Goal: Task Accomplishment & Management: Use online tool/utility

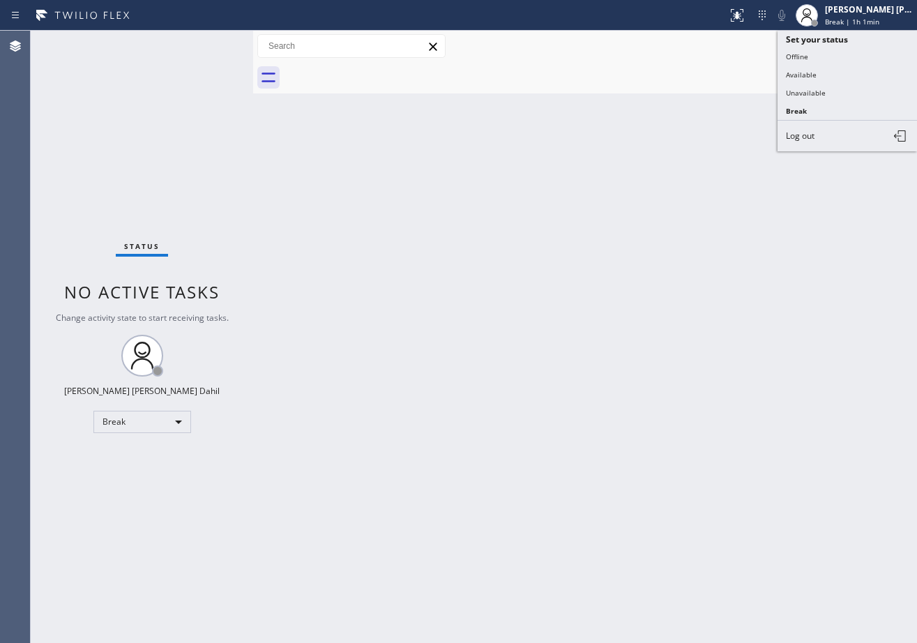
click at [822, 79] on button "Available" at bounding box center [847, 75] width 139 height 18
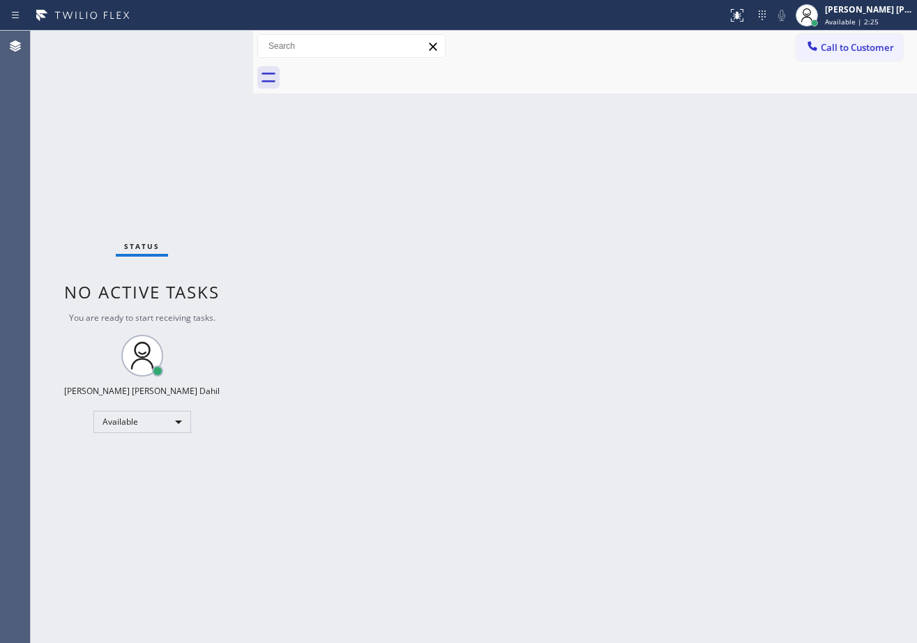
click at [175, 149] on div "Status No active tasks You are ready to start receiving tasks. [PERSON_NAME] [P…" at bounding box center [142, 337] width 222 height 612
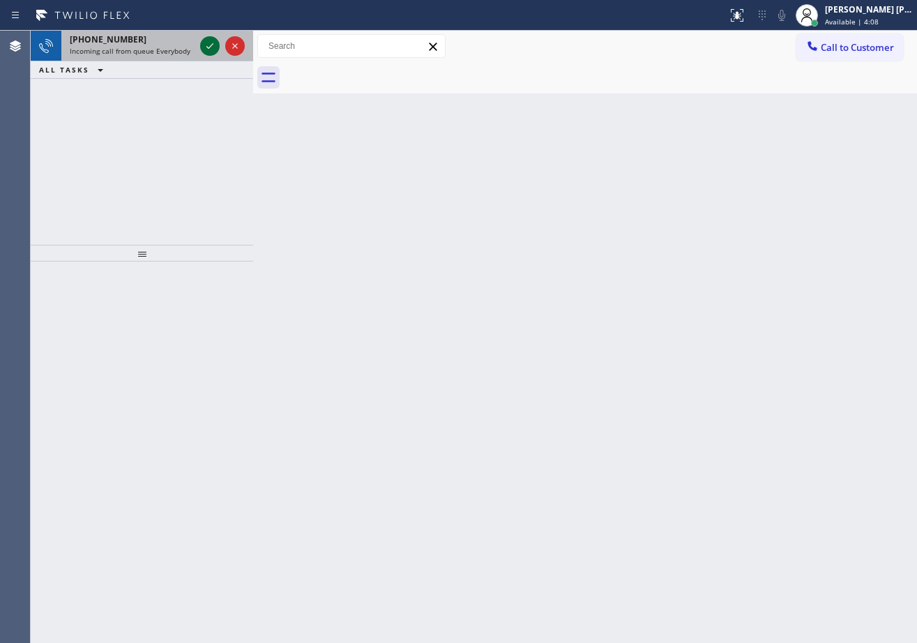
click at [206, 44] on icon at bounding box center [210, 46] width 17 height 17
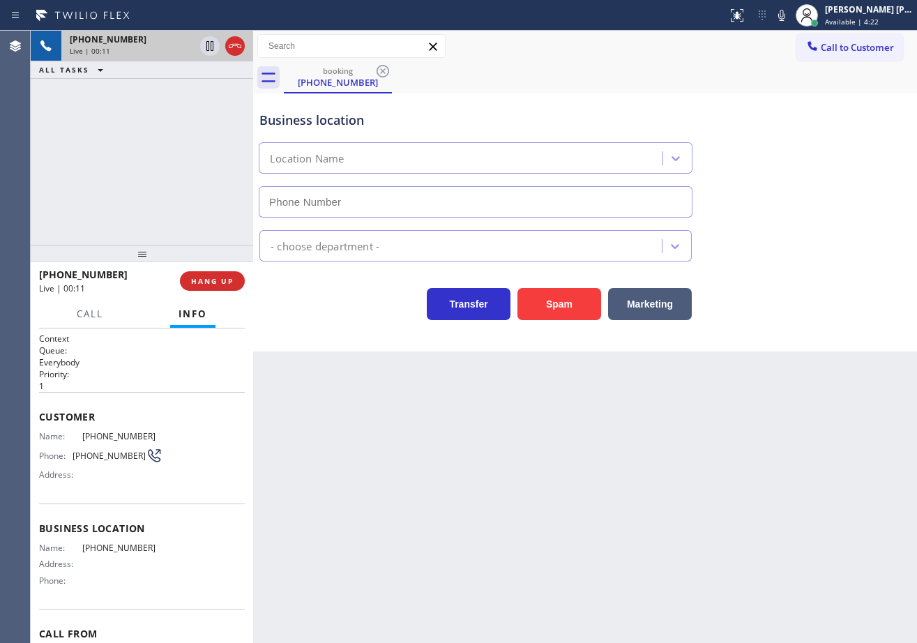
click at [192, 232] on div "[PHONE_NUMBER] Live | 00:11 ALL TASKS ALL TASKS ACTIVE TASKS TASKS IN WRAP UP" at bounding box center [142, 138] width 222 height 214
drag, startPoint x: 192, startPoint y: 234, endPoint x: 196, endPoint y: 252, distance: 18.5
click at [193, 239] on div "[PHONE_NUMBER] Live | 00:11 ALL TASKS ALL TASKS ACTIVE TASKS TASKS IN WRAP UP" at bounding box center [142, 138] width 222 height 214
click at [211, 285] on span "HANG UP" at bounding box center [212, 281] width 43 height 10
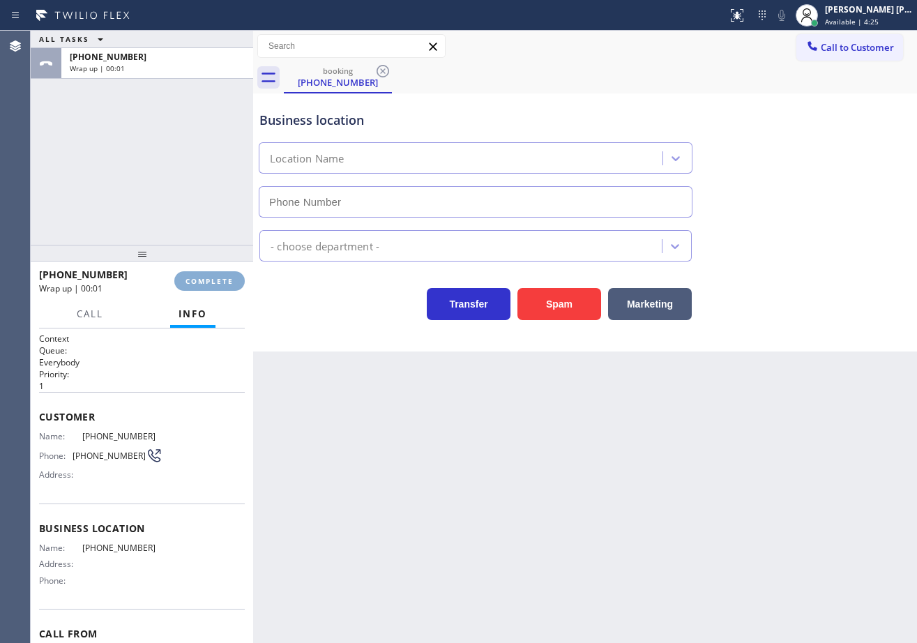
click at [216, 283] on span "COMPLETE" at bounding box center [210, 281] width 48 height 10
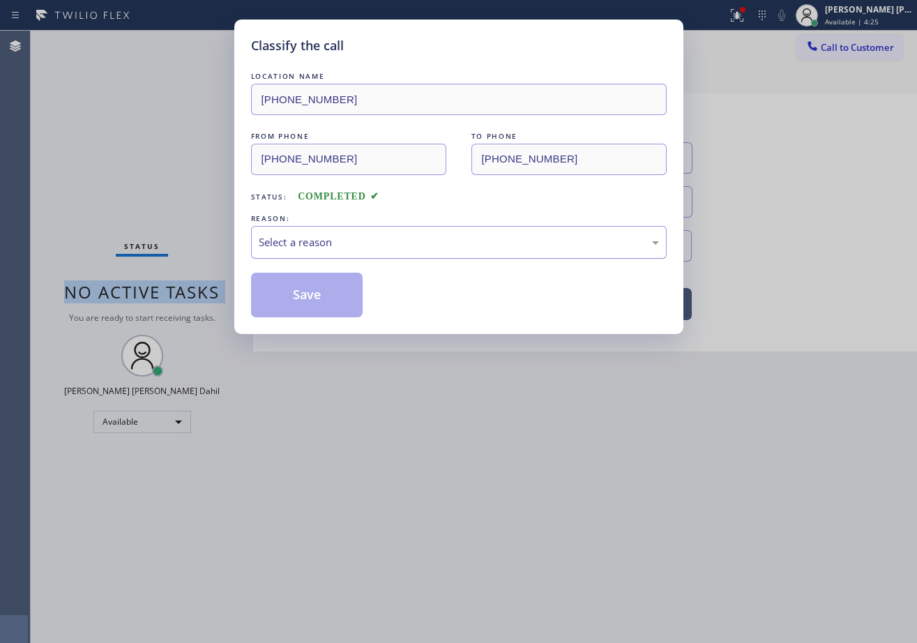
drag, startPoint x: 298, startPoint y: 232, endPoint x: 306, endPoint y: 254, distance: 23.6
click at [300, 231] on div "Select a reason" at bounding box center [459, 242] width 416 height 33
click at [305, 301] on button "Save" at bounding box center [307, 295] width 112 height 45
click at [305, 299] on button "Save" at bounding box center [307, 295] width 112 height 45
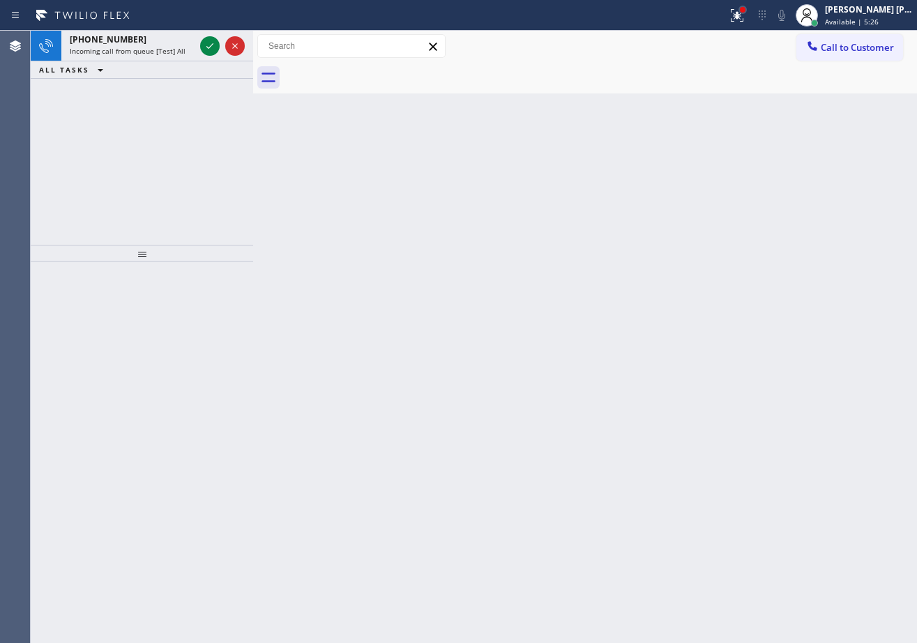
click at [747, 13] on div at bounding box center [743, 10] width 8 height 8
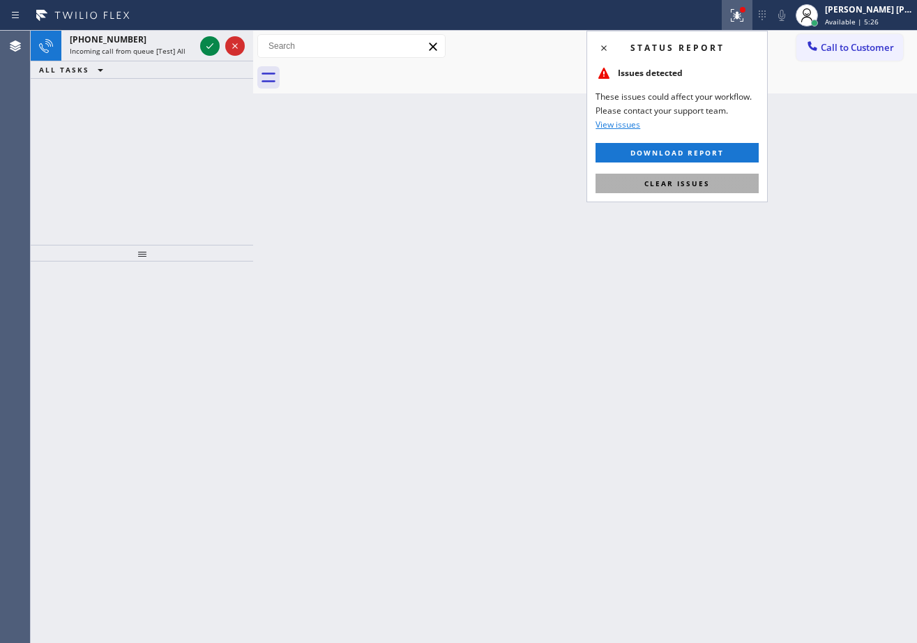
click at [687, 192] on button "Clear issues" at bounding box center [677, 184] width 163 height 20
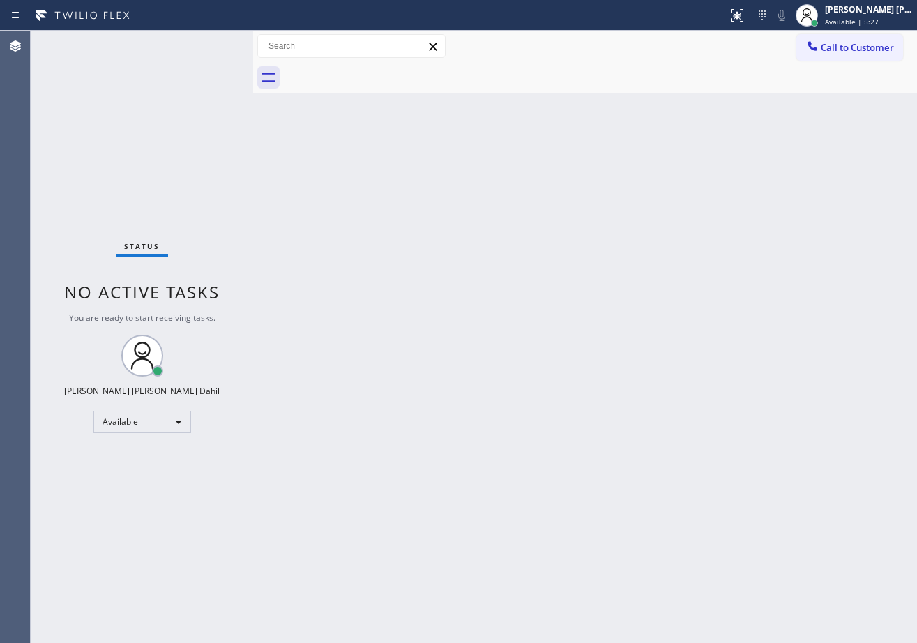
click at [197, 59] on div "Status No active tasks You are ready to start receiving tasks. [PERSON_NAME] [P…" at bounding box center [142, 337] width 222 height 612
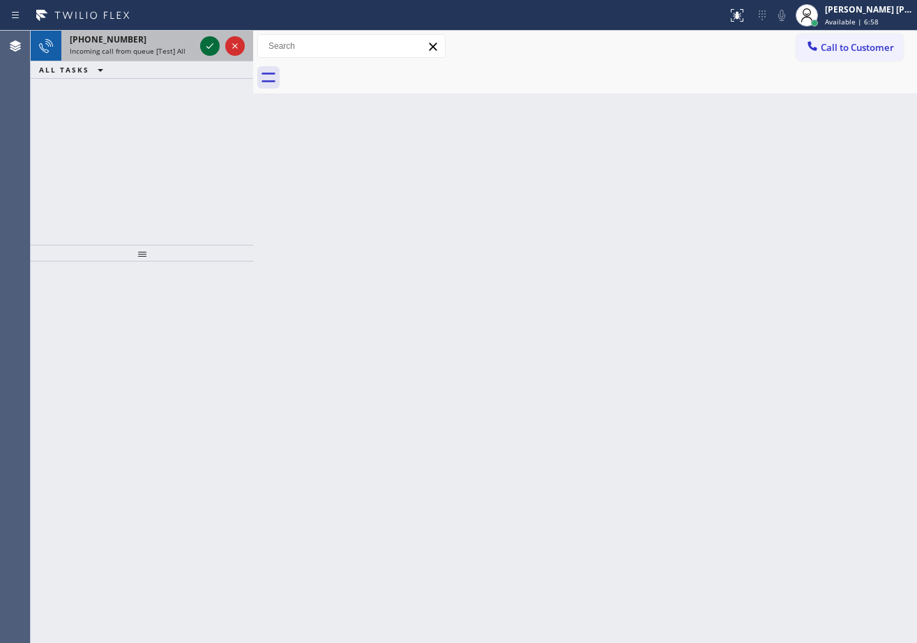
click at [206, 44] on icon at bounding box center [210, 46] width 17 height 17
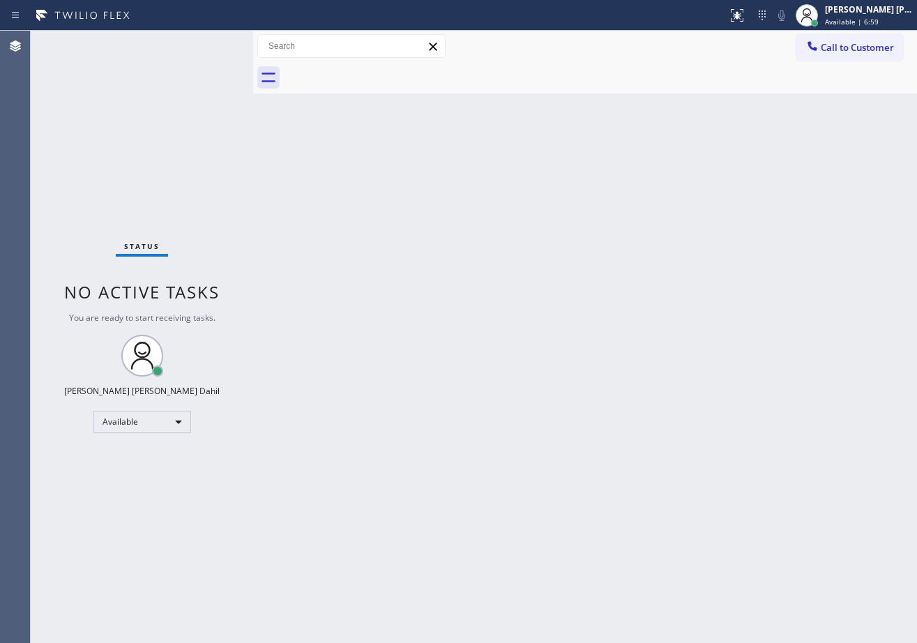
click at [206, 44] on div "Status No active tasks You are ready to start receiving tasks. [PERSON_NAME] [P…" at bounding box center [142, 337] width 222 height 612
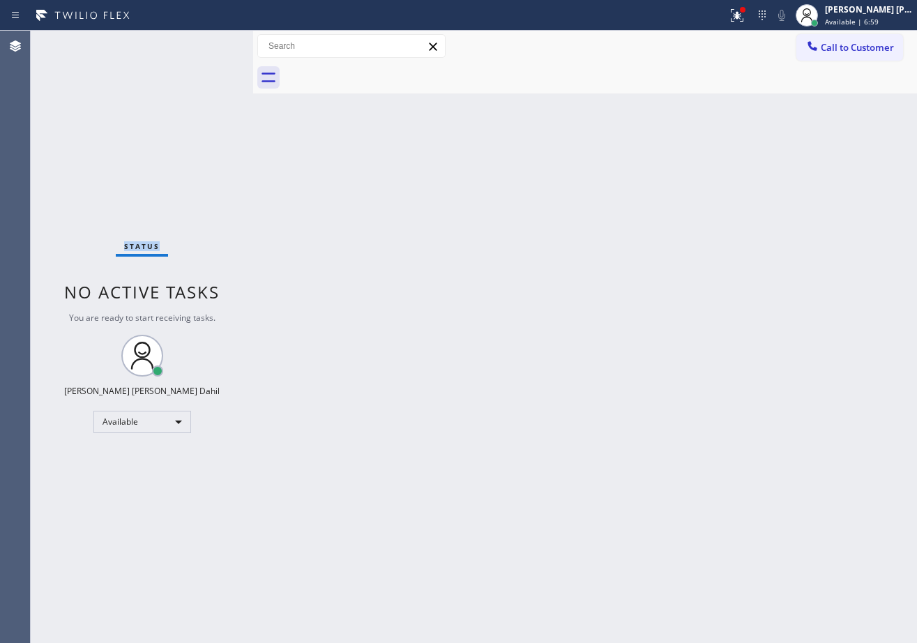
click at [206, 44] on div "Status No active tasks You are ready to start receiving tasks. [PERSON_NAME] [P…" at bounding box center [142, 337] width 222 height 612
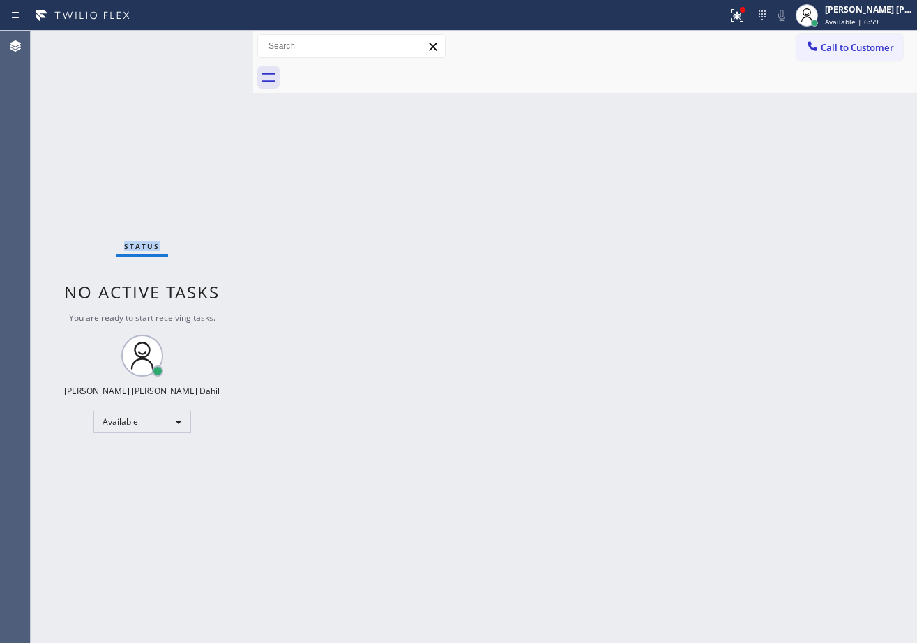
click at [206, 44] on div "Status No active tasks You are ready to start receiving tasks. [PERSON_NAME] [P…" at bounding box center [142, 337] width 222 height 612
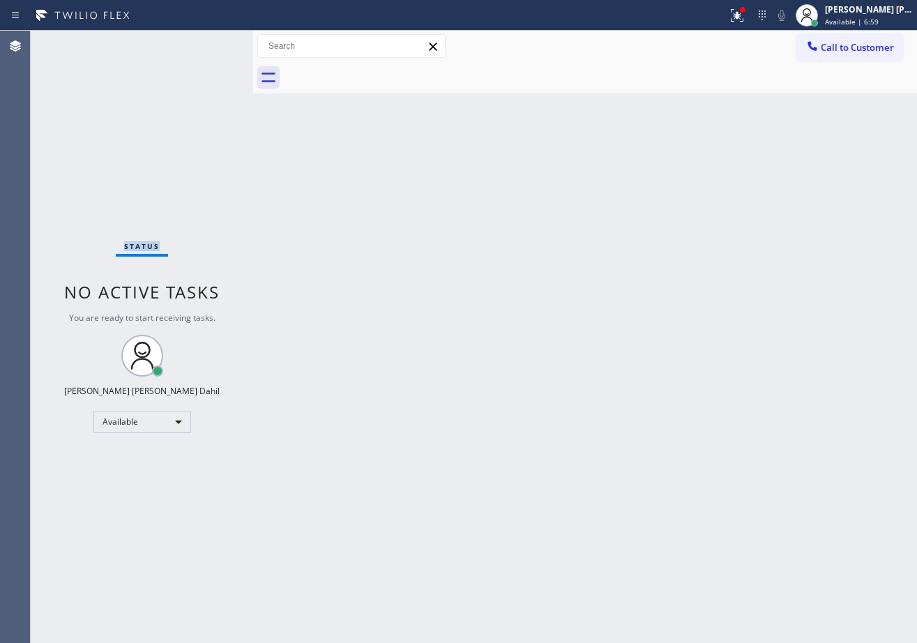
click at [206, 44] on div "Status No active tasks You are ready to start receiving tasks. [PERSON_NAME] [P…" at bounding box center [142, 337] width 222 height 612
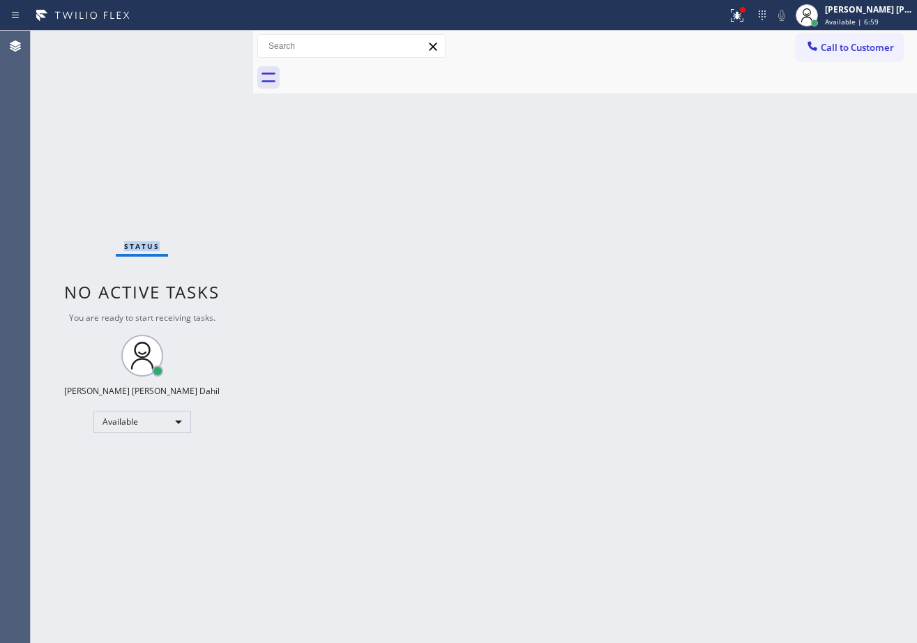
click at [206, 44] on div "Status No active tasks You are ready to start receiving tasks. [PERSON_NAME] [P…" at bounding box center [142, 337] width 222 height 612
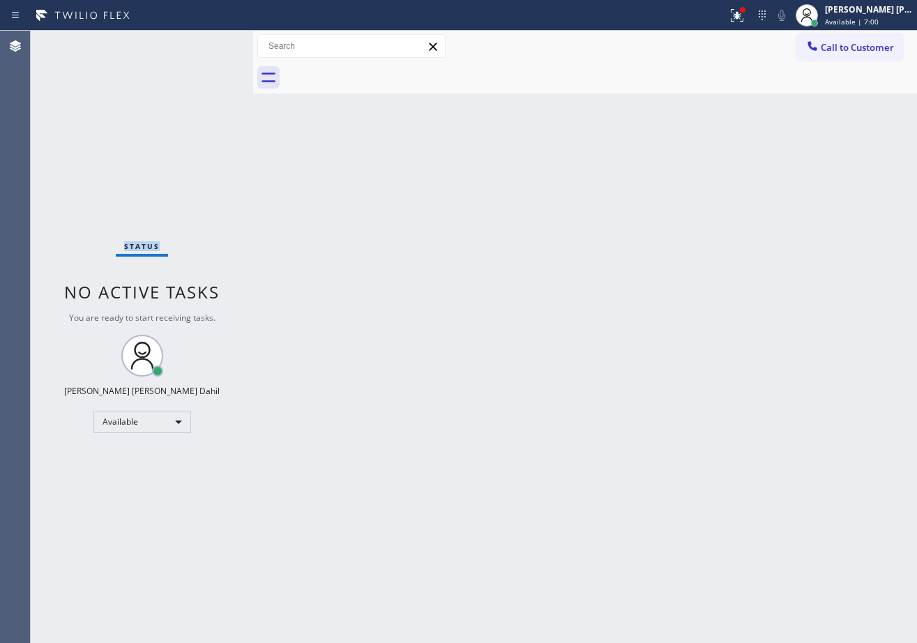
click at [206, 44] on div "Status No active tasks You are ready to start receiving tasks. [PERSON_NAME] [P…" at bounding box center [142, 337] width 222 height 612
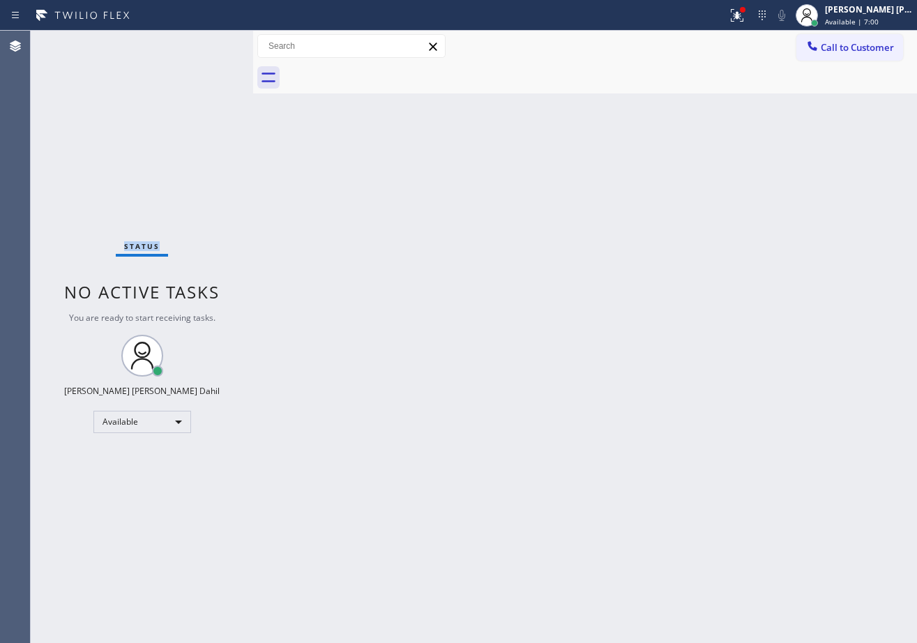
click at [206, 44] on div "Status No active tasks You are ready to start receiving tasks. [PERSON_NAME] [P…" at bounding box center [142, 337] width 222 height 612
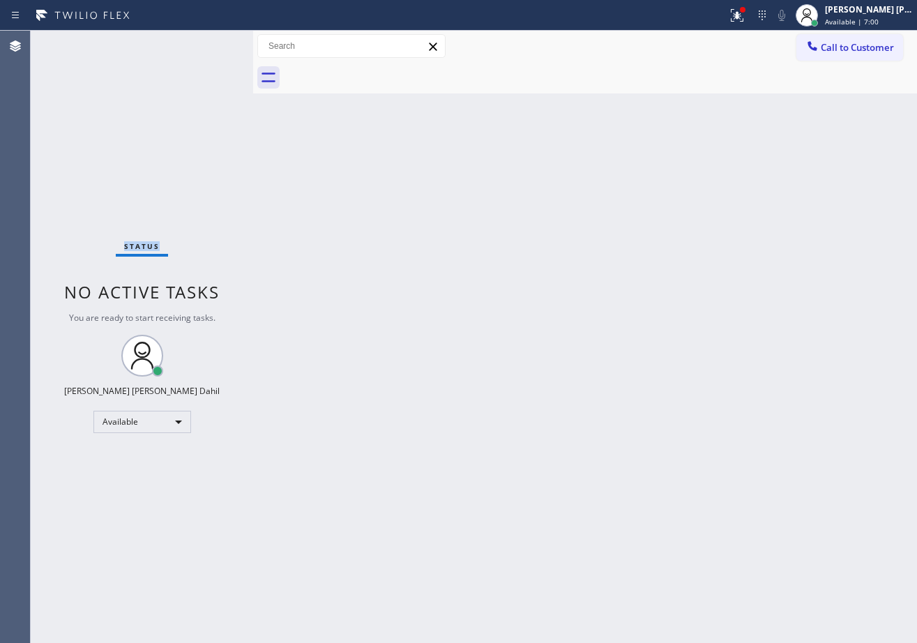
click at [206, 44] on div "Status No active tasks You are ready to start receiving tasks. [PERSON_NAME] [P…" at bounding box center [142, 337] width 222 height 612
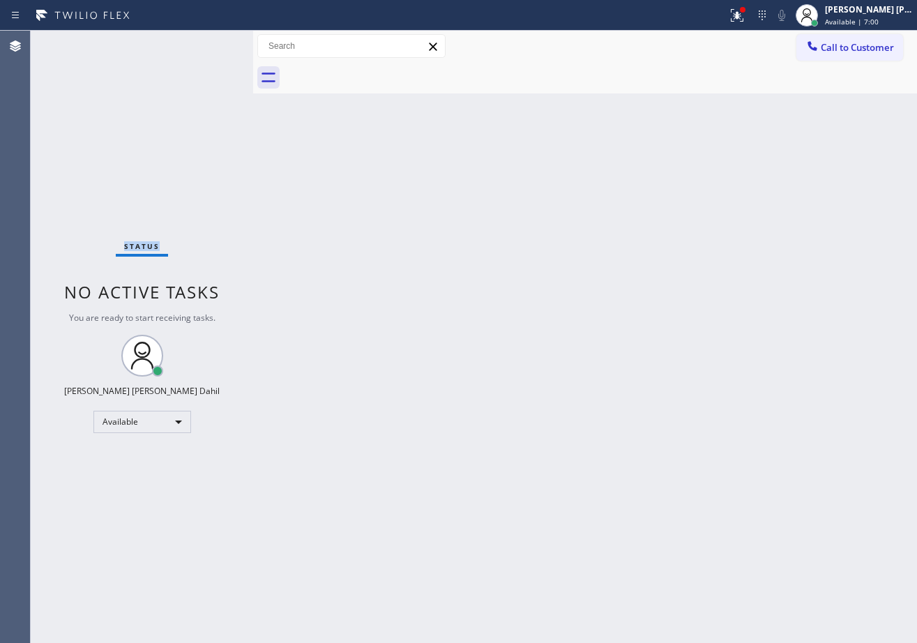
click at [206, 44] on div "Status No active tasks You are ready to start receiving tasks. [PERSON_NAME] [P…" at bounding box center [142, 337] width 222 height 612
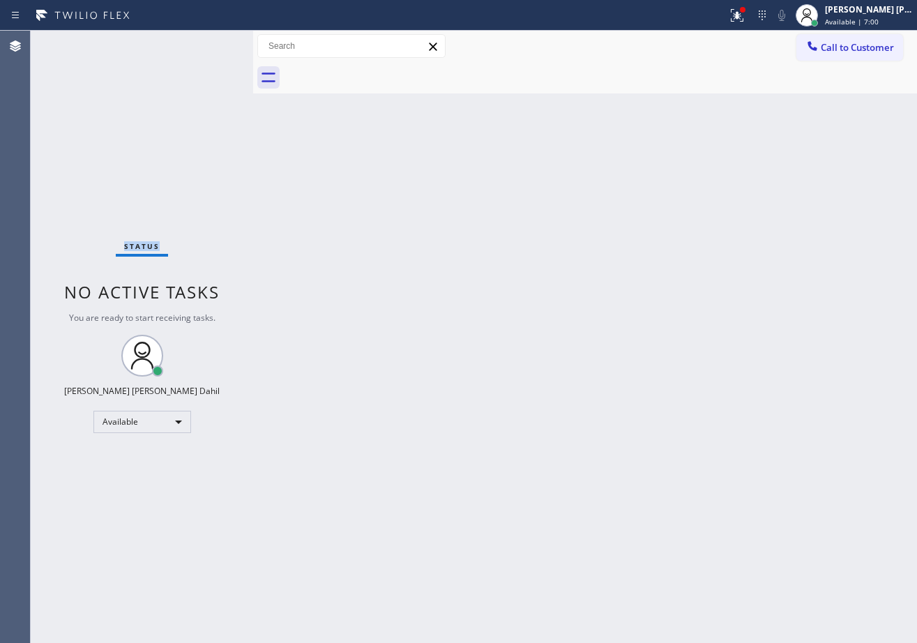
click at [206, 44] on div "Status No active tasks You are ready to start receiving tasks. [PERSON_NAME] [P…" at bounding box center [142, 337] width 222 height 612
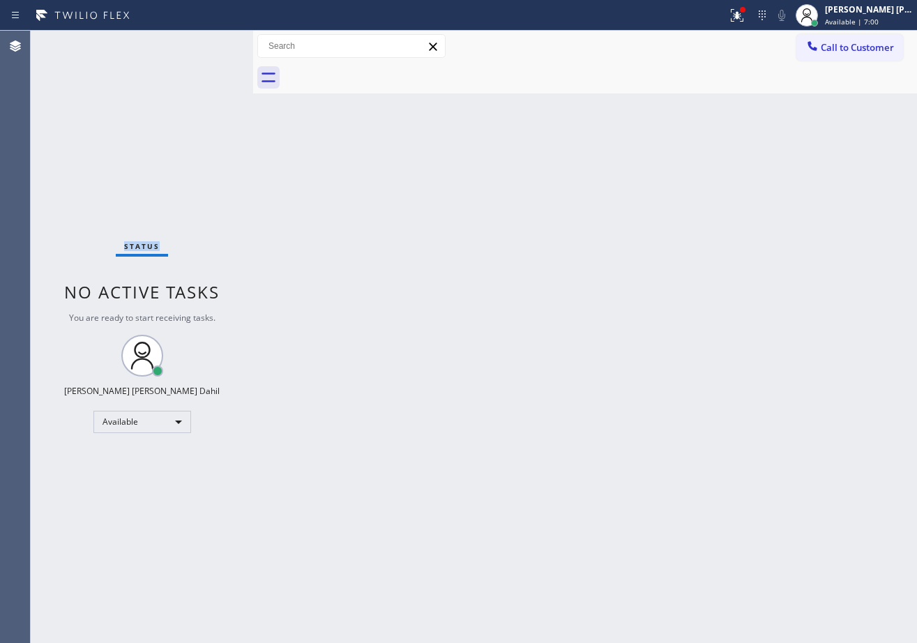
click at [206, 44] on div "Status No active tasks You are ready to start receiving tasks. [PERSON_NAME] [P…" at bounding box center [142, 337] width 222 height 612
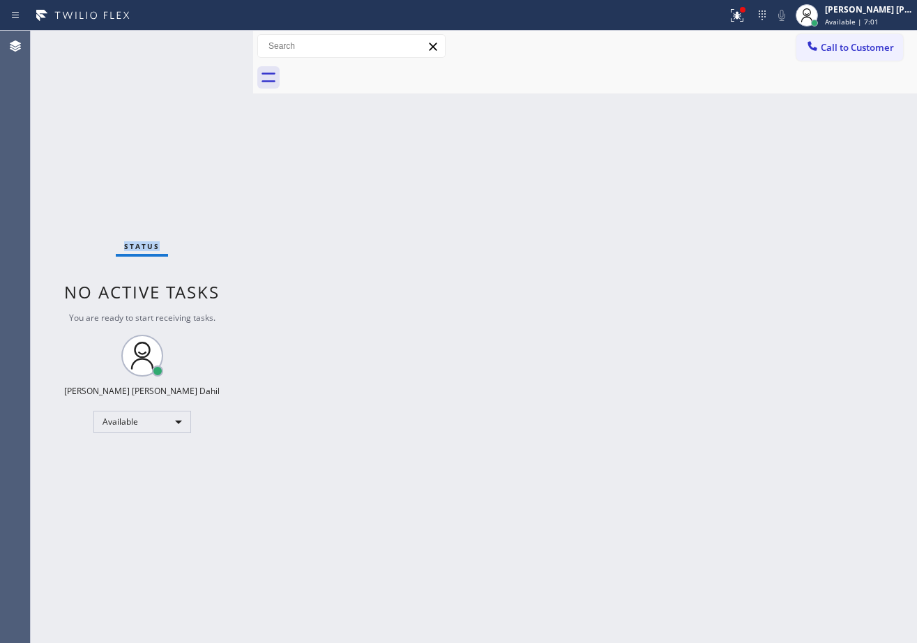
click at [206, 44] on div "Status No active tasks You are ready to start receiving tasks. [PERSON_NAME] [P…" at bounding box center [142, 337] width 222 height 612
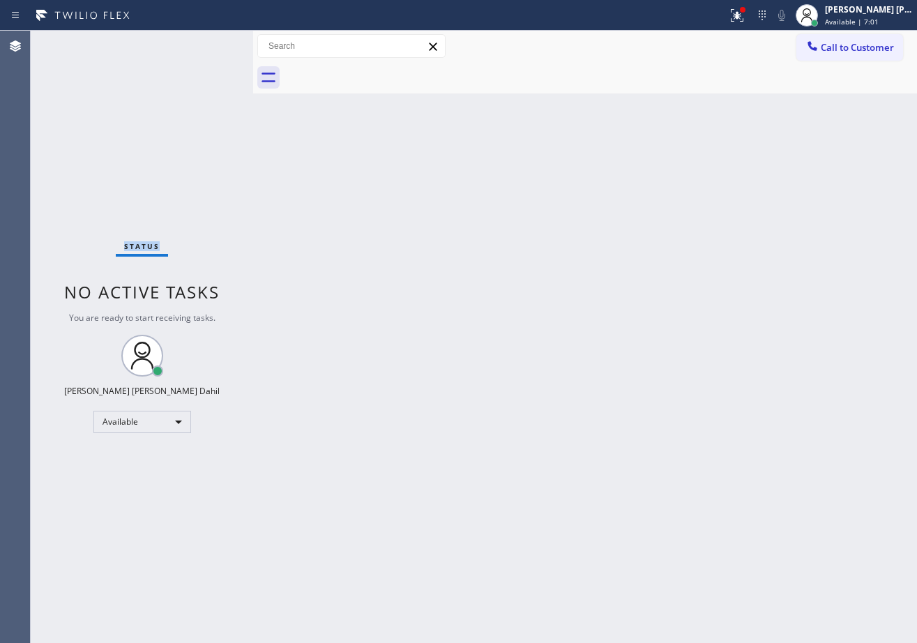
click at [206, 44] on div "Status No active tasks You are ready to start receiving tasks. [PERSON_NAME] [P…" at bounding box center [142, 337] width 222 height 612
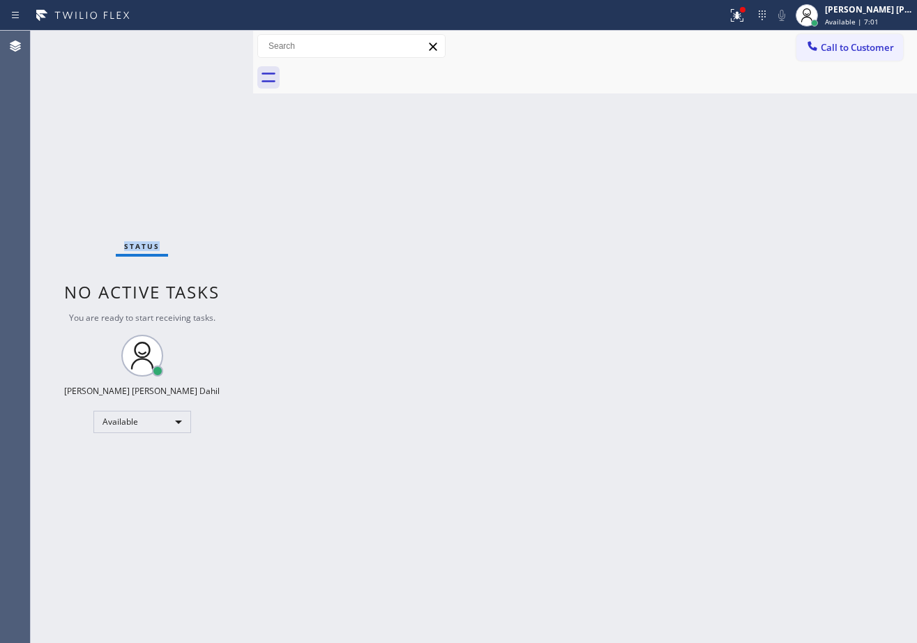
click at [206, 44] on div "Status No active tasks You are ready to start receiving tasks. [PERSON_NAME] [P…" at bounding box center [142, 337] width 222 height 612
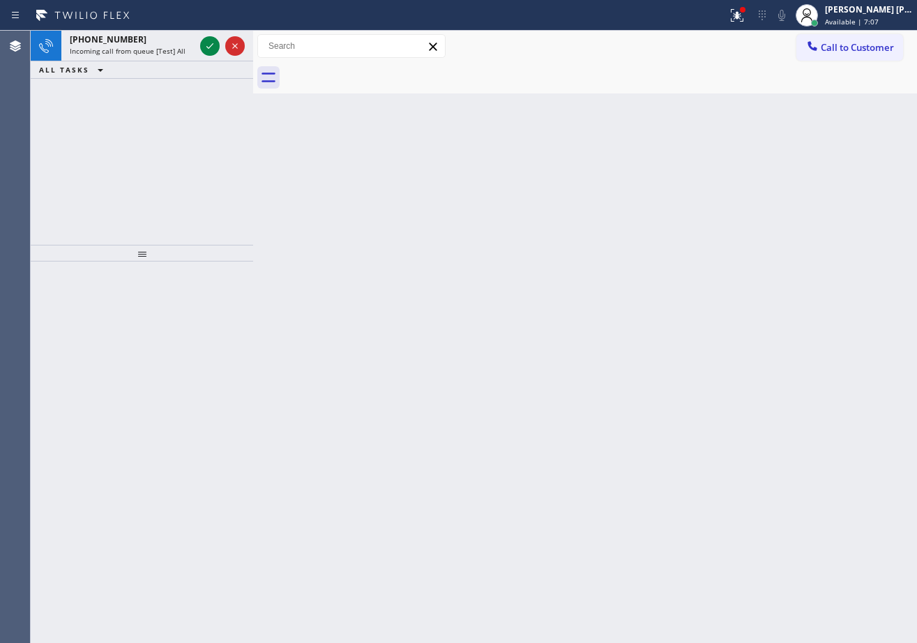
click at [206, 44] on icon at bounding box center [210, 46] width 17 height 17
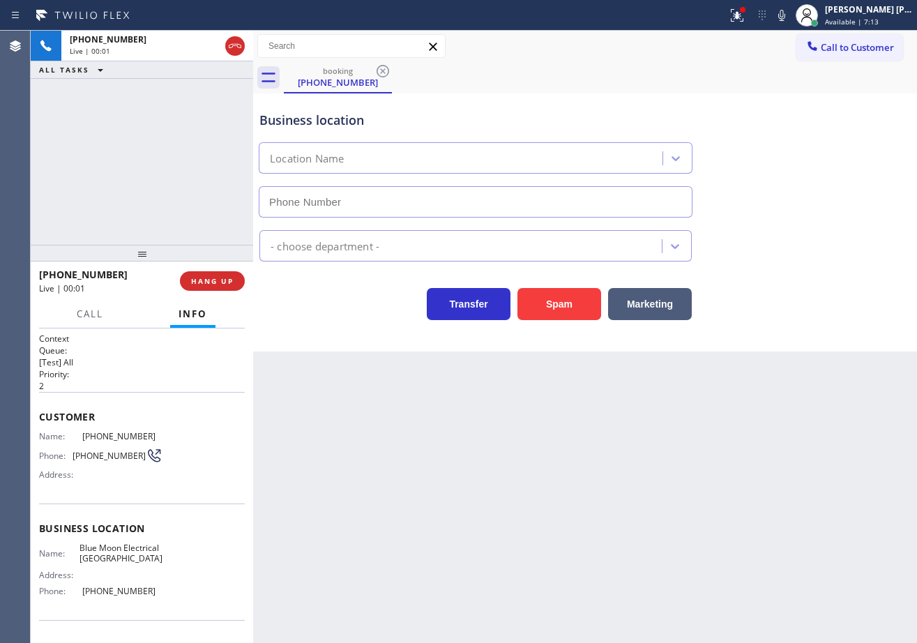
type input "[PHONE_NUMBER]"
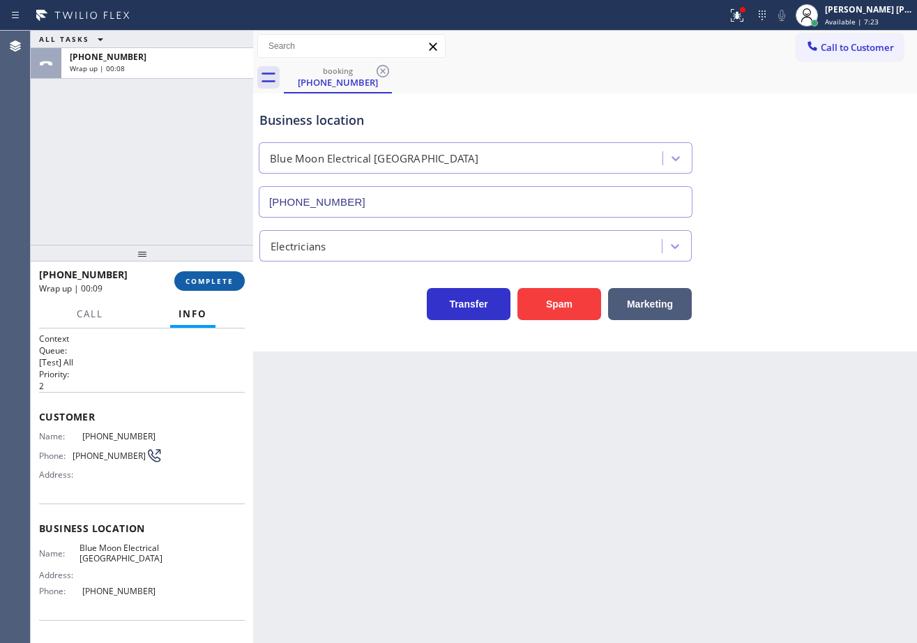
click at [207, 280] on span "COMPLETE" at bounding box center [210, 281] width 48 height 10
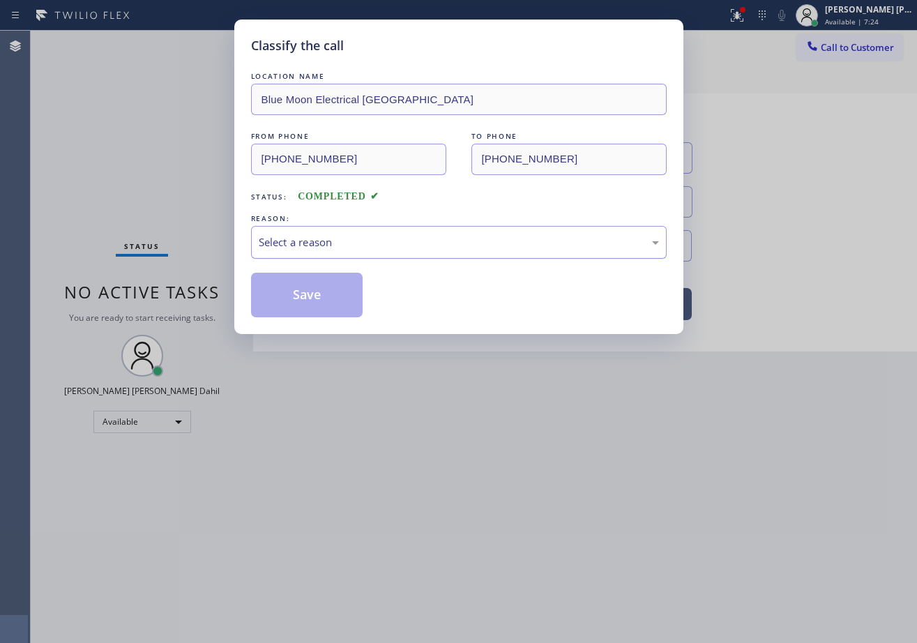
click at [325, 247] on div "Select a reason" at bounding box center [459, 242] width 400 height 16
click at [321, 298] on button "Save" at bounding box center [307, 295] width 112 height 45
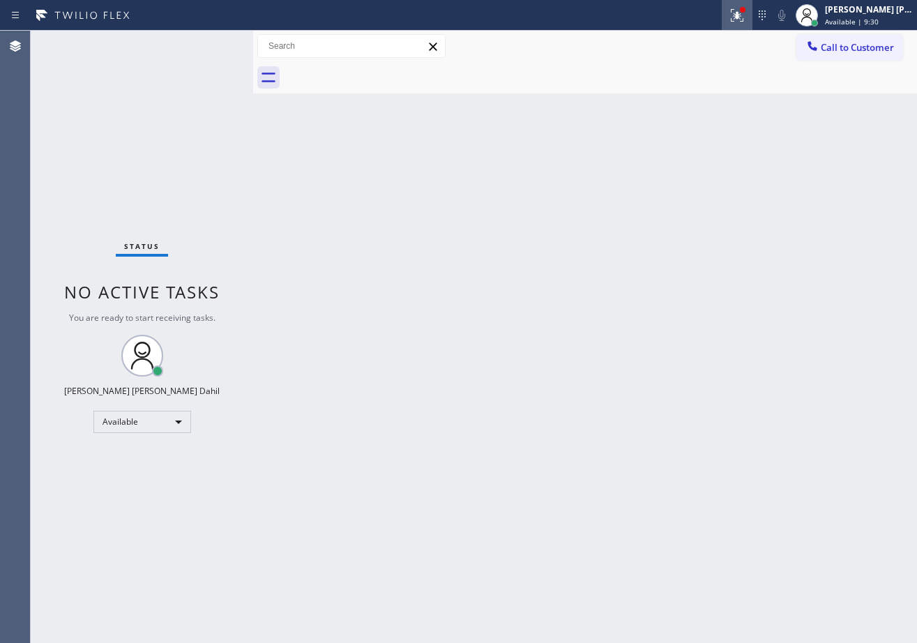
click at [743, 13] on icon at bounding box center [737, 15] width 13 height 13
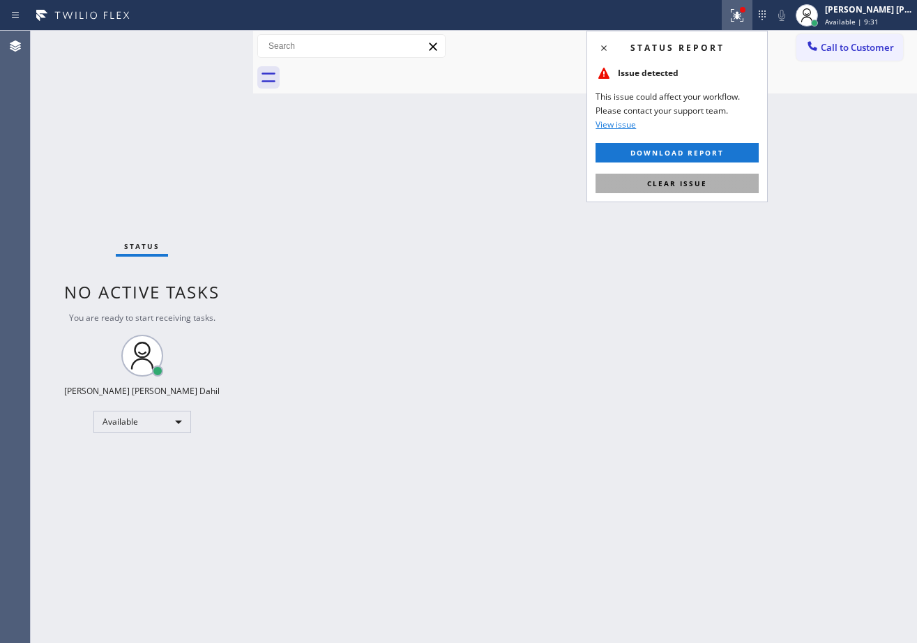
click at [716, 186] on button "Clear issue" at bounding box center [677, 184] width 163 height 20
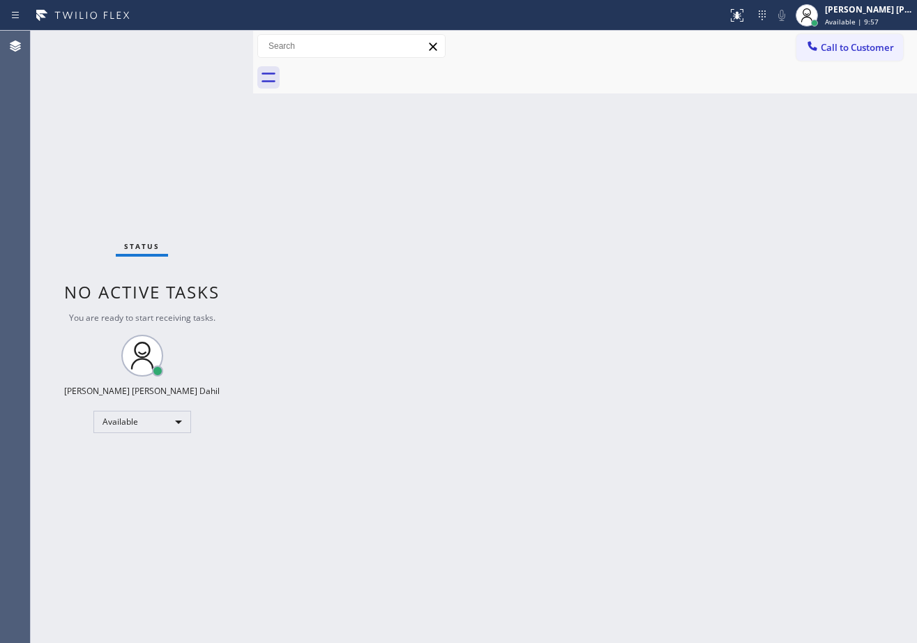
click at [361, 100] on div "Back to Dashboard Change Sender ID Customers Technicians Select a contact Outbo…" at bounding box center [585, 337] width 664 height 612
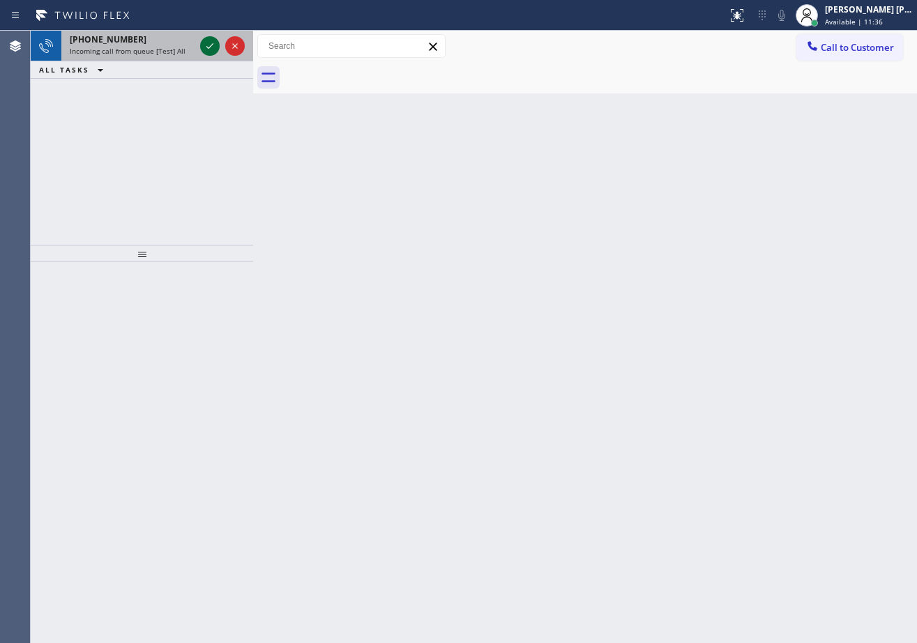
click at [206, 44] on icon at bounding box center [210, 46] width 17 height 17
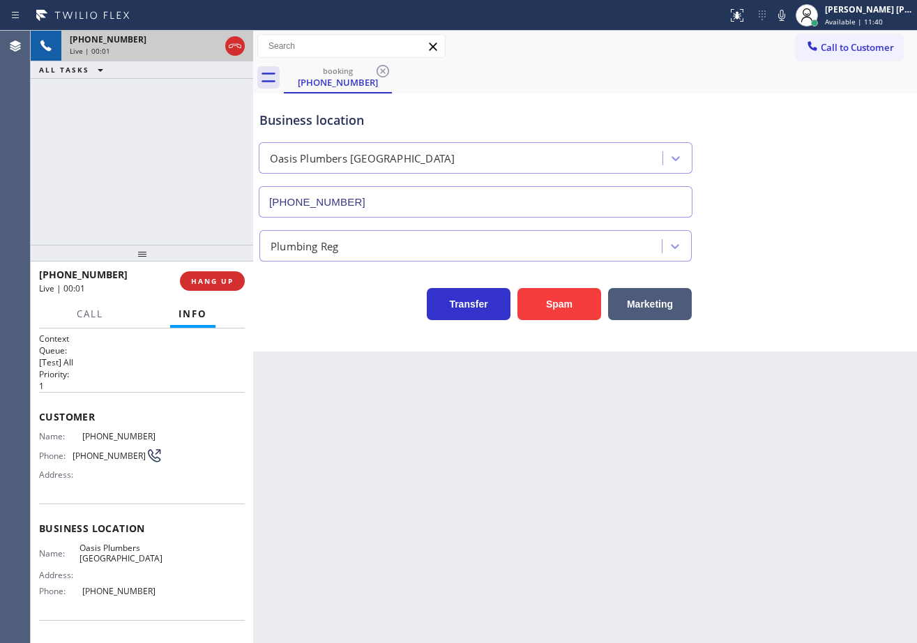
type input "[PHONE_NUMBER]"
drag, startPoint x: 38, startPoint y: 142, endPoint x: 107, endPoint y: 199, distance: 90.2
click at [62, 167] on div "[PHONE_NUMBER] Live | 00:13 ALL TASKS ALL TASKS ACTIVE TASKS TASKS IN WRAP UP" at bounding box center [142, 138] width 222 height 214
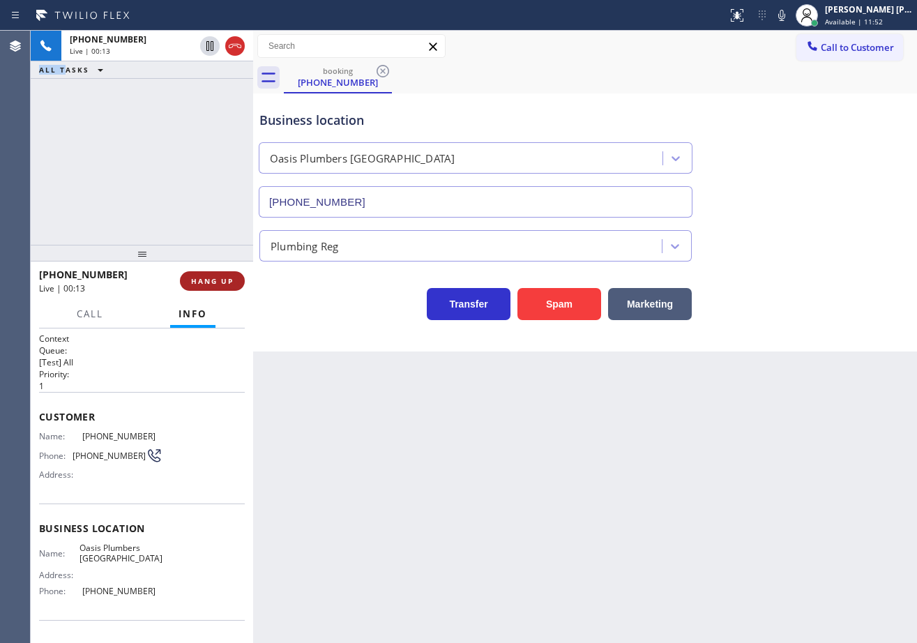
click at [217, 262] on div at bounding box center [142, 253] width 222 height 17
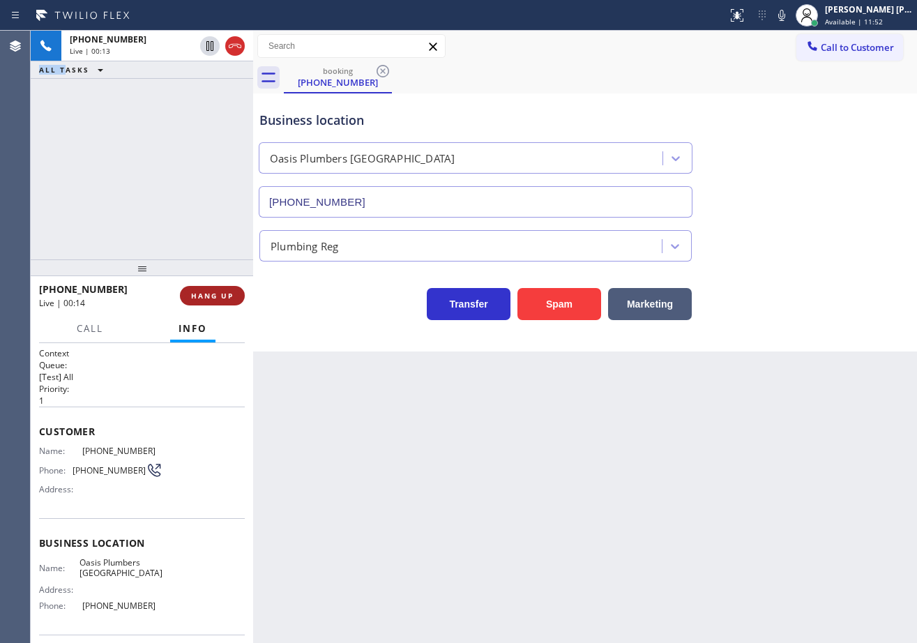
click at [220, 291] on span "HANG UP" at bounding box center [212, 296] width 43 height 10
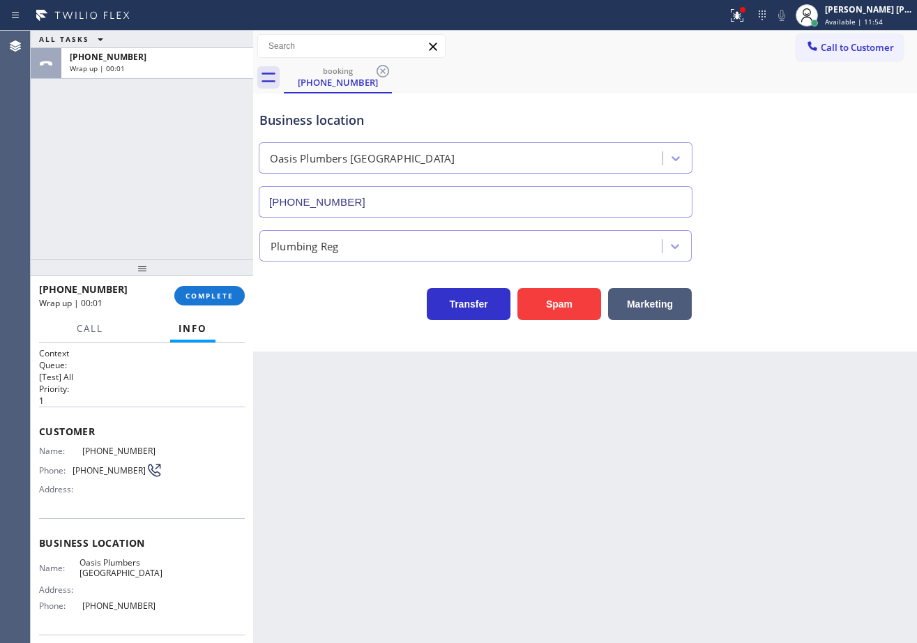
click at [210, 307] on div "[PHONE_NUMBER] Wrap up | 00:01 COMPLETE" at bounding box center [142, 296] width 206 height 36
click at [210, 301] on button "COMPLETE" at bounding box center [209, 296] width 70 height 20
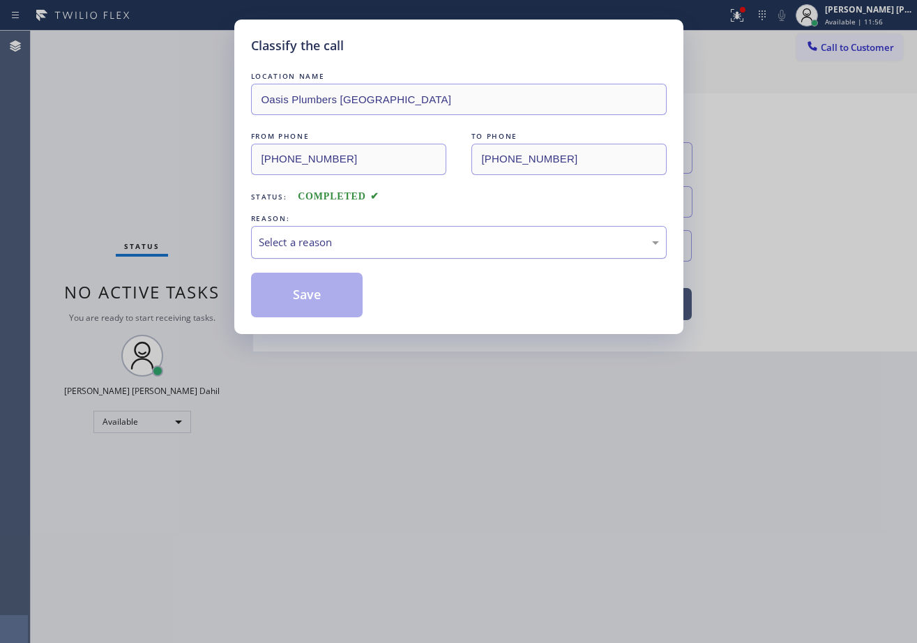
drag, startPoint x: 287, startPoint y: 252, endPoint x: 295, endPoint y: 250, distance: 8.2
click at [294, 252] on div "Select a reason" at bounding box center [459, 242] width 416 height 33
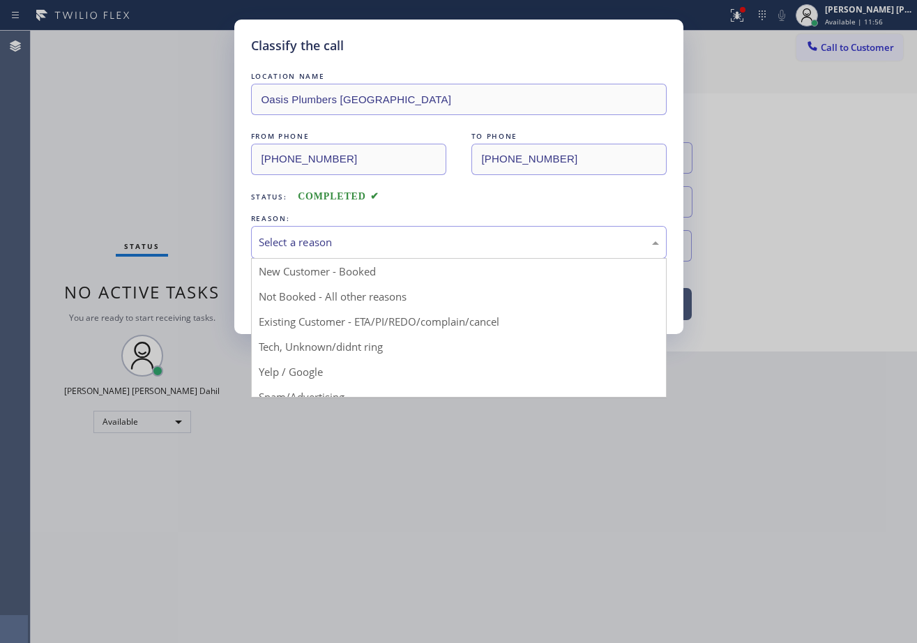
drag, startPoint x: 325, startPoint y: 343, endPoint x: 305, endPoint y: 292, distance: 54.8
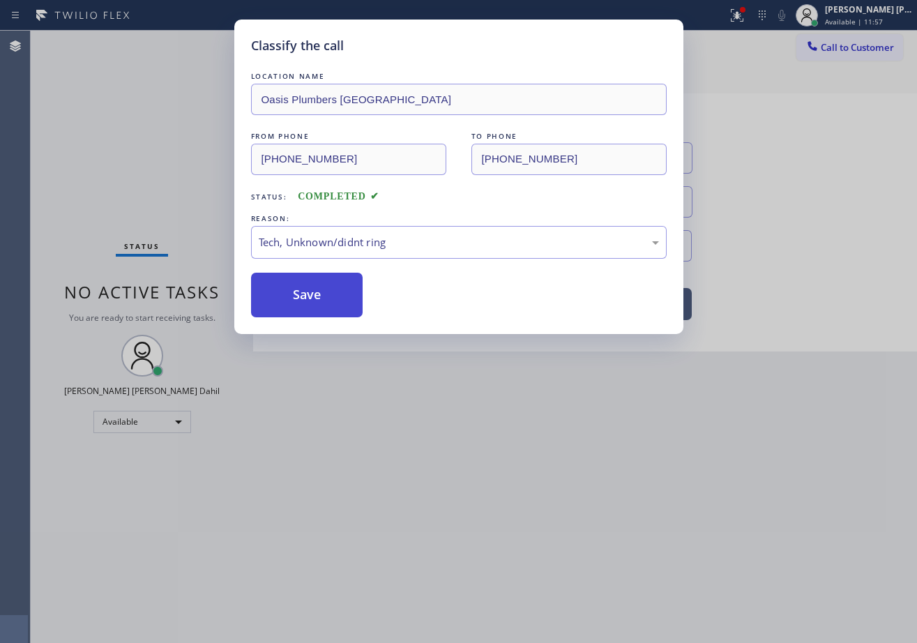
click at [304, 289] on button "Save" at bounding box center [307, 295] width 112 height 45
click at [304, 288] on button "Save" at bounding box center [307, 295] width 112 height 45
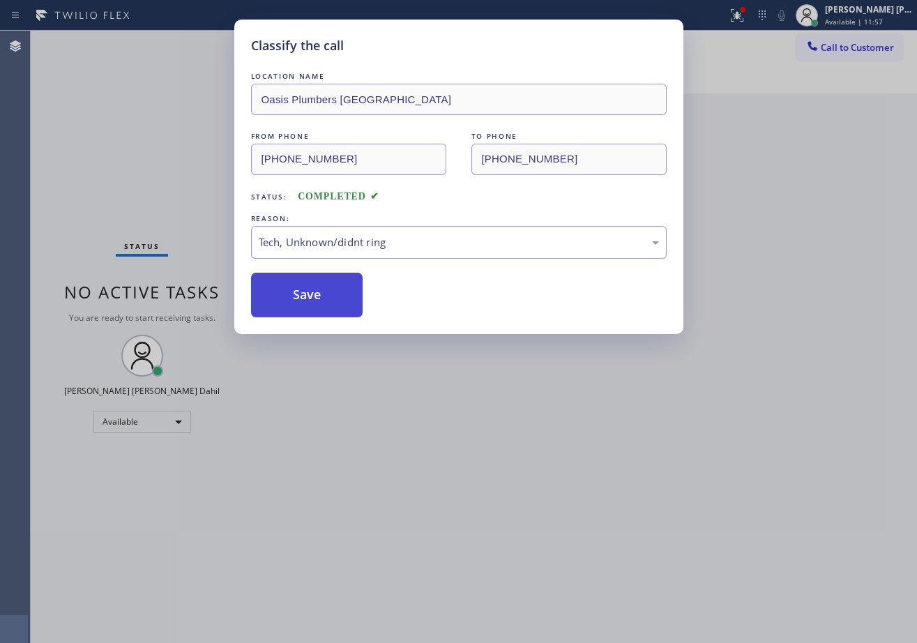
click at [304, 288] on button "Save" at bounding box center [307, 295] width 112 height 45
click at [372, 391] on div "Classify the call LOCATION NAME Oasis Plumbers [GEOGRAPHIC_DATA] FROM PHONE [PH…" at bounding box center [458, 321] width 917 height 643
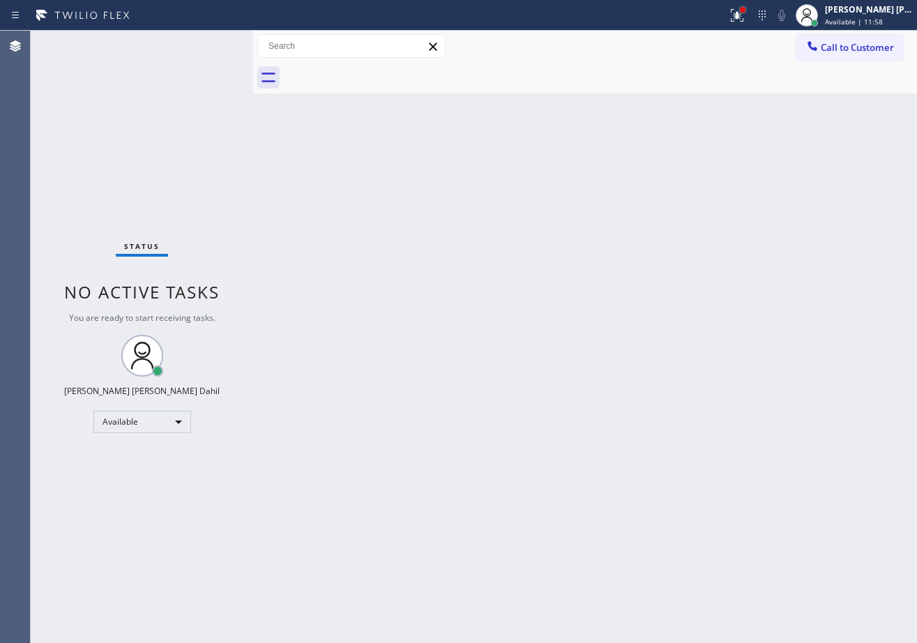
click at [746, 8] on div at bounding box center [743, 10] width 6 height 6
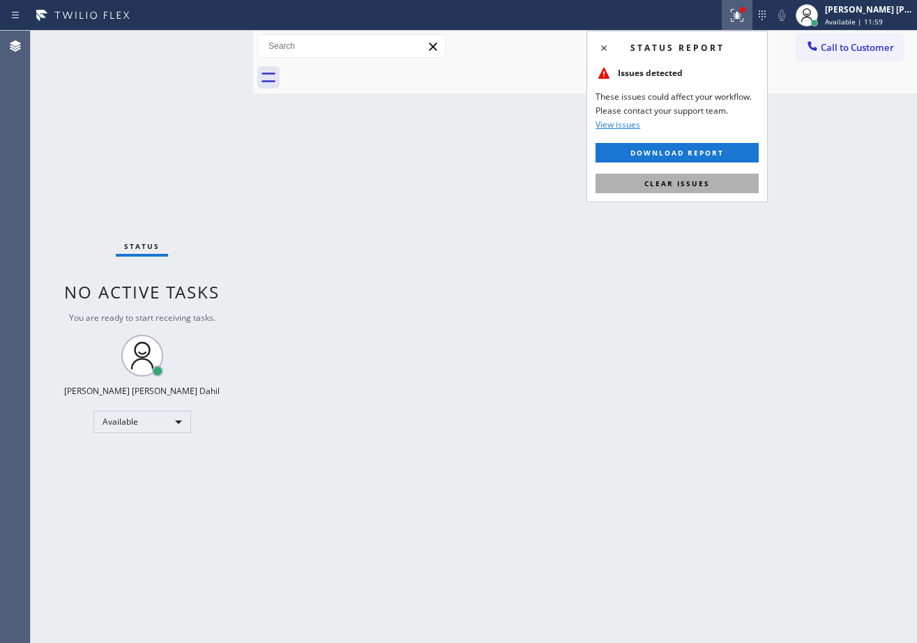
click at [692, 192] on button "Clear issues" at bounding box center [677, 184] width 163 height 20
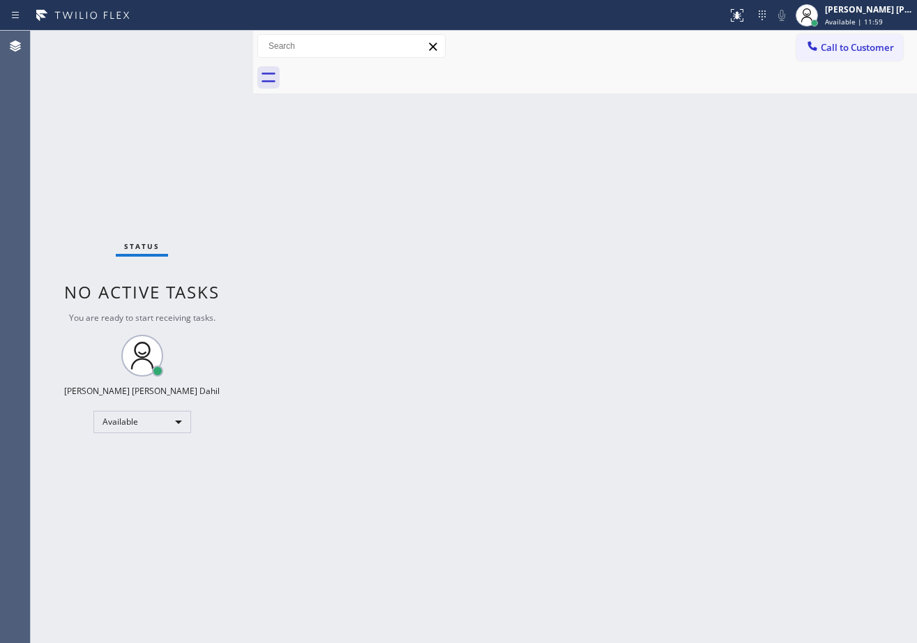
click at [692, 192] on div "Back to Dashboard Change Sender ID Customers Technicians Select a contact Outbo…" at bounding box center [585, 337] width 664 height 612
click at [596, 265] on div "Back to Dashboard Change Sender ID Customers Technicians Select a contact Outbo…" at bounding box center [585, 337] width 664 height 612
click at [299, 199] on div "Back to Dashboard Change Sender ID Customers Technicians Select a contact Outbo…" at bounding box center [585, 337] width 664 height 612
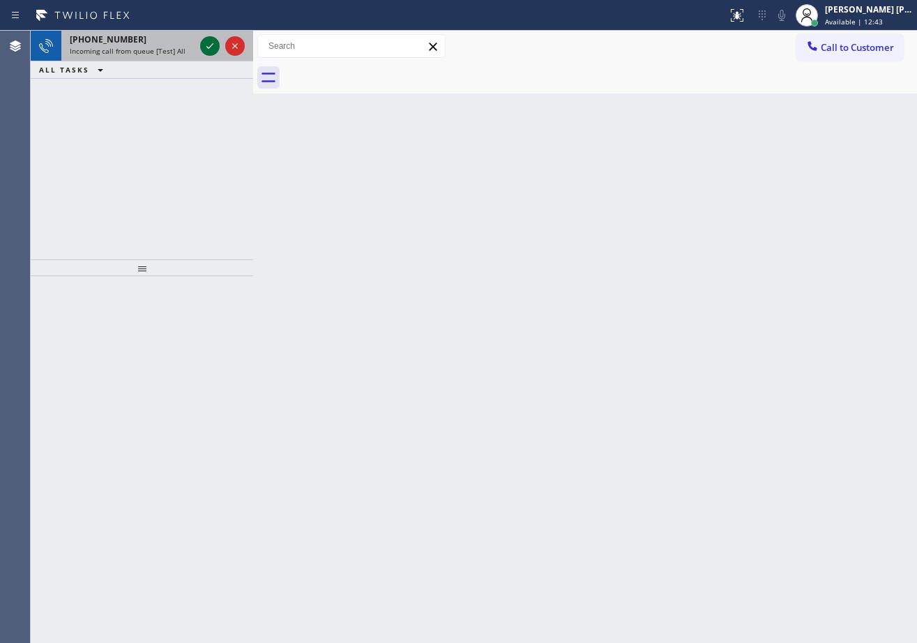
click at [206, 44] on icon at bounding box center [210, 46] width 17 height 17
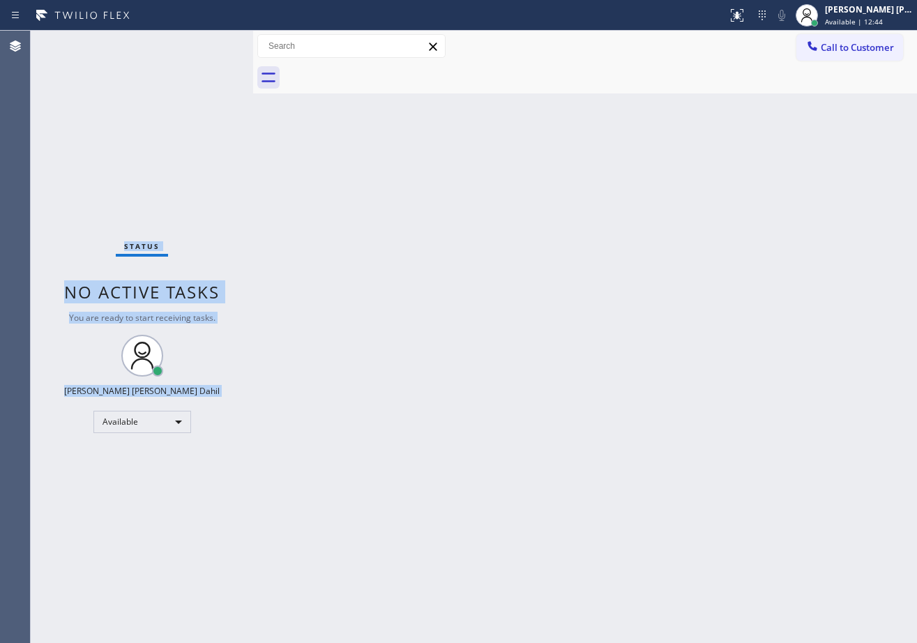
click at [206, 44] on div "Status No active tasks You are ready to start receiving tasks. [PERSON_NAME] [P…" at bounding box center [142, 337] width 222 height 612
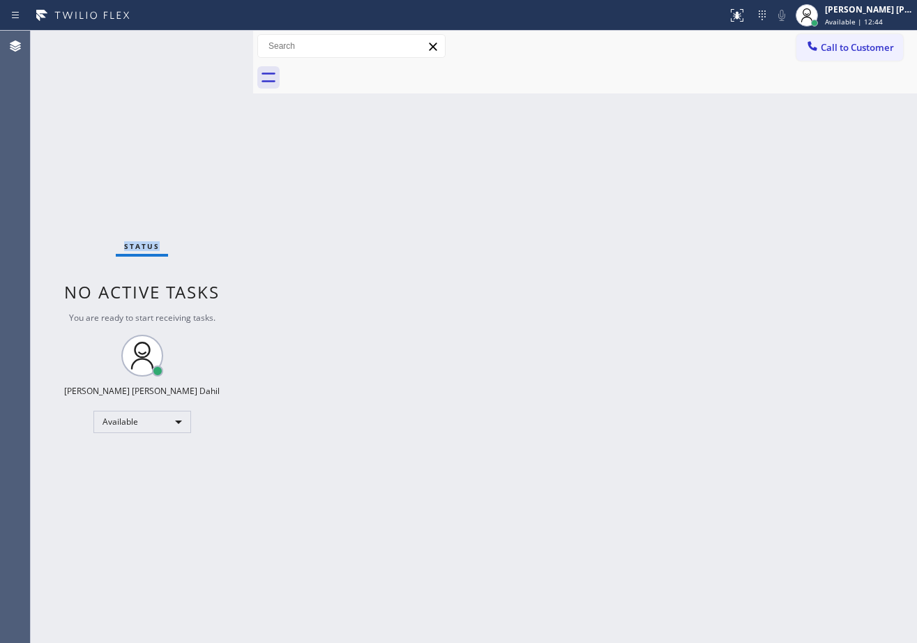
click at [206, 44] on div "Status No active tasks You are ready to start receiving tasks. [PERSON_NAME] [P…" at bounding box center [142, 337] width 222 height 612
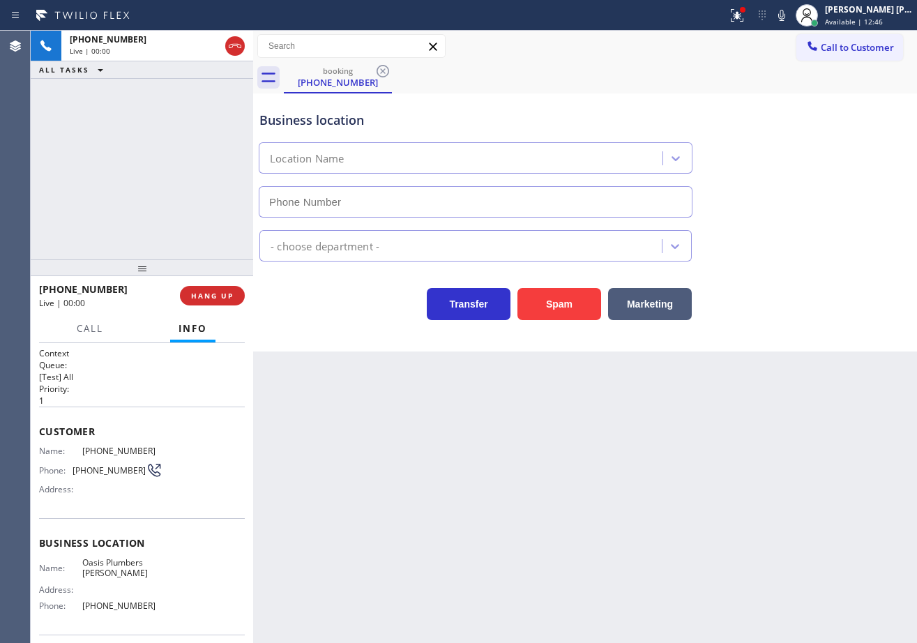
type input "[PHONE_NUMBER]"
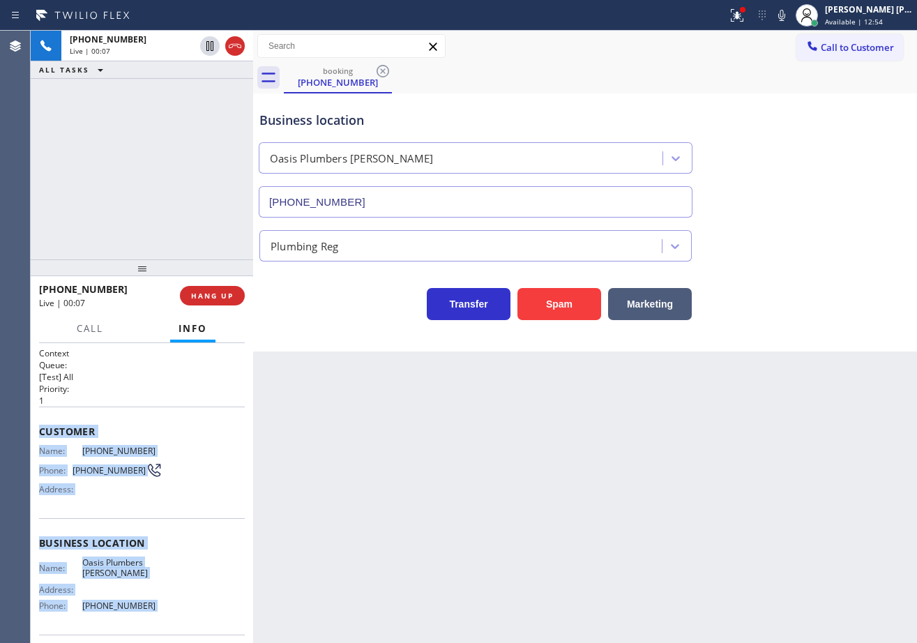
scroll to position [101, 0]
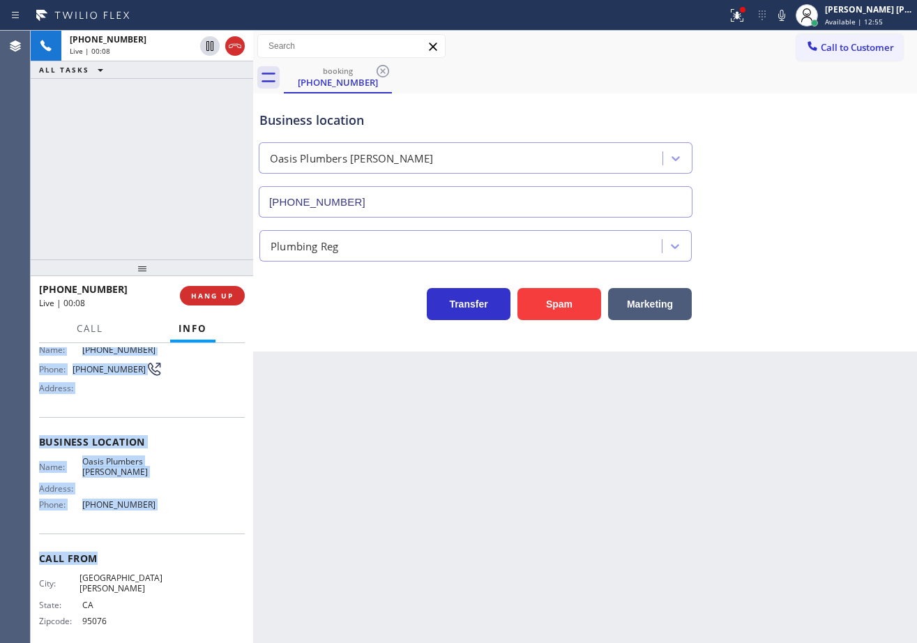
drag, startPoint x: 38, startPoint y: 425, endPoint x: 174, endPoint y: 535, distance: 175.1
click at [174, 535] on div "Context Queue: [Test] All Priority: 1 Customer Name: [PHONE_NUMBER] Phone: [PHO…" at bounding box center [142, 493] width 222 height 300
copy div "Customer Name: [PHONE_NUMBER] Phone: [PHONE_NUMBER] Address: Business location …"
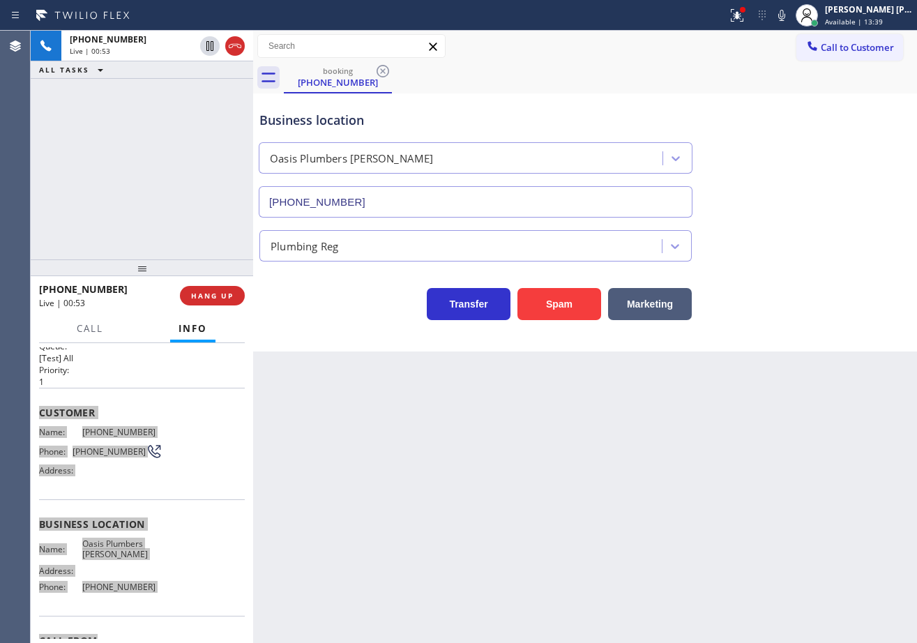
scroll to position [0, 0]
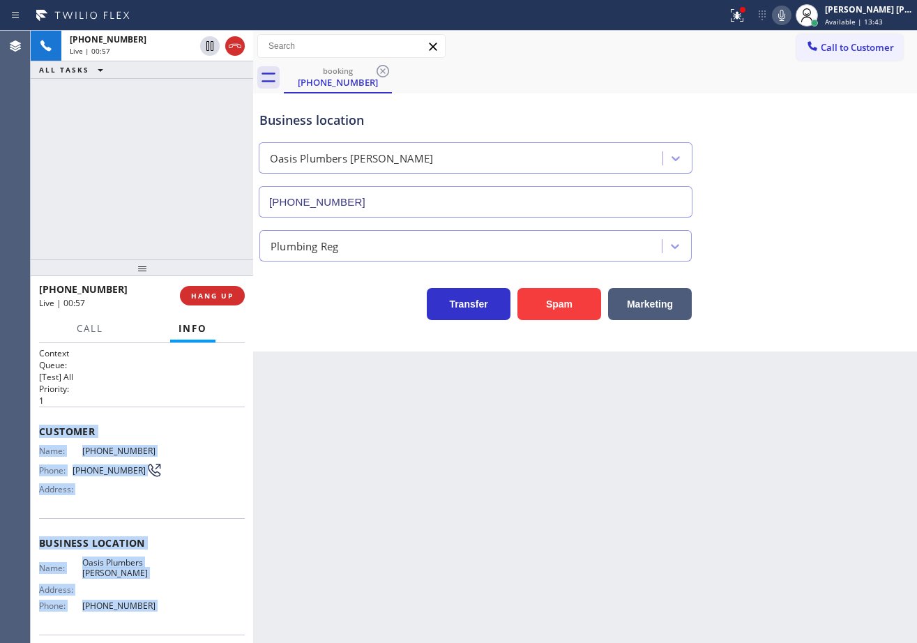
drag, startPoint x: 793, startPoint y: 20, endPoint x: 809, endPoint y: 124, distance: 105.8
click at [790, 21] on icon at bounding box center [781, 15] width 17 height 17
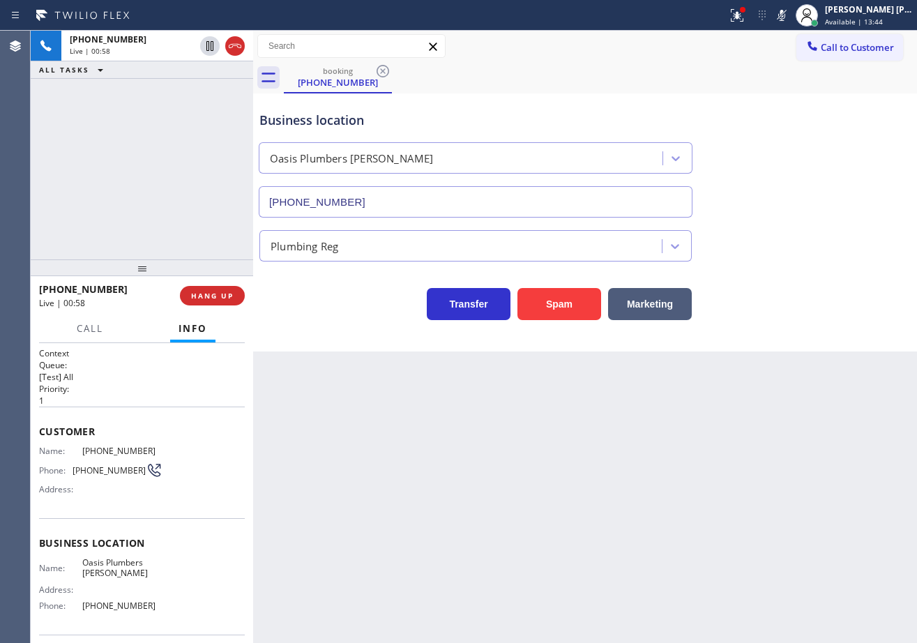
click at [810, 199] on div "Business location [GEOGRAPHIC_DATA] [PERSON_NAME] [PHONE_NUMBER]" at bounding box center [585, 154] width 657 height 126
click at [790, 15] on icon at bounding box center [781, 15] width 17 height 17
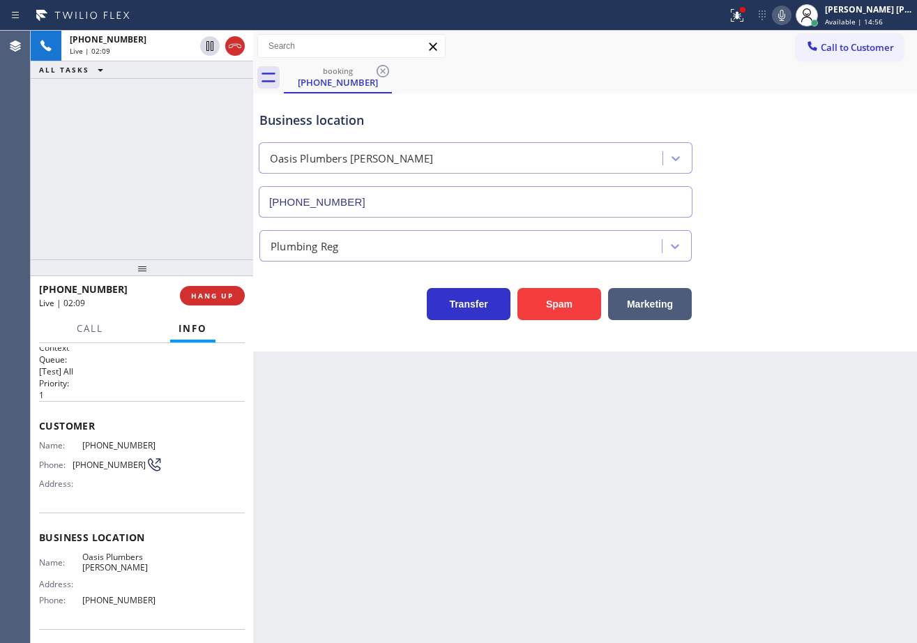
scroll to position [101, 0]
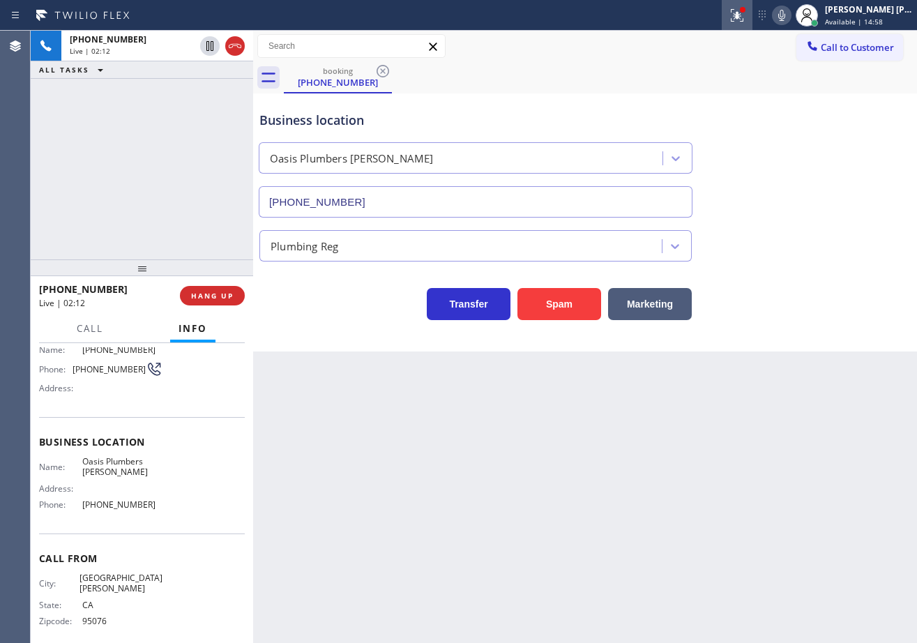
click at [746, 12] on icon at bounding box center [737, 15] width 17 height 17
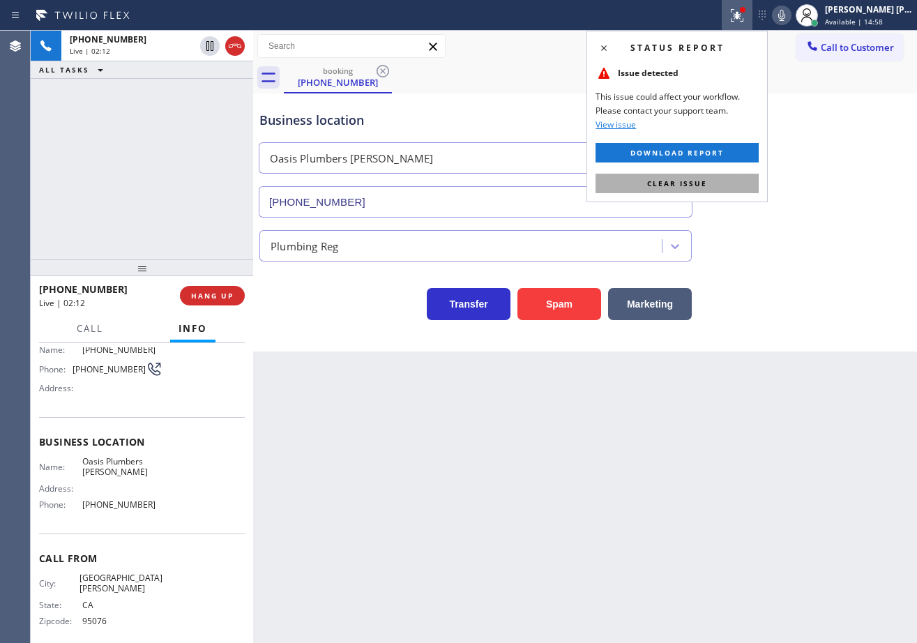
click at [732, 183] on button "Clear issue" at bounding box center [677, 184] width 163 height 20
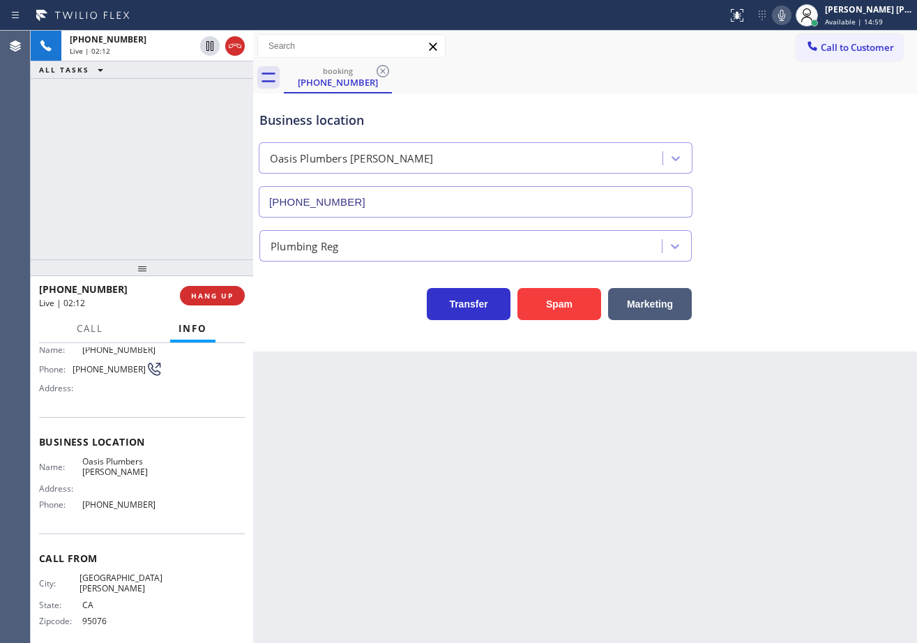
click at [787, 204] on div "Business location [GEOGRAPHIC_DATA] [PERSON_NAME] [PHONE_NUMBER]" at bounding box center [585, 154] width 657 height 126
click at [790, 17] on icon at bounding box center [781, 15] width 17 height 17
click at [216, 45] on icon at bounding box center [210, 46] width 17 height 17
drag, startPoint x: 207, startPoint y: 45, endPoint x: 202, endPoint y: 100, distance: 55.3
click at [207, 54] on button at bounding box center [210, 46] width 20 height 20
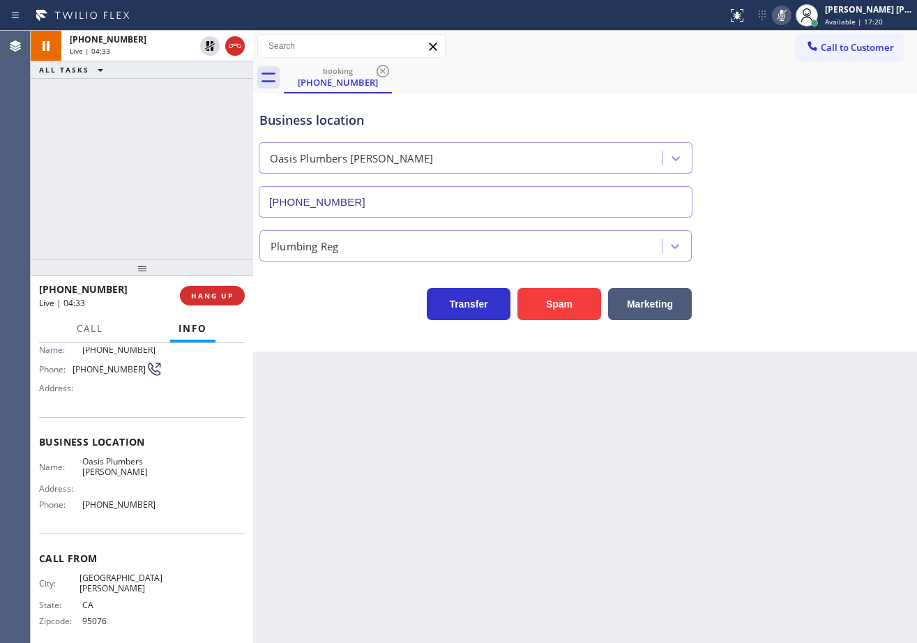
drag, startPoint x: 202, startPoint y: 100, endPoint x: 214, endPoint y: 100, distance: 11.9
click at [214, 100] on div "[PHONE_NUMBER] Live | 04:33 ALL TASKS ALL TASKS ACTIVE TASKS TASKS IN WRAP UP" at bounding box center [142, 145] width 222 height 229
drag, startPoint x: 796, startPoint y: 15, endPoint x: 792, endPoint y: 65, distance: 49.6
click at [790, 16] on icon at bounding box center [781, 15] width 17 height 17
click at [796, 123] on div "Business location [GEOGRAPHIC_DATA] [PERSON_NAME] [PHONE_NUMBER]" at bounding box center [585, 154] width 657 height 126
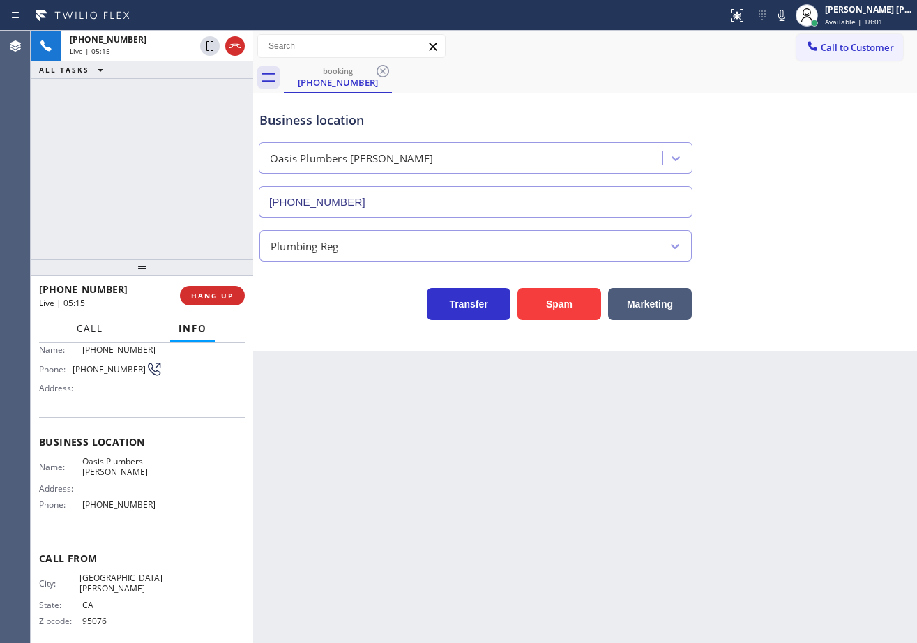
drag, startPoint x: 95, startPoint y: 329, endPoint x: 117, endPoint y: 383, distance: 58.2
click at [94, 330] on span "Call" at bounding box center [90, 328] width 27 height 13
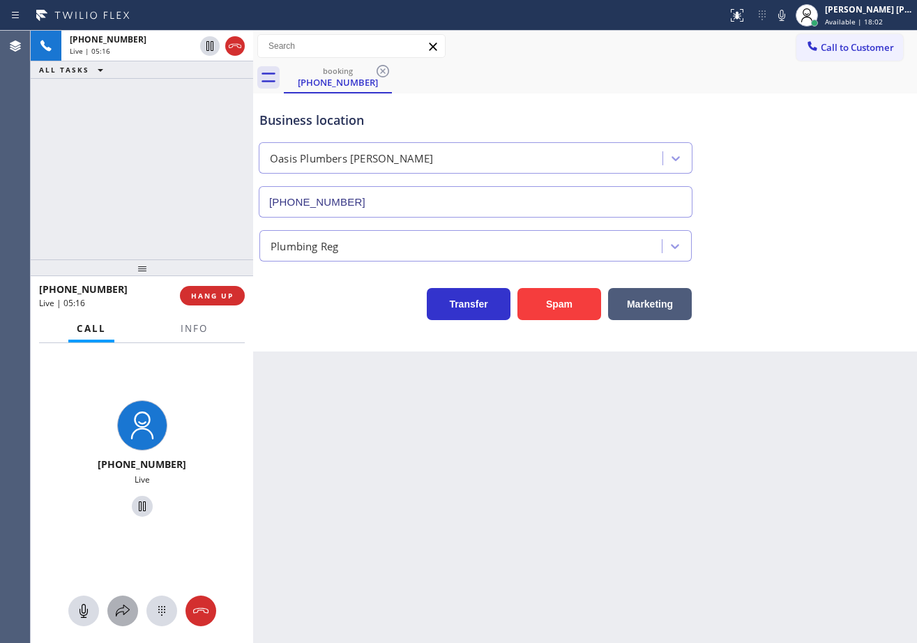
click at [117, 617] on icon at bounding box center [122, 611] width 17 height 17
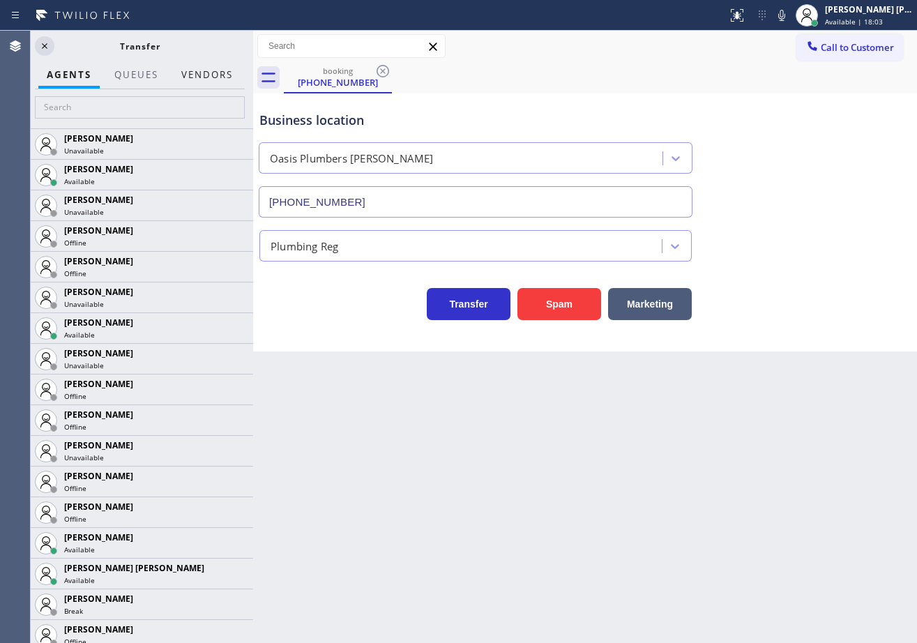
click at [215, 70] on button "Vendors" at bounding box center [207, 74] width 68 height 27
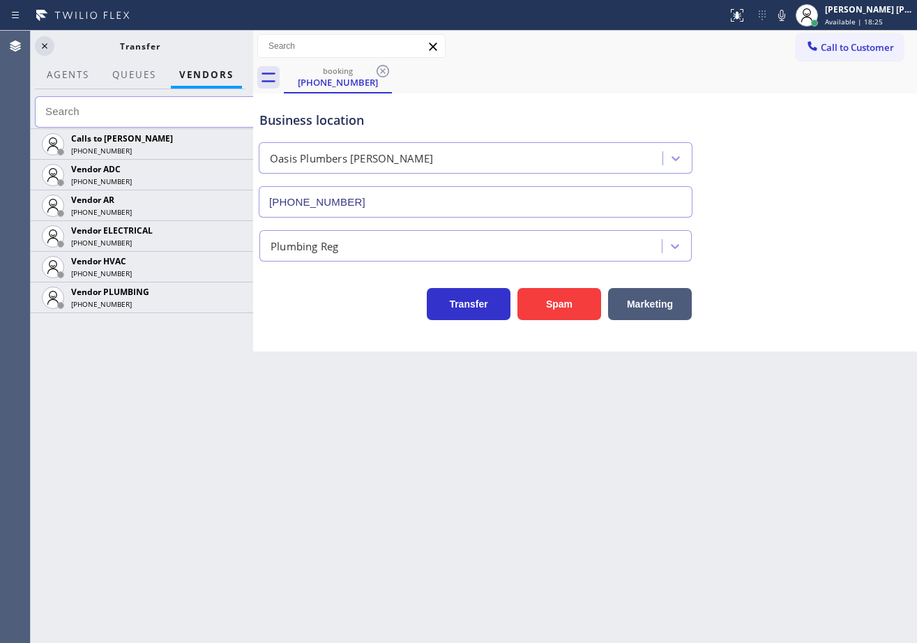
click at [0, 0] on icon at bounding box center [0, 0] width 0 height 0
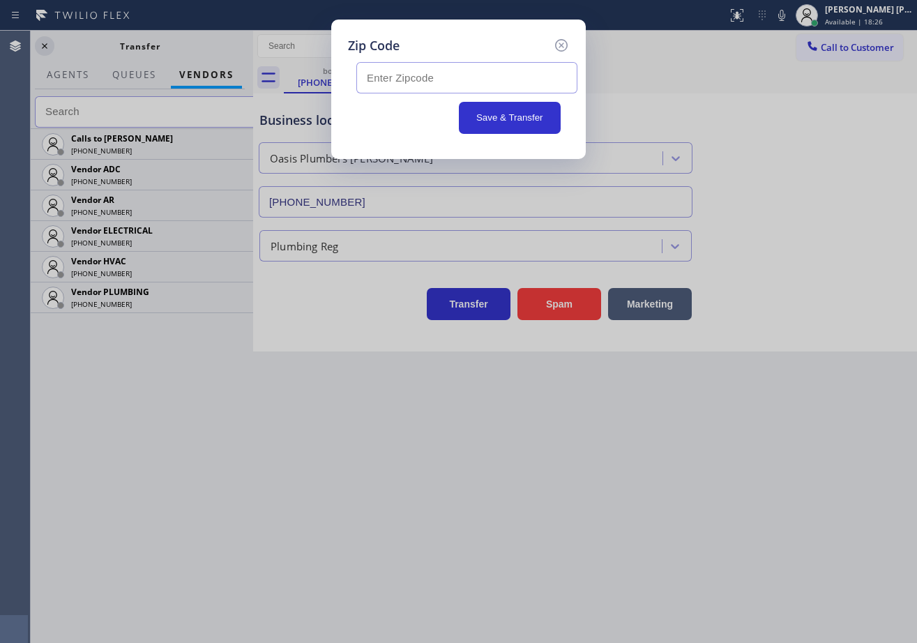
click at [386, 77] on input "text" at bounding box center [466, 77] width 221 height 31
click at [443, 73] on input "text" at bounding box center [466, 77] width 221 height 31
type input "94505"
click at [532, 114] on button "Save & Transfer" at bounding box center [510, 118] width 103 height 32
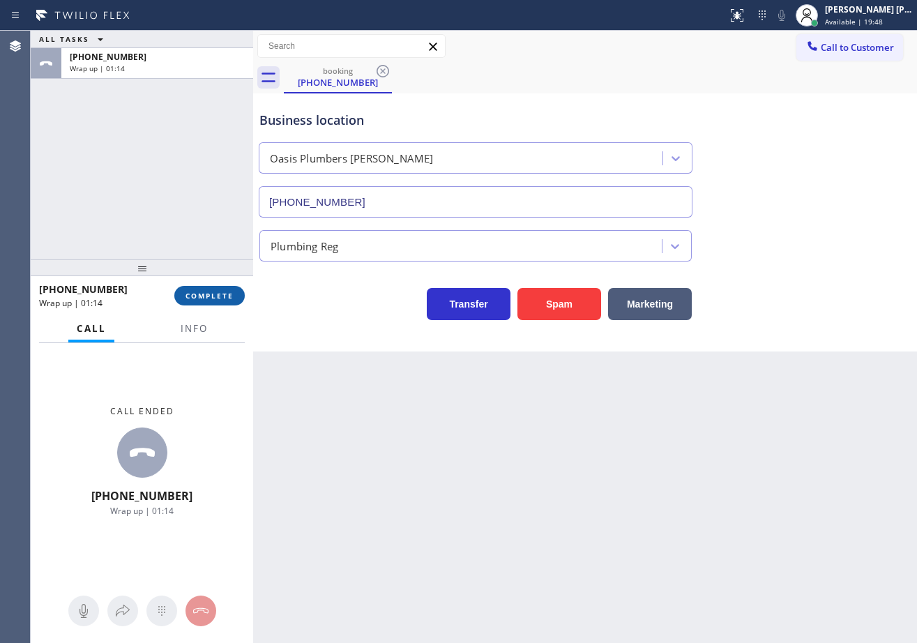
click at [202, 301] on span "COMPLETE" at bounding box center [210, 296] width 48 height 10
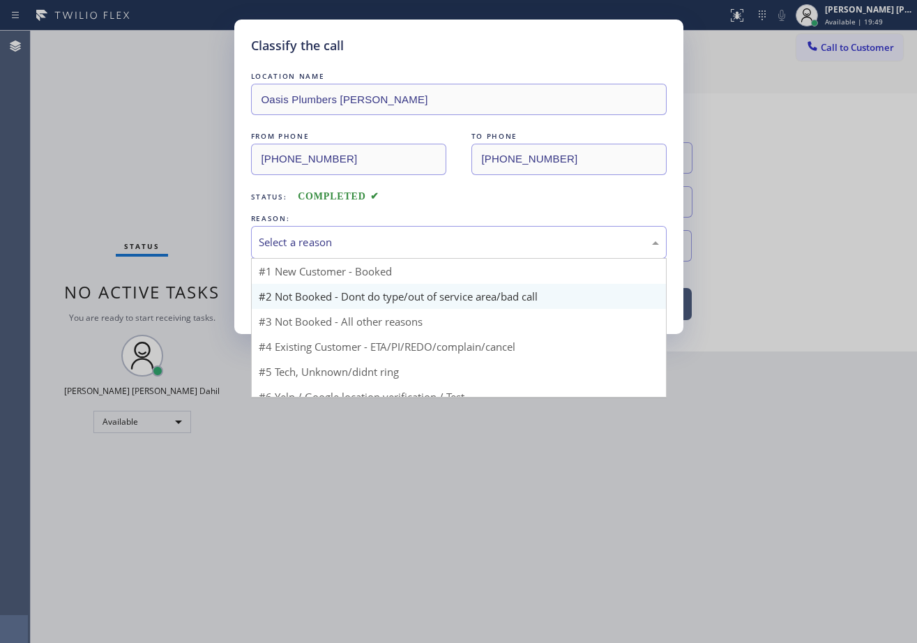
drag, startPoint x: 312, startPoint y: 248, endPoint x: 301, endPoint y: 291, distance: 44.5
click at [312, 250] on div "Select a reason" at bounding box center [459, 242] width 416 height 33
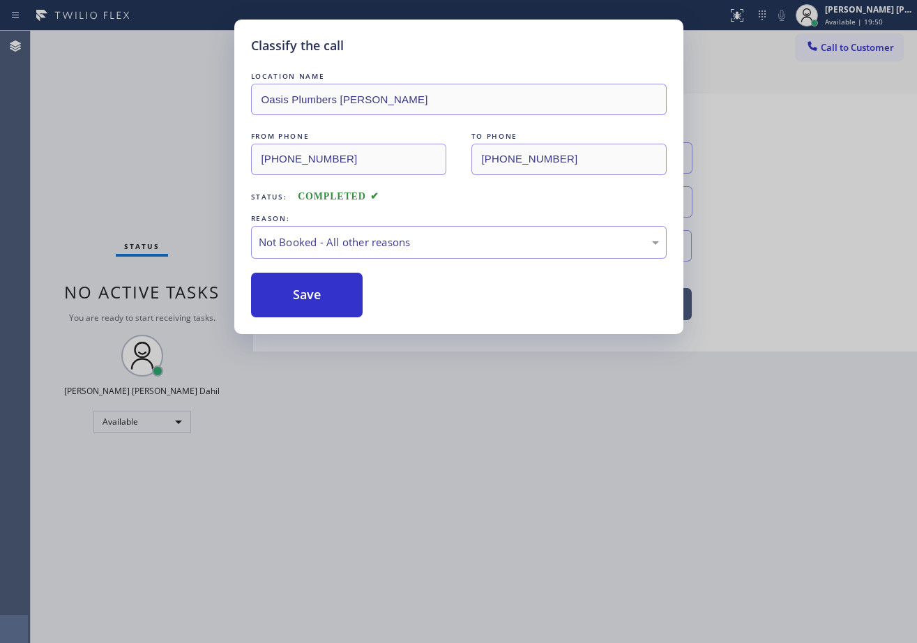
click at [301, 297] on button "Save" at bounding box center [307, 295] width 112 height 45
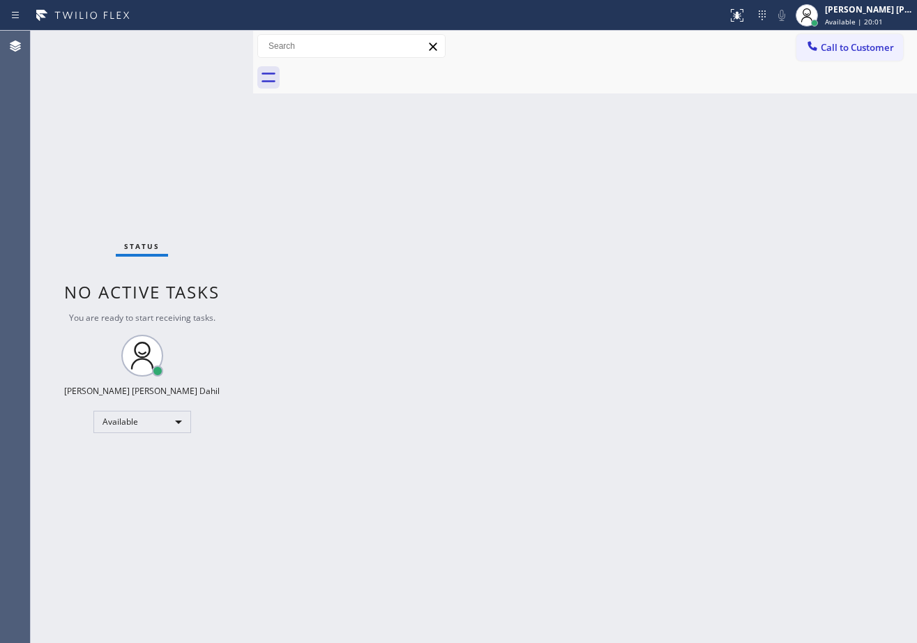
click at [299, 286] on div "Back to Dashboard Change Sender ID Customers Technicians Select a contact Outbo…" at bounding box center [585, 337] width 664 height 612
drag, startPoint x: 665, startPoint y: 391, endPoint x: 665, endPoint y: 401, distance: 9.8
click at [665, 391] on div "Back to Dashboard Change Sender ID Customers Technicians Select a contact Outbo…" at bounding box center [585, 337] width 664 height 612
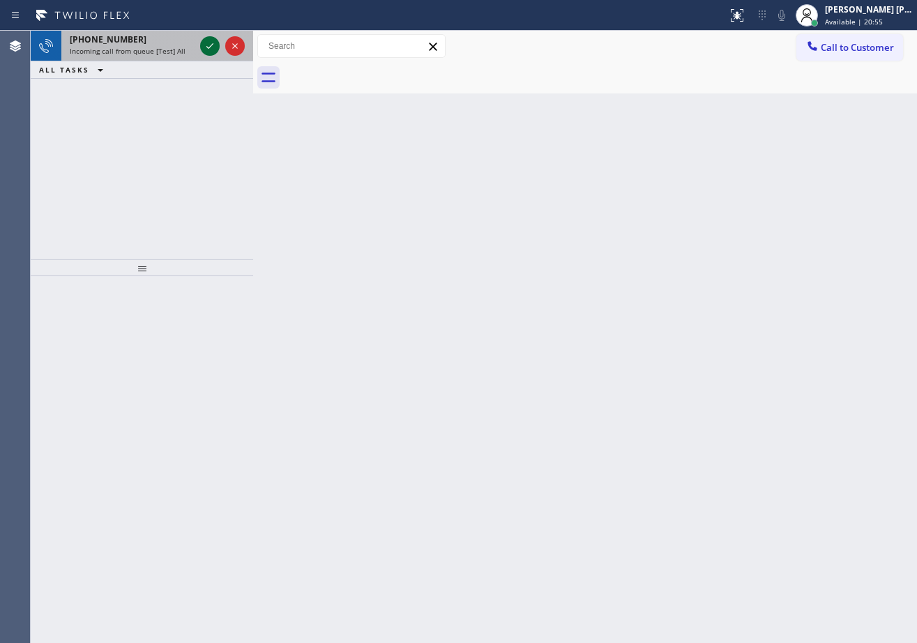
click at [206, 44] on icon at bounding box center [210, 46] width 17 height 17
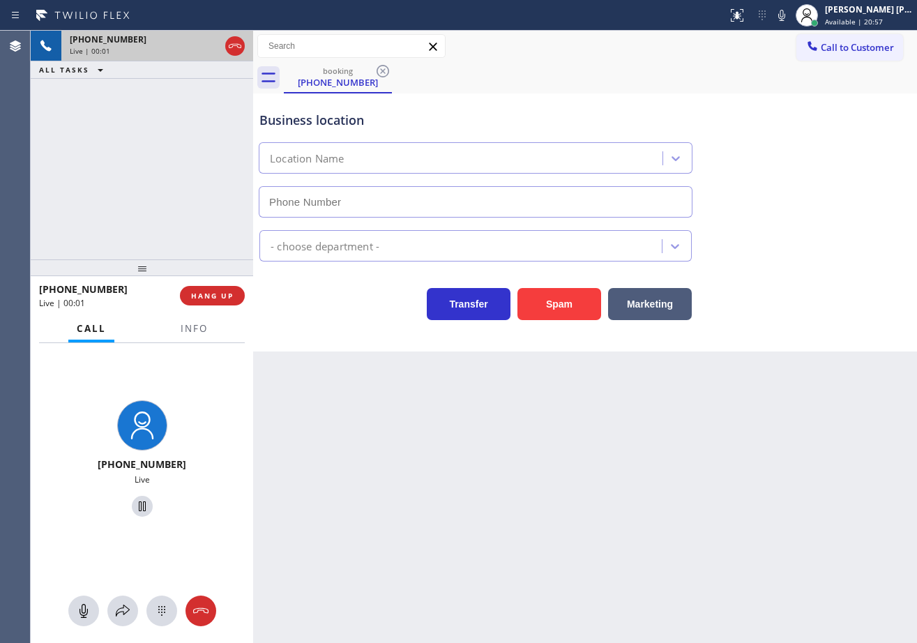
type input "[PHONE_NUMBER]"
click at [196, 332] on span "Info" at bounding box center [194, 328] width 27 height 13
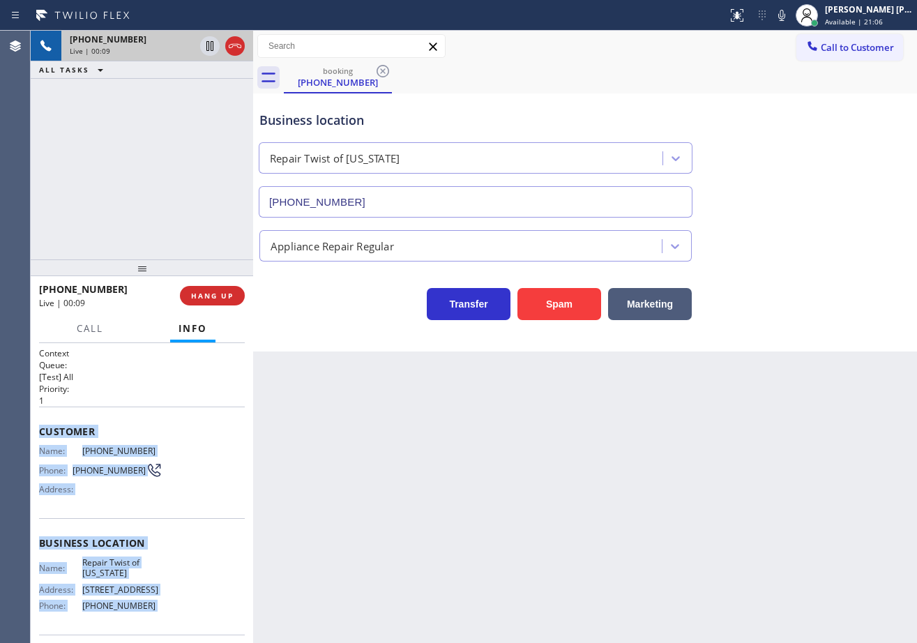
scroll to position [123, 0]
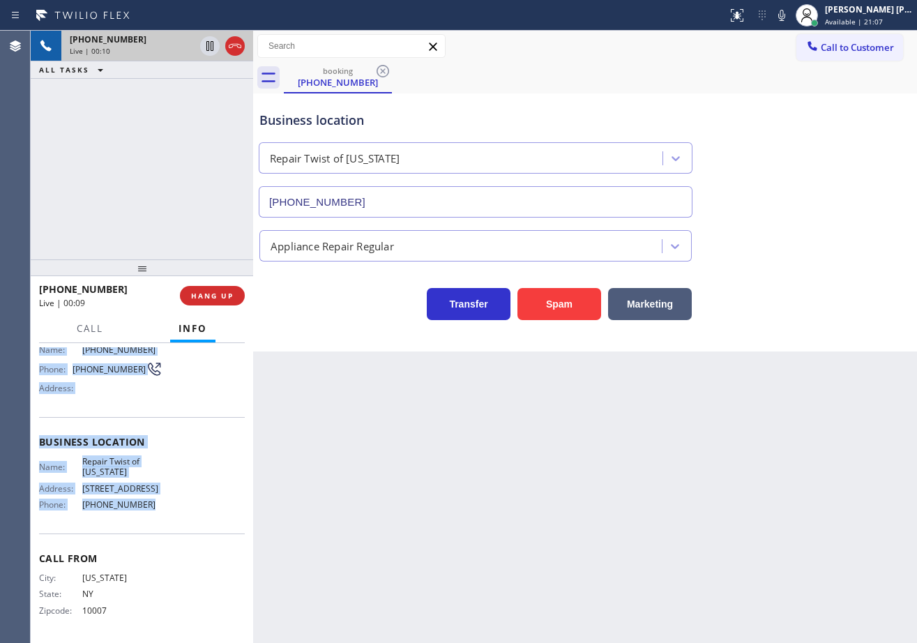
drag, startPoint x: 39, startPoint y: 428, endPoint x: 138, endPoint y: 501, distance: 123.6
click at [138, 501] on div "Context Queue: [Test] All Priority: 1 Customer Name: [PHONE_NUMBER] Phone: [PHO…" at bounding box center [142, 442] width 206 height 393
copy div "Customer Name: [PHONE_NUMBER] Phone: [PHONE_NUMBER] Address: Business location …"
drag, startPoint x: 324, startPoint y: 511, endPoint x: 332, endPoint y: 510, distance: 8.5
click at [324, 511] on div "Back to Dashboard Change Sender ID Customers Technicians Select a contact Outbo…" at bounding box center [585, 337] width 664 height 612
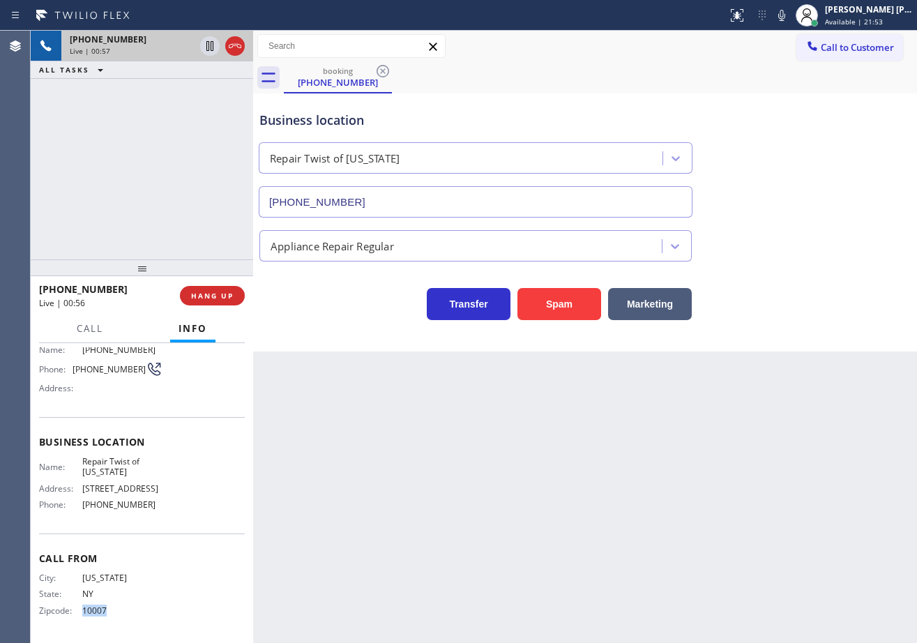
drag, startPoint x: 123, startPoint y: 618, endPoint x: 74, endPoint y: 616, distance: 49.6
click at [74, 616] on div "City: [US_STATE][GEOGRAPHIC_DATA]: [US_STATE] Zipcode: 10007" at bounding box center [100, 597] width 123 height 49
click at [787, 144] on div "Business location Repair Twist of [US_STATE] [PHONE_NUMBER]" at bounding box center [585, 154] width 657 height 126
click at [790, 18] on icon at bounding box center [781, 15] width 17 height 17
drag, startPoint x: 810, startPoint y: 232, endPoint x: 550, endPoint y: 128, distance: 280.1
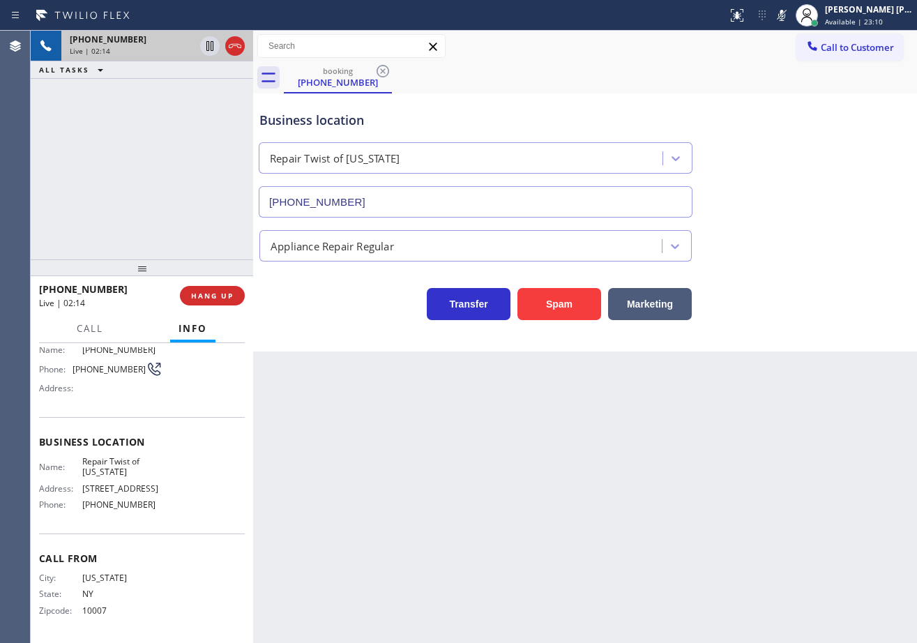
click at [783, 203] on div "Business location Repair Twist of [US_STATE] [PHONE_NUMBER] Appliance Repair Re…" at bounding box center [585, 208] width 657 height 223
drag, startPoint x: 178, startPoint y: 103, endPoint x: 208, endPoint y: 39, distance: 70.8
click at [179, 99] on div "[PHONE_NUMBER] Live | 02:14 ALL TASKS ALL TASKS ACTIVE TASKS TASKS IN WRAP UP" at bounding box center [142, 145] width 222 height 229
click at [213, 50] on icon at bounding box center [209, 46] width 7 height 10
drag, startPoint x: 176, startPoint y: 91, endPoint x: 213, endPoint y: 46, distance: 58.1
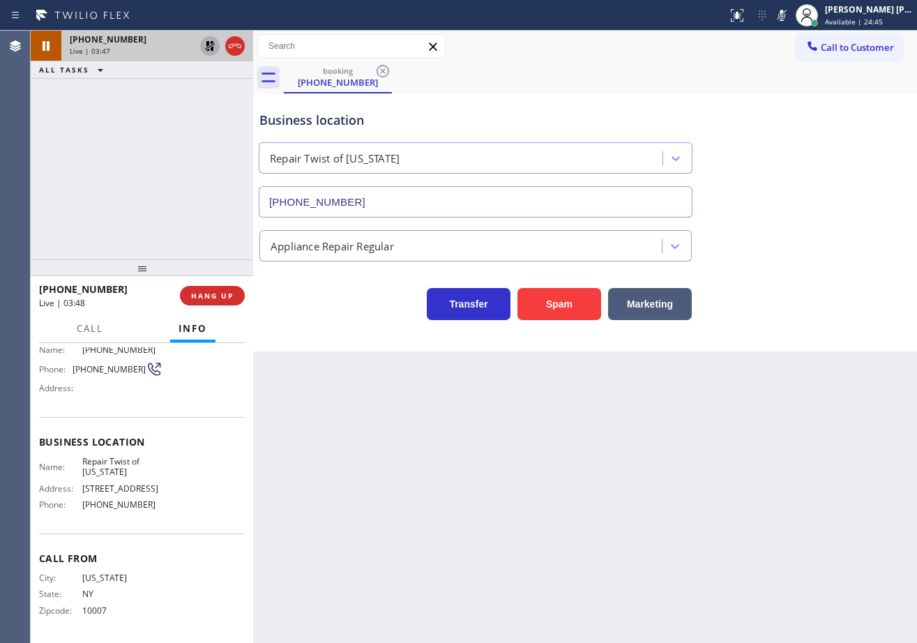
click at [179, 92] on div "[PHONE_NUMBER] Live | 03:47 ALL TASKS ALL TASKS ACTIVE TASKS TASKS IN WRAP UP" at bounding box center [142, 145] width 222 height 229
click at [213, 43] on icon at bounding box center [210, 46] width 10 height 10
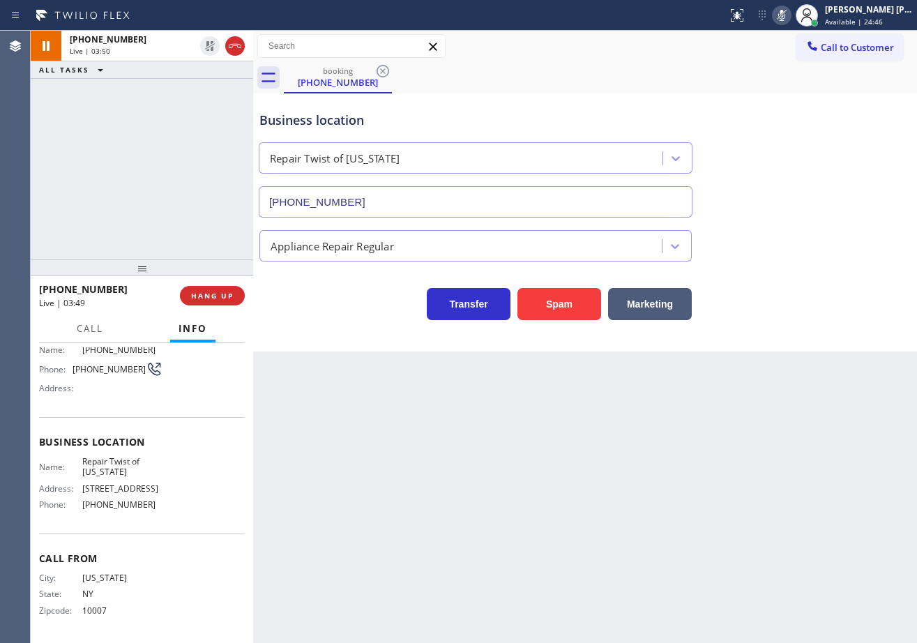
click at [790, 19] on icon at bounding box center [781, 15] width 17 height 17
drag, startPoint x: 799, startPoint y: 165, endPoint x: 808, endPoint y: 347, distance: 181.6
click at [799, 168] on div "Business location Repair Twist of [US_STATE] [PHONE_NUMBER]" at bounding box center [585, 154] width 657 height 126
click at [658, 67] on div "booking [PHONE_NUMBER]" at bounding box center [600, 77] width 633 height 31
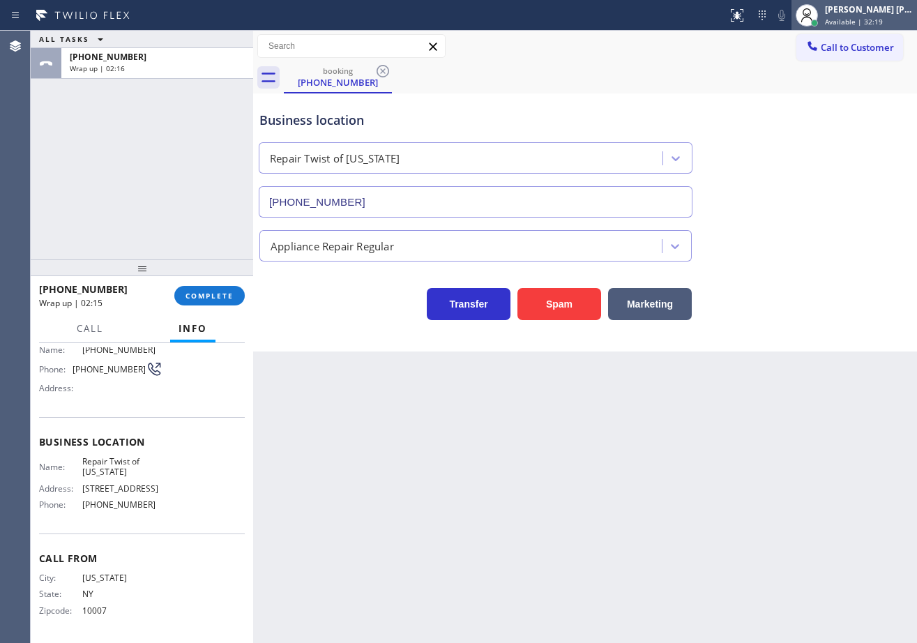
click at [871, 13] on div "[PERSON_NAME] [PERSON_NAME] Dahil" at bounding box center [869, 9] width 88 height 12
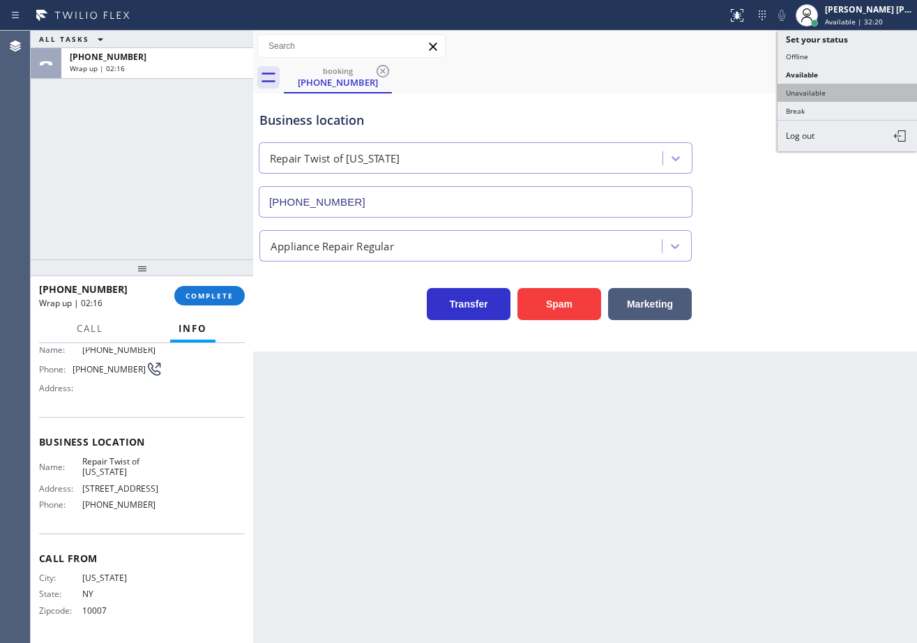
click at [801, 94] on button "Unavailable" at bounding box center [847, 93] width 139 height 18
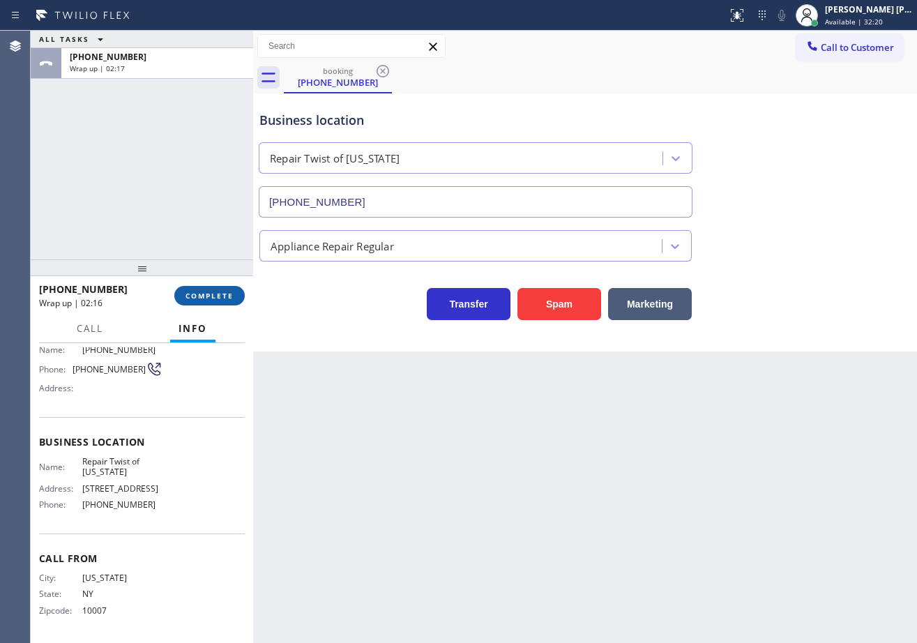
click at [184, 296] on button "COMPLETE" at bounding box center [209, 296] width 70 height 20
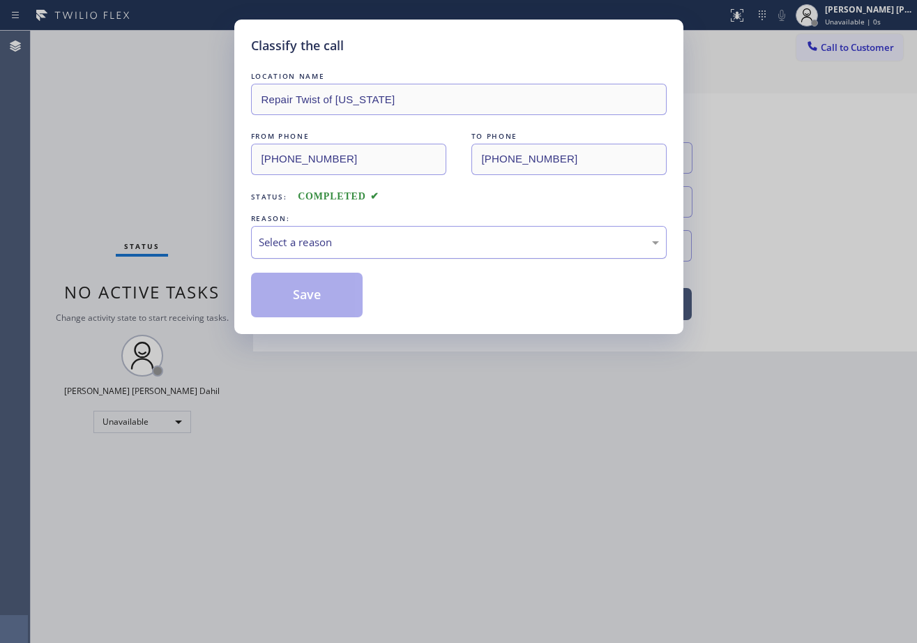
click at [306, 244] on div "Select a reason" at bounding box center [459, 242] width 400 height 16
click at [300, 288] on button "Save" at bounding box center [307, 295] width 112 height 45
click at [301, 294] on button "Save" at bounding box center [307, 295] width 112 height 45
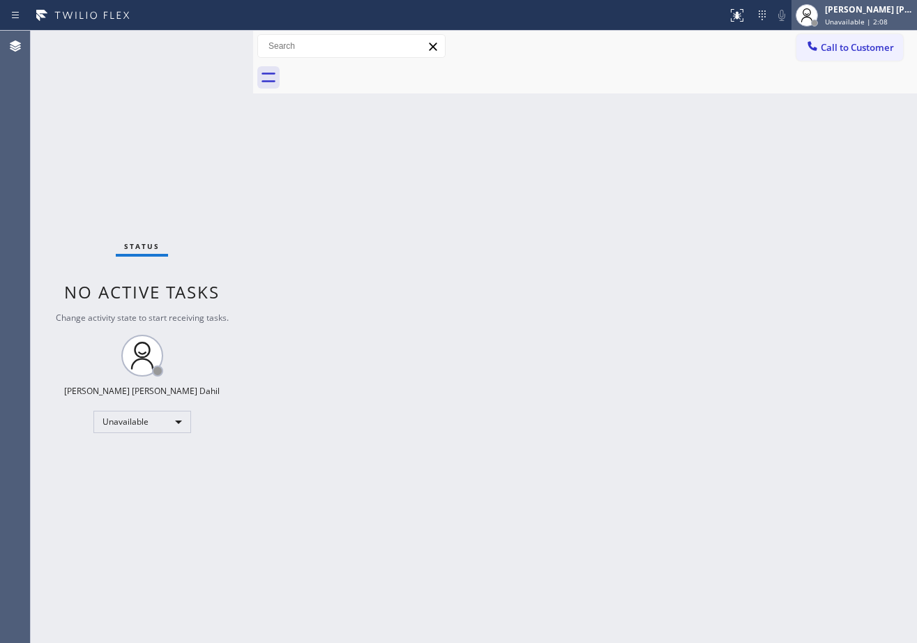
click at [848, 14] on div "[PERSON_NAME] [PERSON_NAME] Dahil" at bounding box center [869, 9] width 88 height 12
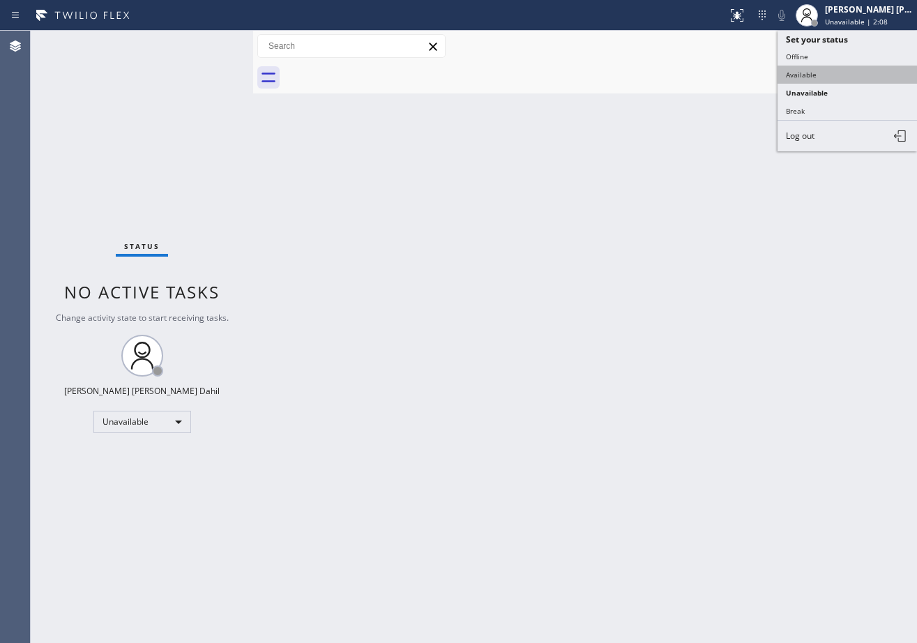
click at [821, 73] on button "Available" at bounding box center [847, 75] width 139 height 18
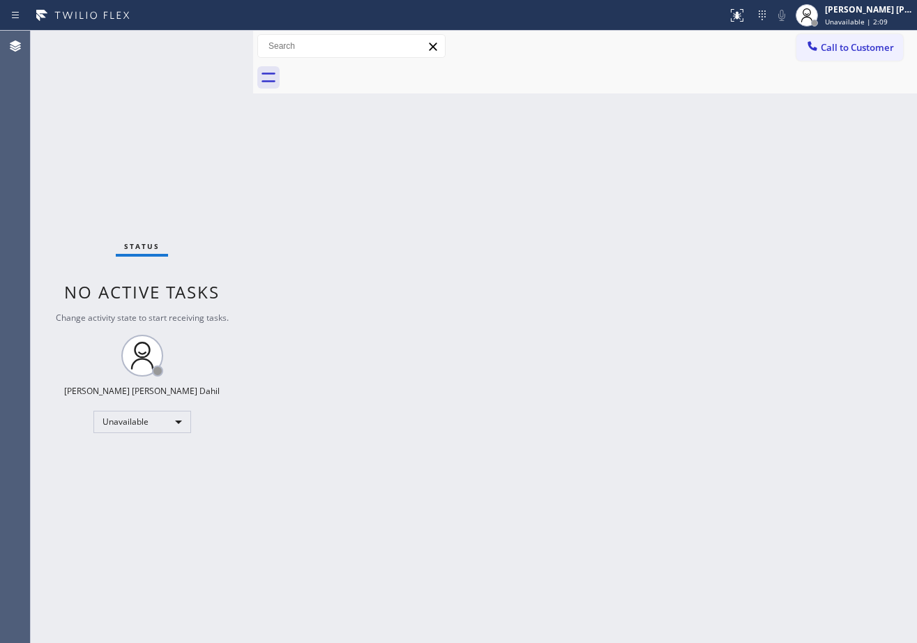
drag, startPoint x: 793, startPoint y: 128, endPoint x: 849, endPoint y: 384, distance: 262.8
click at [793, 135] on div "Back to Dashboard Change Sender ID Customers Technicians Select a contact Outbo…" at bounding box center [585, 337] width 664 height 612
drag, startPoint x: 697, startPoint y: 538, endPoint x: 803, endPoint y: 618, distance: 133.5
click at [707, 538] on div "Back to Dashboard Change Sender ID Customers Technicians Select a contact Outbo…" at bounding box center [585, 337] width 664 height 612
drag, startPoint x: 361, startPoint y: 259, endPoint x: 679, endPoint y: 626, distance: 485.0
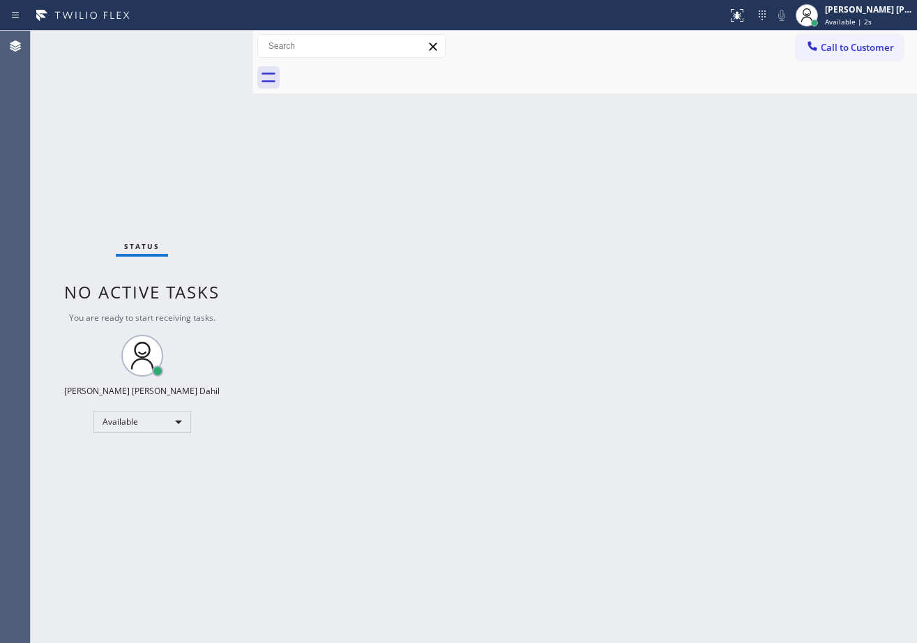
click at [374, 264] on div "Back to Dashboard Change Sender ID Customers Technicians Select a contact Outbo…" at bounding box center [585, 337] width 664 height 612
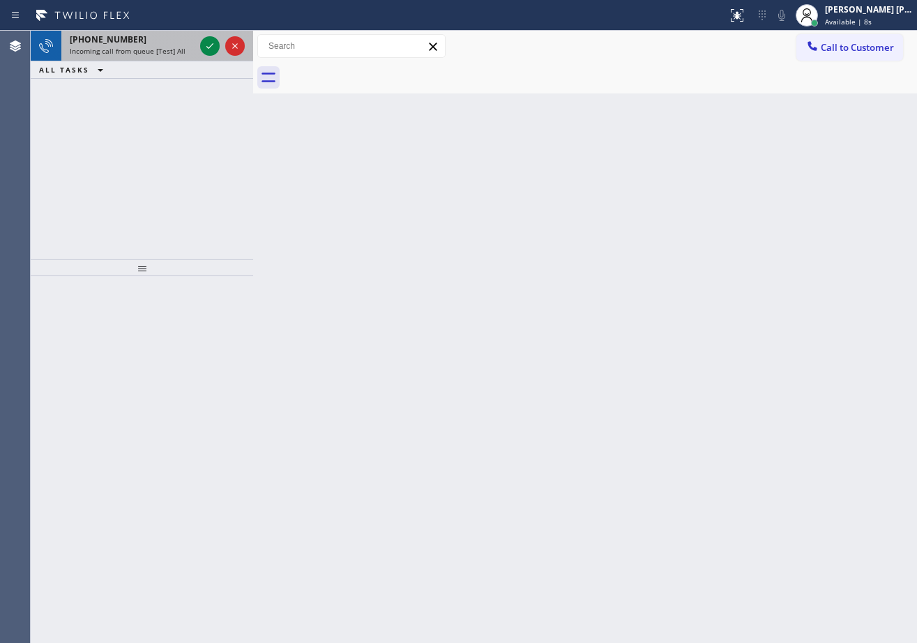
click at [171, 53] on span "Incoming call from queue [Test] All" at bounding box center [128, 51] width 116 height 10
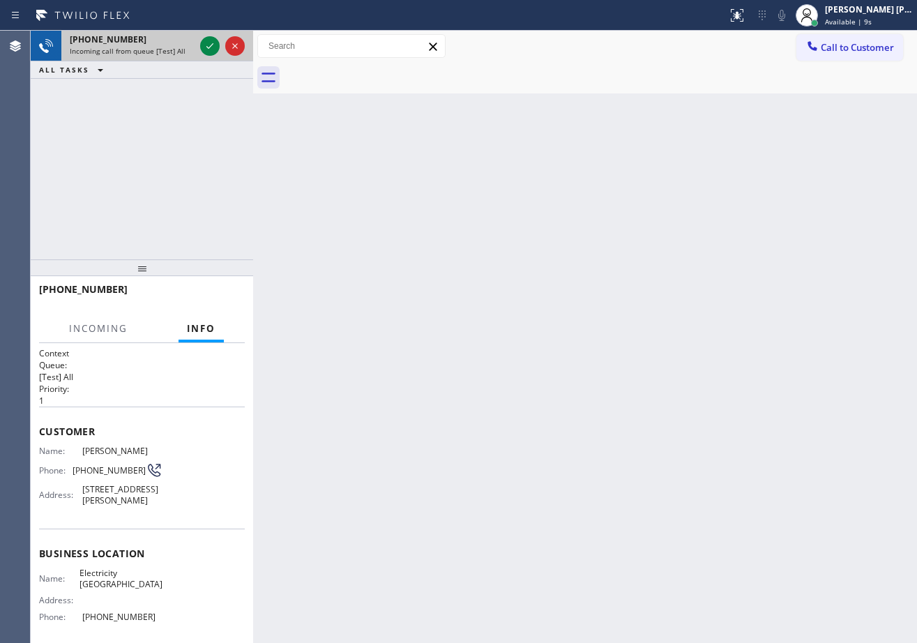
click at [174, 52] on span "Incoming call from queue [Test] All" at bounding box center [128, 51] width 116 height 10
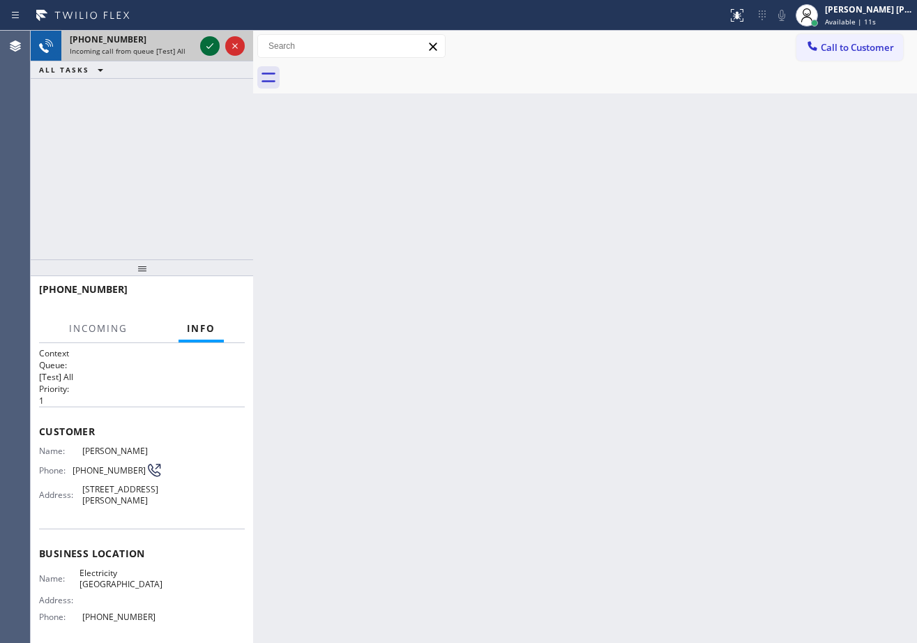
click at [209, 43] on icon at bounding box center [210, 46] width 17 height 17
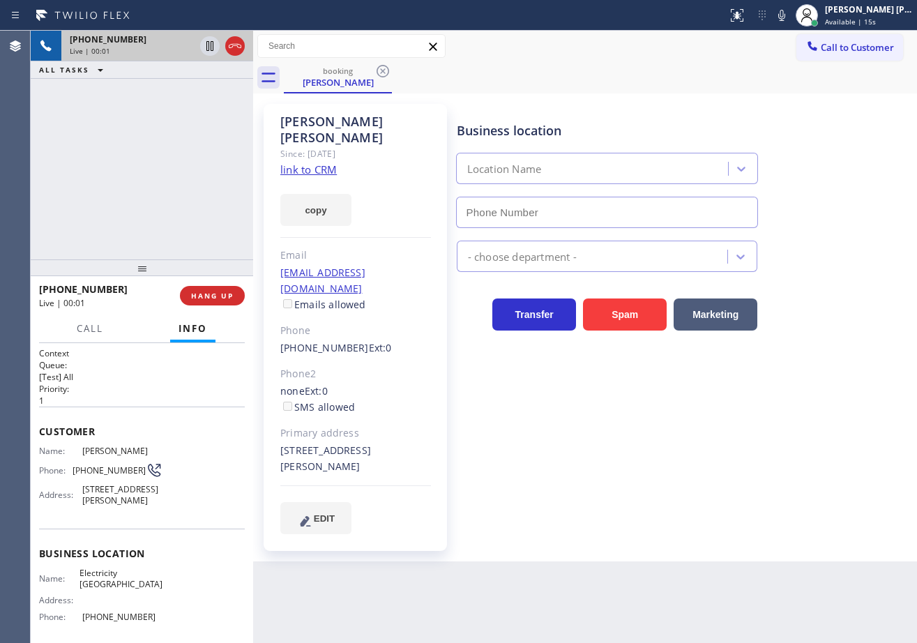
type input "[PHONE_NUMBER]"
click at [321, 163] on link "link to CRM" at bounding box center [308, 170] width 56 height 14
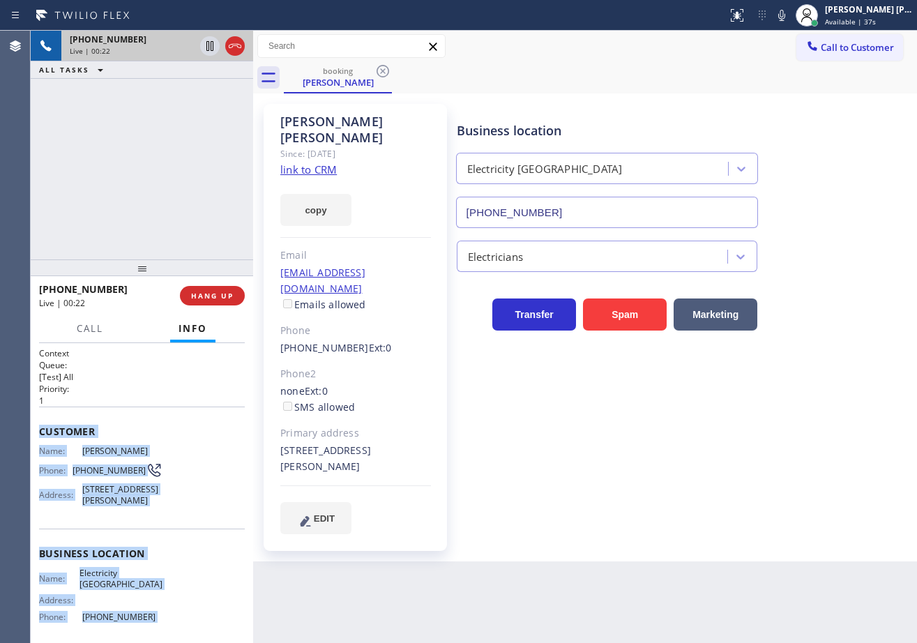
scroll to position [123, 0]
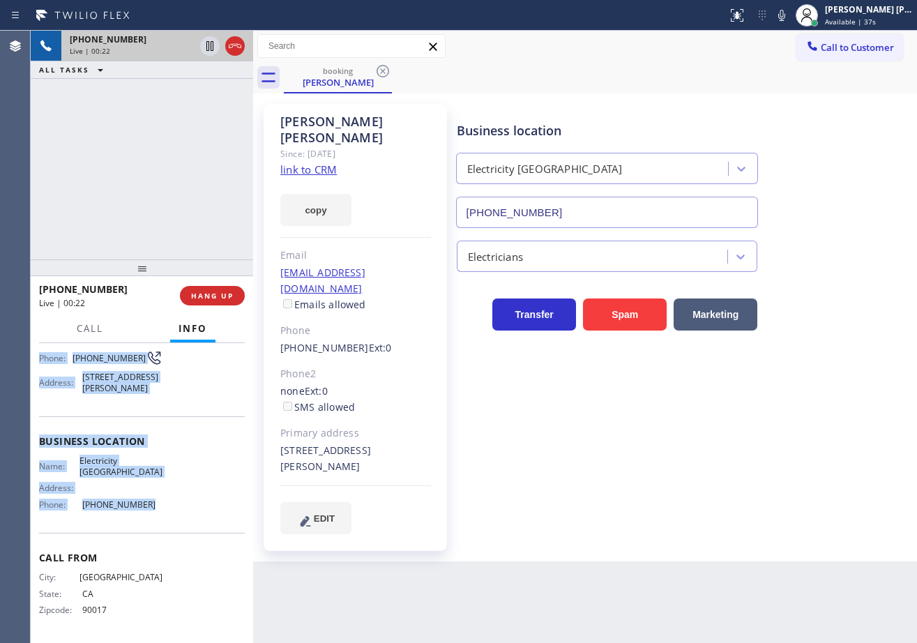
drag, startPoint x: 101, startPoint y: 625, endPoint x: 394, endPoint y: 444, distance: 344.1
click at [144, 511] on div "Context Queue: [Test] All Priority: 1 Customer Name: [PERSON_NAME] Phone: [PHON…" at bounding box center [142, 493] width 222 height 300
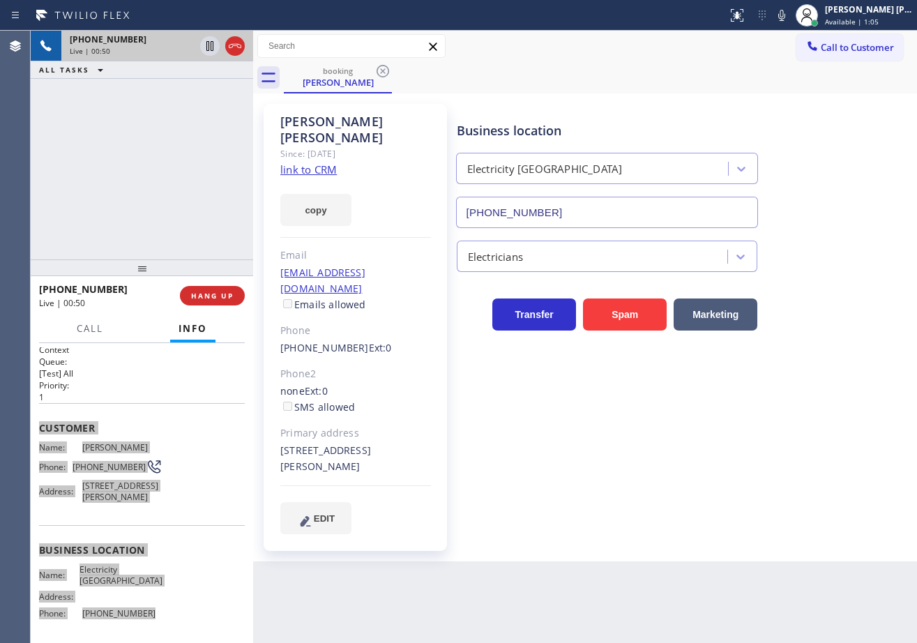
scroll to position [0, 0]
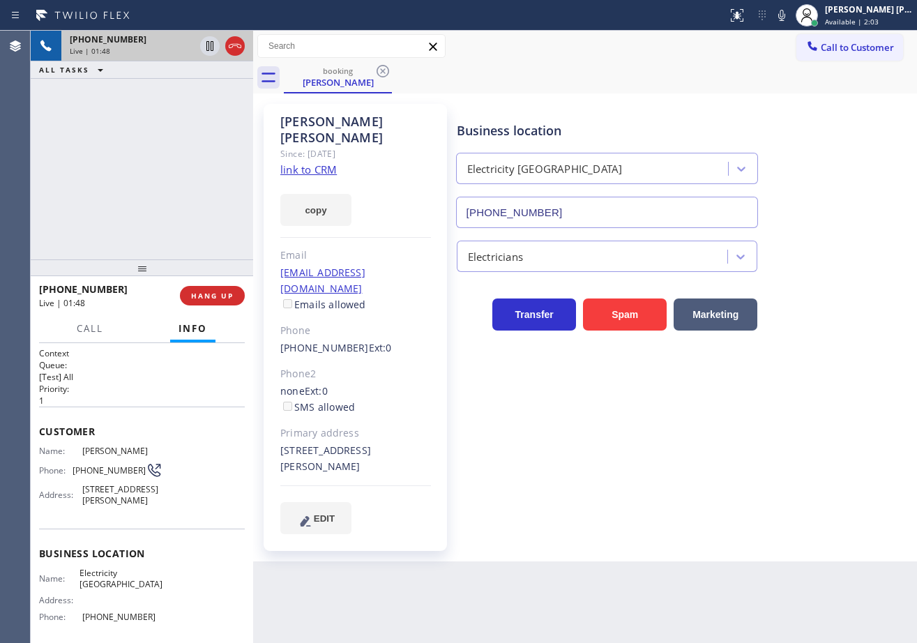
click at [593, 486] on div "Business location Electricity [GEOGRAPHIC_DATA] [PHONE_NUMBER] Electricians Tra…" at bounding box center [684, 318] width 460 height 423
drag, startPoint x: 605, startPoint y: 486, endPoint x: 612, endPoint y: 485, distance: 7.0
click at [607, 486] on div "Business location Electricity [GEOGRAPHIC_DATA] [PHONE_NUMBER] Electricians Tra…" at bounding box center [684, 318] width 460 height 423
drag, startPoint x: 627, startPoint y: 485, endPoint x: 687, endPoint y: 494, distance: 60.8
click at [651, 489] on div "Business location Electricity [GEOGRAPHIC_DATA] [PHONE_NUMBER] Electricians Tra…" at bounding box center [684, 318] width 460 height 423
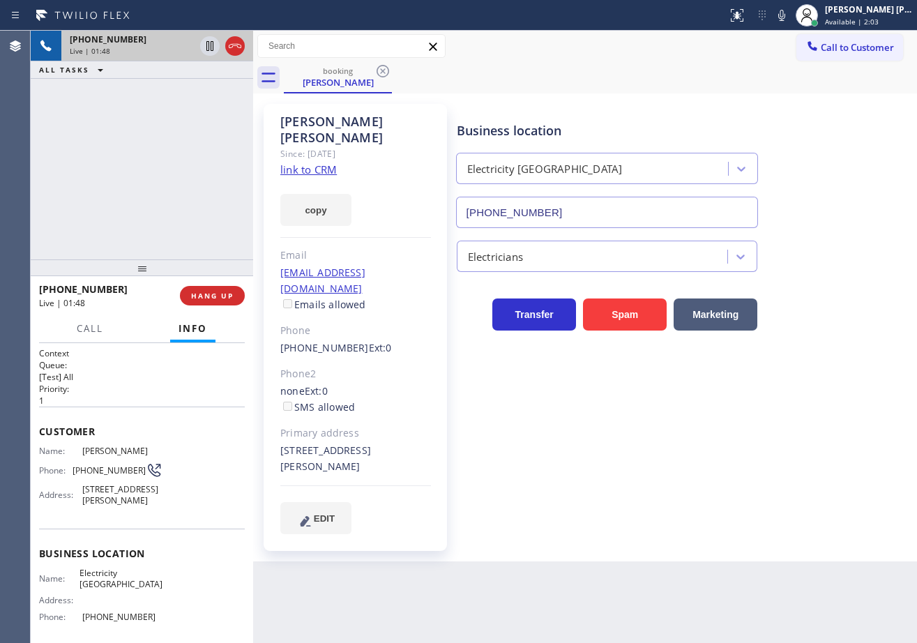
drag, startPoint x: 701, startPoint y: 499, endPoint x: 708, endPoint y: 499, distance: 7.0
click at [703, 499] on div "Business location Electricity [GEOGRAPHIC_DATA] [PHONE_NUMBER] Electricians Tra…" at bounding box center [684, 332] width 460 height 451
drag, startPoint x: 695, startPoint y: 496, endPoint x: 672, endPoint y: 495, distance: 23.0
click at [672, 495] on div "Business location Electricity [GEOGRAPHIC_DATA] [PHONE_NUMBER] Electricians Tra…" at bounding box center [684, 332] width 460 height 451
click at [670, 495] on div "Business location Electricity [GEOGRAPHIC_DATA] [PHONE_NUMBER] Electricians Tra…" at bounding box center [684, 318] width 460 height 423
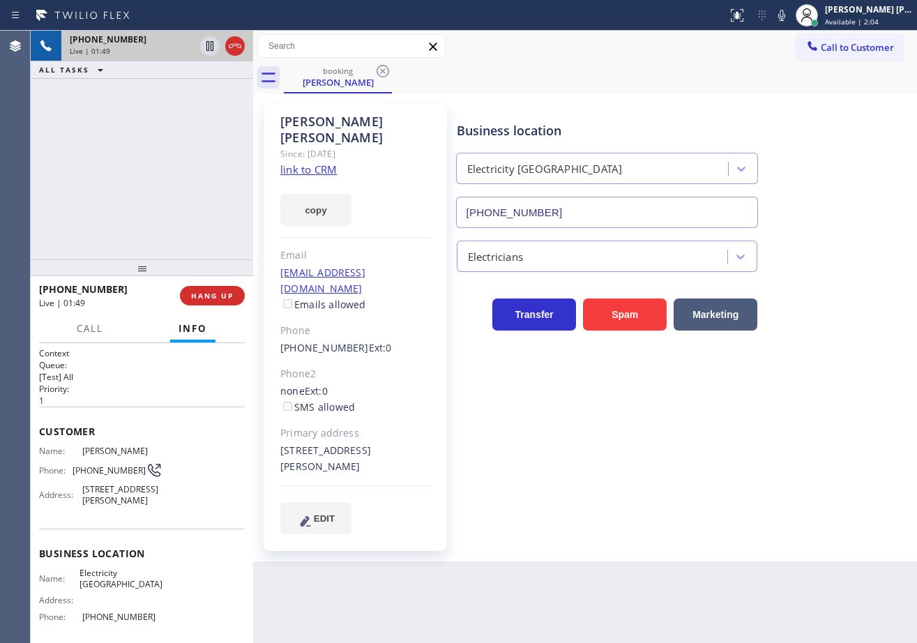
click at [670, 495] on div "Business location Electricity [GEOGRAPHIC_DATA] [PHONE_NUMBER] Electricians Tra…" at bounding box center [684, 318] width 460 height 423
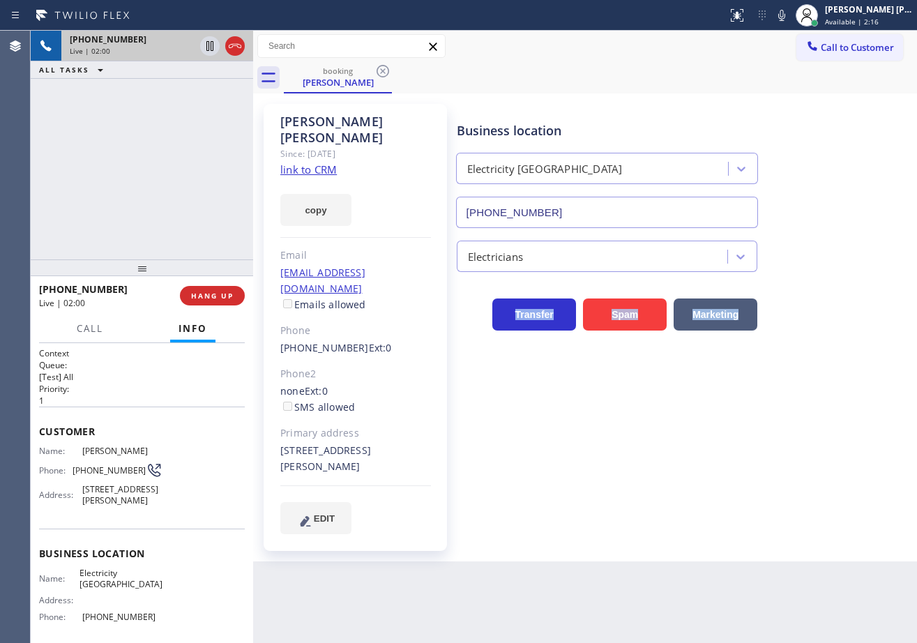
click at [816, 294] on div "Transfer Spam Marketing" at bounding box center [684, 308] width 460 height 45
click at [817, 294] on div "Transfer Spam Marketing" at bounding box center [684, 308] width 460 height 45
click at [817, 289] on div "Transfer Spam Marketing" at bounding box center [684, 308] width 460 height 45
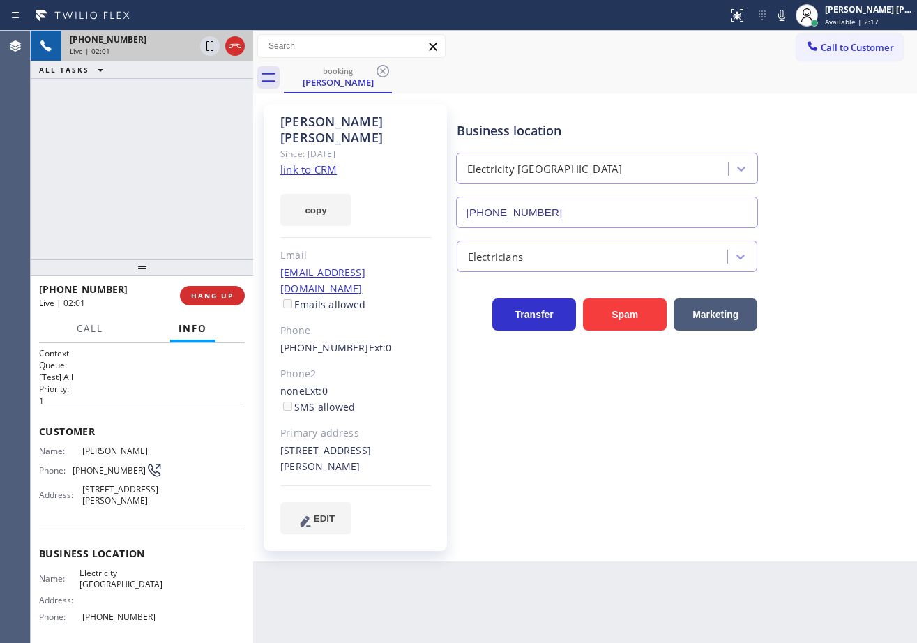
click at [817, 289] on div "Transfer Spam Marketing" at bounding box center [684, 308] width 460 height 45
click at [816, 286] on div "Transfer Spam Marketing" at bounding box center [684, 308] width 460 height 45
drag, startPoint x: 816, startPoint y: 285, endPoint x: 815, endPoint y: 278, distance: 7.1
click at [816, 284] on div "Transfer Spam Marketing" at bounding box center [684, 301] width 460 height 59
click at [815, 278] on div "Transfer Spam Marketing" at bounding box center [684, 301] width 460 height 59
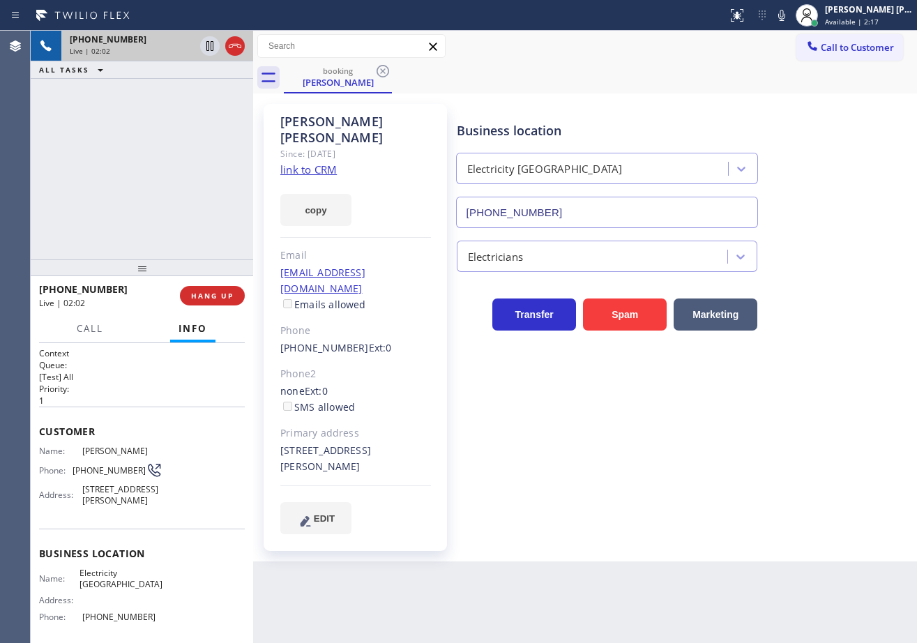
click at [814, 224] on div "Business location Electricity [GEOGRAPHIC_DATA] [PHONE_NUMBER] Electricians Tra…" at bounding box center [684, 318] width 460 height 423
click at [790, 12] on icon at bounding box center [781, 15] width 17 height 17
click at [213, 47] on icon at bounding box center [209, 46] width 7 height 10
click at [214, 48] on icon at bounding box center [210, 46] width 17 height 17
drag, startPoint x: 192, startPoint y: 94, endPoint x: 379, endPoint y: 85, distance: 187.1
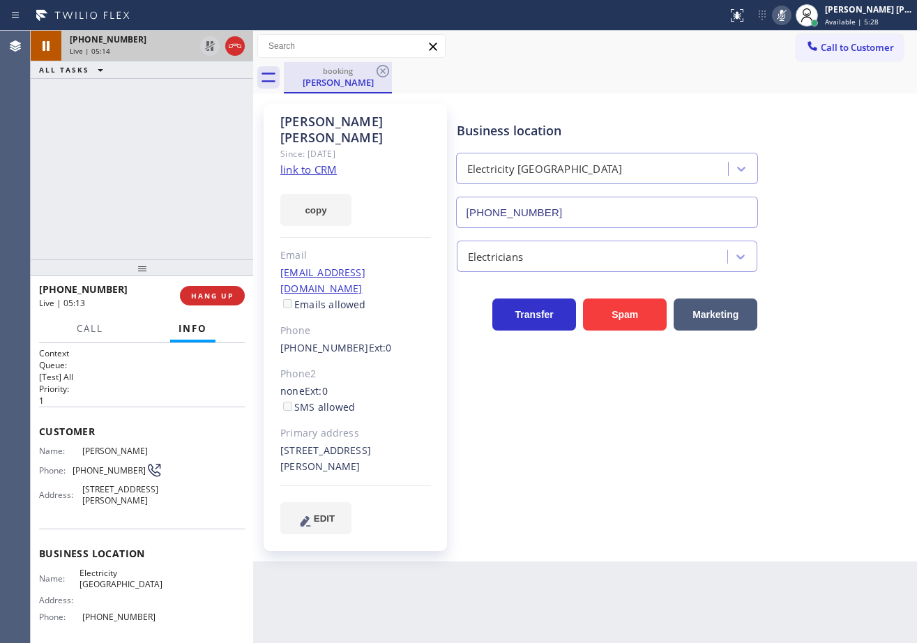
click at [213, 94] on div "[PHONE_NUMBER] Live | 05:14 ALL TASKS ALL TASKS ACTIVE TASKS TASKS IN WRAP UP" at bounding box center [142, 145] width 222 height 229
click at [790, 19] on icon at bounding box center [781, 15] width 17 height 17
click at [785, 59] on div "Call to Customer Outbound call Location Search location Your caller id phone nu…" at bounding box center [585, 46] width 664 height 31
click at [631, 69] on div "booking [PERSON_NAME]" at bounding box center [600, 77] width 633 height 31
drag, startPoint x: 797, startPoint y: 17, endPoint x: 784, endPoint y: 56, distance: 40.6
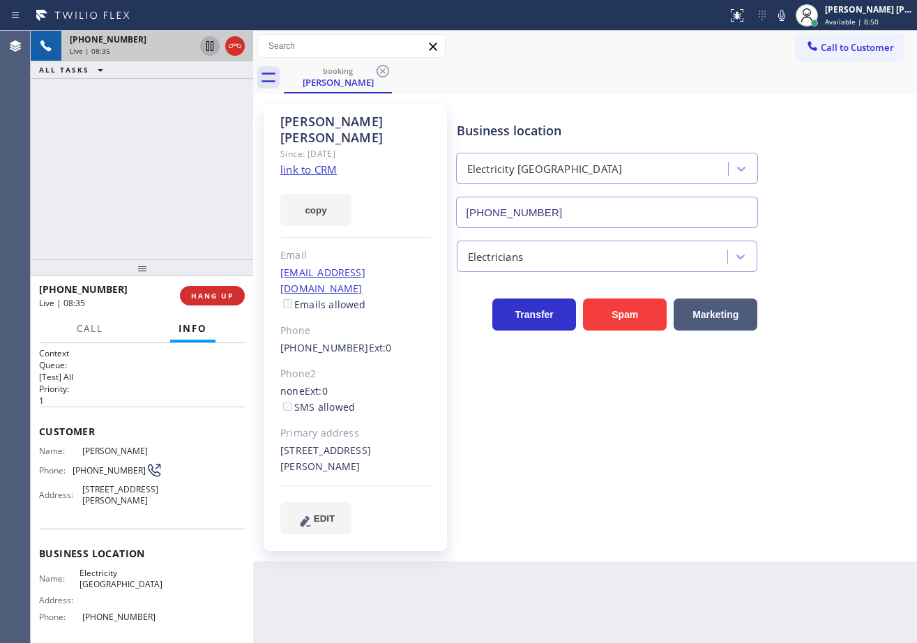
click at [790, 23] on icon at bounding box center [781, 15] width 17 height 17
drag, startPoint x: 784, startPoint y: 56, endPoint x: 403, endPoint y: 61, distance: 380.8
click at [777, 58] on div "Call to Customer Outbound call Location Search location Your caller id phone nu…" at bounding box center [585, 46] width 664 height 24
drag, startPoint x: 206, startPoint y: 43, endPoint x: 188, endPoint y: 87, distance: 47.8
click at [206, 46] on icon at bounding box center [209, 46] width 7 height 10
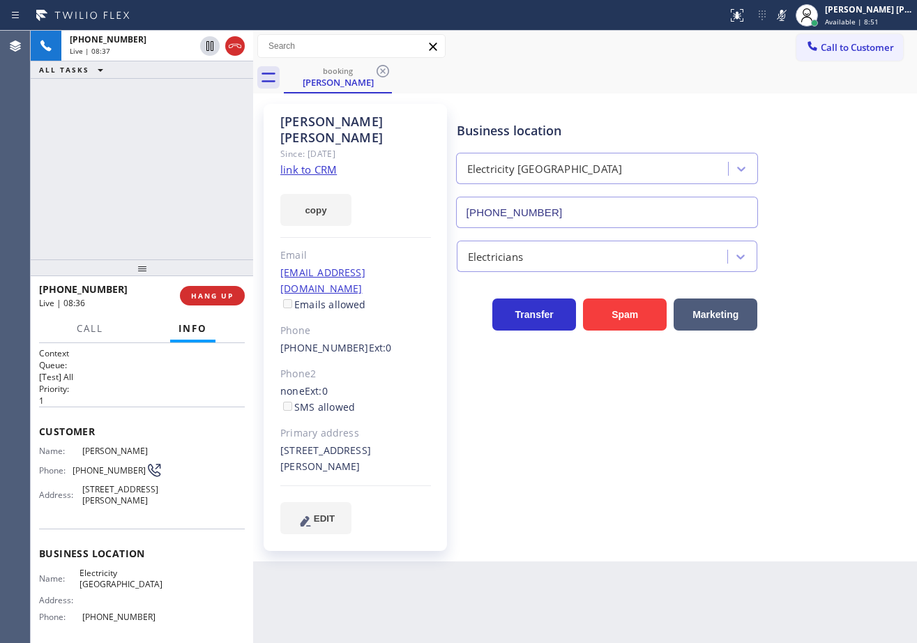
click at [188, 91] on div "[PHONE_NUMBER] Live | 08:37 ALL TASKS ALL TASKS ACTIVE TASKS TASKS IN WRAP UP" at bounding box center [142, 145] width 222 height 229
drag, startPoint x: 153, startPoint y: 183, endPoint x: 188, endPoint y: 143, distance: 52.9
click at [153, 183] on div "[PHONE_NUMBER] Live | 11:53 ALL TASKS ALL TASKS ACTIVE TASKS TASKS IN WRAP UP" at bounding box center [142, 145] width 222 height 229
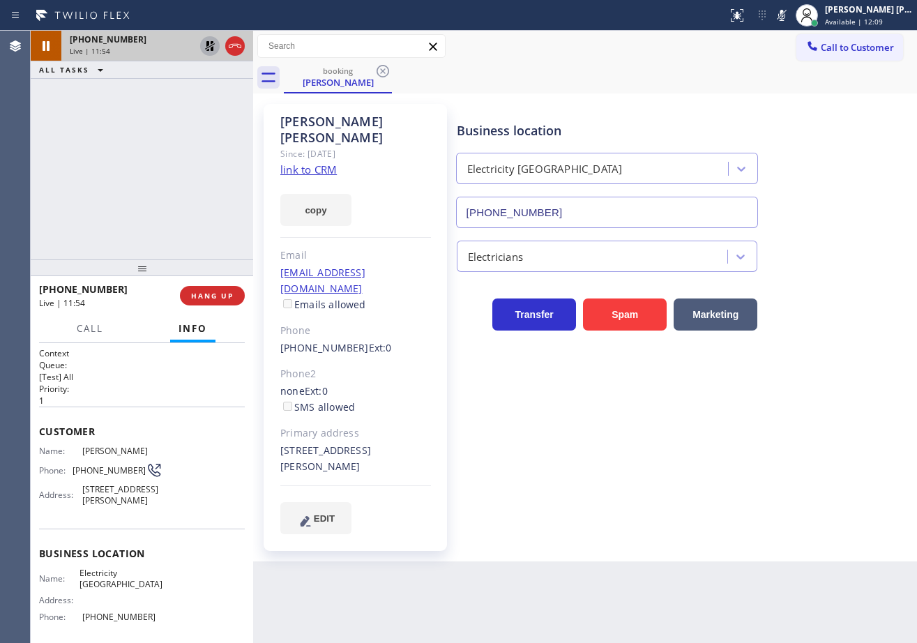
click at [208, 52] on icon at bounding box center [210, 46] width 17 height 17
drag, startPoint x: 184, startPoint y: 111, endPoint x: 418, endPoint y: 76, distance: 236.2
click at [188, 110] on div "[PHONE_NUMBER] Live | 11:55 ALL TASKS ALL TASKS ACTIVE TASKS TASKS IN WRAP UP" at bounding box center [142, 145] width 222 height 229
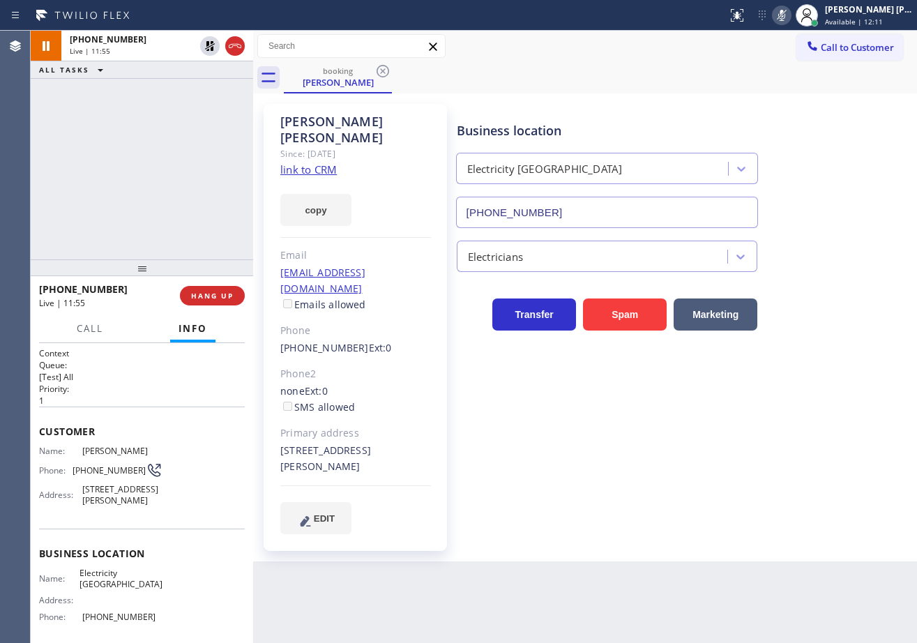
drag, startPoint x: 795, startPoint y: 19, endPoint x: 790, endPoint y: 86, distance: 67.1
click at [790, 20] on icon at bounding box center [781, 15] width 17 height 17
click at [790, 86] on div "booking [PERSON_NAME]" at bounding box center [600, 77] width 633 height 31
click at [186, 117] on div "[PHONE_NUMBER] Live | 12:08 ALL TASKS ALL TASKS ACTIVE TASKS TASKS IN WRAP UP" at bounding box center [142, 145] width 222 height 229
click at [213, 114] on div "[PHONE_NUMBER] Live | 12:33 ALL TASKS ALL TASKS ACTIVE TASKS TASKS IN WRAP UP" at bounding box center [142, 145] width 222 height 229
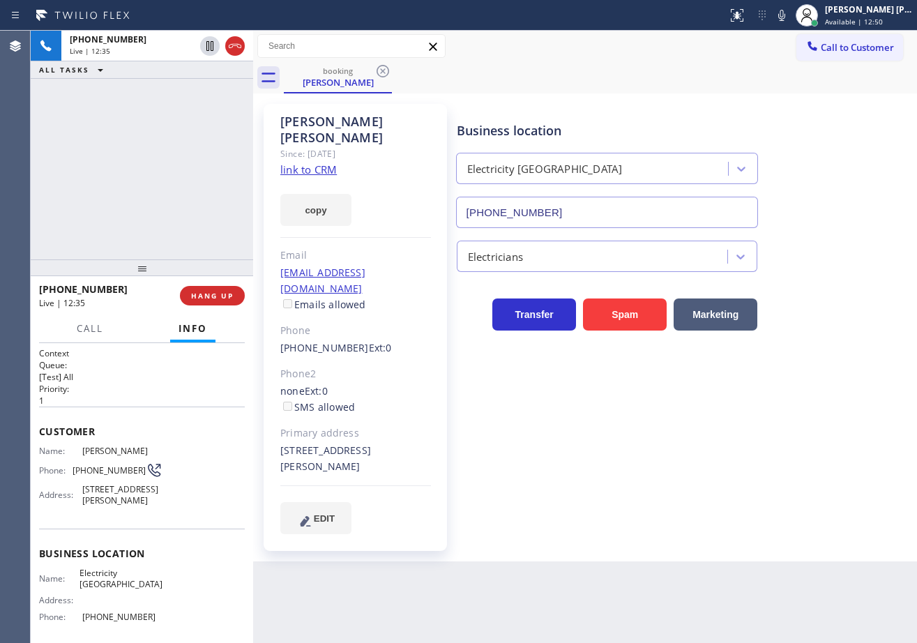
click at [599, 394] on div "Business location Electricity [GEOGRAPHIC_DATA] [PHONE_NUMBER] Electricians Tra…" at bounding box center [684, 318] width 460 height 423
drag, startPoint x: 628, startPoint y: 405, endPoint x: 657, endPoint y: 414, distance: 30.0
click at [632, 408] on div "Business location Electricity [GEOGRAPHIC_DATA] [PHONE_NUMBER] Electricians Tra…" at bounding box center [684, 318] width 460 height 423
click at [657, 414] on div "Business location Electricity [GEOGRAPHIC_DATA] [PHONE_NUMBER] Electricians Tra…" at bounding box center [684, 318] width 460 height 423
drag, startPoint x: 799, startPoint y: 15, endPoint x: 771, endPoint y: 51, distance: 45.3
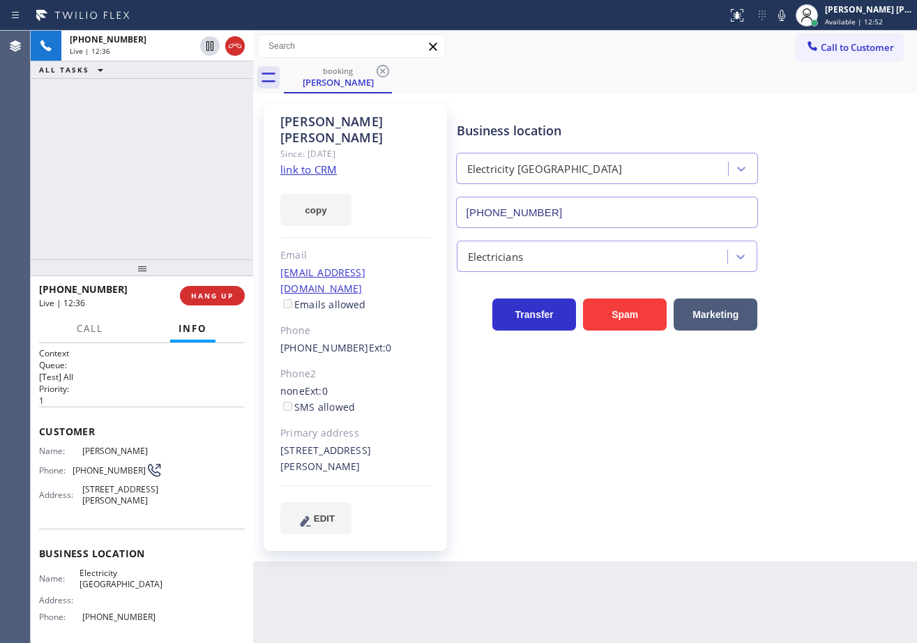
click at [785, 16] on icon at bounding box center [781, 15] width 7 height 11
drag, startPoint x: 771, startPoint y: 51, endPoint x: 514, endPoint y: 69, distance: 258.0
click at [769, 52] on div "Call to Customer Outbound call Location Search location Your caller id phone nu…" at bounding box center [585, 46] width 664 height 24
click at [208, 48] on icon at bounding box center [210, 46] width 17 height 17
click at [160, 151] on div "[PHONE_NUMBER] Live | 12:39 ALL TASKS ALL TASKS ACTIVE TASKS TASKS IN WRAP UP" at bounding box center [142, 145] width 222 height 229
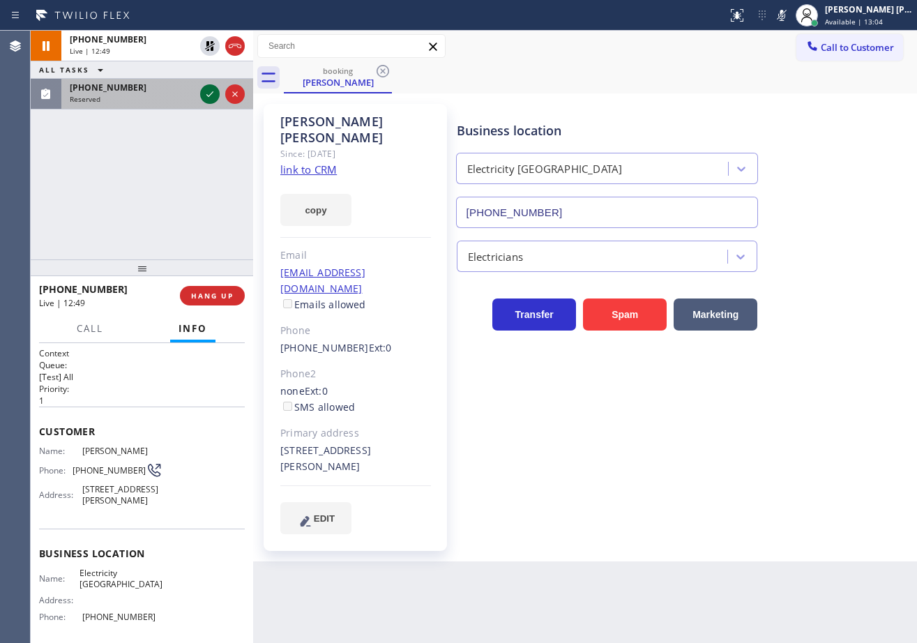
click at [184, 93] on div "[PHONE_NUMBER] Reserved" at bounding box center [129, 94] width 136 height 31
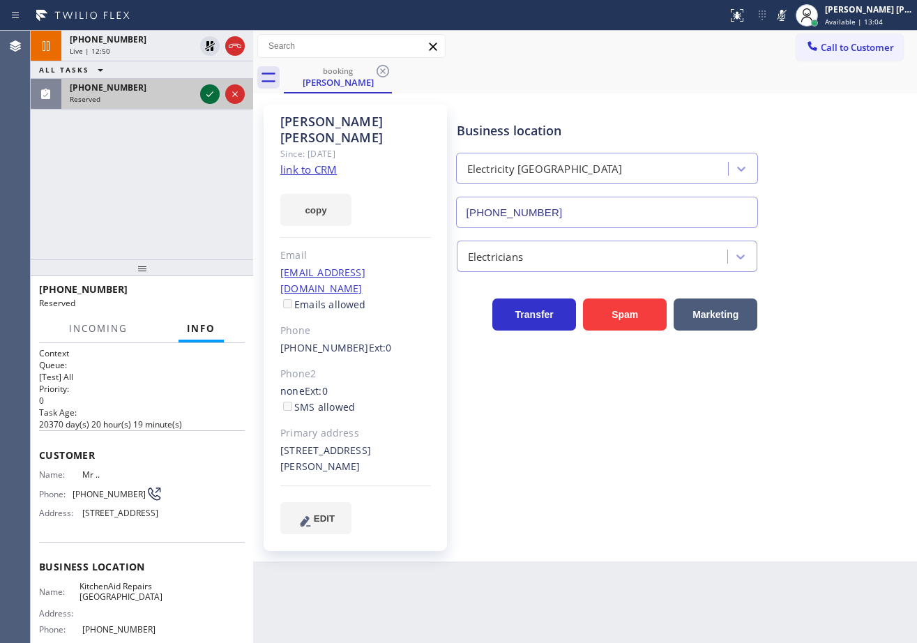
click at [211, 98] on icon at bounding box center [210, 94] width 17 height 17
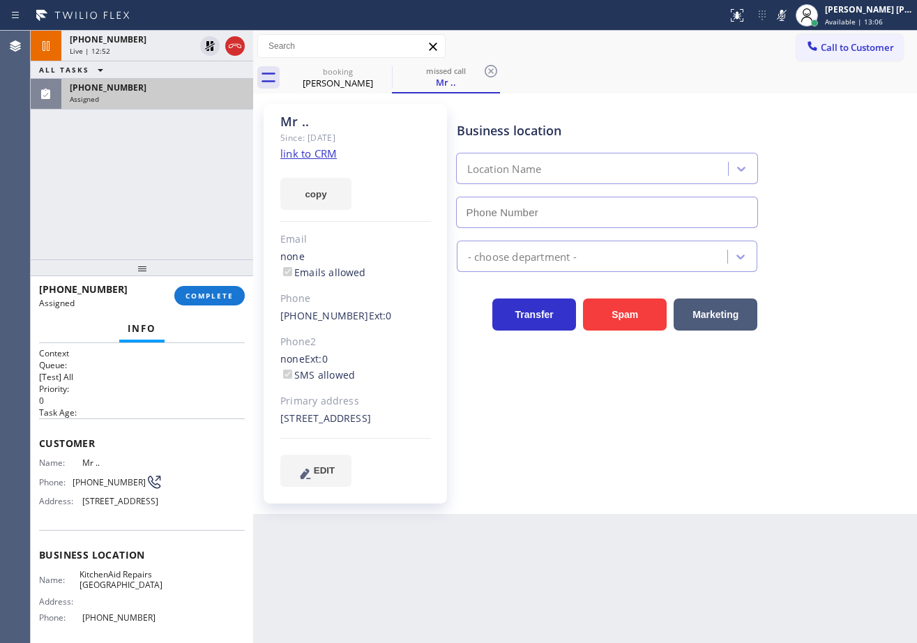
type input "[PHONE_NUMBER]"
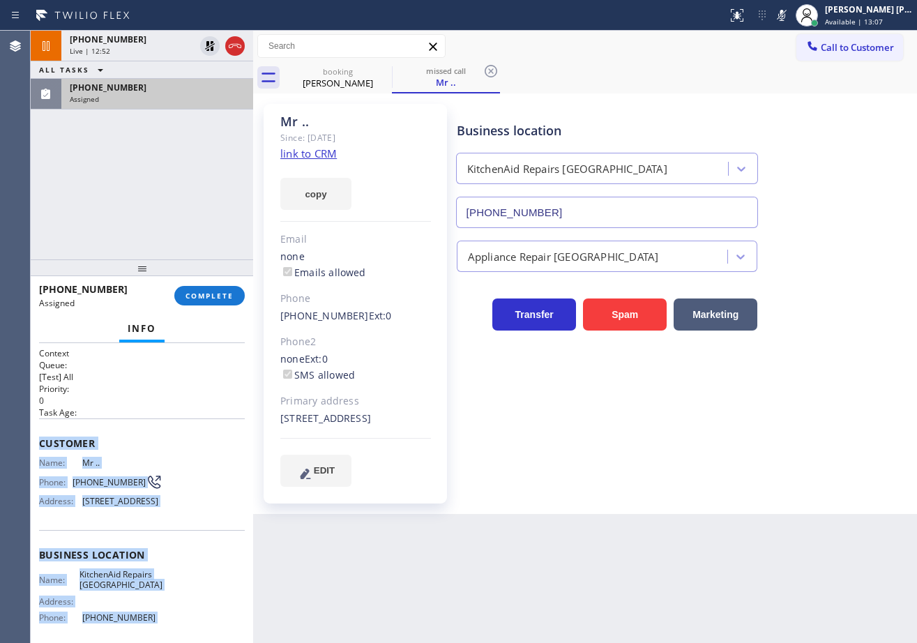
scroll to position [135, 0]
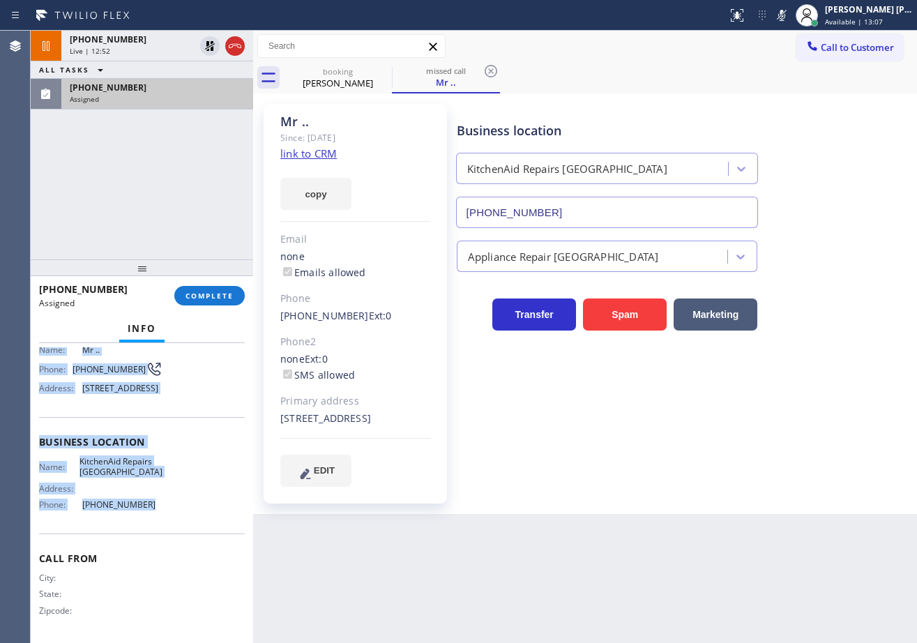
drag, startPoint x: 38, startPoint y: 442, endPoint x: 178, endPoint y: 497, distance: 150.6
click at [178, 497] on div "Context Queue: [Test] All Priority: 0 Task Age: Customer Name: Mr .. Phone: [PH…" at bounding box center [142, 493] width 222 height 300
copy div "Customer Name: Mr .. Phone: [PHONE_NUMBER] Address: [STREET_ADDRESS] Business l…"
click at [209, 295] on span "COMPLETE" at bounding box center [210, 296] width 48 height 10
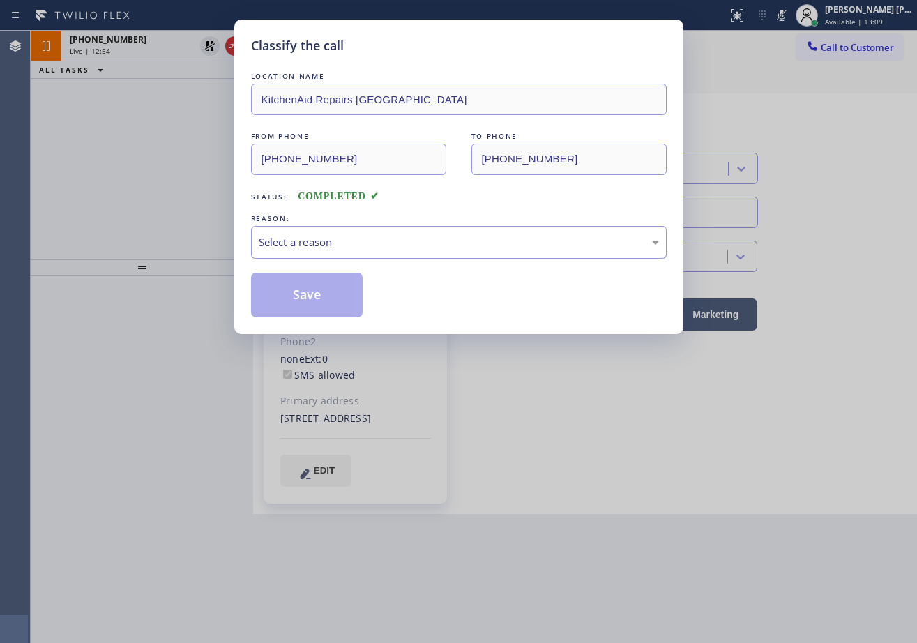
click at [315, 251] on div "Select a reason" at bounding box center [459, 242] width 416 height 33
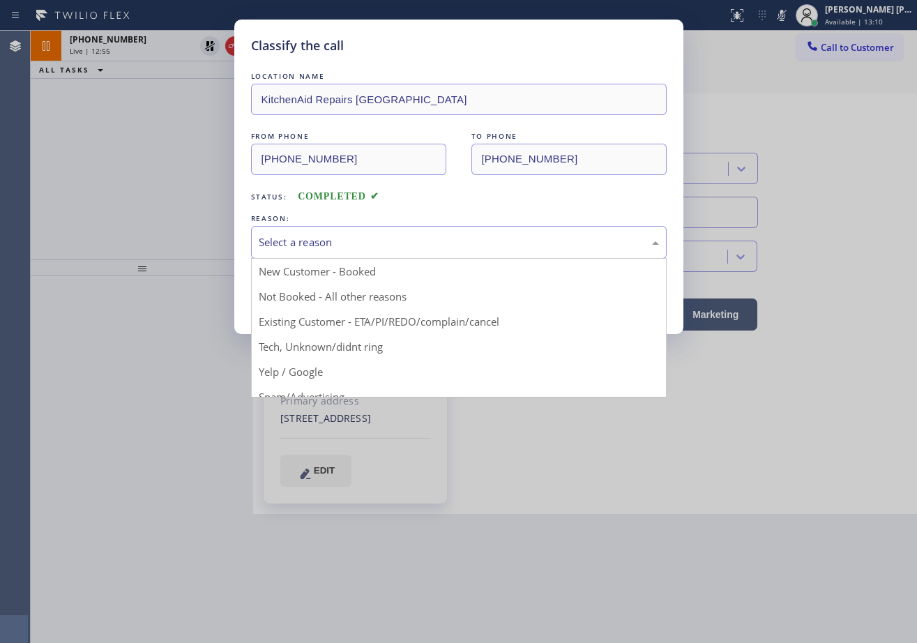
drag, startPoint x: 317, startPoint y: 340, endPoint x: 310, endPoint y: 310, distance: 30.8
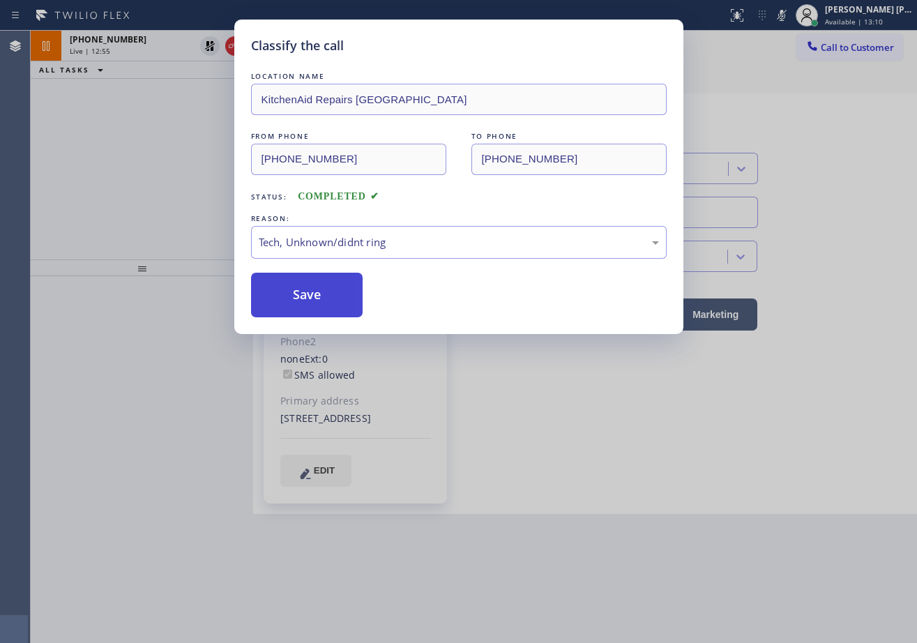
click at [306, 296] on button "Save" at bounding box center [307, 295] width 112 height 45
click at [306, 295] on button "Save" at bounding box center [307, 295] width 112 height 45
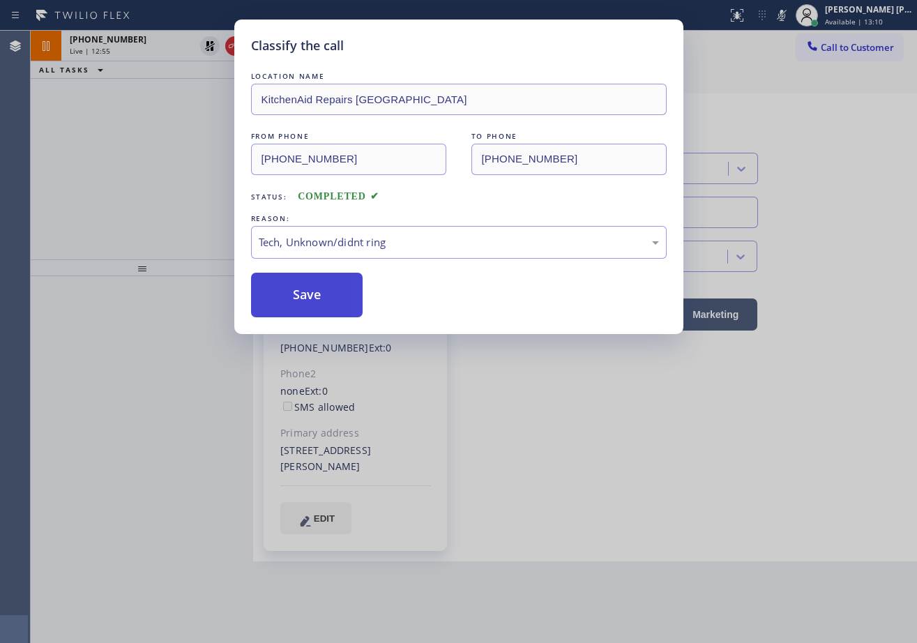
click at [306, 295] on button "Save" at bounding box center [307, 295] width 112 height 45
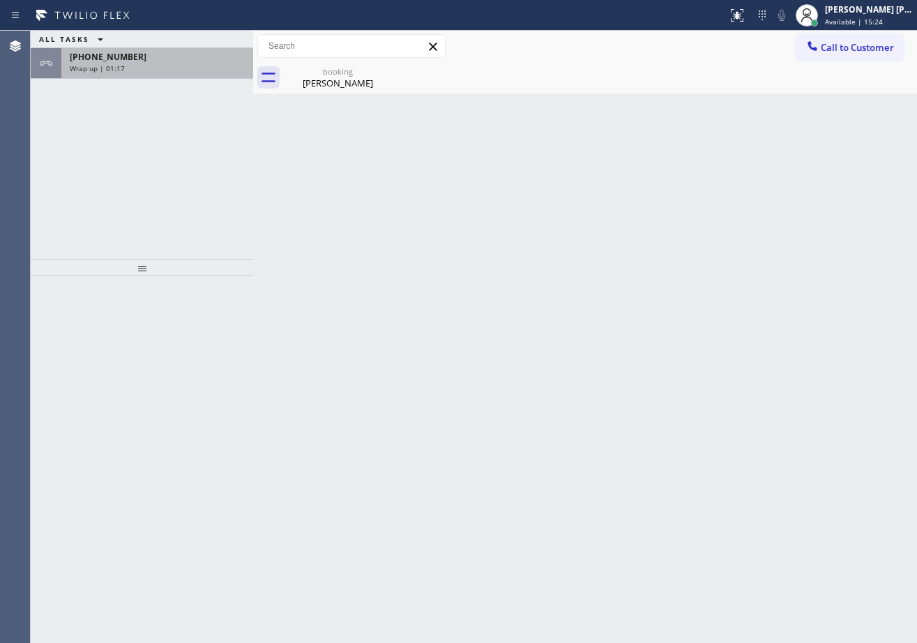
drag, startPoint x: 182, startPoint y: 54, endPoint x: 206, endPoint y: 156, distance: 105.4
click at [182, 54] on div "[PHONE_NUMBER]" at bounding box center [157, 57] width 175 height 12
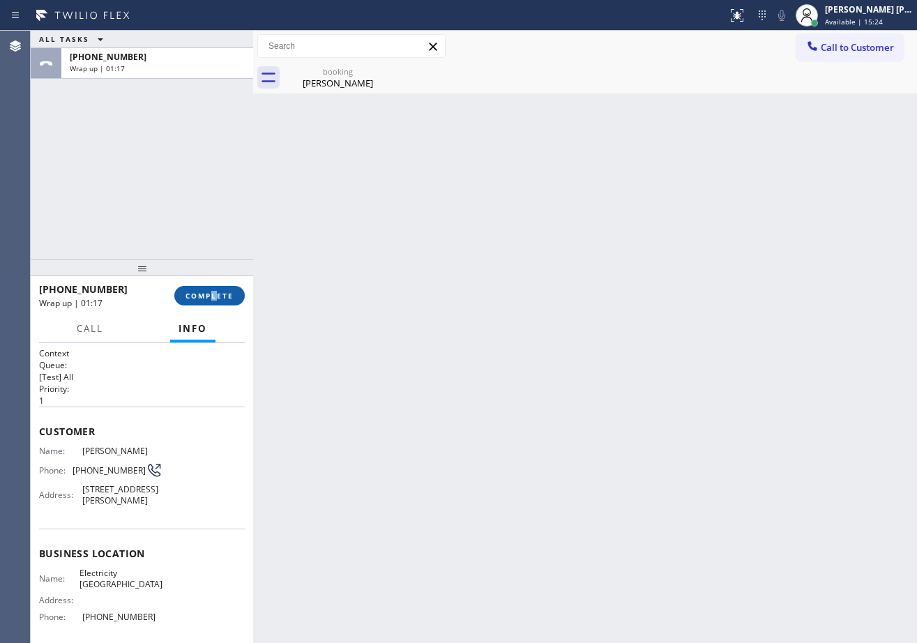
click at [219, 296] on div "[PHONE_NUMBER] Wrap up | 01:17 COMPLETE" at bounding box center [142, 296] width 206 height 36
click at [225, 308] on div "[PHONE_NUMBER] Wrap up | 01:17 COMPLETE" at bounding box center [142, 296] width 206 height 36
click at [226, 300] on span "COMPLETE" at bounding box center [210, 296] width 48 height 10
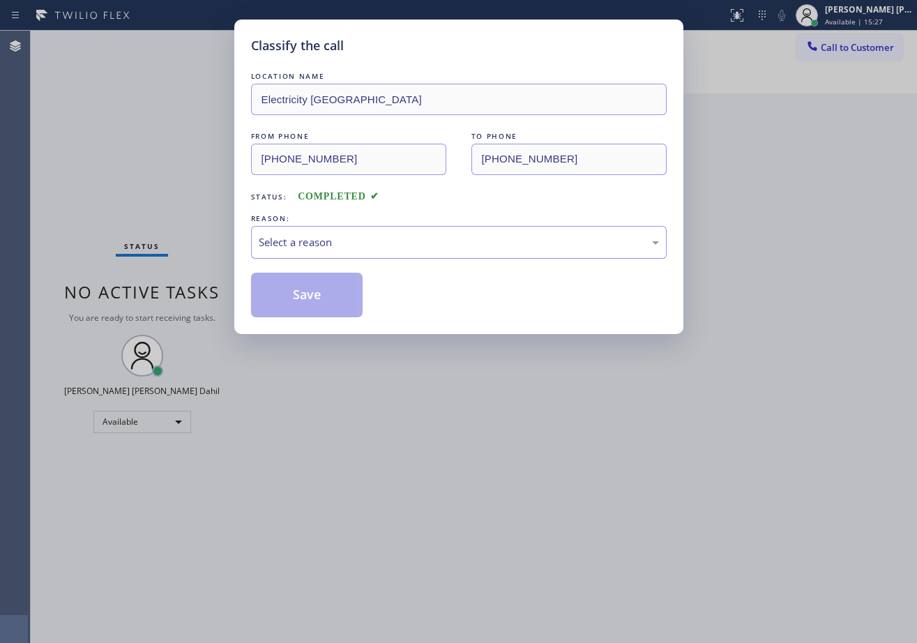
drag, startPoint x: 325, startPoint y: 237, endPoint x: 338, endPoint y: 256, distance: 22.6
click at [327, 237] on div "Select a reason" at bounding box center [459, 242] width 400 height 16
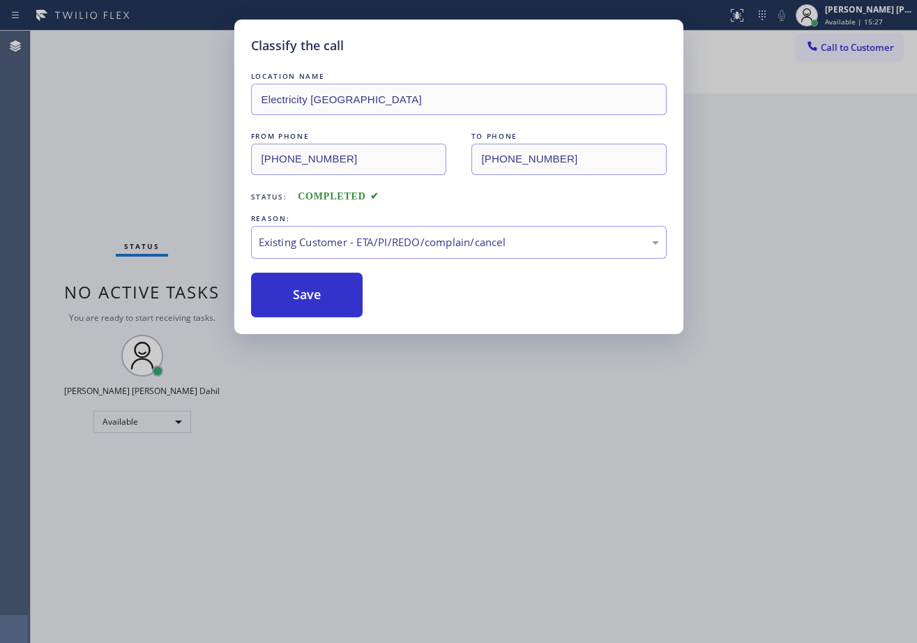
drag, startPoint x: 317, startPoint y: 294, endPoint x: 342, endPoint y: 321, distance: 37.0
click at [317, 293] on button "Save" at bounding box center [307, 295] width 112 height 45
click at [318, 293] on button "Save" at bounding box center [307, 295] width 112 height 45
click at [425, 385] on div "Classify the call LOCATION NAME Electricity [GEOGRAPHIC_DATA] FROM PHONE [PHONE…" at bounding box center [458, 321] width 917 height 643
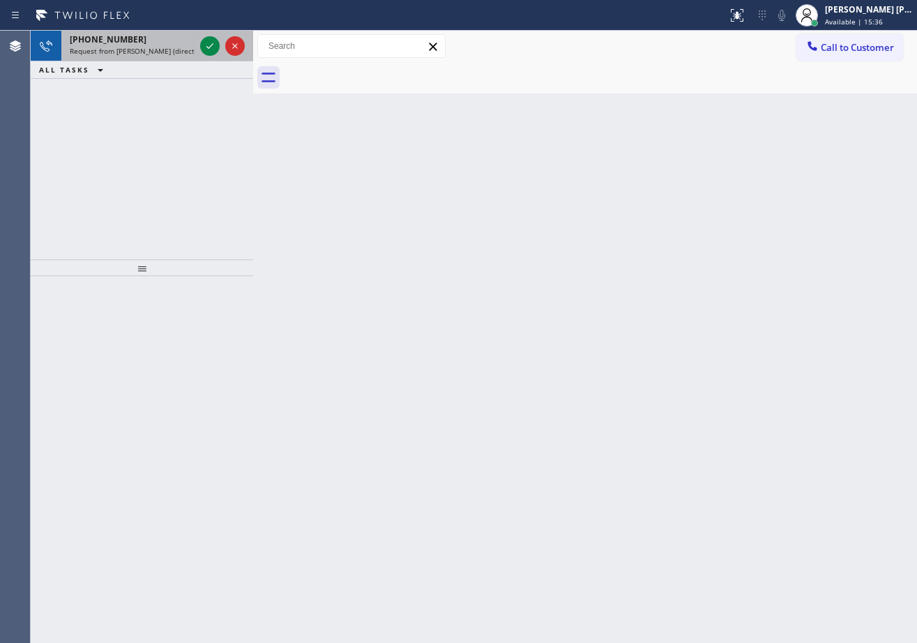
click at [165, 49] on span "Request from [PERSON_NAME] (direct)" at bounding box center [133, 51] width 127 height 10
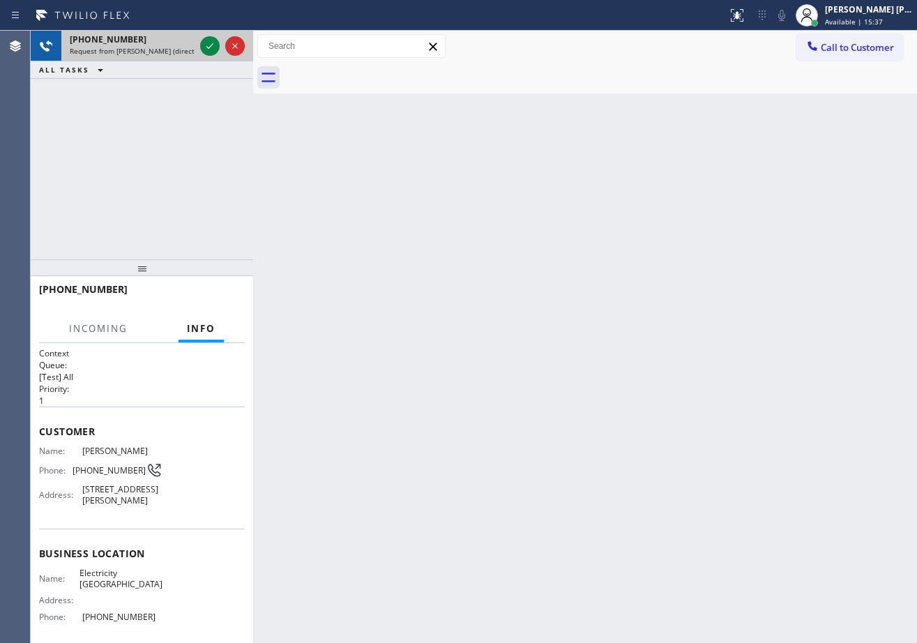
click at [167, 49] on span "Request from [PERSON_NAME] (direct)" at bounding box center [133, 51] width 127 height 10
click at [209, 45] on icon at bounding box center [210, 46] width 17 height 17
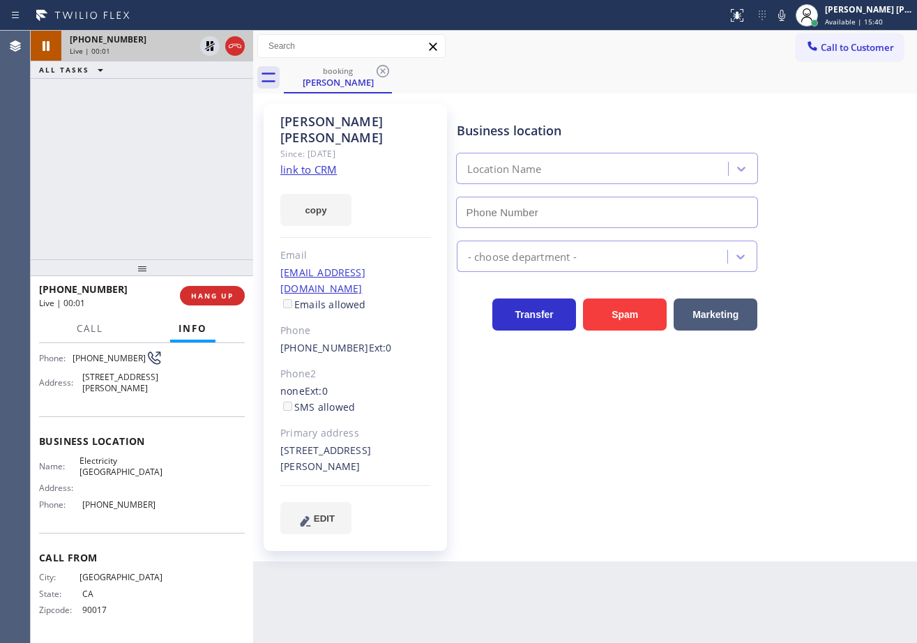
type input "[PHONE_NUMBER]"
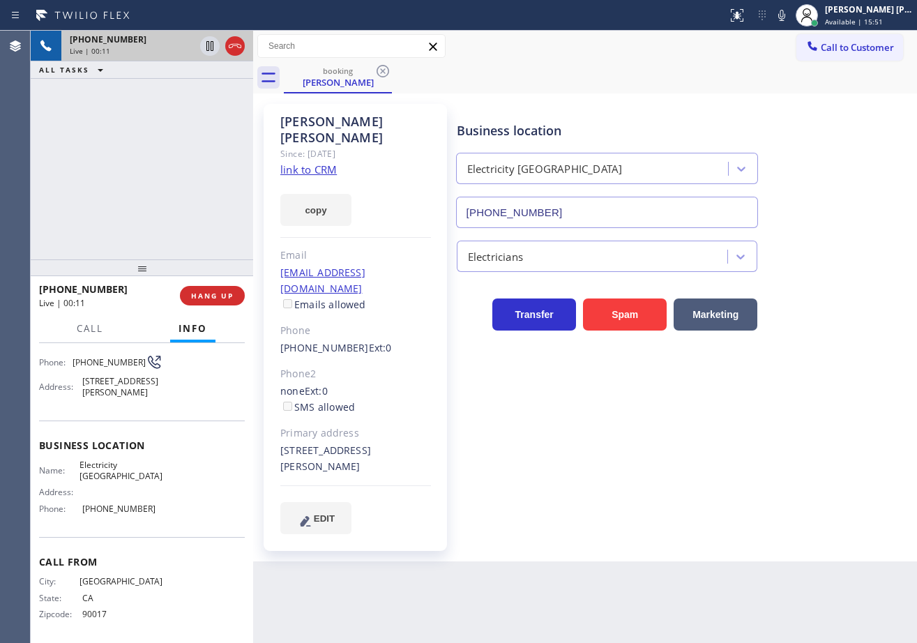
scroll to position [123, 0]
click at [669, 68] on div "booking [PERSON_NAME]" at bounding box center [600, 77] width 633 height 31
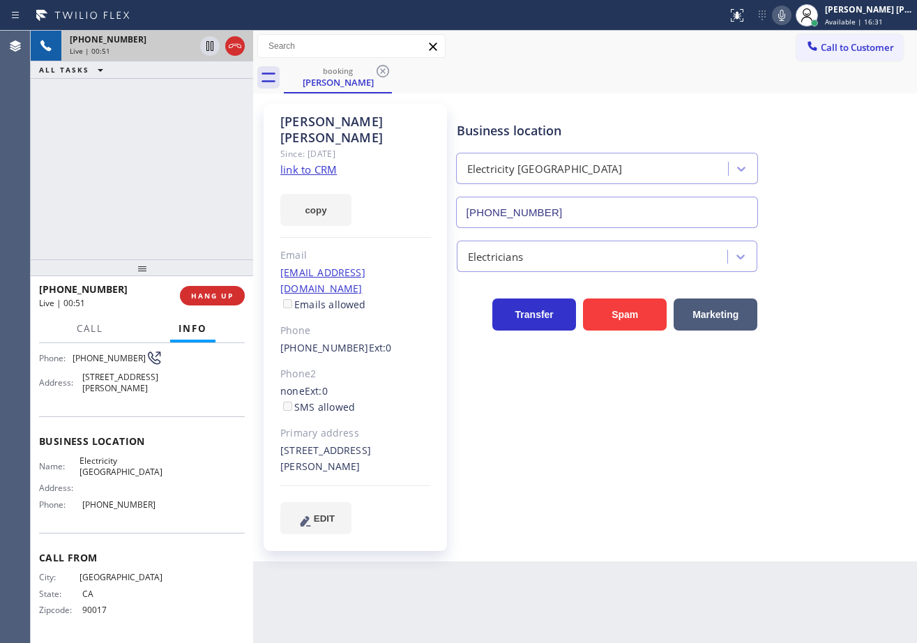
click at [790, 19] on icon at bounding box center [781, 15] width 17 height 17
click at [790, 16] on icon at bounding box center [781, 15] width 17 height 17
click at [785, 16] on icon at bounding box center [781, 15] width 7 height 11
drag, startPoint x: 794, startPoint y: 93, endPoint x: 804, endPoint y: 32, distance: 61.6
click at [793, 92] on div "booking [PERSON_NAME]" at bounding box center [600, 77] width 633 height 31
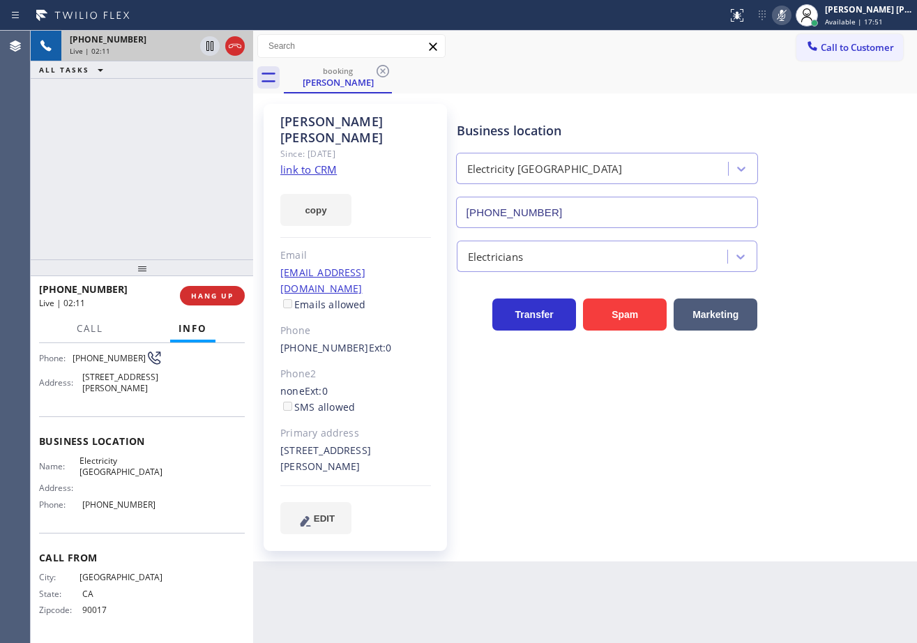
click at [787, 17] on rect at bounding box center [782, 14] width 10 height 10
click at [794, 109] on div "Business location Electricity [GEOGRAPHIC_DATA] [PHONE_NUMBER]" at bounding box center [684, 165] width 460 height 126
click at [211, 151] on div "[PHONE_NUMBER] Live | 02:39 ALL TASKS ALL TASKS ACTIVE TASKS TASKS IN WRAP UP" at bounding box center [142, 145] width 222 height 229
click at [210, 149] on div "[PHONE_NUMBER] Live | 02:39 ALL TASKS ALL TASKS ACTIVE TASKS TASKS IN WRAP UP" at bounding box center [142, 145] width 222 height 229
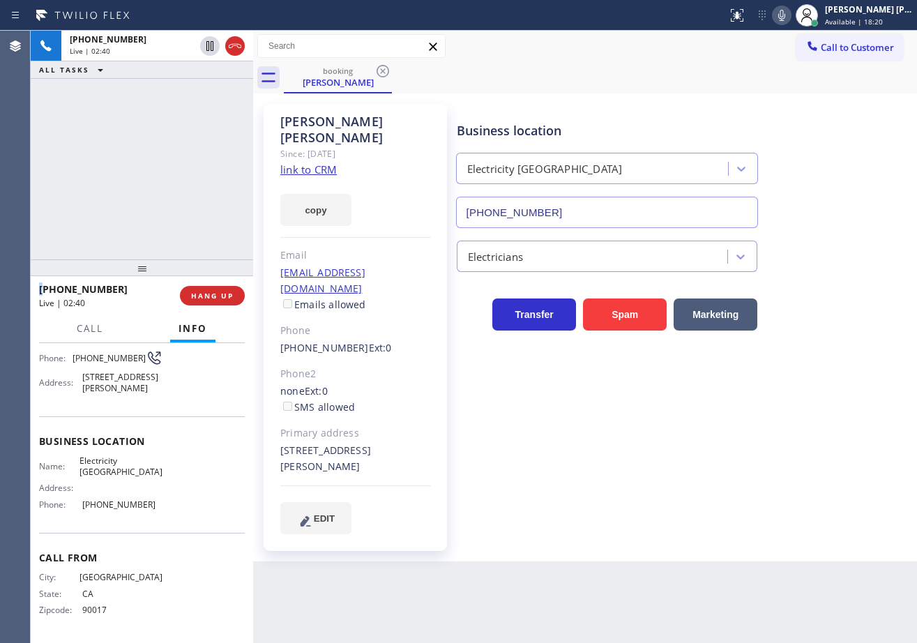
drag, startPoint x: 206, startPoint y: 47, endPoint x: 679, endPoint y: 2, distance: 475.7
click at [207, 45] on icon at bounding box center [210, 46] width 17 height 17
click at [785, 14] on icon at bounding box center [781, 15] width 7 height 11
drag, startPoint x: 806, startPoint y: 86, endPoint x: 802, endPoint y: 306, distance: 220.4
click at [806, 91] on div "booking [PERSON_NAME]" at bounding box center [600, 77] width 633 height 31
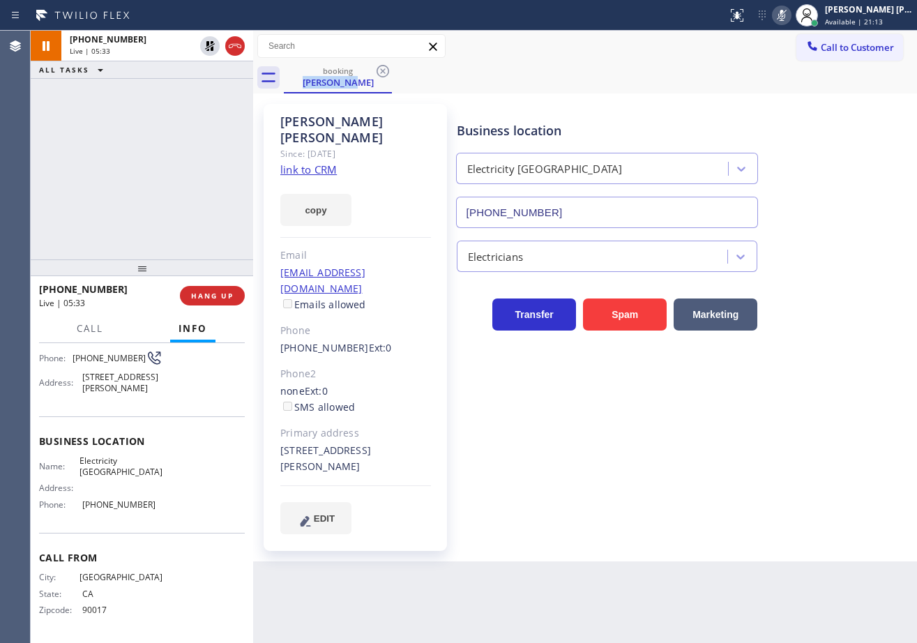
click at [517, 70] on div "booking [PERSON_NAME]" at bounding box center [600, 77] width 633 height 31
click at [211, 96] on div "[PHONE_NUMBER] Live | 05:38 ALL TASKS ALL TASKS ACTIVE TASKS TASKS IN WRAP UP" at bounding box center [142, 145] width 222 height 229
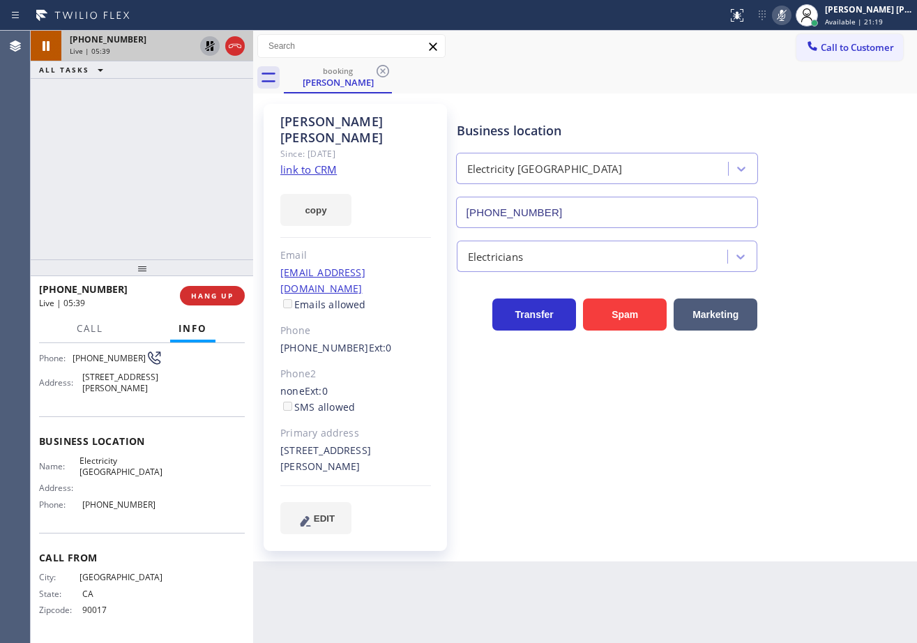
click at [205, 46] on icon at bounding box center [210, 46] width 17 height 17
click at [785, 19] on icon at bounding box center [781, 15] width 7 height 11
drag, startPoint x: 807, startPoint y: 133, endPoint x: 816, endPoint y: 192, distance: 59.3
click at [810, 139] on div "Business location Electricity [GEOGRAPHIC_DATA] [PHONE_NUMBER]" at bounding box center [684, 165] width 460 height 126
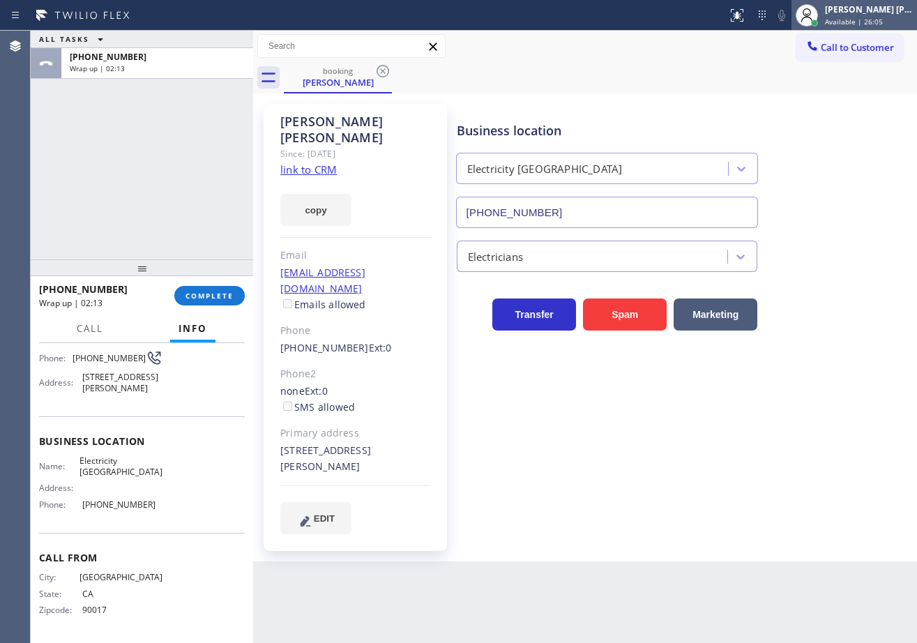
click at [871, 21] on span "Available | 26:05" at bounding box center [854, 22] width 58 height 10
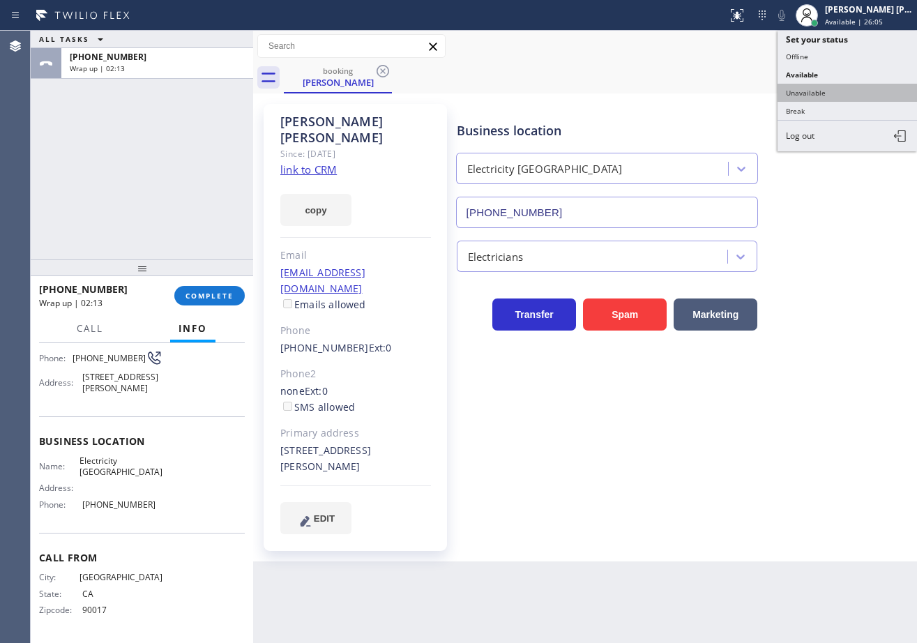
click at [837, 96] on button "Unavailable" at bounding box center [847, 93] width 139 height 18
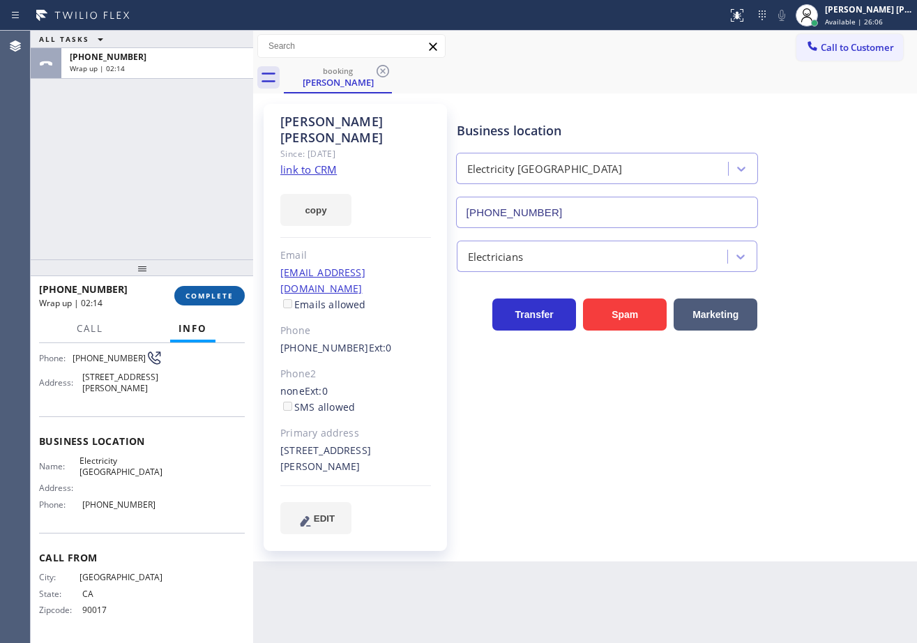
click at [241, 293] on button "COMPLETE" at bounding box center [209, 296] width 70 height 20
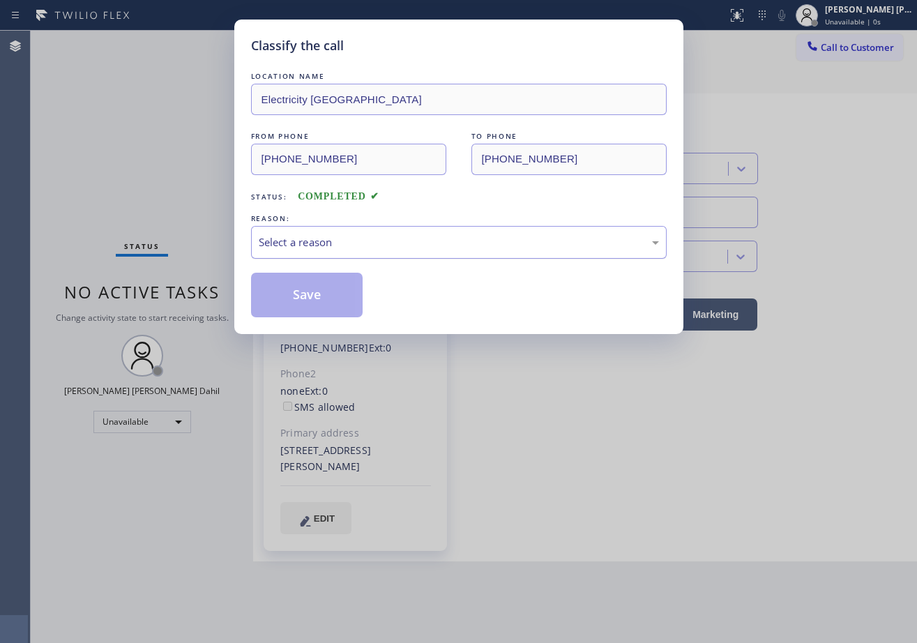
click at [358, 243] on div "Select a reason" at bounding box center [459, 242] width 400 height 16
click at [310, 303] on button "Save" at bounding box center [307, 295] width 112 height 45
click at [310, 304] on button "Save" at bounding box center [307, 295] width 112 height 45
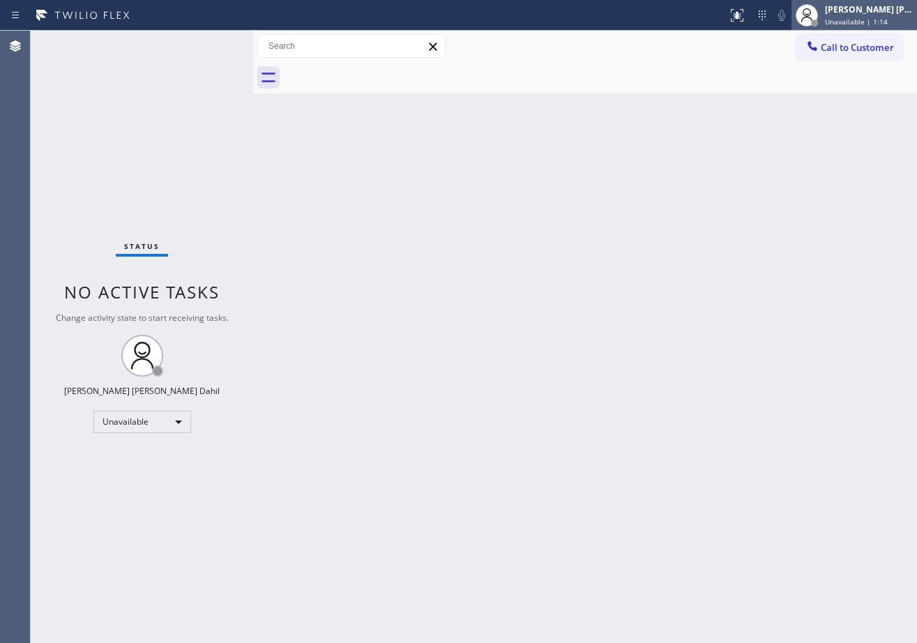
drag, startPoint x: 836, startPoint y: 13, endPoint x: 836, endPoint y: 63, distance: 49.5
click at [822, 18] on div at bounding box center [807, 15] width 31 height 31
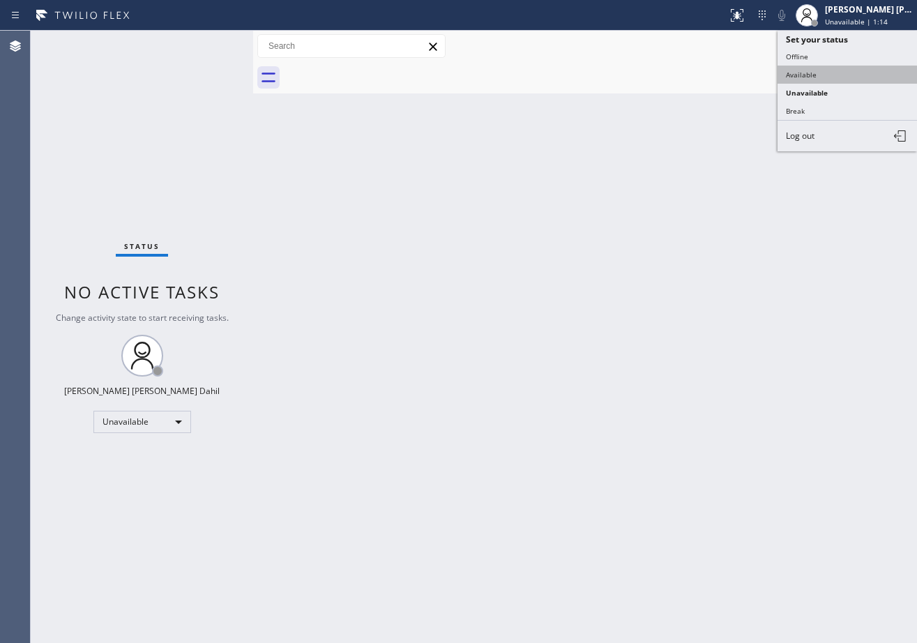
click at [832, 72] on button "Available" at bounding box center [847, 75] width 139 height 18
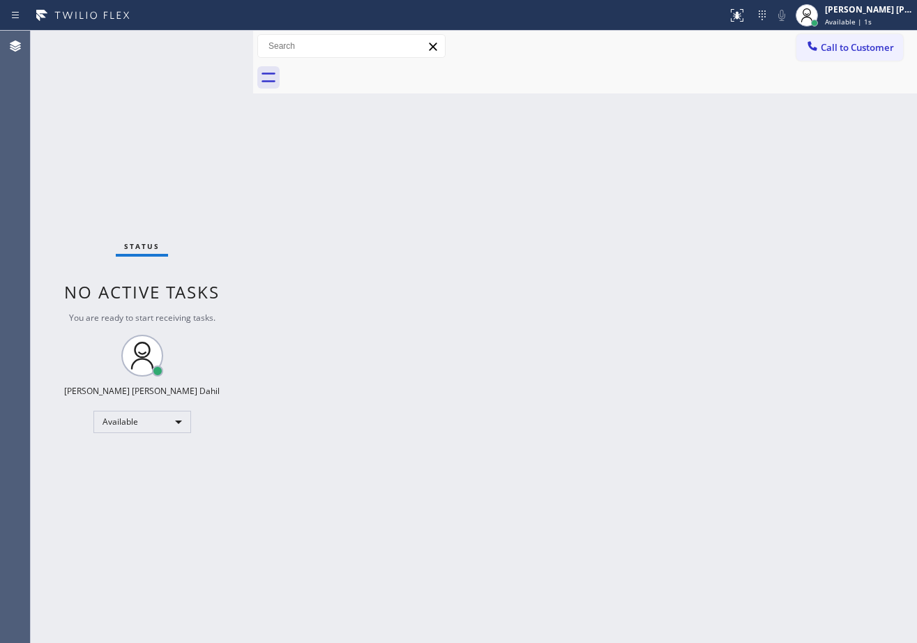
drag, startPoint x: 521, startPoint y: 386, endPoint x: 756, endPoint y: 538, distance: 279.9
click at [536, 398] on div "Back to Dashboard Change Sender ID Customers Technicians Select a contact Outbo…" at bounding box center [585, 337] width 664 height 612
click at [634, 358] on div "Back to Dashboard Change Sender ID Customers Technicians Select a contact Outbo…" at bounding box center [585, 337] width 664 height 612
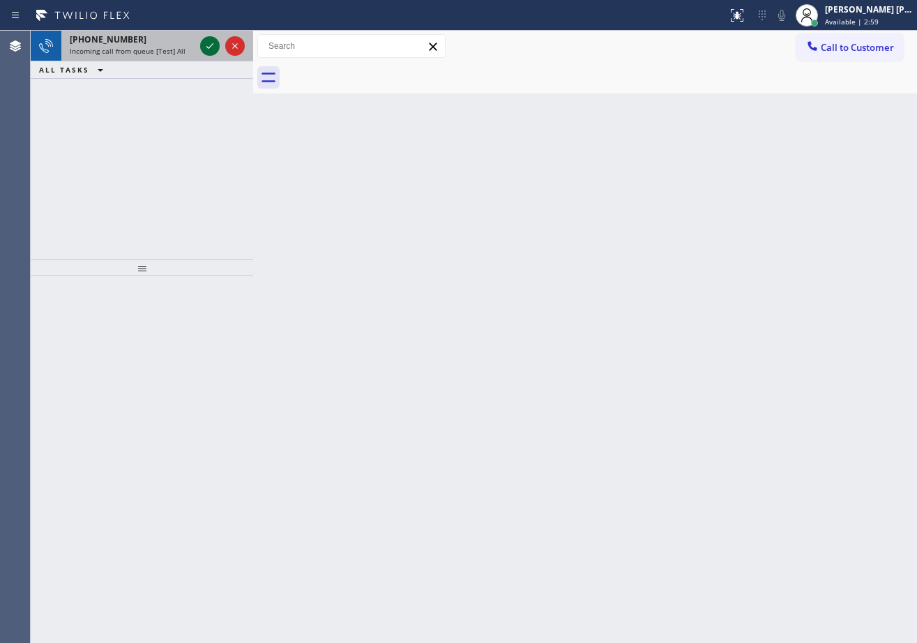
click at [206, 44] on icon at bounding box center [210, 46] width 17 height 17
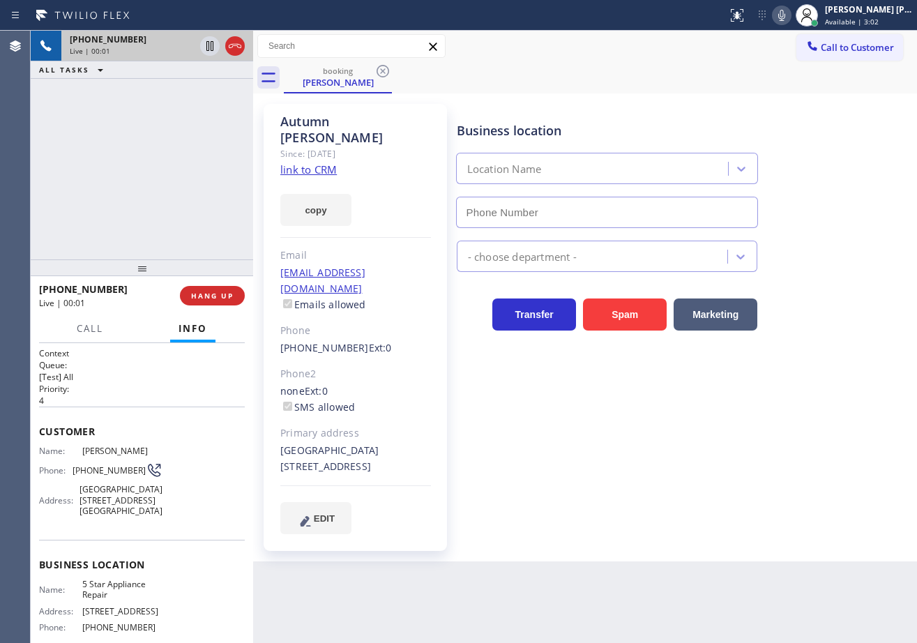
type input "[PHONE_NUMBER]"
click at [301, 163] on link "link to CRM" at bounding box center [308, 170] width 56 height 14
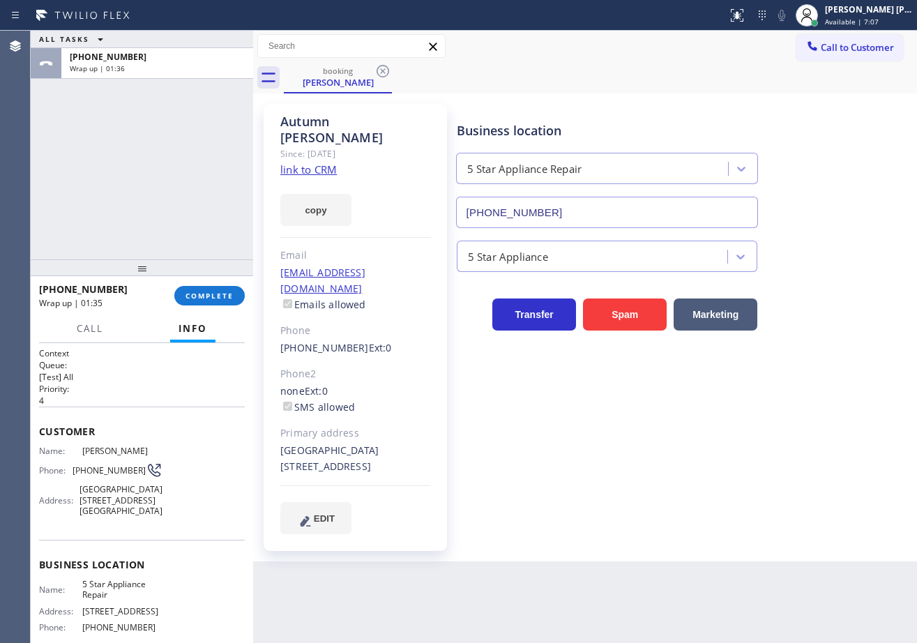
click at [123, 245] on div "ALL TASKS ALL TASKS ACTIVE TASKS TASKS IN WRAP UP [PHONE_NUMBER] Wrap up | 01:36" at bounding box center [142, 145] width 222 height 229
click at [177, 291] on div "[PHONE_NUMBER] Wrap up | 01:36 COMPLETE" at bounding box center [142, 296] width 206 height 36
click at [178, 291] on button "COMPLETE" at bounding box center [209, 296] width 70 height 20
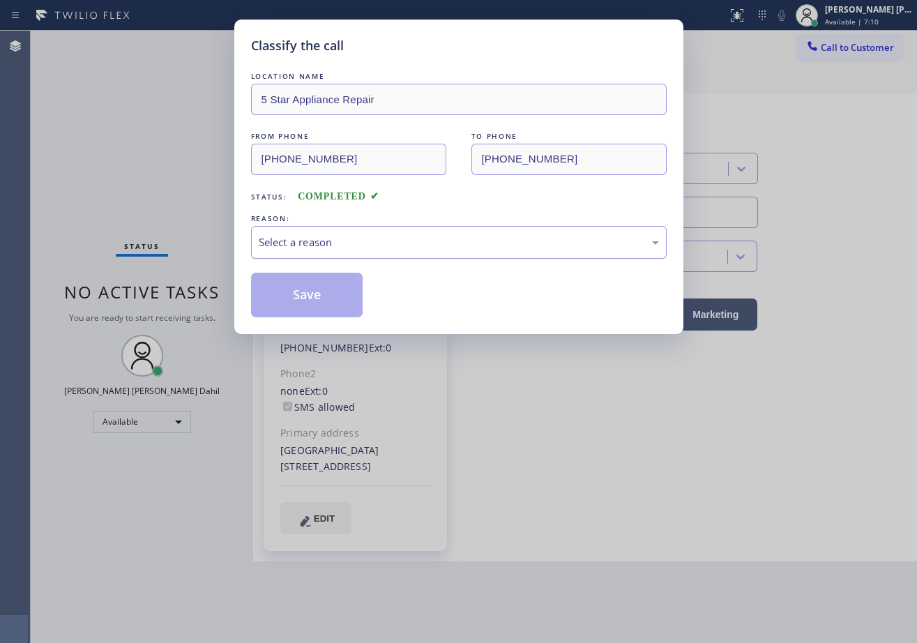
click at [288, 251] on div "Select a reason" at bounding box center [459, 242] width 416 height 33
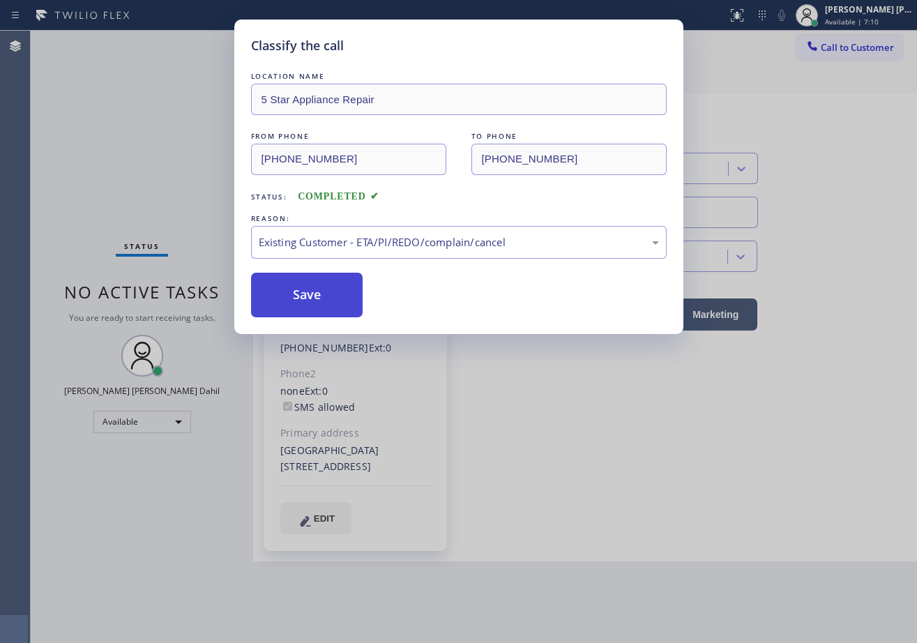
drag, startPoint x: 316, startPoint y: 320, endPoint x: 301, endPoint y: 299, distance: 25.5
click at [301, 299] on button "Save" at bounding box center [307, 295] width 112 height 45
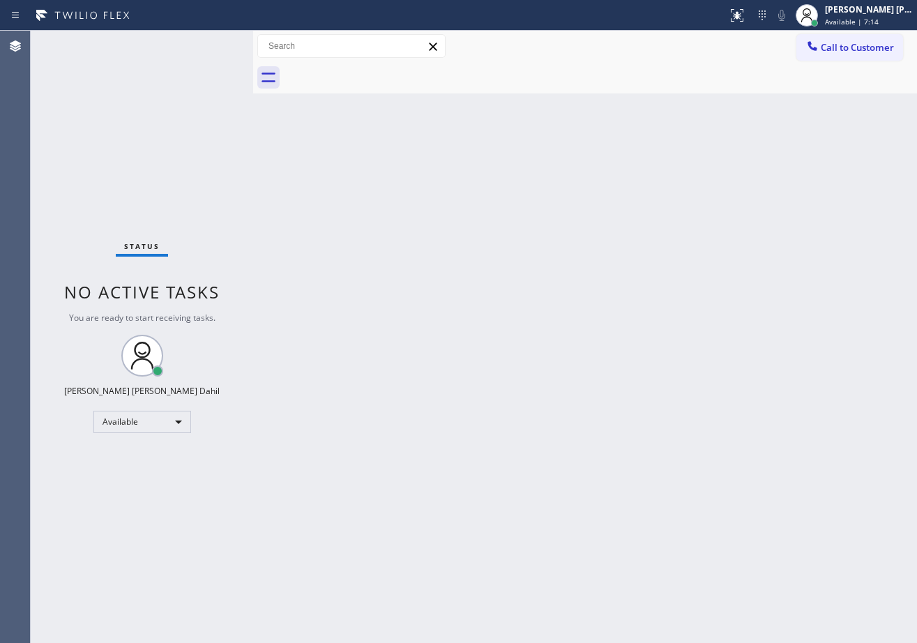
click at [616, 258] on div "Back to Dashboard Change Sender ID Customers Technicians Select a contact Outbo…" at bounding box center [585, 337] width 664 height 612
drag, startPoint x: 633, startPoint y: 476, endPoint x: 626, endPoint y: 478, distance: 8.2
click at [633, 475] on div "Back to Dashboard Change Sender ID Customers Technicians Select a contact Outbo…" at bounding box center [585, 337] width 664 height 612
click at [604, 464] on div "Back to Dashboard Change Sender ID Customers Technicians Select a contact Outbo…" at bounding box center [585, 337] width 664 height 612
click at [602, 453] on div "Back to Dashboard Change Sender ID Customers Technicians Select a contact Outbo…" at bounding box center [585, 337] width 664 height 612
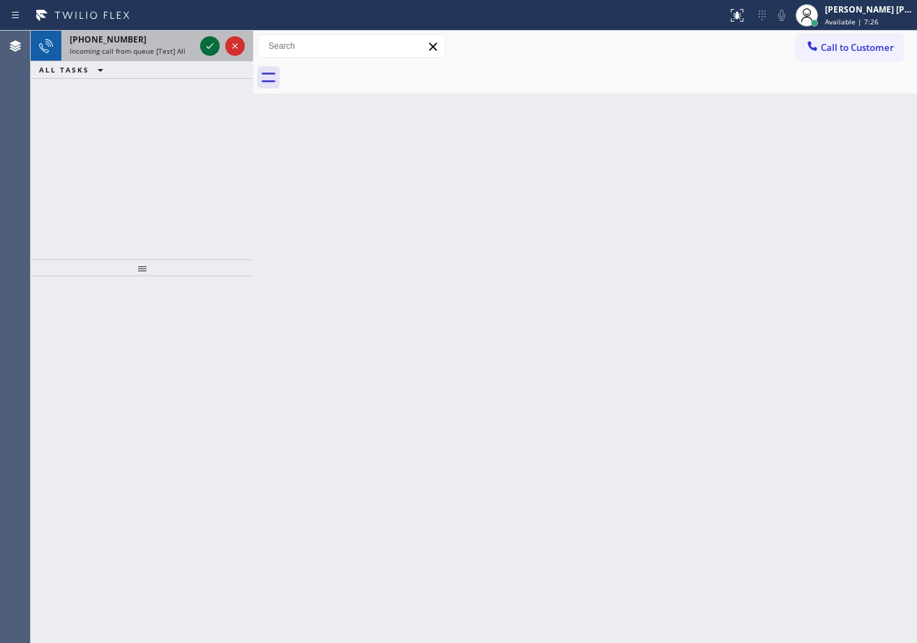
click at [204, 47] on div at bounding box center [222, 46] width 50 height 31
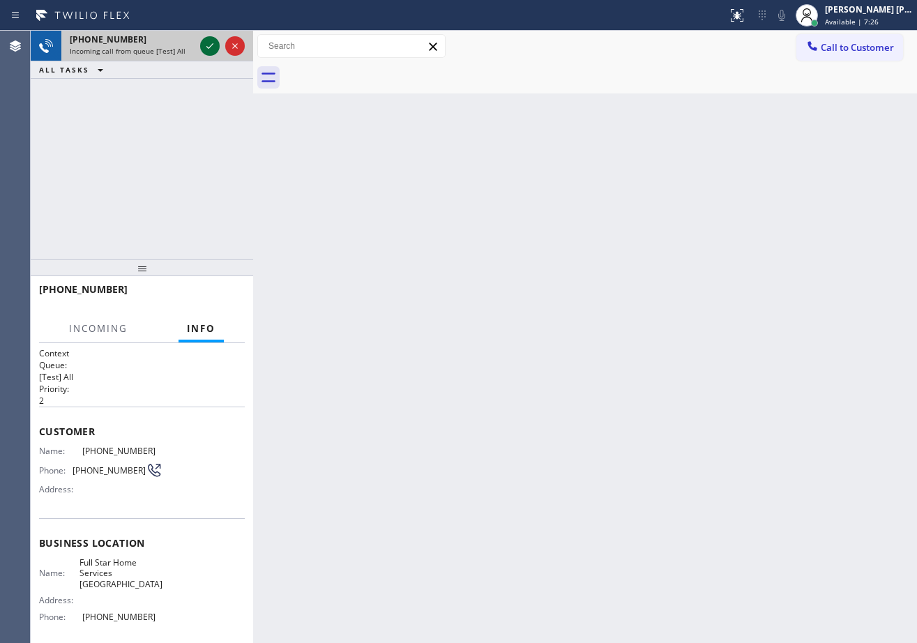
click at [209, 47] on icon at bounding box center [210, 46] width 17 height 17
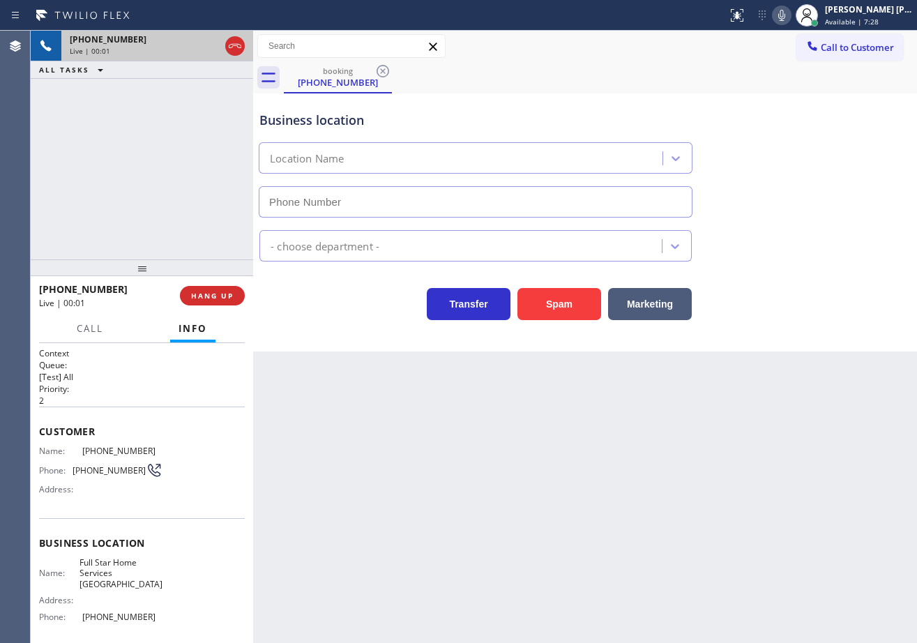
type input "[PHONE_NUMBER]"
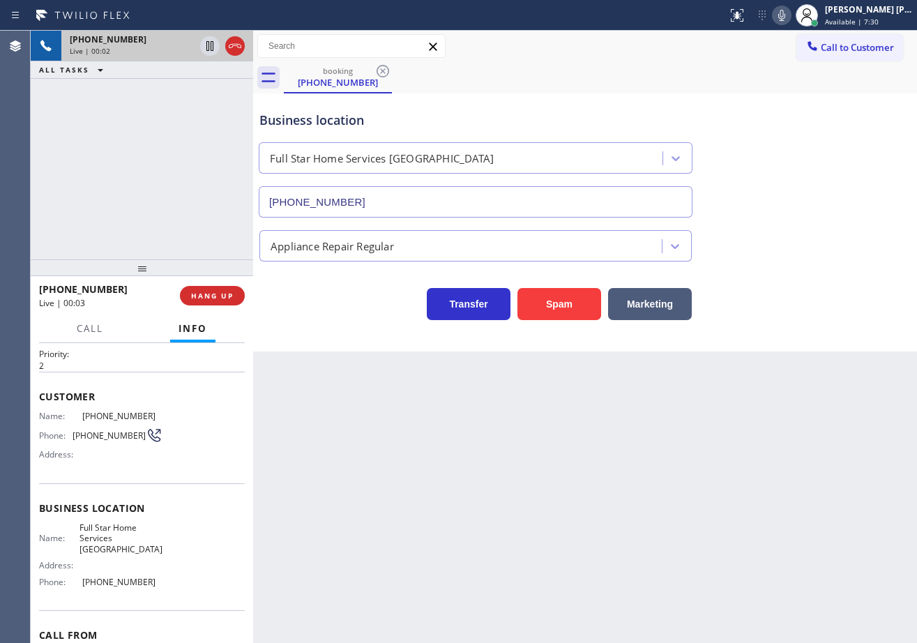
scroll to position [112, 0]
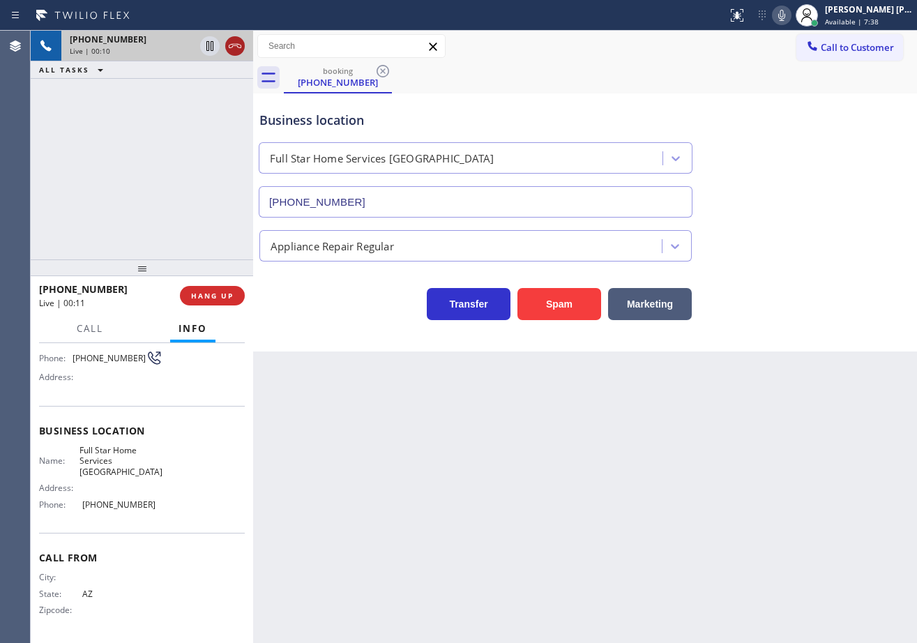
click at [232, 50] on icon at bounding box center [235, 46] width 17 height 17
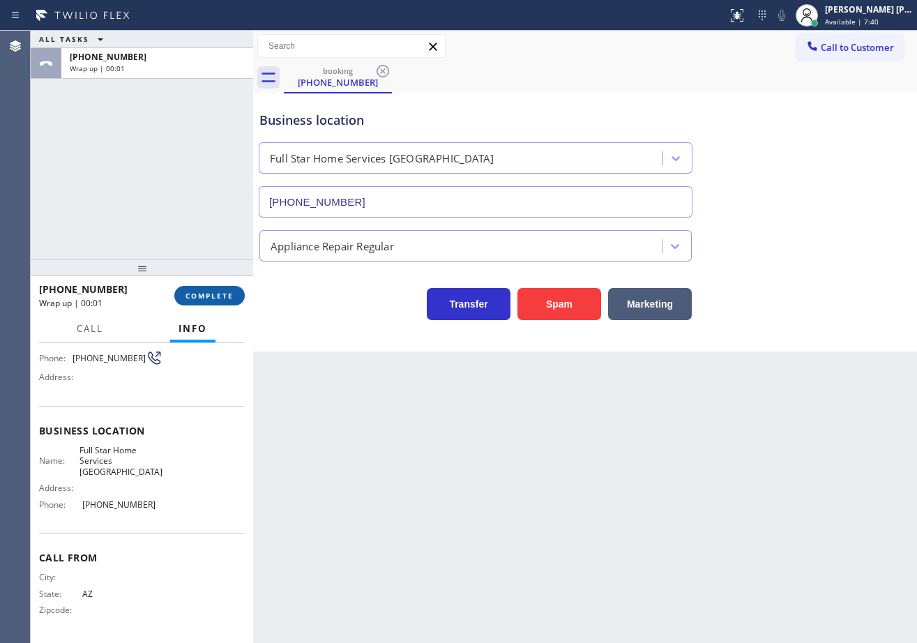
drag, startPoint x: 244, startPoint y: 292, endPoint x: 234, endPoint y: 292, distance: 10.5
click at [243, 292] on button "COMPLETE" at bounding box center [209, 296] width 70 height 20
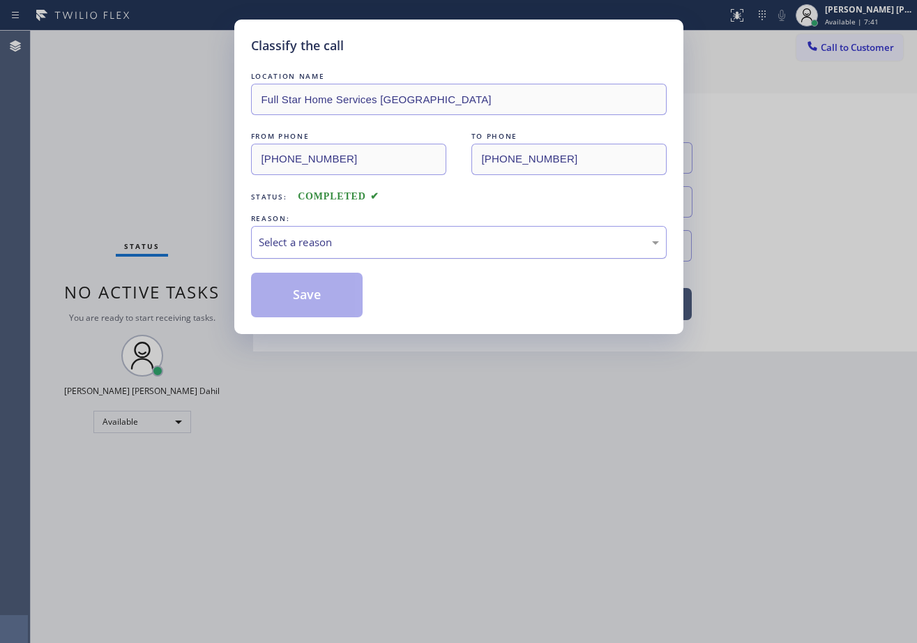
drag, startPoint x: 361, startPoint y: 248, endPoint x: 369, endPoint y: 252, distance: 9.7
click at [363, 248] on div "Select a reason" at bounding box center [459, 242] width 400 height 16
click at [306, 271] on div "LOCATION NAME Full Star Home Services [GEOGRAPHIC_DATA] FROM PHONE [PHONE_NUMBE…" at bounding box center [459, 193] width 416 height 248
click at [308, 275] on div "LOCATION NAME Full Star Home Services [GEOGRAPHIC_DATA] FROM PHONE [PHONE_NUMBE…" at bounding box center [459, 193] width 416 height 248
click at [308, 280] on button "Save" at bounding box center [307, 295] width 112 height 45
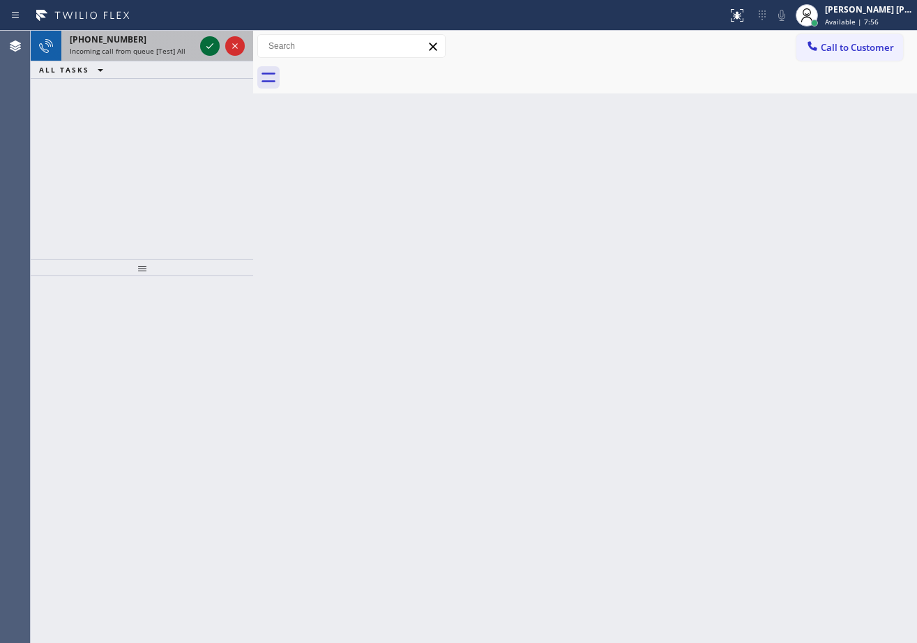
click at [201, 45] on div at bounding box center [210, 46] width 20 height 17
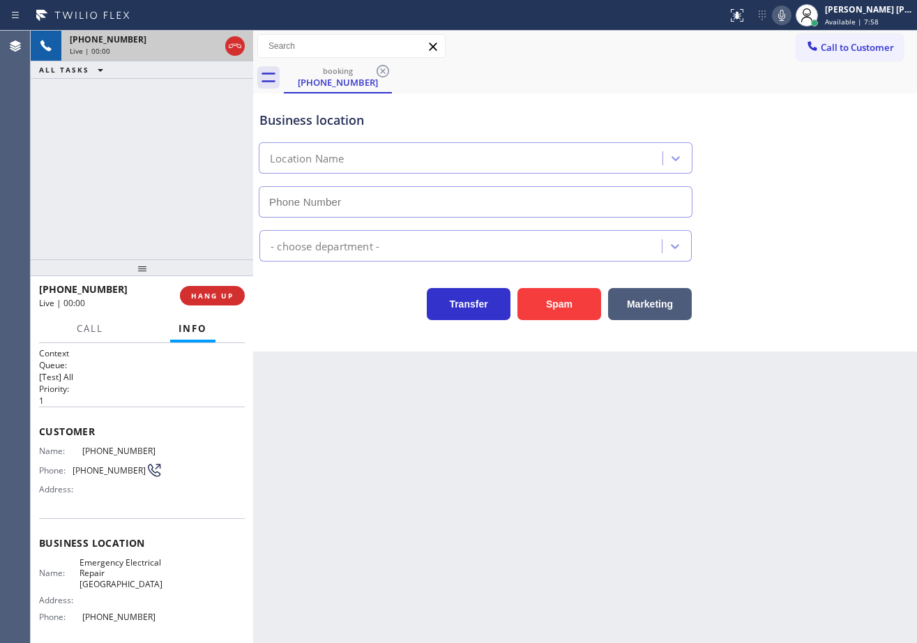
type input "[PHONE_NUMBER]"
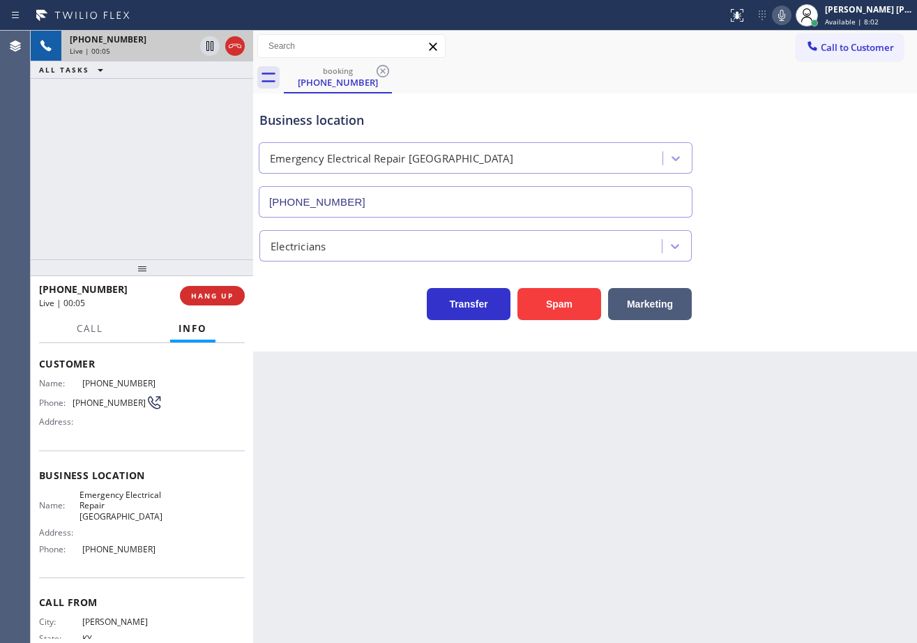
scroll to position [112, 0]
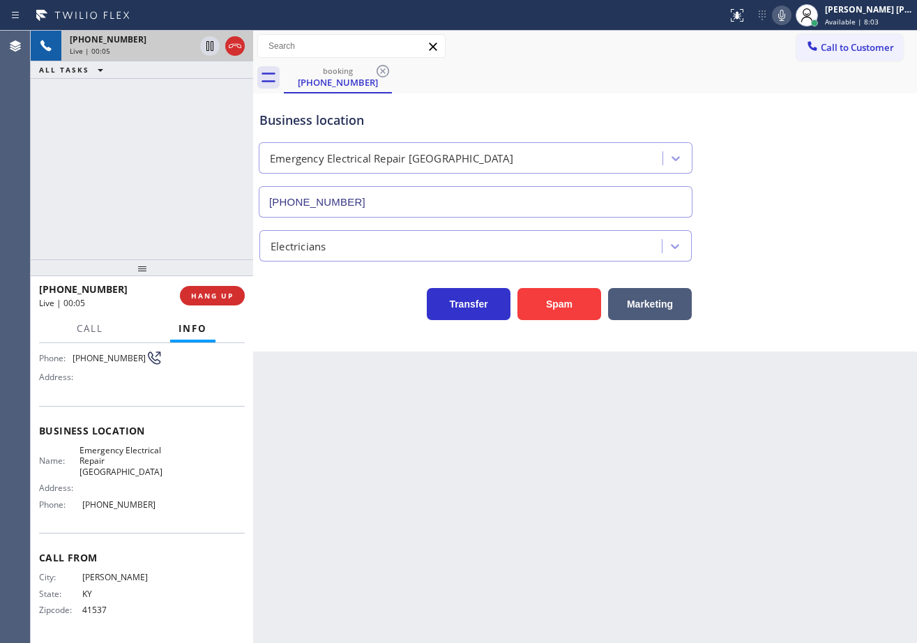
drag, startPoint x: 802, startPoint y: 18, endPoint x: 789, endPoint y: 192, distance: 174.1
click at [790, 19] on icon at bounding box center [781, 15] width 17 height 17
click at [789, 195] on div "Business location Emergency Electrical Repair [GEOGRAPHIC_DATA] [PHONE_NUMBER]" at bounding box center [585, 154] width 657 height 126
click at [789, 17] on icon at bounding box center [781, 15] width 17 height 17
drag, startPoint x: 793, startPoint y: 156, endPoint x: 801, endPoint y: 187, distance: 32.3
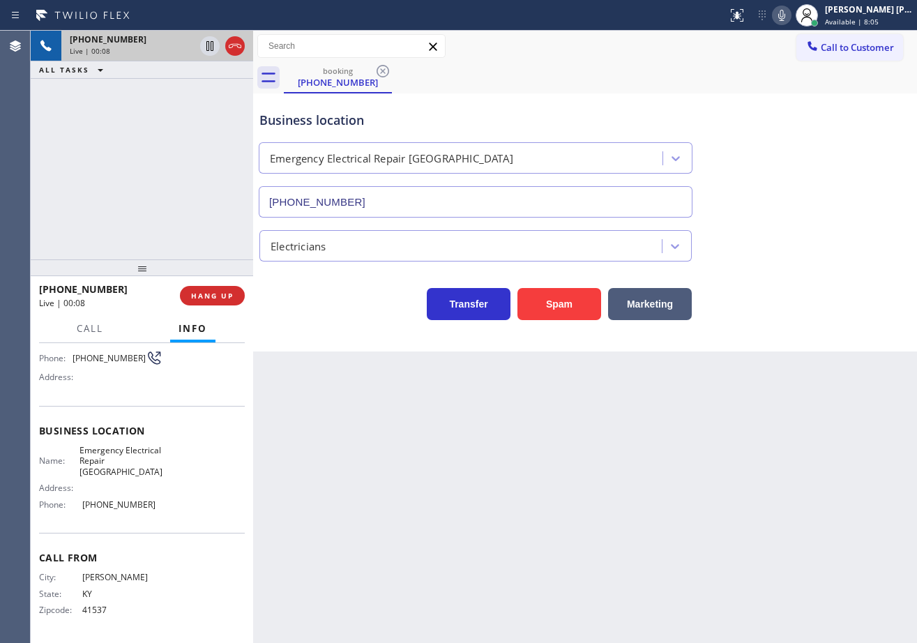
click at [797, 172] on div "Business location Emergency Electrical Repair [GEOGRAPHIC_DATA] [PHONE_NUMBER]" at bounding box center [585, 154] width 657 height 126
click at [227, 292] on button "HANG UP" at bounding box center [212, 296] width 65 height 20
click at [224, 294] on span "HANG UP" at bounding box center [212, 296] width 43 height 10
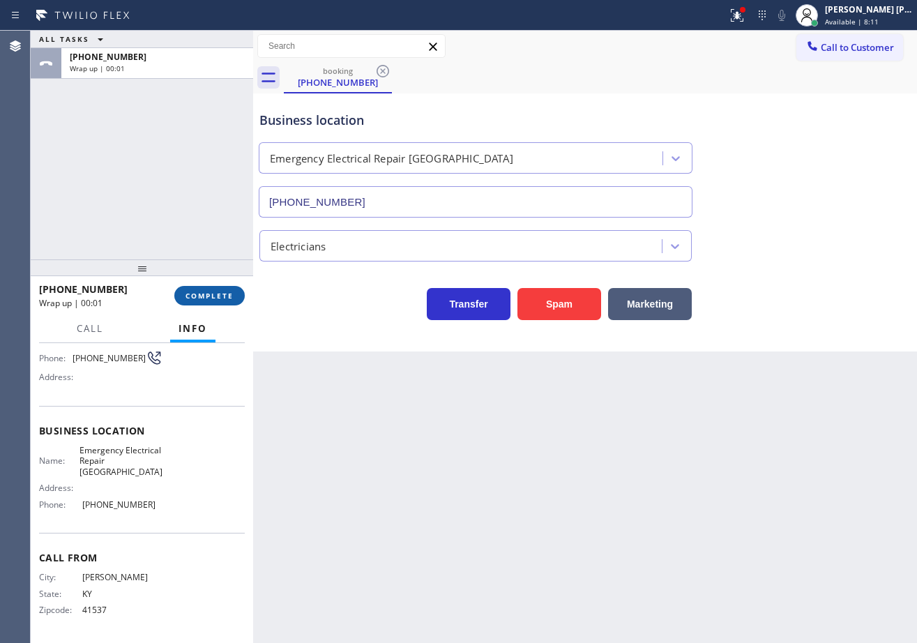
click at [224, 294] on span "COMPLETE" at bounding box center [210, 296] width 48 height 10
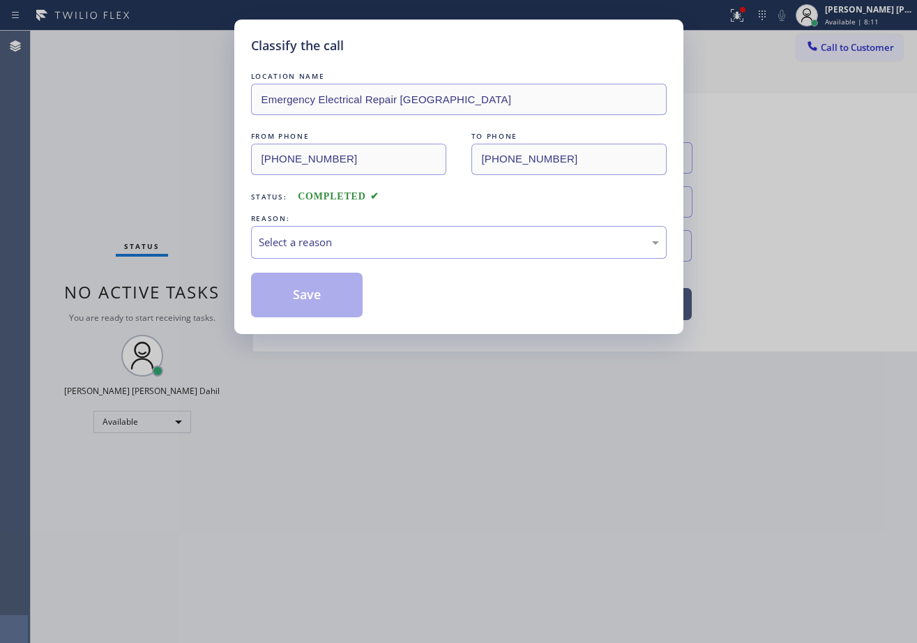
click at [237, 302] on div "Classify the call LOCATION NAME Emergency Electrical Repair [GEOGRAPHIC_DATA] F…" at bounding box center [458, 321] width 917 height 643
drag, startPoint x: 332, startPoint y: 211, endPoint x: 334, endPoint y: 238, distance: 27.3
click at [334, 222] on div "REASON:" at bounding box center [459, 218] width 416 height 15
click at [335, 239] on div "Select a reason" at bounding box center [459, 242] width 400 height 16
click at [324, 312] on button "Save" at bounding box center [307, 295] width 112 height 45
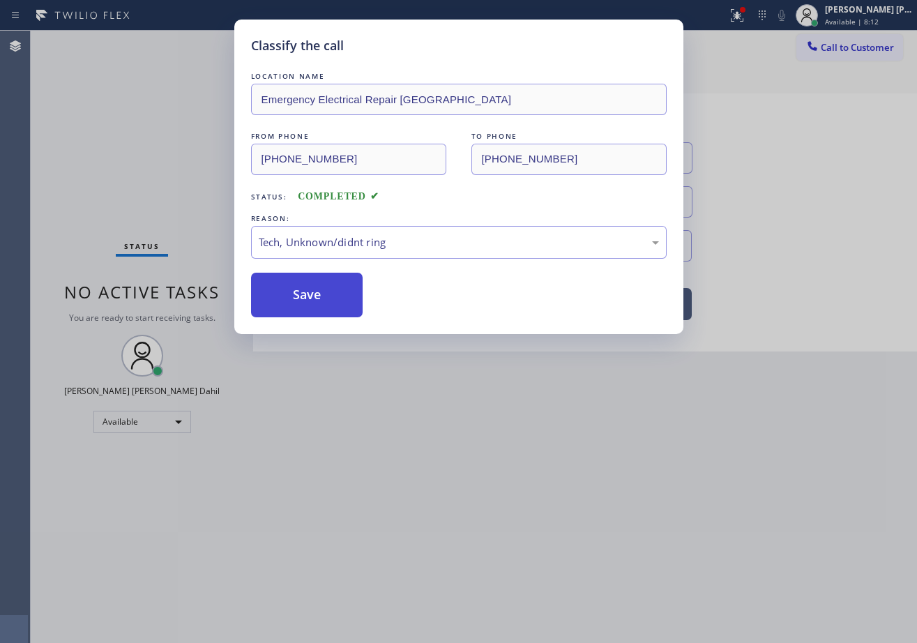
click at [324, 312] on button "Save" at bounding box center [307, 295] width 112 height 45
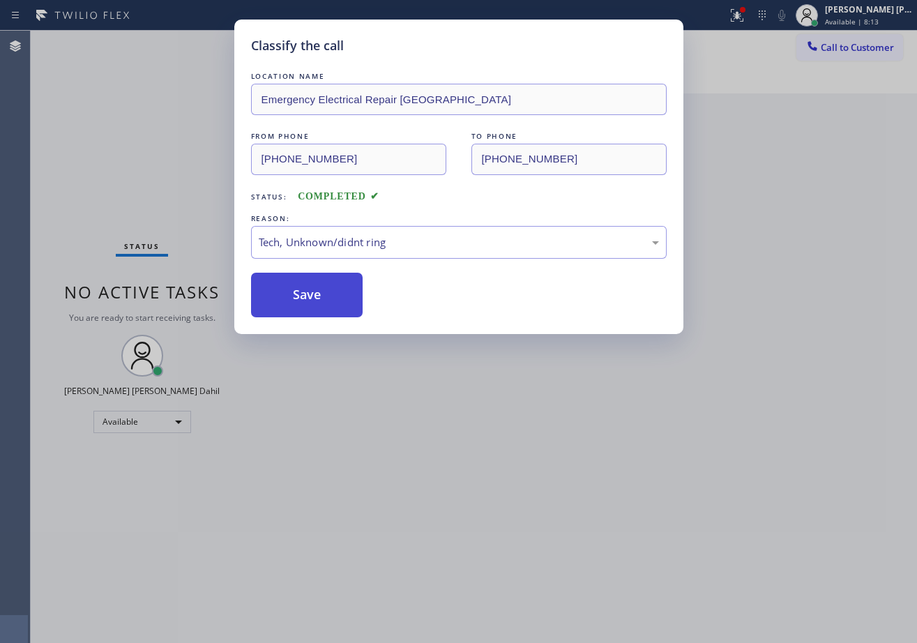
click at [324, 308] on button "Save" at bounding box center [307, 295] width 112 height 45
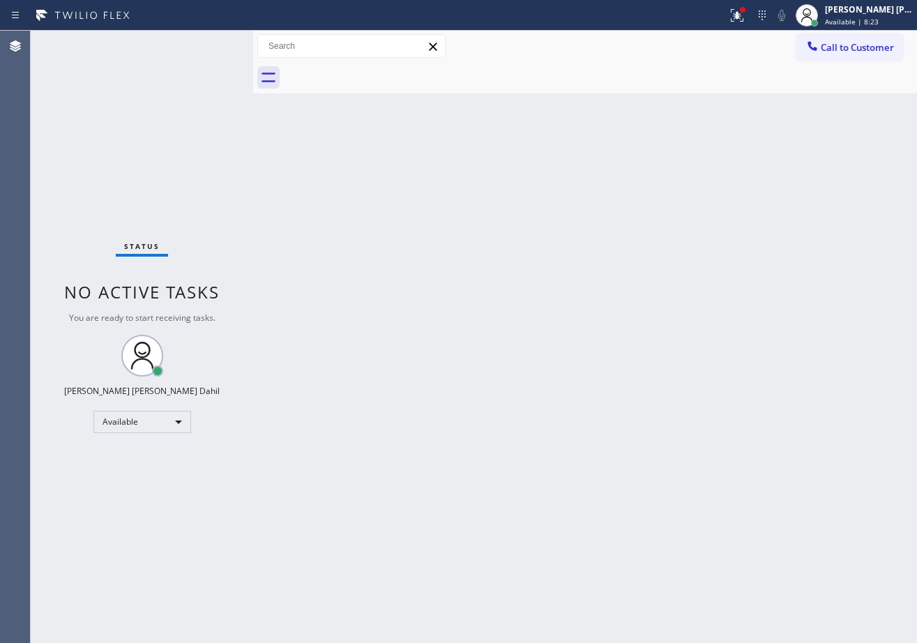
drag, startPoint x: 512, startPoint y: 304, endPoint x: 549, endPoint y: 331, distance: 45.5
click at [529, 314] on div "Back to Dashboard Change Sender ID Customers Technicians Select a contact Outbo…" at bounding box center [585, 337] width 664 height 612
click at [549, 331] on div "Back to Dashboard Change Sender ID Customers Technicians Select a contact Outbo…" at bounding box center [585, 337] width 664 height 612
click at [569, 341] on div "Back to Dashboard Change Sender ID Customers Technicians Select a contact Outbo…" at bounding box center [585, 337] width 664 height 612
click at [753, 3] on button at bounding box center [737, 15] width 31 height 31
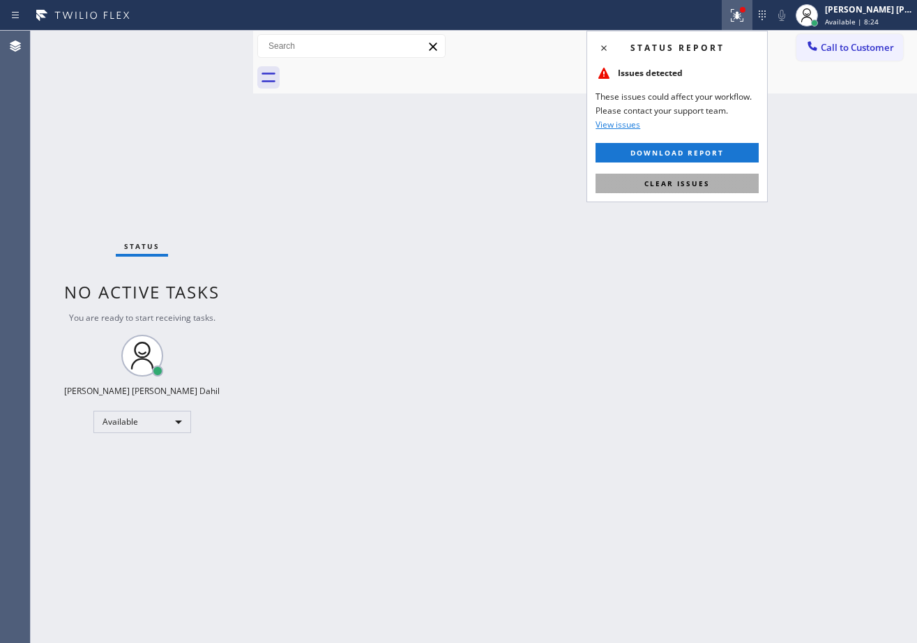
click at [704, 183] on span "Clear issues" at bounding box center [677, 184] width 66 height 10
click at [704, 183] on div "Back to Dashboard Change Sender ID Customers Technicians Select a contact Outbo…" at bounding box center [585, 337] width 664 height 612
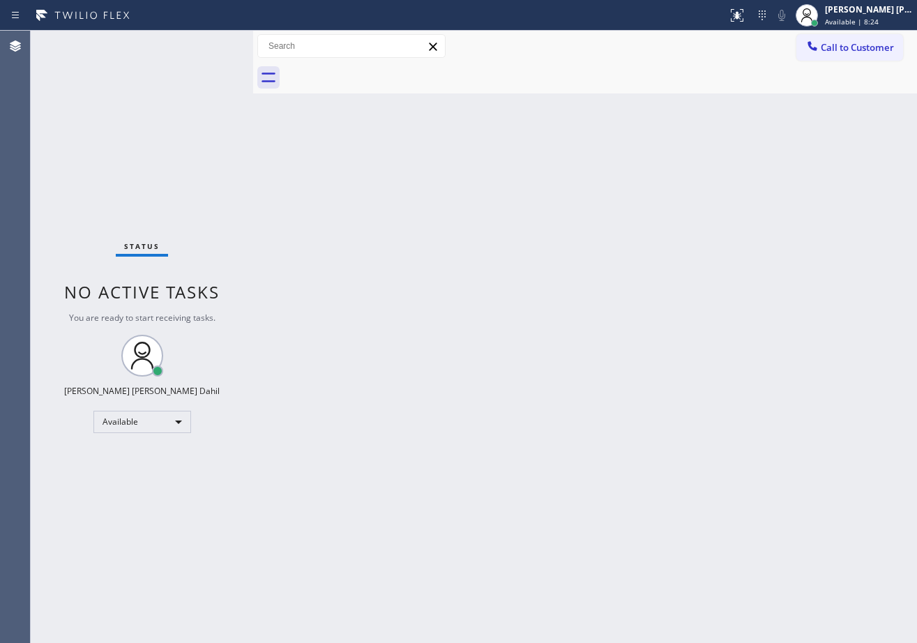
click at [704, 183] on div "Back to Dashboard Change Sender ID Customers Technicians Select a contact Outbo…" at bounding box center [585, 337] width 664 height 612
click at [603, 437] on div "Back to Dashboard Change Sender ID Customers Technicians Select a contact Outbo…" at bounding box center [585, 337] width 664 height 612
drag, startPoint x: 839, startPoint y: 25, endPoint x: 837, endPoint y: 66, distance: 41.2
click at [839, 26] on div "[PERSON_NAME] [PERSON_NAME] Dahil Available | 8:36" at bounding box center [869, 15] width 95 height 24
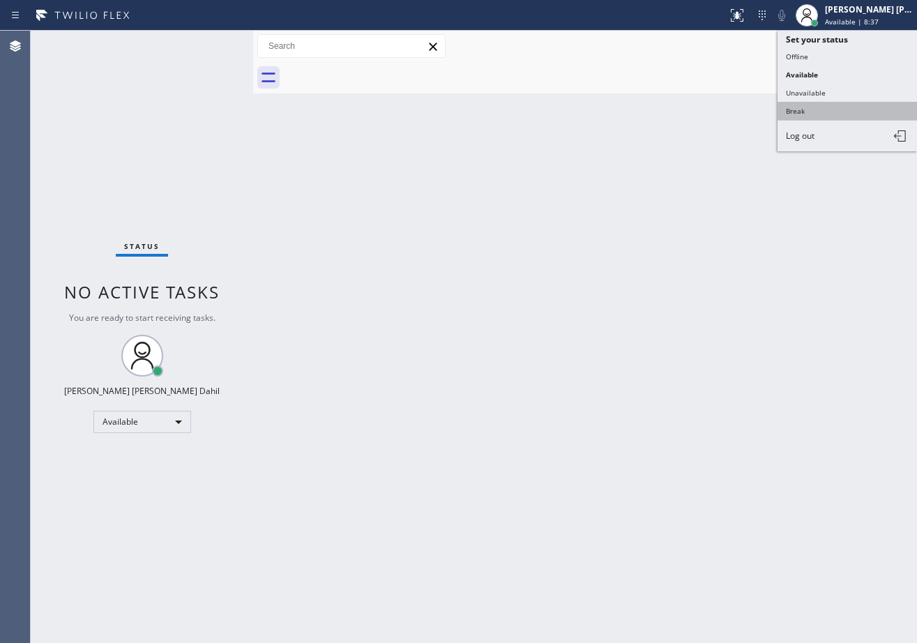
click at [819, 111] on button "Break" at bounding box center [847, 111] width 139 height 18
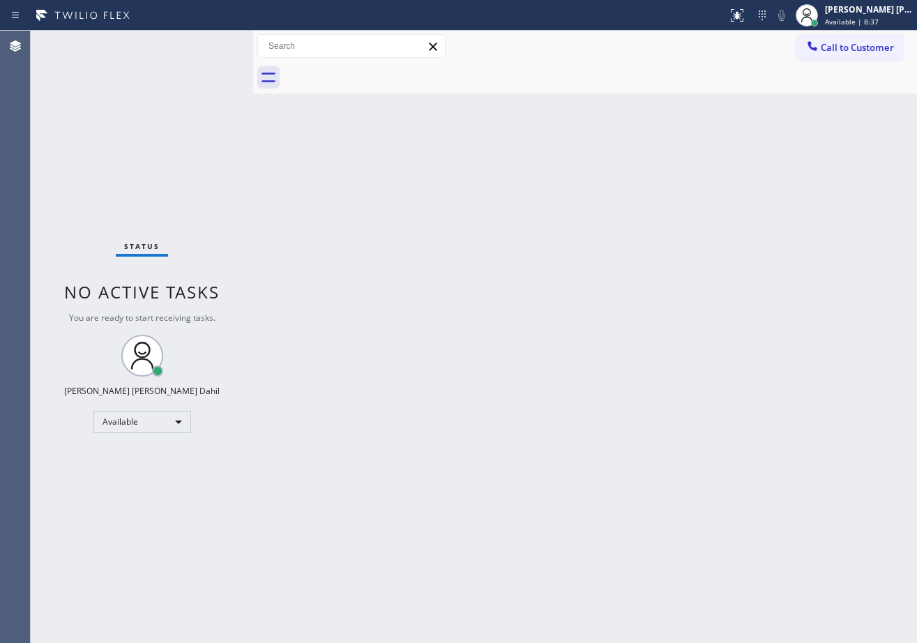
drag, startPoint x: 802, startPoint y: 299, endPoint x: 736, endPoint y: 632, distance: 339.2
click at [796, 381] on div "Back to Dashboard Change Sender ID Customers Technicians Select a contact Outbo…" at bounding box center [585, 337] width 664 height 612
click at [847, 10] on div "[PERSON_NAME] [PERSON_NAME] Dahil" at bounding box center [869, 9] width 88 height 12
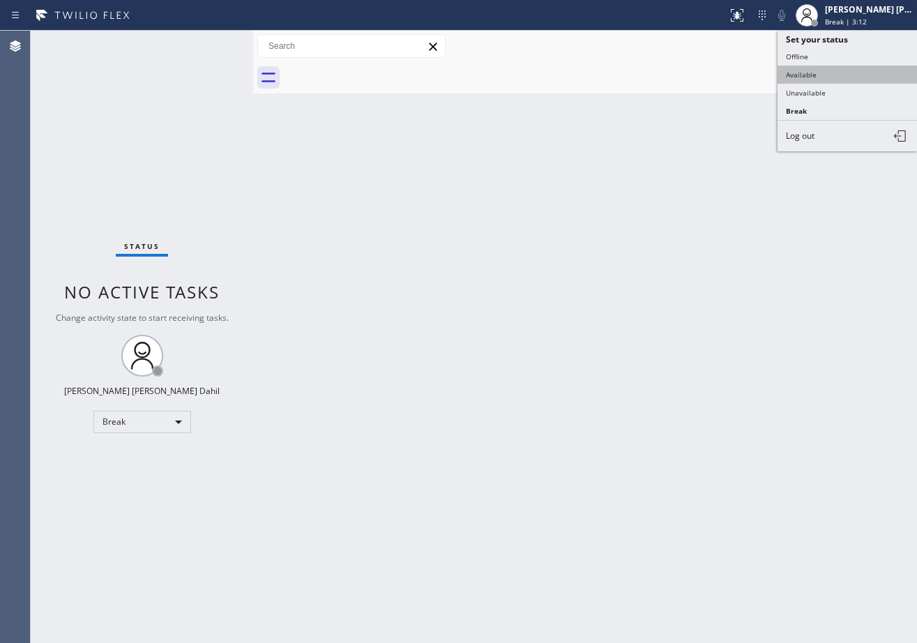
click at [833, 80] on button "Available" at bounding box center [847, 75] width 139 height 18
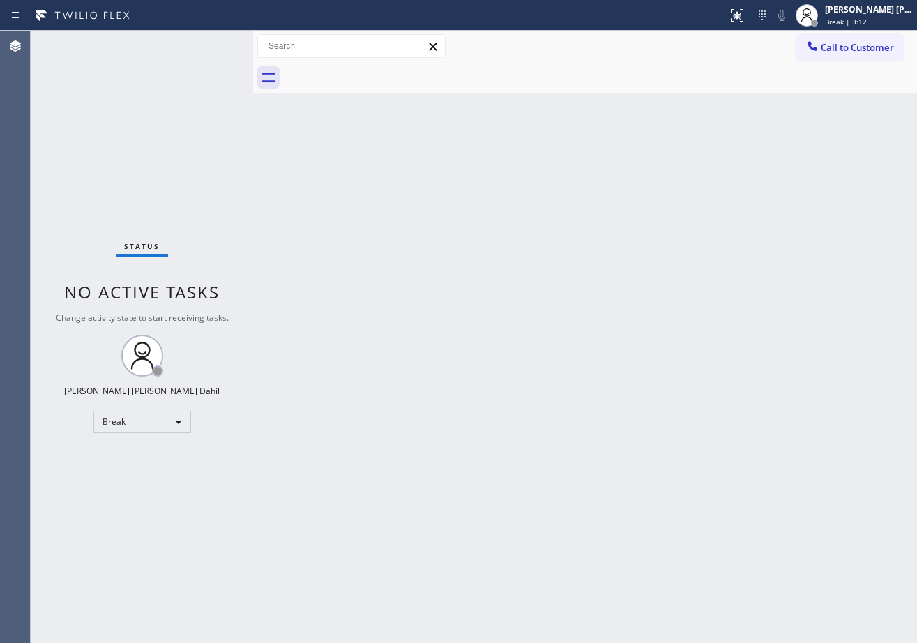
click at [819, 161] on div "Back to Dashboard Change Sender ID Customers Technicians Select a contact Outbo…" at bounding box center [585, 337] width 664 height 612
click at [736, 350] on div "Back to Dashboard Change Sender ID Customers Technicians Select a contact Outbo…" at bounding box center [585, 337] width 664 height 612
click at [285, 319] on div "Back to Dashboard Change Sender ID Customers Technicians Select a contact Outbo…" at bounding box center [585, 337] width 664 height 612
drag, startPoint x: 230, startPoint y: 177, endPoint x: 363, endPoint y: 197, distance: 134.7
click at [239, 176] on div "Status No active tasks You are ready to start receiving tasks. [PERSON_NAME] [P…" at bounding box center [142, 337] width 222 height 612
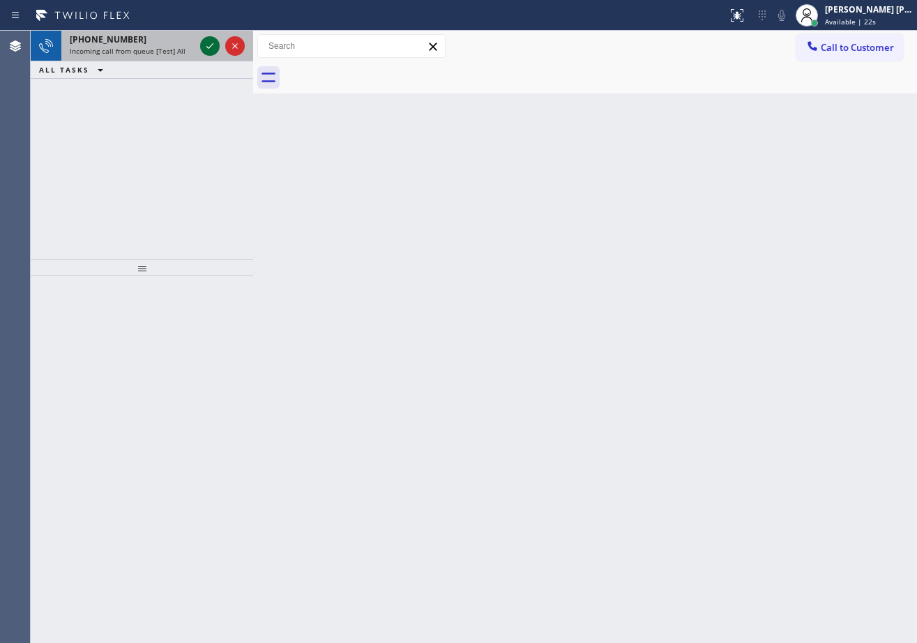
click at [206, 44] on icon at bounding box center [210, 46] width 17 height 17
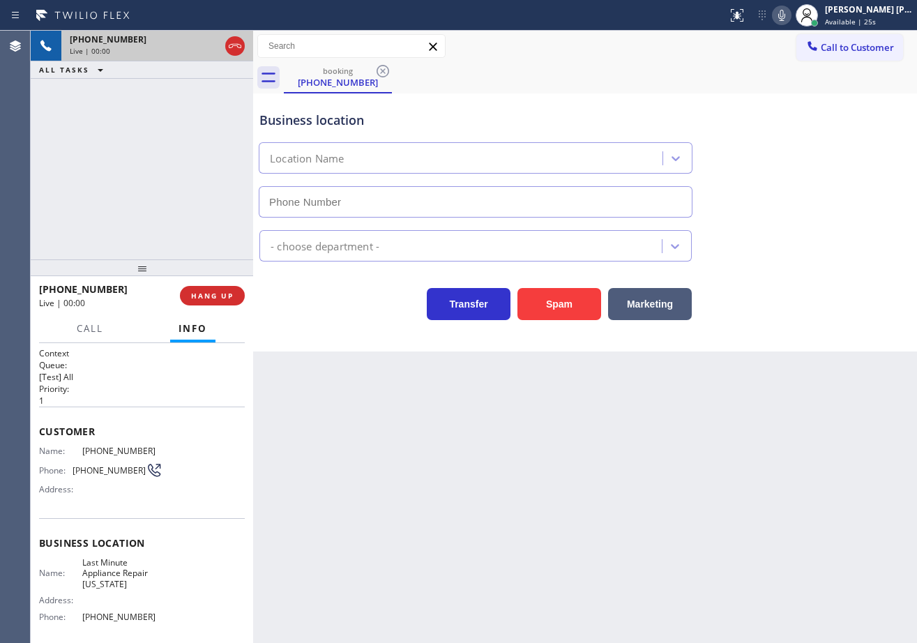
type input "[PHONE_NUMBER]"
click at [347, 427] on div "Back to Dashboard Change Sender ID Customers Technicians Select a contact Outbo…" at bounding box center [585, 337] width 664 height 612
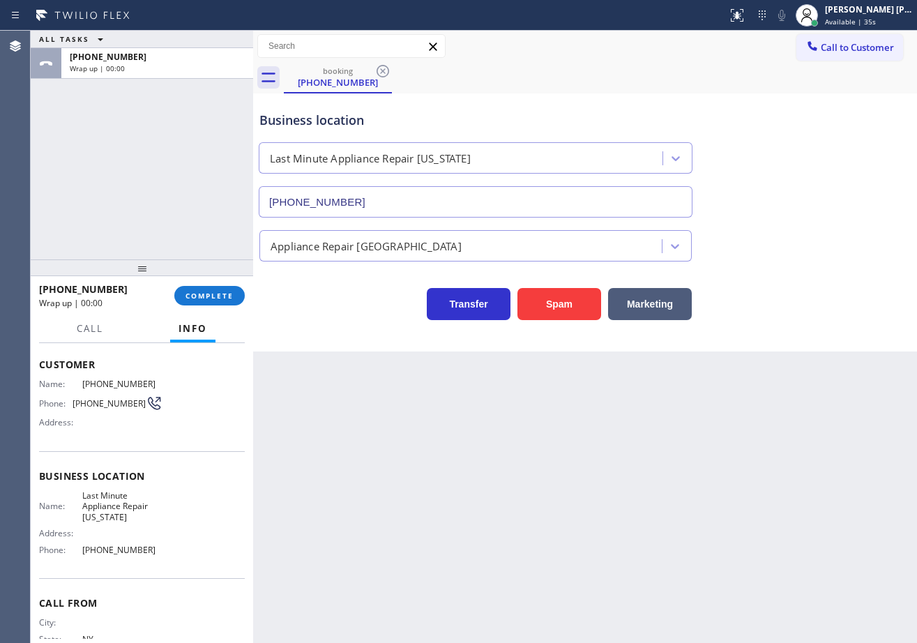
scroll to position [43, 0]
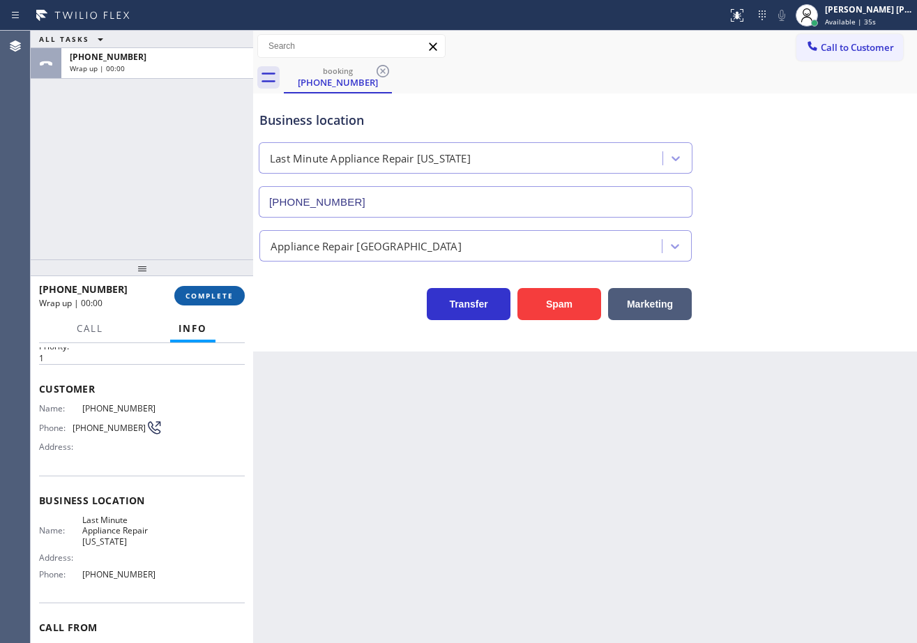
click at [202, 292] on span "COMPLETE" at bounding box center [210, 296] width 48 height 10
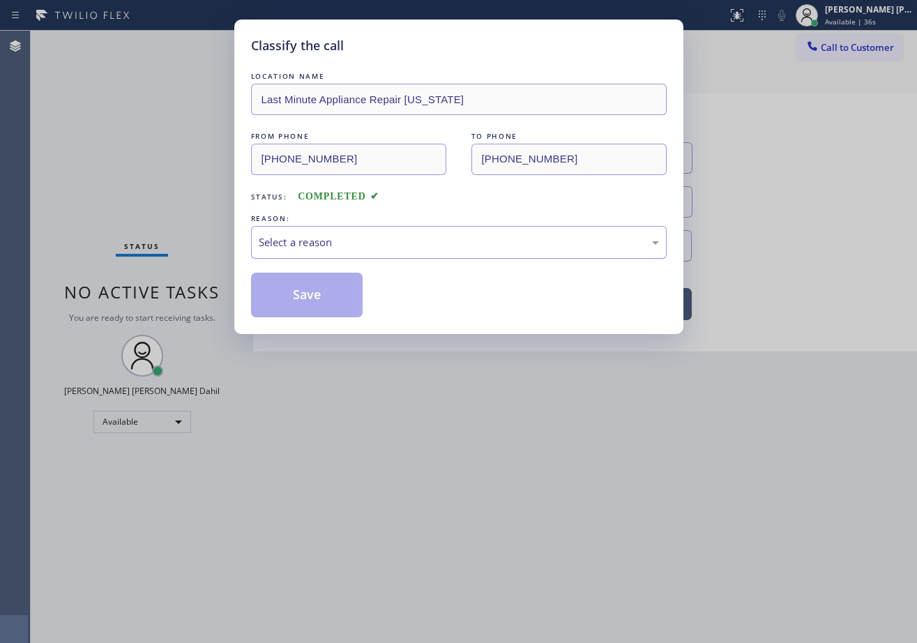
click at [372, 229] on div "Select a reason" at bounding box center [459, 242] width 416 height 33
click at [324, 287] on button "Save" at bounding box center [307, 295] width 112 height 45
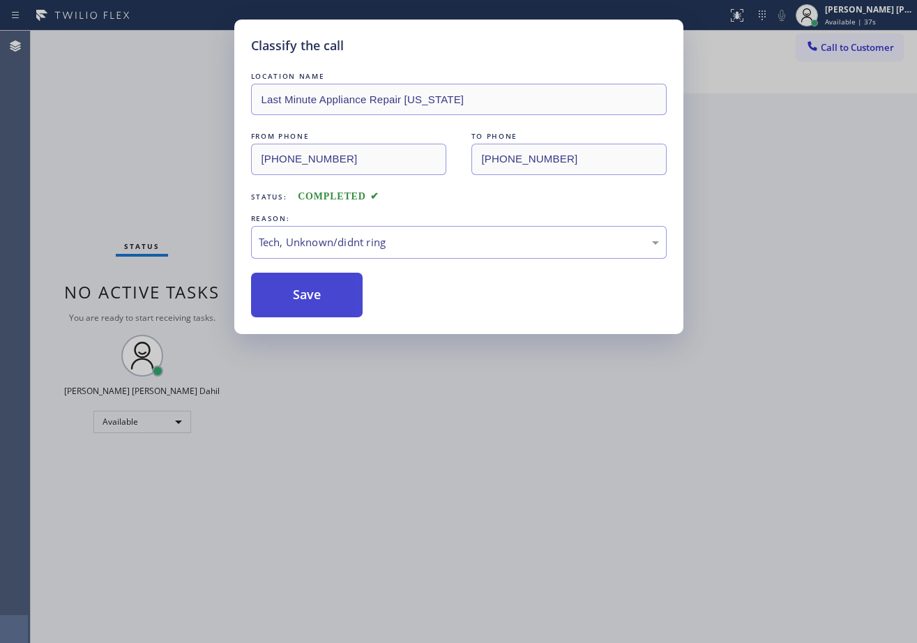
click at [324, 287] on button "Save" at bounding box center [307, 295] width 112 height 45
click at [383, 376] on div "Classify the call LOCATION NAME Last Minute Appliance Repair [US_STATE] FROM PH…" at bounding box center [458, 321] width 917 height 643
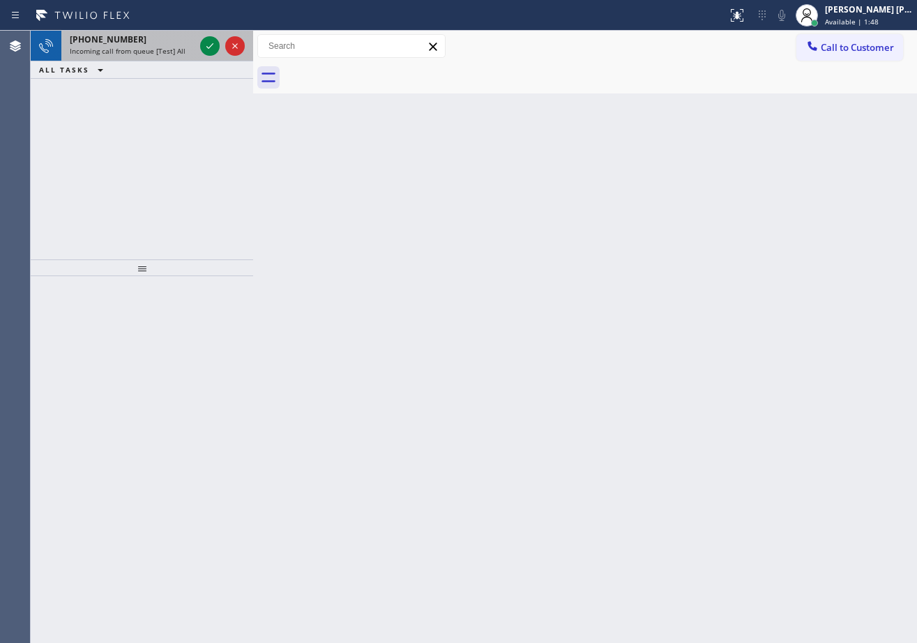
click at [165, 44] on div "[PHONE_NUMBER]" at bounding box center [132, 39] width 125 height 12
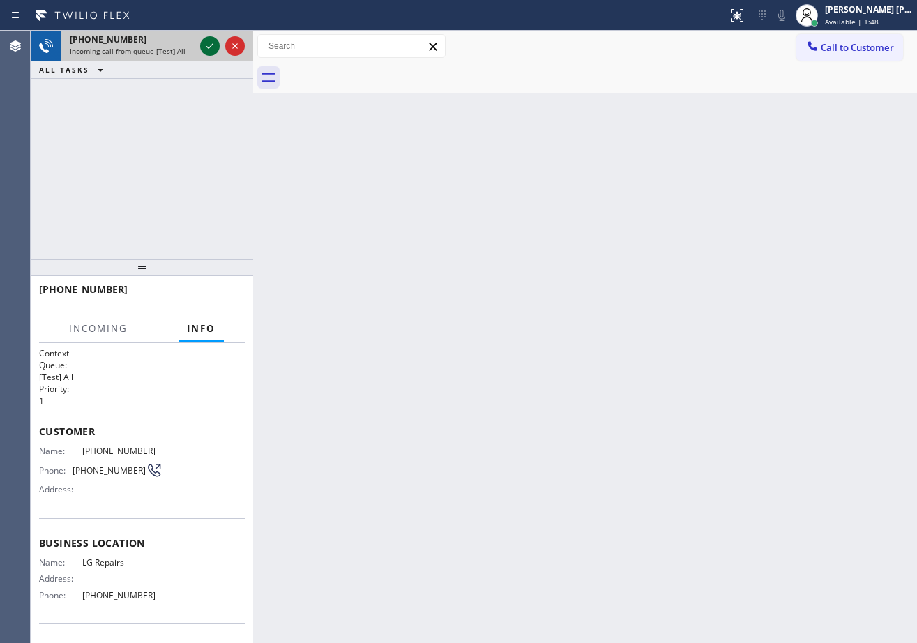
click at [202, 43] on icon at bounding box center [210, 46] width 17 height 17
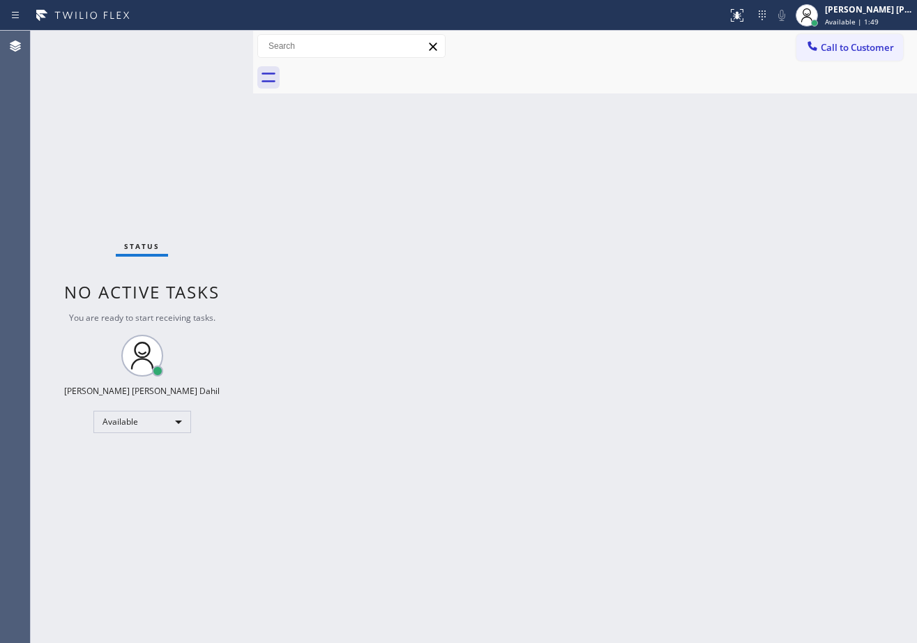
click at [205, 43] on div "Status No active tasks You are ready to start receiving tasks. [PERSON_NAME] [P…" at bounding box center [142, 337] width 222 height 612
click at [207, 42] on div "Status No active tasks You are ready to start receiving tasks. [PERSON_NAME] [P…" at bounding box center [142, 337] width 222 height 612
click at [612, 246] on div "Back to Dashboard Change Sender ID Customers Technicians Select a contact Outbo…" at bounding box center [585, 337] width 664 height 612
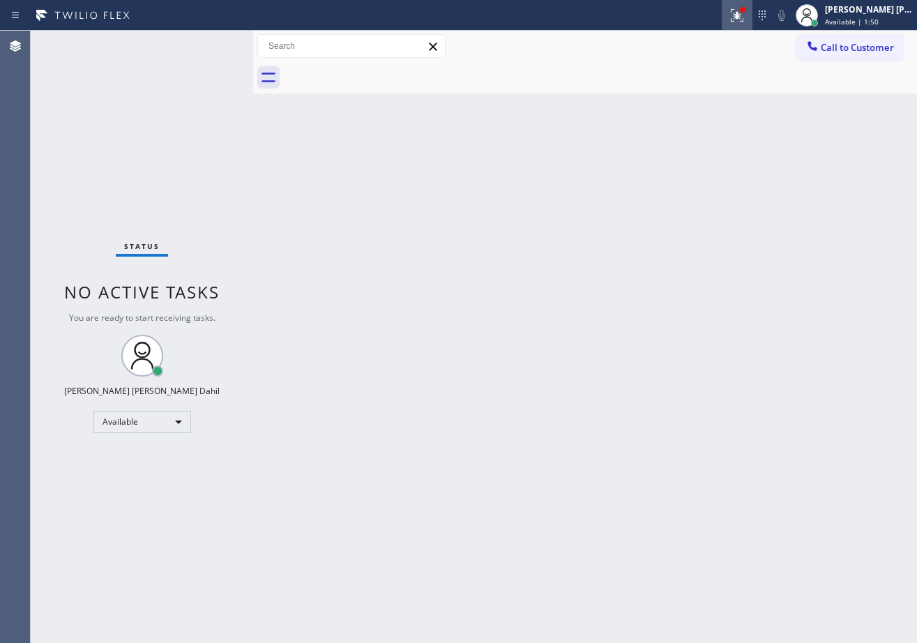
click at [746, 17] on icon at bounding box center [737, 15] width 17 height 17
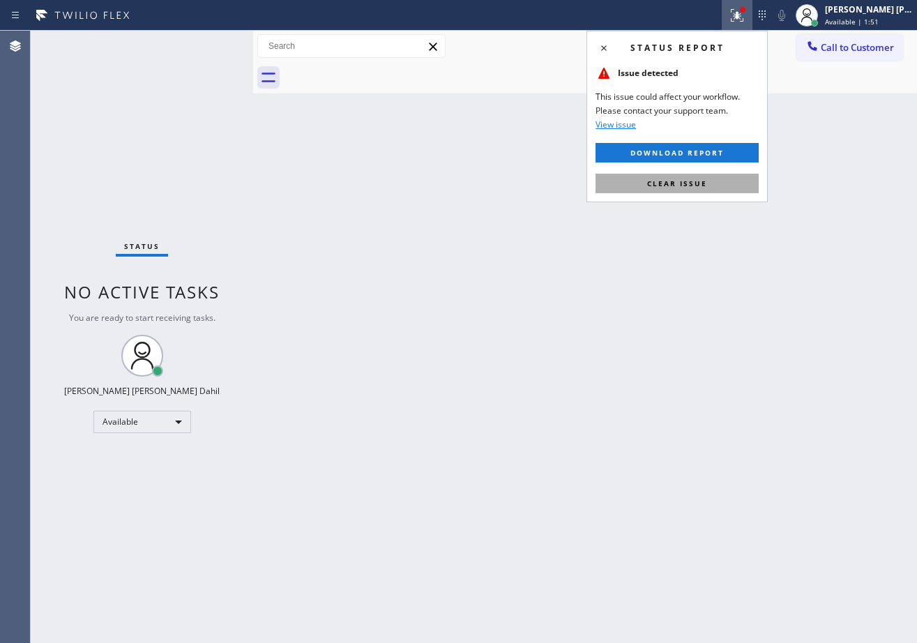
click at [716, 182] on button "Clear issue" at bounding box center [677, 184] width 163 height 20
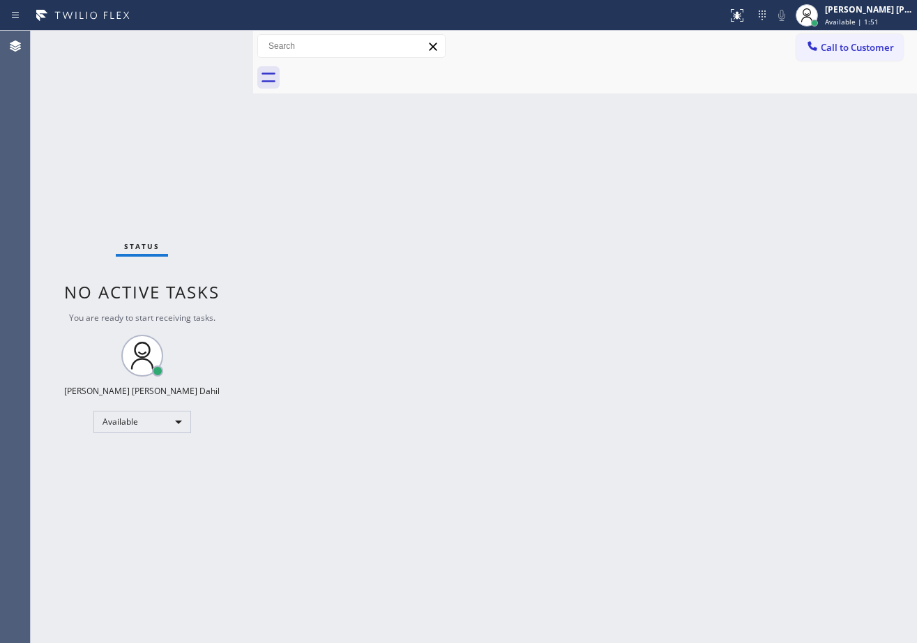
click at [716, 182] on div "Back to Dashboard Change Sender ID Customers Technicians Select a contact Outbo…" at bounding box center [585, 337] width 664 height 612
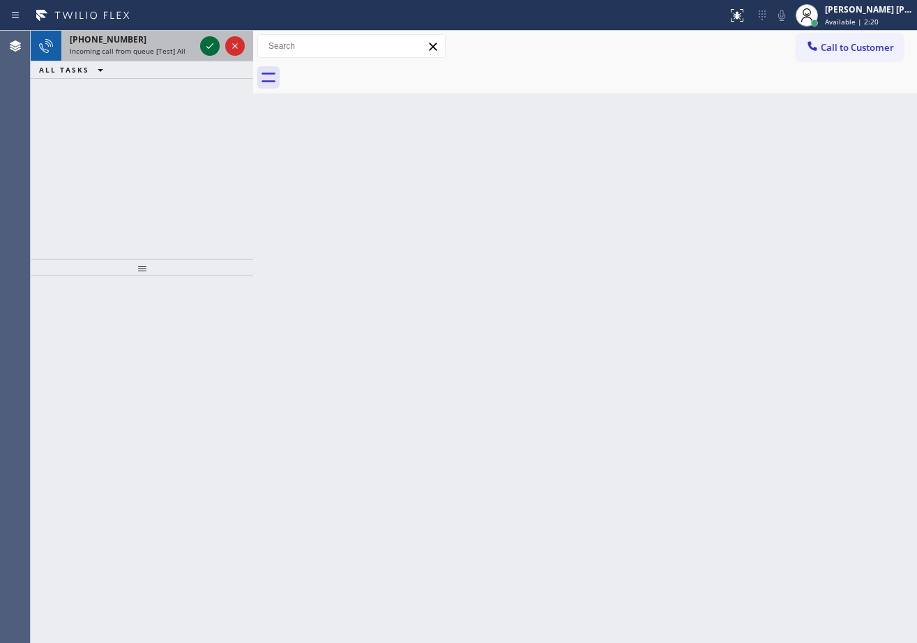
click at [206, 44] on icon at bounding box center [210, 46] width 17 height 17
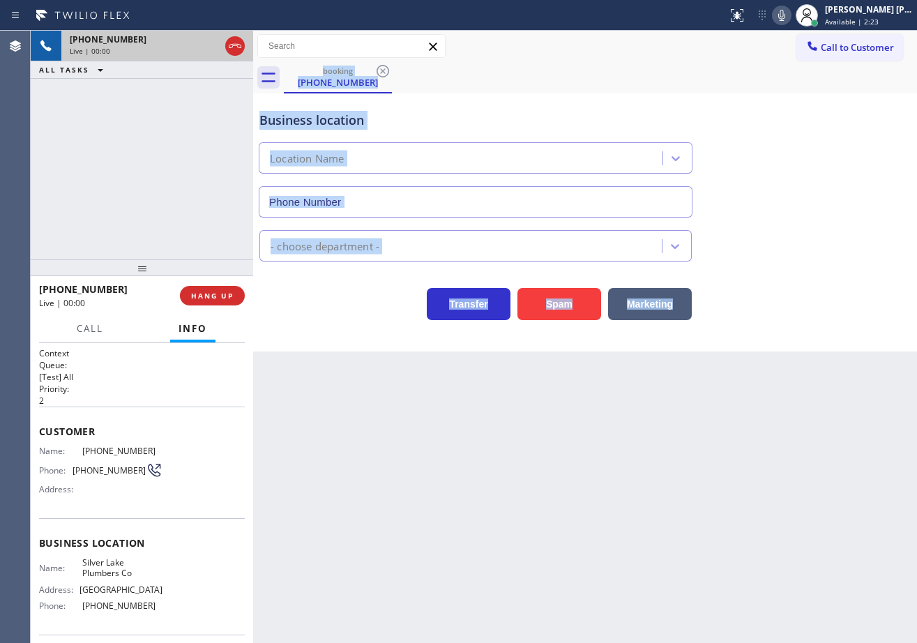
type input "[PHONE_NUMBER]"
click at [523, 303] on button "Spam" at bounding box center [559, 304] width 84 height 32
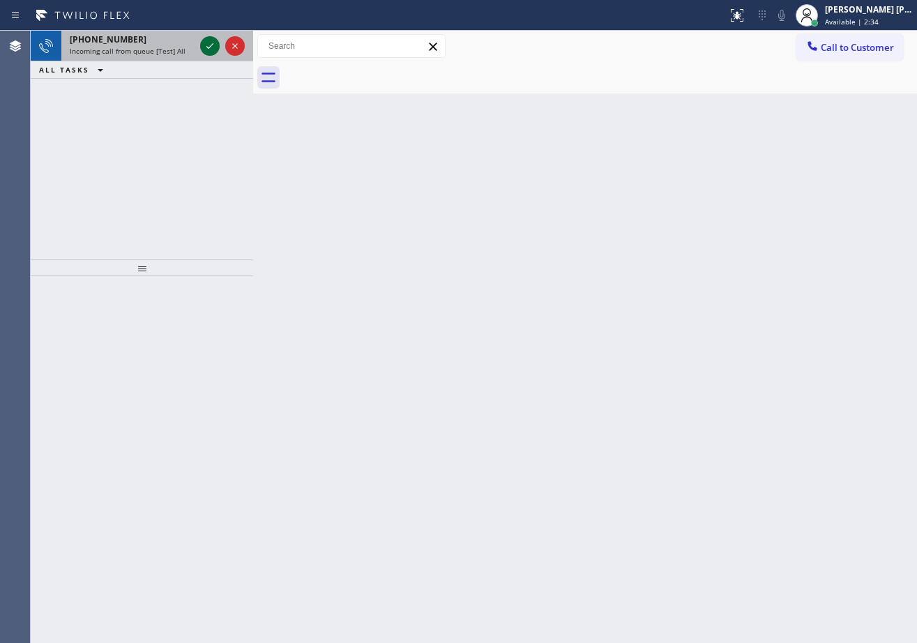
click at [206, 44] on icon at bounding box center [210, 46] width 17 height 17
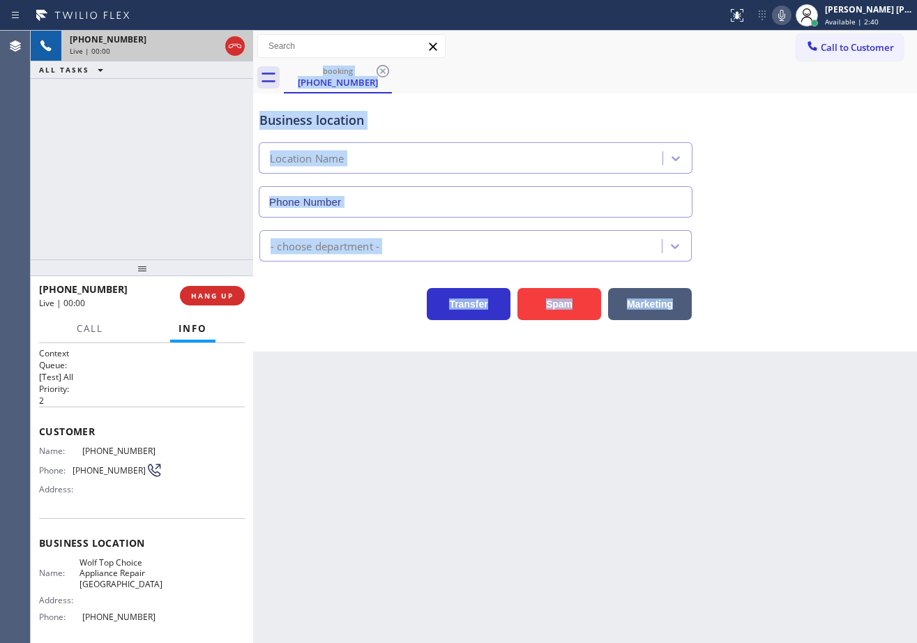
type input "[PHONE_NUMBER]"
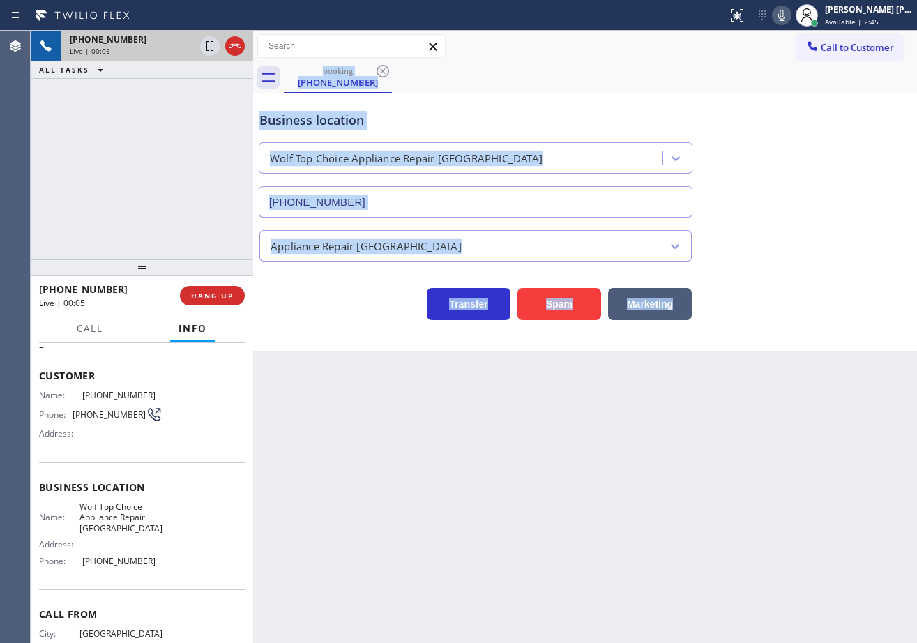
scroll to position [112, 0]
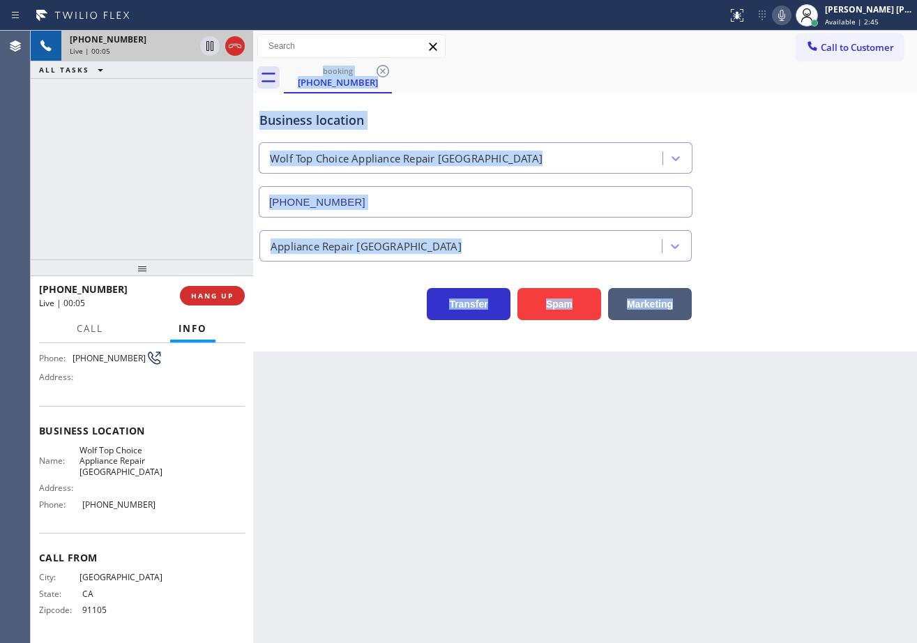
click at [404, 508] on div "Back to Dashboard Change Sender ID Customers Technicians Select a contact Outbo…" at bounding box center [585, 337] width 664 height 612
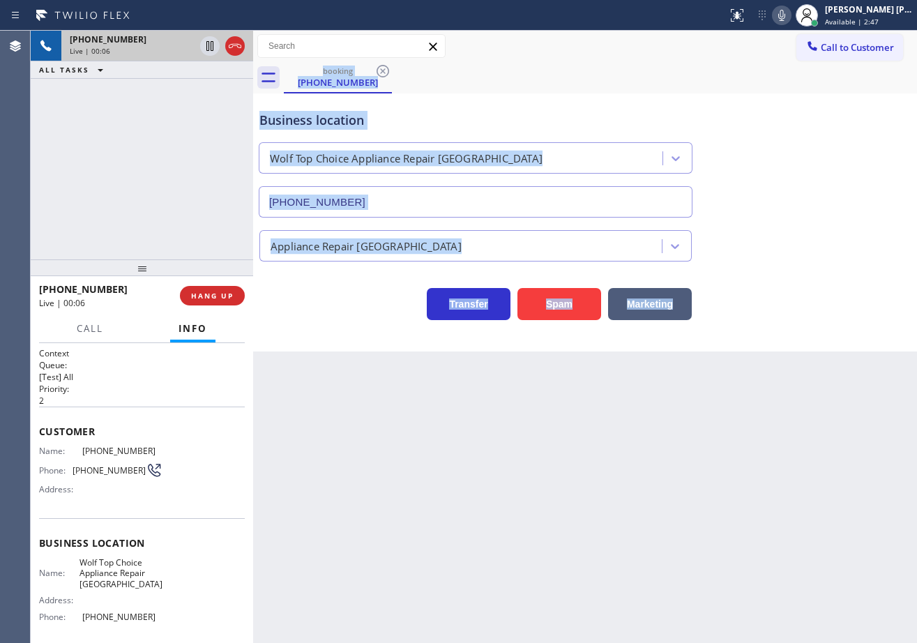
click at [524, 504] on div "Back to Dashboard Change Sender ID Customers Technicians Select a contact Outbo…" at bounding box center [585, 337] width 664 height 612
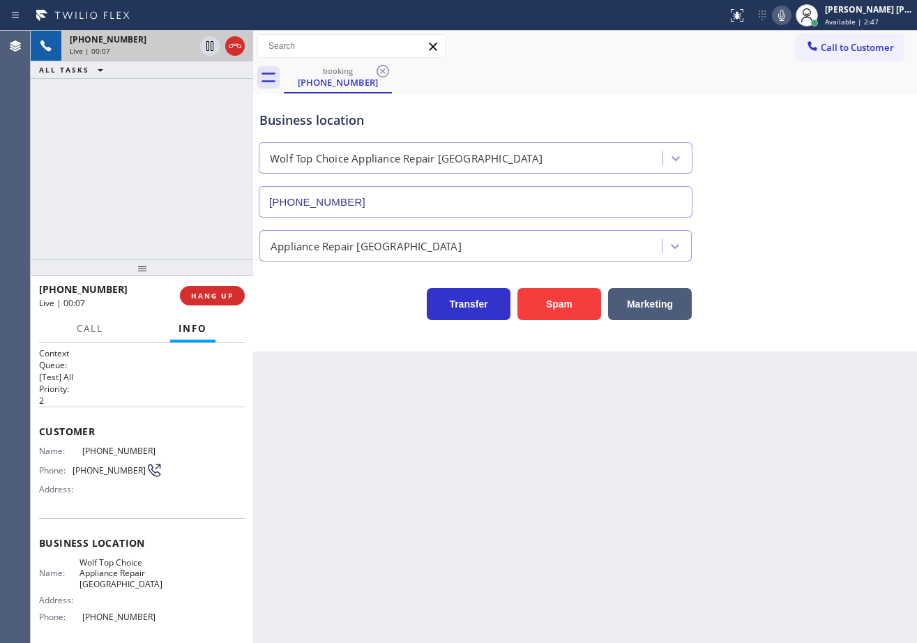
click at [176, 149] on div "[PHONE_NUMBER] Live | 00:07 ALL TASKS ALL TASKS ACTIVE TASKS TASKS IN WRAP UP" at bounding box center [142, 145] width 222 height 229
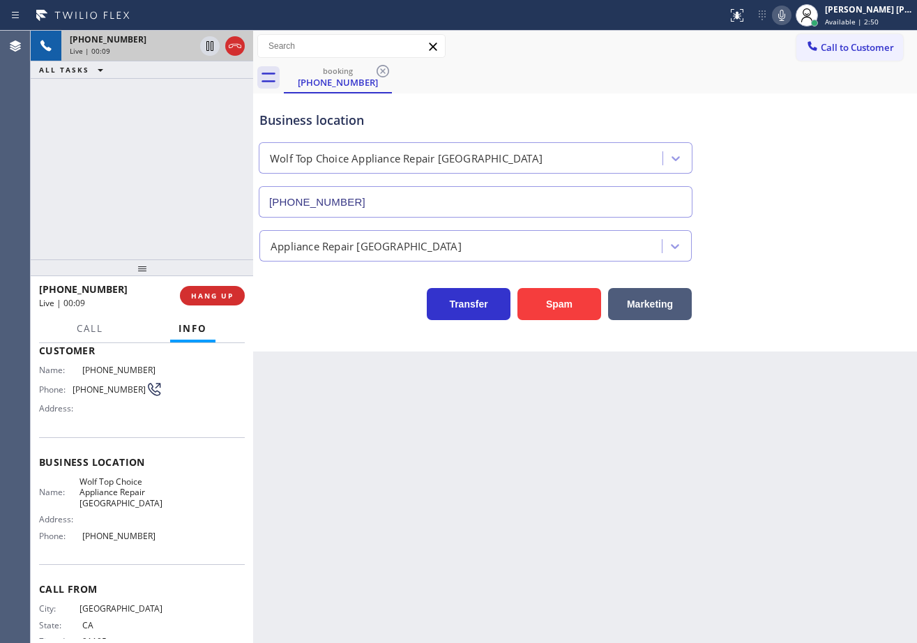
scroll to position [112, 0]
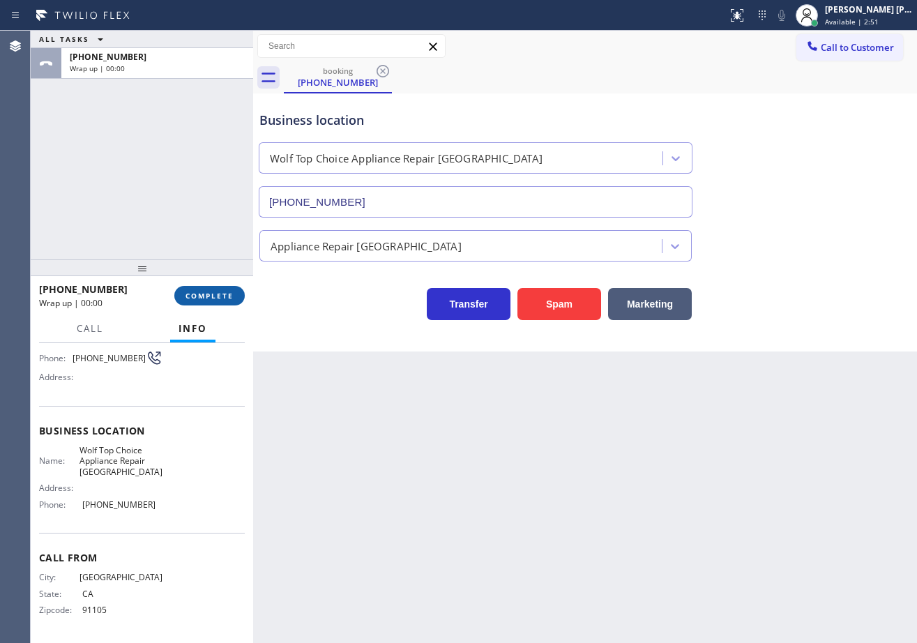
click at [200, 290] on button "COMPLETE" at bounding box center [209, 296] width 70 height 20
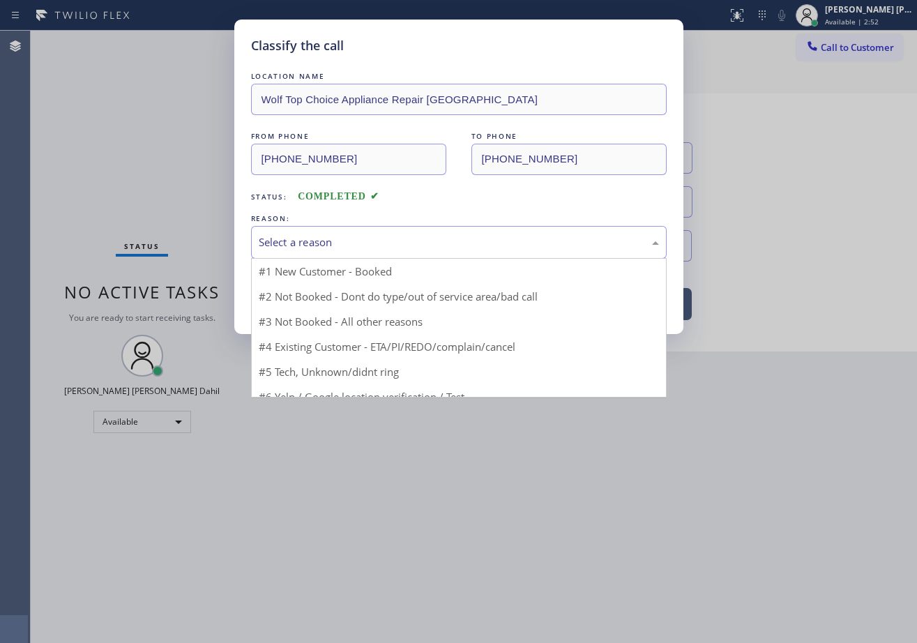
click at [348, 241] on div "Select a reason" at bounding box center [459, 242] width 400 height 16
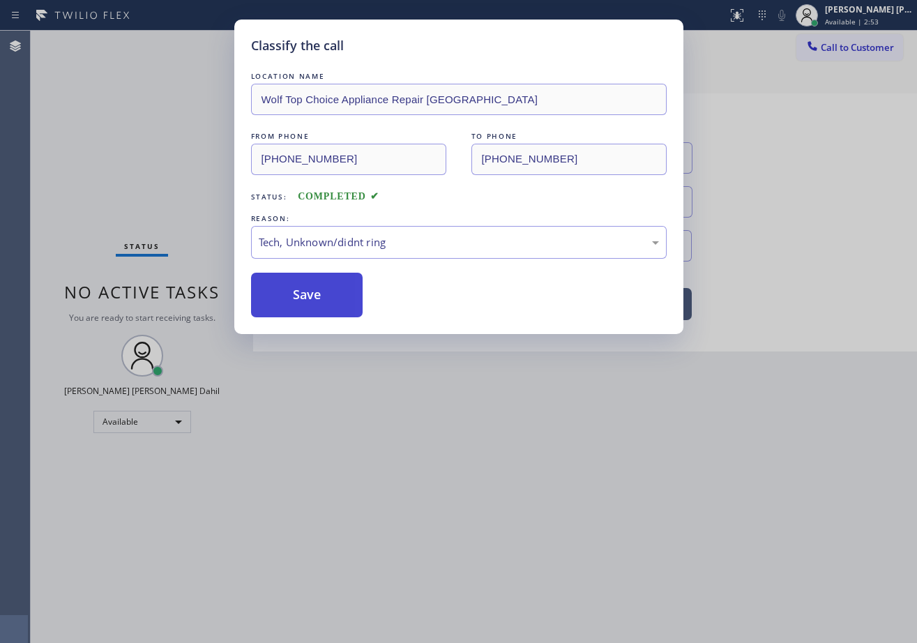
click at [298, 289] on button "Save" at bounding box center [307, 295] width 112 height 45
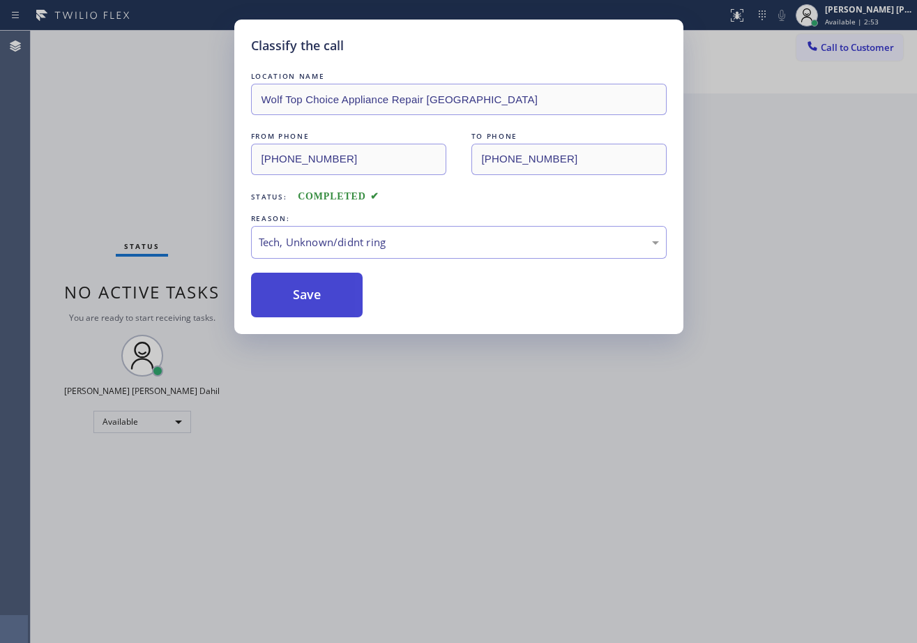
click at [298, 290] on button "Save" at bounding box center [307, 295] width 112 height 45
click at [506, 451] on div "Classify the call LOCATION NAME Wolf Top Choice Appliance Repair [GEOGRAPHIC_DA…" at bounding box center [458, 321] width 917 height 643
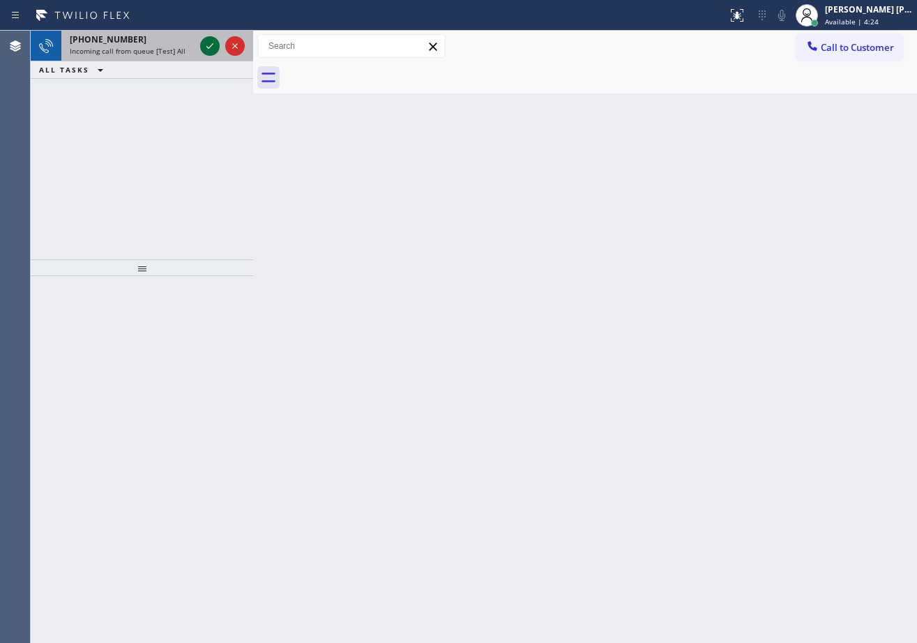
click at [206, 44] on icon at bounding box center [210, 46] width 17 height 17
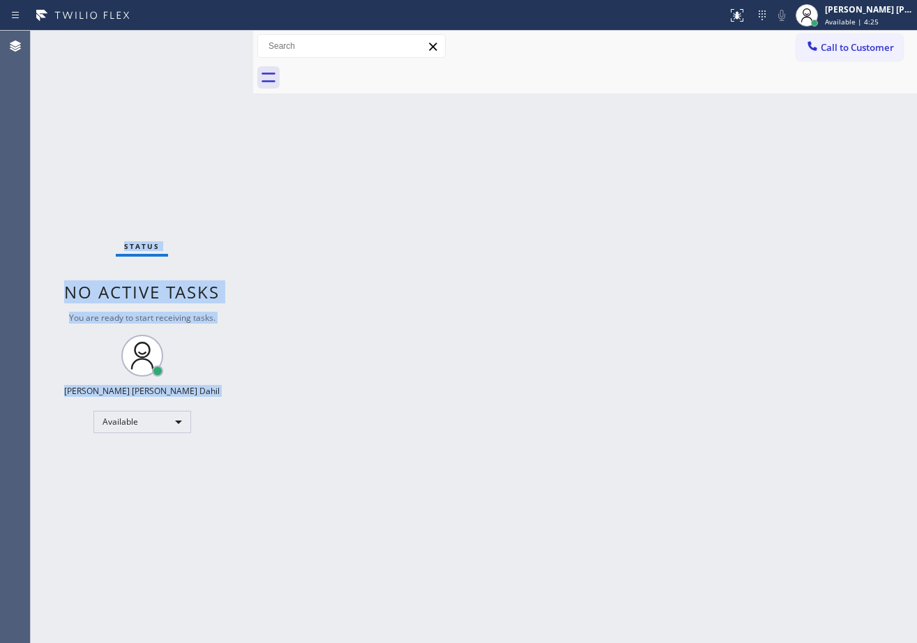
click at [206, 44] on div "Status No active tasks You are ready to start receiving tasks. [PERSON_NAME] [P…" at bounding box center [142, 337] width 222 height 612
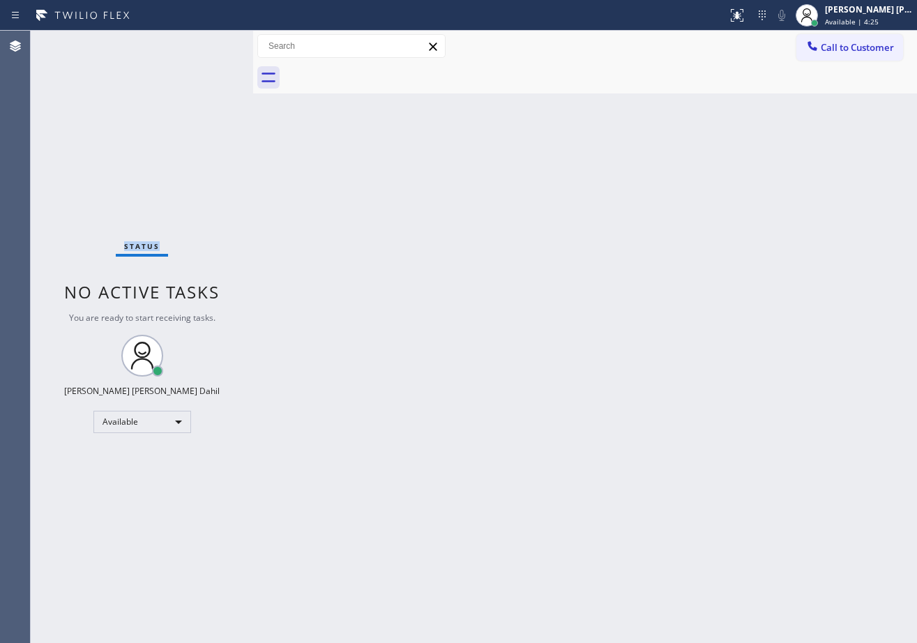
click at [206, 44] on div "Status No active tasks You are ready to start receiving tasks. [PERSON_NAME] [P…" at bounding box center [142, 337] width 222 height 612
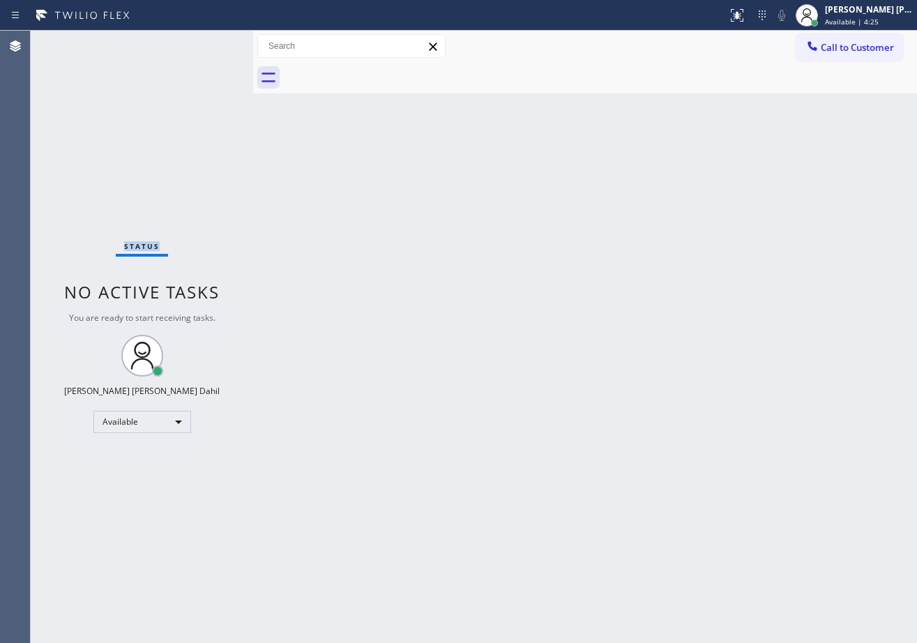
click at [206, 44] on div "Status No active tasks You are ready to start receiving tasks. [PERSON_NAME] [P…" at bounding box center [142, 337] width 222 height 612
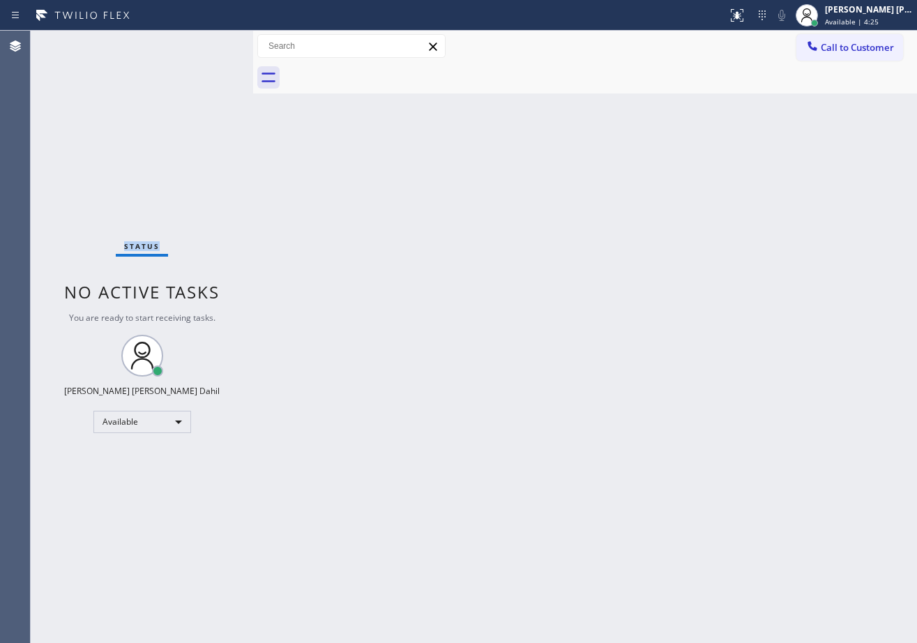
click at [206, 44] on div "Status No active tasks You are ready to start receiving tasks. [PERSON_NAME] [P…" at bounding box center [142, 337] width 222 height 612
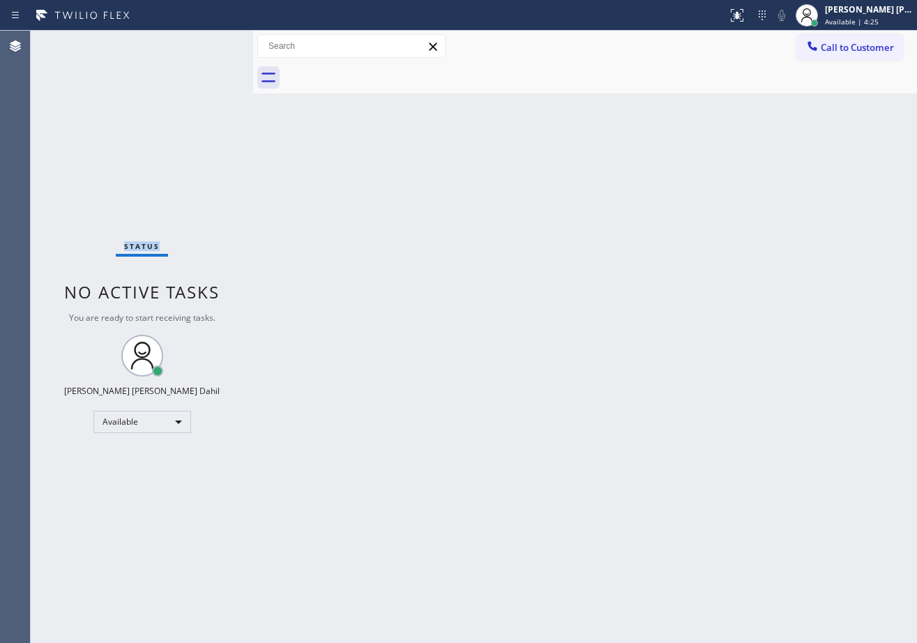
click at [206, 44] on div "Status No active tasks You are ready to start receiving tasks. [PERSON_NAME] [P…" at bounding box center [142, 337] width 222 height 612
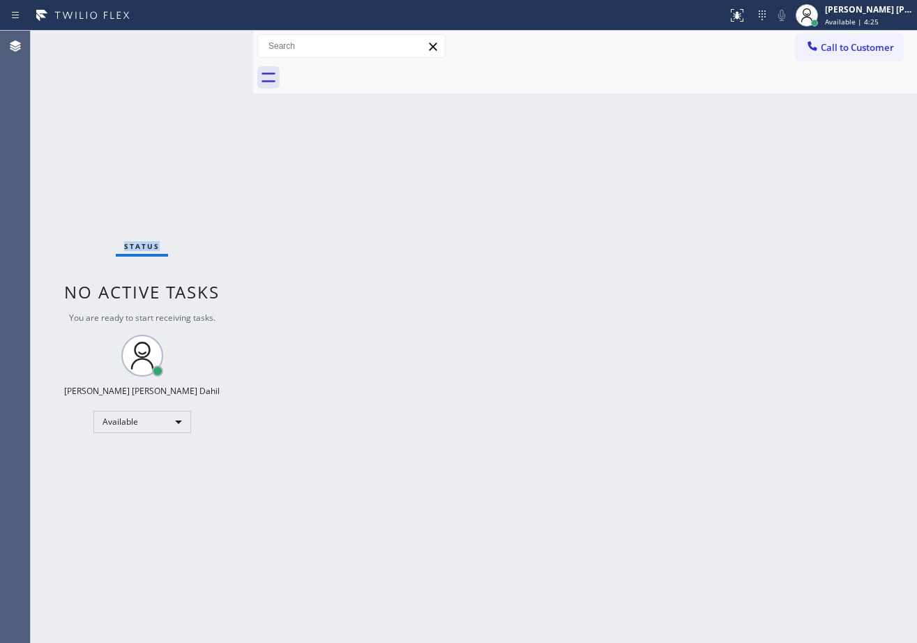
click at [206, 44] on div "Status No active tasks You are ready to start receiving tasks. [PERSON_NAME] [P…" at bounding box center [142, 337] width 222 height 612
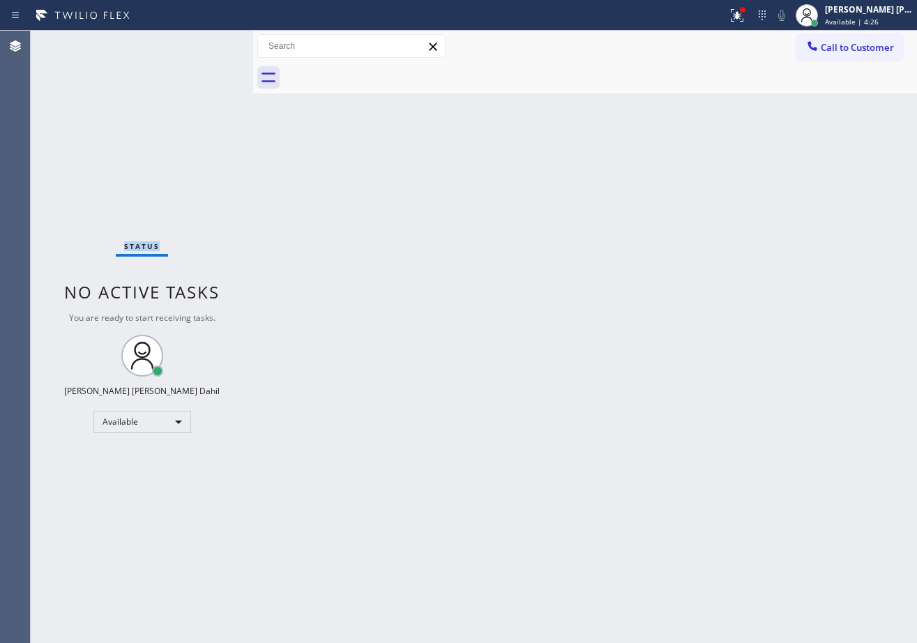
click at [206, 44] on div "Status No active tasks You are ready to start receiving tasks. [PERSON_NAME] [P…" at bounding box center [142, 337] width 222 height 612
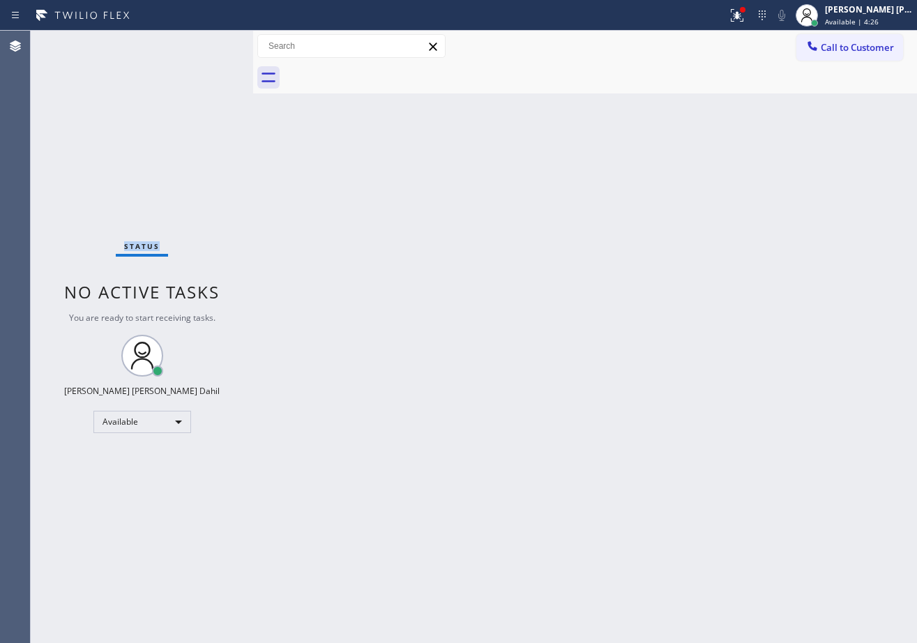
click at [206, 44] on div "Status No active tasks You are ready to start receiving tasks. [PERSON_NAME] [P…" at bounding box center [142, 337] width 222 height 612
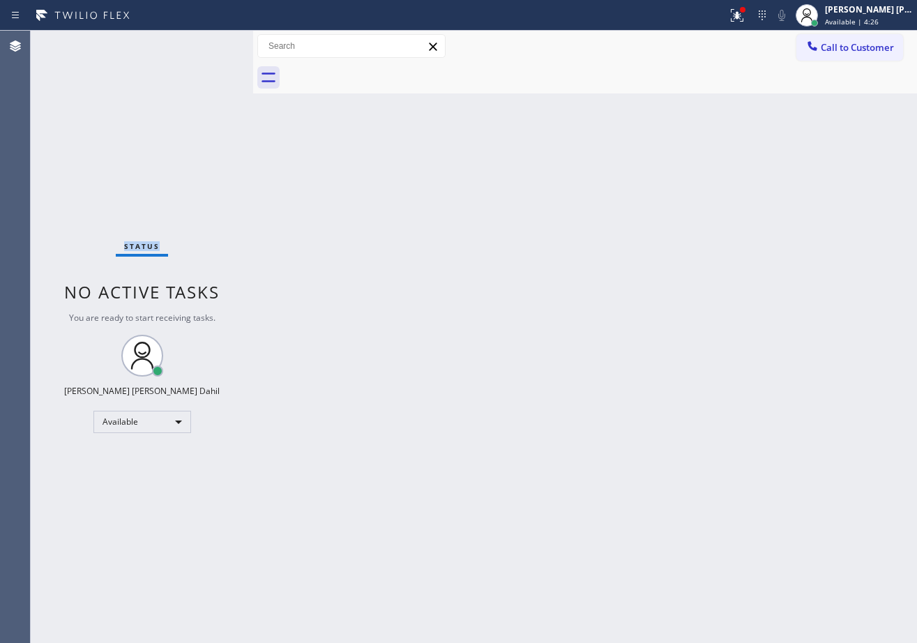
click at [206, 44] on div "Status No active tasks You are ready to start receiving tasks. [PERSON_NAME] [P…" at bounding box center [142, 337] width 222 height 612
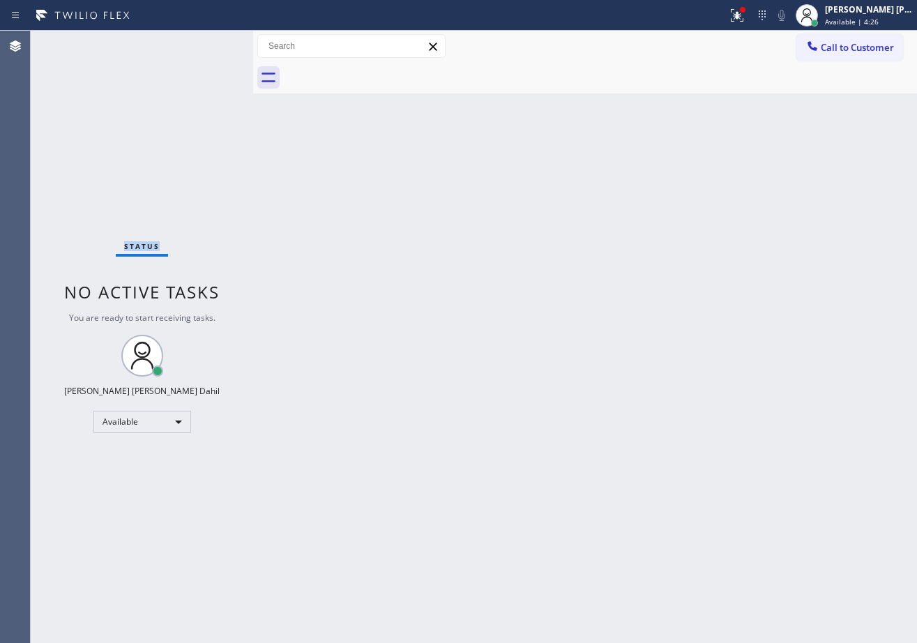
click at [206, 44] on div "Status No active tasks You are ready to start receiving tasks. [PERSON_NAME] [P…" at bounding box center [142, 337] width 222 height 612
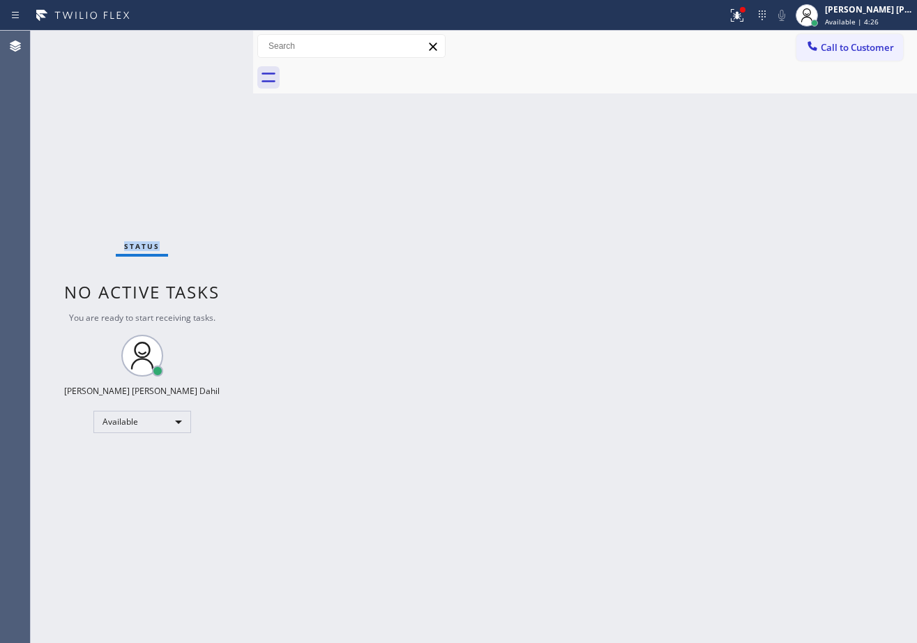
click at [206, 44] on div "Status No active tasks You are ready to start receiving tasks. [PERSON_NAME] [P…" at bounding box center [142, 337] width 222 height 612
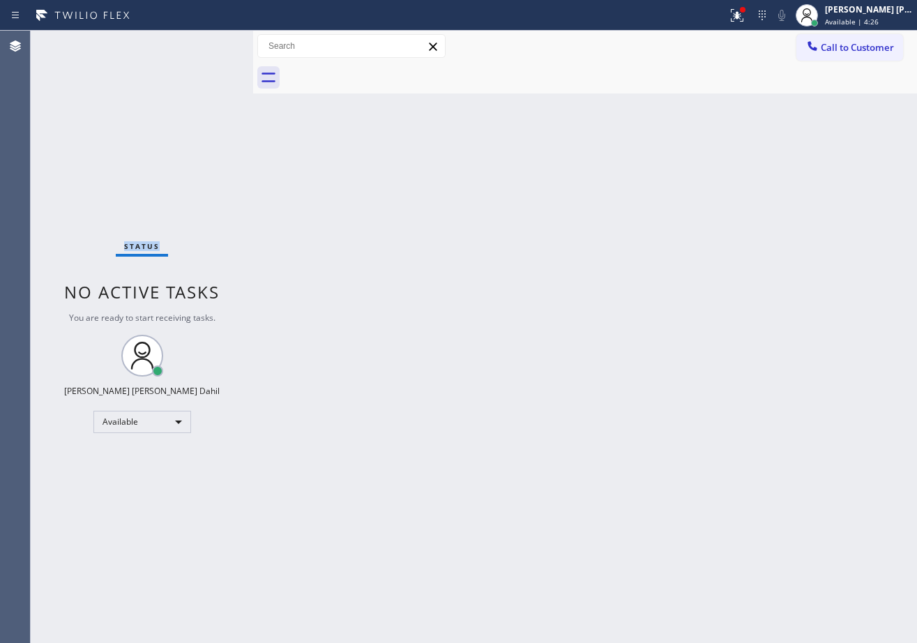
click at [206, 44] on div "Status No active tasks You are ready to start receiving tasks. [PERSON_NAME] [P…" at bounding box center [142, 337] width 222 height 612
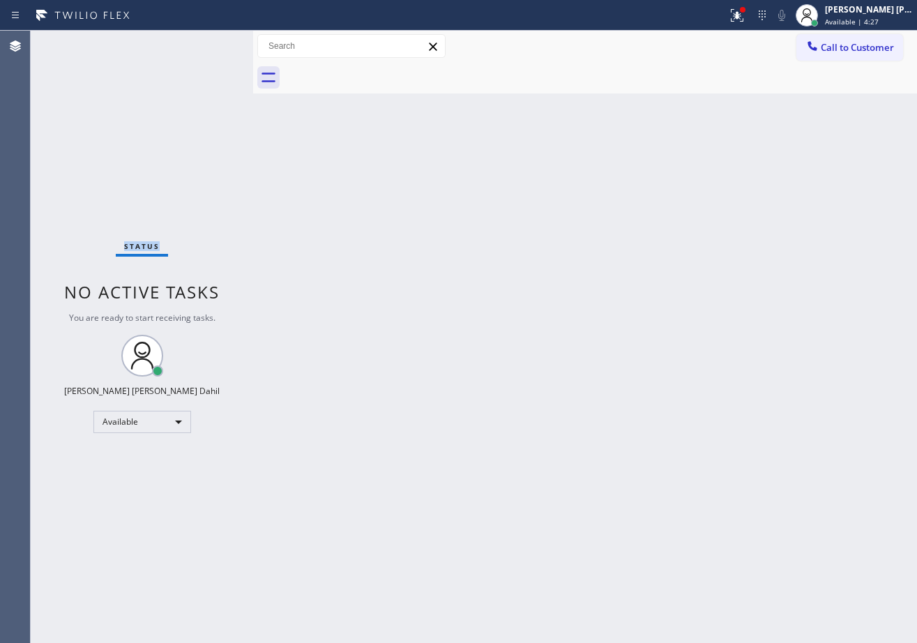
click at [206, 44] on div "Status No active tasks You are ready to start receiving tasks. [PERSON_NAME] [P…" at bounding box center [142, 337] width 222 height 612
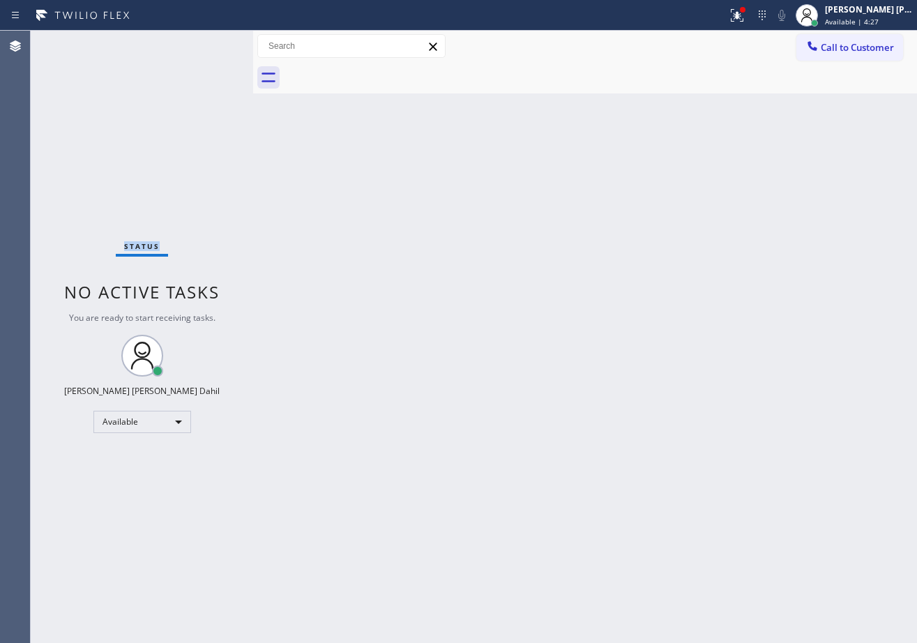
click at [206, 44] on div "Status No active tasks You are ready to start receiving tasks. [PERSON_NAME] [P…" at bounding box center [142, 337] width 222 height 612
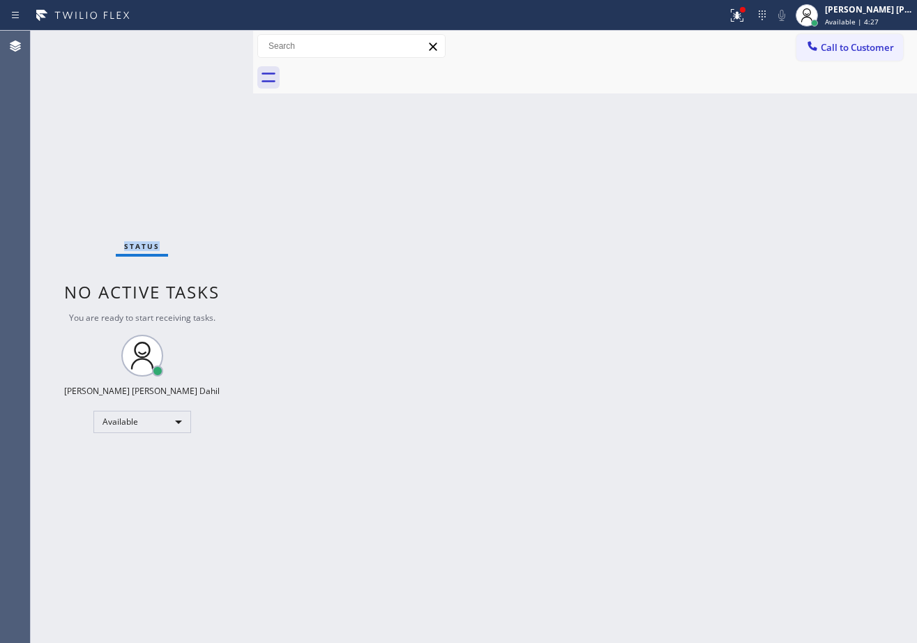
click at [206, 44] on div "Status No active tasks You are ready to start receiving tasks. [PERSON_NAME] [P…" at bounding box center [142, 337] width 222 height 612
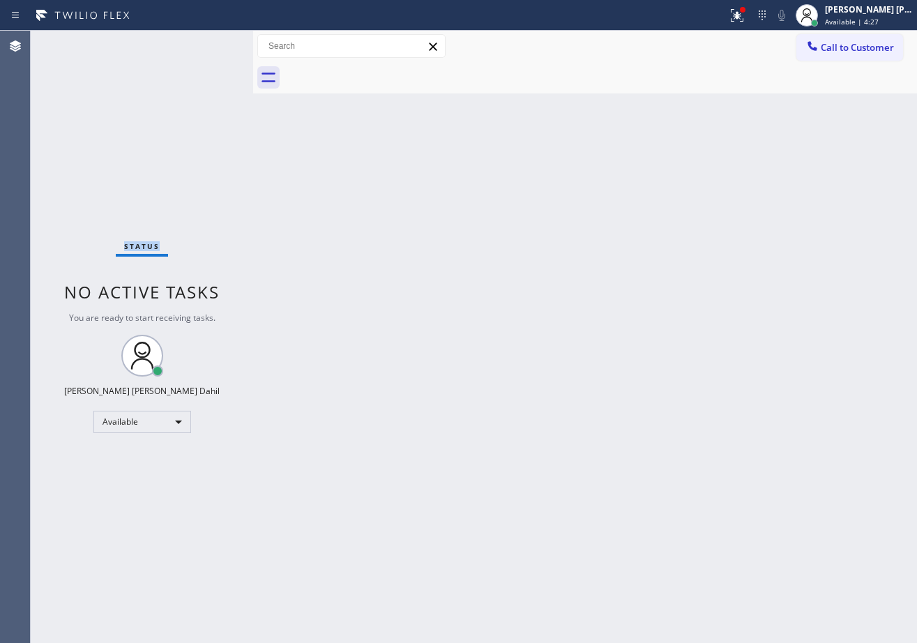
click at [206, 44] on div "Status No active tasks You are ready to start receiving tasks. [PERSON_NAME] [P…" at bounding box center [142, 337] width 222 height 612
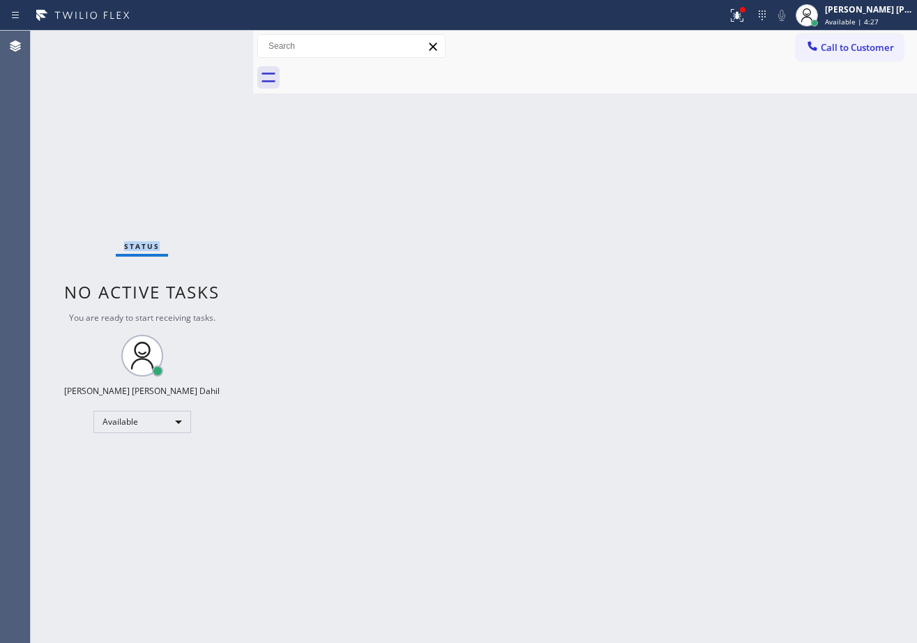
click at [206, 44] on div "Status No active tasks You are ready to start receiving tasks. [PERSON_NAME] [P…" at bounding box center [142, 337] width 222 height 612
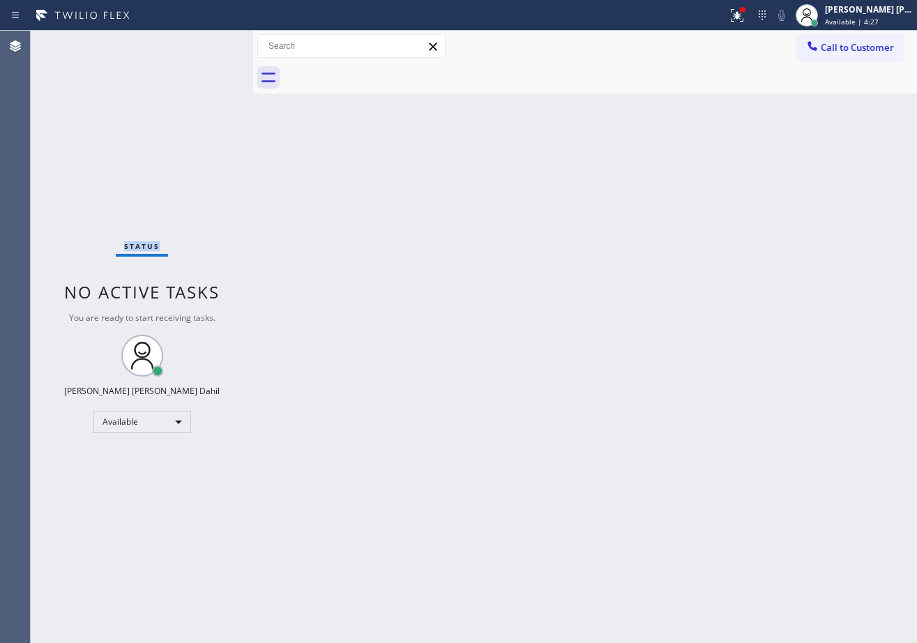
click at [206, 44] on div "Status No active tasks You are ready to start receiving tasks. [PERSON_NAME] [P…" at bounding box center [142, 337] width 222 height 612
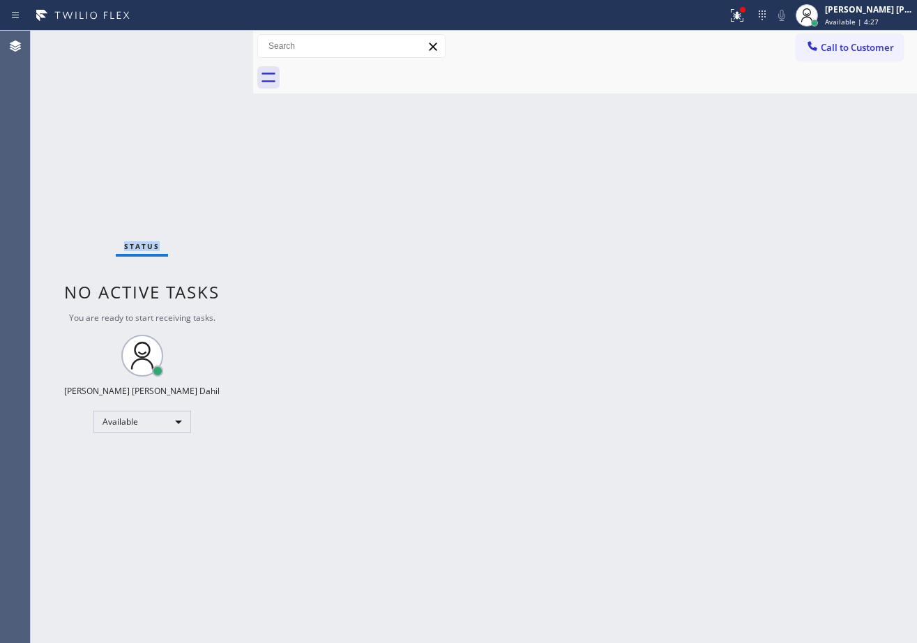
click at [206, 44] on div "Status No active tasks You are ready to start receiving tasks. [PERSON_NAME] [P…" at bounding box center [142, 337] width 222 height 612
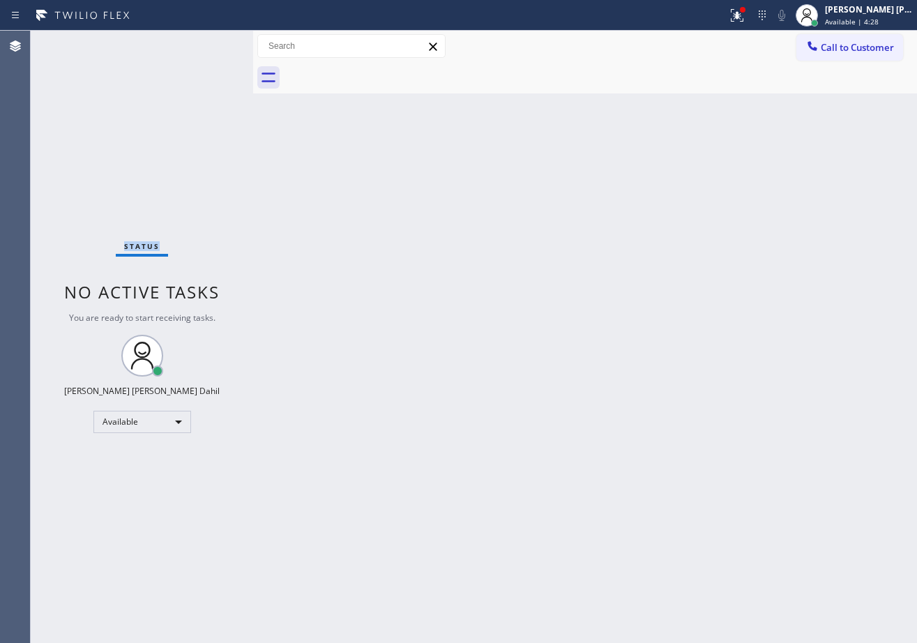
click at [206, 44] on div "Status No active tasks You are ready to start receiving tasks. [PERSON_NAME] [P…" at bounding box center [142, 337] width 222 height 612
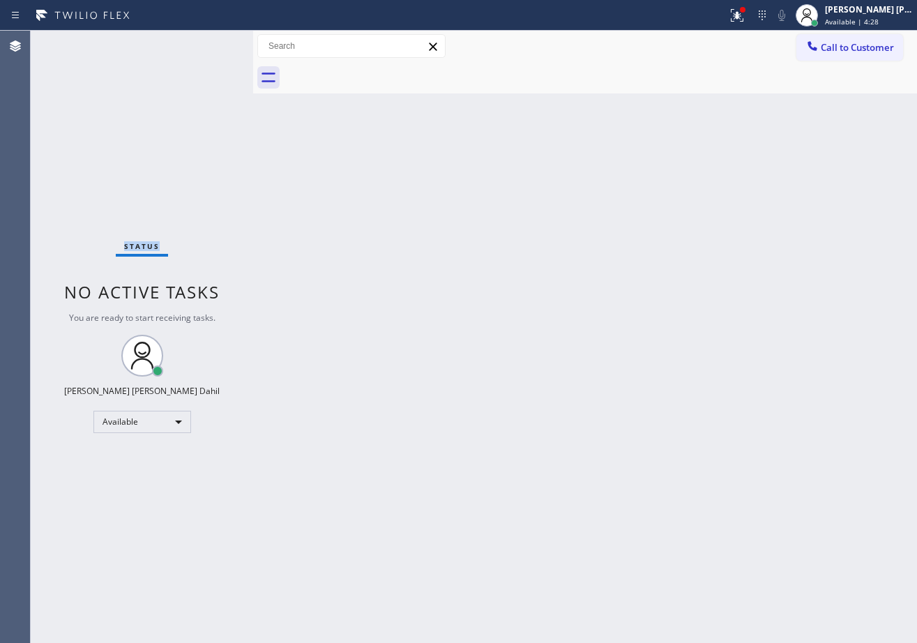
click at [206, 44] on div "Status No active tasks You are ready to start receiving tasks. [PERSON_NAME] [P…" at bounding box center [142, 337] width 222 height 612
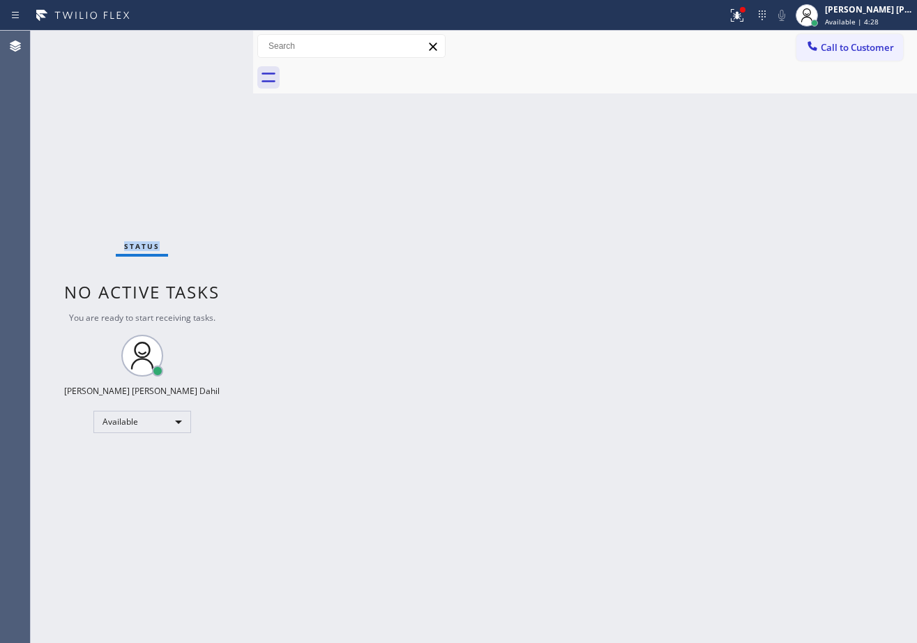
click at [206, 44] on div "Status No active tasks You are ready to start receiving tasks. [PERSON_NAME] [P…" at bounding box center [142, 337] width 222 height 612
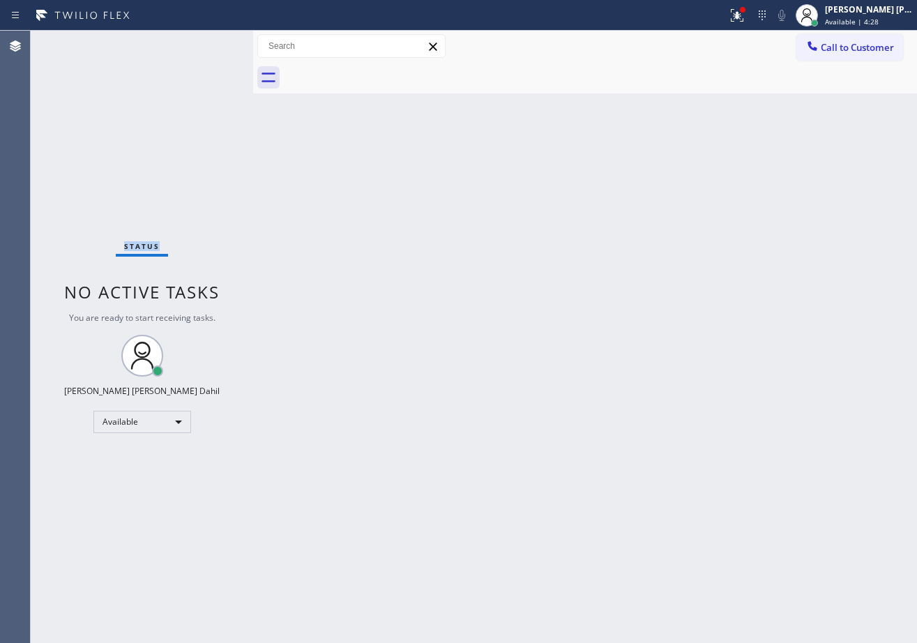
click at [206, 44] on div "Status No active tasks You are ready to start receiving tasks. [PERSON_NAME] [P…" at bounding box center [142, 337] width 222 height 612
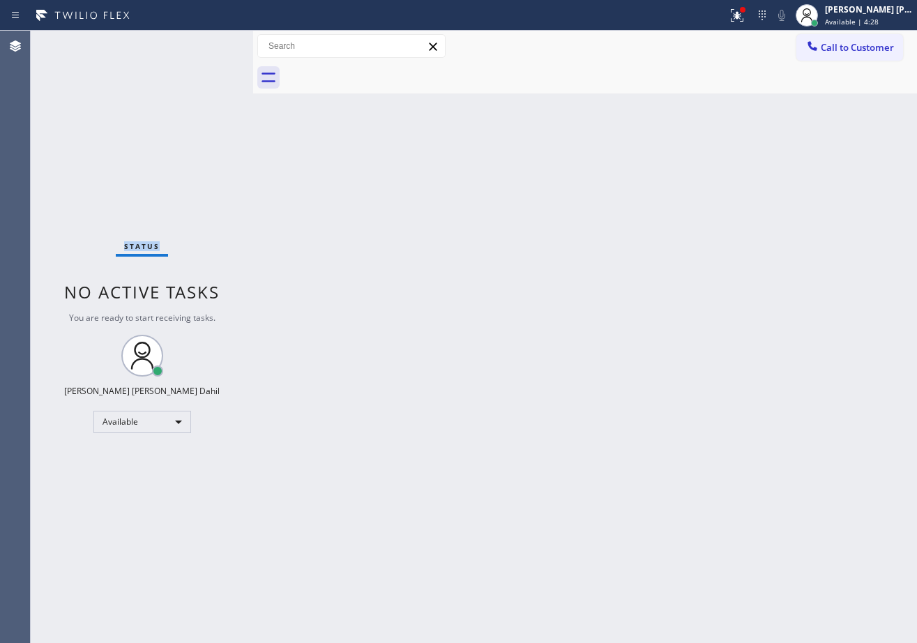
click at [206, 44] on div "Status No active tasks You are ready to start receiving tasks. [PERSON_NAME] [P…" at bounding box center [142, 337] width 222 height 612
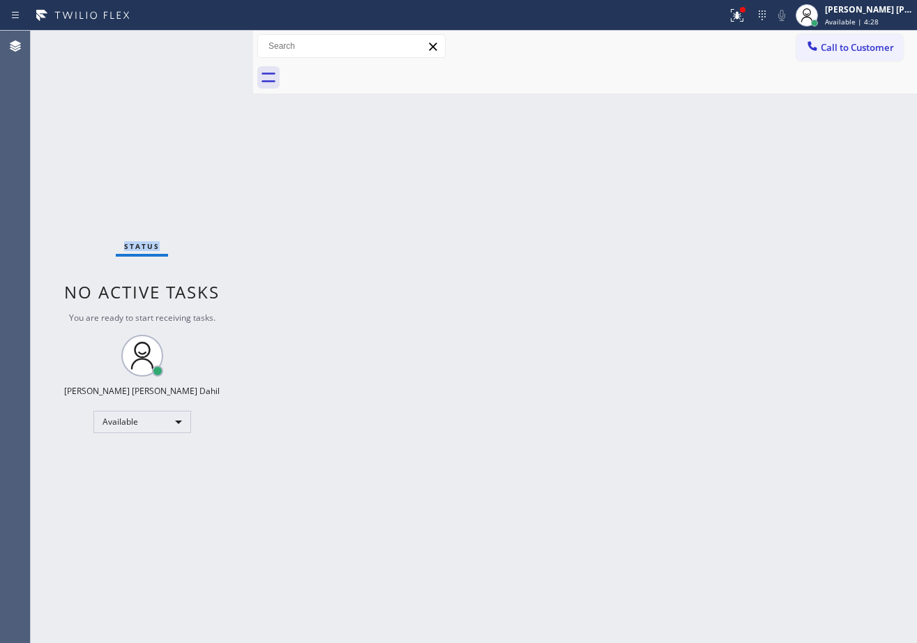
click at [206, 44] on div "Status No active tasks You are ready to start receiving tasks. [PERSON_NAME] [P…" at bounding box center [142, 337] width 222 height 612
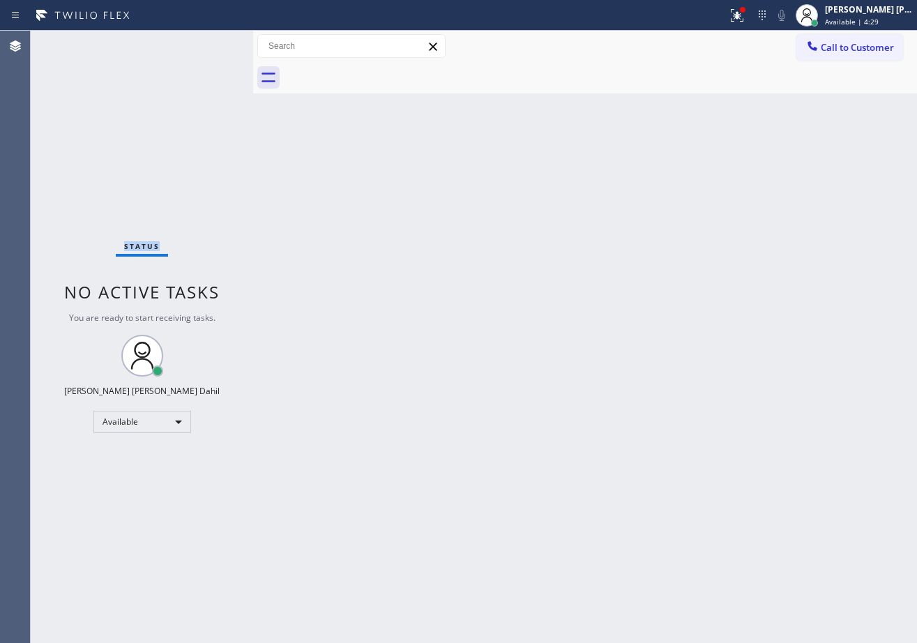
click at [206, 44] on div "Status No active tasks You are ready to start receiving tasks. [PERSON_NAME] [P…" at bounding box center [142, 337] width 222 height 612
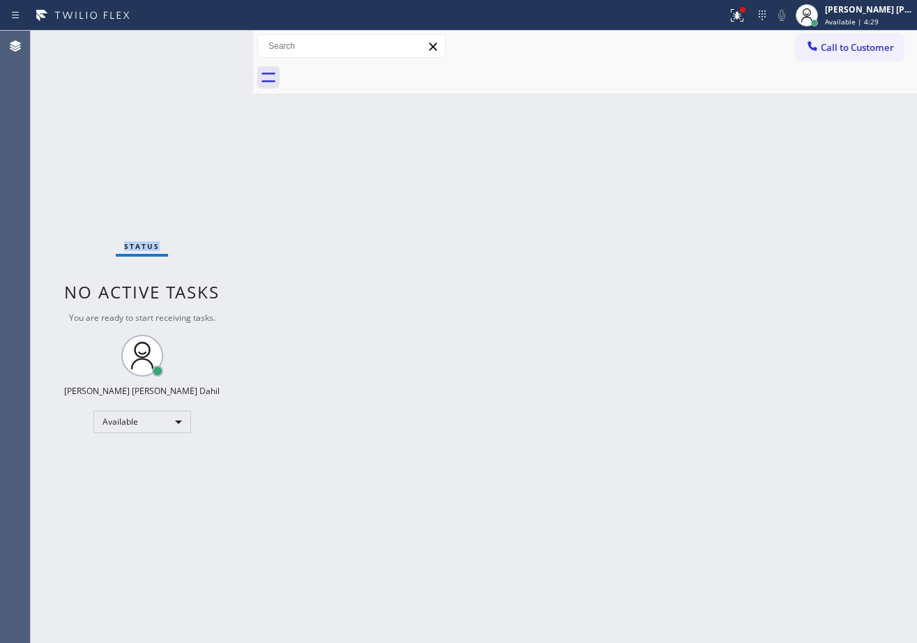
click at [206, 44] on div "Status No active tasks You are ready to start receiving tasks. [PERSON_NAME] [P…" at bounding box center [142, 337] width 222 height 612
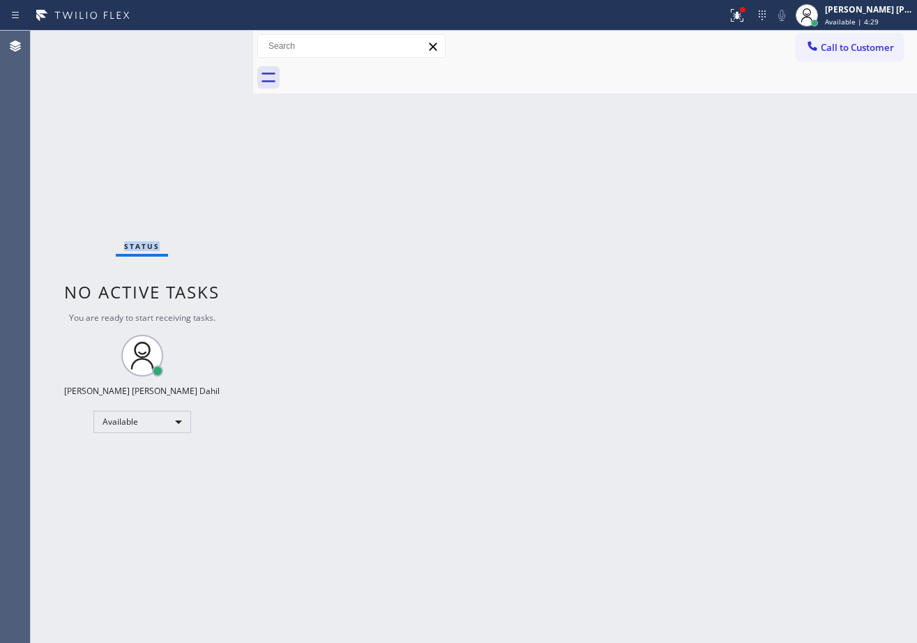
click at [206, 44] on div "Status No active tasks You are ready to start receiving tasks. [PERSON_NAME] [P…" at bounding box center [142, 337] width 222 height 612
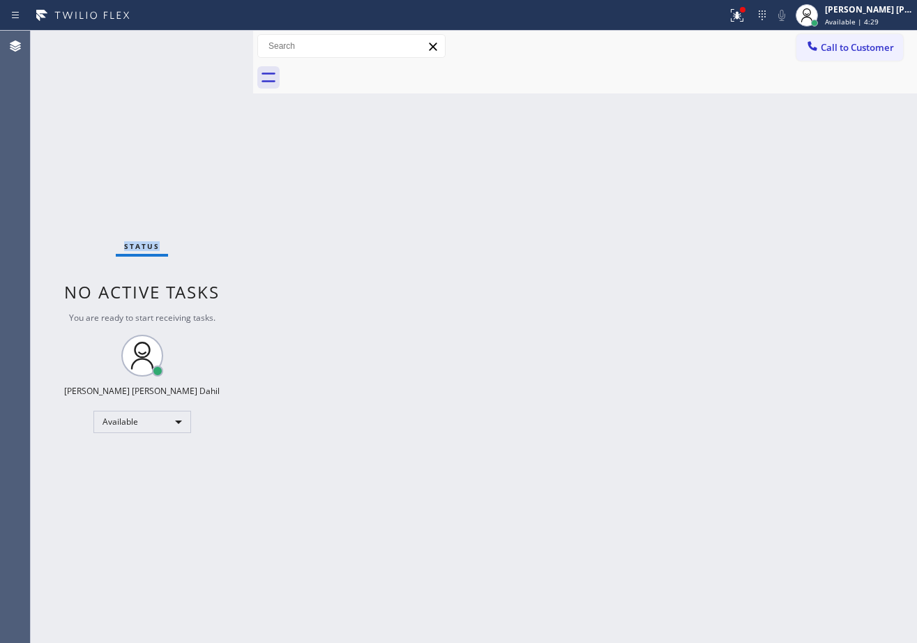
click at [206, 44] on div "Status No active tasks You are ready to start receiving tasks. [PERSON_NAME] [P…" at bounding box center [142, 337] width 222 height 612
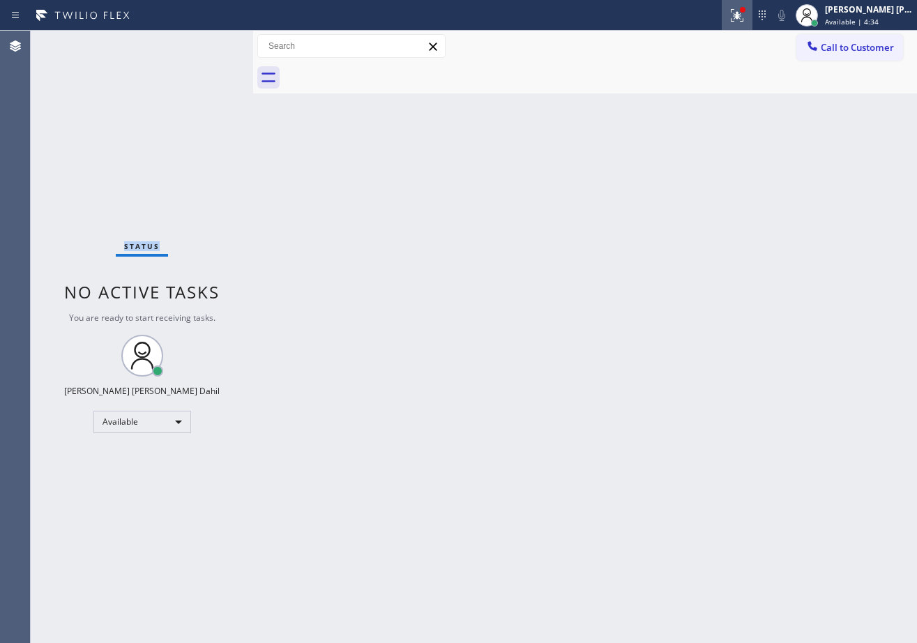
click at [741, 13] on icon at bounding box center [737, 13] width 8 height 5
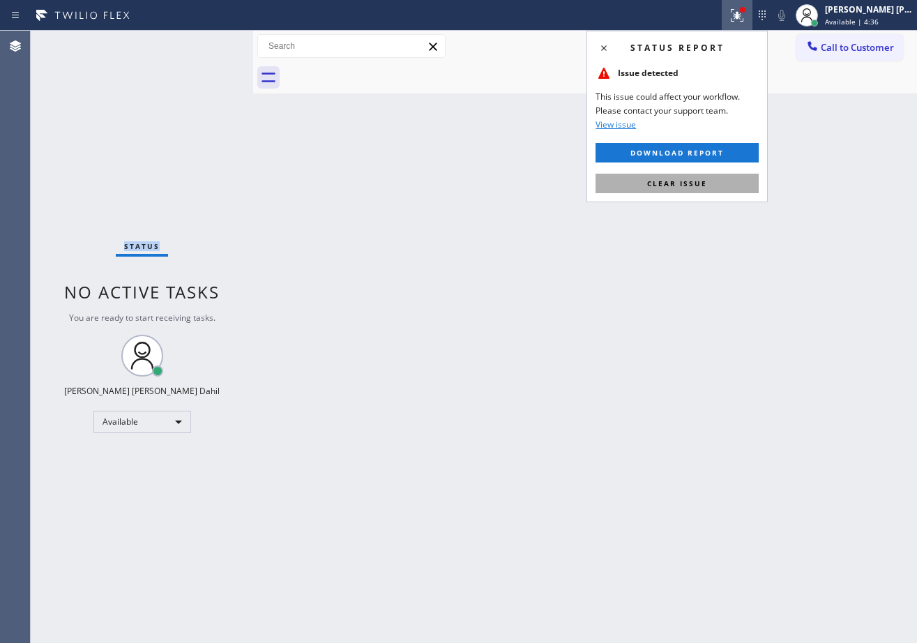
click at [683, 186] on span "Clear issue" at bounding box center [677, 184] width 60 height 10
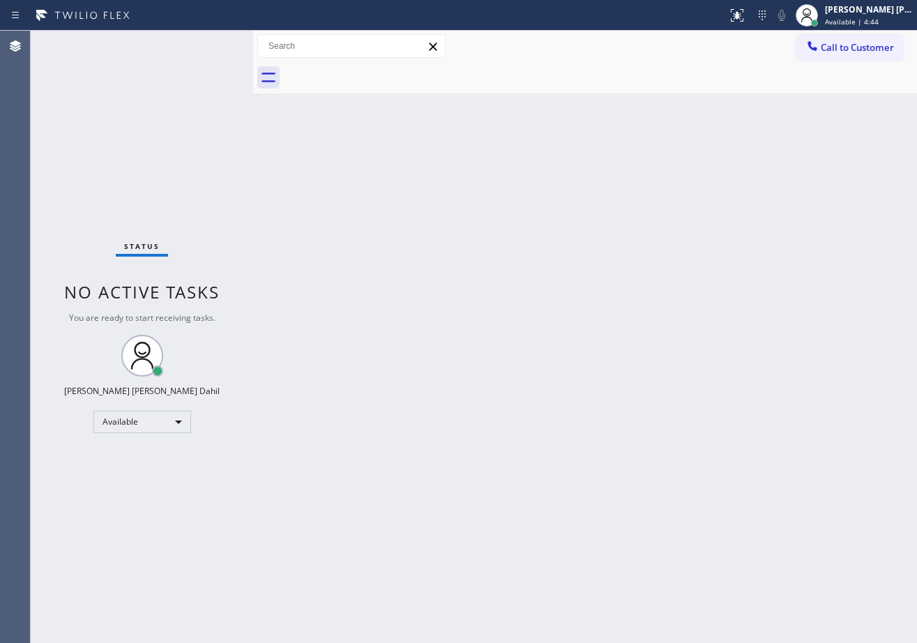
click at [312, 355] on div "Back to Dashboard Change Sender ID Customers Technicians Select a contact Outbo…" at bounding box center [585, 337] width 664 height 612
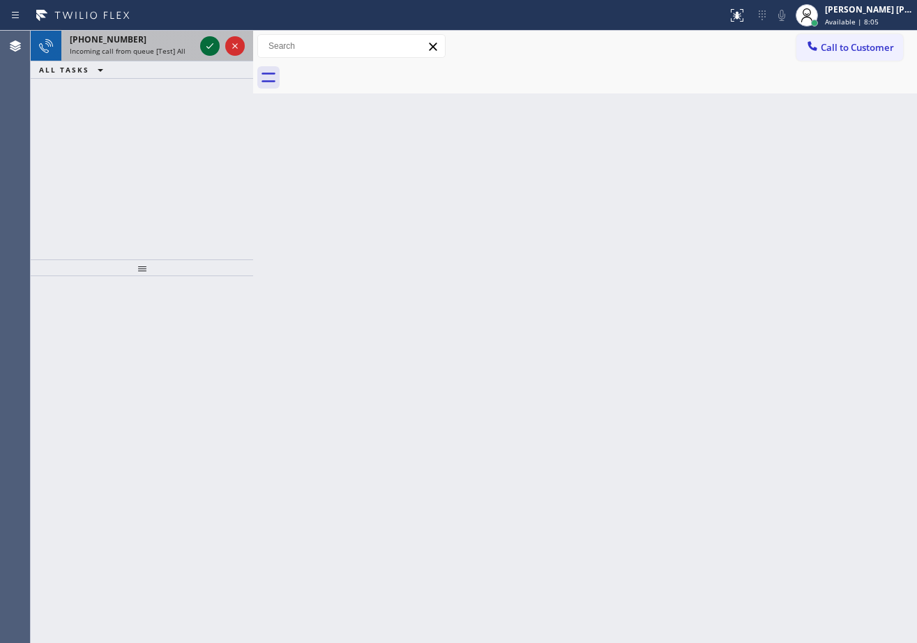
click at [206, 44] on icon at bounding box center [210, 46] width 17 height 17
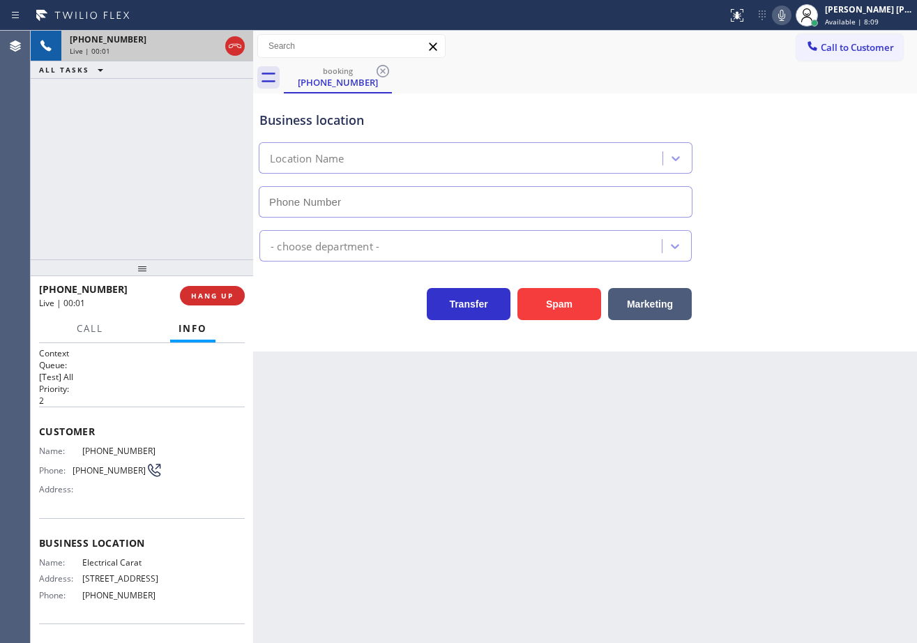
type input "[PHONE_NUMBER]"
click at [164, 133] on div "[PHONE_NUMBER] Live | 00:23 ALL TASKS ALL TASKS ACTIVE TASKS TASKS IN WRAP UP" at bounding box center [142, 145] width 222 height 229
click at [164, 133] on div "[PHONE_NUMBER] Live | 00:24 ALL TASKS ALL TASKS ACTIVE TASKS TASKS IN WRAP UP" at bounding box center [142, 145] width 222 height 229
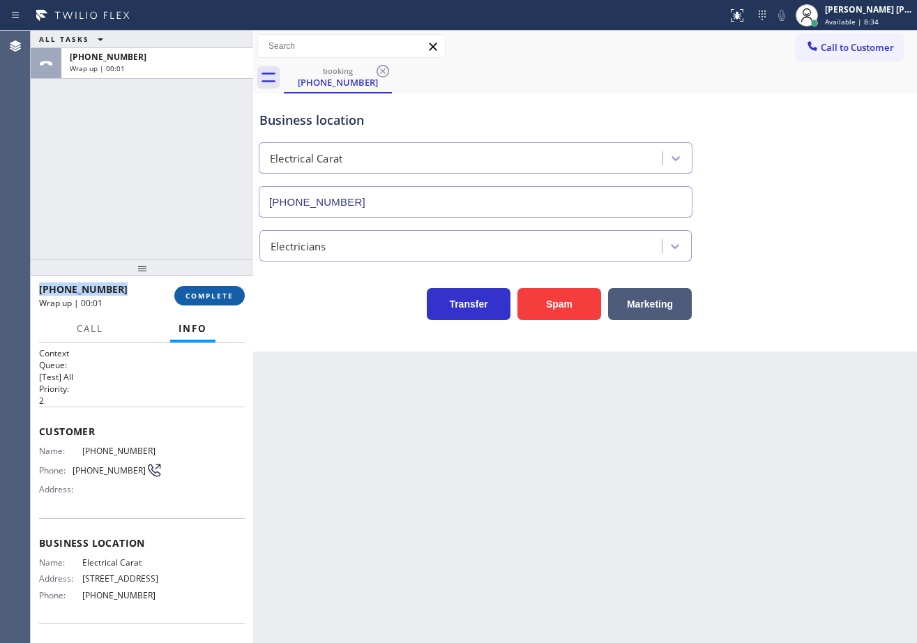
click at [214, 296] on span "COMPLETE" at bounding box center [210, 296] width 48 height 10
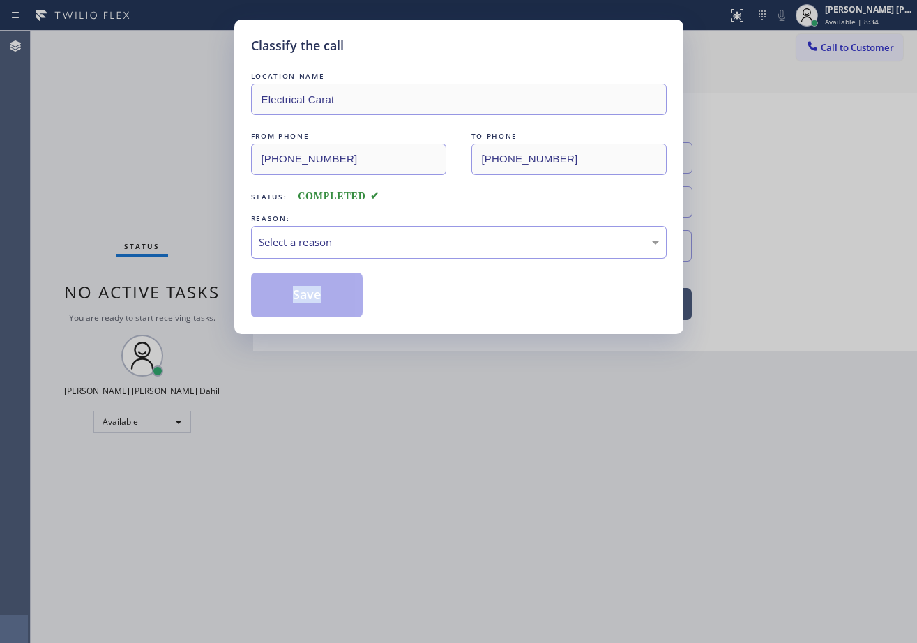
click at [214, 296] on div "Classify the call LOCATION NAME Electrical Carat FROM PHONE [PHONE_NUMBER] TO P…" at bounding box center [458, 321] width 917 height 643
click at [362, 240] on div "Select a reason" at bounding box center [459, 242] width 400 height 16
click at [340, 292] on button "Save" at bounding box center [307, 295] width 112 height 45
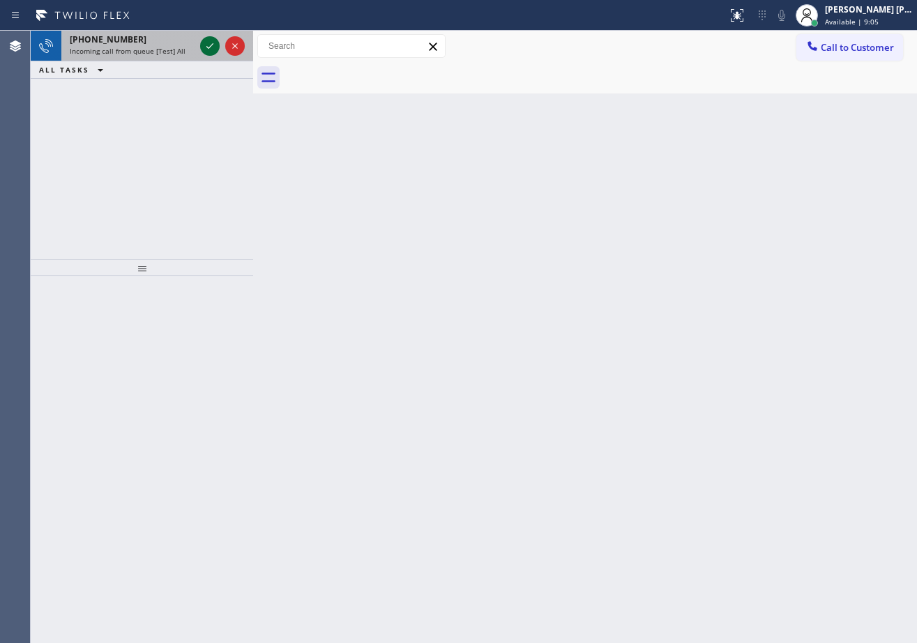
click at [206, 44] on icon at bounding box center [210, 46] width 17 height 17
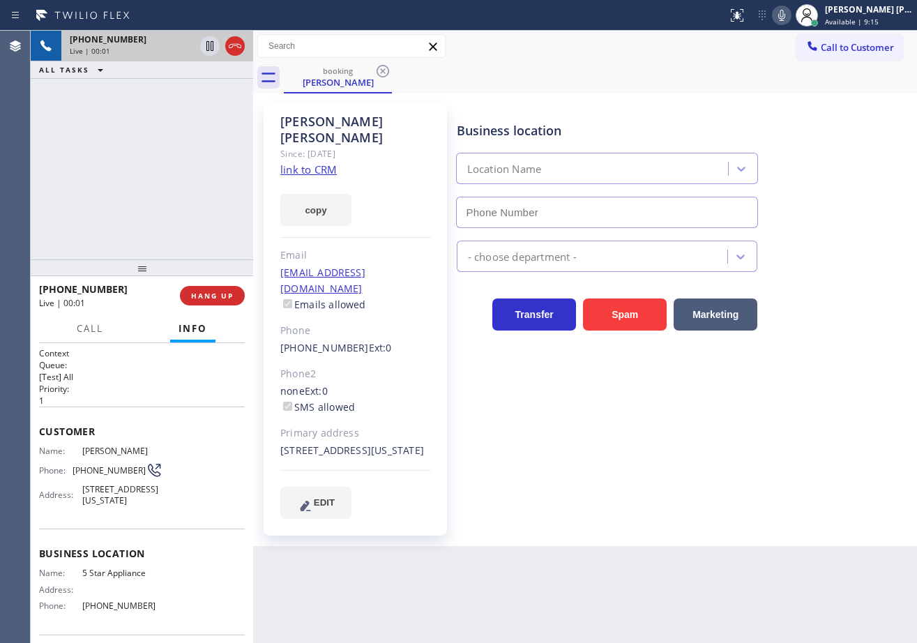
type input "[PHONE_NUMBER]"
click at [324, 163] on link "link to CRM" at bounding box center [308, 170] width 56 height 14
click at [215, 45] on icon at bounding box center [210, 46] width 17 height 17
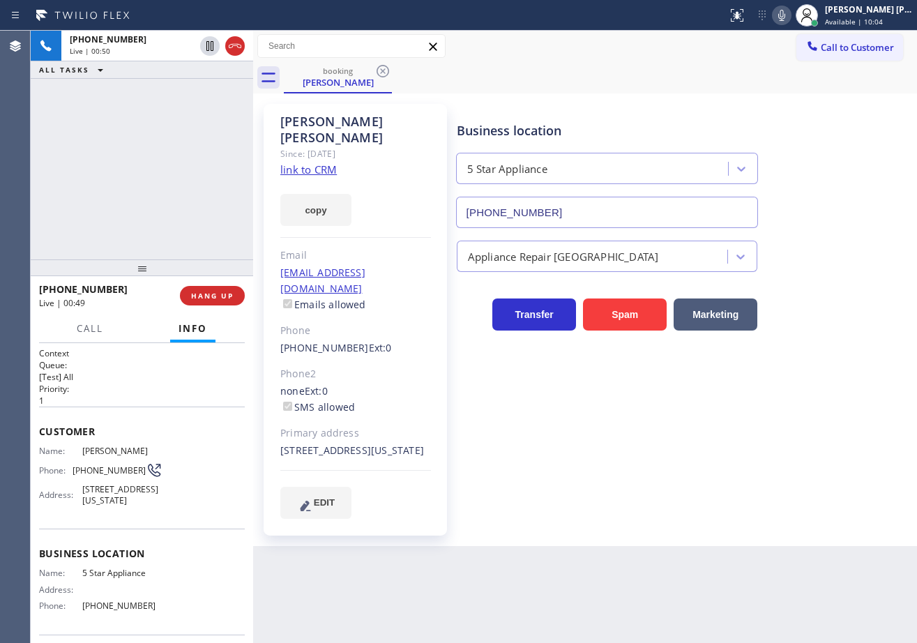
click at [790, 13] on icon at bounding box center [781, 15] width 17 height 17
click at [656, 477] on div "Business location 5 Star Appliance [PHONE_NUMBER] Appliance Repair High End Tra…" at bounding box center [684, 310] width 460 height 407
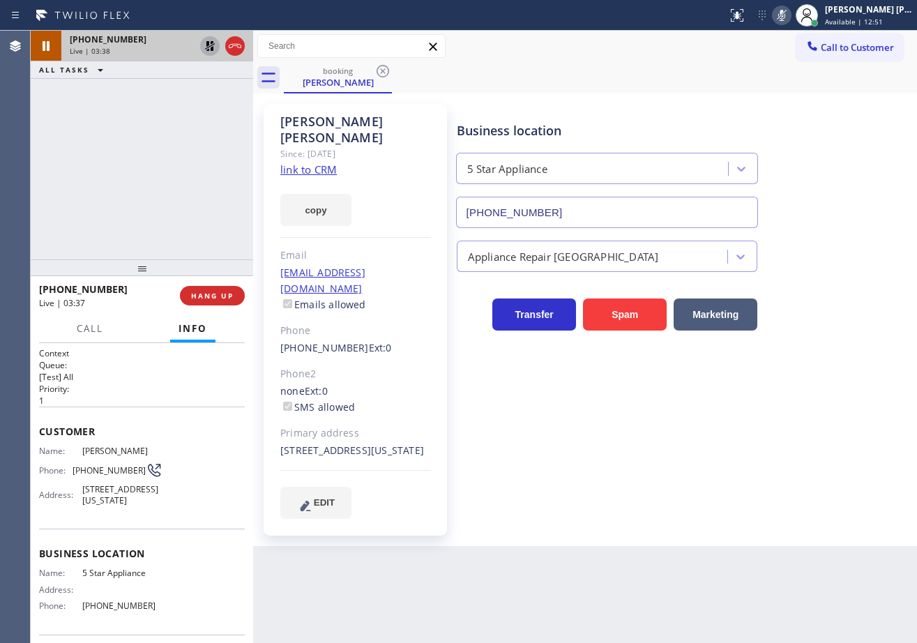
click at [210, 47] on icon at bounding box center [210, 46] width 10 height 10
click at [790, 15] on icon at bounding box center [781, 15] width 17 height 17
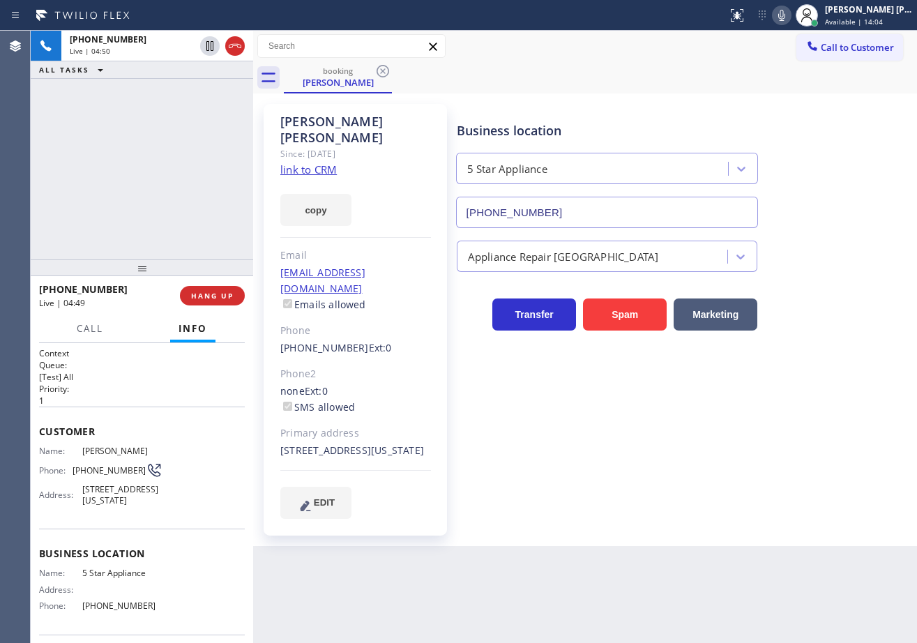
drag, startPoint x: 202, startPoint y: 199, endPoint x: 398, endPoint y: 224, distance: 196.8
click at [319, 210] on div "[PHONE_NUMBER] Live | 04:50 ALL TASKS ALL TASKS ACTIVE TASKS TASKS IN WRAP UP […" at bounding box center [474, 337] width 886 height 612
click at [633, 465] on div "Business location 5 Star Appliance [PHONE_NUMBER] Appliance Repair High End Tra…" at bounding box center [684, 310] width 460 height 407
click at [642, 465] on div "Business location 5 Star Appliance [PHONE_NUMBER] Appliance Repair High End Tra…" at bounding box center [684, 310] width 460 height 407
click at [642, 460] on div "Business location 5 Star Appliance [PHONE_NUMBER] Appliance Repair High End Tra…" at bounding box center [684, 310] width 460 height 407
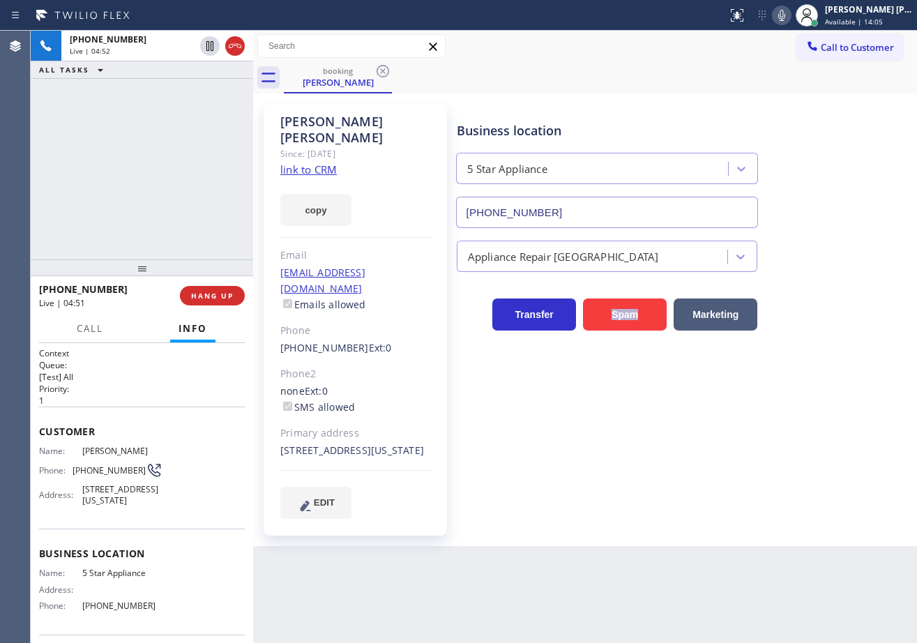
click at [642, 460] on div "Business location 5 Star Appliance [PHONE_NUMBER] Appliance Repair High End Tra…" at bounding box center [684, 310] width 460 height 407
click at [201, 121] on div "[PHONE_NUMBER] Live | 04:55 ALL TASKS ALL TASKS ACTIVE TASKS TASKS IN WRAP UP" at bounding box center [142, 145] width 222 height 229
click at [195, 87] on div "[PHONE_NUMBER] Live | 05:09 ALL TASKS ALL TASKS ACTIVE TASKS TASKS IN WRAP UP" at bounding box center [142, 145] width 222 height 229
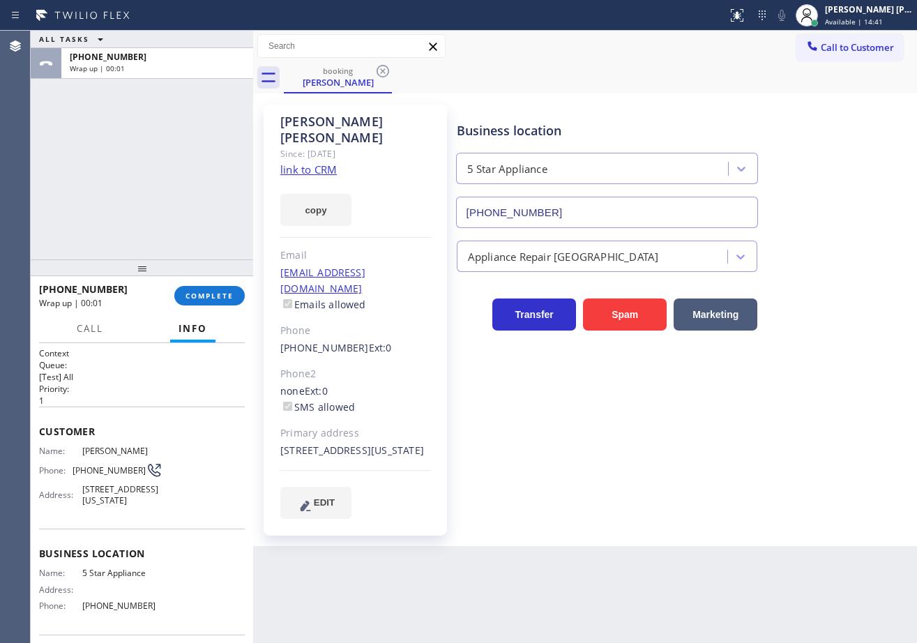
drag, startPoint x: 121, startPoint y: 221, endPoint x: 175, endPoint y: 248, distance: 59.9
click at [126, 216] on div "ALL TASKS ALL TASKS ACTIVE TASKS TASKS IN WRAP UP [PHONE_NUMBER] Wrap up | 00:01" at bounding box center [142, 145] width 222 height 229
click at [225, 301] on span "COMPLETE" at bounding box center [210, 296] width 48 height 10
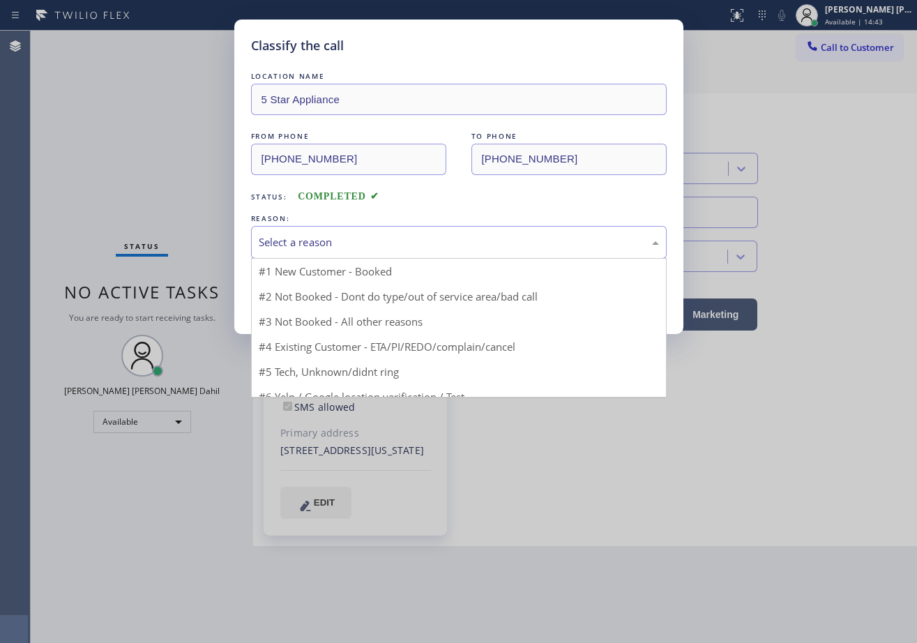
click at [315, 248] on div "Select a reason" at bounding box center [459, 242] width 400 height 16
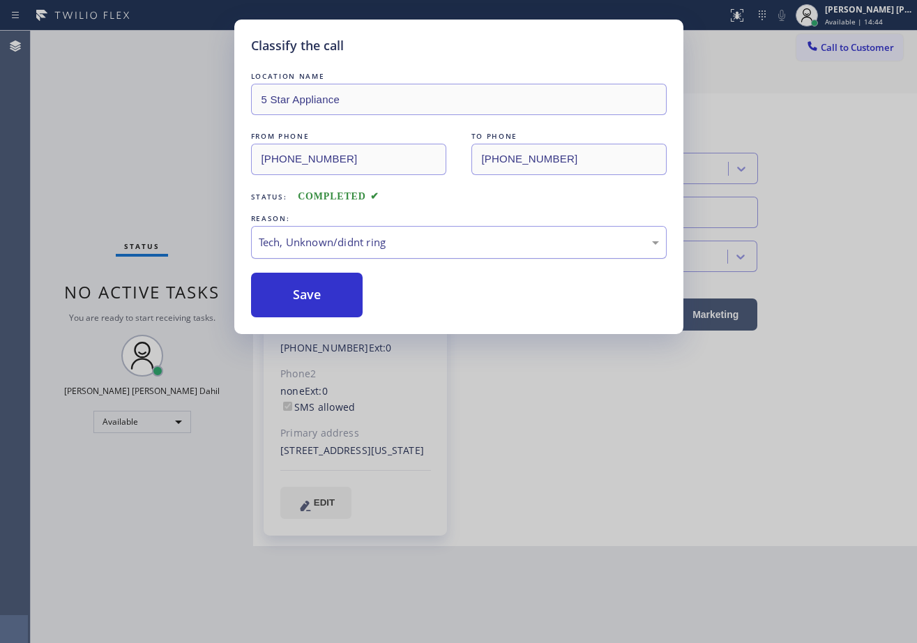
click at [347, 255] on div "Tech, Unknown/didnt ring" at bounding box center [459, 242] width 416 height 33
click at [338, 309] on button "Save" at bounding box center [307, 295] width 112 height 45
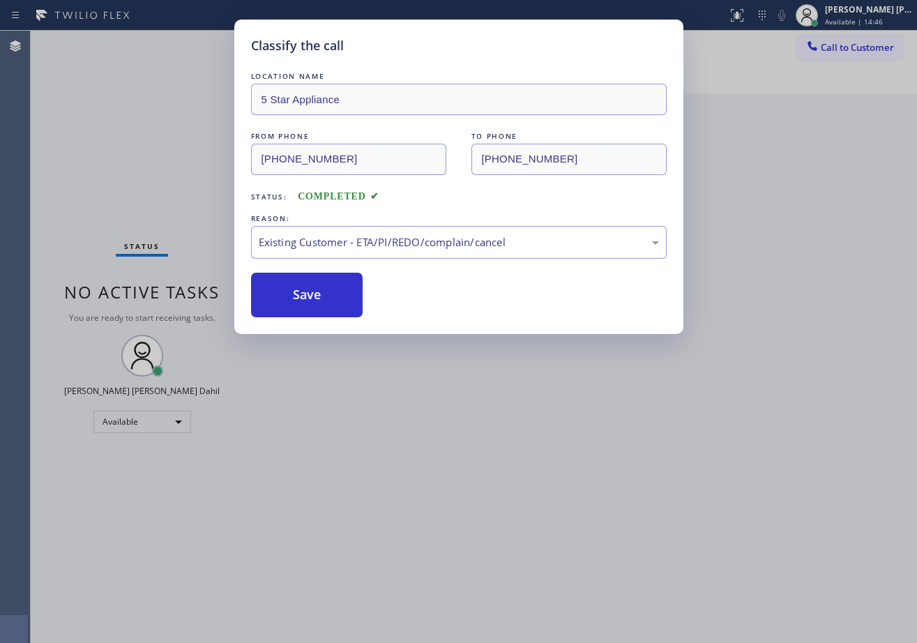
click at [896, 637] on div "Classify the call LOCATION NAME Local Trusted Electricians Mission Canyon FROM …" at bounding box center [474, 337] width 886 height 612
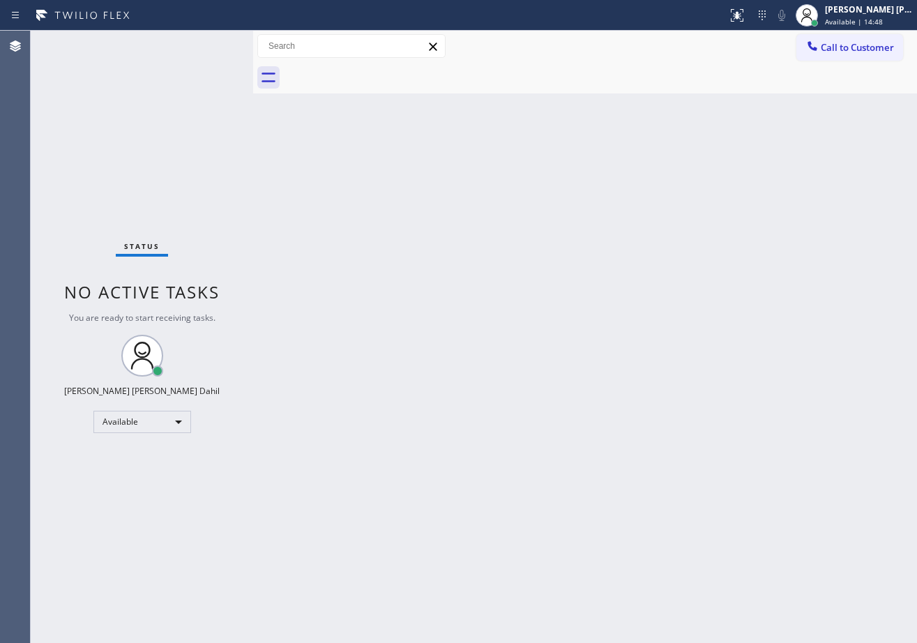
click at [352, 181] on div "Back to Dashboard Change Sender ID Customers Technicians Select a contact Outbo…" at bounding box center [585, 337] width 664 height 612
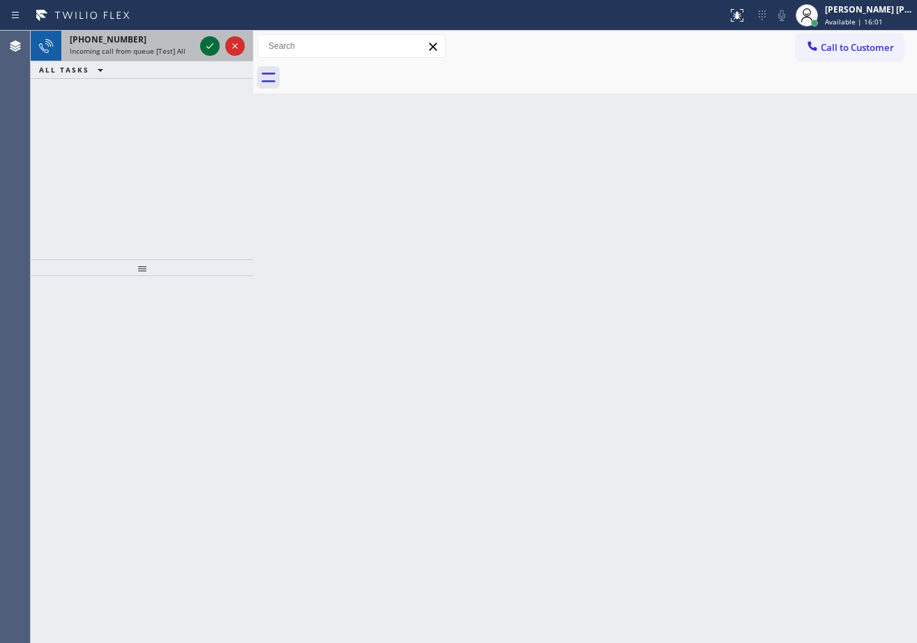
click at [206, 44] on icon at bounding box center [210, 46] width 17 height 17
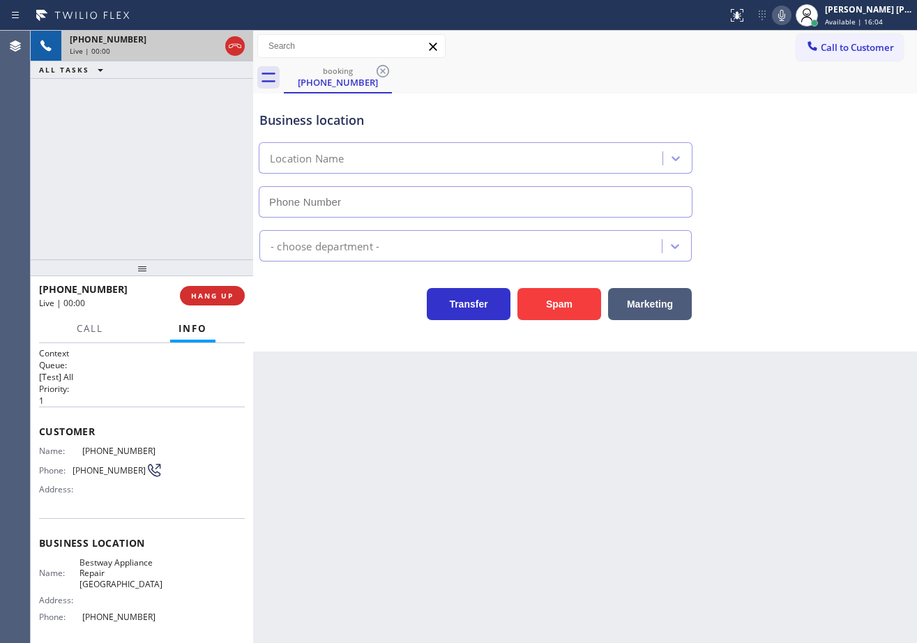
type input "[PHONE_NUMBER]"
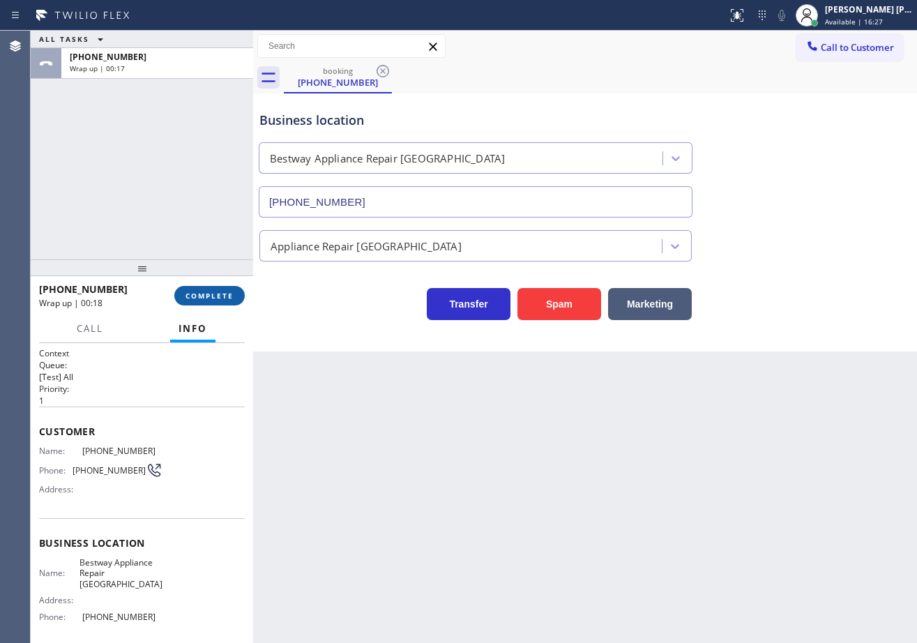
click at [226, 289] on button "COMPLETE" at bounding box center [209, 296] width 70 height 20
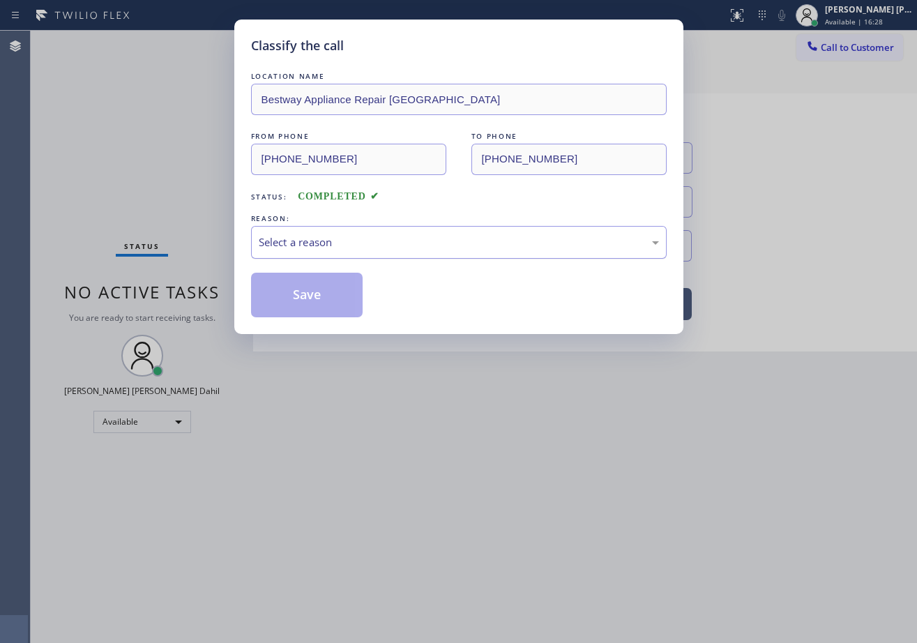
drag, startPoint x: 360, startPoint y: 250, endPoint x: 355, endPoint y: 255, distance: 7.4
click at [360, 249] on div "Select a reason" at bounding box center [459, 242] width 400 height 16
click at [302, 293] on button "Save" at bounding box center [307, 295] width 112 height 45
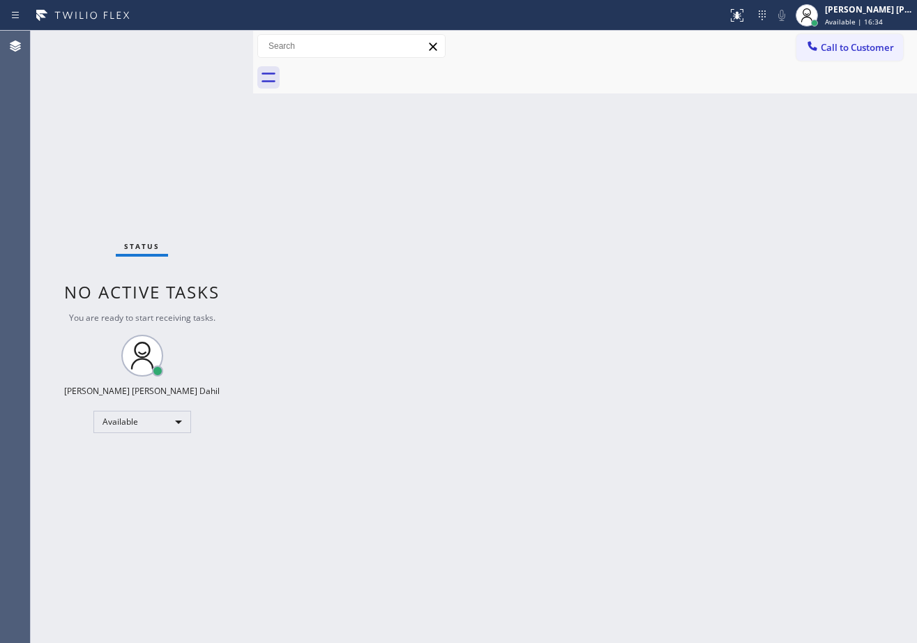
click at [337, 274] on div "Back to Dashboard Change Sender ID Customers Technicians Select a contact Outbo…" at bounding box center [585, 337] width 664 height 612
click at [414, 261] on div "Back to Dashboard Change Sender ID Customers Technicians Select a contact Outbo…" at bounding box center [585, 337] width 664 height 612
click at [645, 508] on div "Back to Dashboard Change Sender ID Customers Technicians Select a contact Outbo…" at bounding box center [585, 337] width 664 height 612
drag, startPoint x: 418, startPoint y: 285, endPoint x: 469, endPoint y: 335, distance: 72.0
click at [418, 285] on div "Back to Dashboard Change Sender ID Customers Technicians Select a contact Outbo…" at bounding box center [585, 337] width 664 height 612
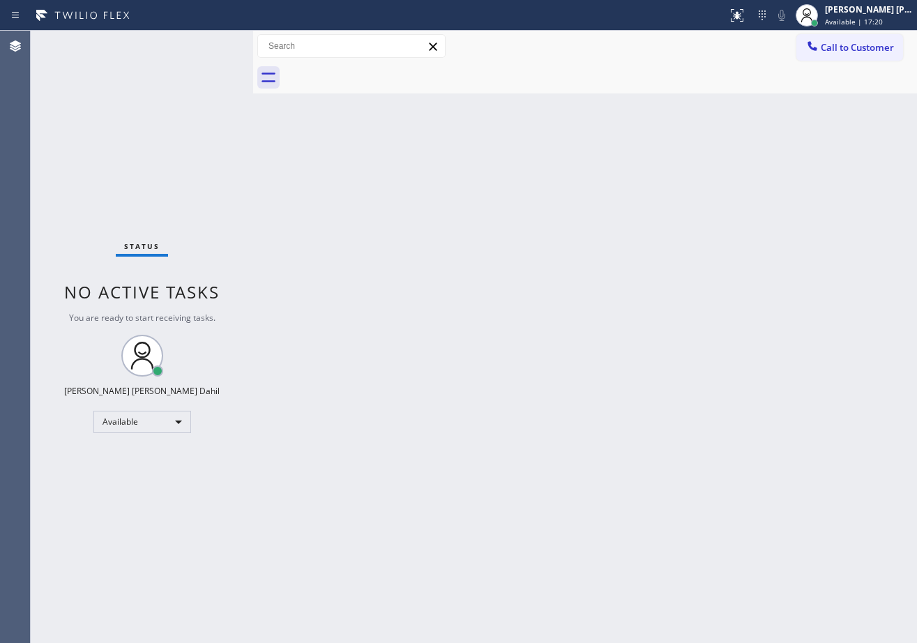
click at [197, 74] on div "Status No active tasks You are ready to start receiving tasks. [PERSON_NAME] [P…" at bounding box center [142, 337] width 222 height 612
click at [206, 44] on div "Status No active tasks You are ready to start receiving tasks. [PERSON_NAME] [P…" at bounding box center [142, 337] width 222 height 612
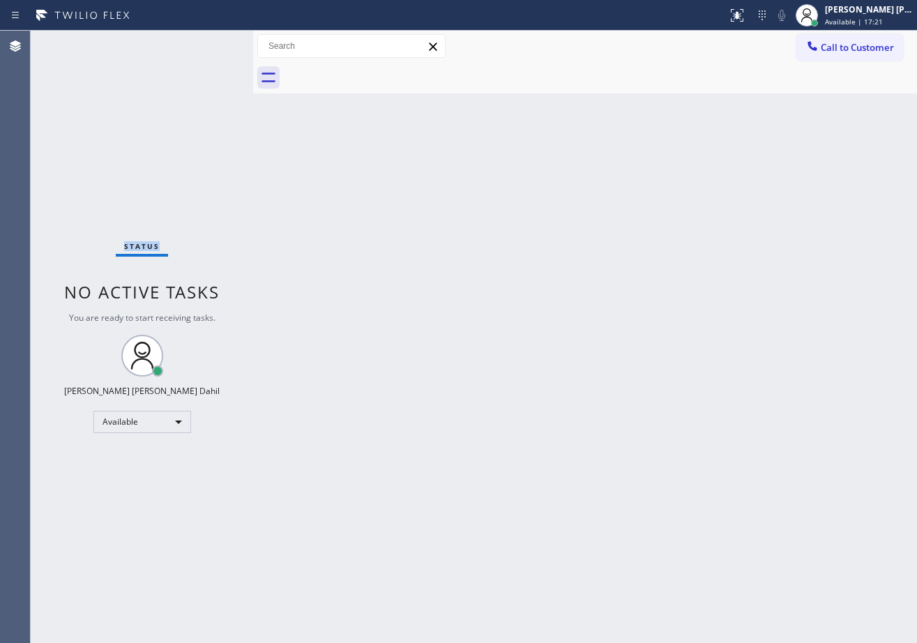
click at [206, 44] on div "Status No active tasks You are ready to start receiving tasks. [PERSON_NAME] [P…" at bounding box center [142, 337] width 222 height 612
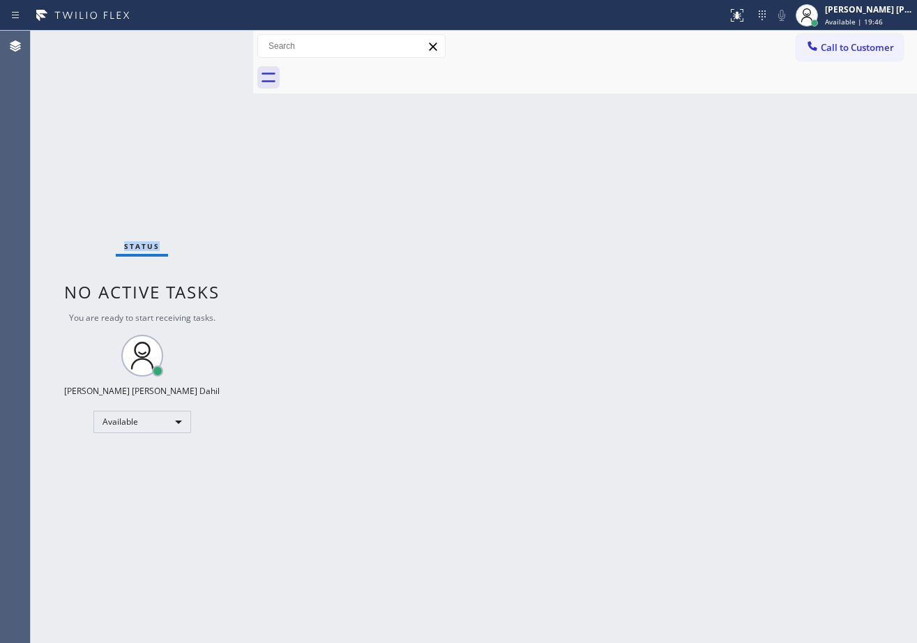
click at [206, 44] on div "Status No active tasks You are ready to start receiving tasks. [PERSON_NAME] [P…" at bounding box center [142, 337] width 222 height 612
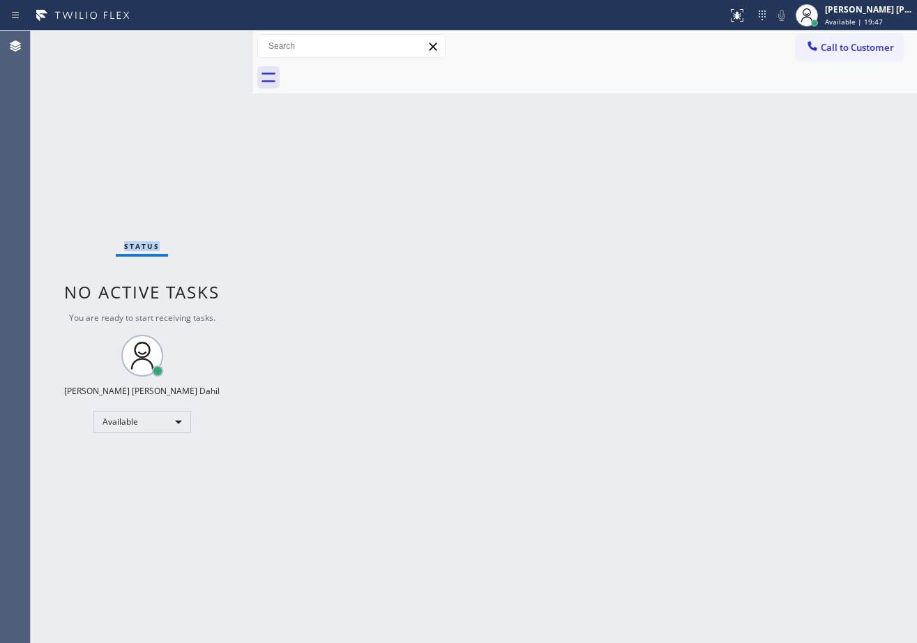
click at [206, 44] on div "Status No active tasks You are ready to start receiving tasks. [PERSON_NAME] [P…" at bounding box center [142, 337] width 222 height 612
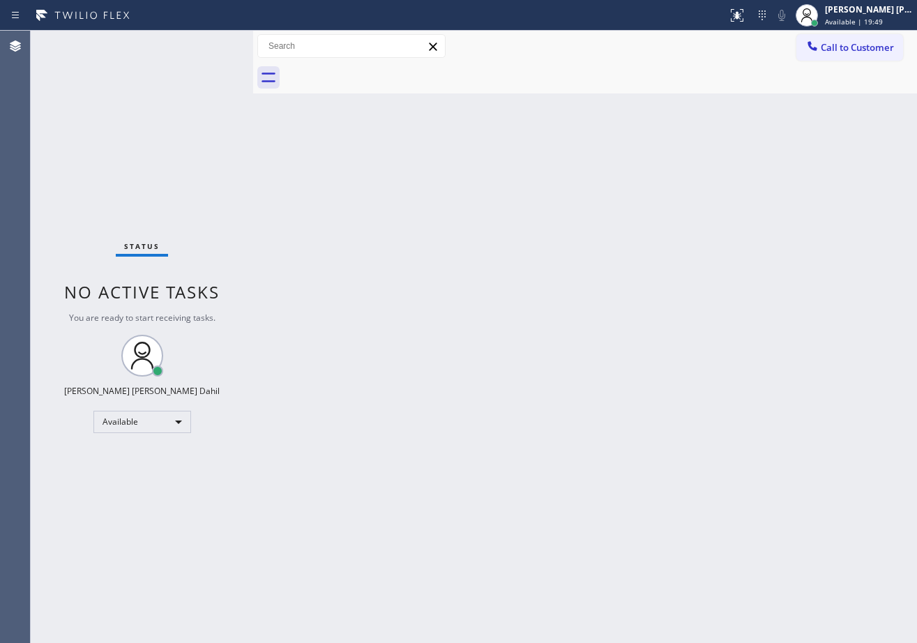
click at [206, 44] on div "Status No active tasks You are ready to start receiving tasks. [PERSON_NAME] [P…" at bounding box center [142, 337] width 222 height 612
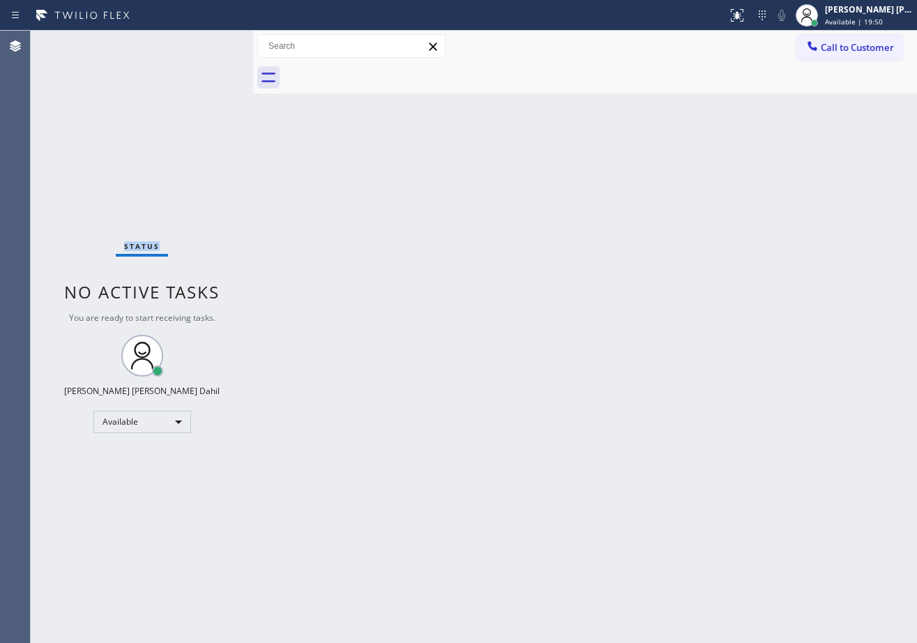
click at [206, 44] on div "Status No active tasks You are ready to start receiving tasks. [PERSON_NAME] [P…" at bounding box center [142, 337] width 222 height 612
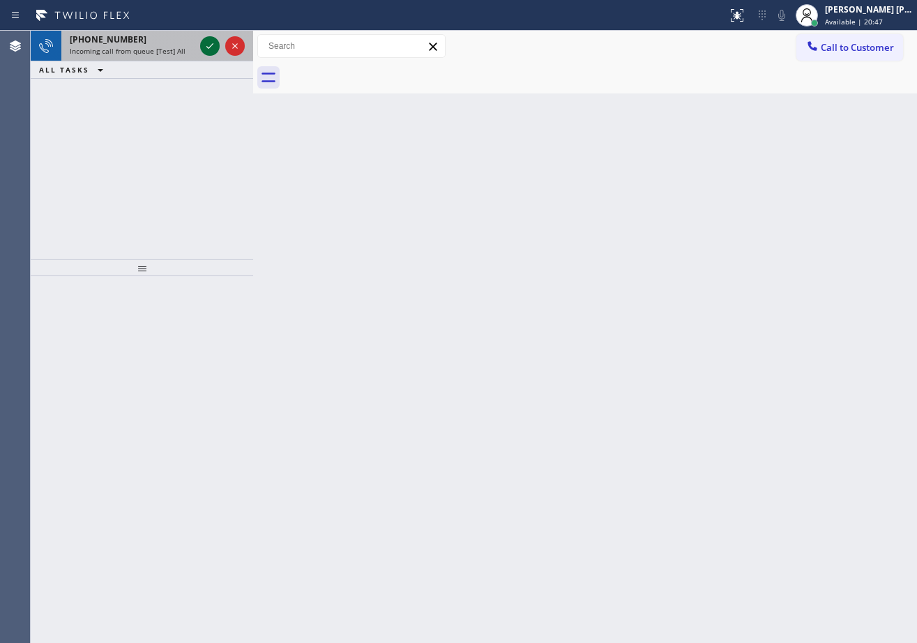
click at [206, 44] on icon at bounding box center [210, 46] width 17 height 17
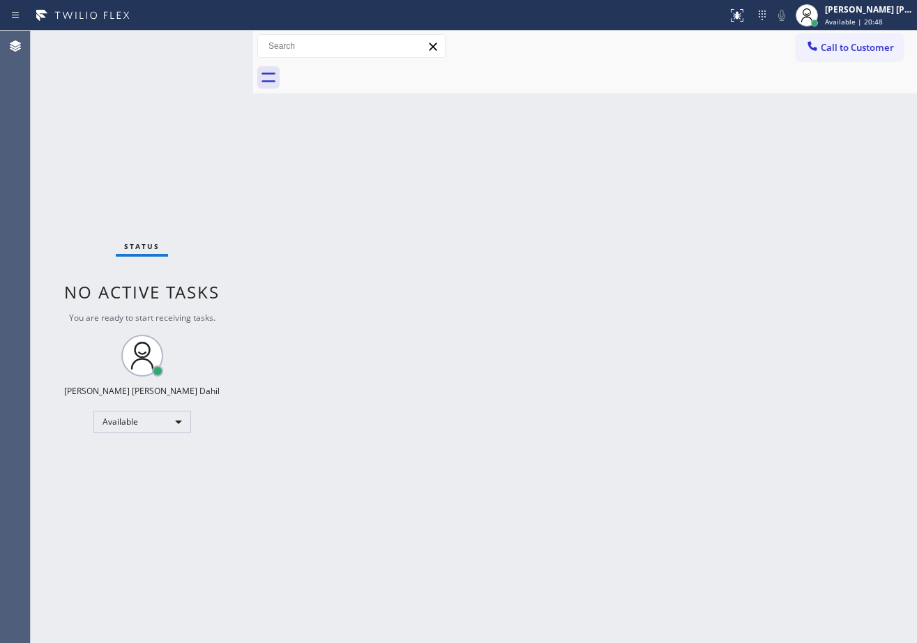
click at [206, 44] on div "Status No active tasks You are ready to start receiving tasks. [PERSON_NAME] [P…" at bounding box center [142, 337] width 222 height 612
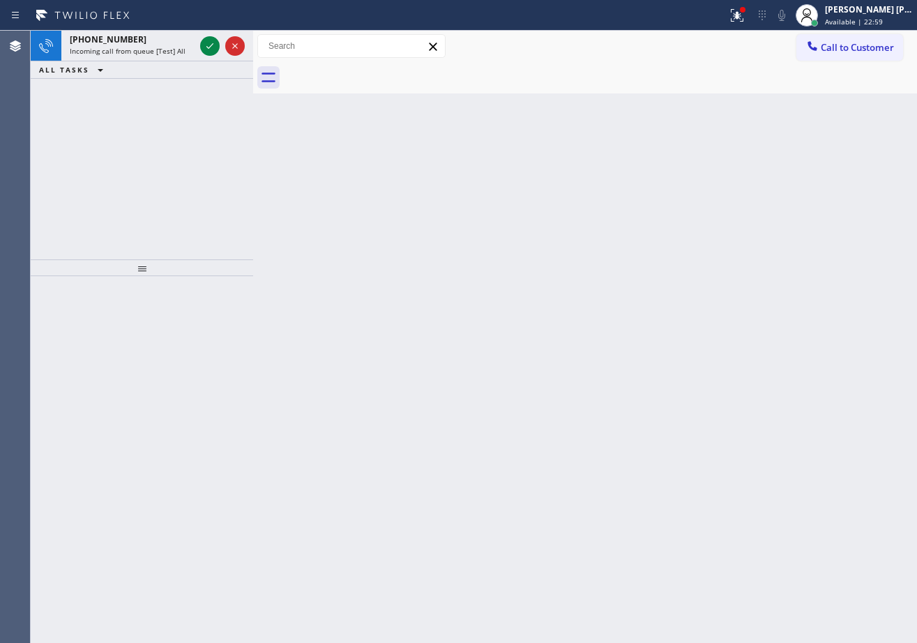
click at [206, 44] on icon at bounding box center [210, 46] width 17 height 17
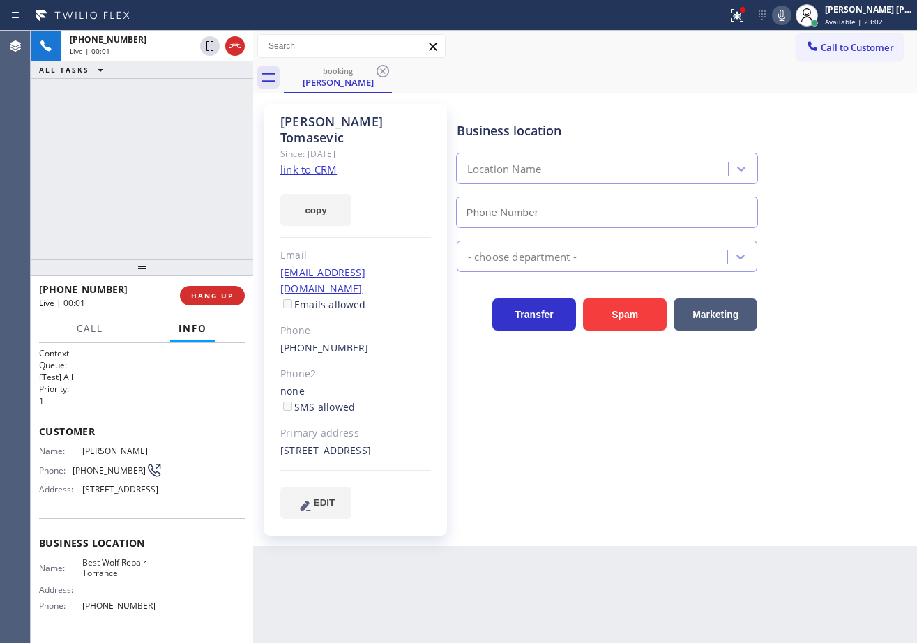
type input "[PHONE_NUMBER]"
click at [315, 163] on link "link to CRM" at bounding box center [308, 170] width 56 height 14
click at [785, 11] on icon at bounding box center [781, 15] width 7 height 11
click at [785, 12] on icon at bounding box center [781, 15] width 7 height 11
drag, startPoint x: 793, startPoint y: 17, endPoint x: 816, endPoint y: 100, distance: 86.8
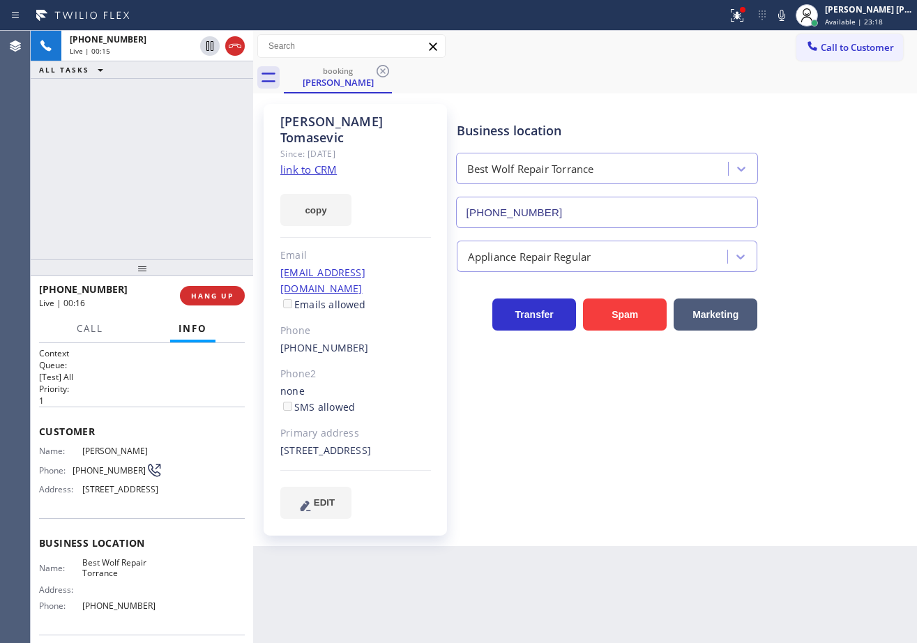
click at [790, 18] on icon at bounding box center [781, 15] width 17 height 17
click at [821, 174] on div "Business location Best Wolf Repair [GEOGRAPHIC_DATA] [PHONE_NUMBER]" at bounding box center [684, 165] width 460 height 126
click at [790, 15] on icon at bounding box center [781, 15] width 17 height 17
click at [863, 238] on div "Appliance Repair Regular" at bounding box center [684, 253] width 460 height 37
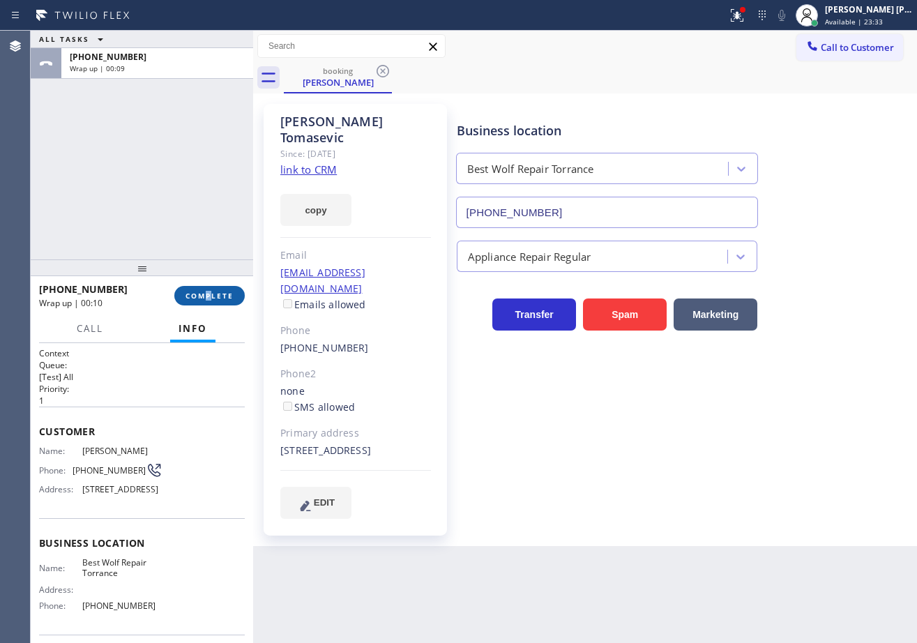
drag, startPoint x: 209, startPoint y: 310, endPoint x: 211, endPoint y: 295, distance: 15.5
click at [210, 310] on div "[PHONE_NUMBER] Wrap up | 00:10 COMPLETE" at bounding box center [142, 296] width 206 height 36
click at [211, 295] on span "COMPLETE" at bounding box center [210, 296] width 48 height 10
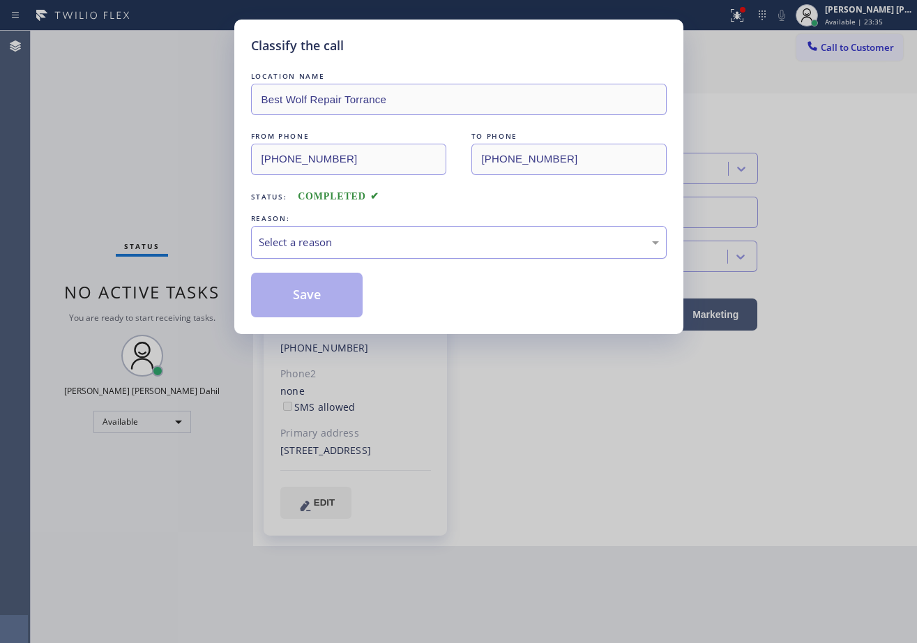
click at [355, 247] on div "Select a reason" at bounding box center [459, 242] width 400 height 16
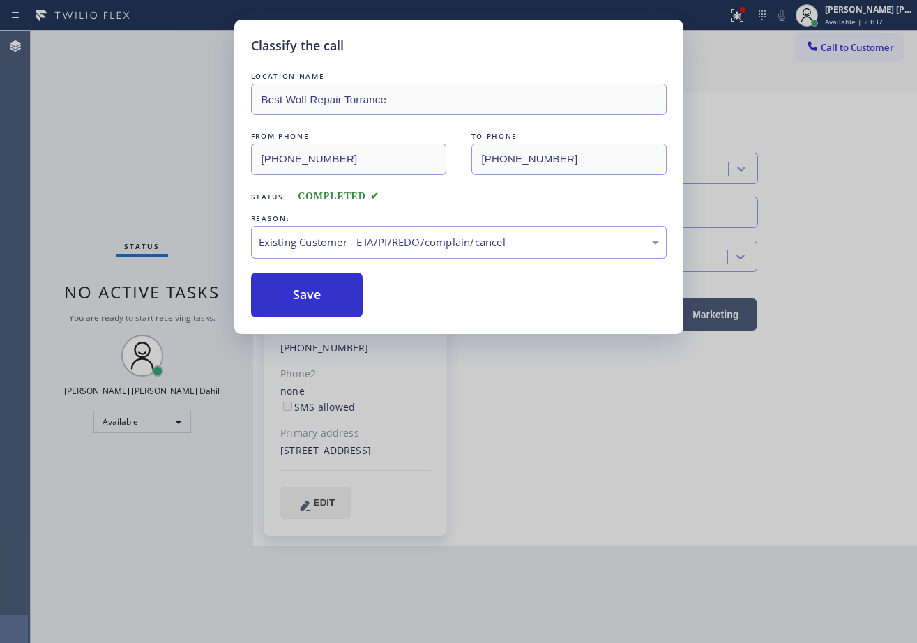
click at [324, 229] on div "Existing Customer - ETA/PI/REDO/complain/cancel" at bounding box center [459, 242] width 416 height 33
click at [316, 289] on button "Save" at bounding box center [307, 295] width 112 height 45
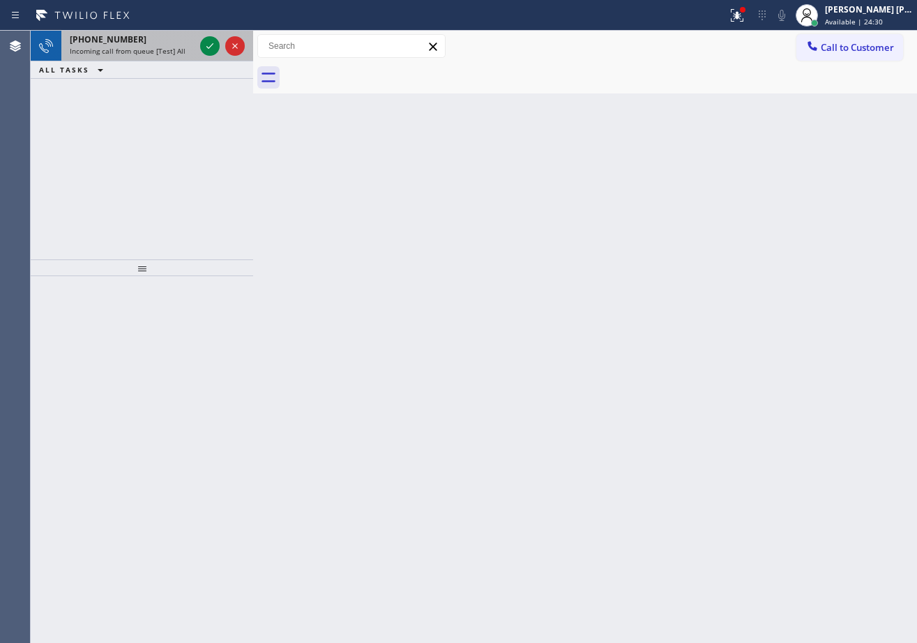
click at [157, 44] on div "[PHONE_NUMBER]" at bounding box center [132, 39] width 125 height 12
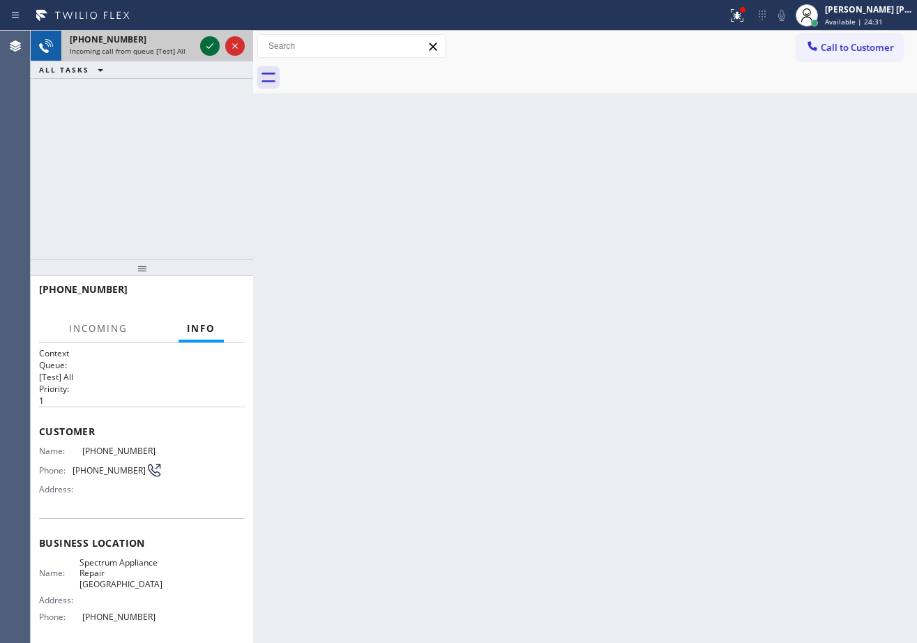
click at [209, 46] on icon at bounding box center [210, 46] width 17 height 17
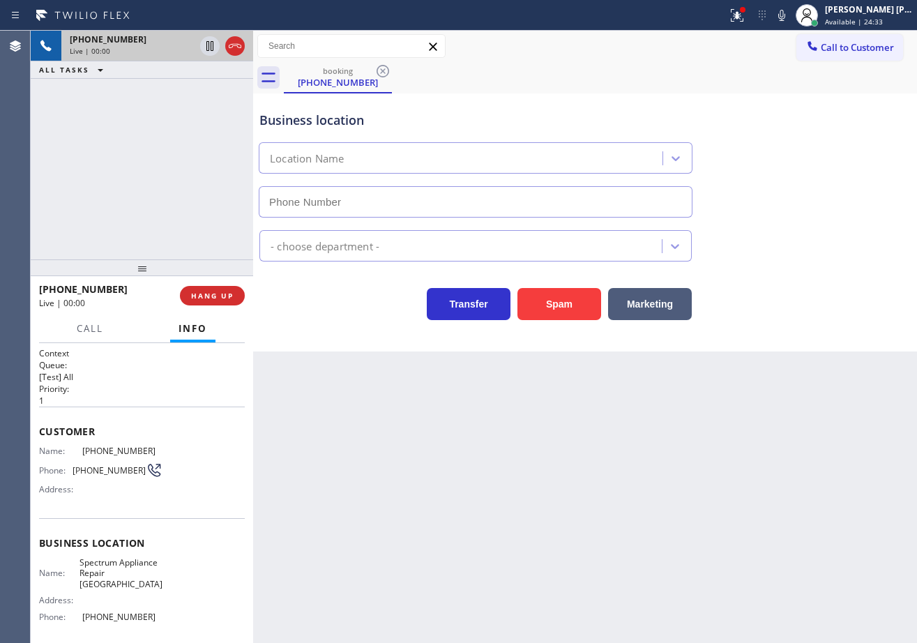
type input "[PHONE_NUMBER]"
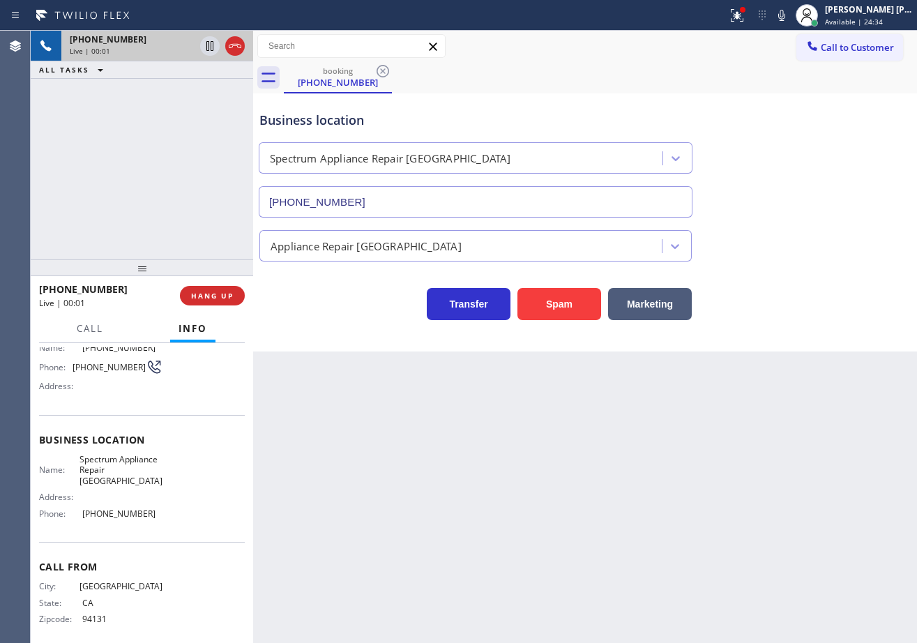
scroll to position [112, 0]
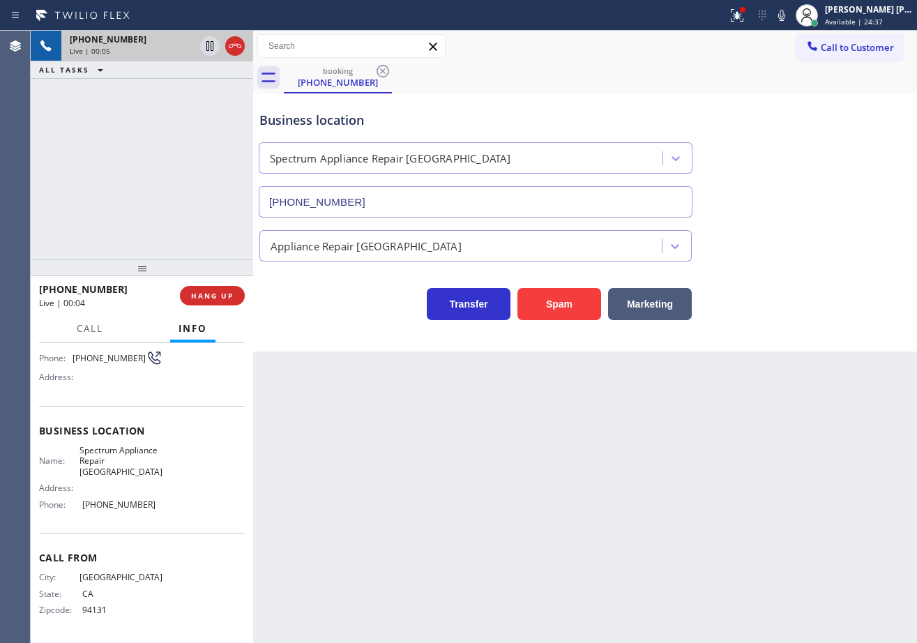
click at [156, 204] on div "[PHONE_NUMBER] Live | 00:05 ALL TASKS ALL TASKS ACTIVE TASKS TASKS IN WRAP UP" at bounding box center [142, 145] width 222 height 229
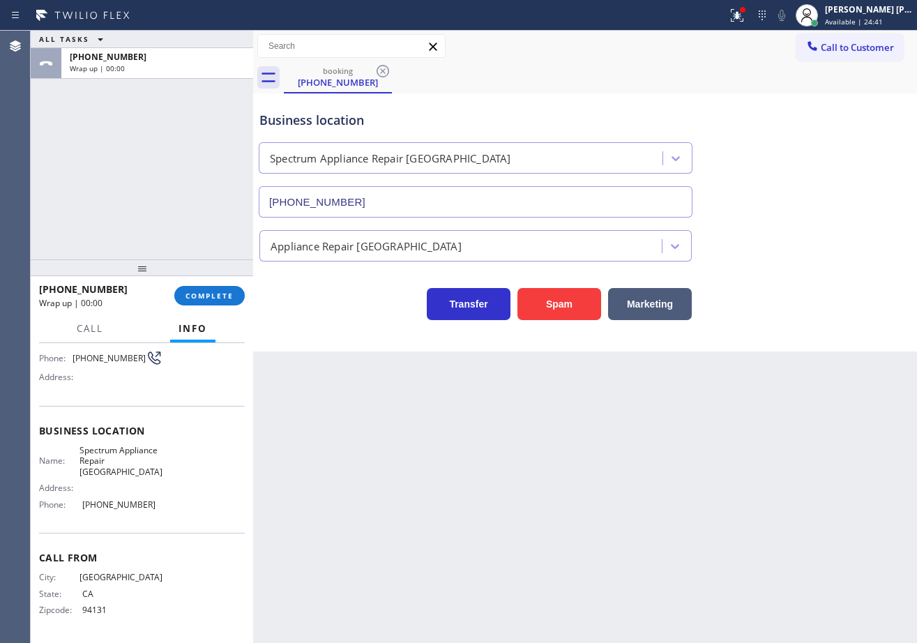
click at [210, 276] on div at bounding box center [142, 267] width 222 height 17
click at [214, 301] on span "COMPLETE" at bounding box center [210, 296] width 48 height 10
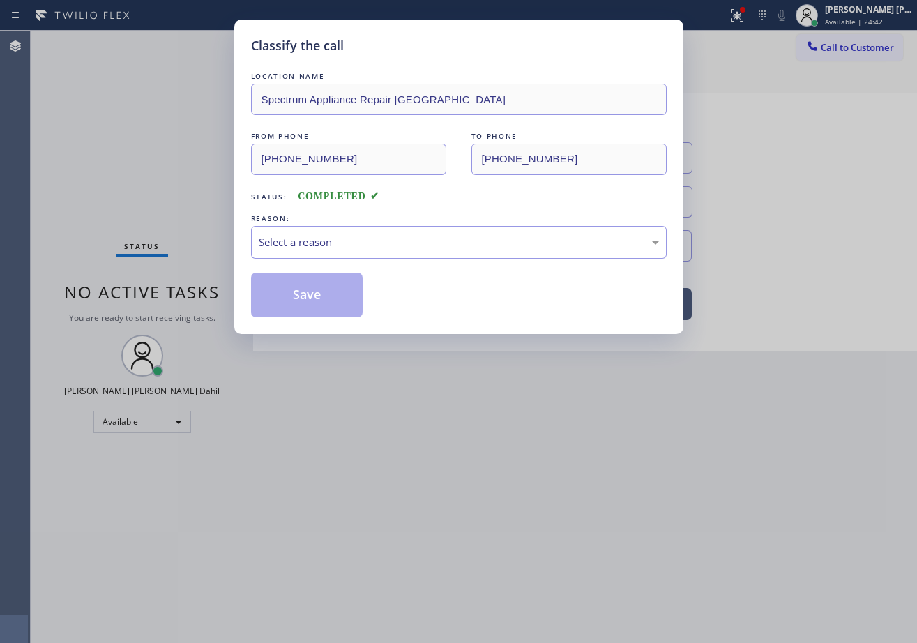
click at [295, 259] on div "LOCATION NAME Spectrum Appliance Repair Broadmoor FROM PHONE [PHONE_NUMBER] TO …" at bounding box center [459, 193] width 416 height 248
click at [299, 249] on div "Select a reason" at bounding box center [459, 242] width 400 height 16
click at [310, 290] on button "Save" at bounding box center [307, 295] width 112 height 45
click at [310, 289] on button "Save" at bounding box center [307, 295] width 112 height 45
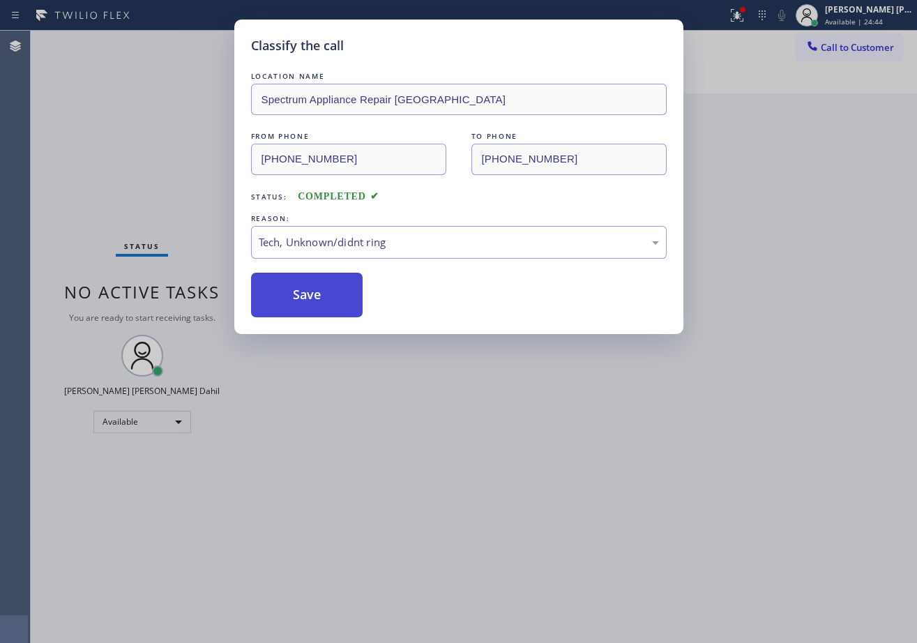
click at [310, 285] on button "Save" at bounding box center [307, 295] width 112 height 45
drag, startPoint x: 512, startPoint y: 458, endPoint x: 598, endPoint y: 542, distance: 119.8
click at [542, 458] on div "Classify the call LOCATION NAME Spectrum Appliance Repair Broadmoor FROM PHONE …" at bounding box center [458, 321] width 917 height 643
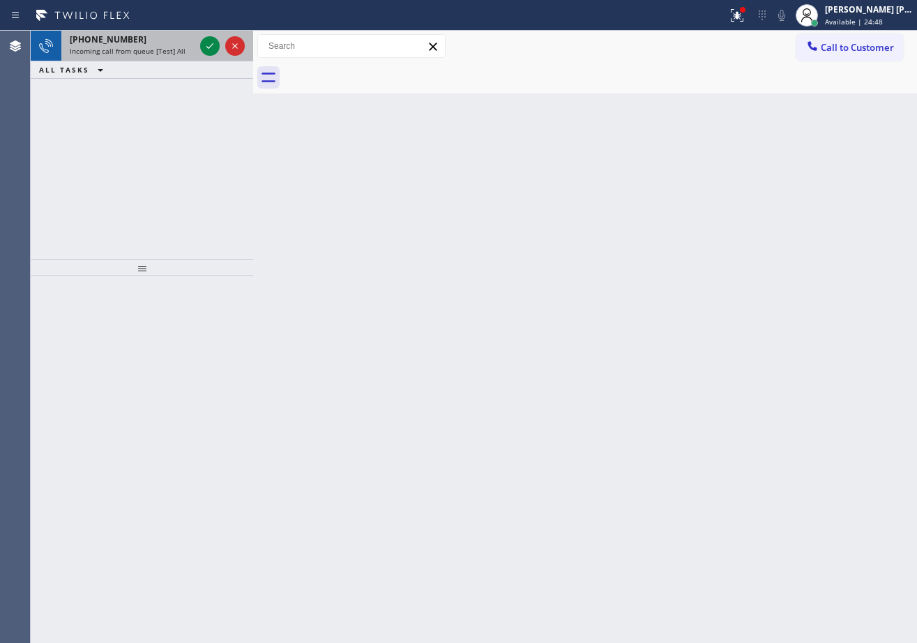
click at [174, 51] on span "Incoming call from queue [Test] All" at bounding box center [128, 51] width 116 height 10
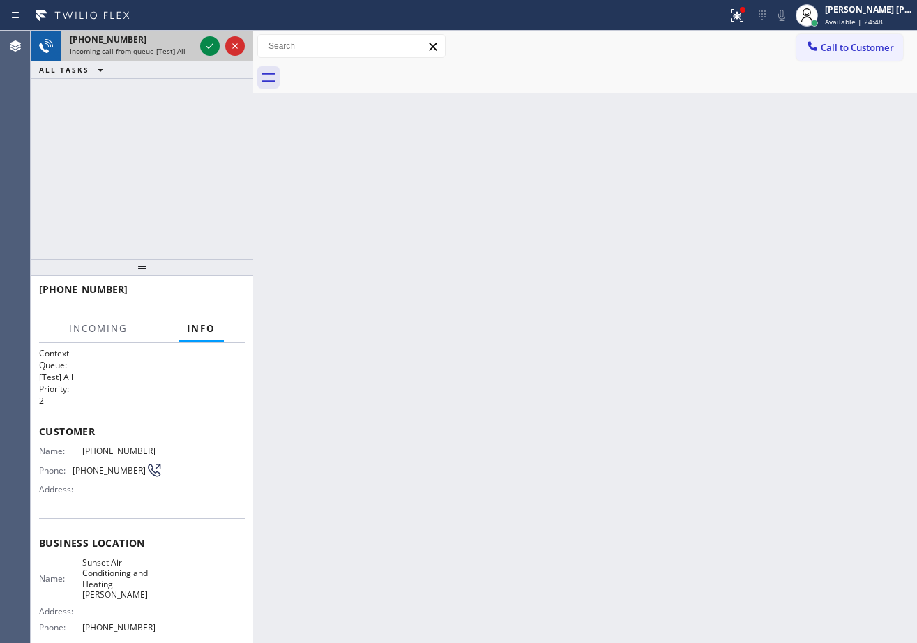
drag, startPoint x: 178, startPoint y: 47, endPoint x: 157, endPoint y: 59, distance: 23.7
click at [175, 47] on span "Incoming call from queue [Test] All" at bounding box center [128, 51] width 116 height 10
click at [153, 62] on div "[PHONE_NUMBER] Incoming call from queue [Test] All ALL TASKS ALL TASKS ACTIVE T…" at bounding box center [142, 55] width 222 height 48
click at [152, 63] on div "ALL TASKS ALL TASKS ACTIVE TASKS TASKS IN WRAP UP" at bounding box center [142, 69] width 222 height 17
click at [209, 55] on button at bounding box center [210, 46] width 20 height 20
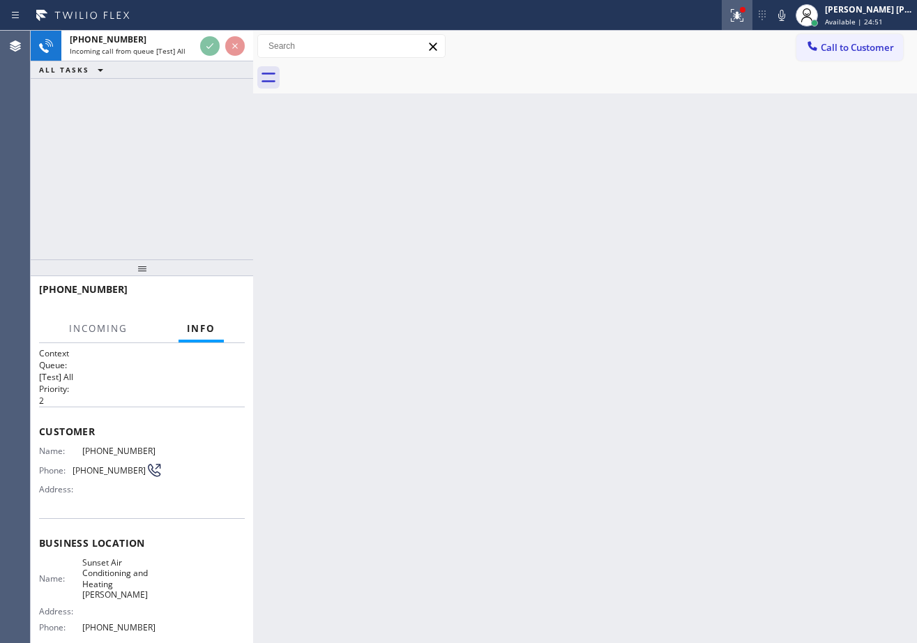
click at [746, 14] on icon at bounding box center [737, 15] width 17 height 17
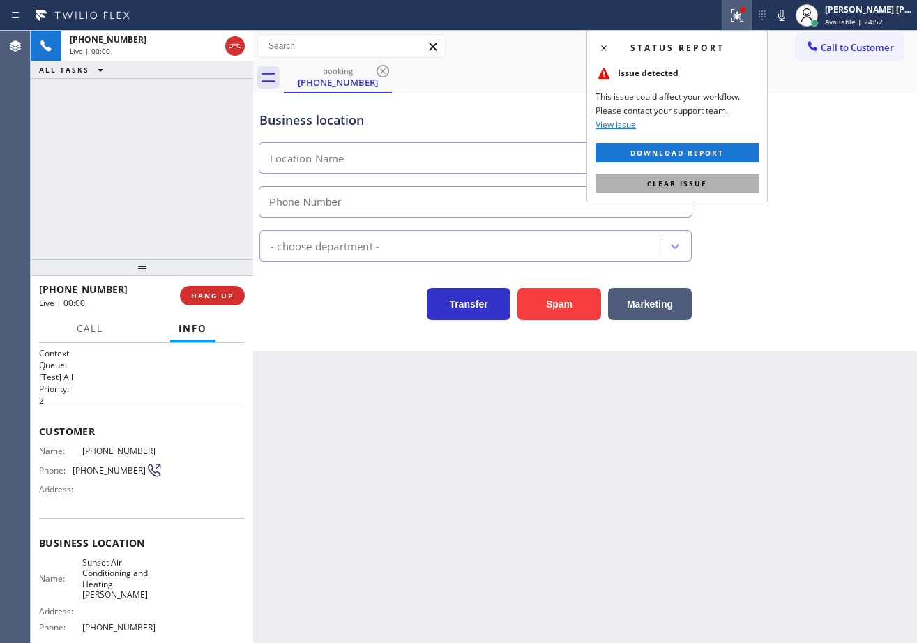
type input "[PHONE_NUMBER]"
click at [707, 188] on button "Clear issue" at bounding box center [677, 184] width 163 height 20
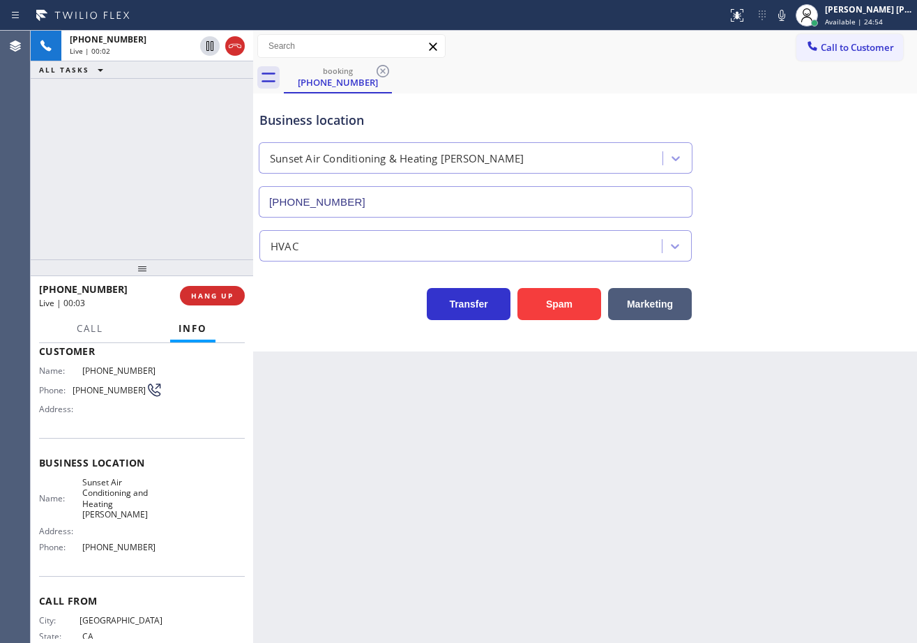
scroll to position [112, 0]
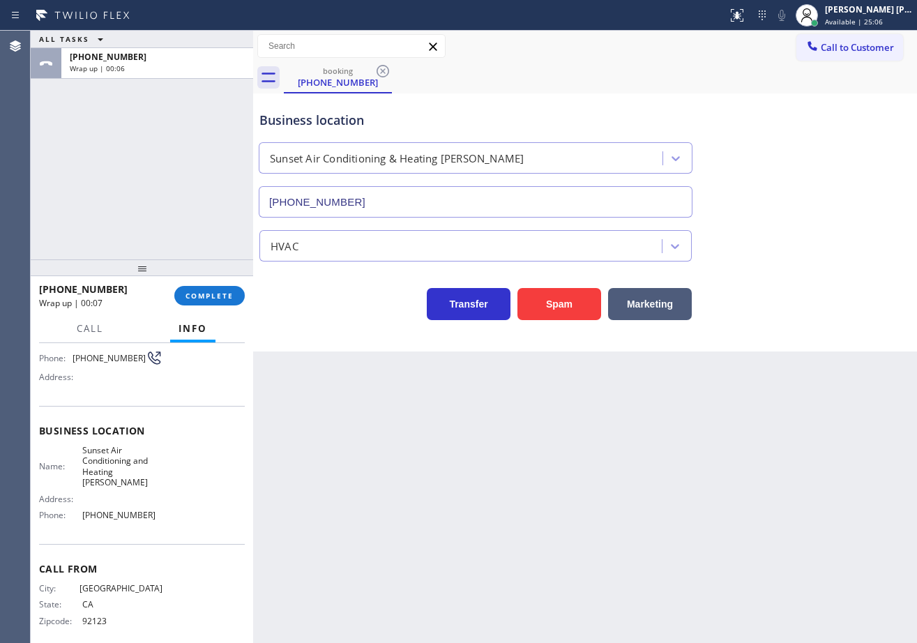
click at [116, 220] on div "ALL TASKS ALL TASKS ACTIVE TASKS TASKS IN WRAP UP [PHONE_NUMBER] Wrap up | 00:06" at bounding box center [142, 145] width 222 height 229
click at [184, 296] on button "COMPLETE" at bounding box center [209, 296] width 70 height 20
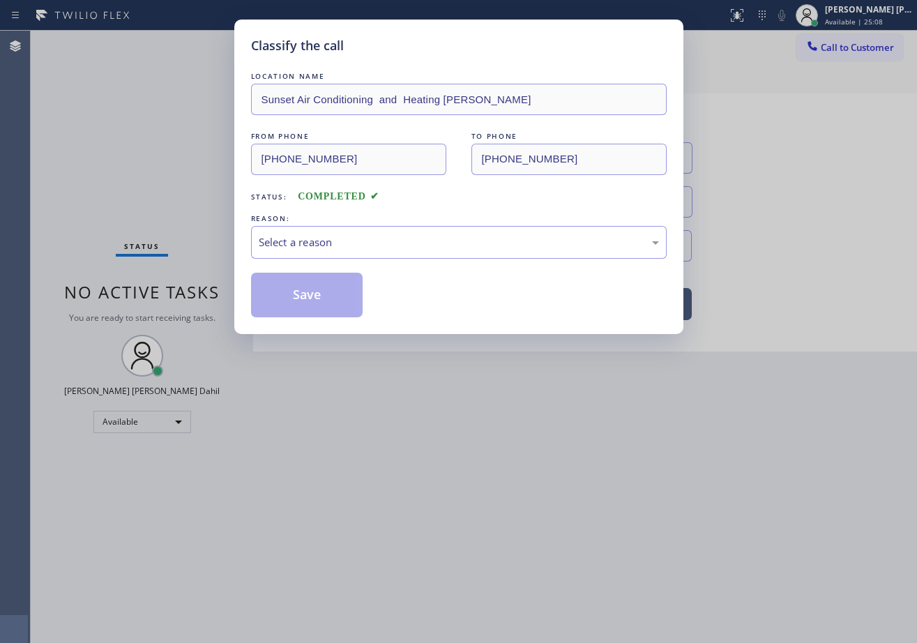
click at [363, 262] on div "LOCATION NAME Sunset Air Conditioning and Heating [PERSON_NAME] FROM PHONE [PHO…" at bounding box center [459, 193] width 416 height 248
click at [372, 241] on div "Select a reason" at bounding box center [459, 242] width 400 height 16
click at [318, 294] on button "Save" at bounding box center [307, 295] width 112 height 45
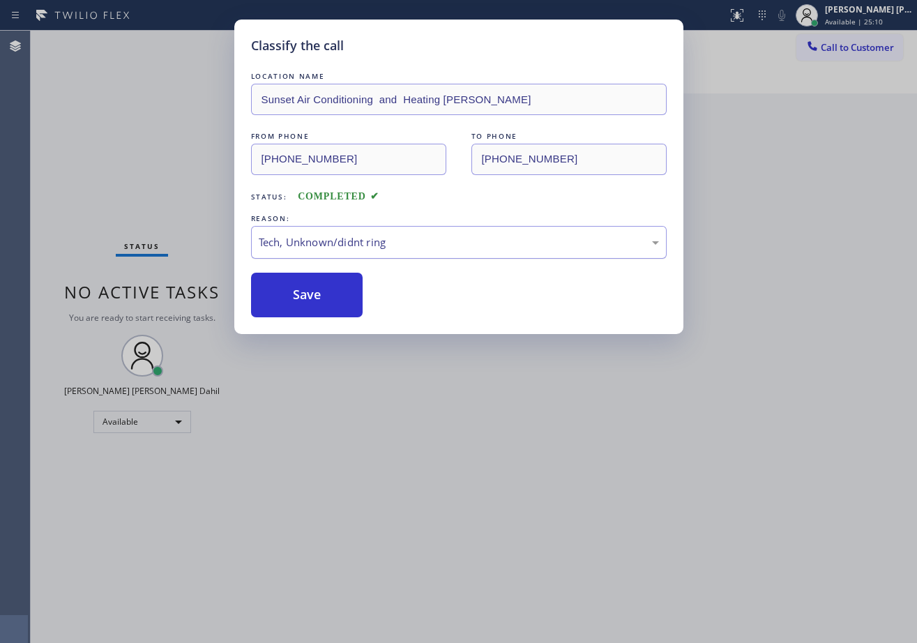
click at [311, 256] on div "Tech, Unknown/didnt ring" at bounding box center [459, 242] width 416 height 33
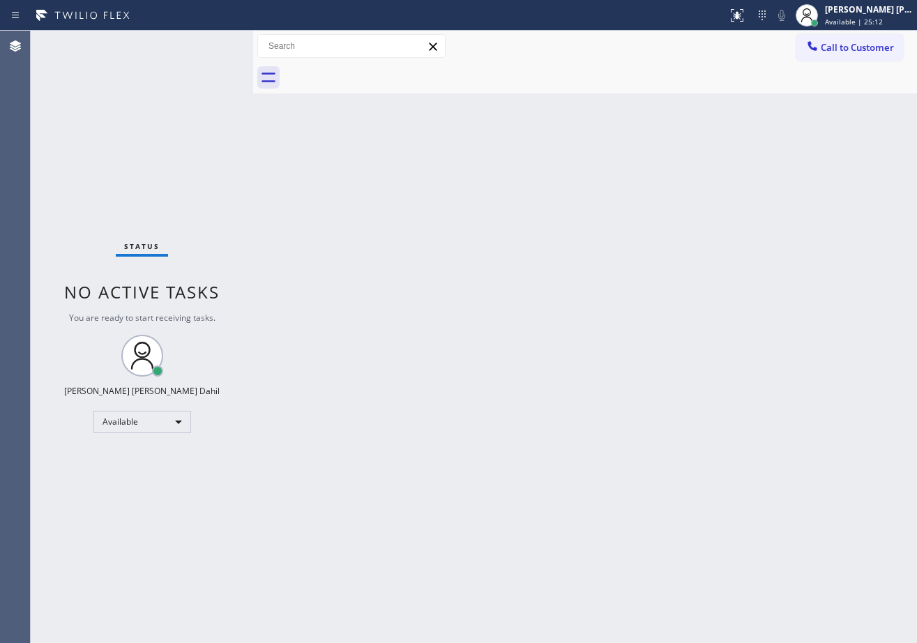
click at [377, 311] on div "Back to Dashboard Change Sender ID Customers Technicians Select a contact Outbo…" at bounding box center [585, 337] width 664 height 612
drag, startPoint x: 694, startPoint y: 469, endPoint x: 687, endPoint y: 570, distance: 100.7
click at [692, 457] on div "Back to Dashboard Change Sender ID Customers Technicians Select a contact Outbo…" at bounding box center [585, 337] width 664 height 612
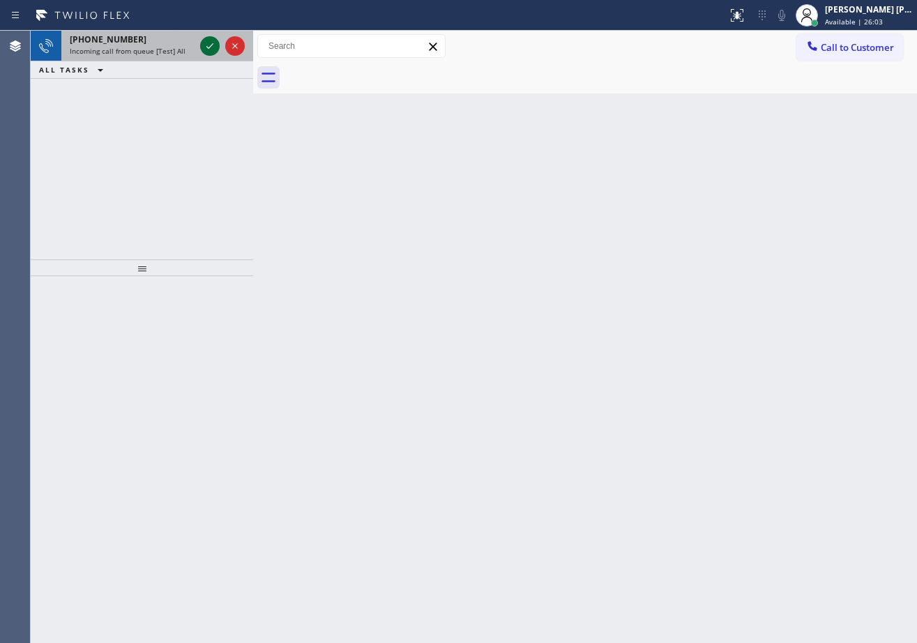
click at [215, 51] on icon at bounding box center [210, 46] width 17 height 17
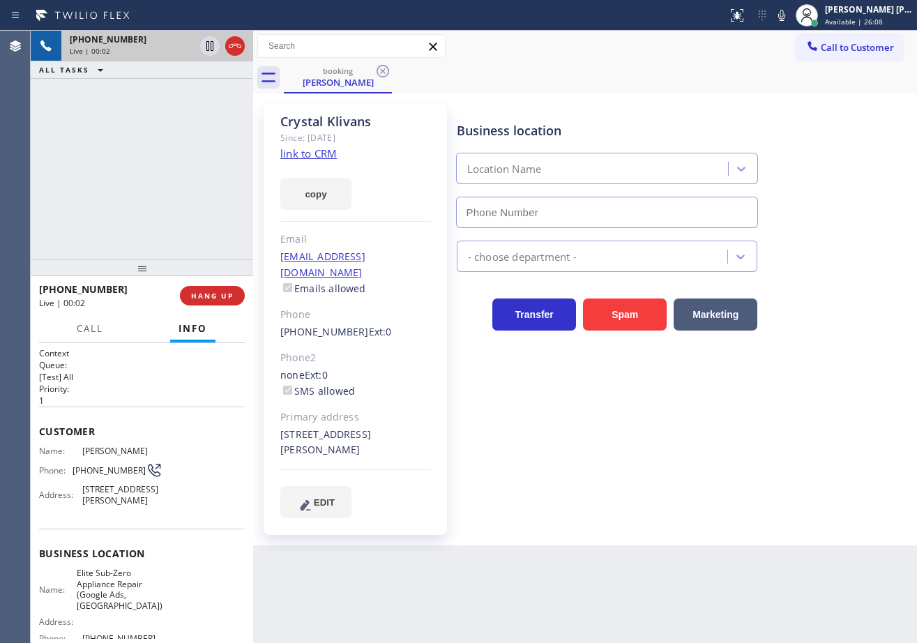
type input "[PHONE_NUMBER]"
click at [322, 151] on link "link to CRM" at bounding box center [308, 153] width 56 height 14
click at [184, 153] on div "[PHONE_NUMBER] Live | 00:08 ALL TASKS ALL TASKS ACTIVE TASKS TASKS IN WRAP UP" at bounding box center [142, 145] width 222 height 229
click at [236, 52] on icon at bounding box center [235, 46] width 17 height 17
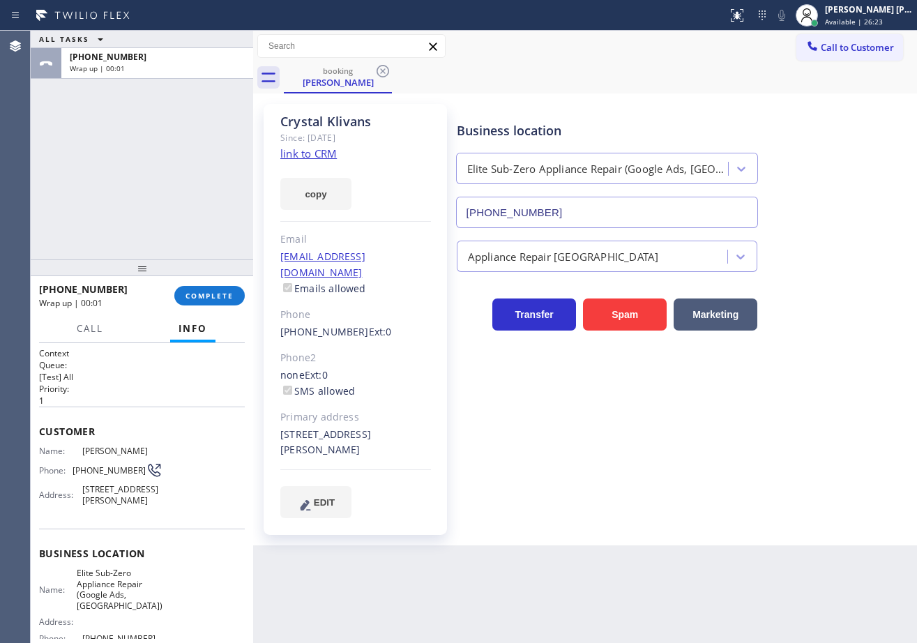
click at [209, 280] on div "[PHONE_NUMBER] Wrap up | 00:01 COMPLETE" at bounding box center [142, 296] width 206 height 36
click at [212, 297] on span "COMPLETE" at bounding box center [210, 296] width 48 height 10
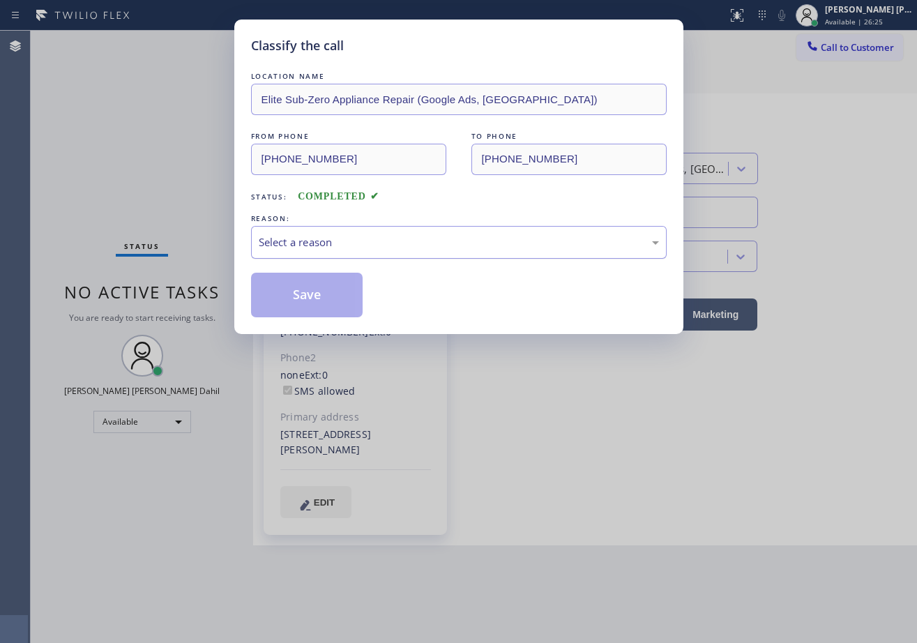
click at [423, 242] on div "Select a reason" at bounding box center [459, 242] width 400 height 16
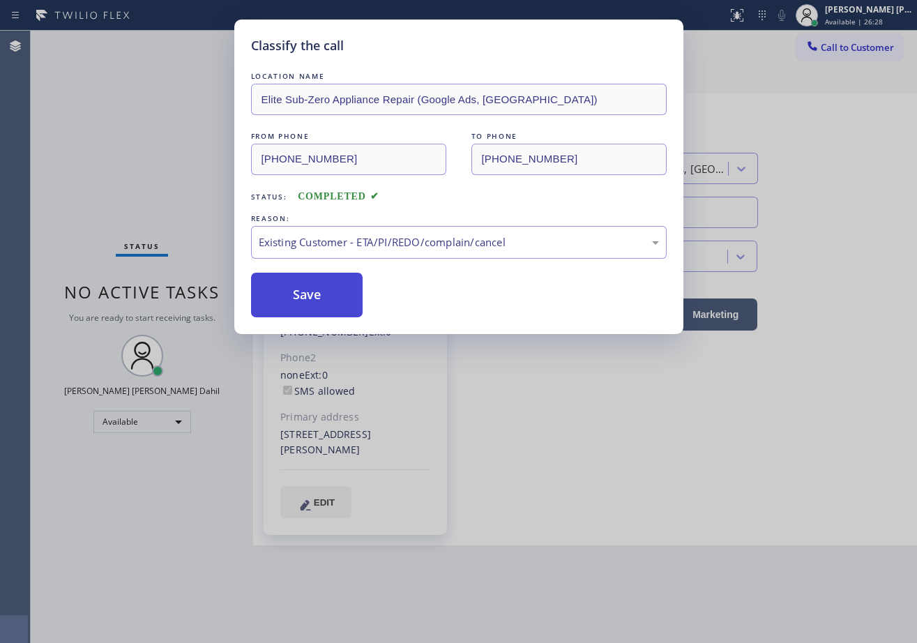
drag, startPoint x: 315, startPoint y: 294, endPoint x: 319, endPoint y: 304, distance: 11.5
click at [313, 294] on button "Save" at bounding box center [307, 295] width 112 height 45
click at [310, 294] on button "Save" at bounding box center [307, 295] width 112 height 45
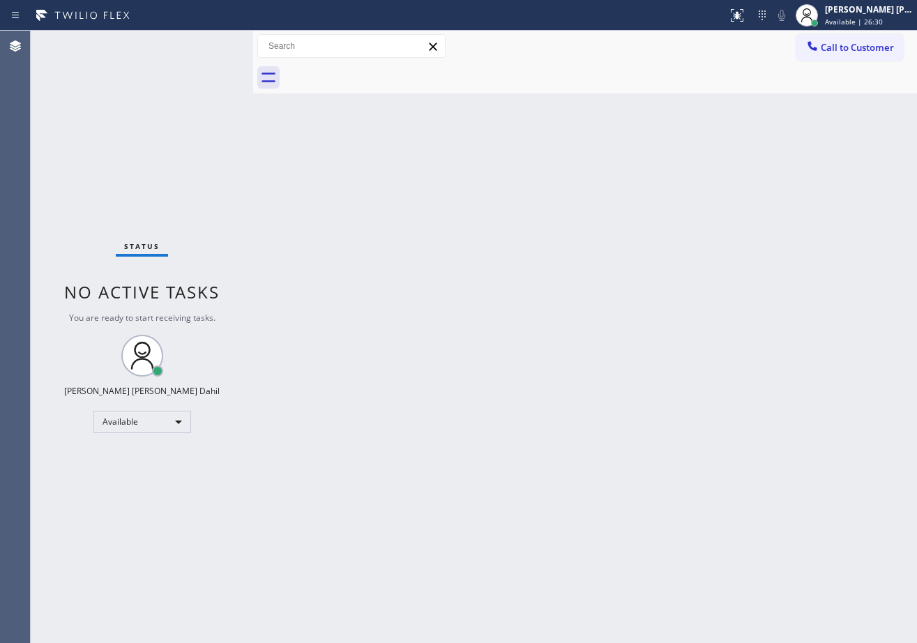
click at [366, 303] on div "Back to Dashboard Change Sender ID Customers Technicians Select a contact Outbo…" at bounding box center [585, 337] width 664 height 612
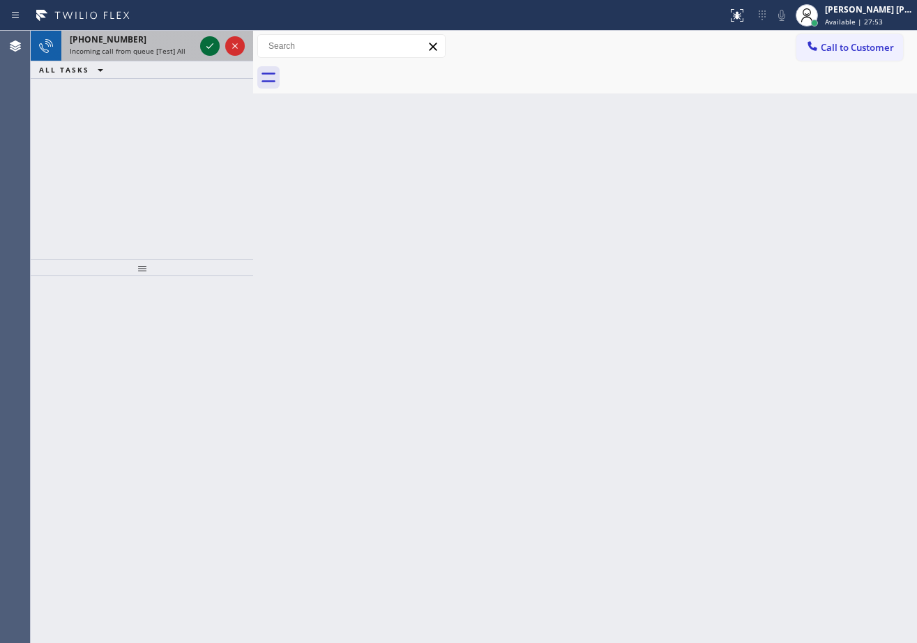
click at [206, 44] on icon at bounding box center [210, 46] width 17 height 17
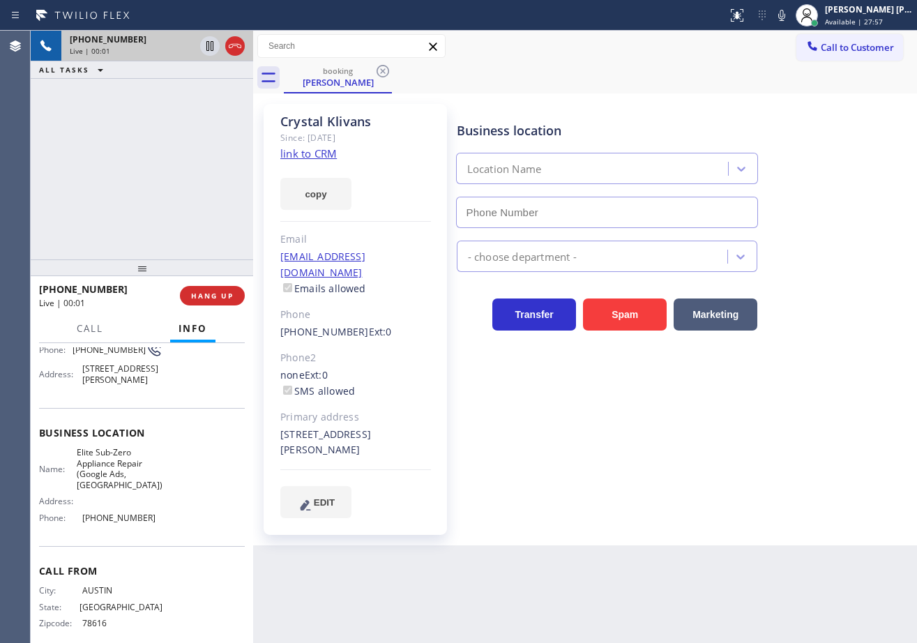
type input "[PHONE_NUMBER]"
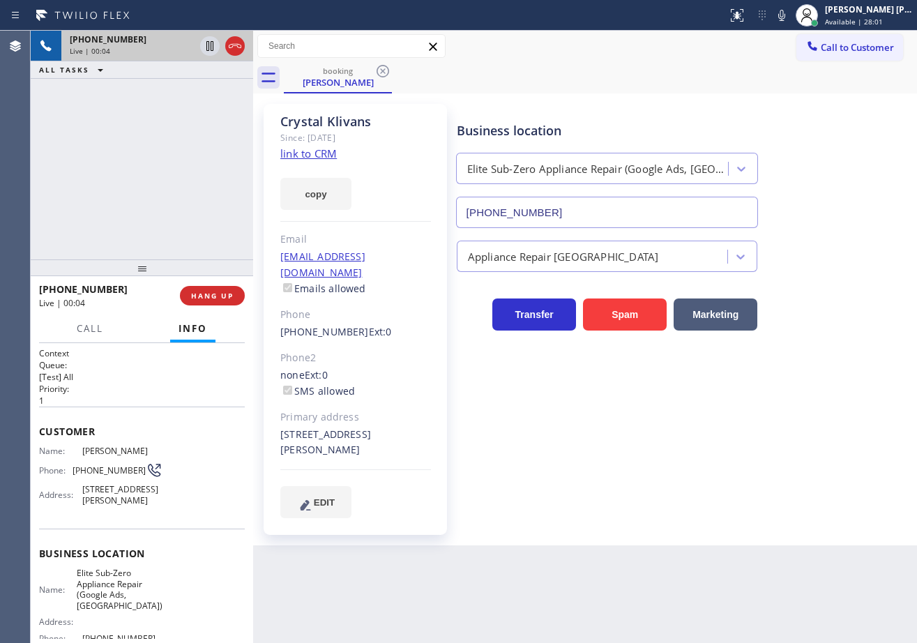
click at [310, 147] on link "link to CRM" at bounding box center [308, 153] width 56 height 14
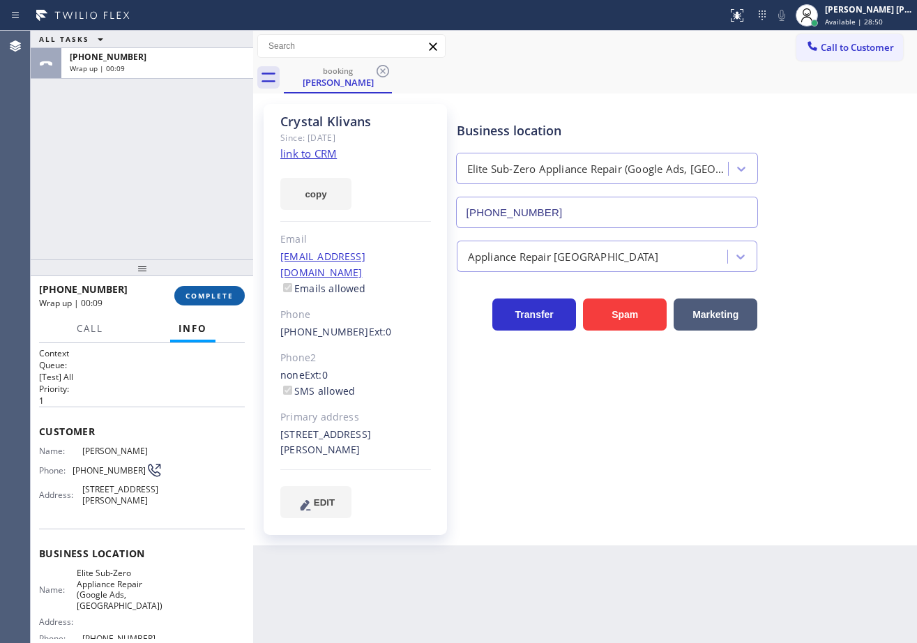
click at [200, 305] on button "COMPLETE" at bounding box center [209, 296] width 70 height 20
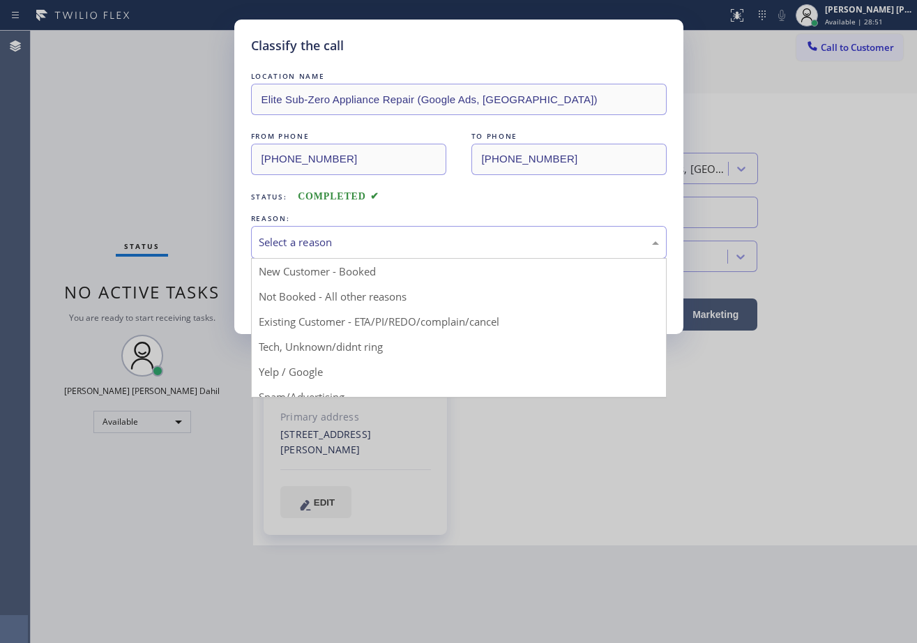
click at [363, 235] on div "Select a reason" at bounding box center [459, 242] width 400 height 16
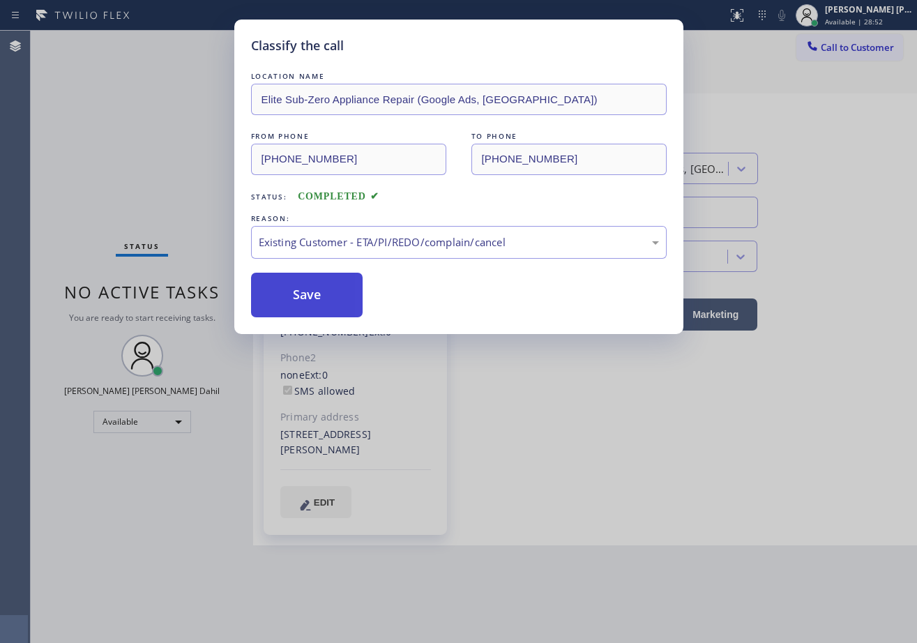
click at [303, 289] on button "Save" at bounding box center [307, 295] width 112 height 45
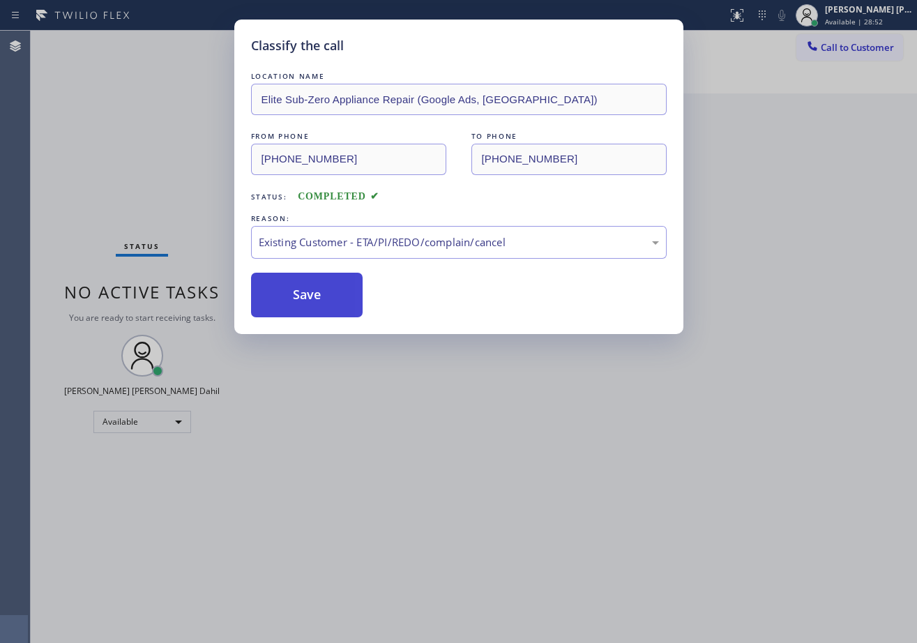
click at [303, 289] on button "Save" at bounding box center [307, 295] width 112 height 45
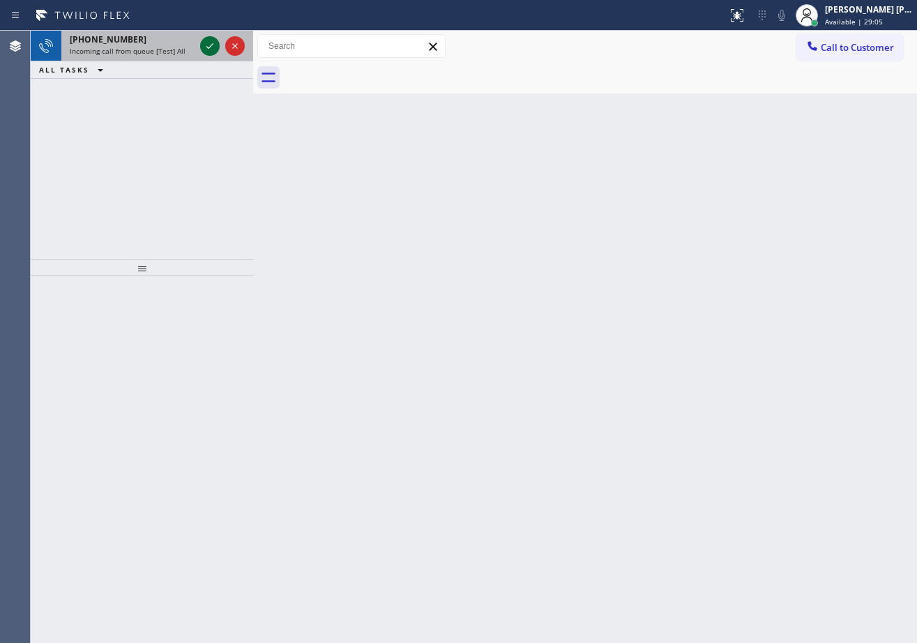
click at [206, 44] on icon at bounding box center [210, 46] width 17 height 17
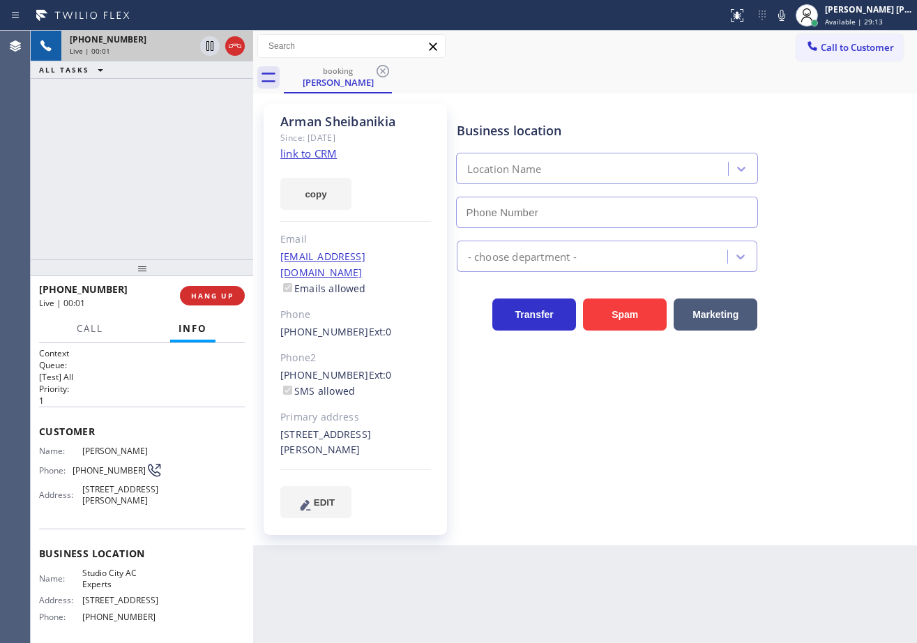
type input "[PHONE_NUMBER]"
click at [285, 161] on div "[PERSON_NAME] Since: [DATE] link to CRM copy Email [EMAIL_ADDRESS][DOMAIN_NAME]…" at bounding box center [355, 319] width 183 height 431
click at [294, 151] on link "link to CRM" at bounding box center [308, 153] width 56 height 14
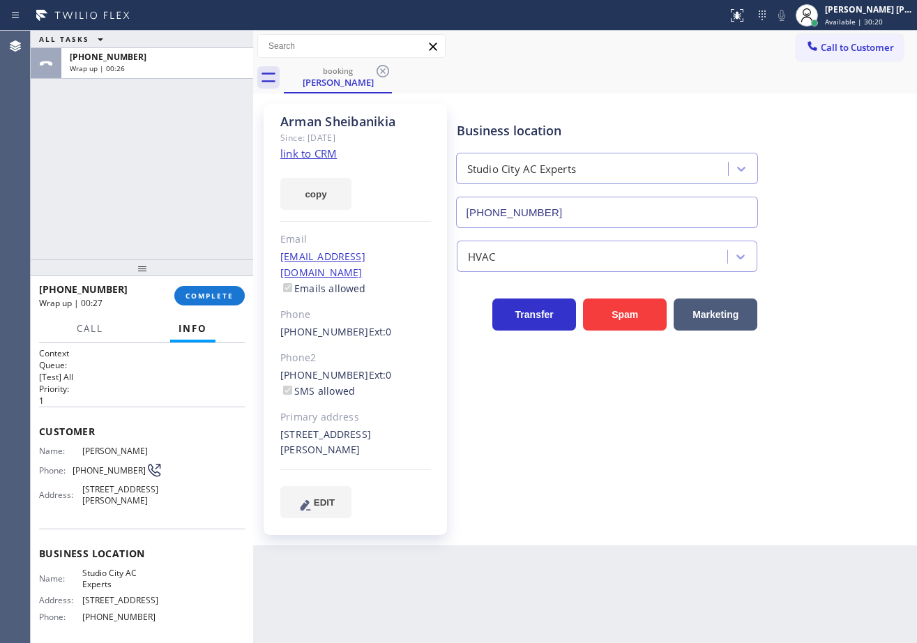
click at [216, 306] on div "[PHONE_NUMBER] Wrap up | 00:27 COMPLETE" at bounding box center [142, 296] width 206 height 36
drag, startPoint x: 216, startPoint y: 306, endPoint x: 209, endPoint y: 294, distance: 14.4
click at [214, 306] on div "[PHONE_NUMBER] Wrap up | 00:27 COMPLETE" at bounding box center [142, 296] width 206 height 36
click at [209, 294] on span "COMPLETE" at bounding box center [210, 296] width 48 height 10
click at [207, 285] on div "[PHONE_NUMBER] Wrap up | 00:28 COMPLETE" at bounding box center [142, 296] width 206 height 36
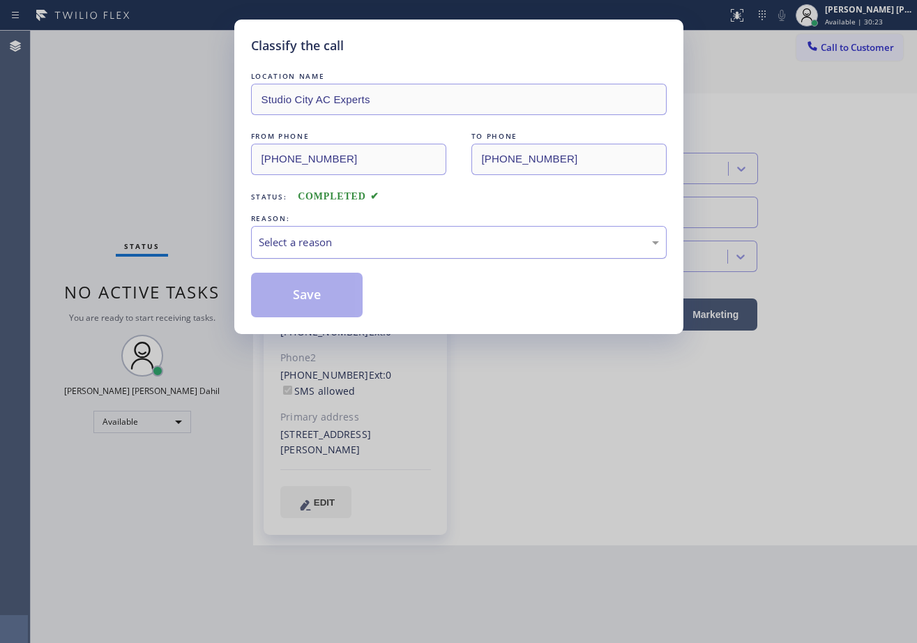
click at [335, 240] on div "Select a reason" at bounding box center [459, 242] width 400 height 16
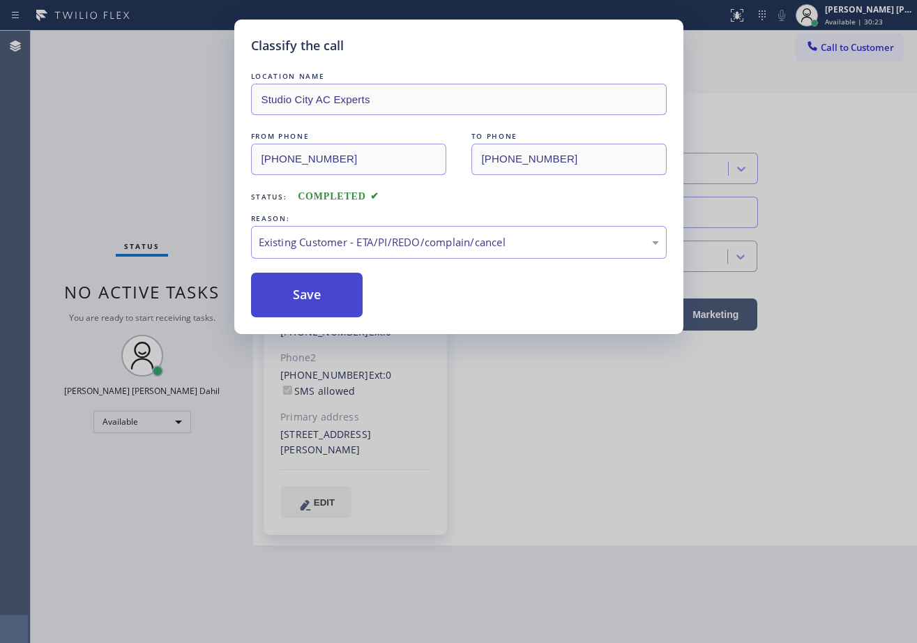
click at [303, 305] on button "Save" at bounding box center [307, 295] width 112 height 45
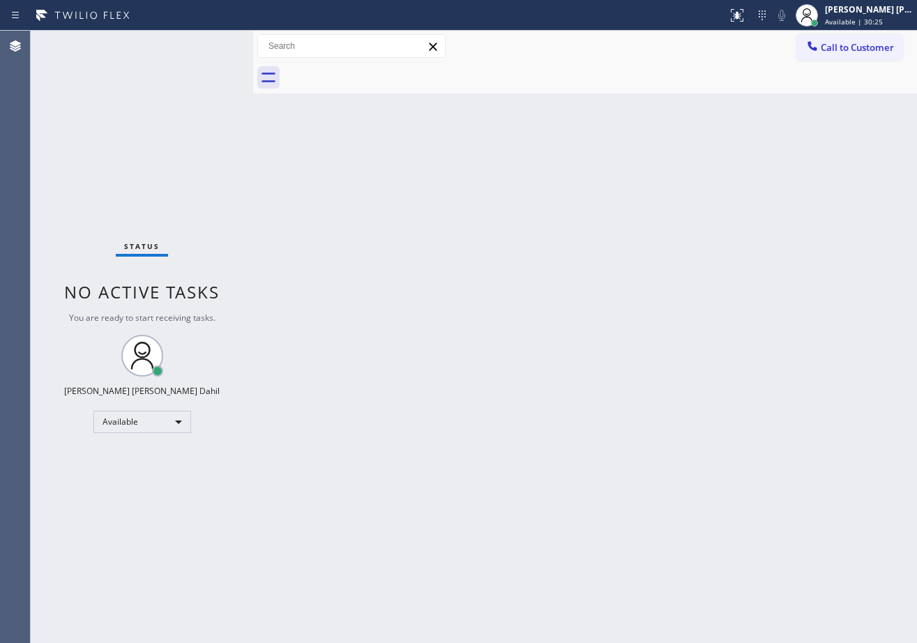
click at [742, 490] on div "Back to Dashboard Change Sender ID Customers Technicians Select a contact Outbo…" at bounding box center [585, 337] width 664 height 612
drag, startPoint x: 176, startPoint y: 122, endPoint x: 236, endPoint y: 139, distance: 61.6
click at [176, 122] on div "Status No active tasks You are ready to start receiving tasks. [PERSON_NAME] [P…" at bounding box center [142, 337] width 222 height 612
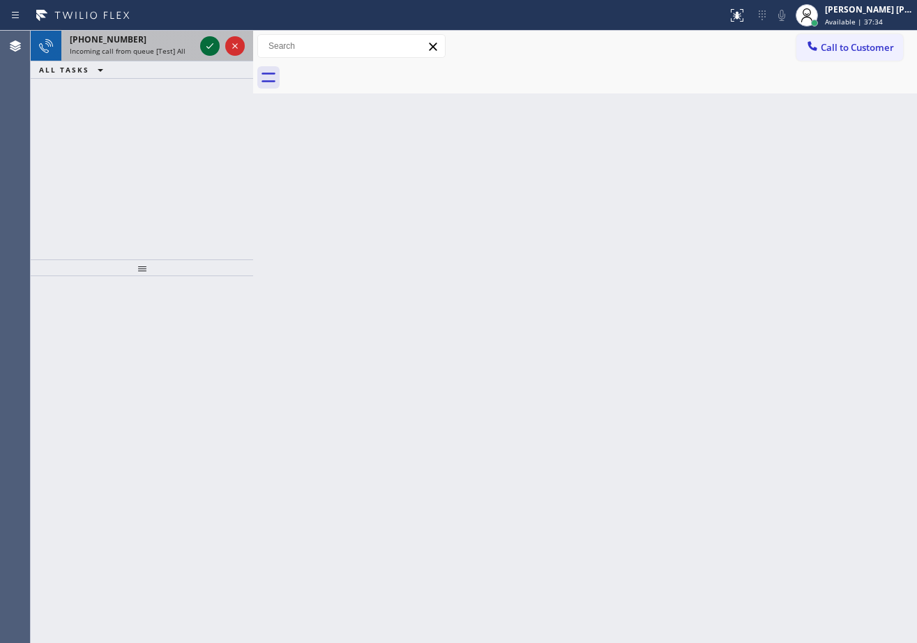
click at [206, 44] on icon at bounding box center [210, 46] width 17 height 17
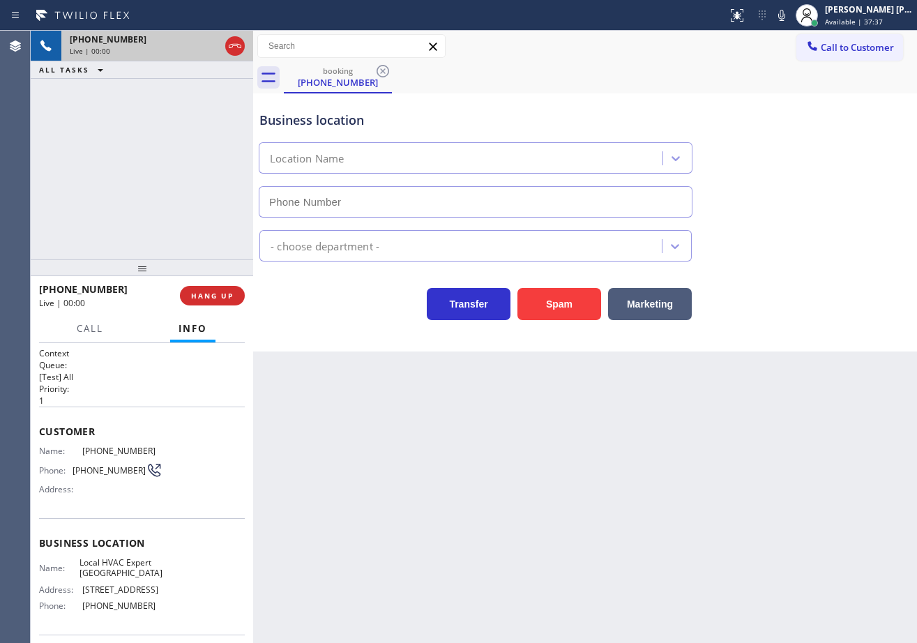
type input "[PHONE_NUMBER]"
drag, startPoint x: 119, startPoint y: 576, endPoint x: 79, endPoint y: 577, distance: 40.5
click at [79, 577] on div "Name: Local HVAC Expert [GEOGRAPHIC_DATA]" at bounding box center [100, 568] width 123 height 22
copy span "Goleta"
drag, startPoint x: 339, startPoint y: 488, endPoint x: 122, endPoint y: 488, distance: 216.9
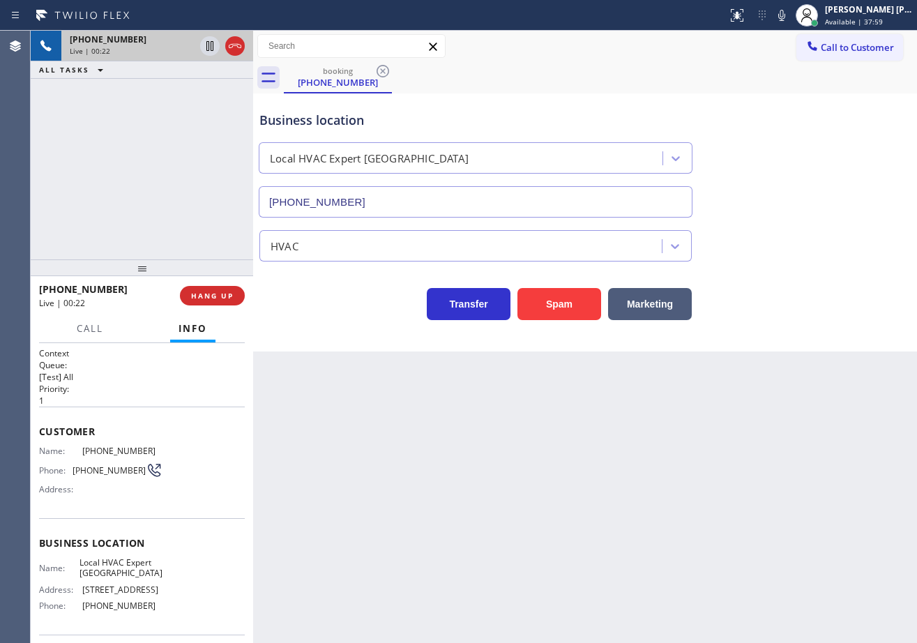
click at [339, 489] on div "Back to Dashboard Change Sender ID Customers Technicians Select a contact Outbo…" at bounding box center [585, 337] width 664 height 612
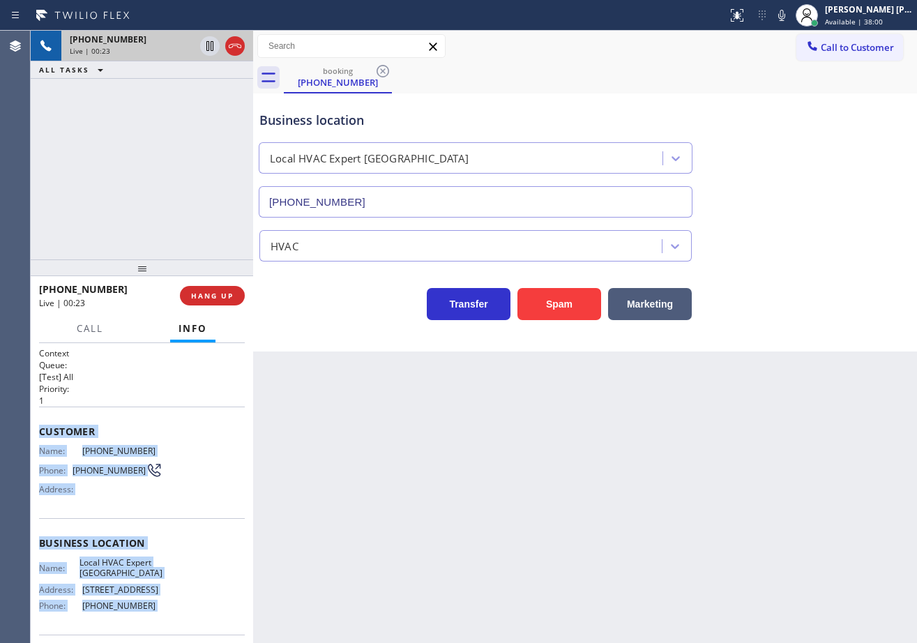
scroll to position [101, 0]
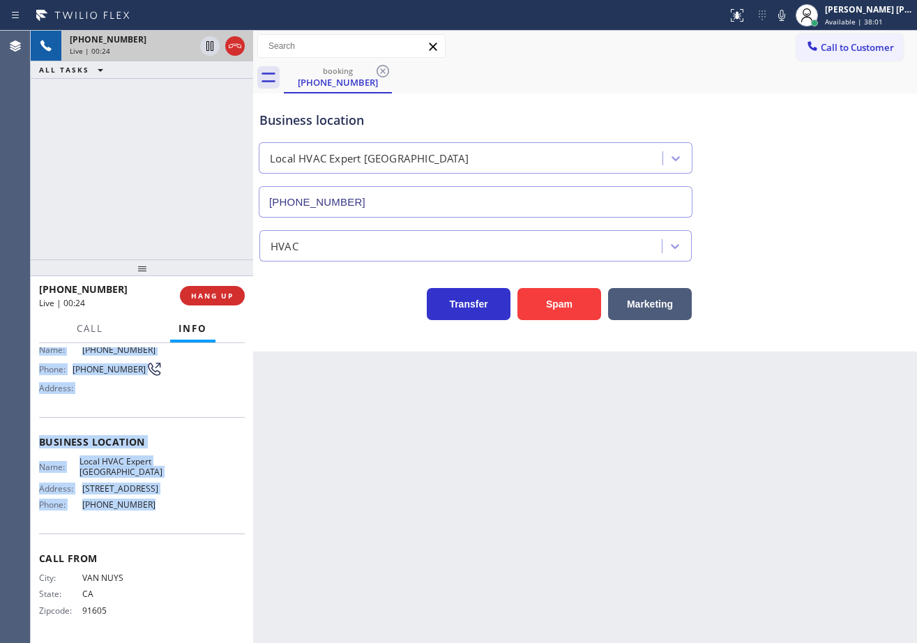
drag, startPoint x: 36, startPoint y: 428, endPoint x: 382, endPoint y: 405, distance: 347.4
click at [151, 529] on div "Context Queue: [Test] All Priority: 1 Customer Name: [PHONE_NUMBER] Phone: [PHO…" at bounding box center [142, 493] width 222 height 300
copy div "Customer Name: [PHONE_NUMBER] Phone: [PHONE_NUMBER] Address: Business location …"
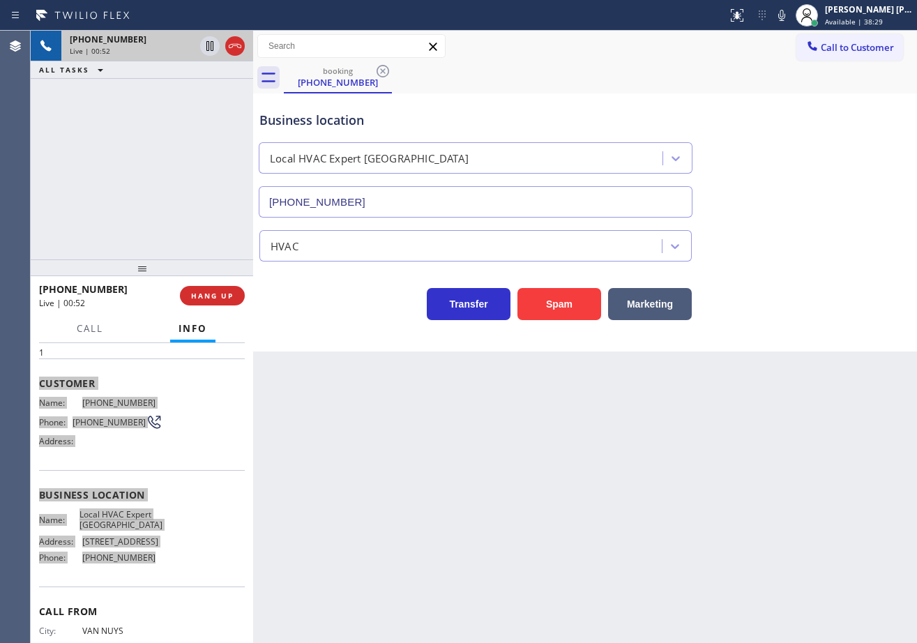
scroll to position [0, 0]
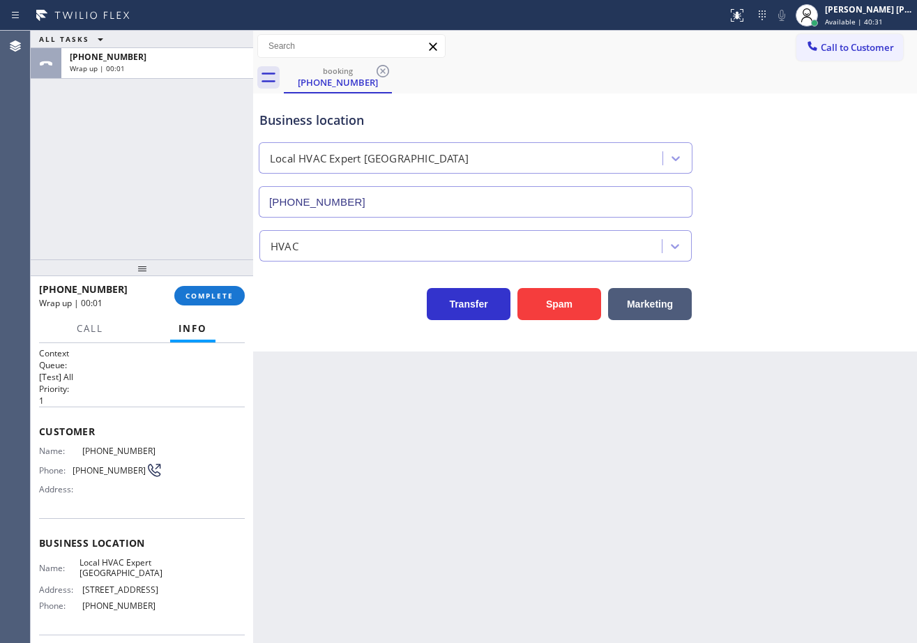
drag, startPoint x: 163, startPoint y: 211, endPoint x: 175, endPoint y: 266, distance: 56.5
click at [162, 214] on div "ALL TASKS ALL TASKS ACTIVE TASKS TASKS IN WRAP UP [PHONE_NUMBER] Wrap up | 00:01" at bounding box center [142, 145] width 222 height 229
click at [192, 303] on button "COMPLETE" at bounding box center [209, 296] width 70 height 20
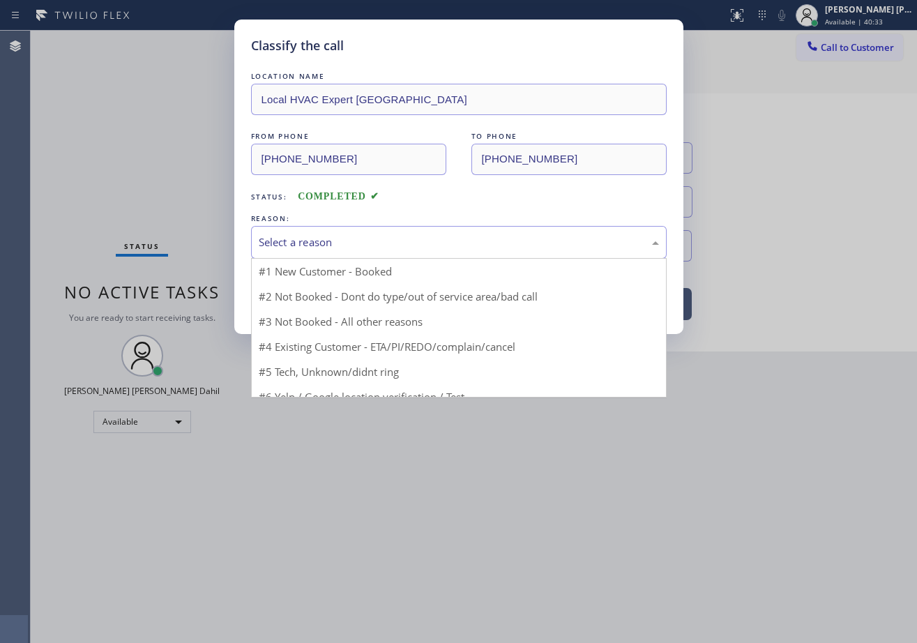
click at [350, 236] on div "Select a reason" at bounding box center [459, 242] width 400 height 16
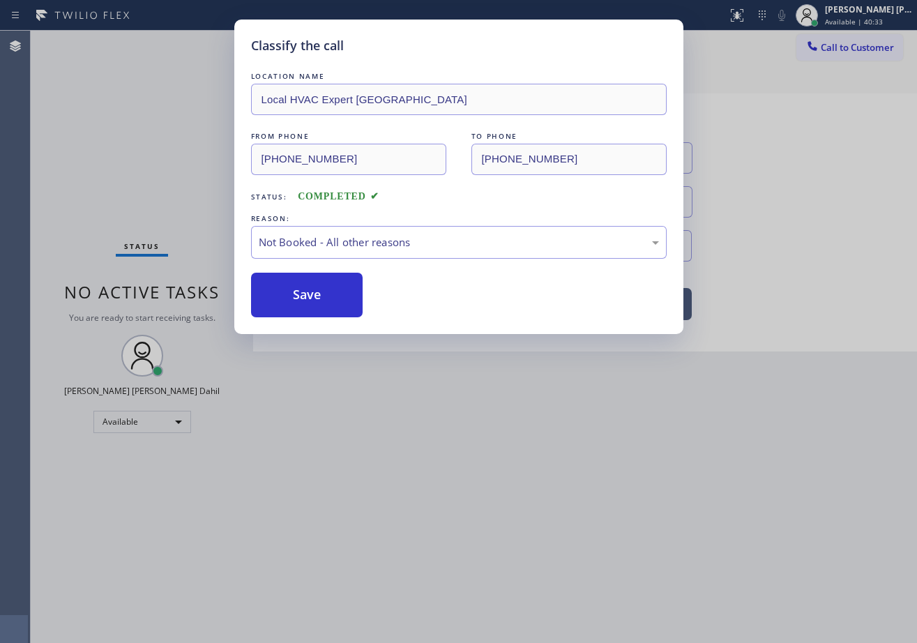
click at [334, 296] on button "Save" at bounding box center [307, 295] width 112 height 45
click at [333, 296] on button "Save" at bounding box center [307, 295] width 112 height 45
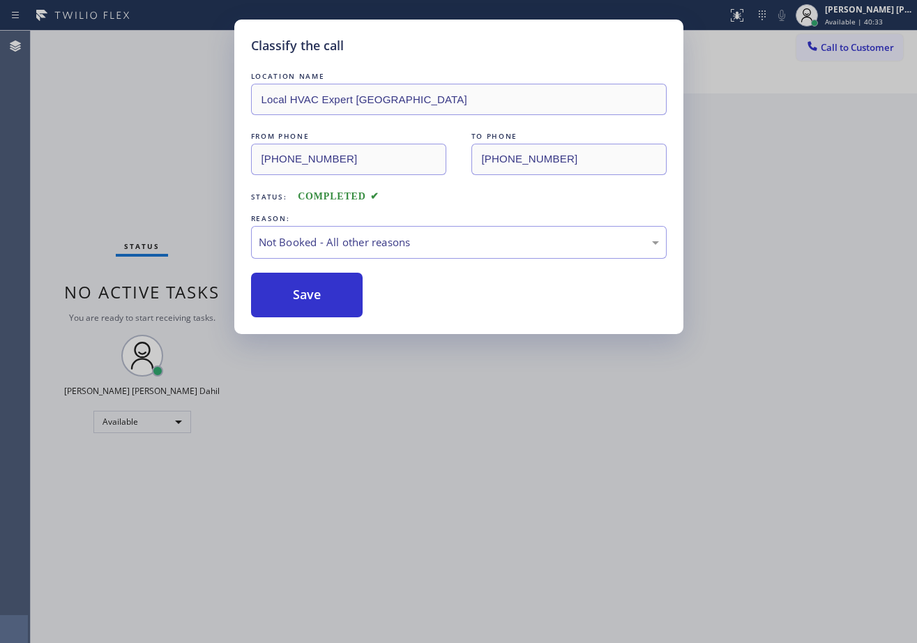
drag, startPoint x: 517, startPoint y: 486, endPoint x: 901, endPoint y: 531, distance: 386.9
click at [531, 487] on div "Classify the call LOCATION NAME Local HVAC Expert Goleta FROM PHONE [PHONE_NUMB…" at bounding box center [458, 321] width 917 height 643
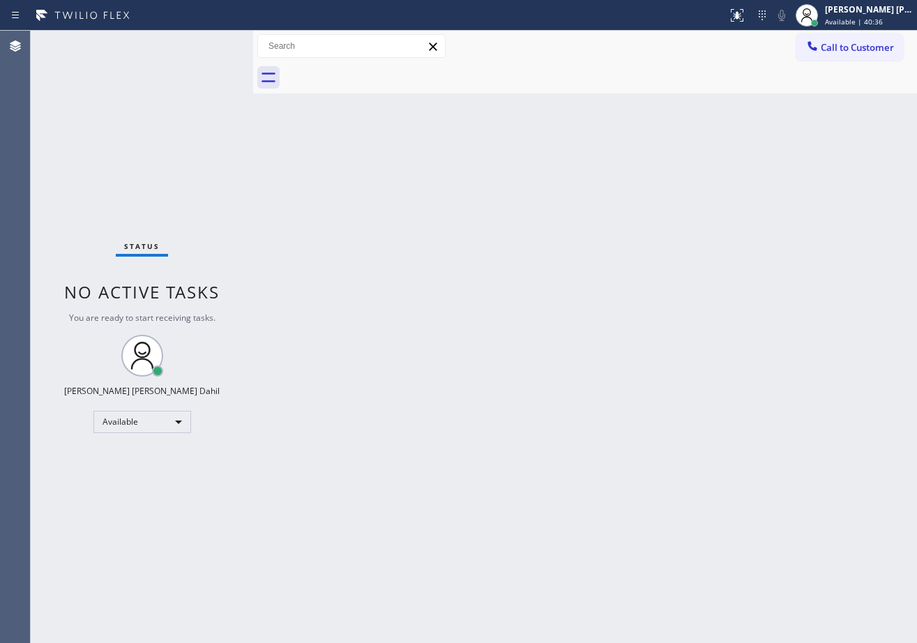
drag, startPoint x: 703, startPoint y: 481, endPoint x: 715, endPoint y: 501, distance: 23.4
click at [709, 483] on div "Back to Dashboard Change Sender ID Customers Technicians Select a contact Outbo…" at bounding box center [585, 337] width 664 height 612
click at [319, 169] on div "Back to Dashboard Change Sender ID Customers Technicians Select a contact Outbo…" at bounding box center [585, 337] width 664 height 612
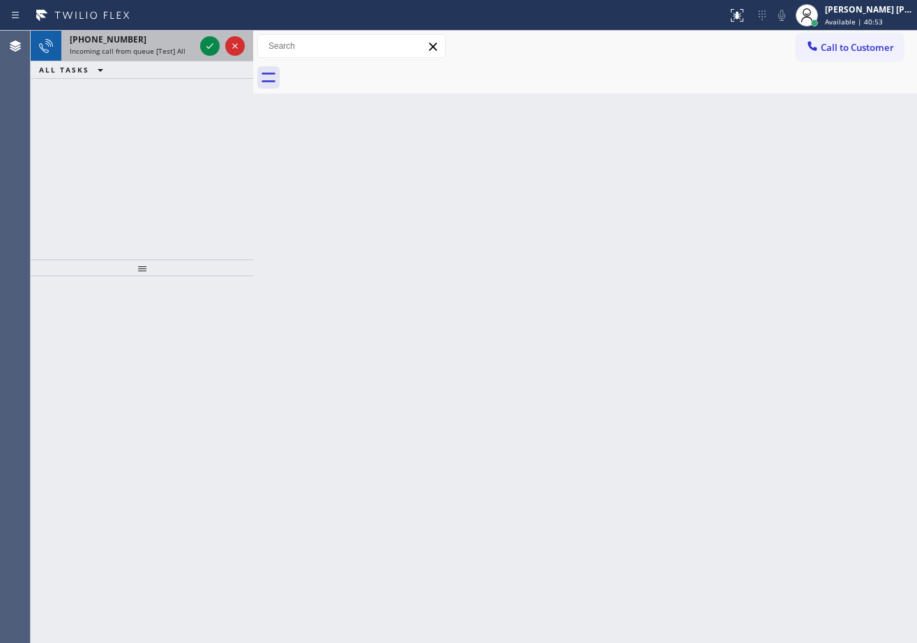
click at [156, 49] on span "Incoming call from queue [Test] All" at bounding box center [128, 51] width 116 height 10
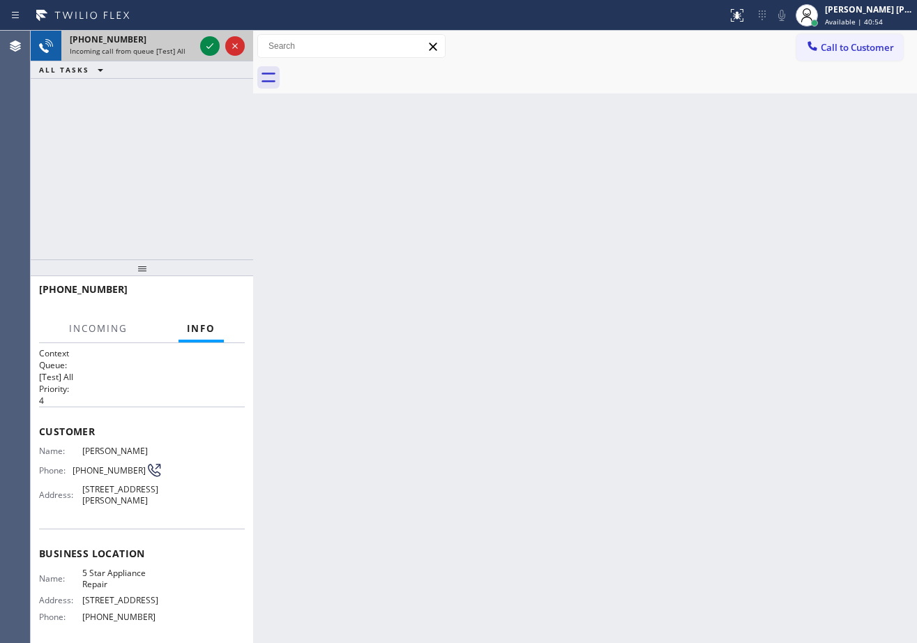
click at [156, 49] on span "Incoming call from queue [Test] All" at bounding box center [128, 51] width 116 height 10
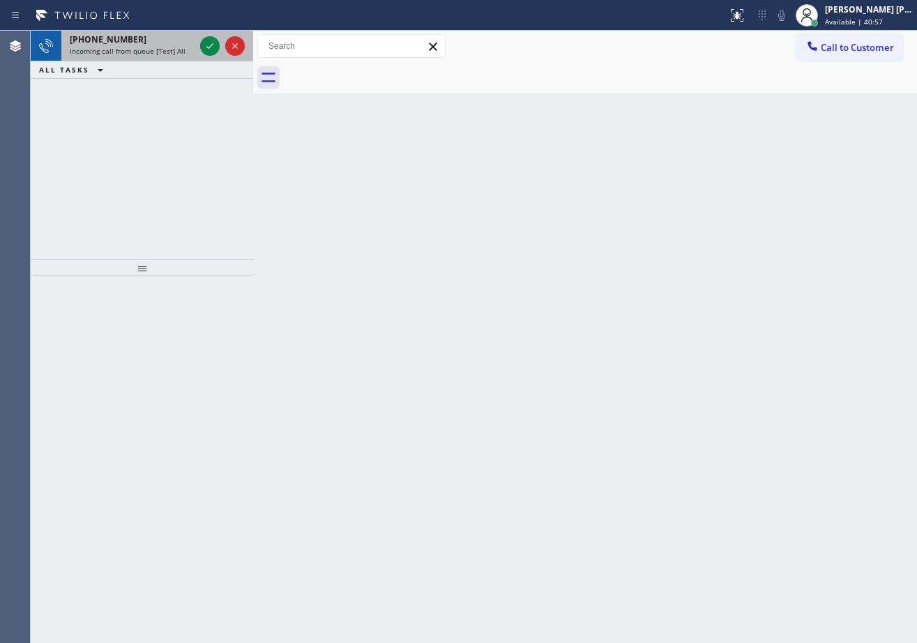
click at [192, 52] on div "Incoming call from queue [Test] All" at bounding box center [132, 51] width 125 height 10
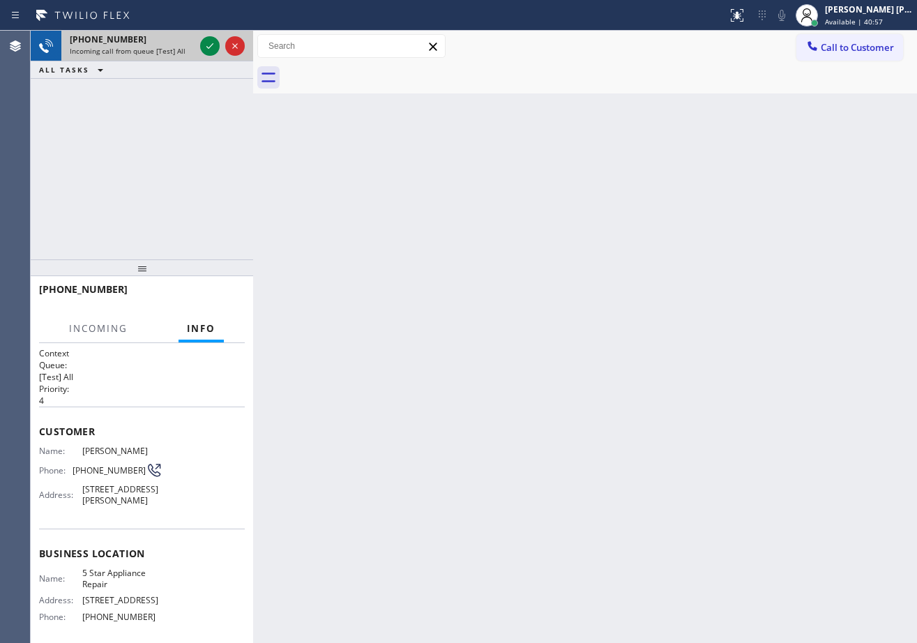
click at [192, 52] on div "Incoming call from queue [Test] All" at bounding box center [132, 51] width 125 height 10
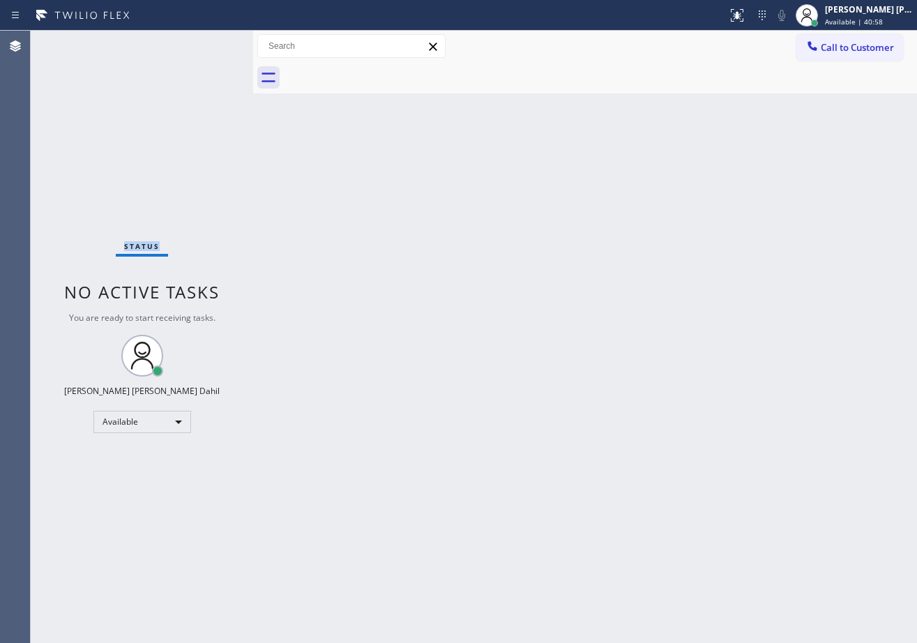
click at [192, 52] on div "Status No active tasks You are ready to start receiving tasks. [PERSON_NAME] [P…" at bounding box center [142, 337] width 222 height 612
click at [195, 52] on div "Status No active tasks You are ready to start receiving tasks. [PERSON_NAME] [P…" at bounding box center [142, 337] width 222 height 612
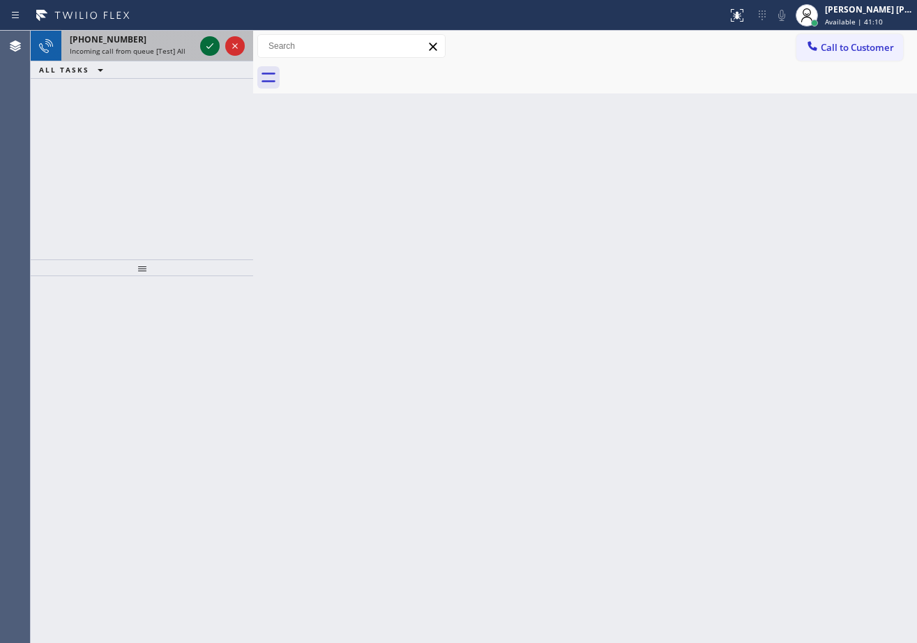
click at [206, 44] on icon at bounding box center [210, 46] width 17 height 17
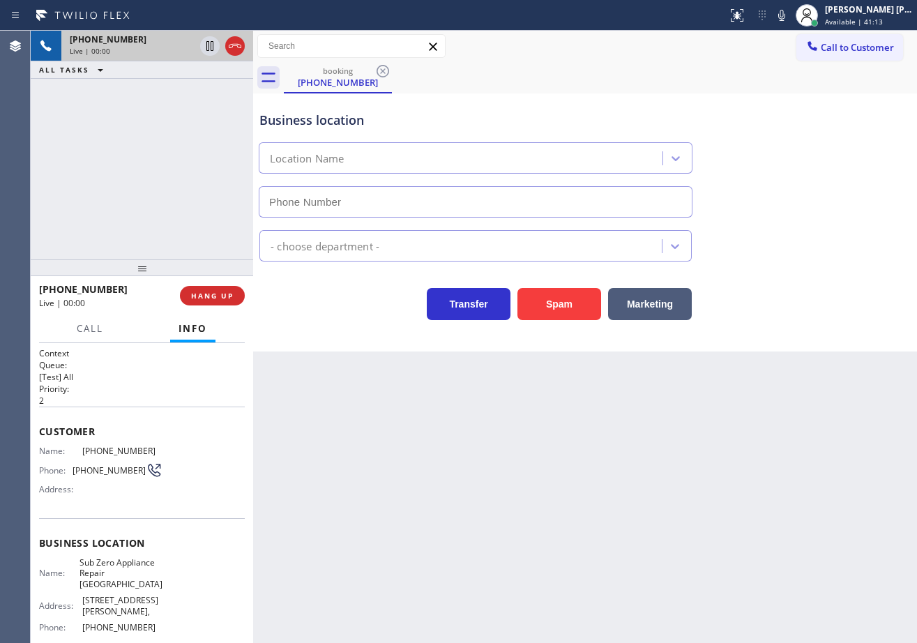
type input "[PHONE_NUMBER]"
click at [515, 499] on div "Back to Dashboard Change Sender ID Customers Technicians Select a contact Outbo…" at bounding box center [585, 337] width 664 height 612
click at [331, 440] on div "Back to Dashboard Change Sender ID Customers Technicians Select a contact Outbo…" at bounding box center [585, 337] width 664 height 612
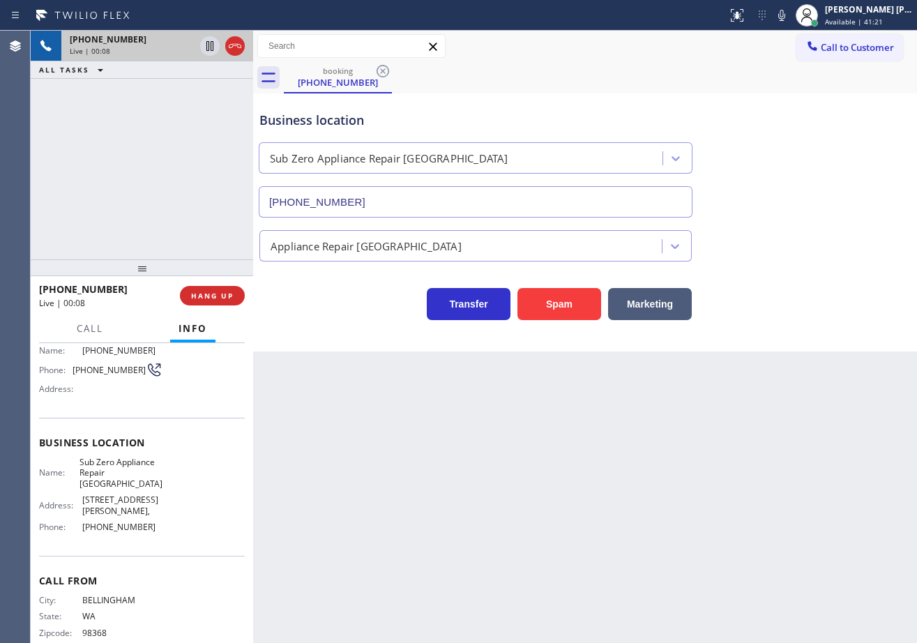
scroll to position [101, 0]
drag, startPoint x: 163, startPoint y: 512, endPoint x: 80, endPoint y: 508, distance: 83.8
click at [80, 508] on div "Name: Sub Zero Appliance Repair Bellingham Address: [STREET_ADDRESS][GEOGRAPHIC…" at bounding box center [142, 497] width 206 height 82
copy span "[PHONE_NUMBER]"
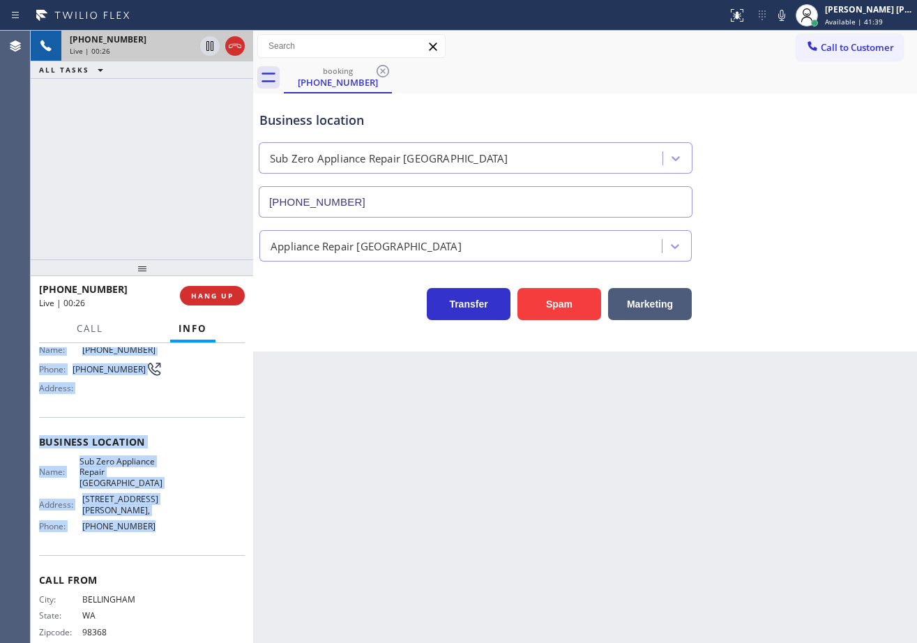
drag, startPoint x: 36, startPoint y: 397, endPoint x: 155, endPoint y: 506, distance: 161.9
click at [155, 506] on div "Context Queue: [Test] All Priority: 2 Customer Name: [PHONE_NUMBER] Phone: [PHO…" at bounding box center [142, 493] width 222 height 300
copy div "Customer Name: [PHONE_NUMBER] Phone: [PHONE_NUMBER] Address: Business location …"
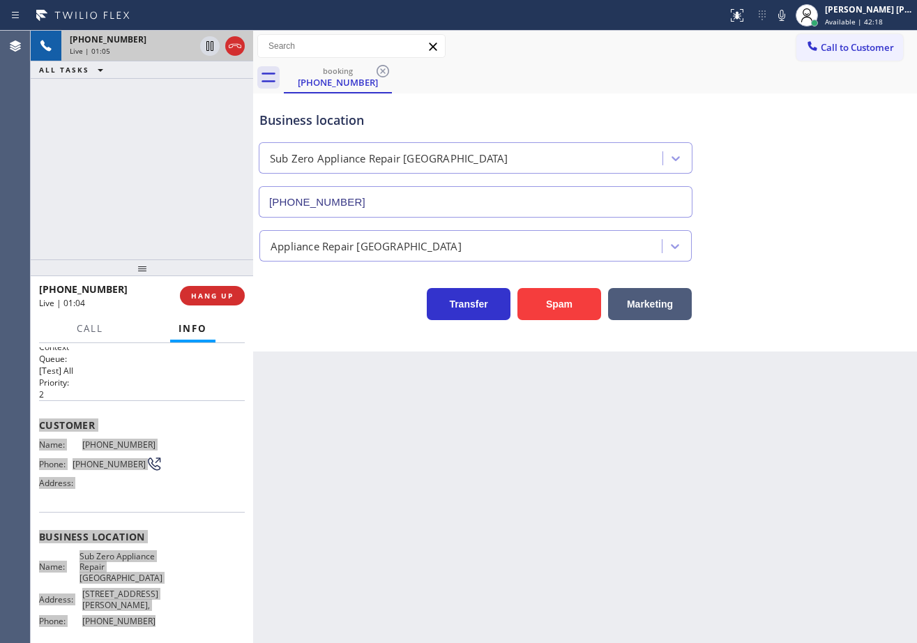
scroll to position [0, 0]
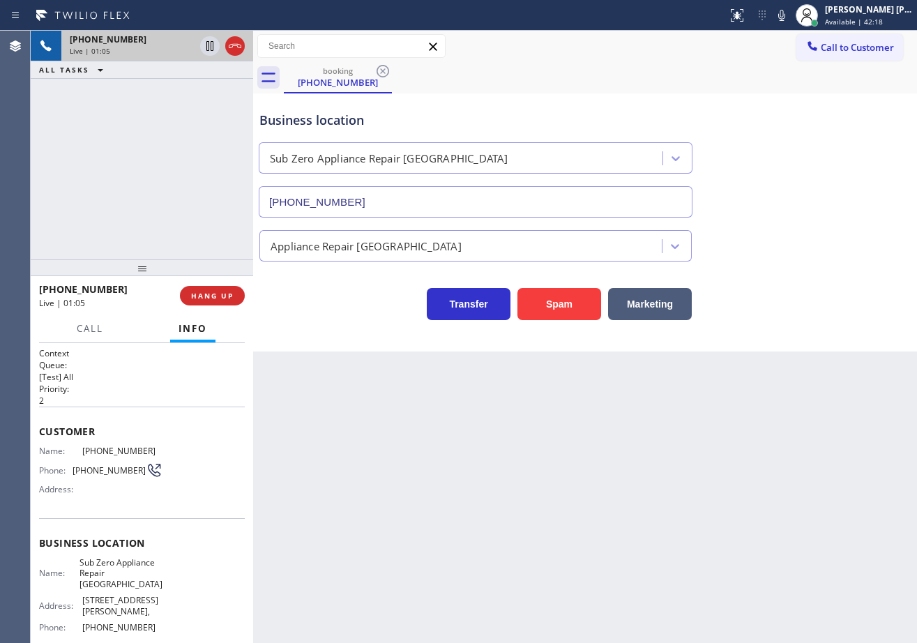
drag, startPoint x: 485, startPoint y: 527, endPoint x: 494, endPoint y: 531, distance: 10.0
click at [485, 527] on div "Back to Dashboard Change Sender ID Customers Technicians Select a contact Outbo…" at bounding box center [585, 337] width 664 height 612
click at [393, 401] on div "Back to Dashboard Change Sender ID Customers Technicians Select a contact Outbo…" at bounding box center [585, 337] width 664 height 612
click at [368, 453] on div "Back to Dashboard Change Sender ID Customers Technicians Select a contact Outbo…" at bounding box center [585, 337] width 664 height 612
click at [193, 296] on span "HANG UP" at bounding box center [212, 296] width 43 height 10
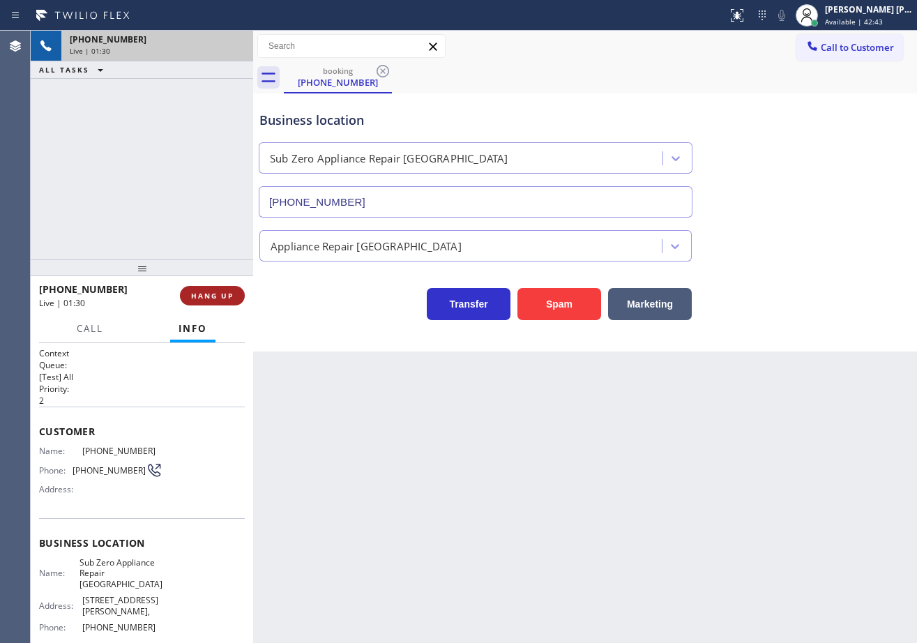
click at [193, 297] on span "HANG UP" at bounding box center [212, 296] width 43 height 10
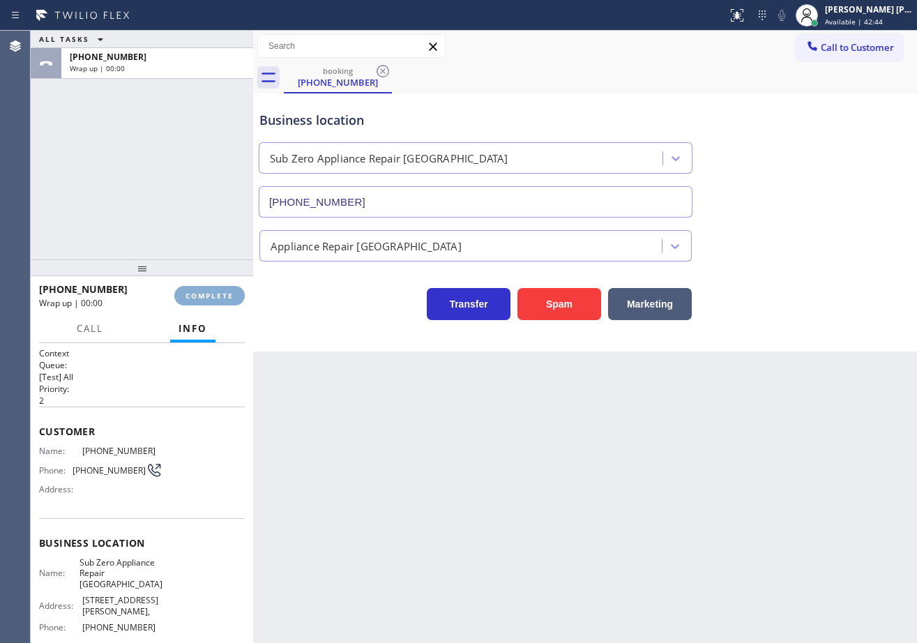
click at [193, 297] on span "COMPLETE" at bounding box center [210, 296] width 48 height 10
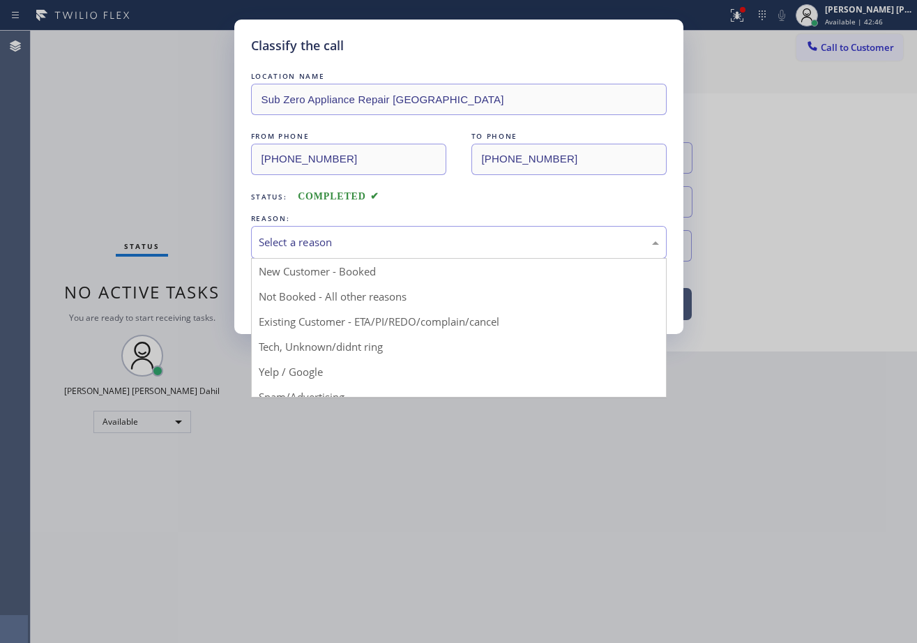
click at [346, 241] on div "Select a reason" at bounding box center [459, 242] width 400 height 16
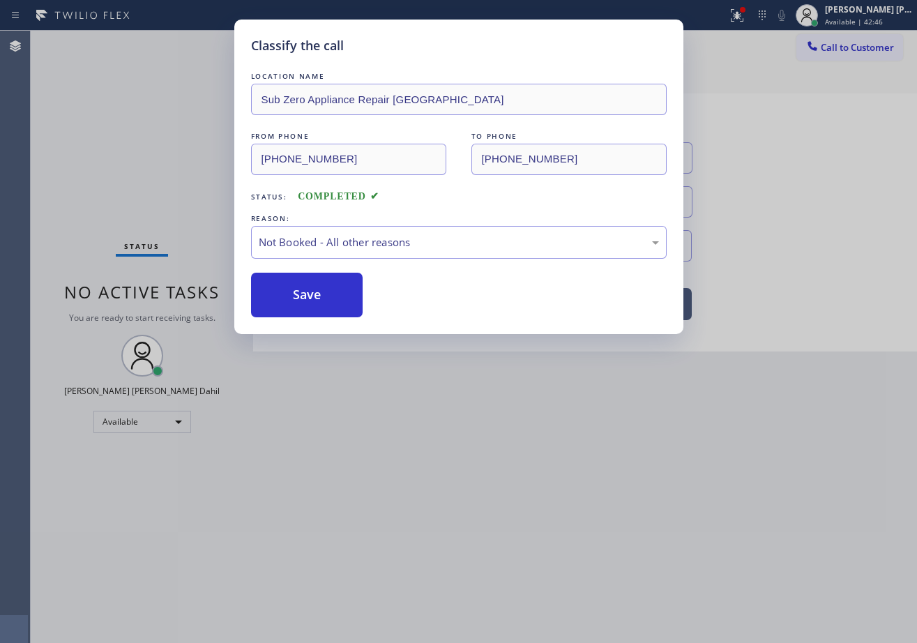
click at [321, 295] on button "Save" at bounding box center [307, 295] width 112 height 45
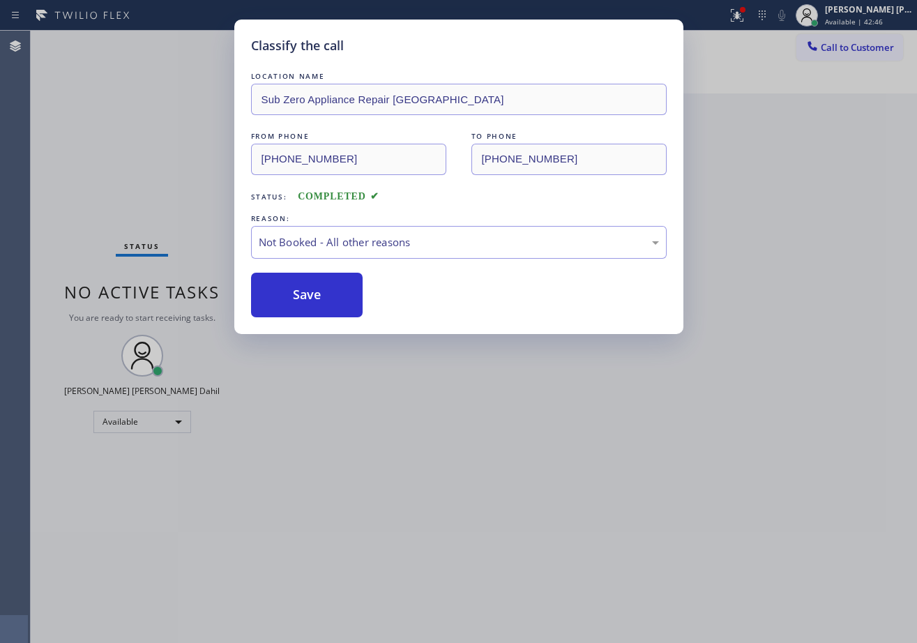
click at [321, 295] on button "Save" at bounding box center [307, 295] width 112 height 45
click at [493, 441] on div "Classify the call LOCATION NAME Sub Zero Appliance Repair [GEOGRAPHIC_DATA] FRO…" at bounding box center [458, 321] width 917 height 643
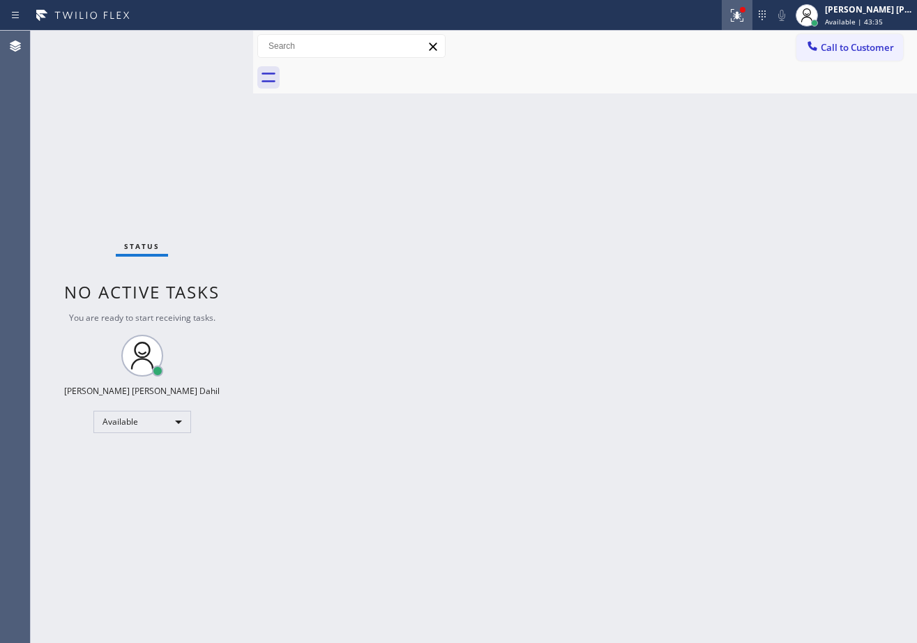
click at [746, 15] on icon at bounding box center [737, 15] width 17 height 17
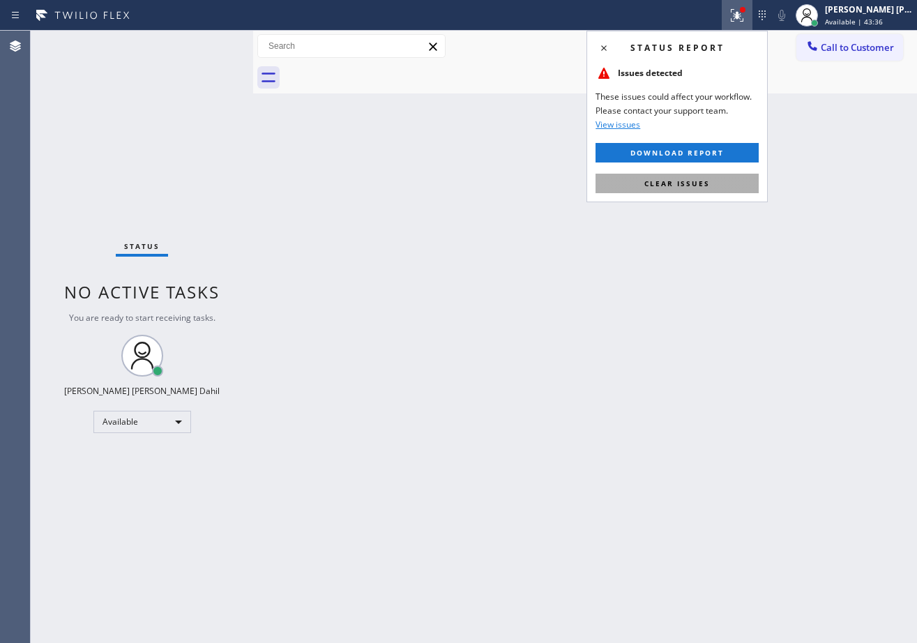
click at [720, 189] on button "Clear issues" at bounding box center [677, 184] width 163 height 20
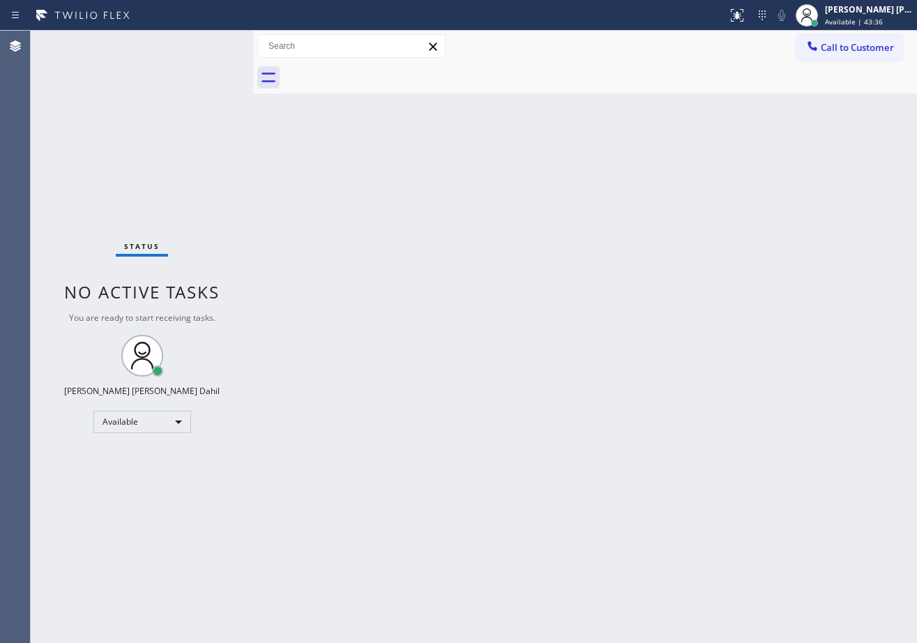
click at [720, 189] on div "Back to Dashboard Change Sender ID Customers Technicians Select a contact Outbo…" at bounding box center [585, 337] width 664 height 612
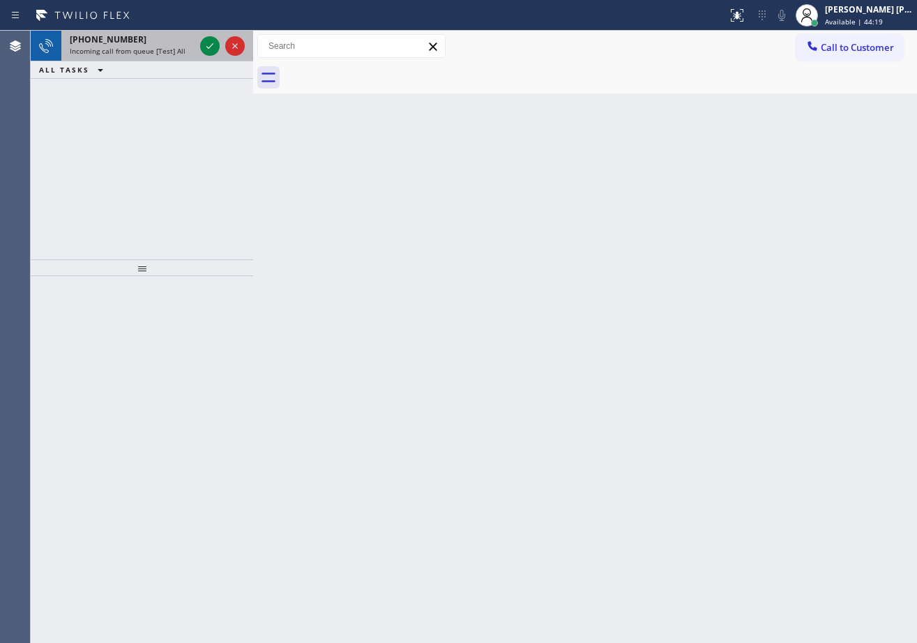
click at [189, 48] on div "[PHONE_NUMBER] Incoming call from queue [Test] All" at bounding box center [129, 46] width 136 height 31
click at [183, 52] on div "Incoming call from queue [Test] All" at bounding box center [132, 51] width 125 height 10
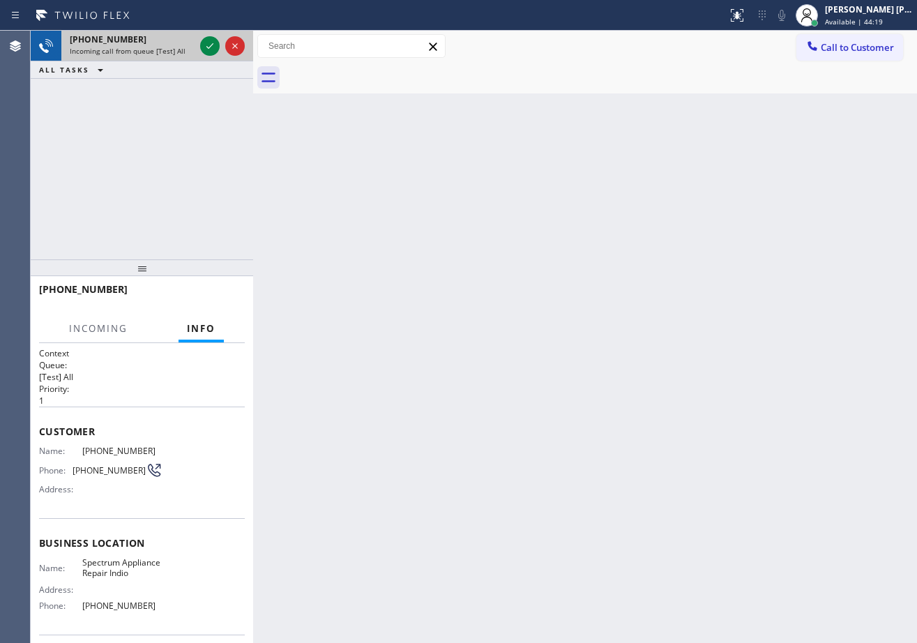
click at [183, 52] on div "Incoming call from queue [Test] All" at bounding box center [132, 51] width 125 height 10
click at [208, 48] on icon at bounding box center [209, 46] width 7 height 6
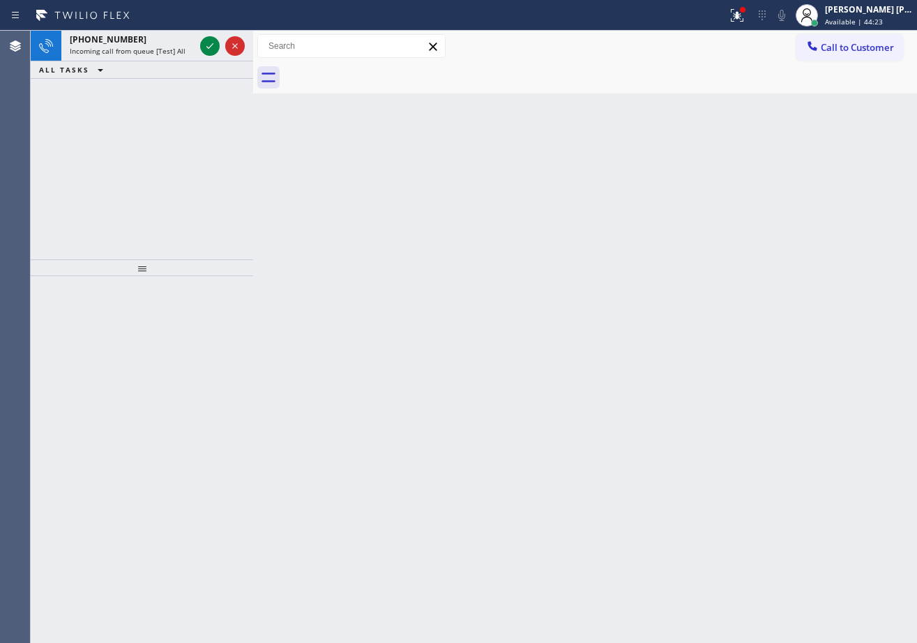
click at [536, 394] on div "Back to Dashboard Change Sender ID Customers Technicians Select a contact Outbo…" at bounding box center [585, 337] width 664 height 612
click at [146, 33] on div "[PHONE_NUMBER] Incoming call from queue [Test] All" at bounding box center [129, 46] width 136 height 31
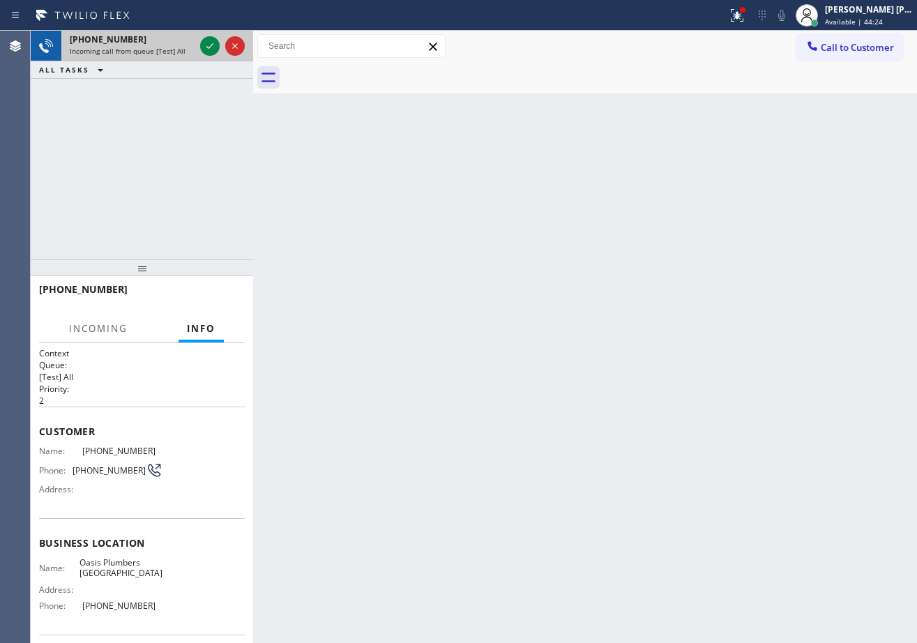
click at [158, 53] on span "Incoming call from queue [Test] All" at bounding box center [128, 51] width 116 height 10
click at [158, 50] on span "Incoming call from queue [Test] All" at bounding box center [128, 51] width 116 height 10
click at [206, 46] on icon at bounding box center [210, 46] width 17 height 17
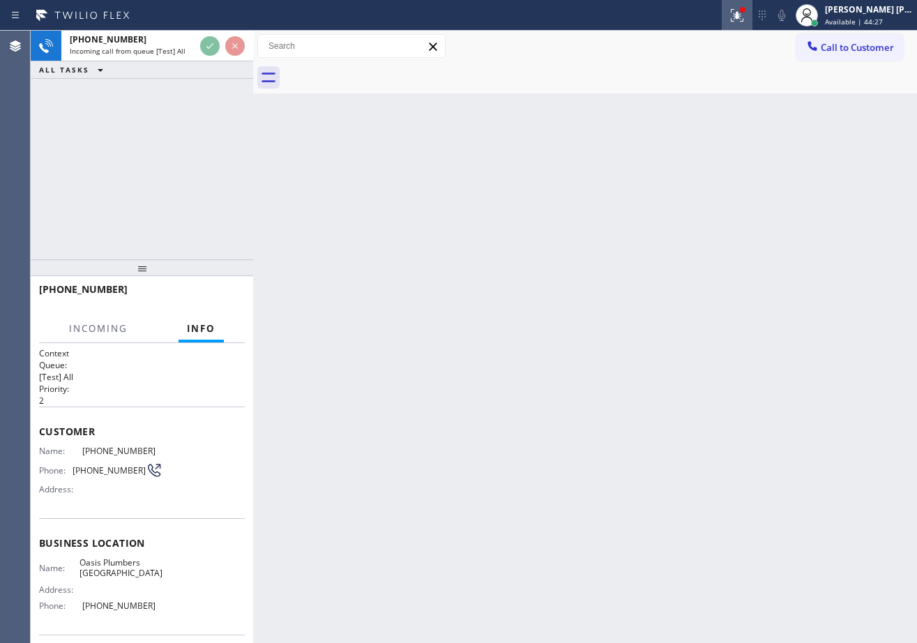
click at [746, 19] on icon at bounding box center [737, 15] width 17 height 17
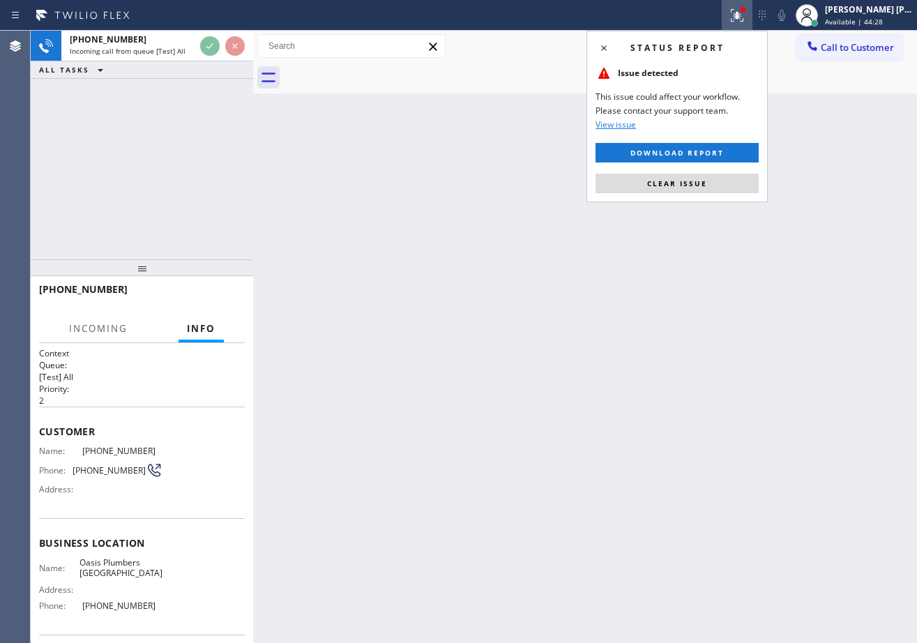
click at [712, 189] on button "Clear issue" at bounding box center [677, 184] width 163 height 20
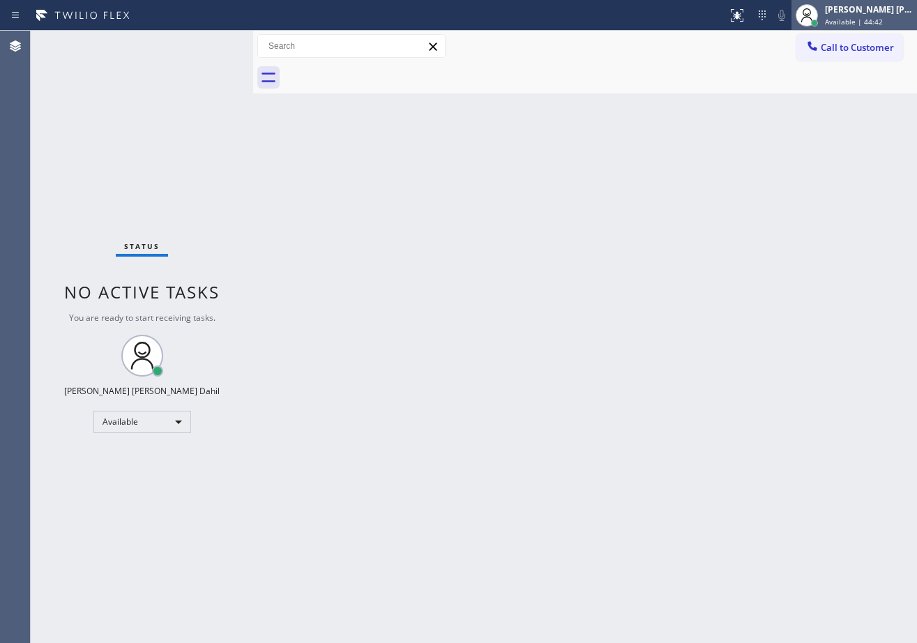
click at [845, 11] on div "[PERSON_NAME] [PERSON_NAME] Dahil" at bounding box center [869, 9] width 88 height 12
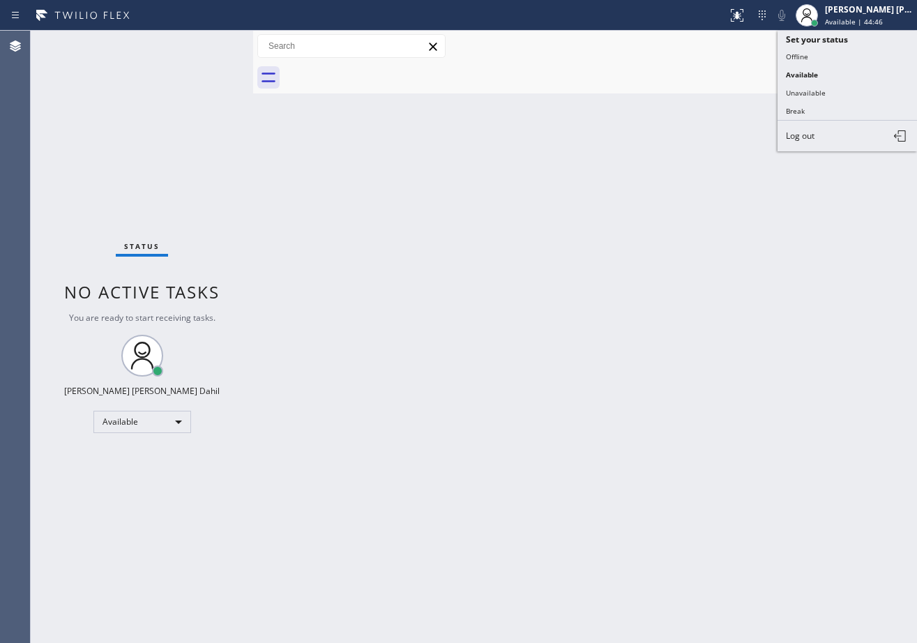
click at [827, 113] on button "Break" at bounding box center [847, 111] width 139 height 18
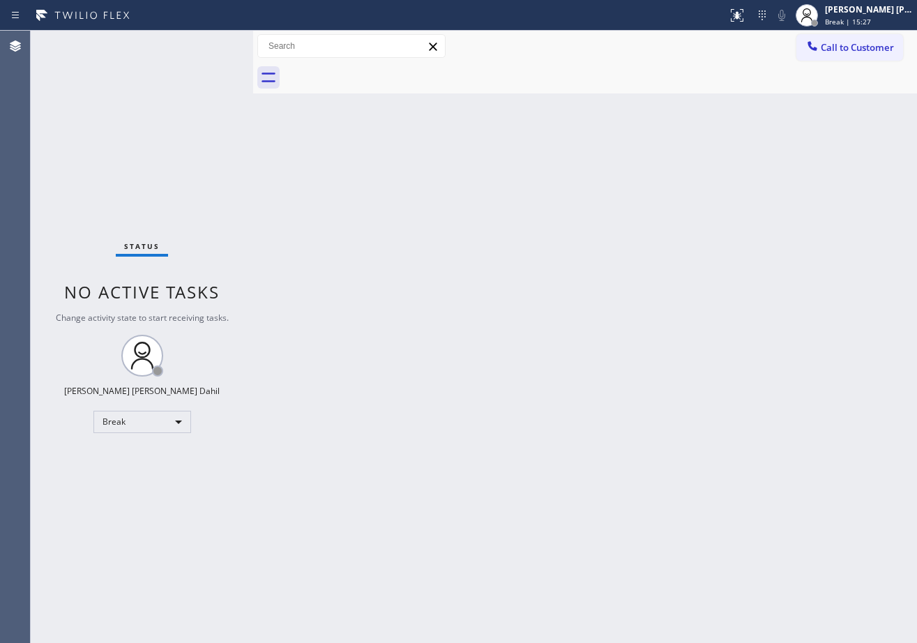
drag, startPoint x: 829, startPoint y: 27, endPoint x: 833, endPoint y: 59, distance: 32.3
click at [819, 27] on div at bounding box center [815, 23] width 10 height 10
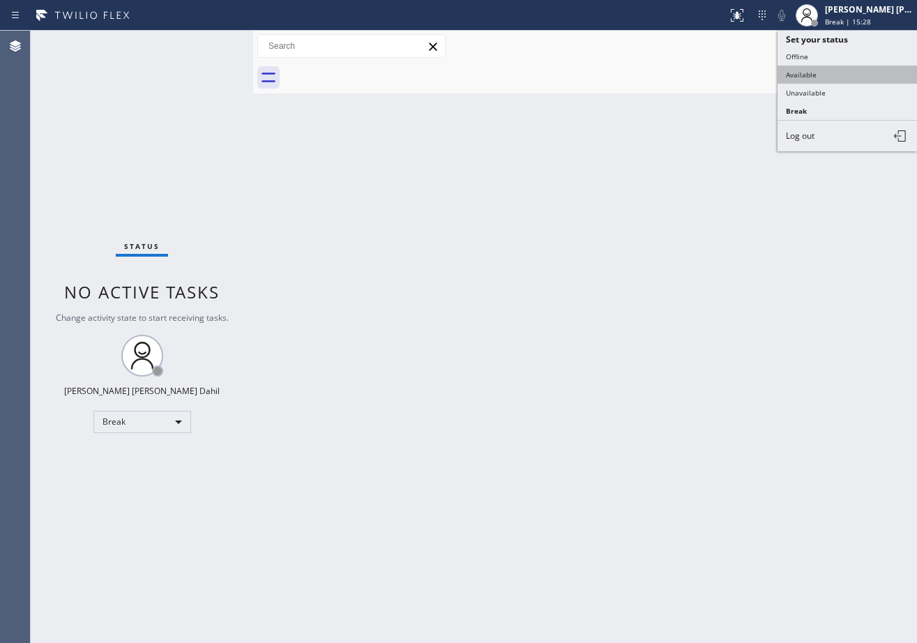
click at [820, 69] on button "Available" at bounding box center [847, 75] width 139 height 18
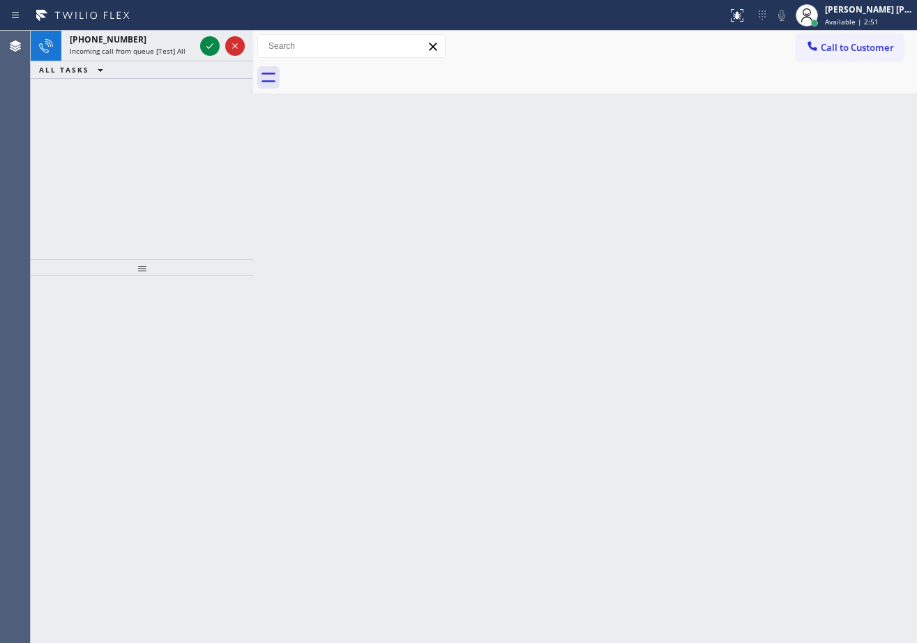
drag, startPoint x: 351, startPoint y: 84, endPoint x: 238, endPoint y: 84, distance: 113.0
click at [351, 84] on div at bounding box center [600, 77] width 633 height 31
click at [179, 58] on div "[PHONE_NUMBER] Incoming call from queue [Test] All" at bounding box center [129, 46] width 136 height 31
click at [179, 54] on span "Incoming call from queue [Test] All" at bounding box center [128, 51] width 116 height 10
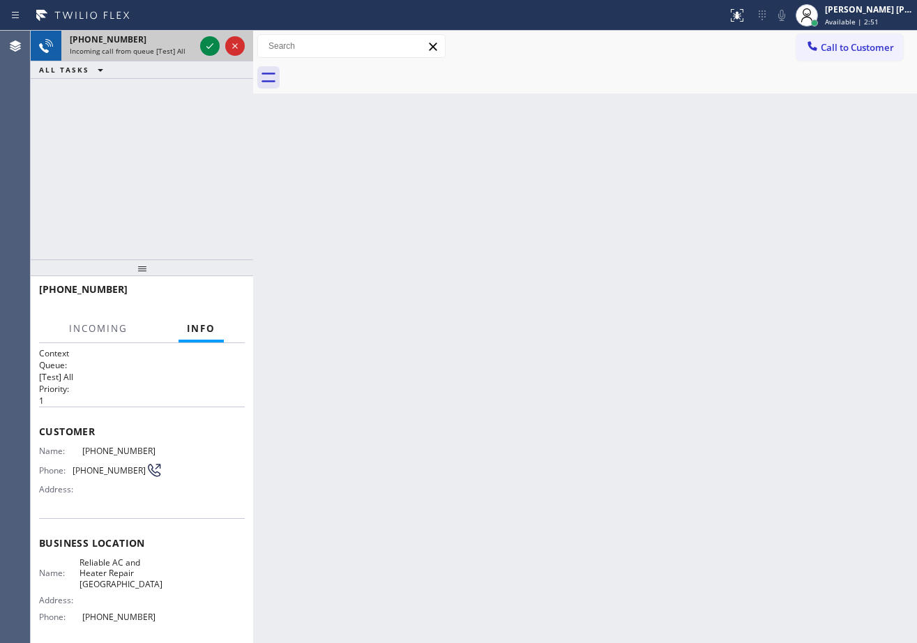
click at [180, 53] on span "Incoming call from queue [Test] All" at bounding box center [128, 51] width 116 height 10
click at [180, 52] on span "Incoming call from queue [Test] All" at bounding box center [128, 51] width 116 height 10
click at [208, 41] on icon at bounding box center [210, 46] width 17 height 17
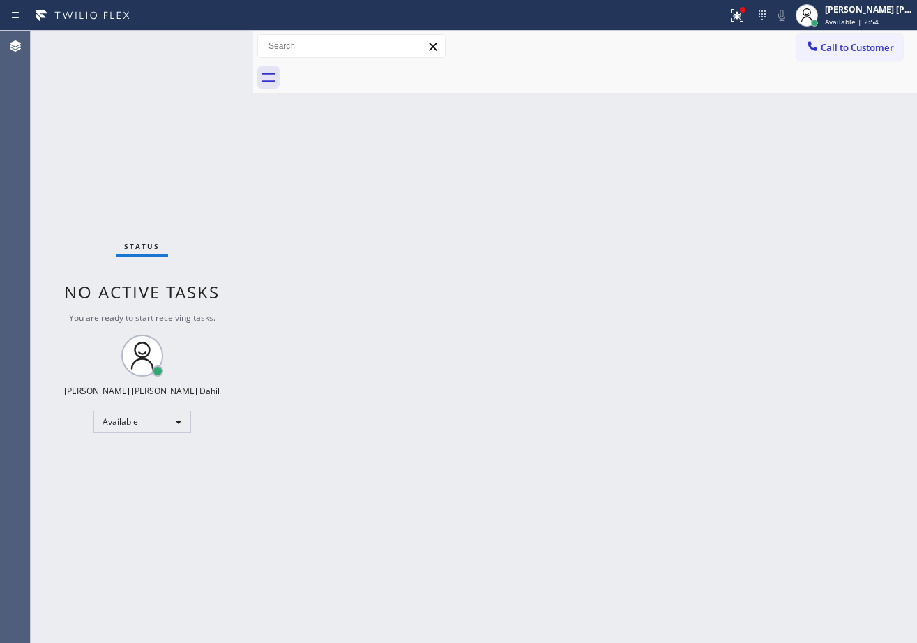
drag, startPoint x: 518, startPoint y: 250, endPoint x: 644, endPoint y: 377, distance: 179.0
click at [567, 286] on div "Back to Dashboard Change Sender ID Customers Technicians Select a contact Outbo…" at bounding box center [585, 337] width 664 height 612
click at [659, 476] on div "Back to Dashboard Change Sender ID Customers Technicians Select a contact Outbo…" at bounding box center [585, 337] width 664 height 612
click at [621, 368] on div "Back to Dashboard Change Sender ID Customers Technicians Select a contact Outbo…" at bounding box center [585, 337] width 664 height 612
click at [504, 62] on div at bounding box center [600, 77] width 633 height 31
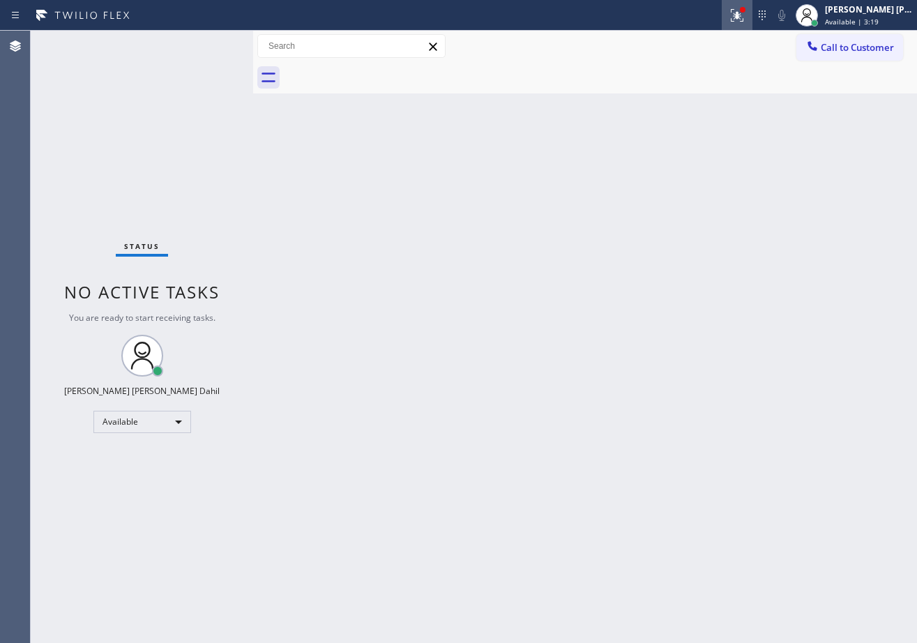
drag, startPoint x: 740, startPoint y: 10, endPoint x: 751, endPoint y: 91, distance: 81.7
click at [740, 12] on div at bounding box center [737, 15] width 31 height 17
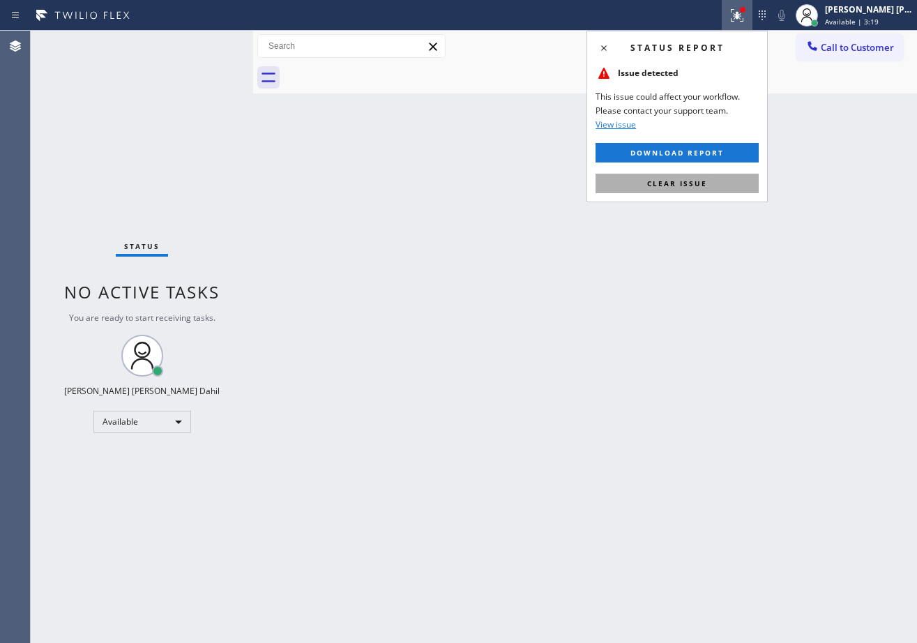
click at [710, 175] on button "Clear issue" at bounding box center [677, 184] width 163 height 20
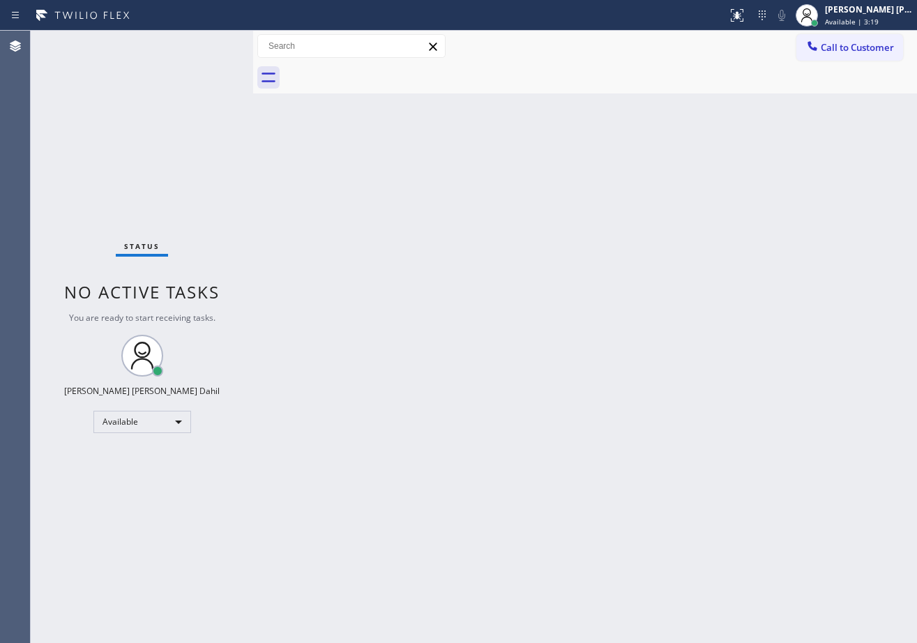
click at [709, 176] on div "Back to Dashboard Change Sender ID Customers Technicians Select a contact Outbo…" at bounding box center [585, 337] width 664 height 612
drag, startPoint x: 179, startPoint y: 52, endPoint x: 203, endPoint y: 50, distance: 24.6
click at [189, 52] on div "Status No active tasks You are ready to start receiving tasks. [PERSON_NAME] [P…" at bounding box center [142, 337] width 222 height 612
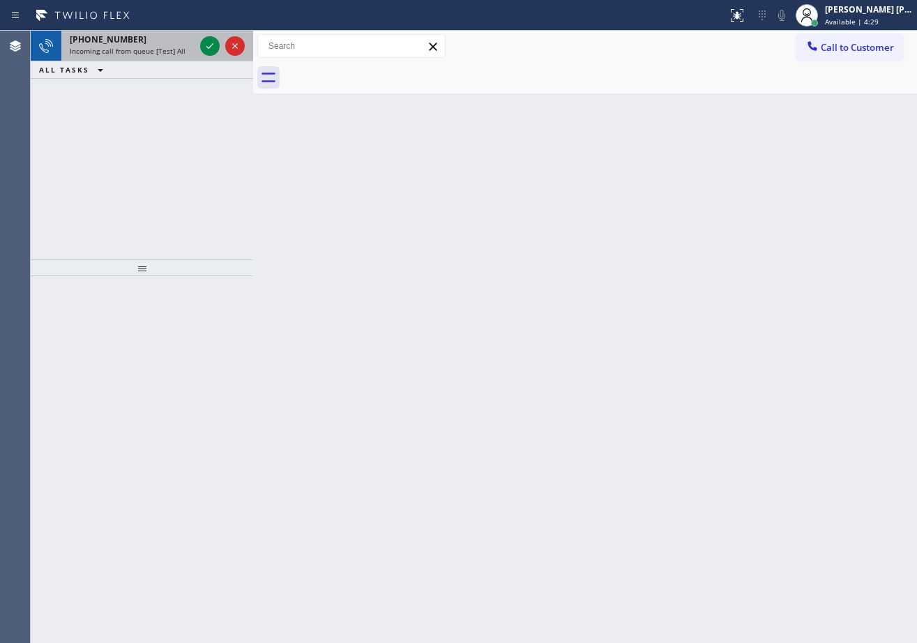
click at [200, 36] on div at bounding box center [222, 46] width 50 height 31
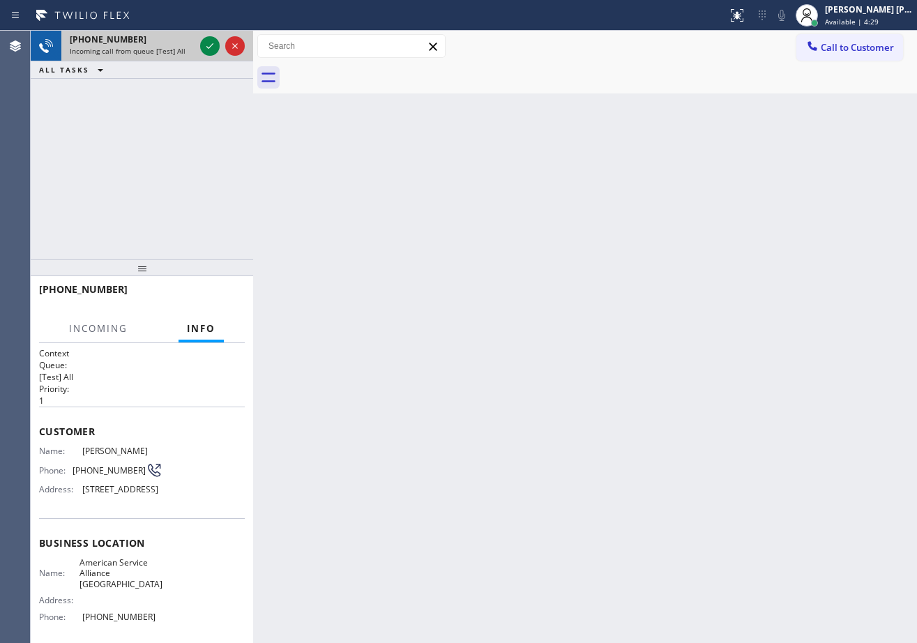
click at [200, 36] on div at bounding box center [222, 46] width 50 height 31
click at [200, 38] on div at bounding box center [222, 46] width 50 height 31
click at [206, 46] on icon at bounding box center [210, 46] width 17 height 17
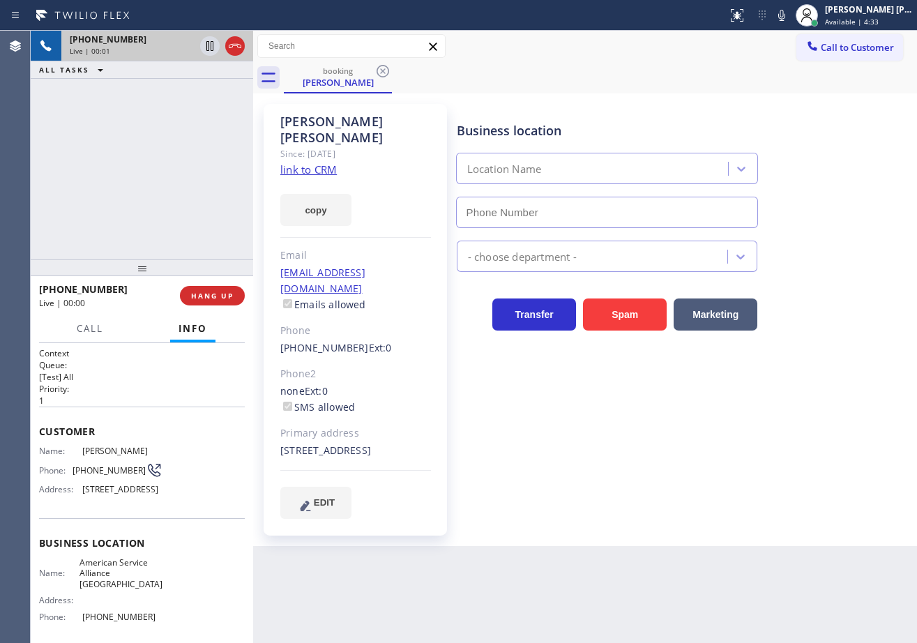
type input "[PHONE_NUMBER]"
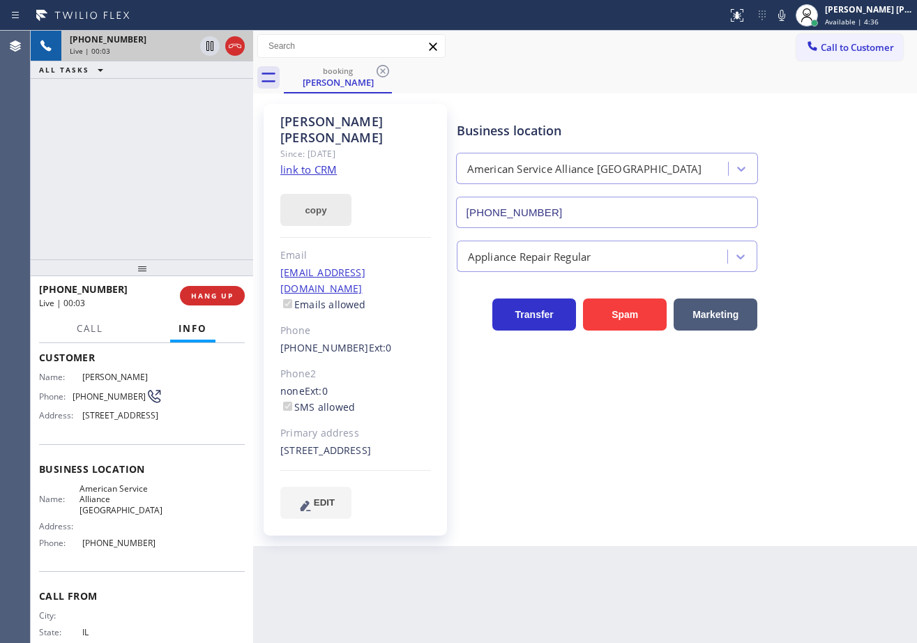
scroll to position [134, 0]
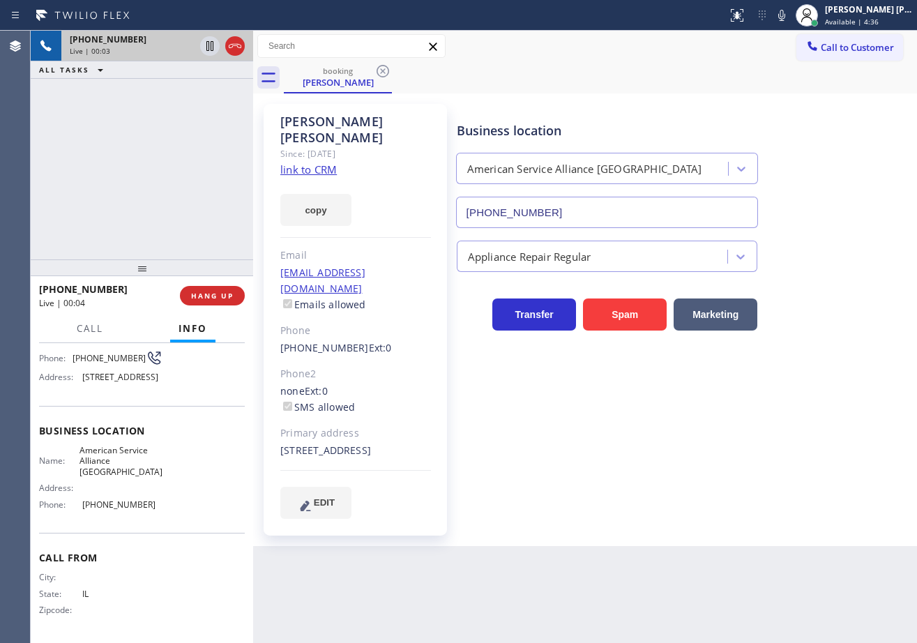
click at [319, 163] on link "link to CRM" at bounding box center [308, 170] width 56 height 14
click at [836, 259] on div "Appliance Repair Regular" at bounding box center [684, 253] width 460 height 37
click at [837, 266] on div "Appliance Repair Regular" at bounding box center [684, 253] width 460 height 37
click at [837, 267] on div "Appliance Repair Regular" at bounding box center [684, 253] width 460 height 37
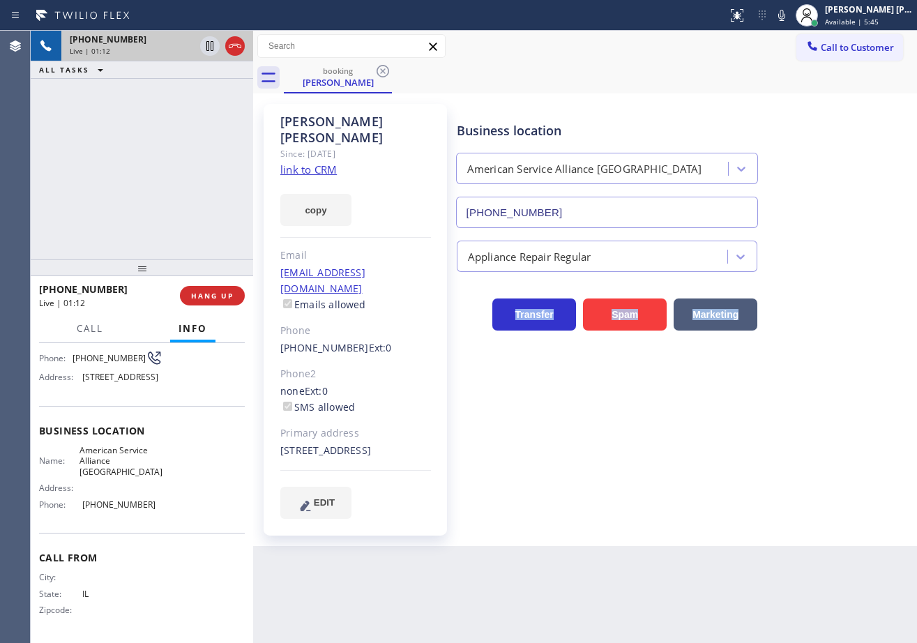
click at [837, 267] on div "Appliance Repair Regular" at bounding box center [684, 253] width 460 height 37
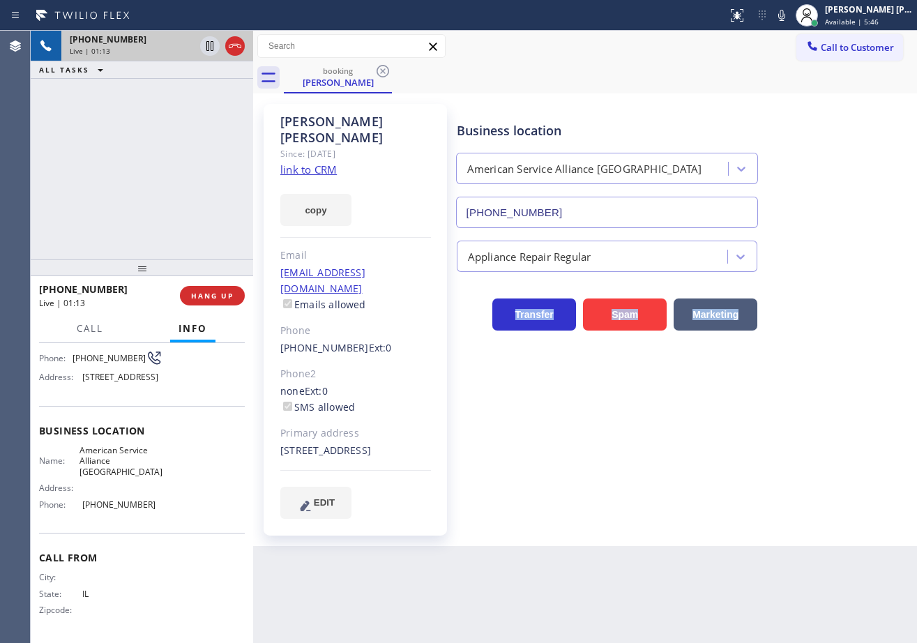
click at [836, 267] on div "Appliance Repair Regular" at bounding box center [684, 253] width 460 height 37
click at [790, 16] on icon at bounding box center [781, 15] width 17 height 17
click at [213, 52] on icon at bounding box center [210, 46] width 17 height 17
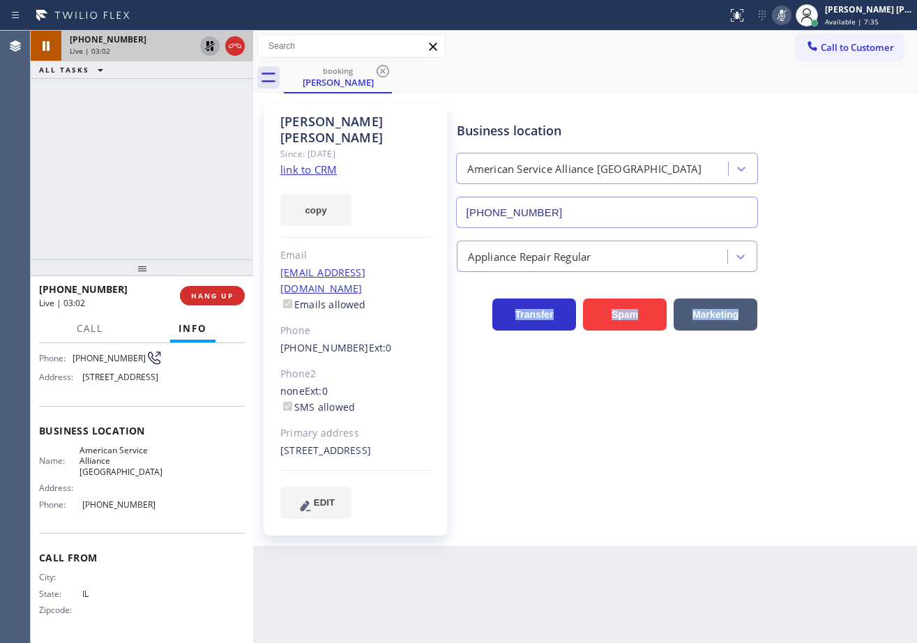
click at [206, 43] on icon at bounding box center [210, 46] width 17 height 17
click at [790, 16] on icon at bounding box center [781, 15] width 17 height 17
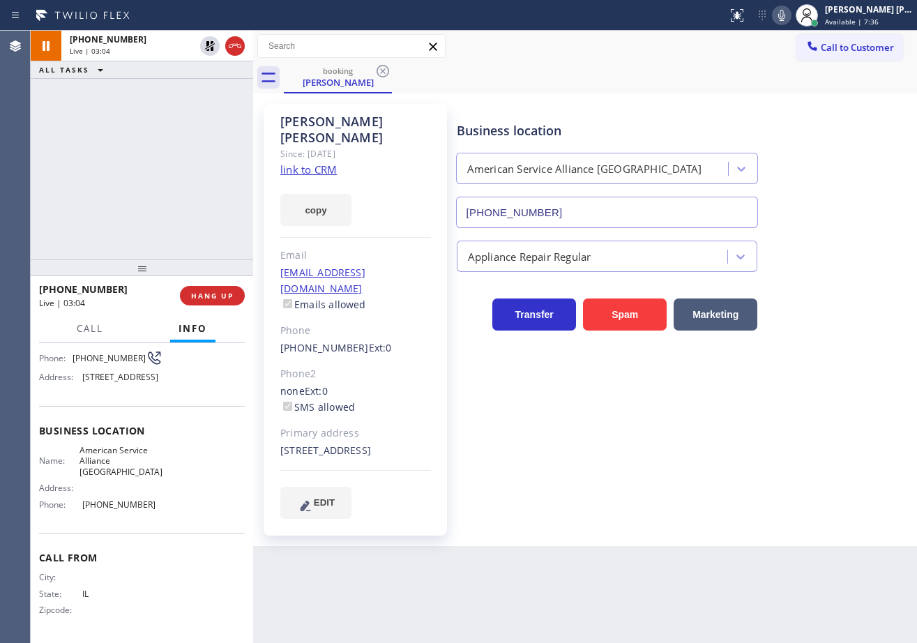
drag, startPoint x: 847, startPoint y: 135, endPoint x: 849, endPoint y: 167, distance: 32.8
click at [847, 143] on div "Business location American Service Alliance [GEOGRAPHIC_DATA] [PHONE_NUMBER]" at bounding box center [684, 165] width 460 height 126
click at [743, 505] on div "Business location American Service Alliance [GEOGRAPHIC_DATA] [PHONE_NUMBER] Ap…" at bounding box center [684, 324] width 460 height 435
click at [213, 119] on div "[PHONE_NUMBER] Live | 04:01 ALL TASKS ALL TASKS ACTIVE TASKS TASKS IN WRAP UP" at bounding box center [142, 145] width 222 height 229
click at [181, 93] on div "[PHONE_NUMBER] Live | 04:34 ALL TASKS ALL TASKS ACTIVE TASKS TASKS IN WRAP UP" at bounding box center [142, 145] width 222 height 229
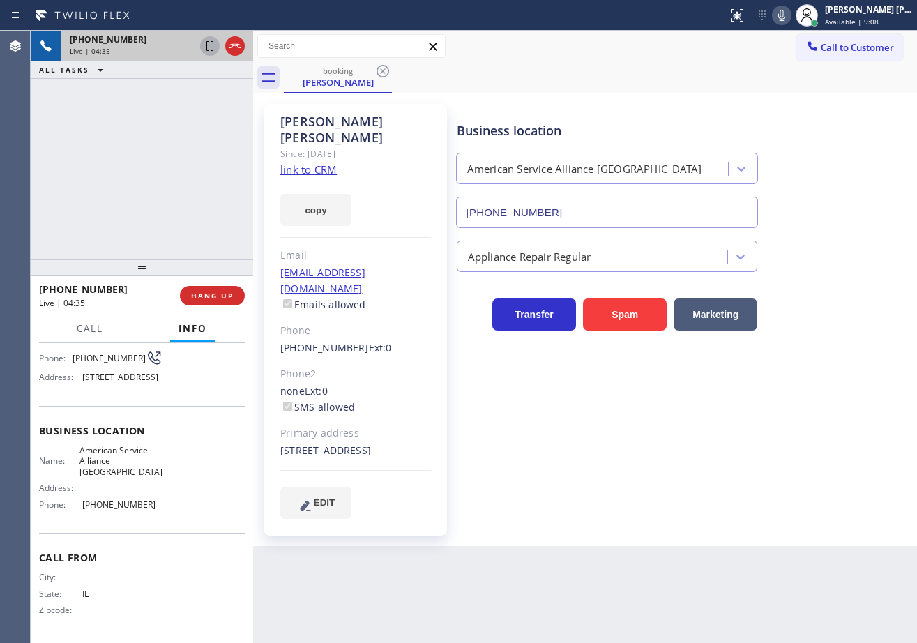
click at [207, 47] on icon at bounding box center [209, 46] width 7 height 10
click at [790, 17] on icon at bounding box center [781, 15] width 17 height 17
click at [207, 44] on icon at bounding box center [210, 46] width 10 height 10
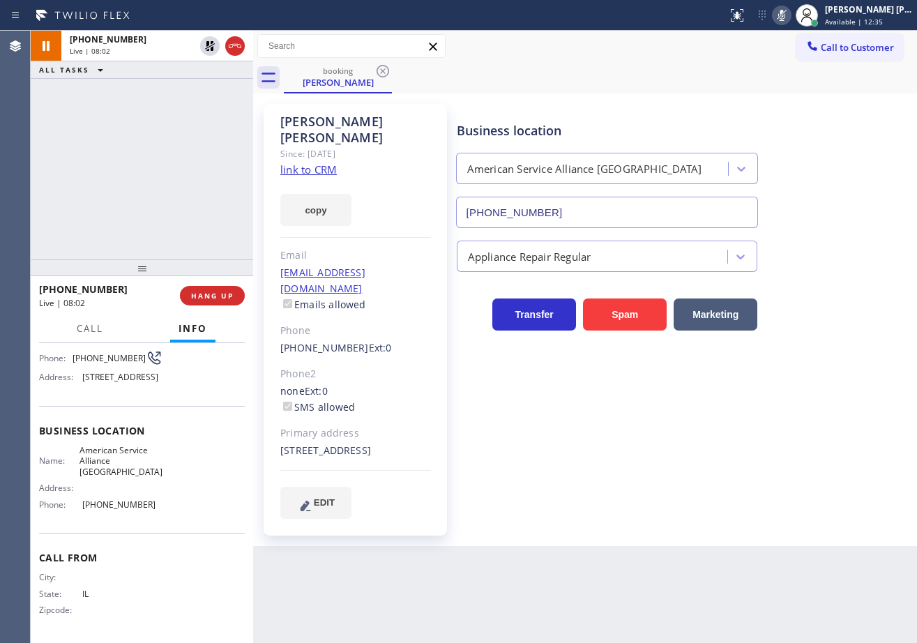
click at [790, 17] on icon at bounding box center [781, 15] width 17 height 17
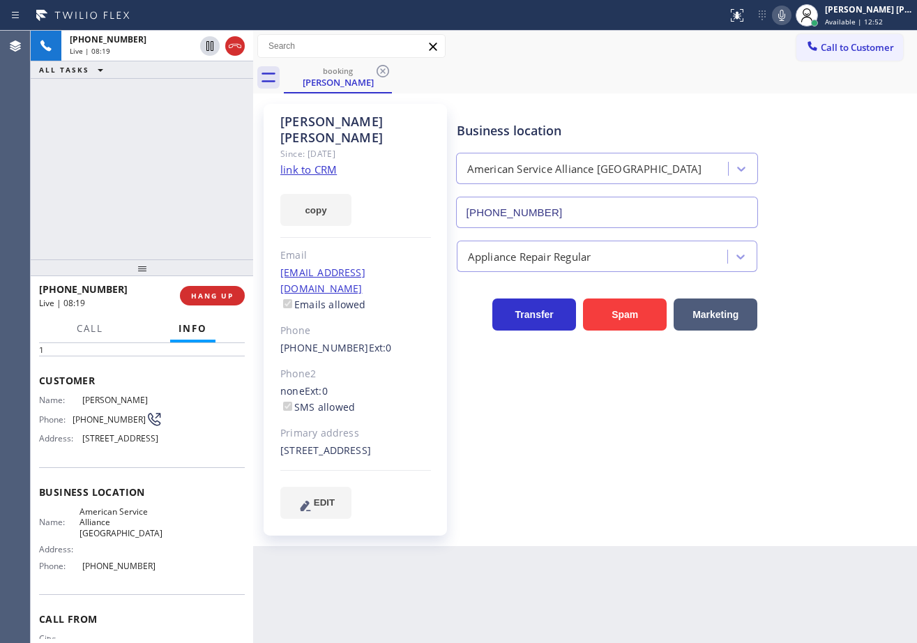
scroll to position [0, 0]
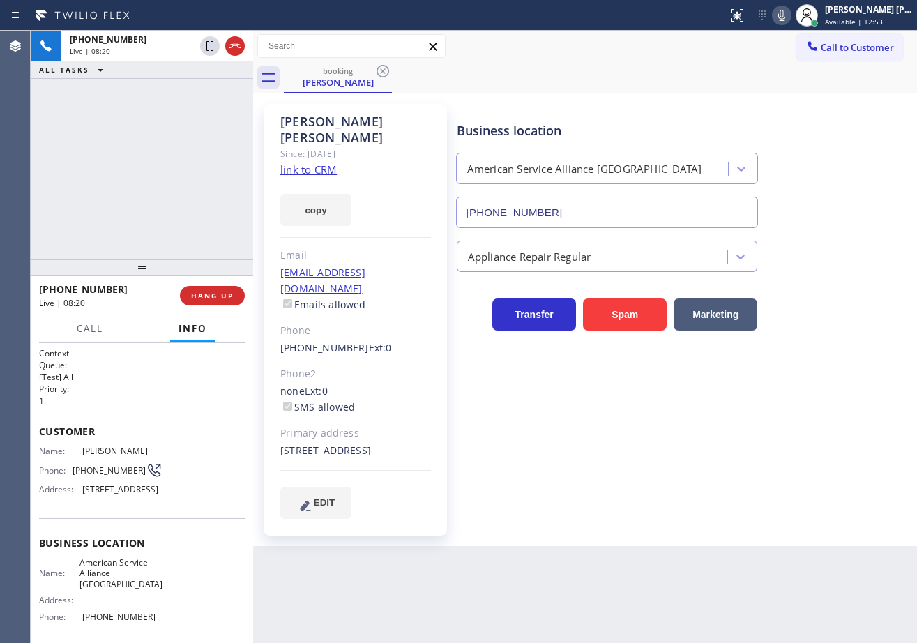
click at [155, 171] on div "[PHONE_NUMBER] Live | 08:20 ALL TASKS ALL TASKS ACTIVE TASKS TASKS IN WRAP UP" at bounding box center [142, 145] width 222 height 229
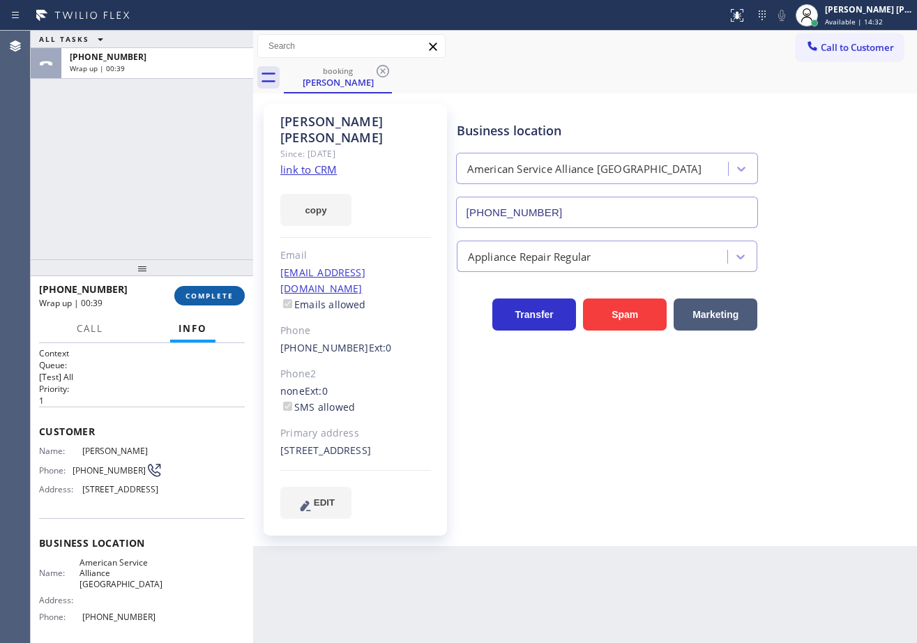
click at [181, 296] on button "COMPLETE" at bounding box center [209, 296] width 70 height 20
click at [192, 213] on div "ALL TASKS ALL TASKS ACTIVE TASKS TASKS IN WRAP UP [PHONE_NUMBER] Wrap up | 00:42" at bounding box center [142, 145] width 222 height 229
drag, startPoint x: 169, startPoint y: 215, endPoint x: 198, endPoint y: 246, distance: 42.5
click at [170, 218] on div "ALL TASKS ALL TASKS ACTIVE TASKS TASKS IN WRAP UP [PHONE_NUMBER] Wrap up | 00:57" at bounding box center [142, 145] width 222 height 229
click at [225, 308] on div "[PHONE_NUMBER] Wrap up | 00:57 COMPLETE" at bounding box center [142, 296] width 206 height 36
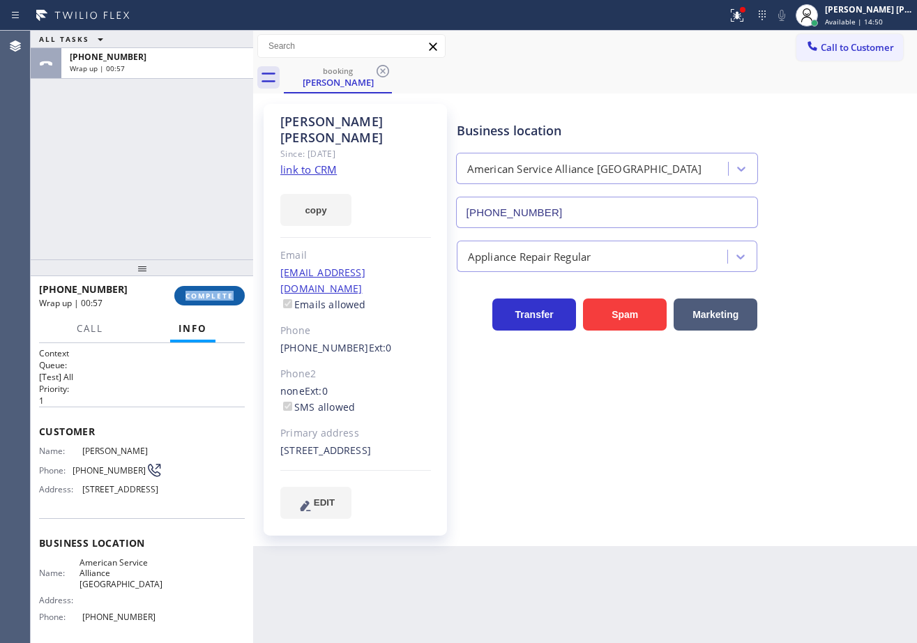
click at [225, 305] on div "[PHONE_NUMBER] Wrap up | 00:57 COMPLETE" at bounding box center [142, 296] width 206 height 36
click at [225, 299] on span "COMPLETE" at bounding box center [210, 296] width 48 height 10
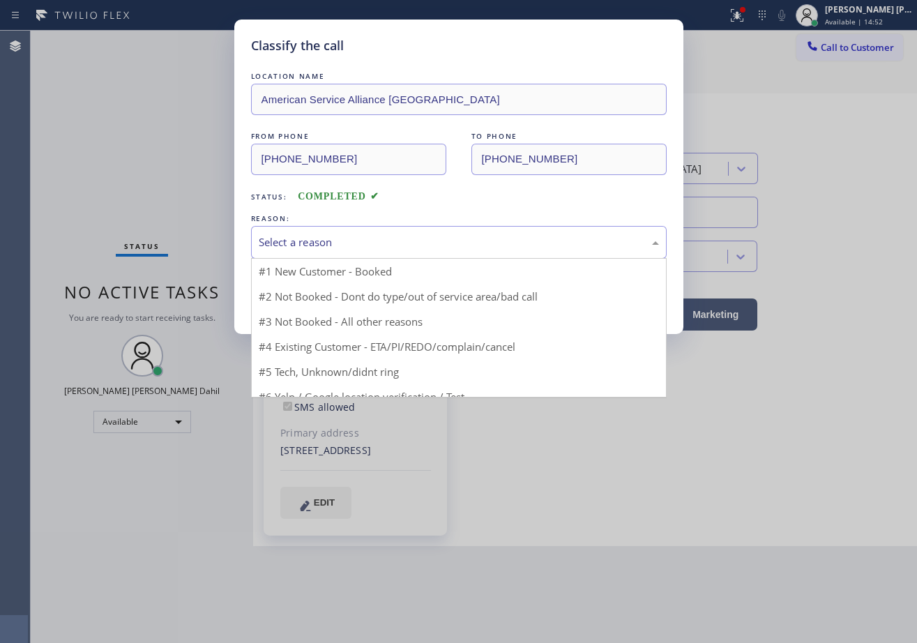
click at [382, 250] on div "Select a reason" at bounding box center [459, 242] width 416 height 33
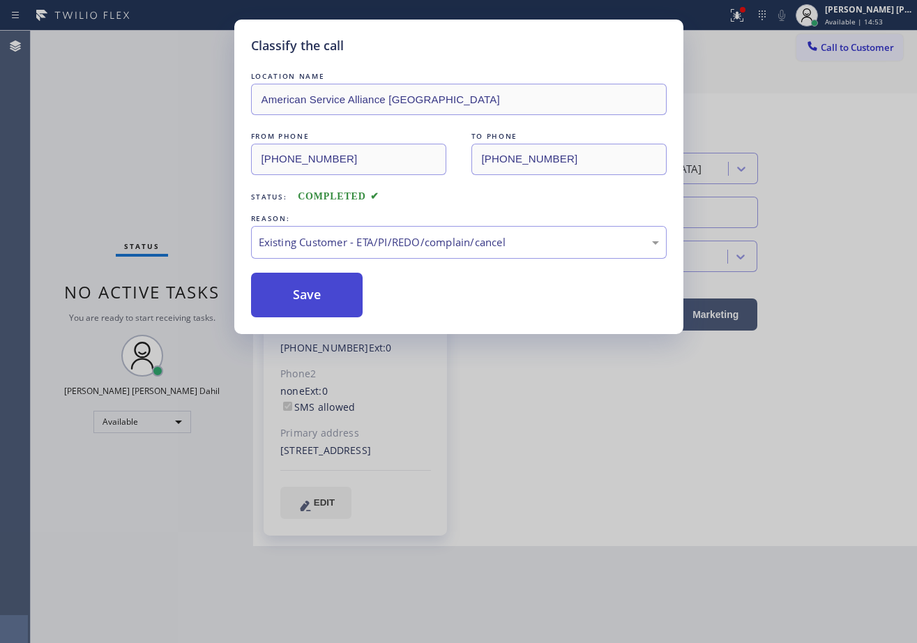
click at [339, 301] on button "Save" at bounding box center [307, 295] width 112 height 45
click at [337, 300] on button "Save" at bounding box center [307, 295] width 112 height 45
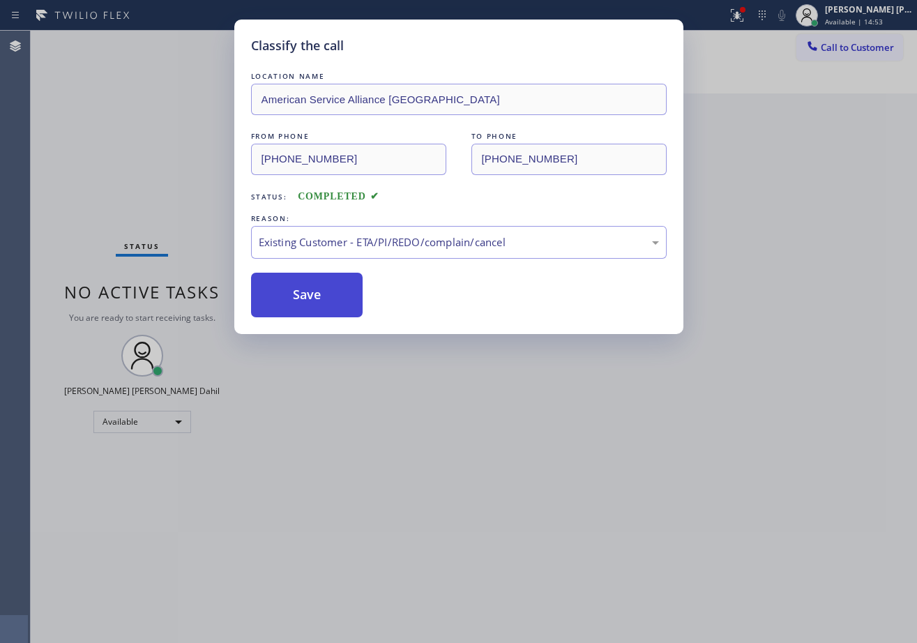
click at [337, 300] on button "Save" at bounding box center [307, 295] width 112 height 45
click at [615, 465] on div "Classify the call LOCATION NAME American Service Alliance Schaumburg FROM PHONE…" at bounding box center [458, 321] width 917 height 643
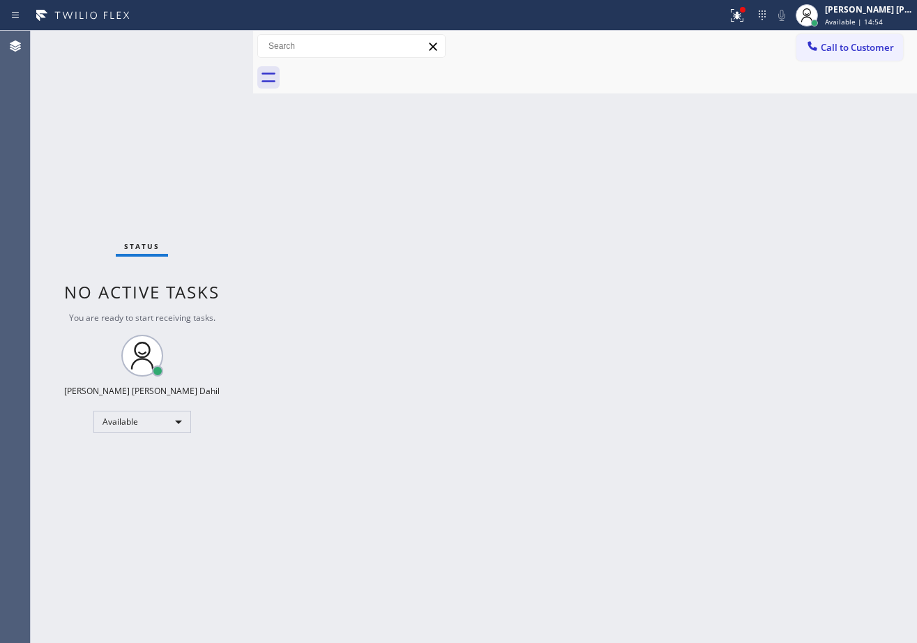
drag, startPoint x: 756, startPoint y: 14, endPoint x: 750, endPoint y: 44, distance: 30.5
click at [746, 15] on icon at bounding box center [737, 15] width 17 height 17
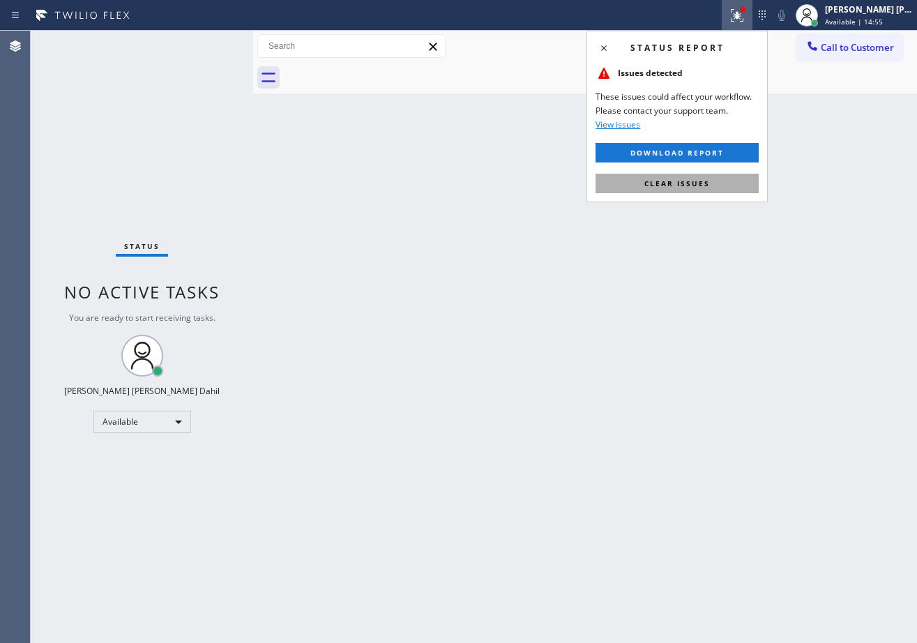
click at [706, 181] on span "Clear issues" at bounding box center [677, 184] width 66 height 10
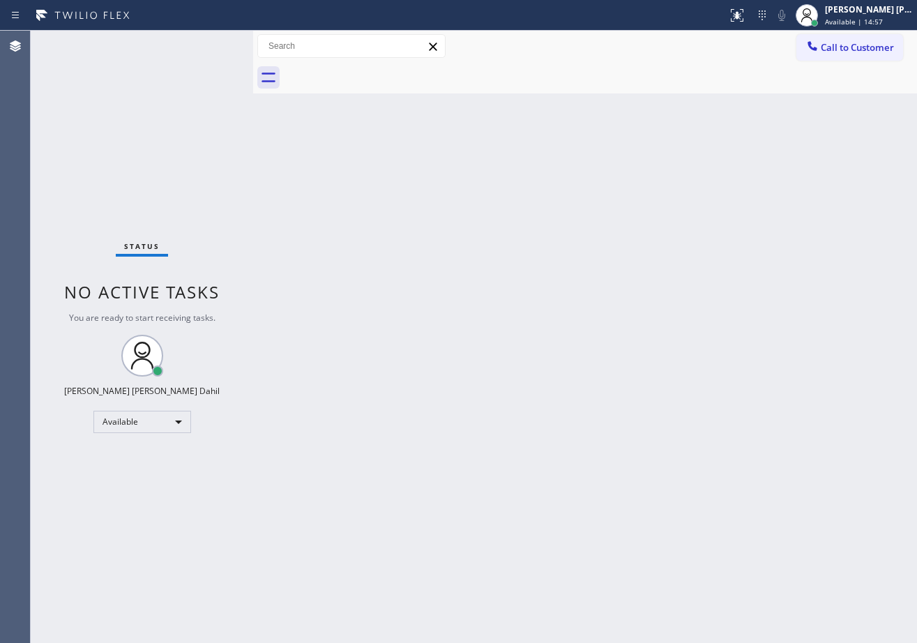
click at [349, 181] on div "Back to Dashboard Change Sender ID Customers Technicians Select a contact Outbo…" at bounding box center [585, 337] width 664 height 612
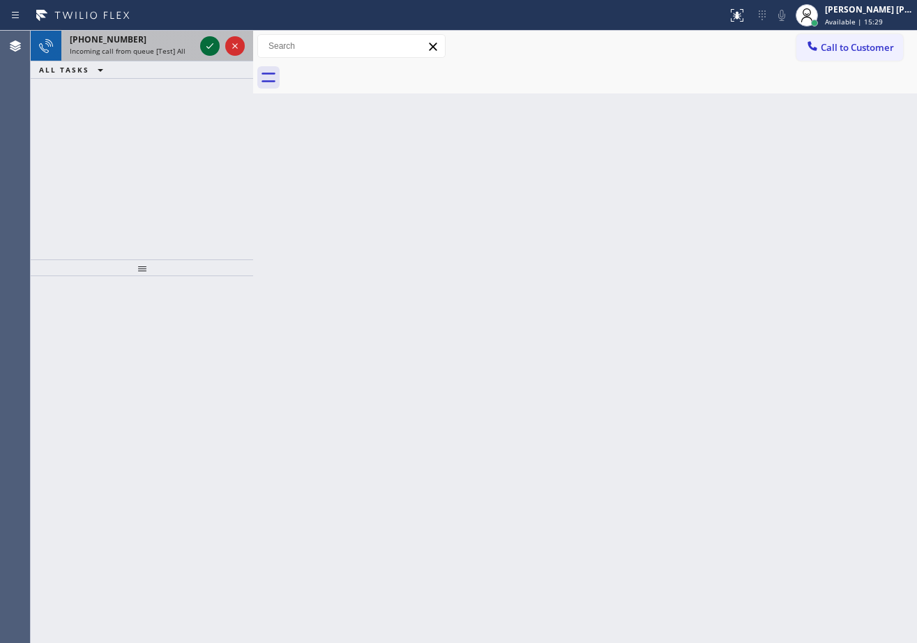
click at [206, 44] on icon at bounding box center [210, 46] width 17 height 17
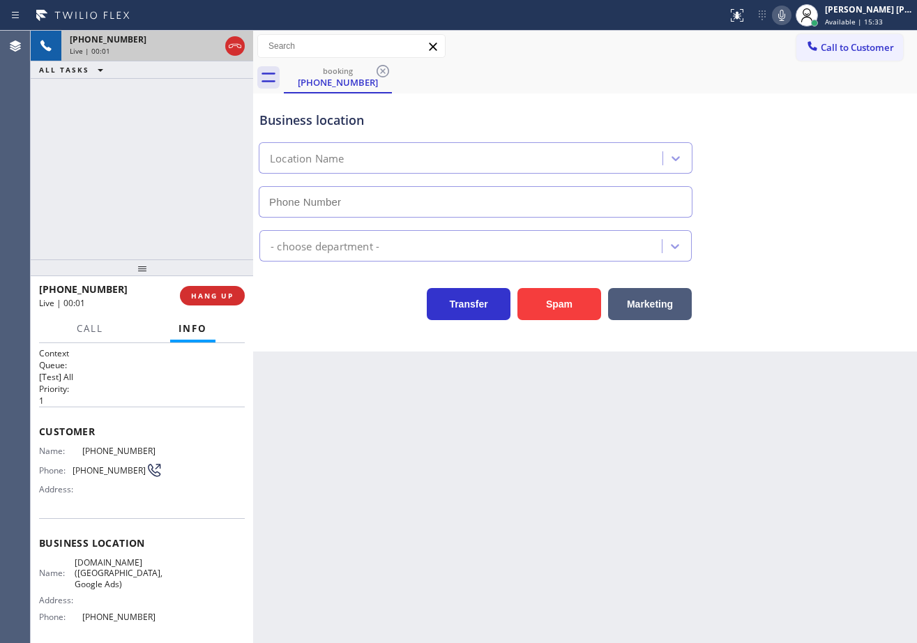
type input "[PHONE_NUMBER]"
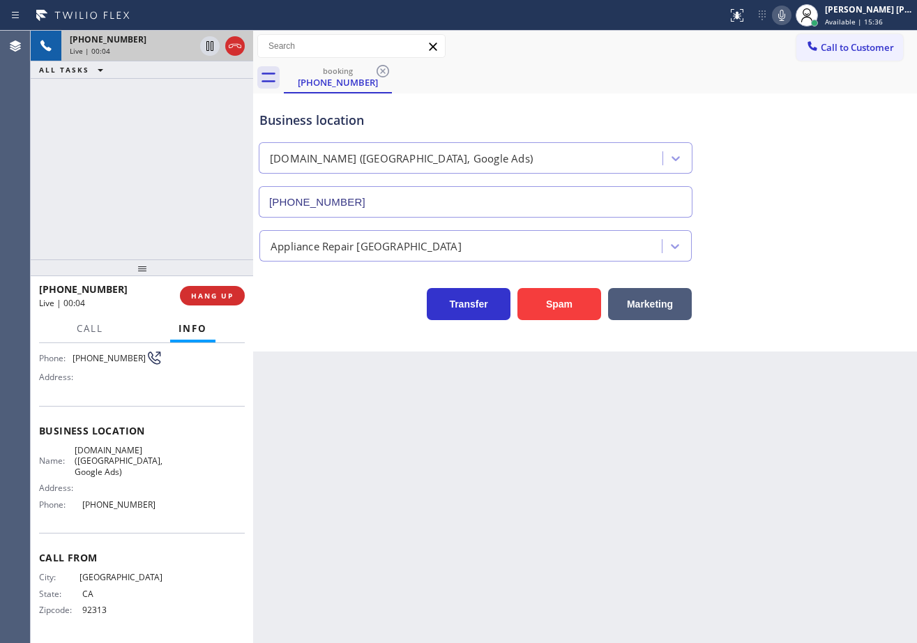
drag, startPoint x: 434, startPoint y: 545, endPoint x: 197, endPoint y: 519, distance: 238.5
click at [433, 545] on div "Back to Dashboard Change Sender ID Customers Technicians Select a contact Outbo…" at bounding box center [585, 337] width 664 height 612
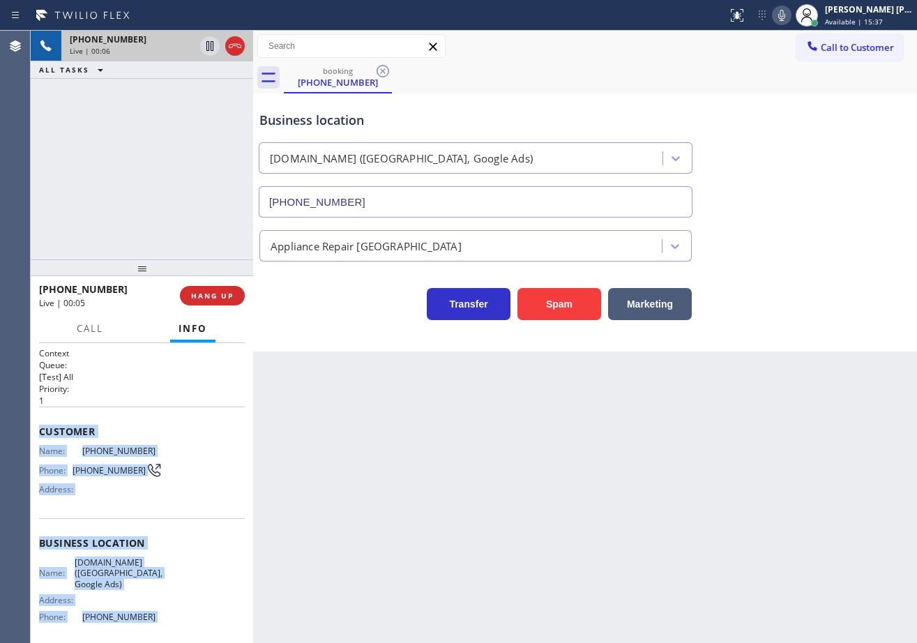
scroll to position [112, 0]
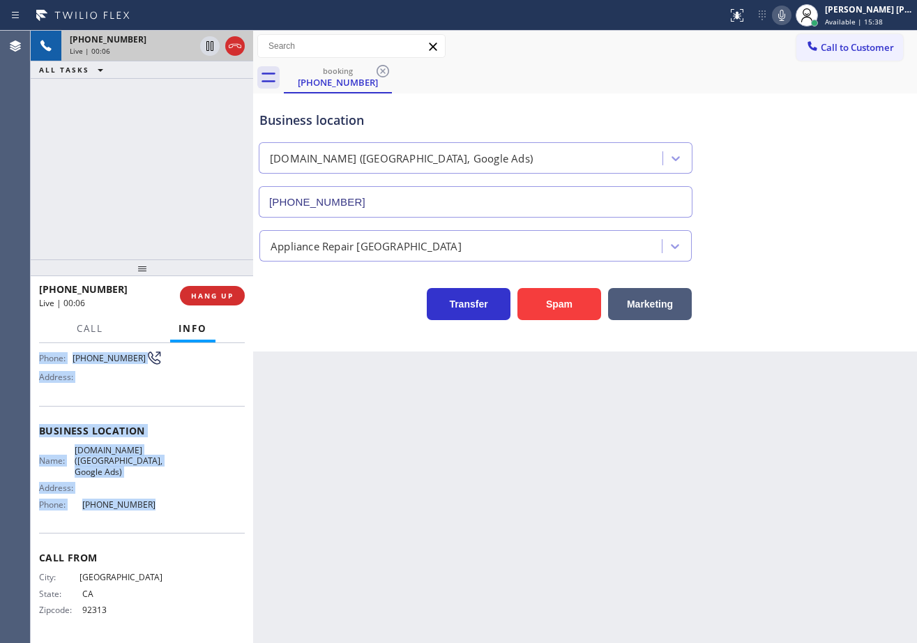
drag, startPoint x: 37, startPoint y: 426, endPoint x: 179, endPoint y: 510, distance: 164.5
click at [179, 511] on div "Context Queue: [Test] All Priority: 1 Customer Name: [PHONE_NUMBER] Phone: [PHO…" at bounding box center [142, 493] width 222 height 300
copy div "Customer Name: [PHONE_NUMBER] Phone: [PHONE_NUMBER] Address: Business location …"
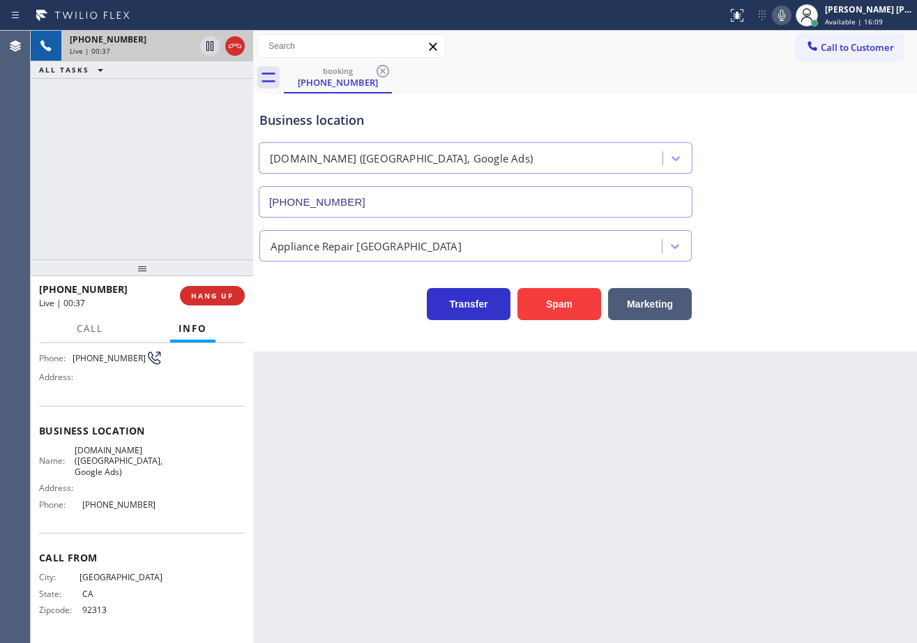
click at [114, 157] on div "[PHONE_NUMBER] Live | 00:37 ALL TASKS ALL TASKS ACTIVE TASKS TASKS IN WRAP UP" at bounding box center [142, 145] width 222 height 229
click at [204, 143] on div "[PHONE_NUMBER] Live | 00:39 ALL TASKS ALL TASKS ACTIVE TASKS TASKS IN WRAP UP" at bounding box center [142, 145] width 222 height 229
click at [204, 144] on div "[PHONE_NUMBER] Live | 00:39 ALL TASKS ALL TASKS ACTIVE TASKS TASKS IN WRAP UP" at bounding box center [142, 145] width 222 height 229
click at [183, 227] on div "[PHONE_NUMBER] Live | 00:40 ALL TASKS ALL TASKS ACTIVE TASKS TASKS IN WRAP UP" at bounding box center [142, 145] width 222 height 229
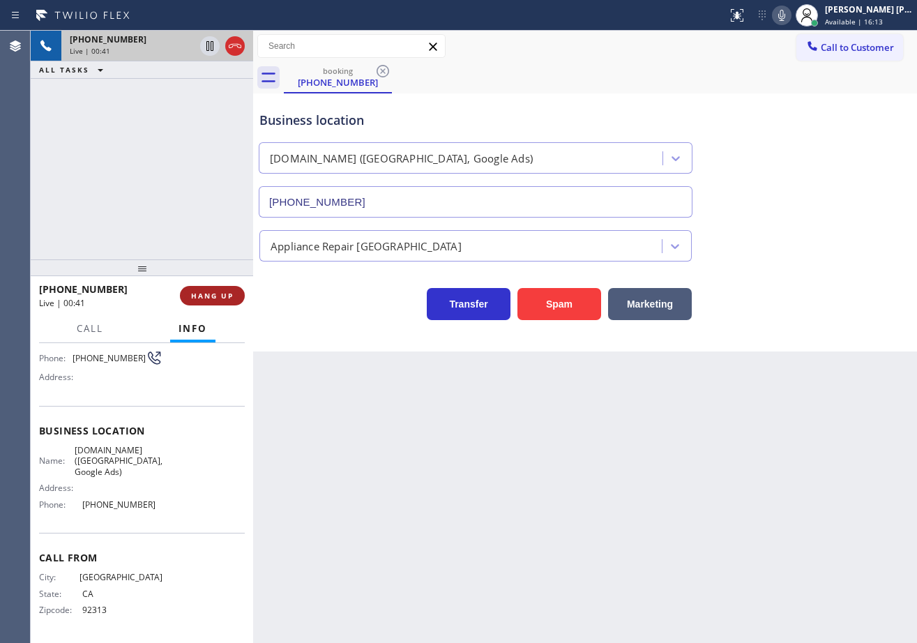
click at [215, 298] on span "HANG UP" at bounding box center [212, 296] width 43 height 10
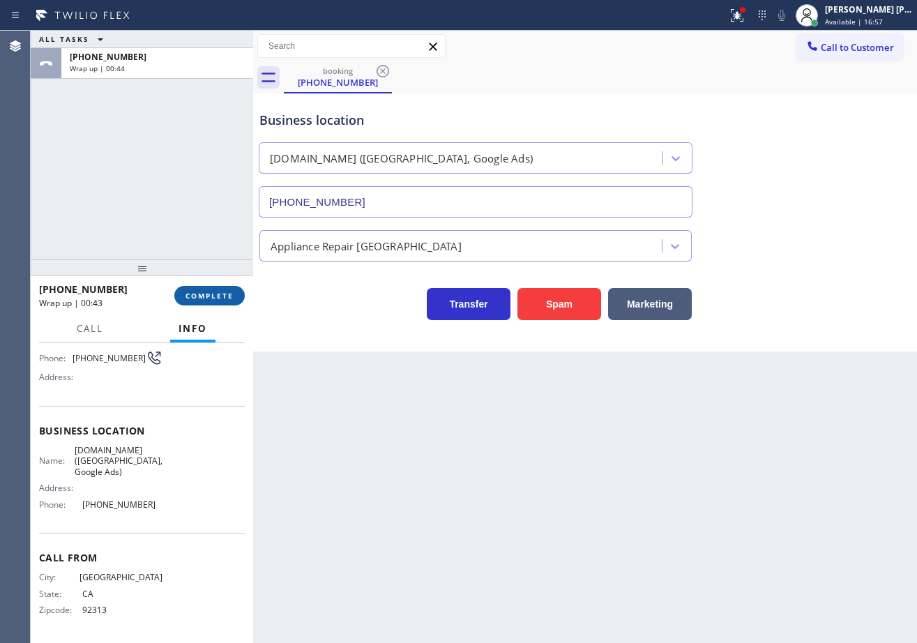
click at [216, 298] on span "COMPLETE" at bounding box center [210, 296] width 48 height 10
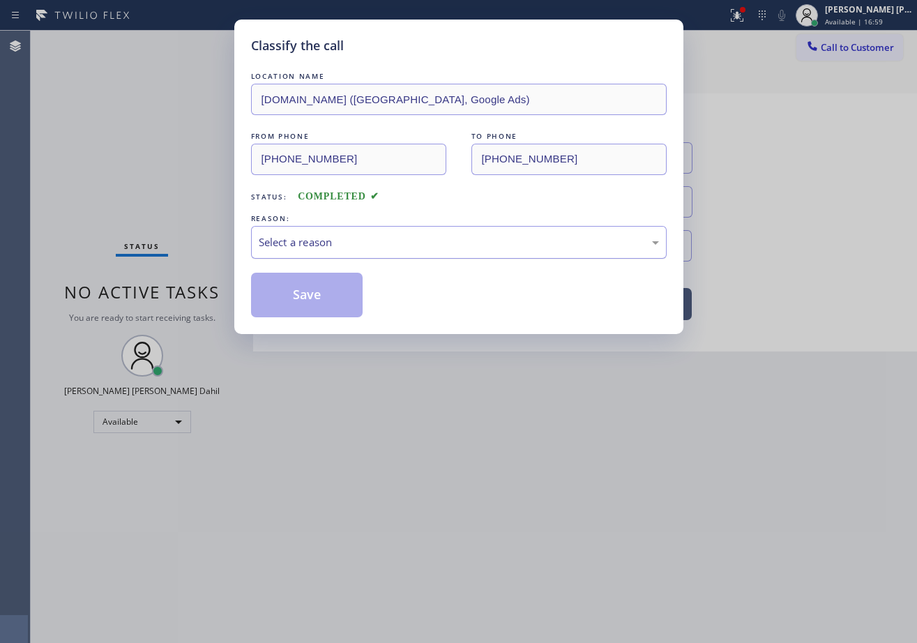
click at [352, 252] on div "Select a reason" at bounding box center [459, 242] width 416 height 33
drag, startPoint x: 333, startPoint y: 259, endPoint x: 330, endPoint y: 292, distance: 32.2
click at [334, 259] on div "LOCATION NAME [DOMAIN_NAME] ([GEOGRAPHIC_DATA], Google Ads) FROM PHONE [PHONE_N…" at bounding box center [459, 193] width 416 height 248
click at [307, 245] on div "Tech, Unknown/didnt ring" at bounding box center [459, 242] width 400 height 16
click at [285, 296] on button "Save" at bounding box center [307, 295] width 112 height 45
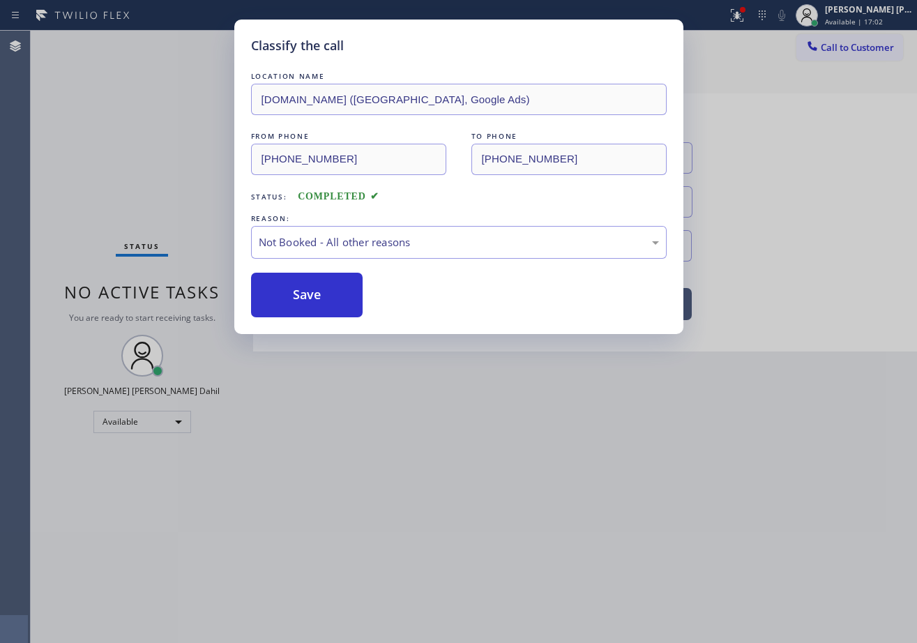
click at [285, 296] on button "Save" at bounding box center [307, 295] width 112 height 45
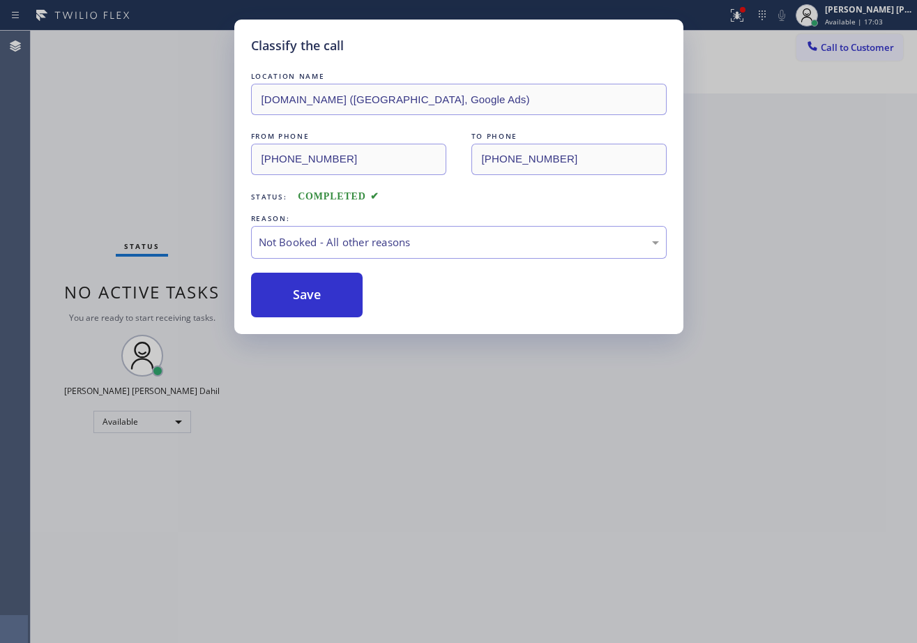
click at [285, 296] on button "Save" at bounding box center [307, 295] width 112 height 45
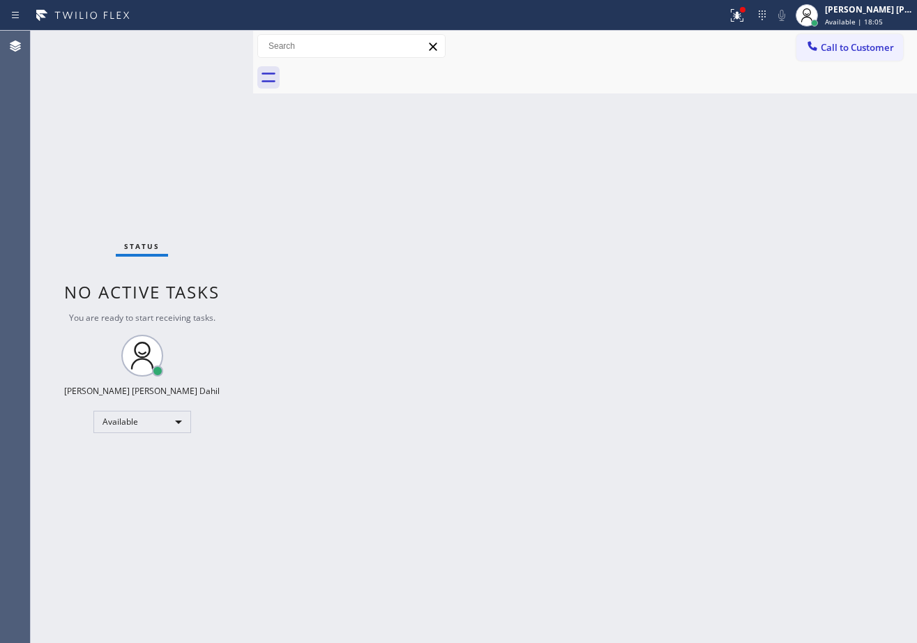
click at [741, 254] on div "Back to Dashboard Change Sender ID Customers Technicians Select a contact Outbo…" at bounding box center [585, 337] width 664 height 612
click at [632, 360] on div "Back to Dashboard Change Sender ID Customers Technicians Select a contact Outbo…" at bounding box center [585, 337] width 664 height 612
click at [746, 15] on icon at bounding box center [737, 15] width 17 height 17
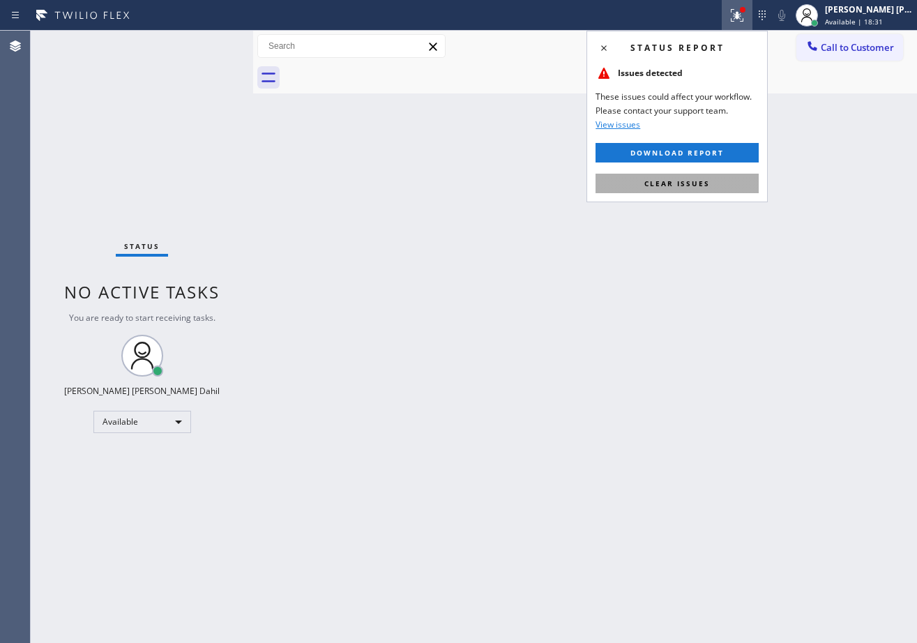
click at [730, 192] on button "Clear issues" at bounding box center [677, 184] width 163 height 20
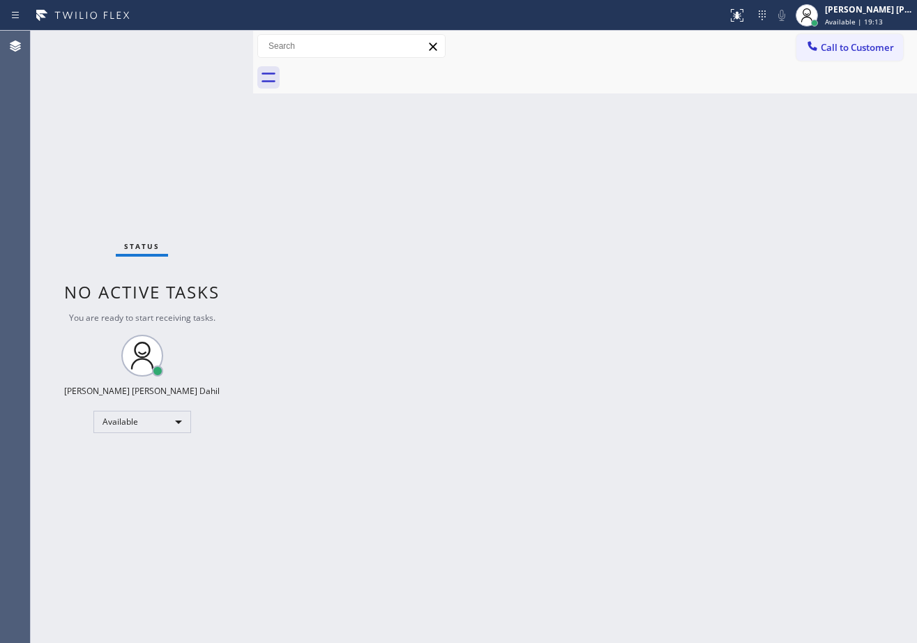
drag, startPoint x: 721, startPoint y: 212, endPoint x: 896, endPoint y: 530, distance: 363.0
click at [725, 220] on div "Back to Dashboard Change Sender ID Customers Technicians Select a contact Outbo…" at bounding box center [585, 337] width 664 height 612
drag, startPoint x: 632, startPoint y: 471, endPoint x: 819, endPoint y: 637, distance: 250.4
click at [639, 467] on div "Back to Dashboard Change Sender ID Customers Technicians Select a contact Outbo…" at bounding box center [585, 337] width 664 height 612
click at [327, 255] on div "Back to Dashboard Change Sender ID Customers Technicians Select a contact Outbo…" at bounding box center [585, 337] width 664 height 612
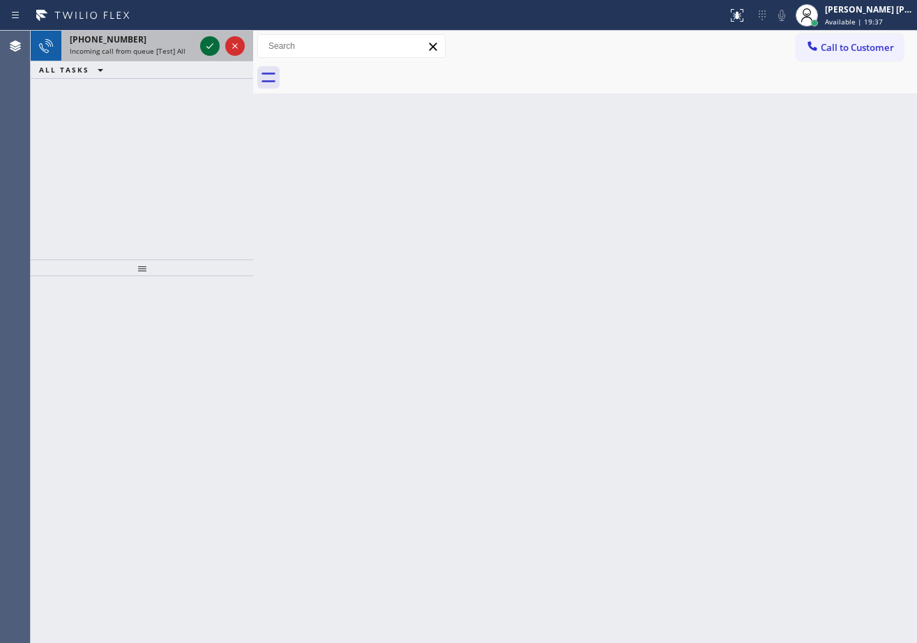
click at [206, 44] on icon at bounding box center [210, 46] width 17 height 17
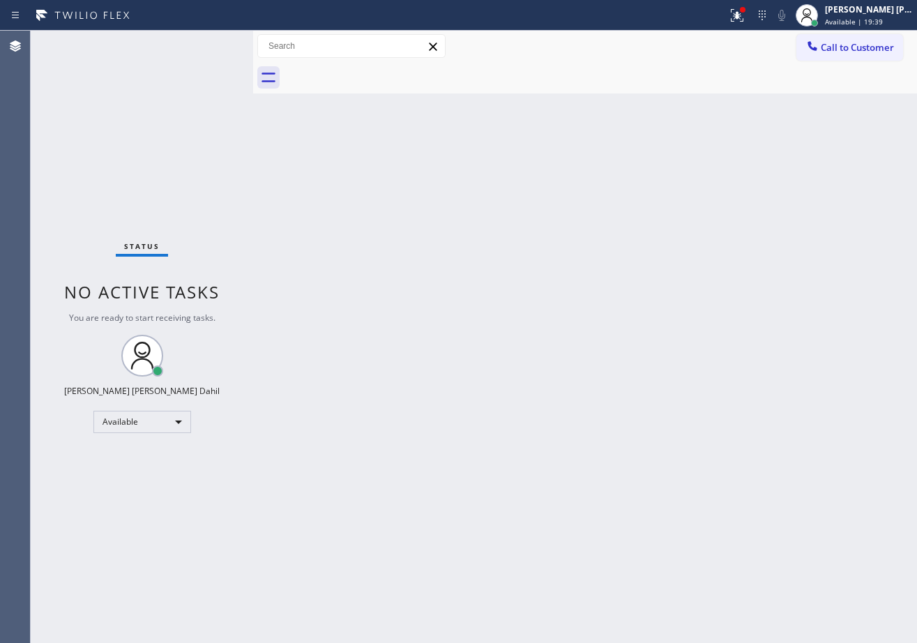
click at [628, 430] on div "Back to Dashboard Change Sender ID Customers Technicians Select a contact Outbo…" at bounding box center [585, 337] width 664 height 612
click at [639, 419] on div "Back to Dashboard Change Sender ID Customers Technicians Select a contact Outbo…" at bounding box center [585, 337] width 664 height 612
click at [743, 17] on div at bounding box center [737, 15] width 31 height 17
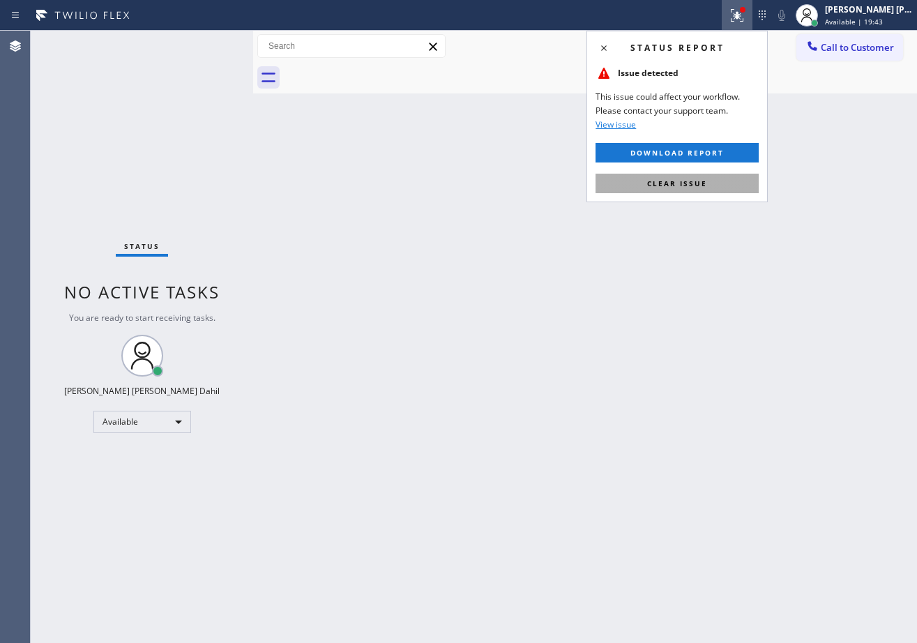
click at [702, 189] on button "Clear issue" at bounding box center [677, 184] width 163 height 20
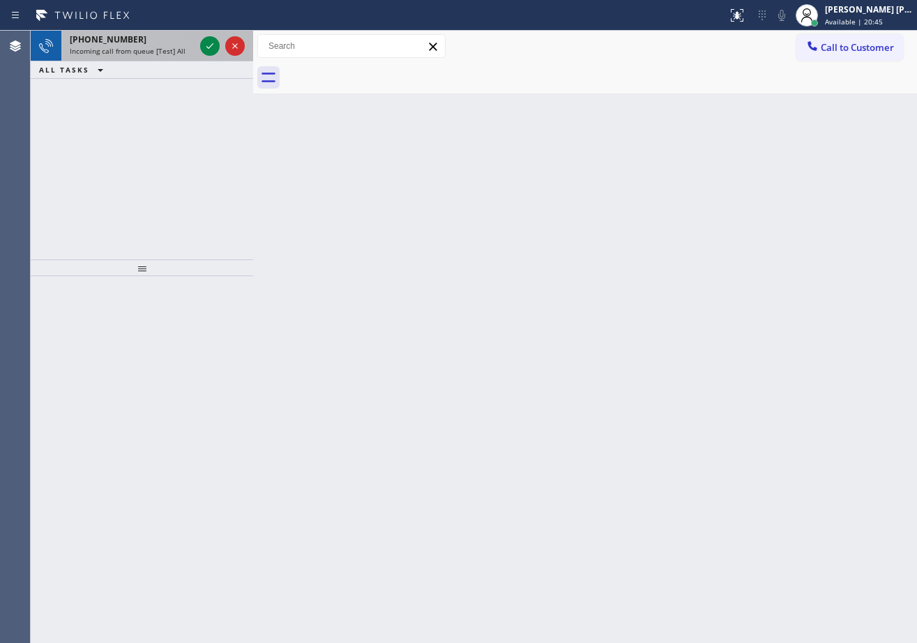
click at [174, 50] on span "Incoming call from queue [Test] All" at bounding box center [128, 51] width 116 height 10
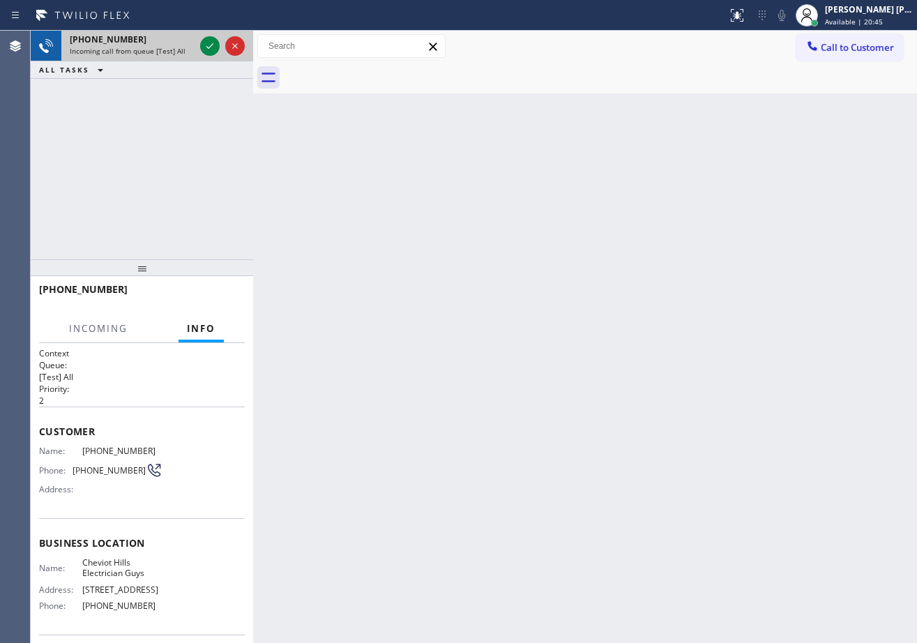
click at [174, 50] on span "Incoming call from queue [Test] All" at bounding box center [128, 51] width 116 height 10
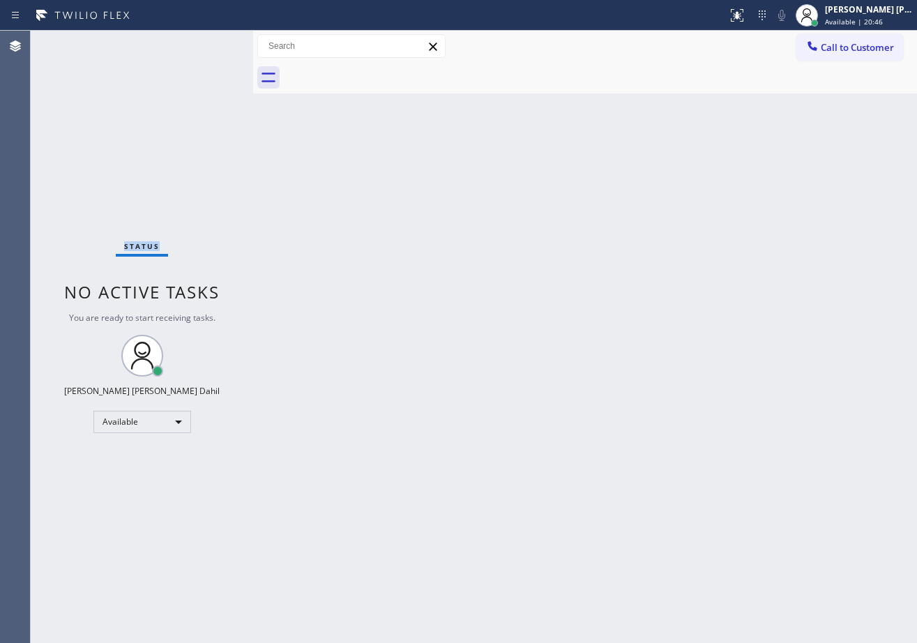
click at [174, 50] on div "Status No active tasks You are ready to start receiving tasks. [PERSON_NAME] [P…" at bounding box center [142, 337] width 222 height 612
drag, startPoint x: 192, startPoint y: 63, endPoint x: 280, endPoint y: 92, distance: 91.7
click at [192, 63] on div "Status No active tasks You are ready to start receiving tasks. [PERSON_NAME] [P…" at bounding box center [142, 337] width 222 height 612
click at [349, 176] on div "Back to Dashboard Change Sender ID Customers Technicians Select a contact Outbo…" at bounding box center [585, 337] width 664 height 612
click at [350, 186] on div "Back to Dashboard Change Sender ID Customers Technicians Select a contact Outbo…" at bounding box center [585, 337] width 664 height 612
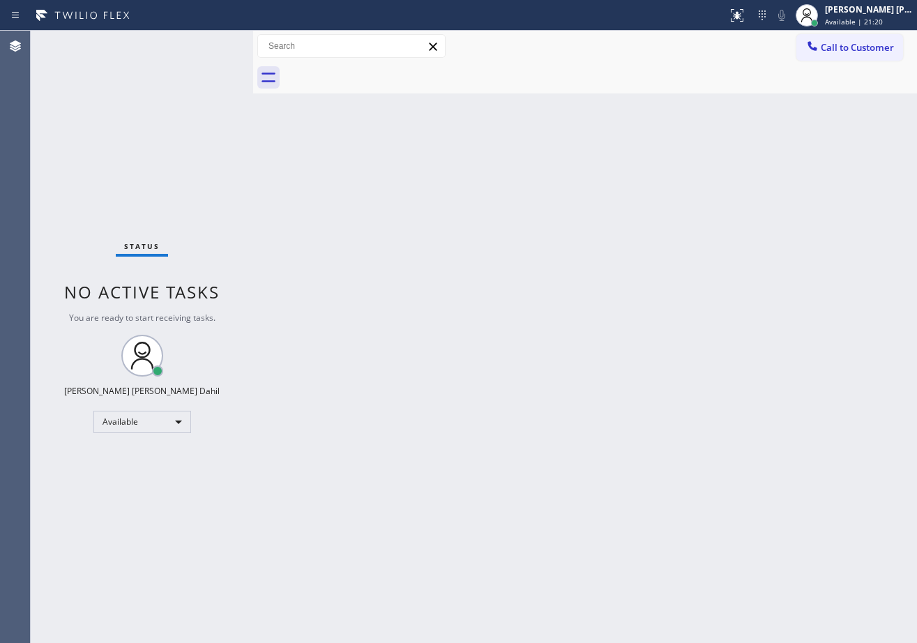
click at [351, 190] on div "Back to Dashboard Change Sender ID Customers Technicians Select a contact Outbo…" at bounding box center [585, 337] width 664 height 612
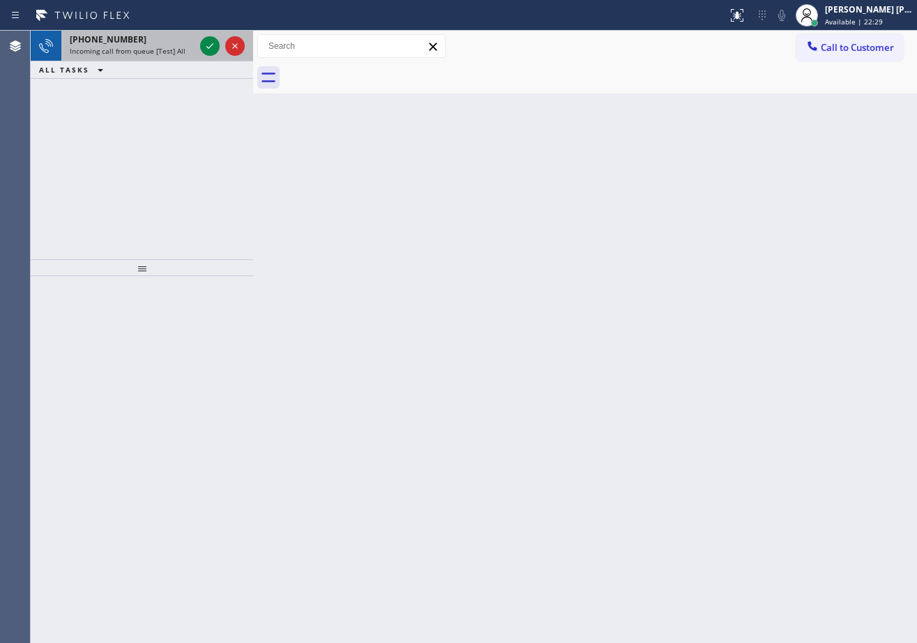
click at [177, 46] on span "Incoming call from queue [Test] All" at bounding box center [128, 51] width 116 height 10
click at [179, 46] on span "Incoming call from queue [Test] All" at bounding box center [128, 51] width 116 height 10
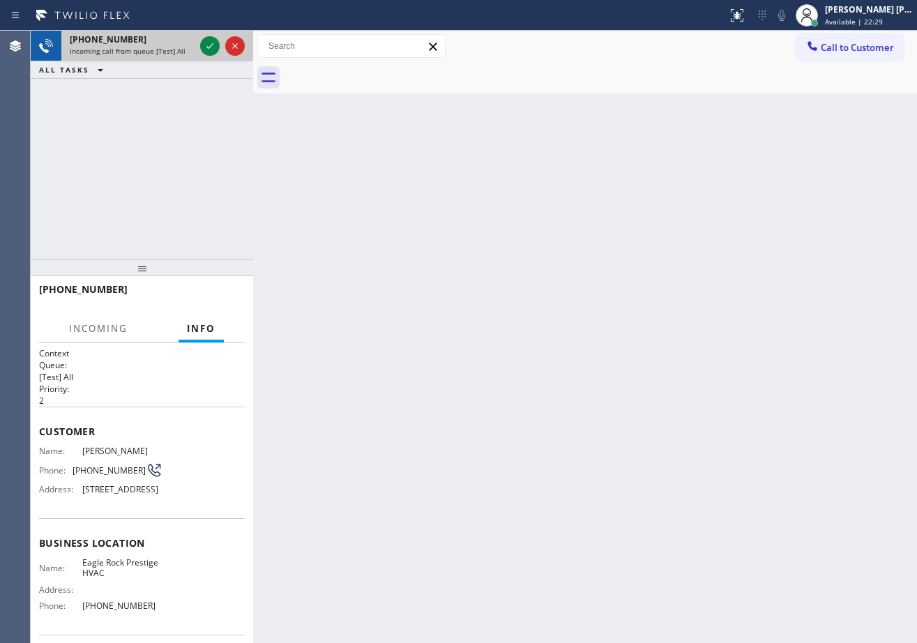
click at [183, 46] on div "Incoming call from queue [Test] All" at bounding box center [132, 51] width 125 height 10
click at [188, 47] on div "Incoming call from queue [Test] All" at bounding box center [132, 51] width 125 height 10
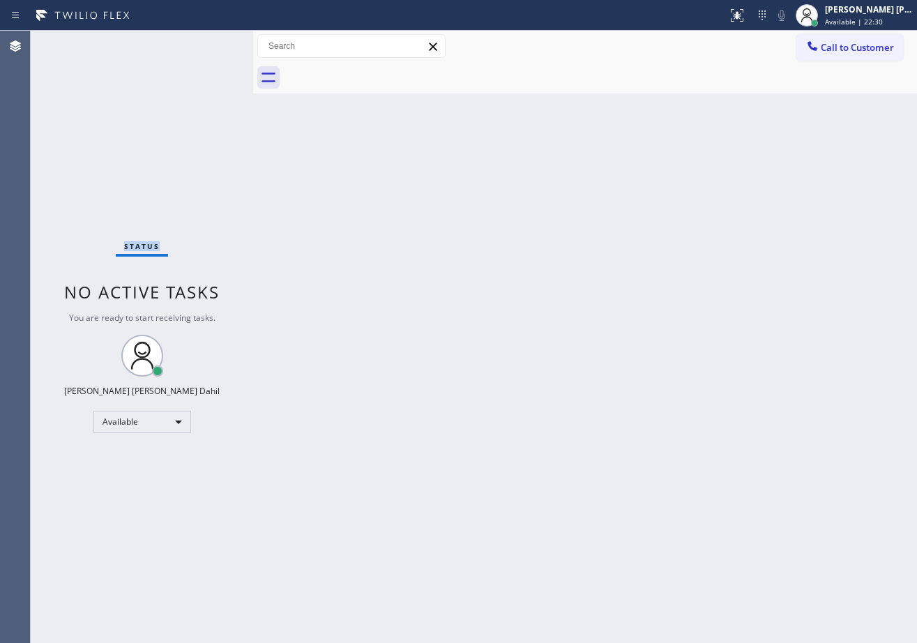
click at [188, 48] on div "Status No active tasks You are ready to start receiving tasks. [PERSON_NAME] [P…" at bounding box center [142, 337] width 222 height 612
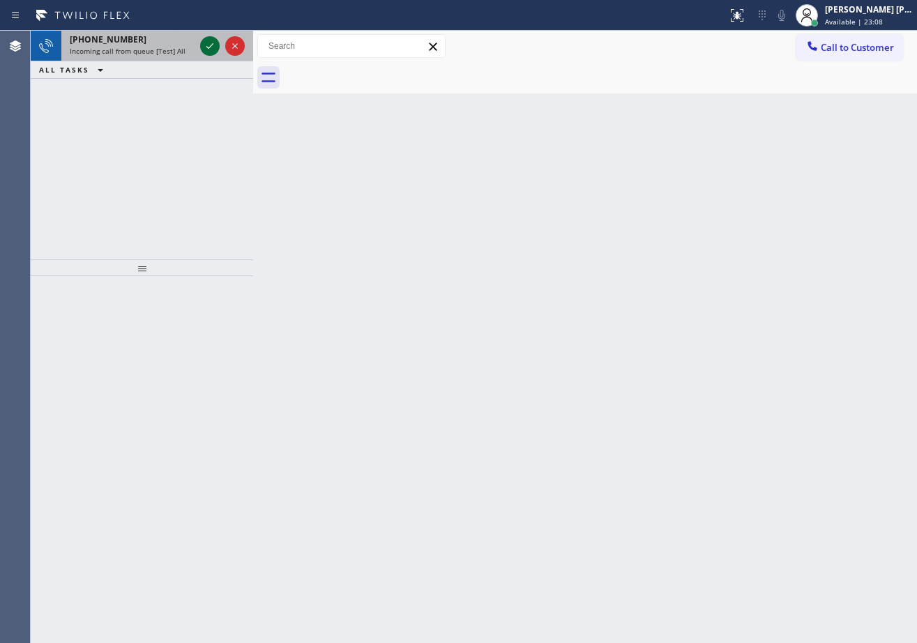
click at [206, 44] on icon at bounding box center [210, 46] width 17 height 17
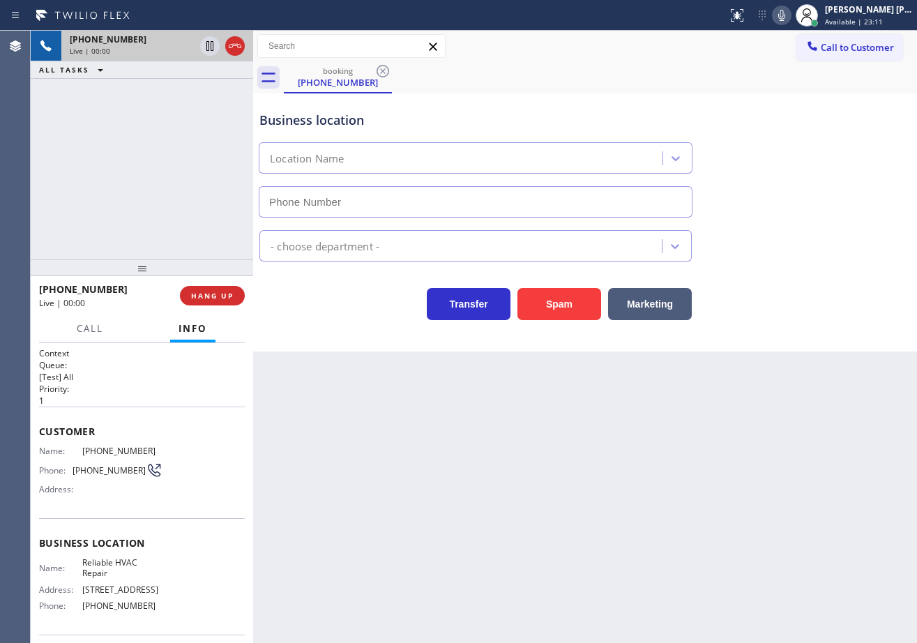
type input "[PHONE_NUMBER]"
click at [310, 463] on div "Back to Dashboard Change Sender ID Customers Technicians Select a contact Outbo…" at bounding box center [585, 337] width 664 height 612
click at [732, 602] on div "Back to Dashboard Change Sender ID Customers Technicians Select a contact Outbo…" at bounding box center [585, 337] width 664 height 612
drag, startPoint x: 371, startPoint y: 391, endPoint x: 594, endPoint y: 582, distance: 293.8
click at [373, 392] on div "Back to Dashboard Change Sender ID Customers Technicians Select a contact Outbo…" at bounding box center [585, 337] width 664 height 612
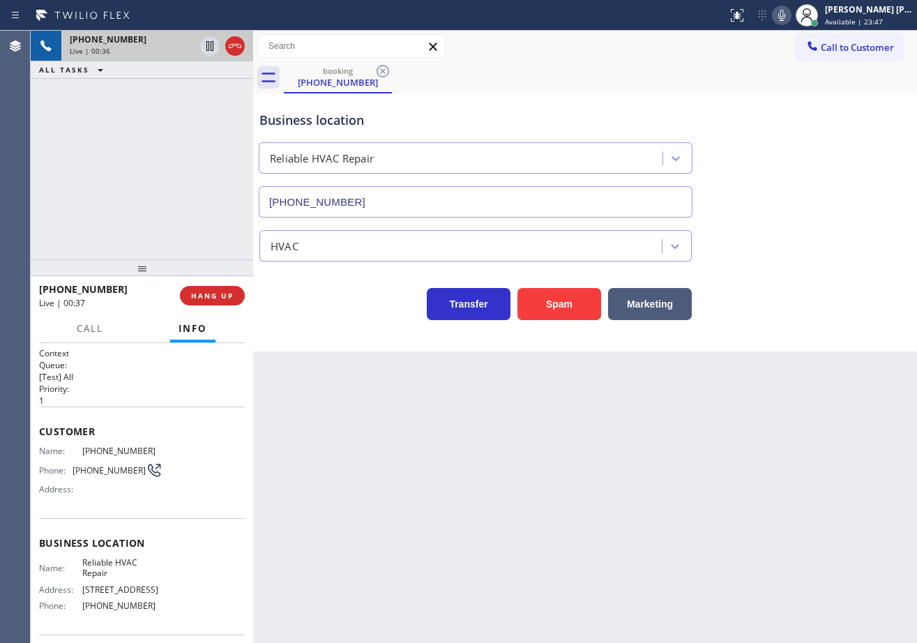
click at [96, 181] on div "[PHONE_NUMBER] Live | 00:36 ALL TASKS ALL TASKS ACTIVE TASKS TASKS IN WRAP UP" at bounding box center [142, 145] width 222 height 229
click at [96, 181] on div "[PHONE_NUMBER] Live | 00:37 ALL TASKS ALL TASKS ACTIVE TASKS TASKS IN WRAP UP" at bounding box center [142, 145] width 222 height 229
click at [126, 195] on div "[PHONE_NUMBER] Live | 00:38 ALL TASKS ALL TASKS ACTIVE TASKS TASKS IN WRAP UP" at bounding box center [142, 145] width 222 height 229
click at [126, 196] on div "[PHONE_NUMBER] Live | 00:38 ALL TASKS ALL TASKS ACTIVE TASKS TASKS IN WRAP UP" at bounding box center [142, 145] width 222 height 229
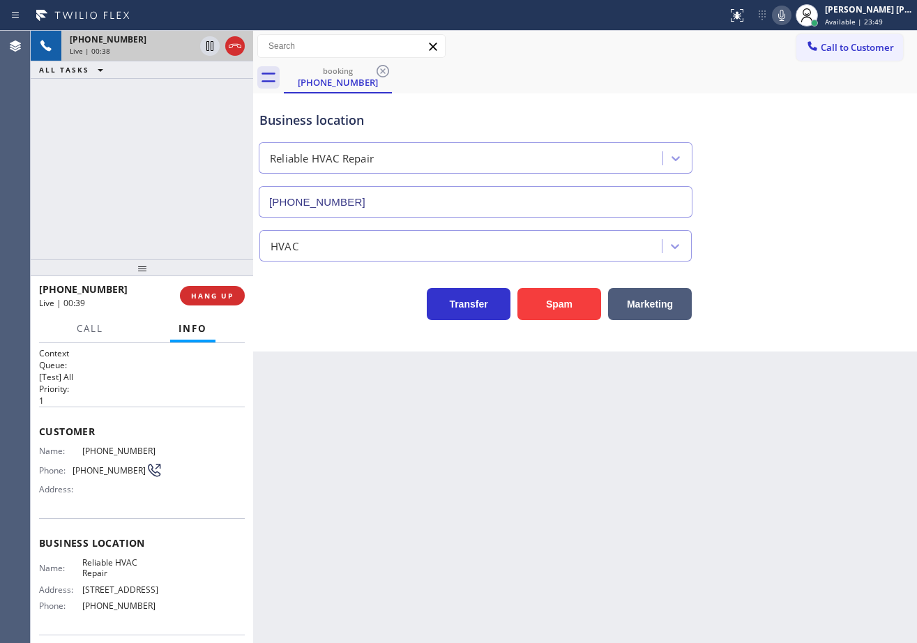
click at [119, 199] on div "[PHONE_NUMBER] Live | 00:38 ALL TASKS ALL TASKS ACTIVE TASKS TASKS IN WRAP UP" at bounding box center [142, 145] width 222 height 229
click at [189, 248] on div "[PHONE_NUMBER] Live | 00:39 ALL TASKS ALL TASKS ACTIVE TASKS TASKS IN WRAP UP" at bounding box center [142, 145] width 222 height 229
click at [213, 296] on span "HANG UP" at bounding box center [212, 296] width 43 height 10
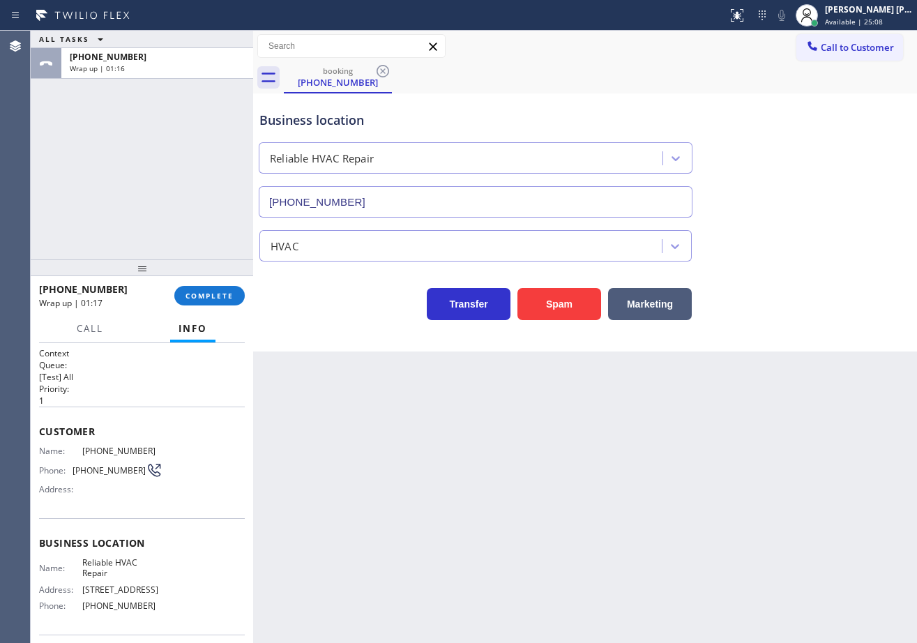
drag, startPoint x: 213, startPoint y: 292, endPoint x: 659, endPoint y: 458, distance: 476.2
click at [381, 358] on div "ALL TASKS ALL TASKS ACTIVE TASKS TASKS IN WRAP UP [PHONE_NUMBER] Wrap up | 01:1…" at bounding box center [474, 337] width 886 height 612
click at [203, 294] on span "COMPLETE" at bounding box center [210, 296] width 48 height 10
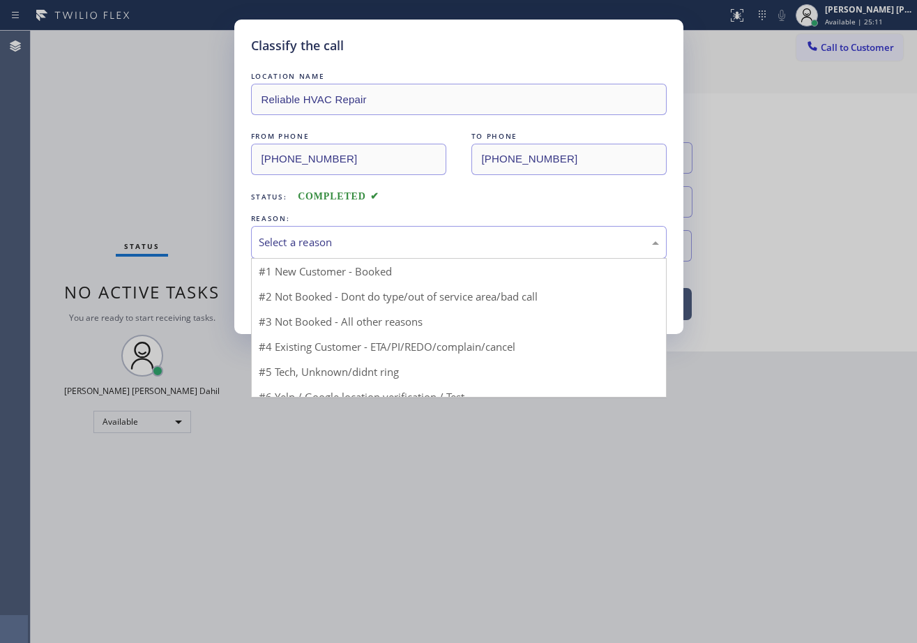
click at [312, 238] on div "Select a reason" at bounding box center [459, 242] width 400 height 16
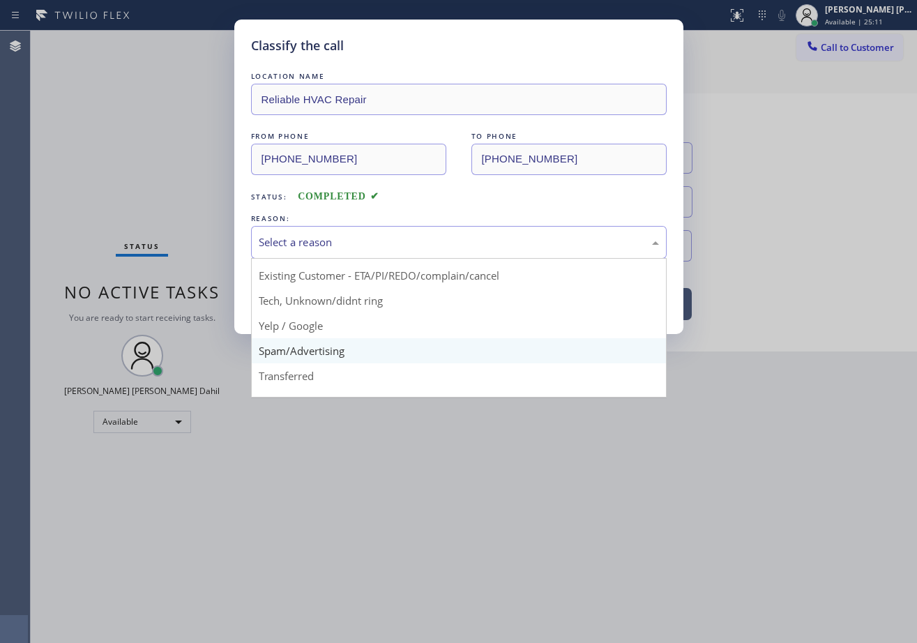
scroll to position [88, 0]
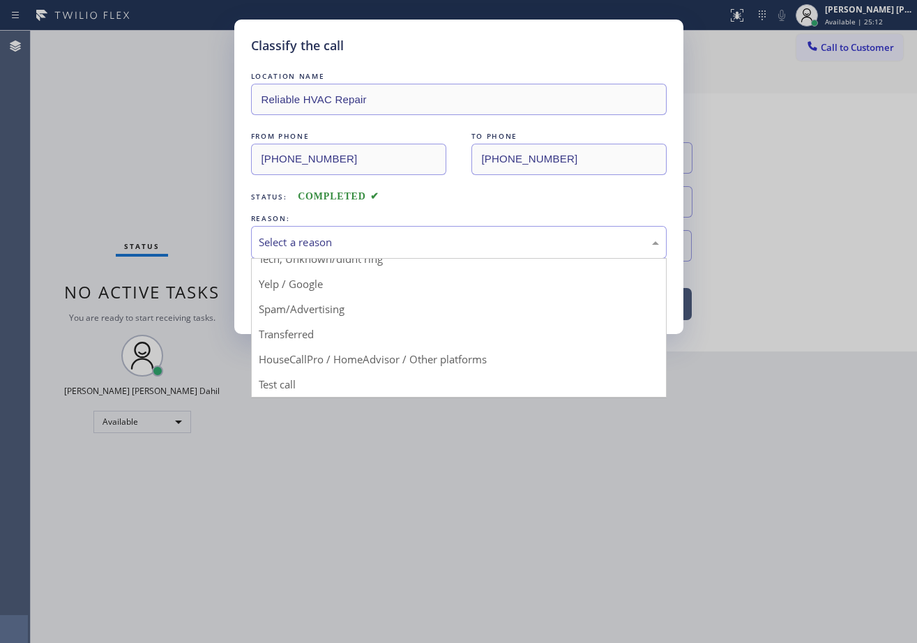
drag, startPoint x: 388, startPoint y: 349, endPoint x: 379, endPoint y: 325, distance: 25.1
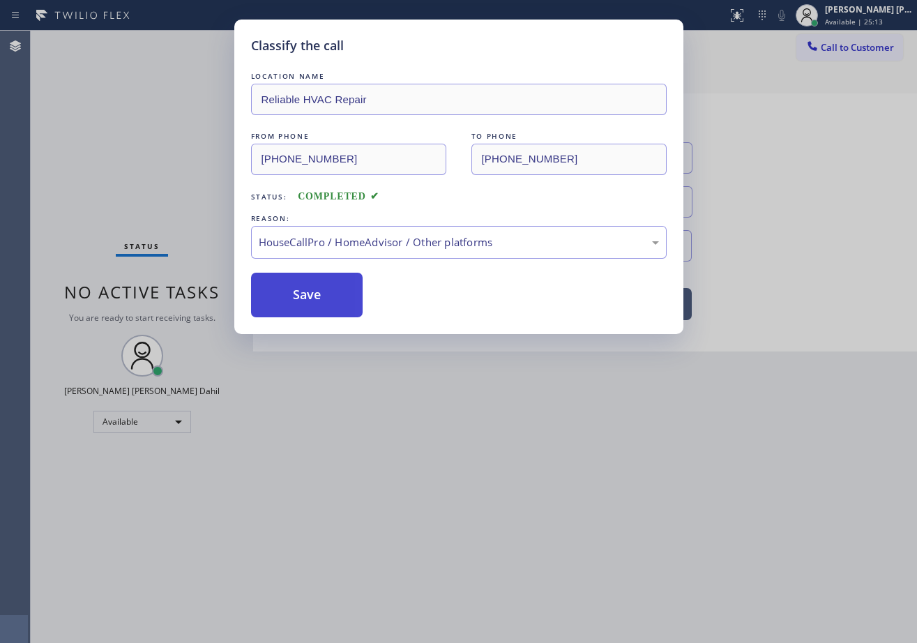
click at [317, 295] on button "Save" at bounding box center [307, 295] width 112 height 45
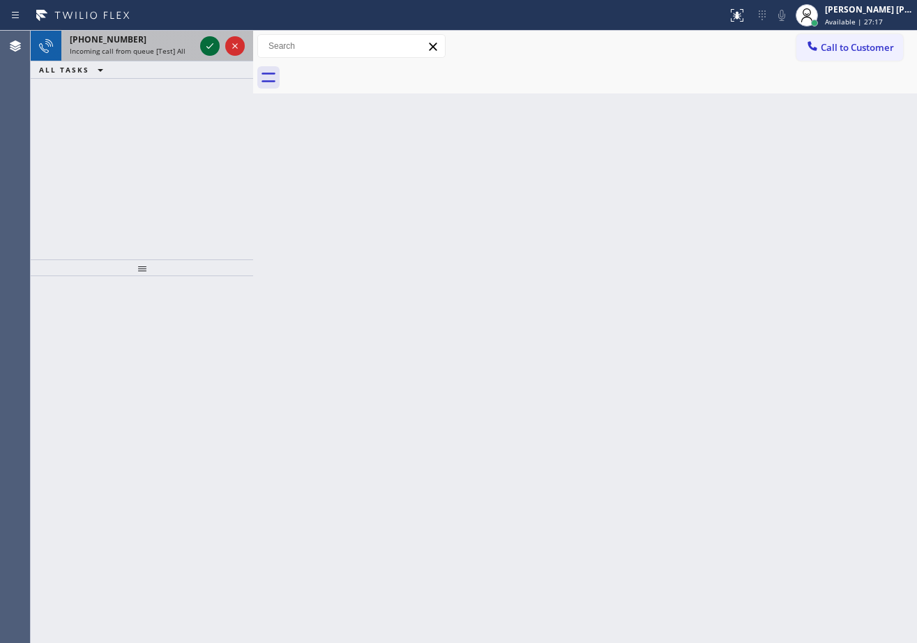
click at [206, 44] on icon at bounding box center [210, 46] width 17 height 17
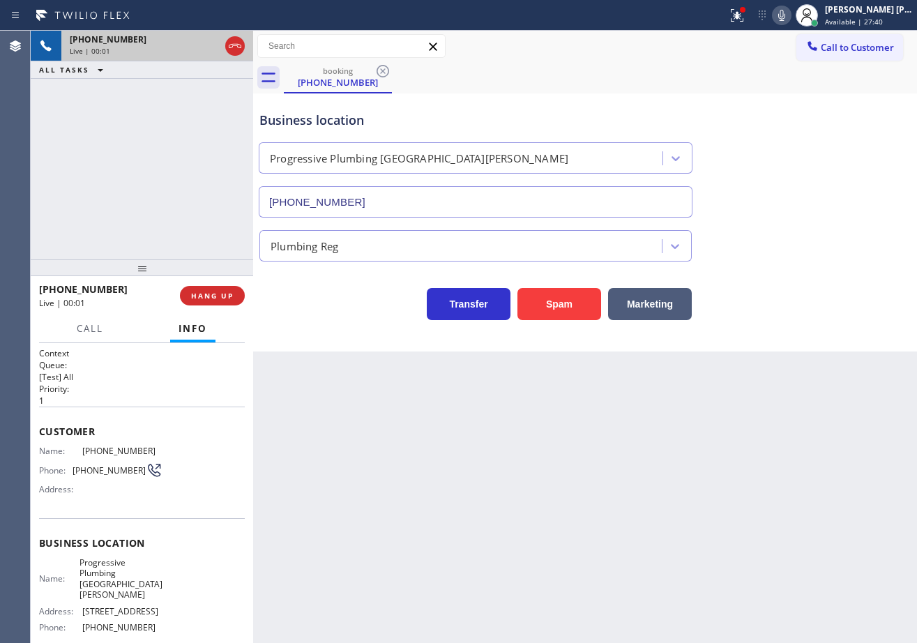
type input "[PHONE_NUMBER]"
drag, startPoint x: 406, startPoint y: 527, endPoint x: 100, endPoint y: 491, distance: 307.5
click at [400, 523] on div "Back to Dashboard Change Sender ID Customers Technicians Select a contact Outbo…" at bounding box center [585, 337] width 664 height 612
click at [695, 481] on div "Back to Dashboard Change Sender ID Customers Technicians Select a contact Outbo…" at bounding box center [585, 337] width 664 height 612
click at [167, 156] on div "[PHONE_NUMBER] Live | 00:20 ALL TASKS ALL TASKS ACTIVE TASKS TASKS IN WRAP UP" at bounding box center [142, 145] width 222 height 229
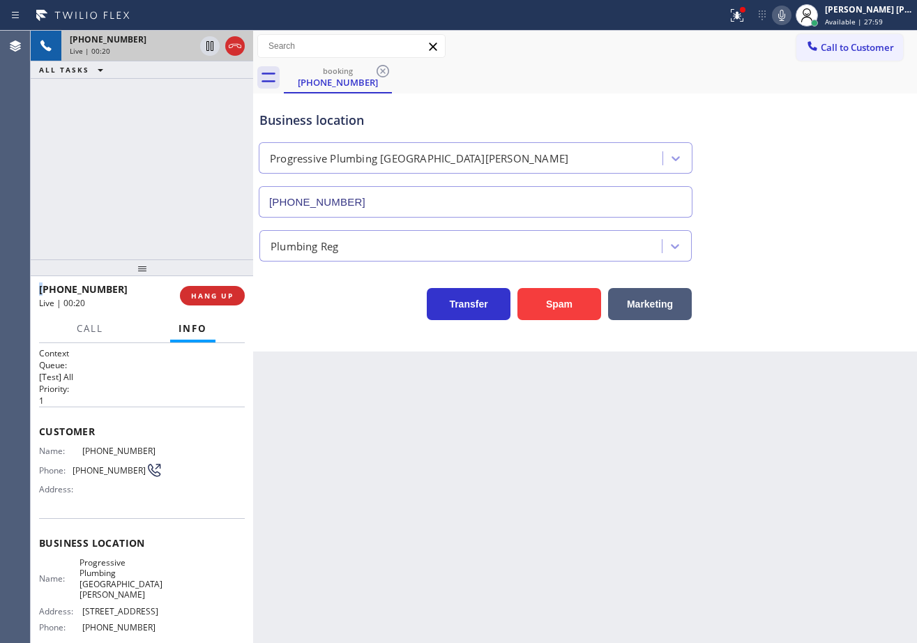
click at [167, 154] on div "[PHONE_NUMBER] Live | 00:20 ALL TASKS ALL TASKS ACTIVE TASKS TASKS IN WRAP UP" at bounding box center [142, 145] width 222 height 229
click at [199, 301] on span "HANG UP" at bounding box center [212, 296] width 43 height 10
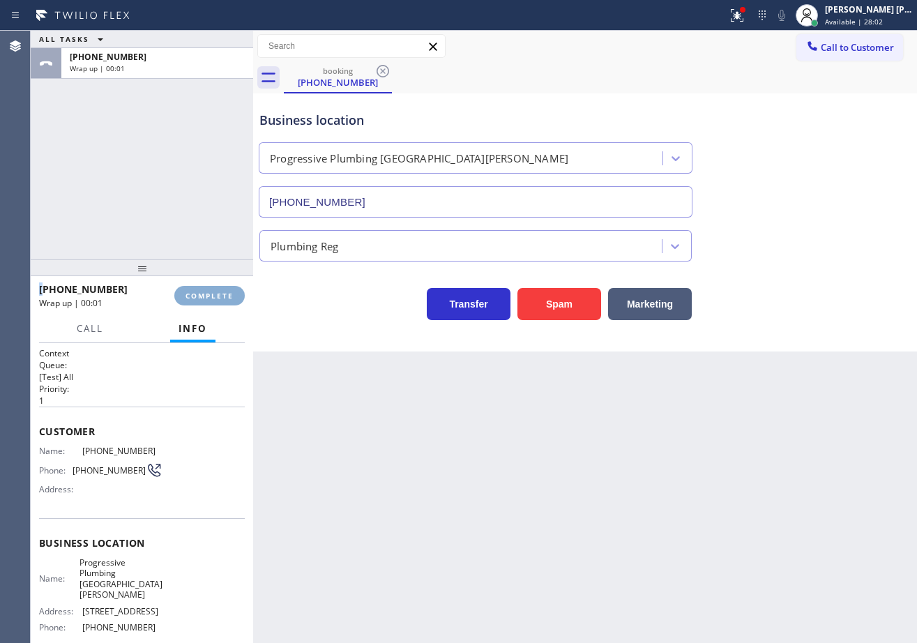
click at [199, 301] on span "COMPLETE" at bounding box center [210, 296] width 48 height 10
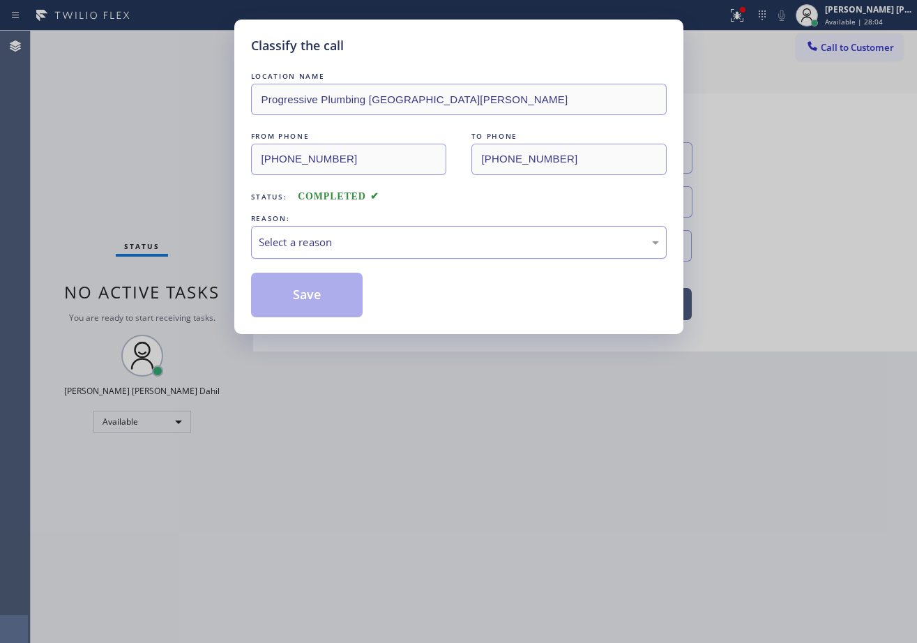
click at [338, 237] on div "Select a reason" at bounding box center [459, 242] width 400 height 16
click at [302, 264] on div "LOCATION NAME Progressive Plumbing [GEOGRAPHIC_DATA][PERSON_NAME] FROM PHONE [P…" at bounding box center [459, 193] width 416 height 248
click at [305, 285] on button "Save" at bounding box center [307, 295] width 112 height 45
click at [427, 417] on div "Classify the call LOCATION NAME Progressive Plumbing [GEOGRAPHIC_DATA][PERSON_N…" at bounding box center [458, 321] width 917 height 643
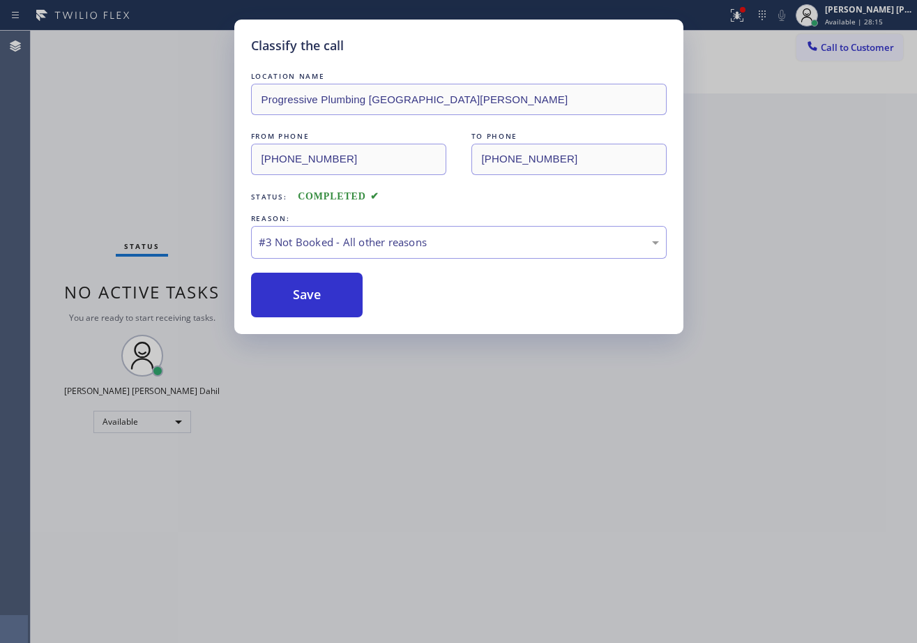
click at [305, 295] on div "Back to Dashboard Change Sender ID Customers Technicians Select a contact Outbo…" at bounding box center [585, 337] width 664 height 612
click at [289, 298] on div "Back to Dashboard Change Sender ID Customers Technicians Select a contact Outbo…" at bounding box center [585, 337] width 664 height 612
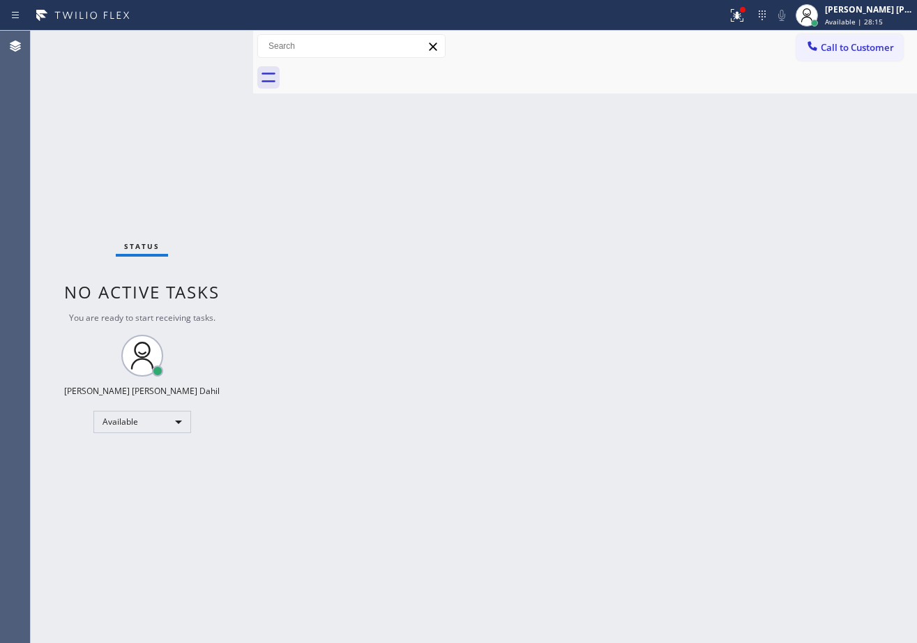
click at [285, 298] on div "Back to Dashboard Change Sender ID Customers Technicians Select a contact Outbo…" at bounding box center [585, 337] width 664 height 612
click at [459, 334] on div "Back to Dashboard Change Sender ID Customers Technicians Select a contact Outbo…" at bounding box center [585, 337] width 664 height 612
click at [744, 10] on icon at bounding box center [737, 15] width 17 height 17
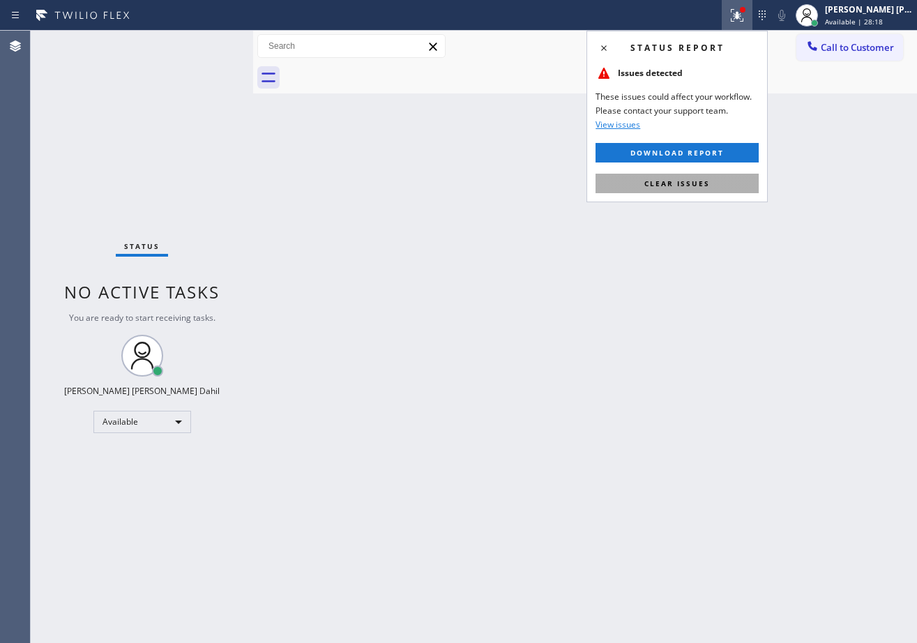
click at [664, 183] on span "Clear issues" at bounding box center [677, 184] width 66 height 10
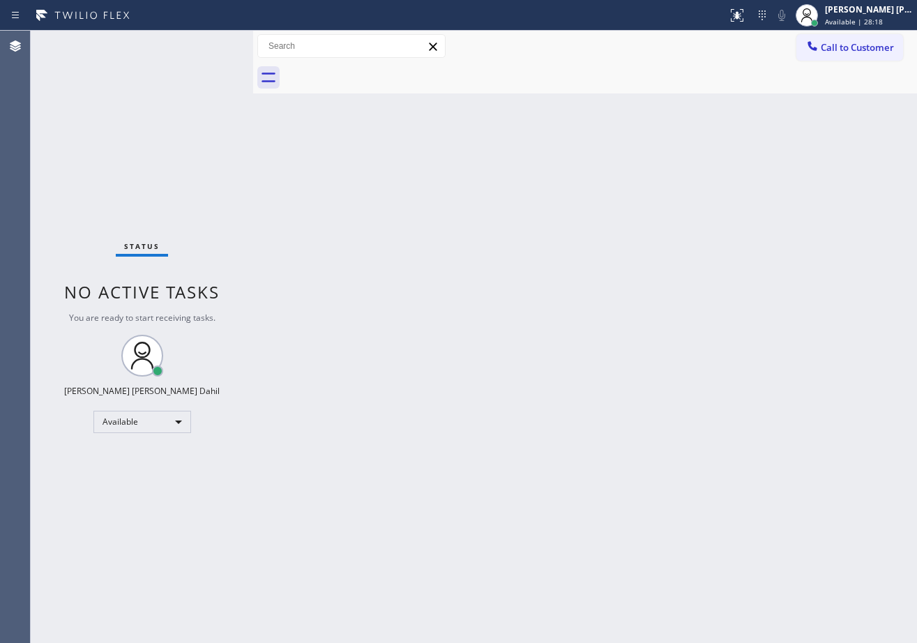
click at [787, 619] on div "Back to Dashboard Change Sender ID Customers Technicians Select a contact Outbo…" at bounding box center [585, 337] width 664 height 612
click at [312, 215] on div "Back to Dashboard Change Sender ID Customers Technicians Select a contact Outbo…" at bounding box center [585, 337] width 664 height 612
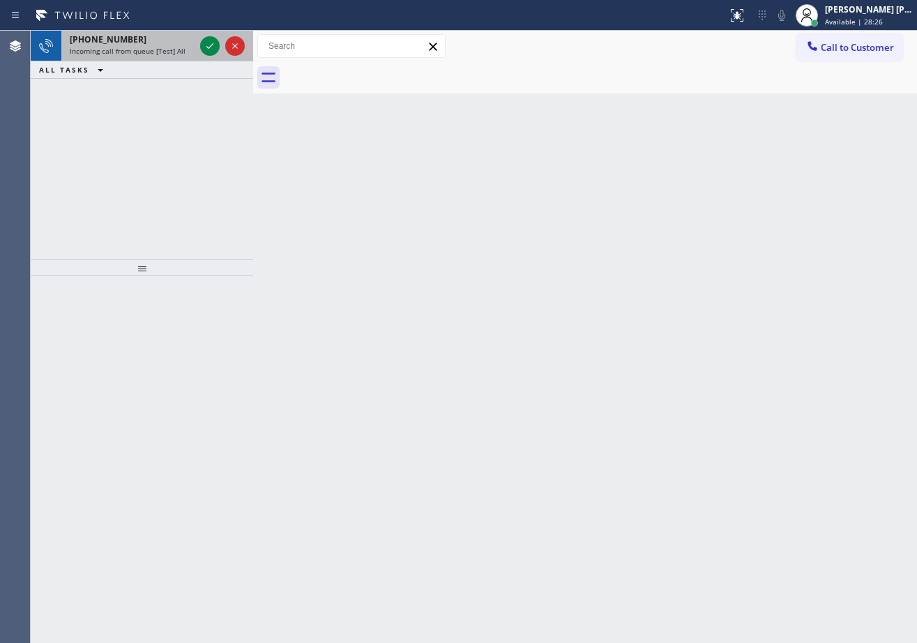
click at [183, 55] on div "Incoming call from queue [Test] All" at bounding box center [132, 51] width 125 height 10
click at [183, 54] on div "Incoming call from queue [Test] All" at bounding box center [132, 51] width 125 height 10
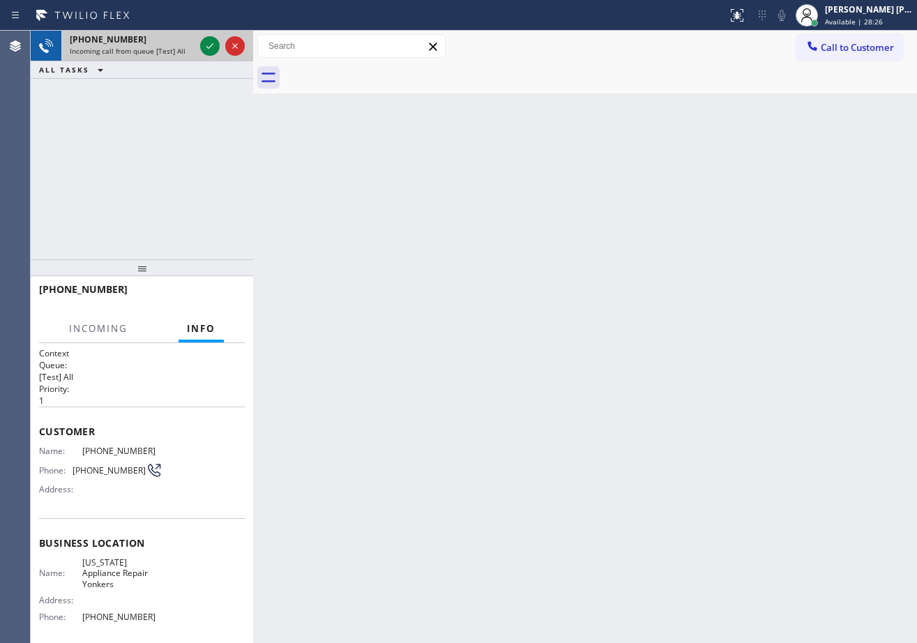
click at [183, 54] on div "Incoming call from queue [Test] All" at bounding box center [132, 51] width 125 height 10
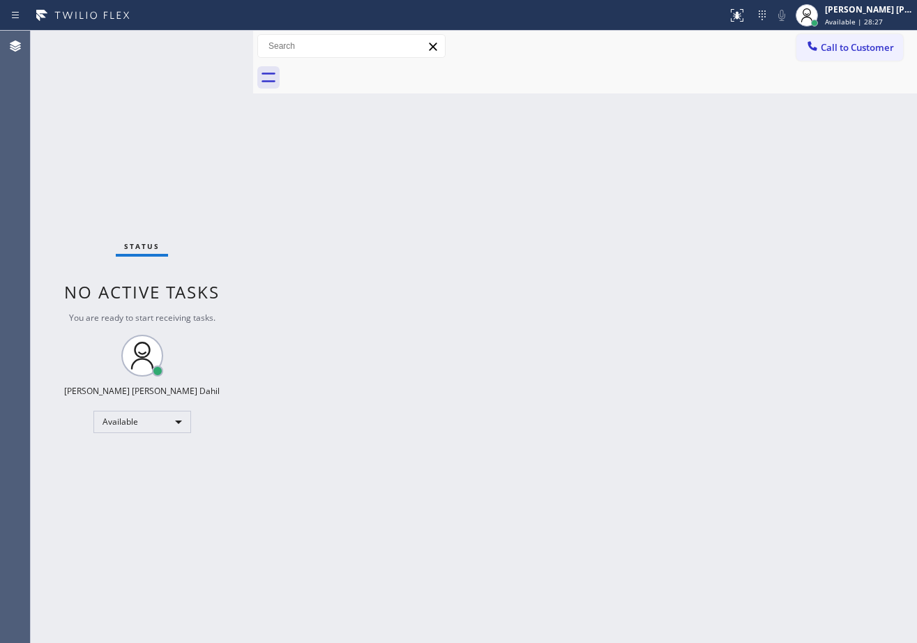
click at [204, 48] on div "Status No active tasks You are ready to start receiving tasks. [PERSON_NAME] [P…" at bounding box center [142, 337] width 222 height 612
click at [207, 48] on div "Status No active tasks You are ready to start receiving tasks. [PERSON_NAME] [P…" at bounding box center [142, 337] width 222 height 612
click at [729, 439] on div "Back to Dashboard Change Sender ID Customers Technicians Select a contact Outbo…" at bounding box center [585, 337] width 664 height 612
click at [206, 44] on div "Status No active tasks You are ready to start receiving tasks. [PERSON_NAME] [P…" at bounding box center [142, 337] width 222 height 612
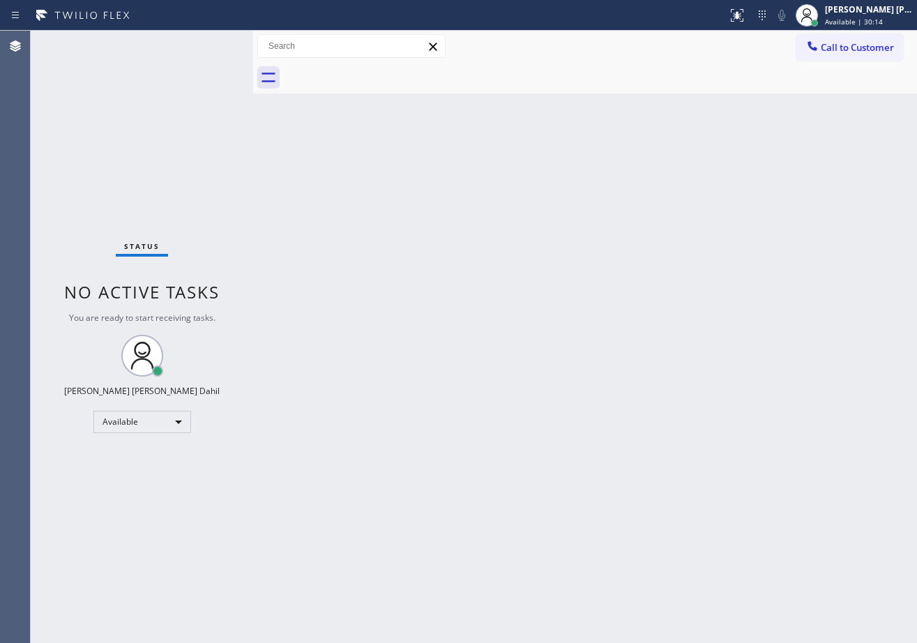
click at [206, 44] on div "Status No active tasks You are ready to start receiving tasks. [PERSON_NAME] [P…" at bounding box center [142, 337] width 222 height 612
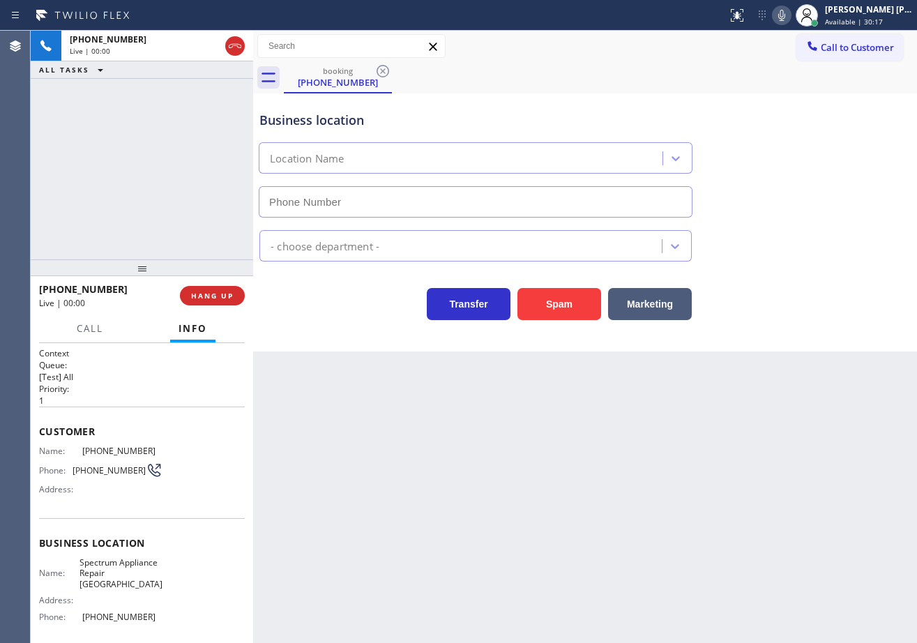
type input "[PHONE_NUMBER]"
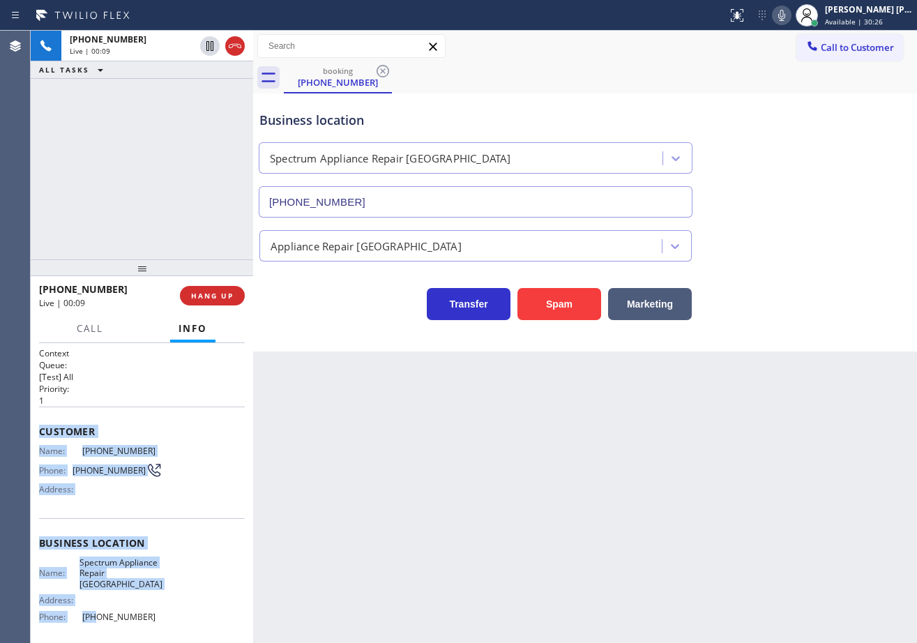
scroll to position [112, 0]
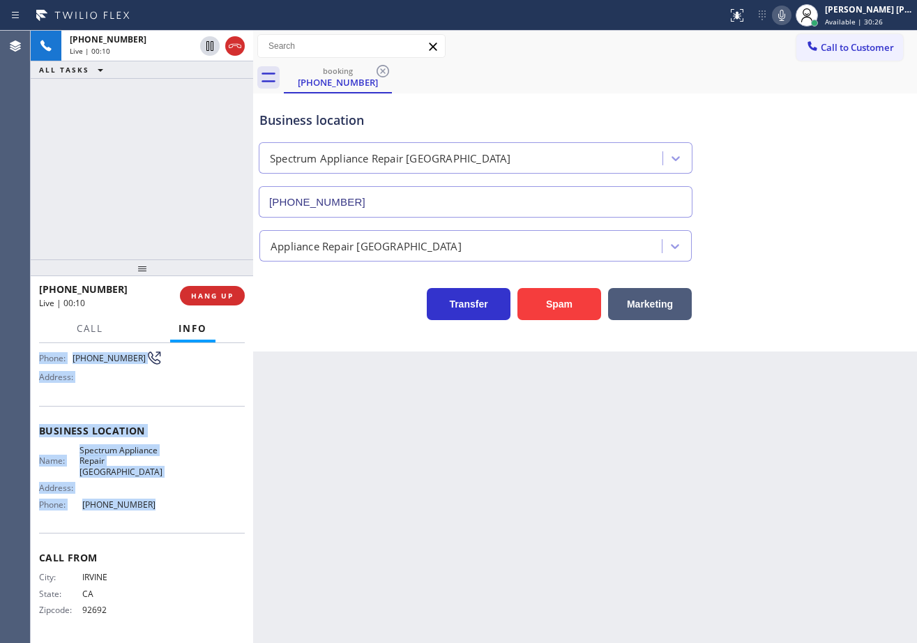
drag, startPoint x: 35, startPoint y: 426, endPoint x: 151, endPoint y: 526, distance: 152.8
click at [151, 526] on div "Context Queue: [Test] All Priority: 1 Customer Name: [PHONE_NUMBER] Phone: [PHO…" at bounding box center [142, 493] width 222 height 300
copy div "Customer Name: [PHONE_NUMBER] Phone: [PHONE_NUMBER] Address: Business location …"
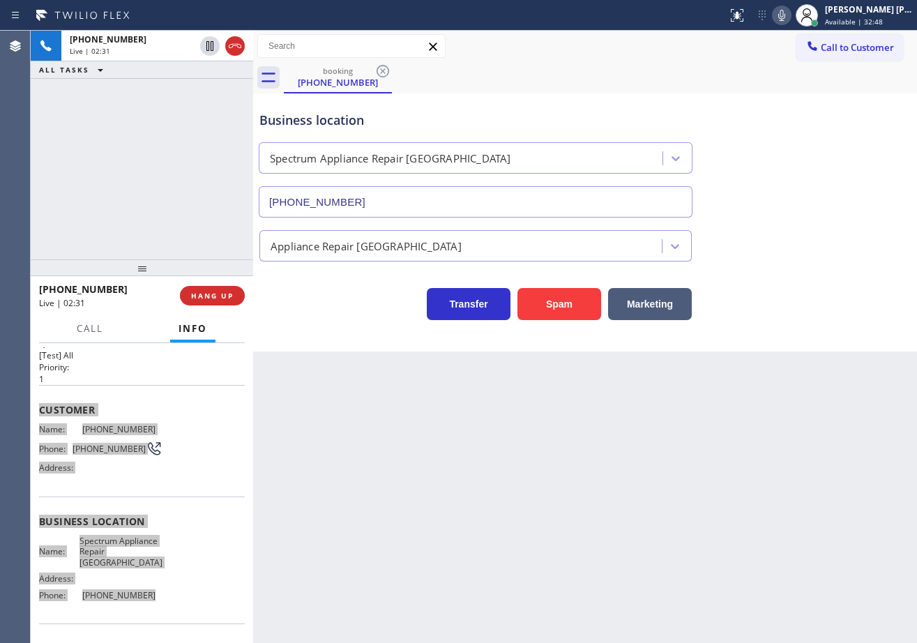
scroll to position [0, 0]
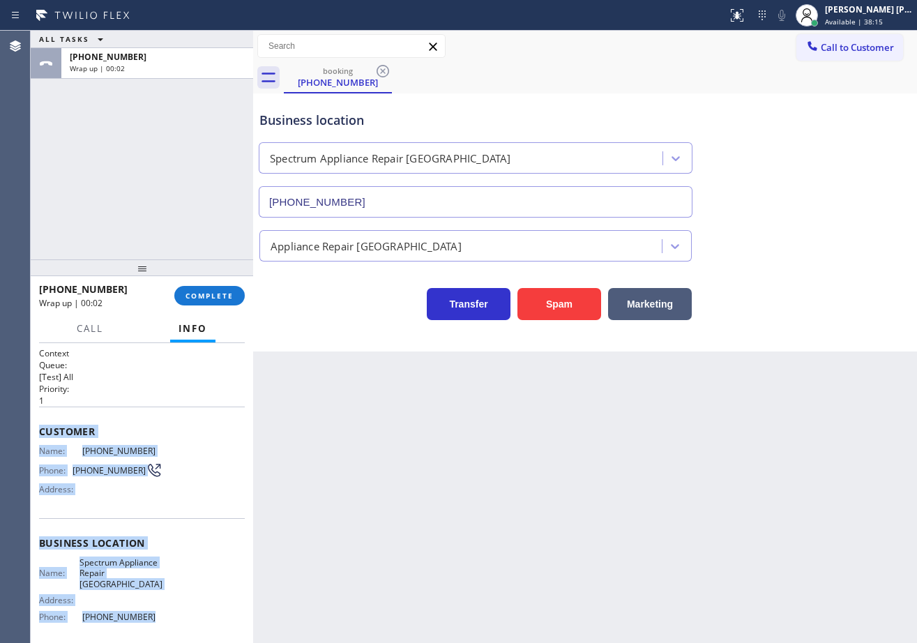
drag, startPoint x: 847, startPoint y: 14, endPoint x: 841, endPoint y: 84, distance: 70.0
click at [848, 14] on div "[PERSON_NAME] [PERSON_NAME] Dahil" at bounding box center [869, 9] width 88 height 12
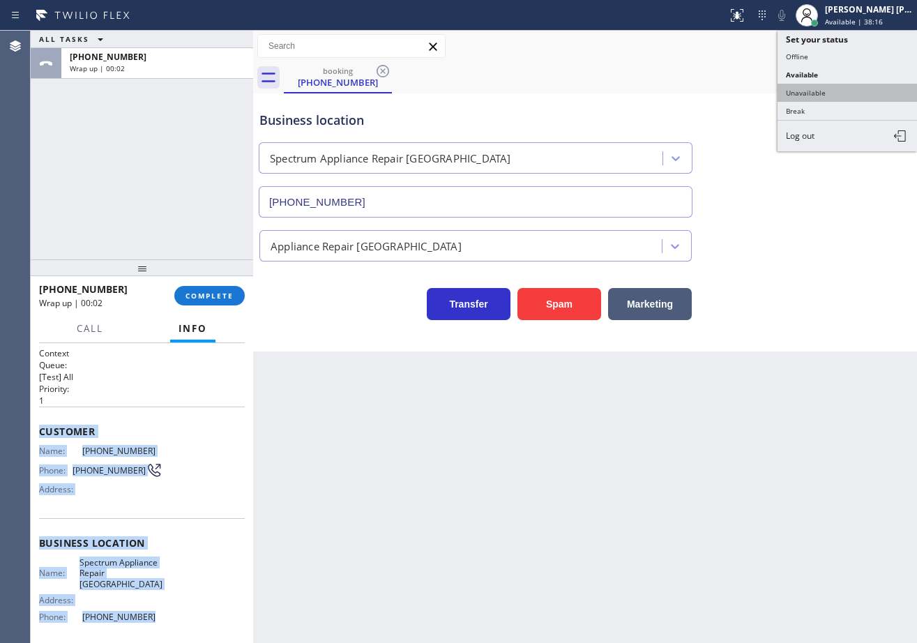
click at [837, 92] on button "Unavailable" at bounding box center [847, 93] width 139 height 18
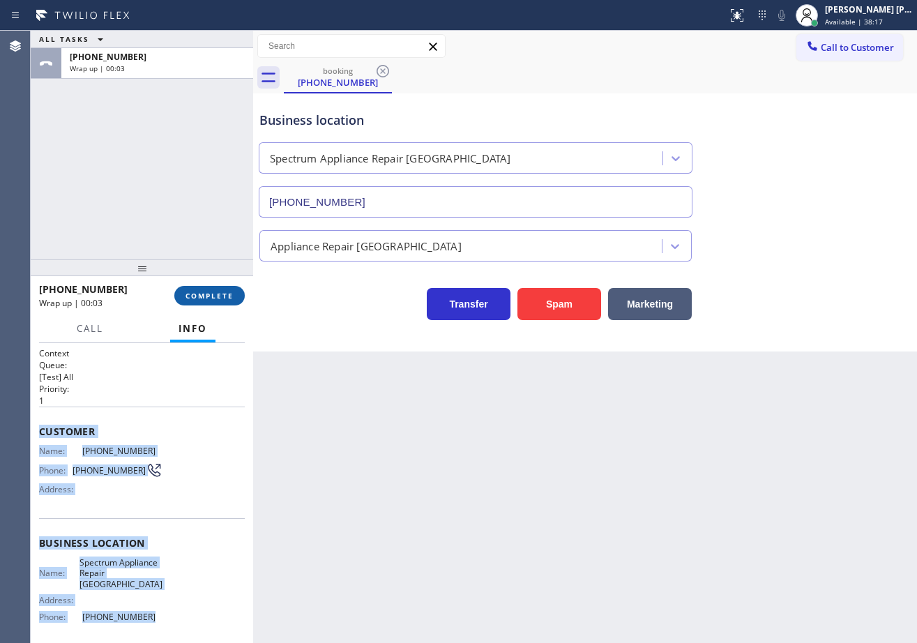
click at [196, 298] on span "COMPLETE" at bounding box center [210, 296] width 48 height 10
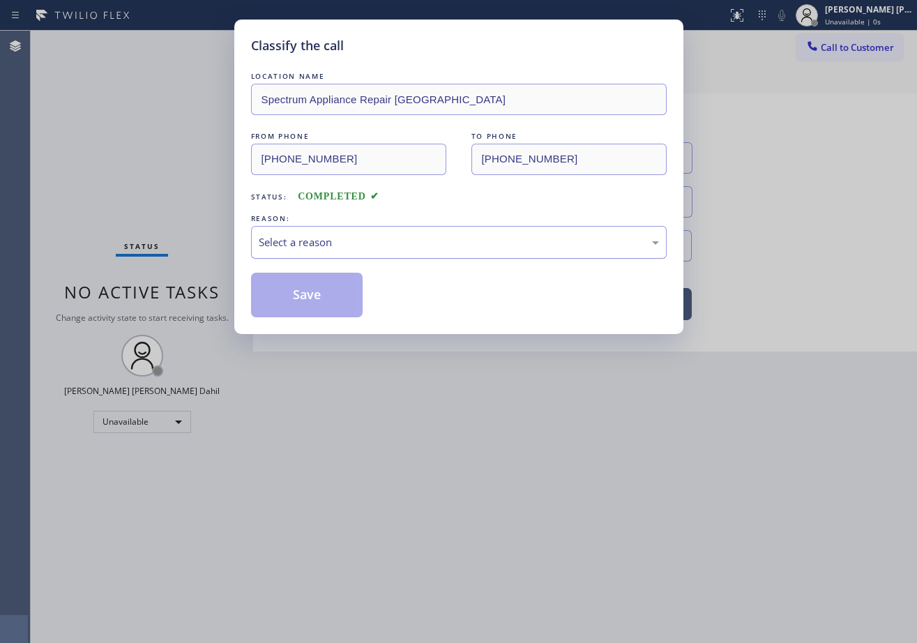
click at [332, 249] on div "Select a reason" at bounding box center [459, 242] width 400 height 16
click at [321, 287] on button "Save" at bounding box center [307, 295] width 112 height 45
click at [320, 289] on button "Save" at bounding box center [307, 295] width 112 height 45
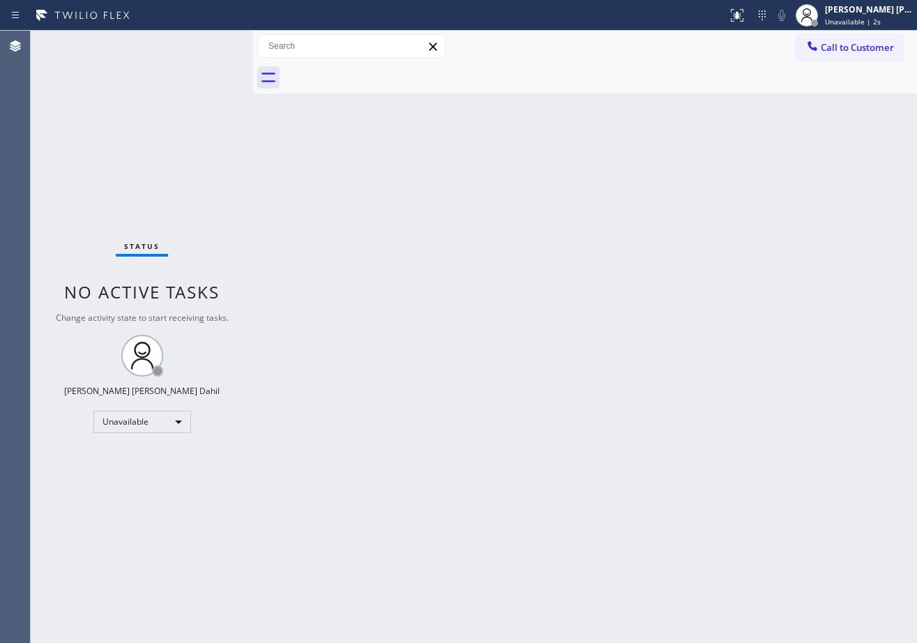
click at [863, 45] on span "Call to Customer" at bounding box center [857, 47] width 73 height 13
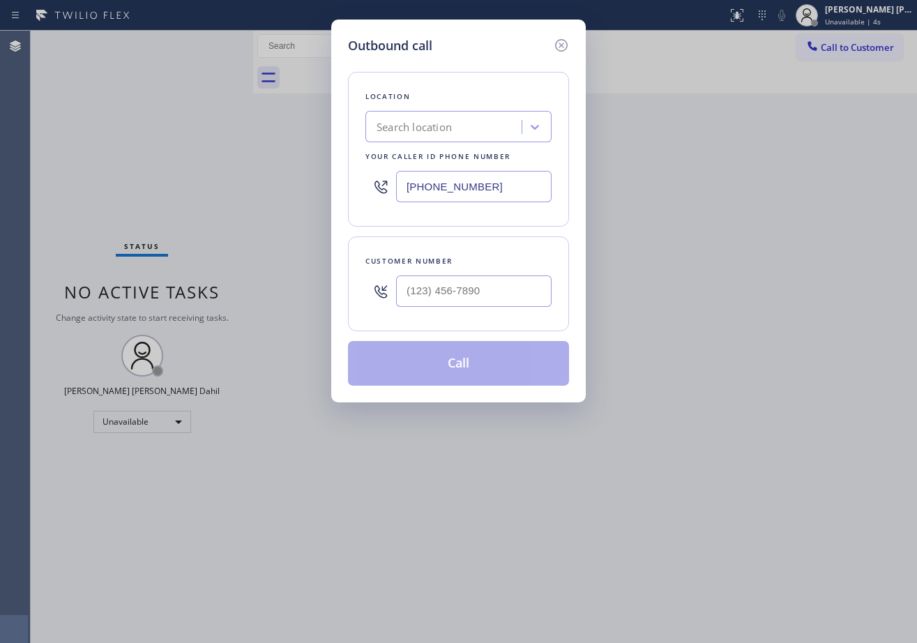
drag, startPoint x: 504, startPoint y: 289, endPoint x: 514, endPoint y: 289, distance: 10.5
click at [504, 289] on input "text" at bounding box center [474, 290] width 156 height 31
paste input "949) 689-3109"
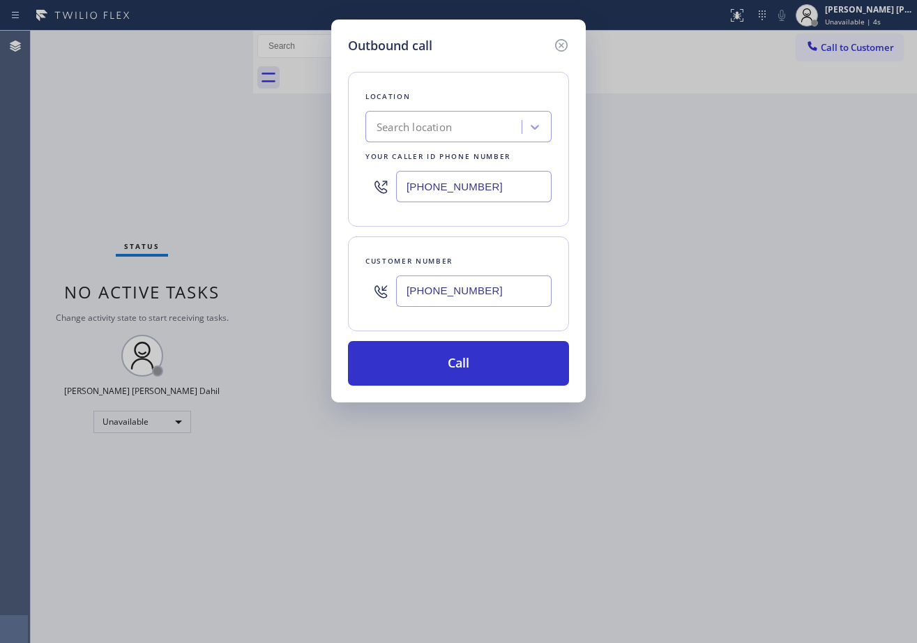
type input "[PHONE_NUMBER]"
click at [497, 180] on input "[PHONE_NUMBER]" at bounding box center [474, 186] width 156 height 31
paste input "562) 362-4267"
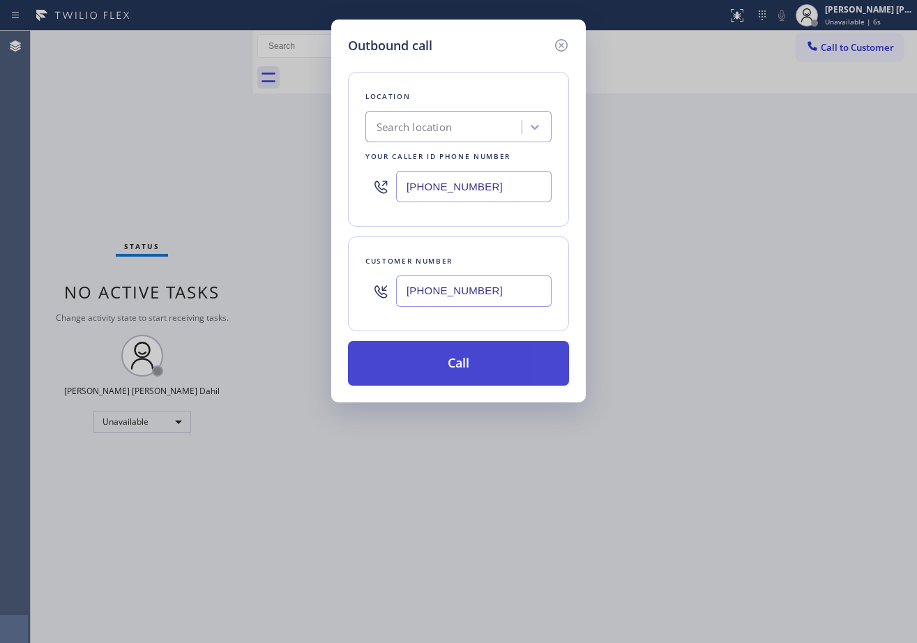
type input "[PHONE_NUMBER]"
click at [472, 368] on button "Call" at bounding box center [458, 363] width 221 height 45
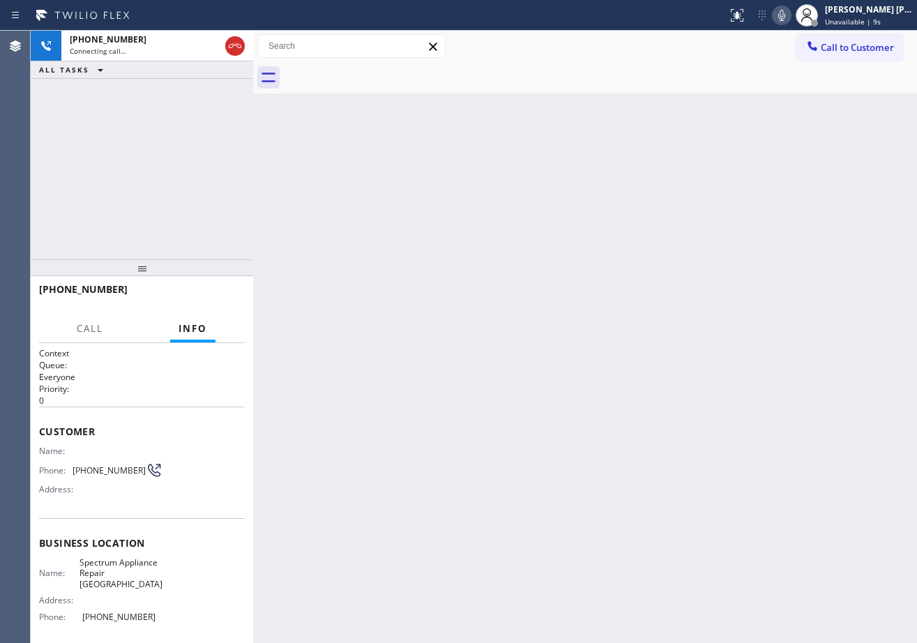
click at [328, 199] on div "Back to Dashboard Change Sender ID Customers Technicians Select a contact Outbo…" at bounding box center [585, 337] width 664 height 612
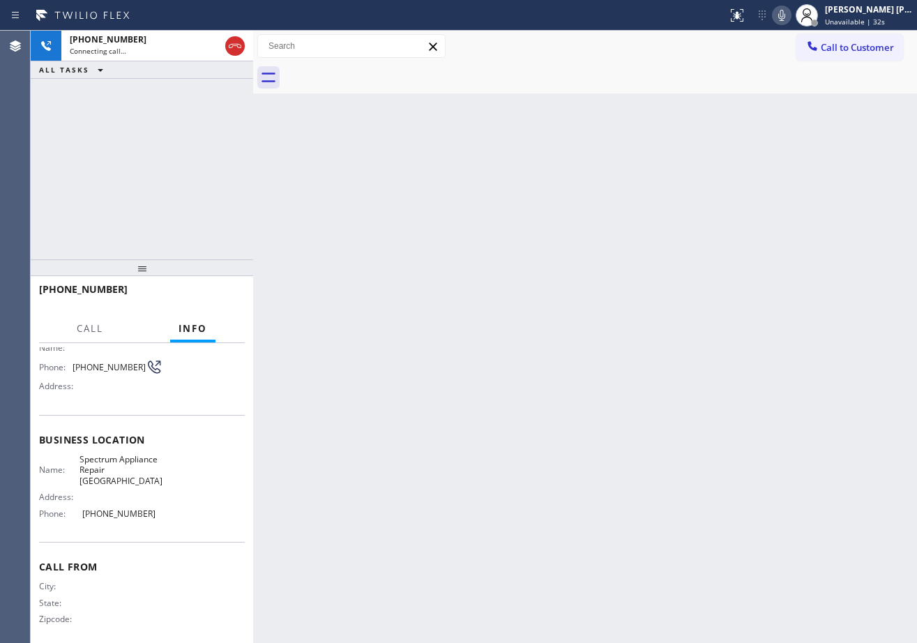
scroll to position [112, 0]
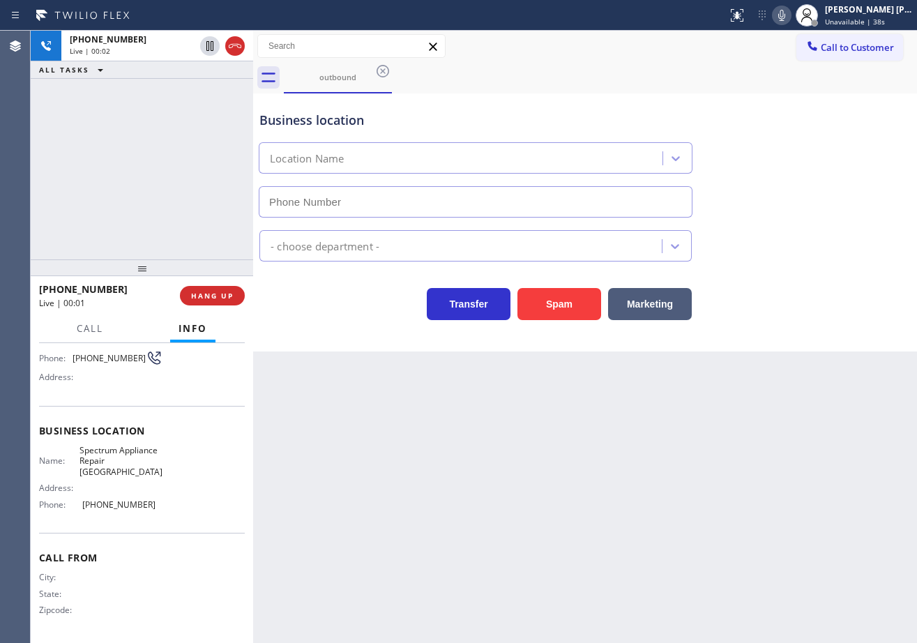
type input "[PHONE_NUMBER]"
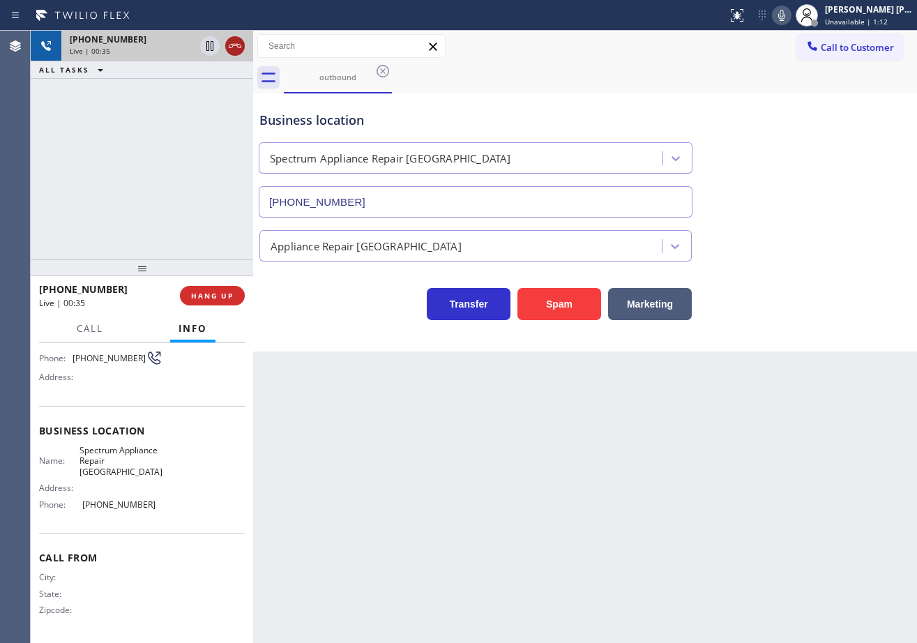
click at [238, 43] on icon at bounding box center [235, 46] width 17 height 17
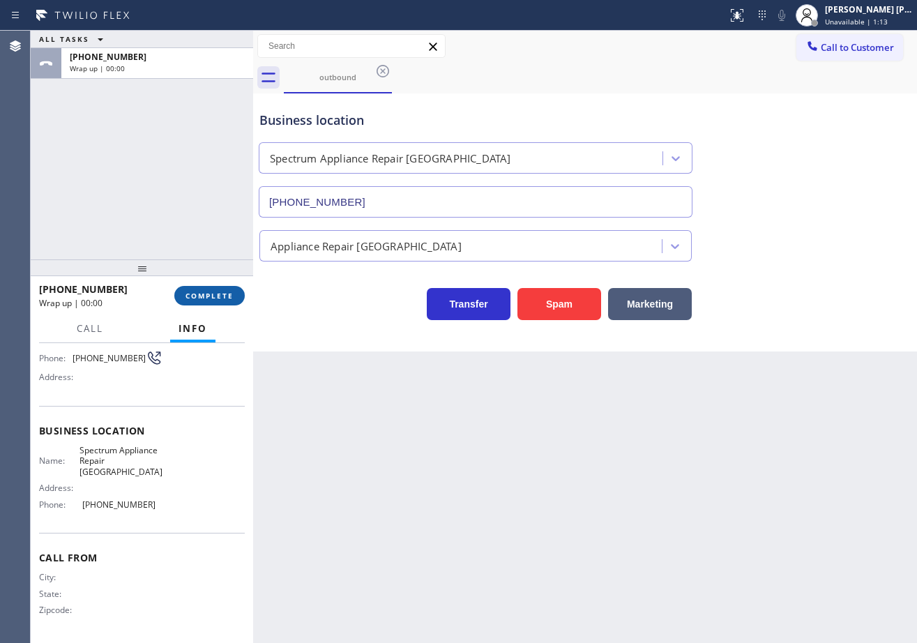
click at [227, 285] on div "[PHONE_NUMBER] Wrap up | 00:00 COMPLETE" at bounding box center [142, 296] width 206 height 36
click at [227, 289] on button "COMPLETE" at bounding box center [209, 296] width 70 height 20
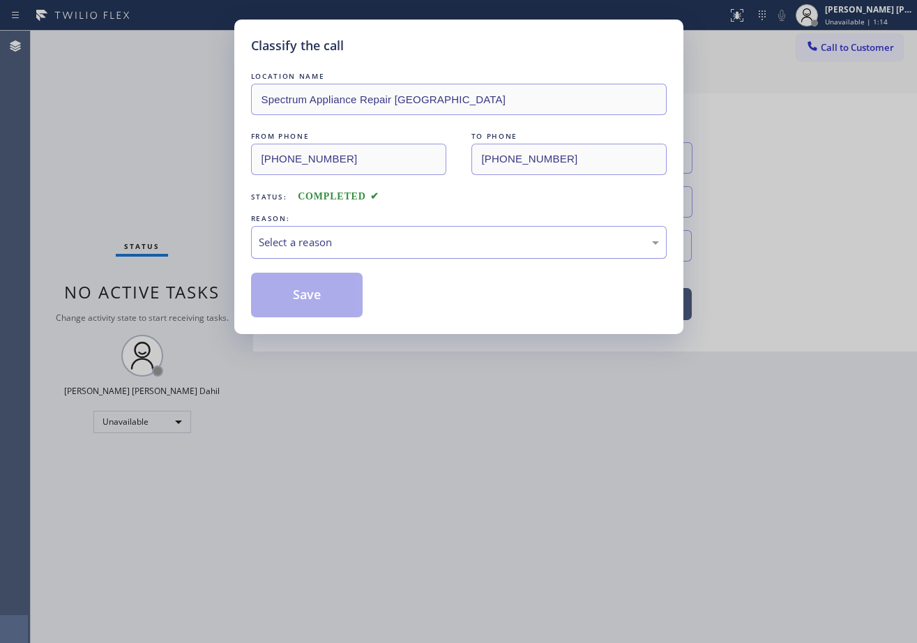
click at [335, 240] on div "Select a reason" at bounding box center [459, 242] width 400 height 16
click at [335, 302] on button "Save" at bounding box center [307, 295] width 112 height 45
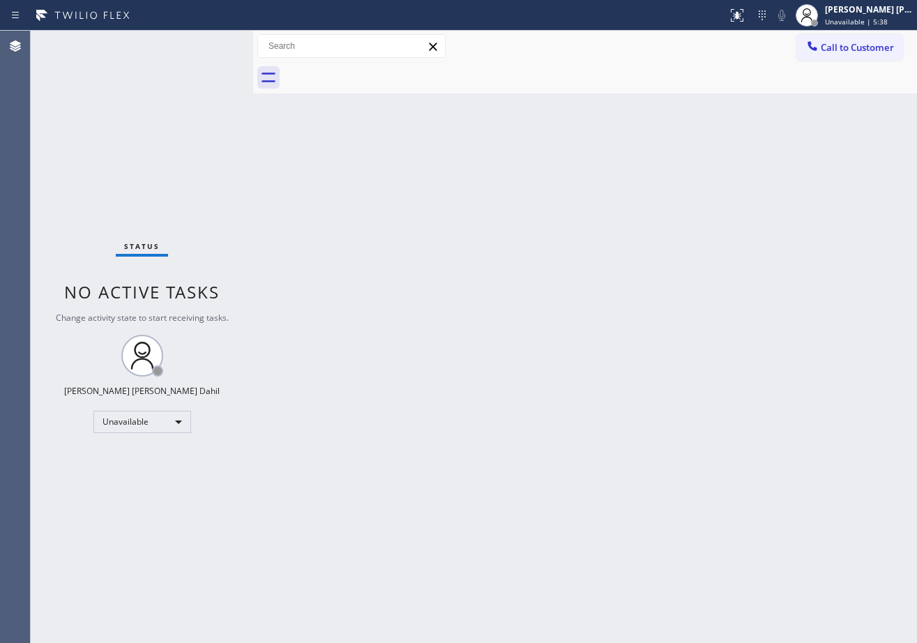
click at [862, 25] on span "Unavailable | 5:38" at bounding box center [856, 22] width 63 height 10
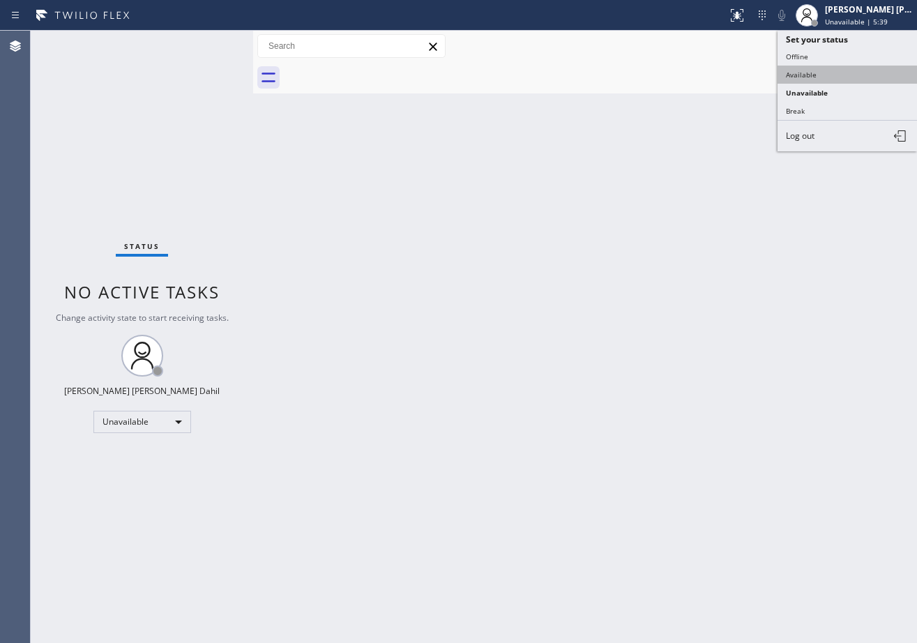
click at [829, 75] on button "Available" at bounding box center [847, 75] width 139 height 18
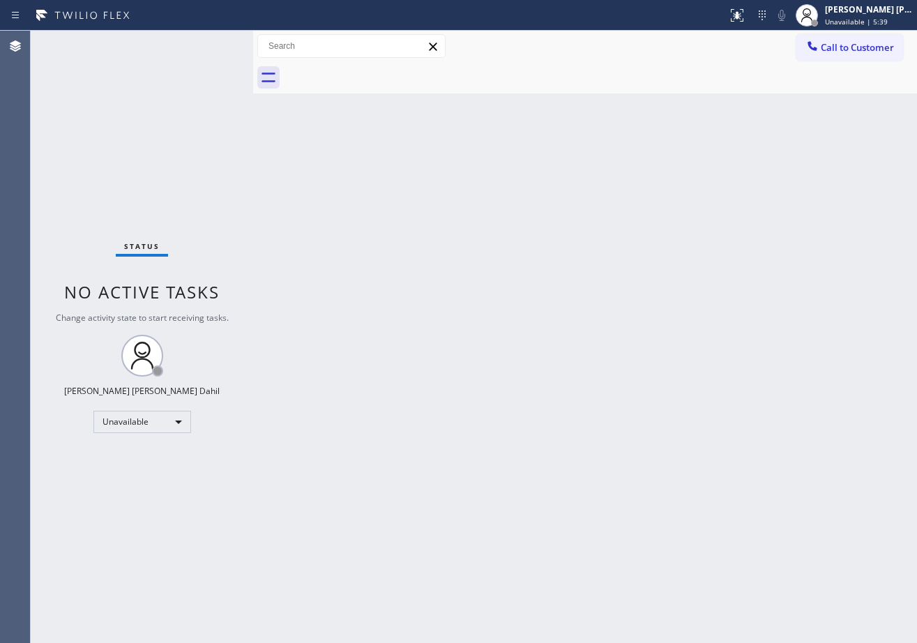
drag, startPoint x: 730, startPoint y: 189, endPoint x: 761, endPoint y: 241, distance: 61.0
click at [727, 193] on div "Back to Dashboard Change Sender ID Customers Technicians Select a contact Outbo…" at bounding box center [585, 337] width 664 height 612
drag, startPoint x: 700, startPoint y: 447, endPoint x: 711, endPoint y: 464, distance: 20.3
click at [701, 446] on div "Back to Dashboard Change Sender ID Customers Technicians Select a contact Outbo…" at bounding box center [585, 337] width 664 height 612
click at [705, 487] on div "Back to Dashboard Change Sender ID Customers Technicians Select a contact Outbo…" at bounding box center [585, 337] width 664 height 612
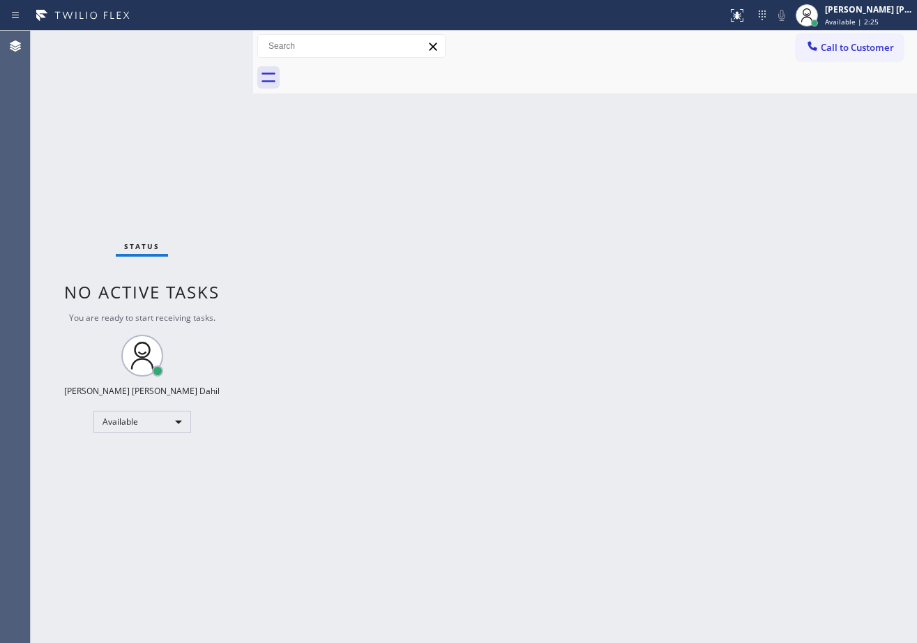
drag, startPoint x: 541, startPoint y: 91, endPoint x: 591, endPoint y: 137, distance: 67.6
click at [544, 89] on div at bounding box center [600, 77] width 633 height 31
drag, startPoint x: 591, startPoint y: 137, endPoint x: 599, endPoint y: 149, distance: 14.5
click at [597, 146] on div "Back to Dashboard Change Sender ID Customers Technicians Select a contact Outbo…" at bounding box center [585, 337] width 664 height 612
click at [603, 158] on div "Back to Dashboard Change Sender ID Customers Technicians Select a contact Outbo…" at bounding box center [585, 337] width 664 height 612
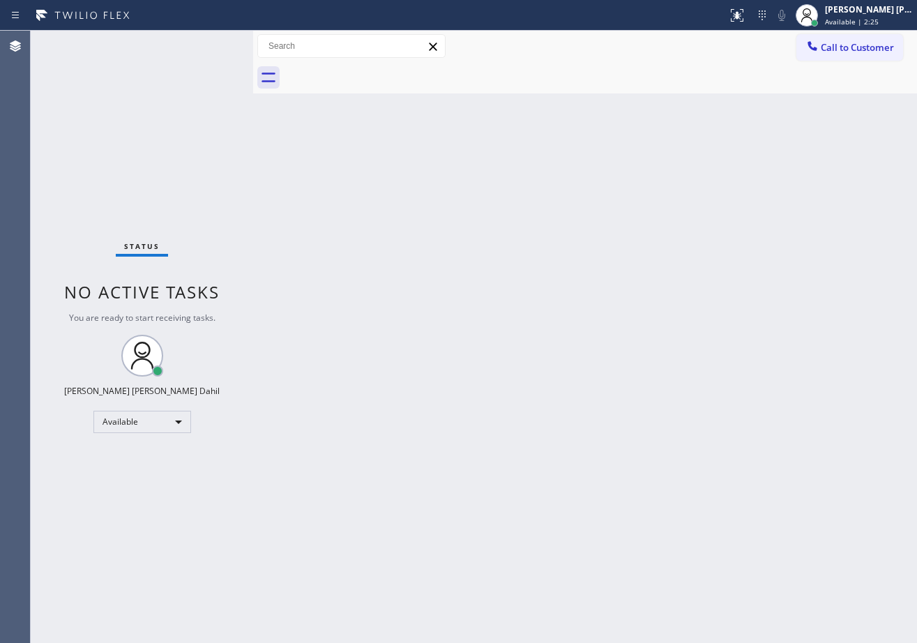
click at [612, 194] on div "Back to Dashboard Change Sender ID Customers Technicians Select a contact Outbo…" at bounding box center [585, 337] width 664 height 612
drag, startPoint x: 559, startPoint y: 314, endPoint x: 577, endPoint y: 330, distance: 24.7
click at [553, 317] on div "Back to Dashboard Change Sender ID Customers Technicians Select a contact Outbo…" at bounding box center [585, 337] width 664 height 612
click at [635, 342] on div "Back to Dashboard Change Sender ID Customers Technicians Select a contact Outbo…" at bounding box center [585, 337] width 664 height 612
click at [141, 82] on div "Status No active tasks You are ready to start receiving tasks. [PERSON_NAME] [P…" at bounding box center [142, 337] width 222 height 612
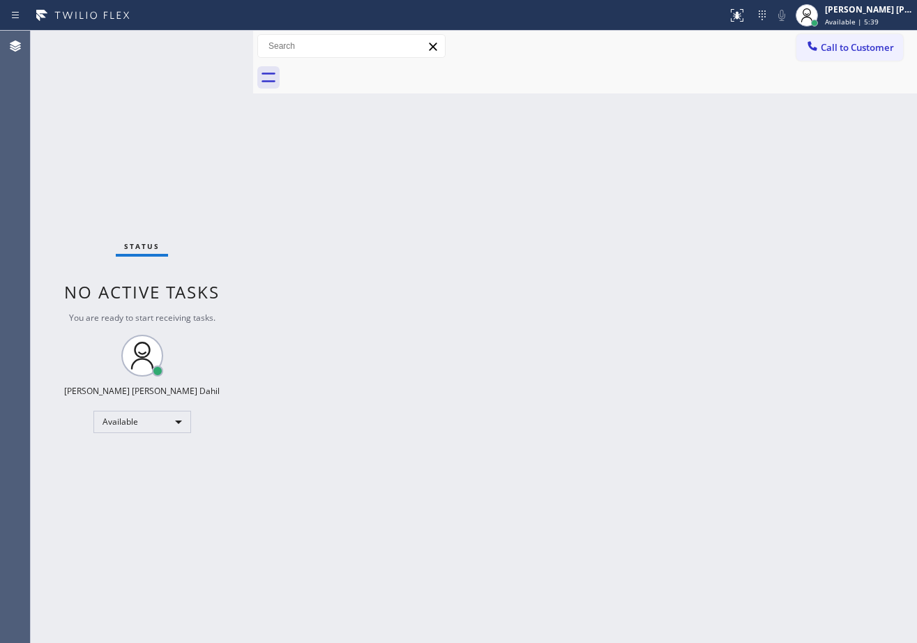
drag, startPoint x: 623, startPoint y: 553, endPoint x: 784, endPoint y: 580, distance: 162.6
click at [628, 553] on div "Back to Dashboard Change Sender ID Customers Technicians Select a contact Outbo…" at bounding box center [585, 337] width 664 height 612
click at [313, 367] on div "Back to Dashboard Change Sender ID Customers Technicians Select a contact Outbo…" at bounding box center [585, 337] width 664 height 612
drag, startPoint x: 306, startPoint y: 236, endPoint x: 318, endPoint y: 220, distance: 19.4
click at [316, 223] on div "Back to Dashboard Change Sender ID Customers Technicians Select a contact Outbo…" at bounding box center [585, 337] width 664 height 612
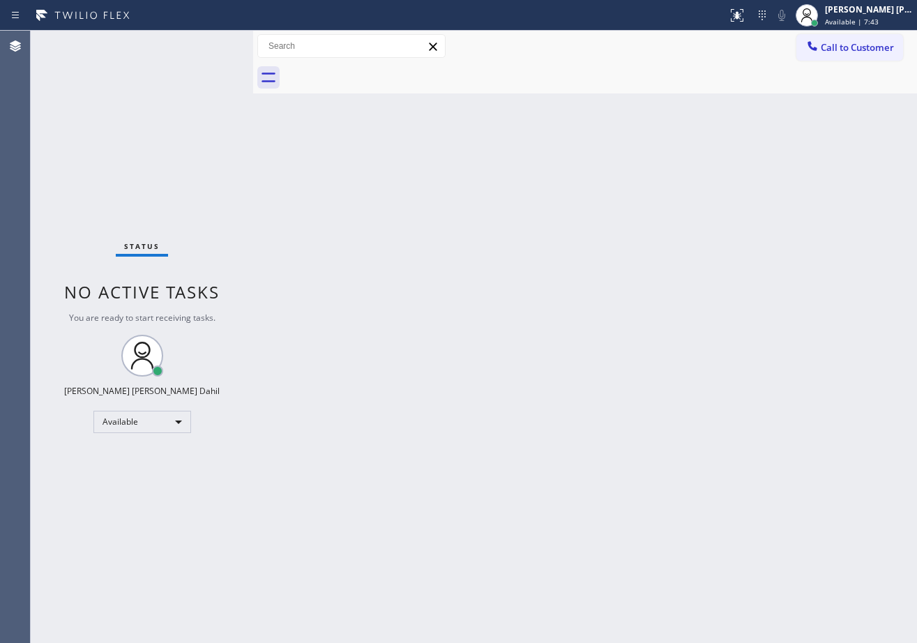
drag, startPoint x: 534, startPoint y: 65, endPoint x: 541, endPoint y: 48, distance: 18.1
click at [541, 49] on div "Call to Customer Outbound call Location Spectrum Appliance Repair [GEOGRAPHIC_D…" at bounding box center [585, 62] width 664 height 63
click at [541, 48] on div "Call to Customer Outbound call Location Spectrum Appliance Repair [GEOGRAPHIC_D…" at bounding box center [585, 46] width 664 height 24
drag, startPoint x: 721, startPoint y: 447, endPoint x: 800, endPoint y: 478, distance: 84.6
click at [723, 446] on div "Back to Dashboard Change Sender ID Customers Technicians Select a contact Outbo…" at bounding box center [585, 337] width 664 height 612
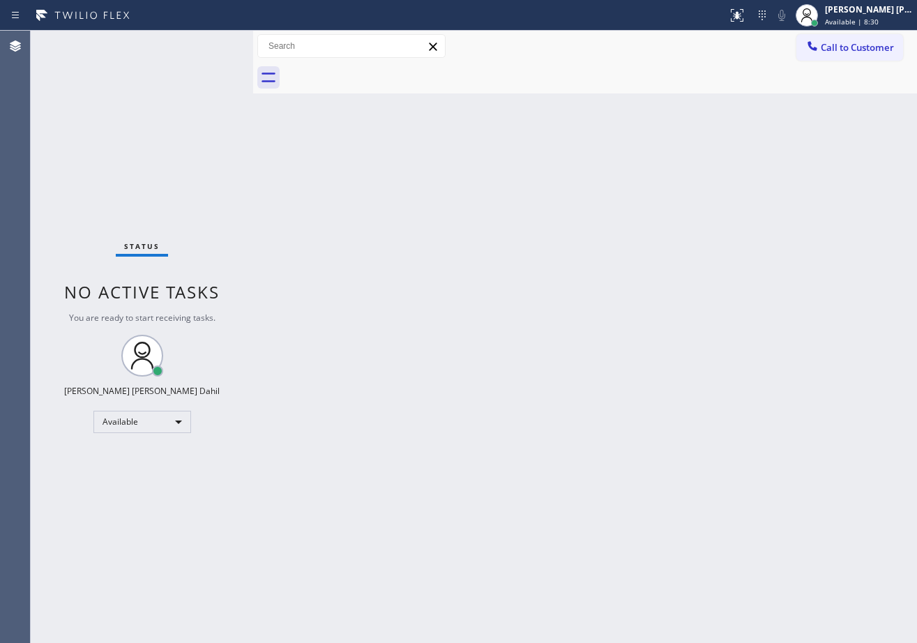
click at [377, 226] on div "Back to Dashboard Change Sender ID Customers Technicians Select a contact Outbo…" at bounding box center [585, 337] width 664 height 612
click at [424, 262] on div "Back to Dashboard Change Sender ID Customers Technicians Select a contact Outbo…" at bounding box center [585, 337] width 664 height 612
click at [400, 235] on div "Back to Dashboard Change Sender ID Customers Technicians Select a contact Outbo…" at bounding box center [585, 337] width 664 height 612
click at [395, 217] on div "Back to Dashboard Change Sender ID Customers Technicians Select a contact Outbo…" at bounding box center [585, 337] width 664 height 612
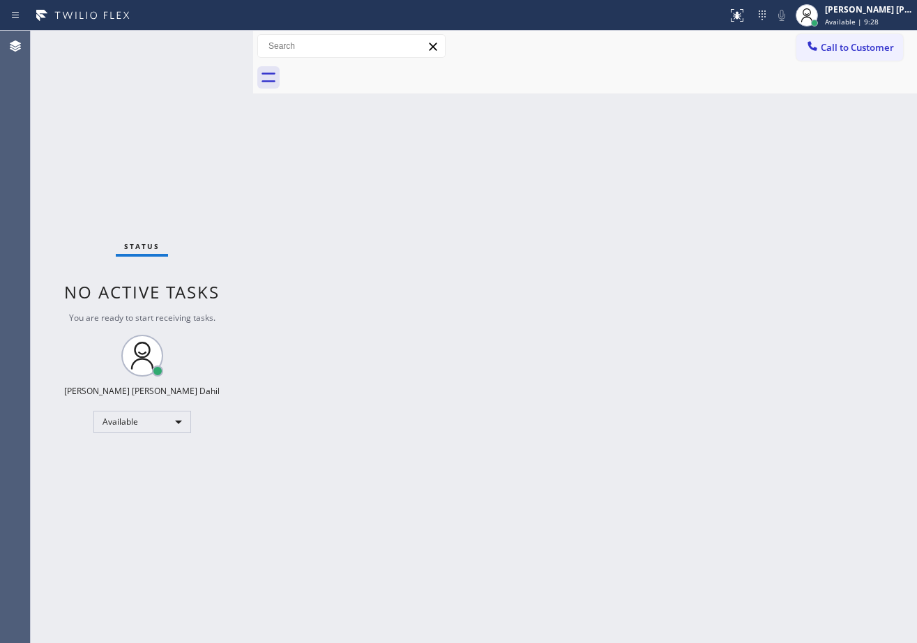
click at [395, 217] on div "Back to Dashboard Change Sender ID Customers Technicians Select a contact Outbo…" at bounding box center [585, 337] width 664 height 612
click at [612, 106] on div "Back to Dashboard Change Sender ID Customers Technicians Select a contact Outbo…" at bounding box center [585, 337] width 664 height 612
click at [692, 529] on div "Back to Dashboard Change Sender ID Customers Technicians Select a contact Outbo…" at bounding box center [585, 337] width 664 height 612
click at [345, 264] on div "Back to Dashboard Change Sender ID Customers Technicians Select a contact Outbo…" at bounding box center [585, 337] width 664 height 612
click at [190, 121] on div "Status No active tasks You are ready to start receiving tasks. [PERSON_NAME] [P…" at bounding box center [142, 337] width 222 height 612
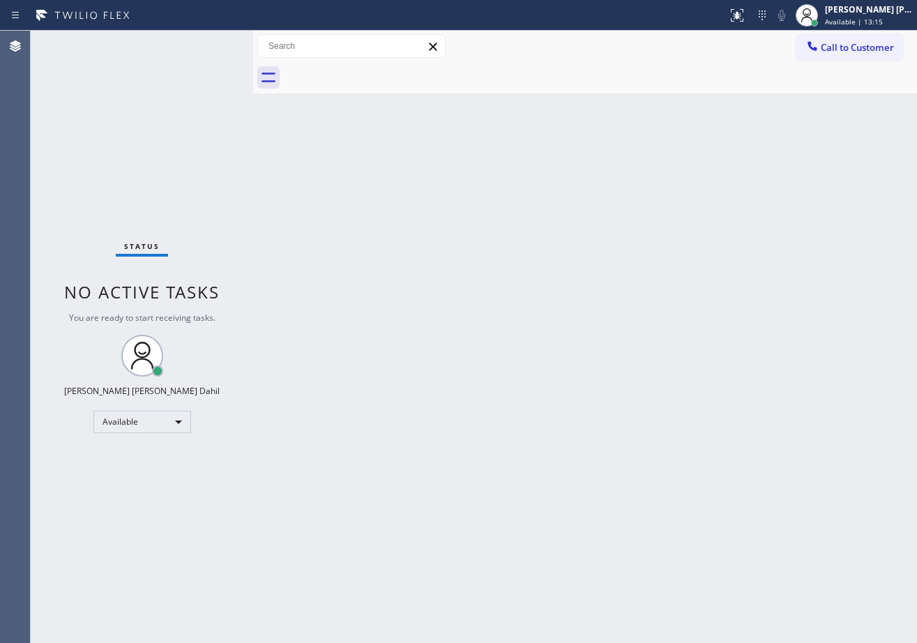
click at [348, 183] on div "Back to Dashboard Change Sender ID Customers Technicians Select a contact Outbo…" at bounding box center [585, 337] width 664 height 612
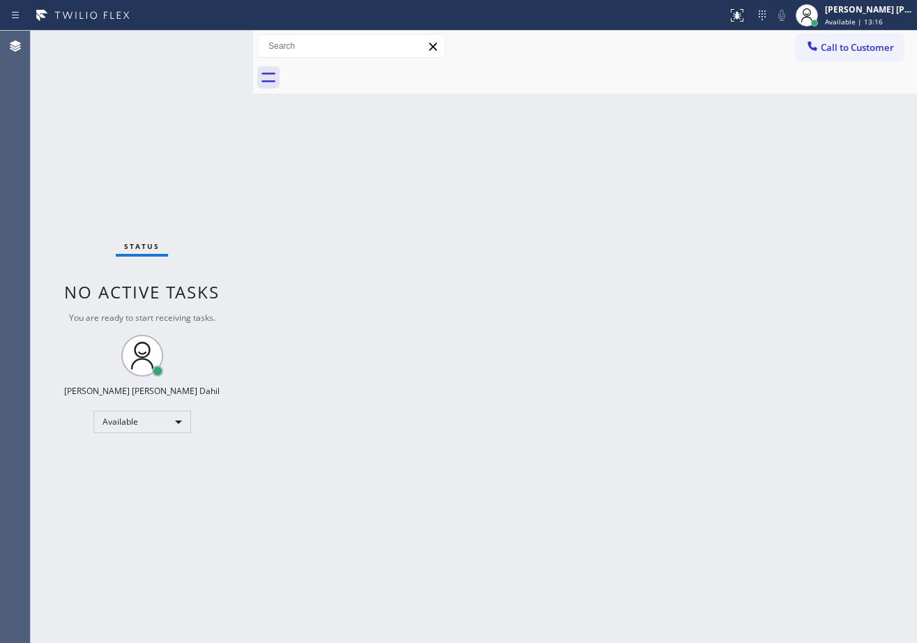
click at [356, 202] on div "Back to Dashboard Change Sender ID Customers Technicians Select a contact Outbo…" at bounding box center [585, 337] width 664 height 612
click at [362, 230] on div "Back to Dashboard Change Sender ID Customers Technicians Select a contact Outbo…" at bounding box center [585, 337] width 664 height 612
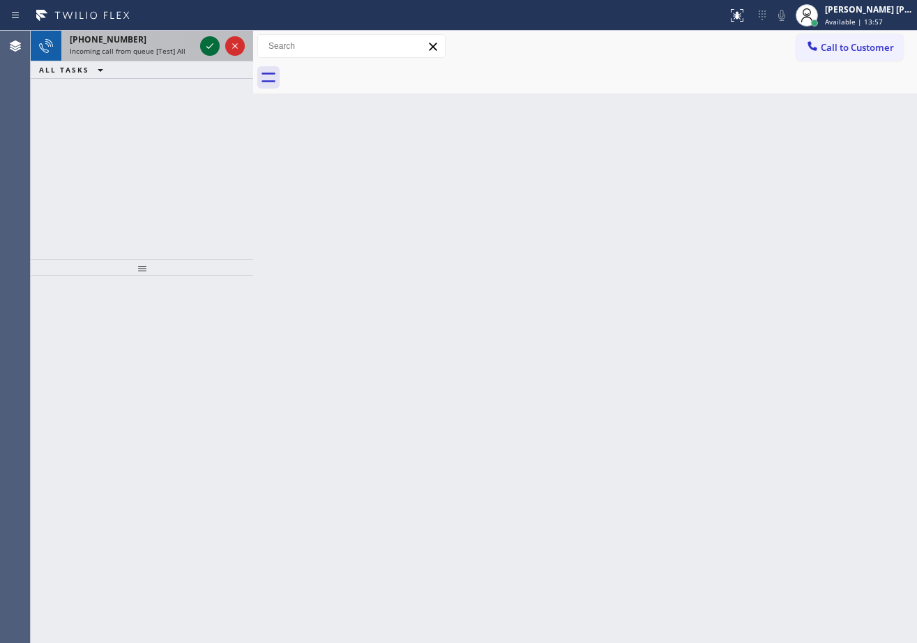
drag, startPoint x: 172, startPoint y: 46, endPoint x: 206, endPoint y: 43, distance: 34.3
click at [174, 46] on span "Incoming call from queue [Test] All" at bounding box center [128, 51] width 116 height 10
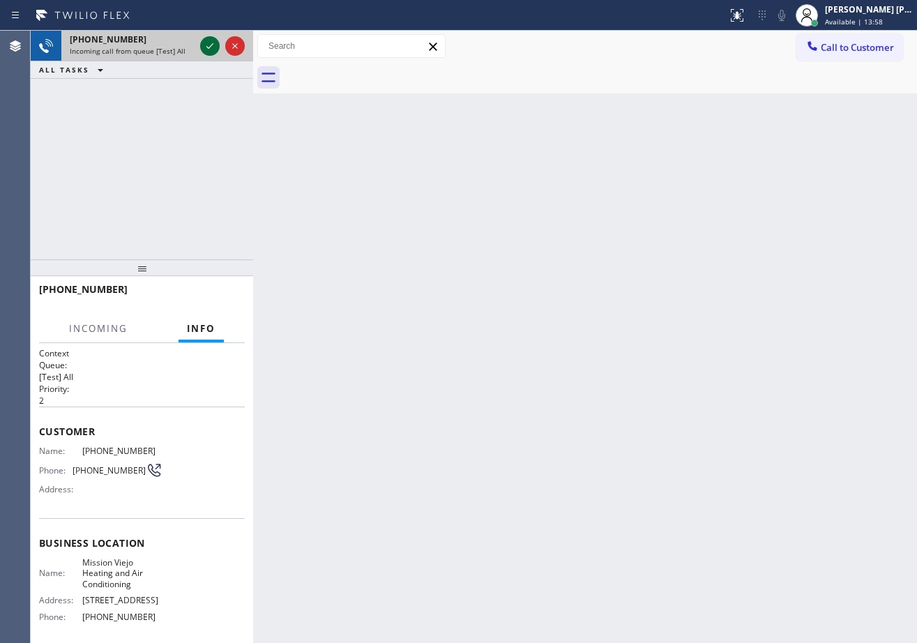
click at [206, 43] on icon at bounding box center [210, 46] width 17 height 17
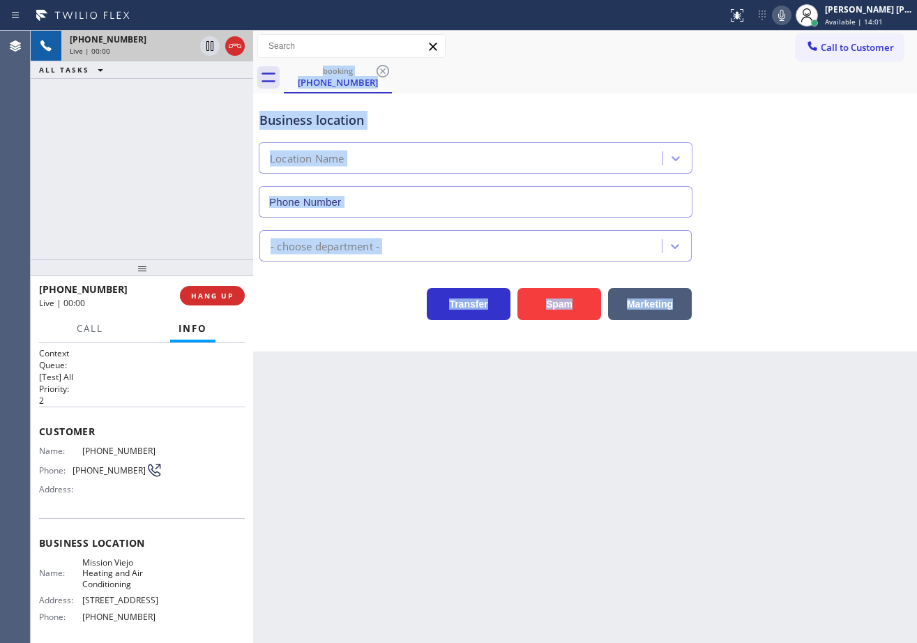
type input "[PHONE_NUMBER]"
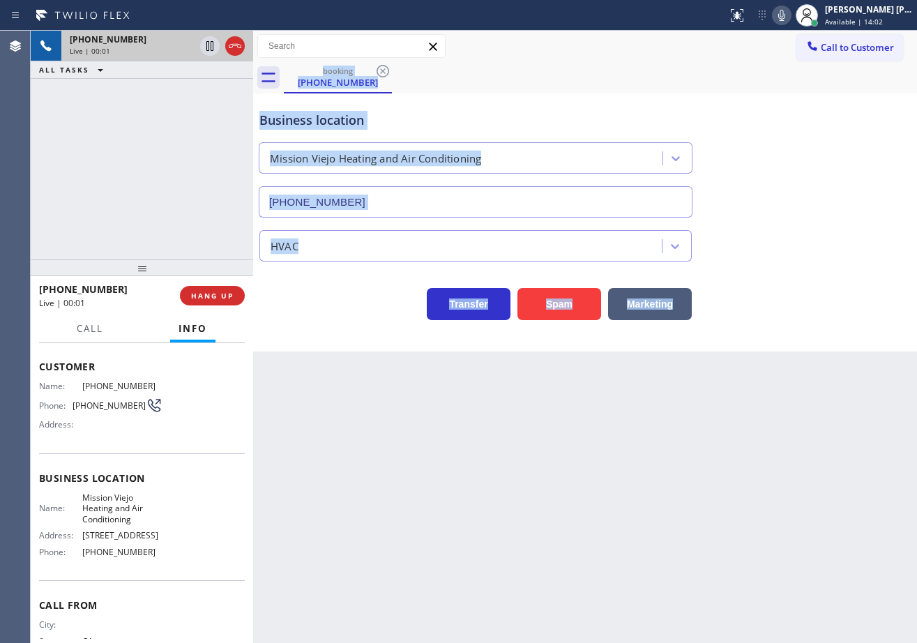
scroll to position [123, 0]
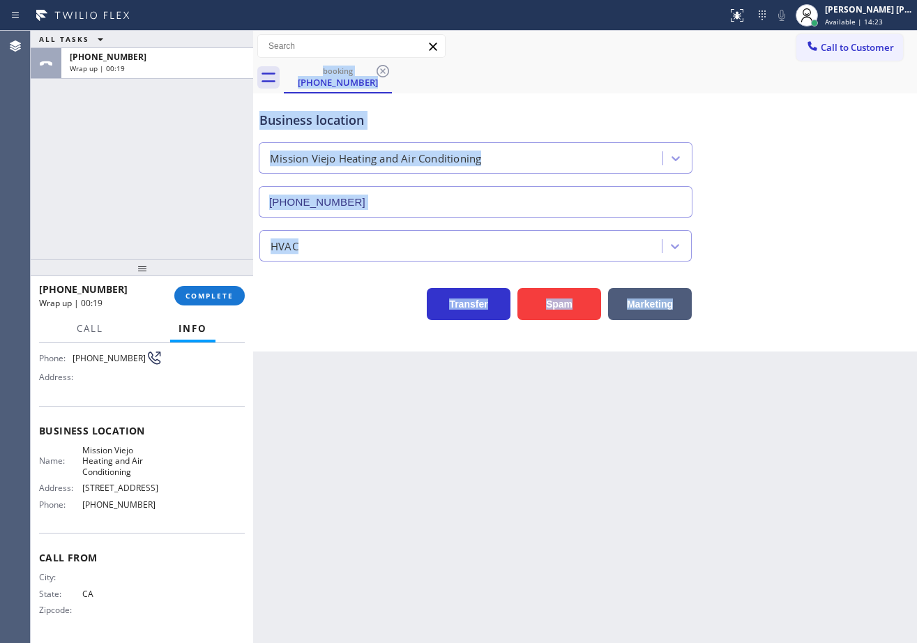
click at [548, 510] on div "Back to Dashboard Change Sender ID Customers Technicians Select a contact Outbo…" at bounding box center [585, 337] width 664 height 612
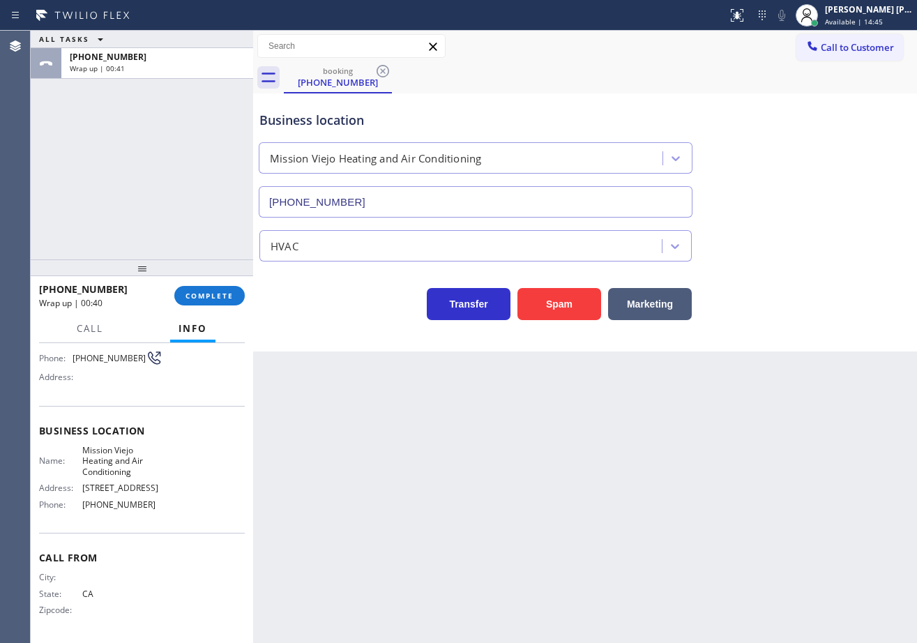
drag, startPoint x: 656, startPoint y: 476, endPoint x: 591, endPoint y: 446, distance: 70.5
click at [656, 476] on div "Back to Dashboard Change Sender ID Customers Technicians Select a contact Outbo…" at bounding box center [585, 337] width 664 height 612
click at [217, 292] on div "[PHONE_NUMBER] Wrap up | 00:41 COMPLETE" at bounding box center [142, 296] width 206 height 36
click at [217, 296] on span "COMPLETE" at bounding box center [210, 296] width 48 height 10
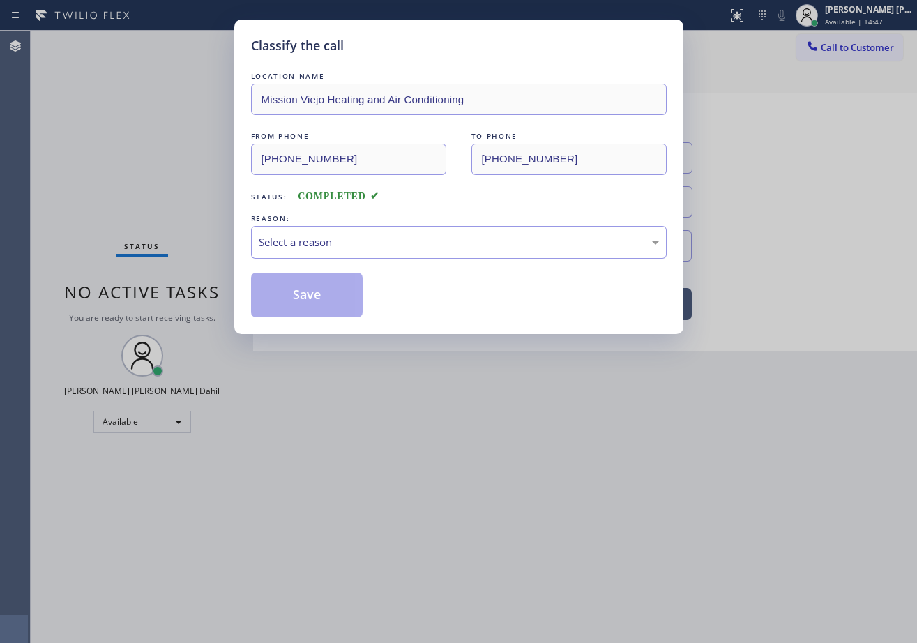
click at [364, 260] on div "LOCATION NAME [GEOGRAPHIC_DATA] Heating and Air Conditioning FROM PHONE [PHONE_…" at bounding box center [459, 193] width 416 height 248
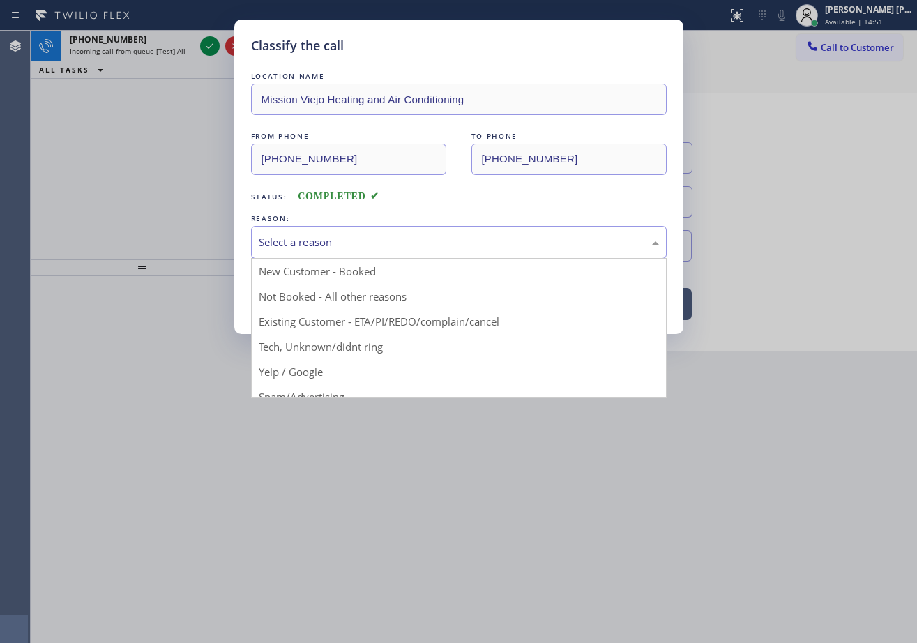
drag, startPoint x: 362, startPoint y: 233, endPoint x: 379, endPoint y: 250, distance: 23.7
click at [365, 234] on div "Select a reason" at bounding box center [459, 242] width 416 height 33
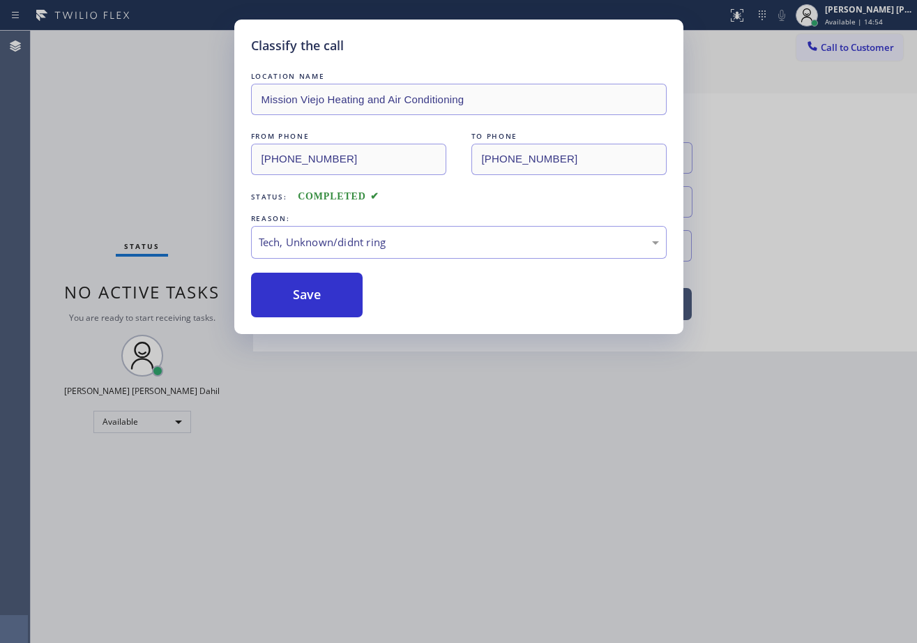
drag, startPoint x: 430, startPoint y: 348, endPoint x: 338, endPoint y: 335, distance: 92.9
click at [296, 305] on button "Save" at bounding box center [307, 295] width 112 height 45
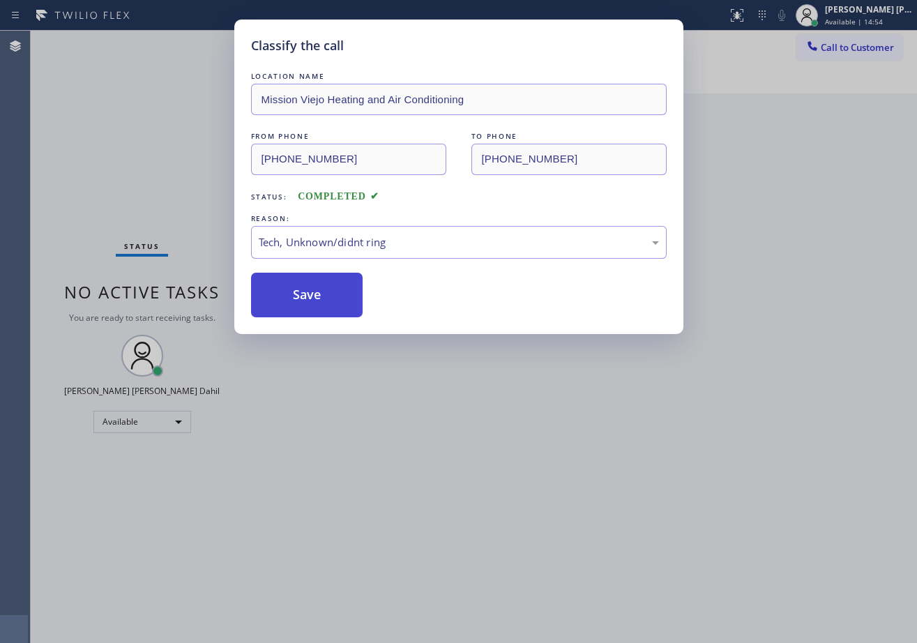
click at [297, 305] on button "Save" at bounding box center [307, 295] width 112 height 45
click at [299, 305] on button "Save" at bounding box center [307, 295] width 112 height 45
drag, startPoint x: 467, startPoint y: 465, endPoint x: 478, endPoint y: 474, distance: 14.5
click at [470, 469] on div "Classify the call LOCATION NAME Mission Viejo Heating and Air Conditioning FROM…" at bounding box center [458, 321] width 917 height 643
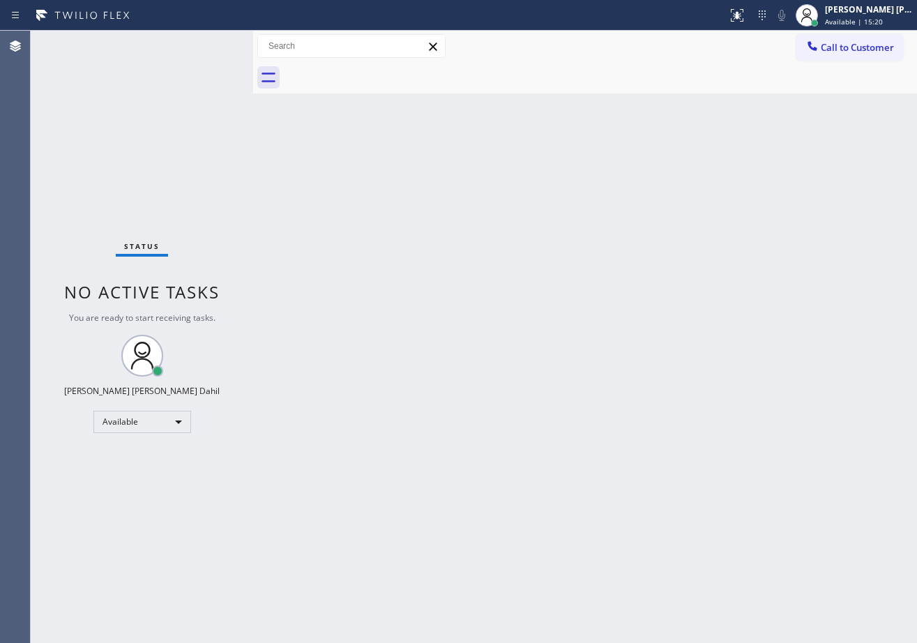
click at [481, 451] on div "Back to Dashboard Change Sender ID Customers Technicians Select a contact Outbo…" at bounding box center [585, 337] width 664 height 612
click at [568, 365] on div "Back to Dashboard Change Sender ID Customers Technicians Select a contact Outbo…" at bounding box center [585, 337] width 664 height 612
click at [216, 96] on div "Status No active tasks You are ready to start receiving tasks. [PERSON_NAME] [P…" at bounding box center [142, 337] width 222 height 612
click at [621, 248] on div "Back to Dashboard Change Sender ID Customers Technicians Select a contact Outbo…" at bounding box center [585, 337] width 664 height 612
click at [622, 248] on div "Back to Dashboard Change Sender ID Customers Technicians Select a contact Outbo…" at bounding box center [585, 337] width 664 height 612
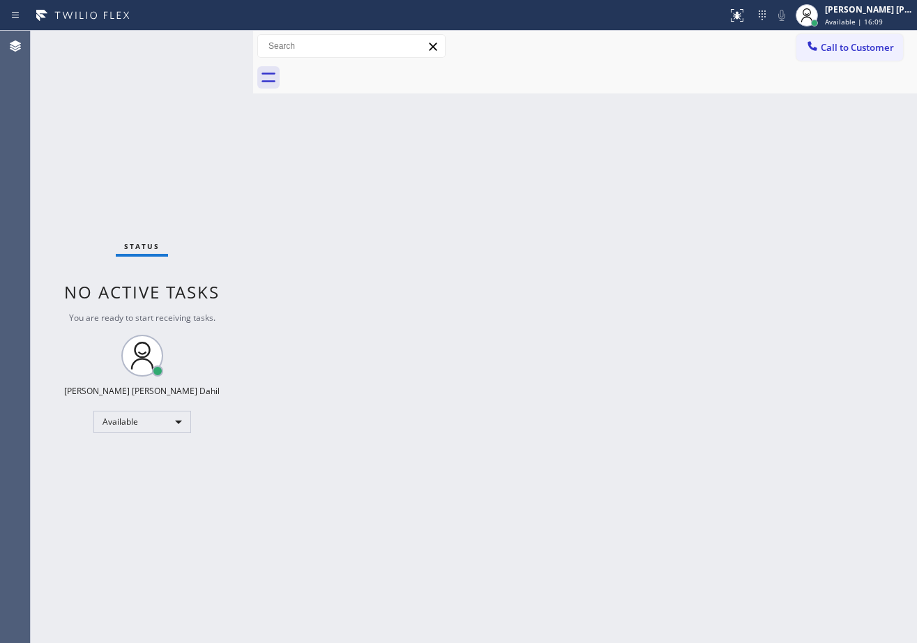
click at [522, 454] on div "Back to Dashboard Change Sender ID Customers Technicians Select a contact Outbo…" at bounding box center [585, 337] width 664 height 612
click at [522, 460] on div "Back to Dashboard Change Sender ID Customers Technicians Select a contact Outbo…" at bounding box center [585, 337] width 664 height 612
click at [534, 460] on div "Back to Dashboard Change Sender ID Customers Technicians Select a contact Outbo…" at bounding box center [585, 337] width 664 height 612
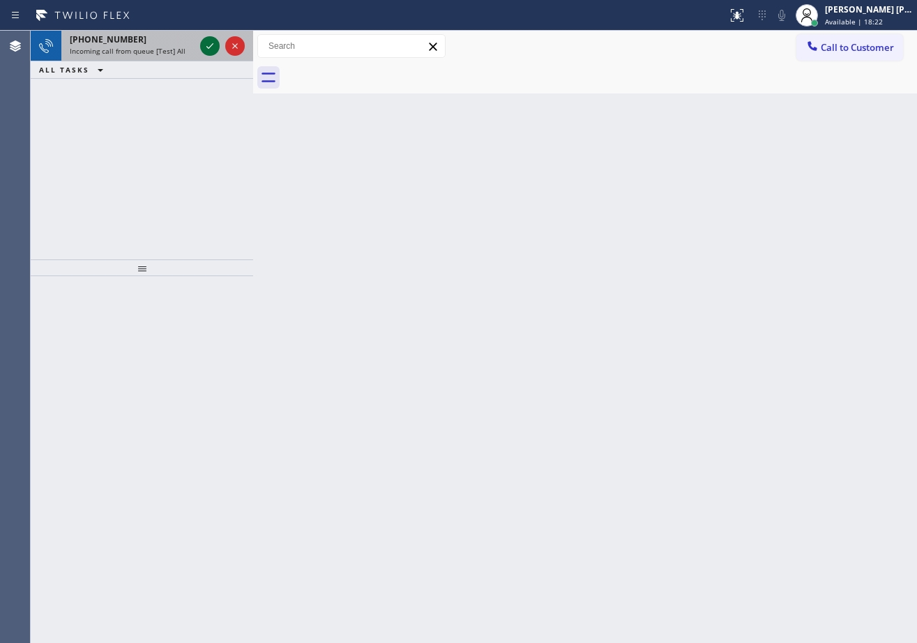
click at [206, 44] on icon at bounding box center [210, 46] width 17 height 17
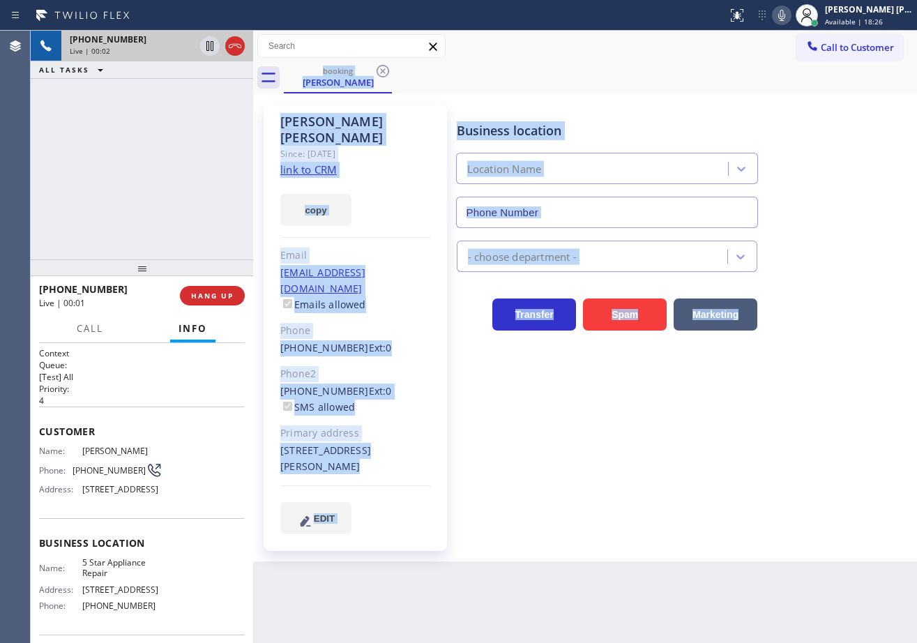
type input "[PHONE_NUMBER]"
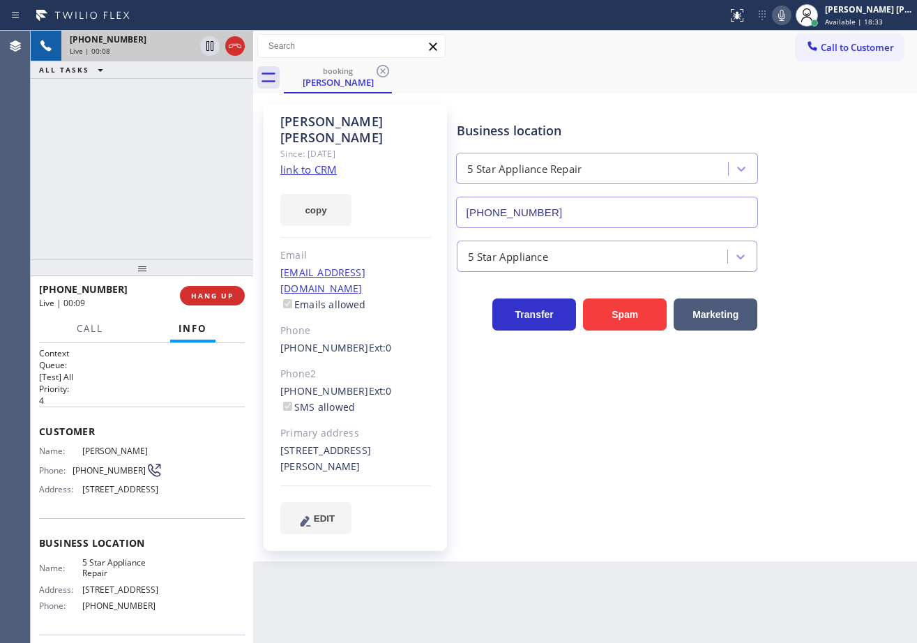
click at [215, 139] on div "[PHONE_NUMBER] Live | 00:08 ALL TASKS ALL TASKS ACTIVE TASKS TASKS IN WRAP UP" at bounding box center [142, 145] width 222 height 229
click at [306, 163] on link "link to CRM" at bounding box center [308, 170] width 56 height 14
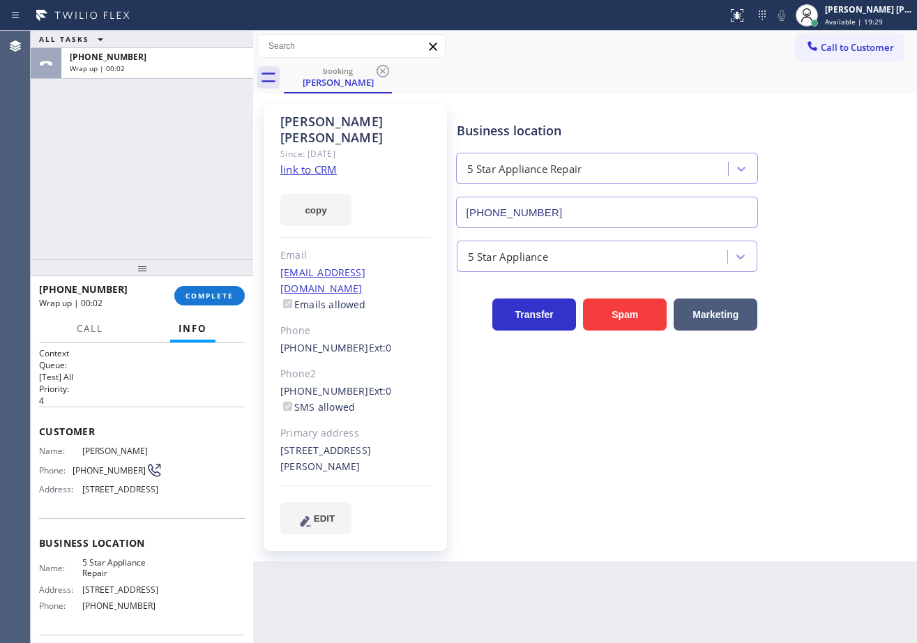
drag, startPoint x: 185, startPoint y: 140, endPoint x: 204, endPoint y: 275, distance: 136.7
click at [188, 142] on div "ALL TASKS ALL TASKS ACTIVE TASKS TASKS IN WRAP UP [PHONE_NUMBER] Wrap up | 00:02" at bounding box center [142, 145] width 222 height 229
click at [216, 299] on span "COMPLETE" at bounding box center [210, 296] width 48 height 10
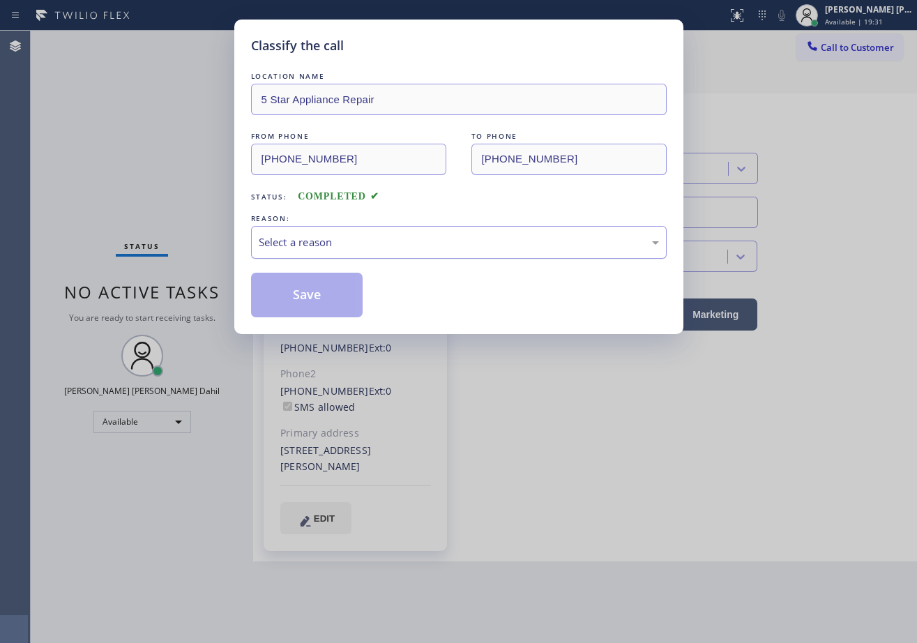
click at [348, 251] on div "Select a reason" at bounding box center [459, 242] width 416 height 33
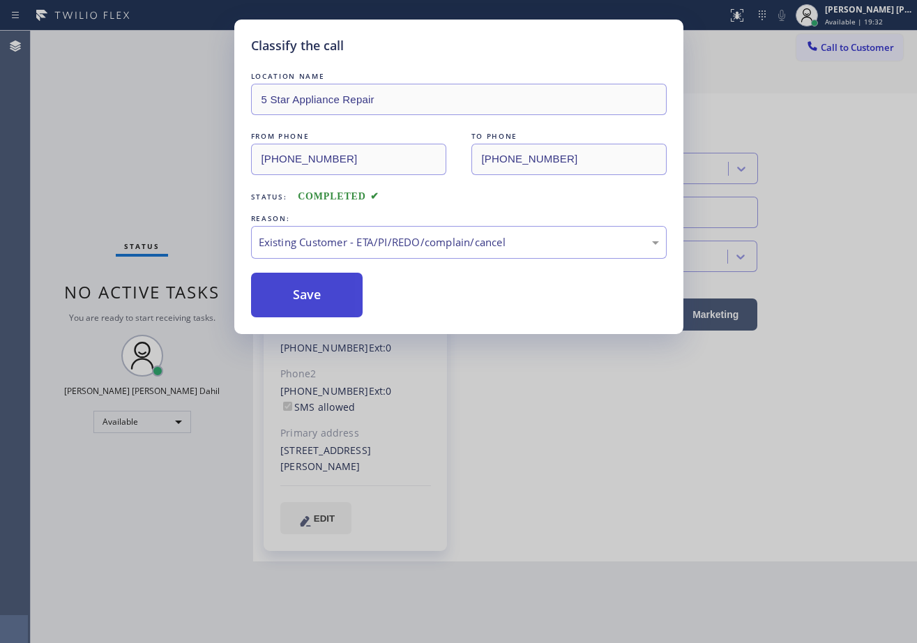
click at [279, 296] on button "Save" at bounding box center [307, 295] width 112 height 45
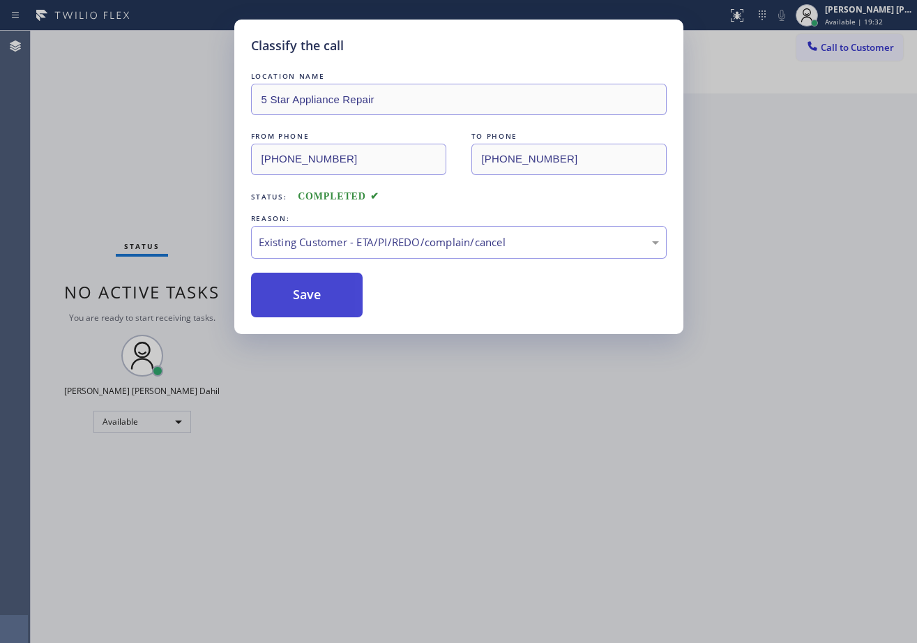
click at [279, 296] on button "Save" at bounding box center [307, 295] width 112 height 45
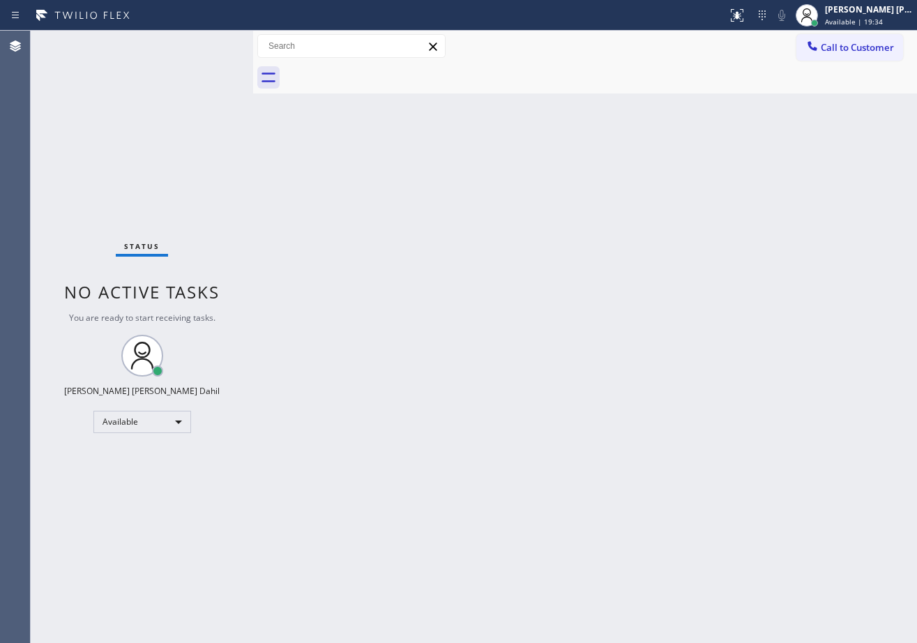
drag, startPoint x: 412, startPoint y: 256, endPoint x: 430, endPoint y: 281, distance: 31.0
click at [416, 257] on div "Back to Dashboard Change Sender ID Customers Technicians Select a contact Outbo…" at bounding box center [585, 337] width 664 height 612
click at [473, 419] on div "Back to Dashboard Change Sender ID Customers Technicians Select a contact Outbo…" at bounding box center [585, 337] width 664 height 612
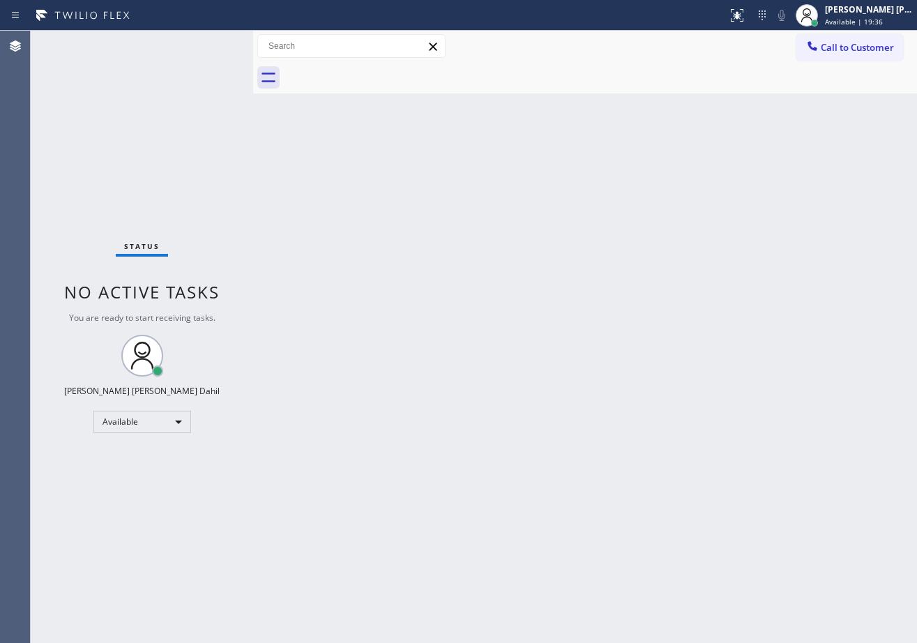
click at [473, 419] on div "Back to Dashboard Change Sender ID Customers Technicians Select a contact Outbo…" at bounding box center [585, 337] width 664 height 612
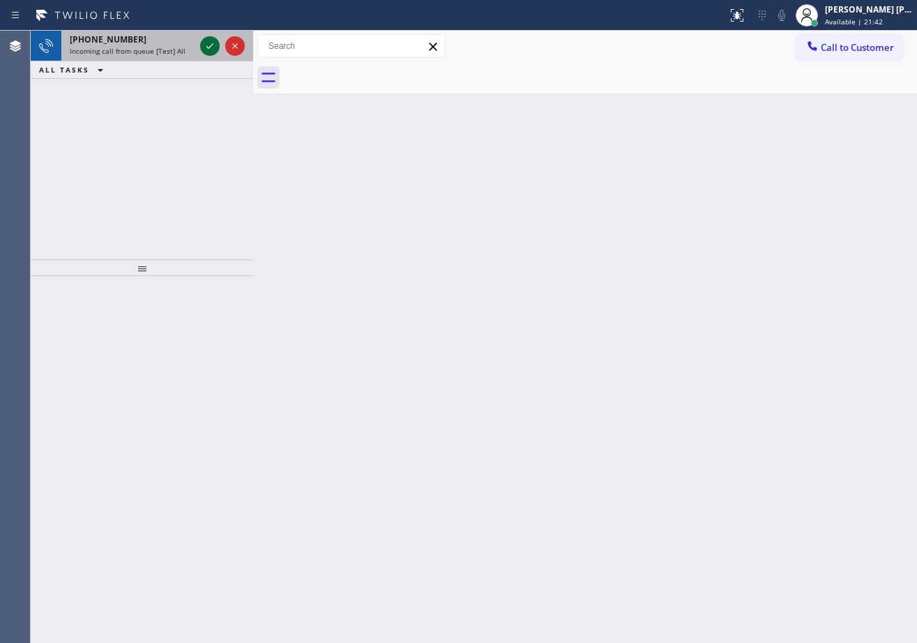
click at [206, 44] on icon at bounding box center [210, 46] width 17 height 17
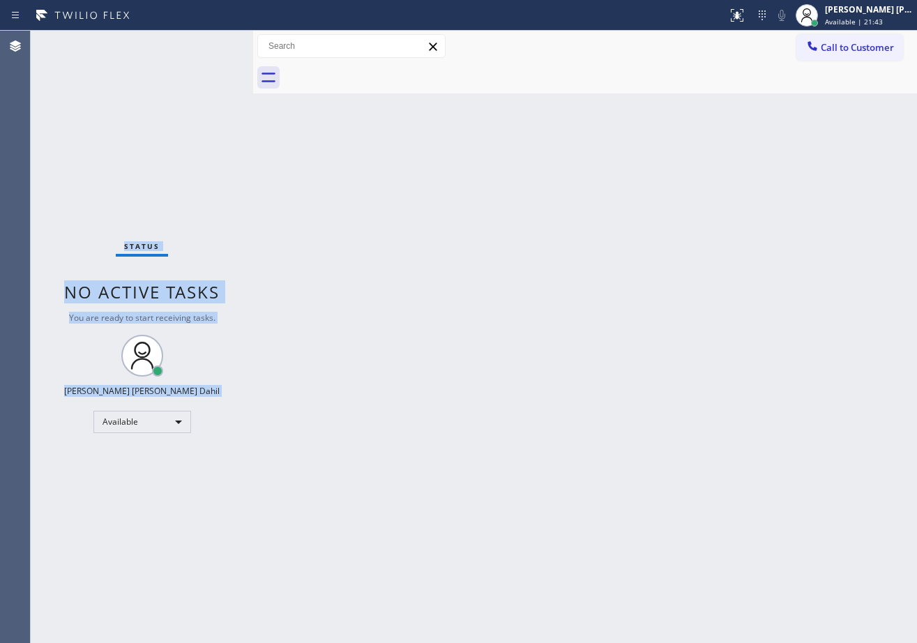
click at [206, 44] on div "Status No active tasks You are ready to start receiving tasks. [PERSON_NAME] [P…" at bounding box center [142, 337] width 222 height 612
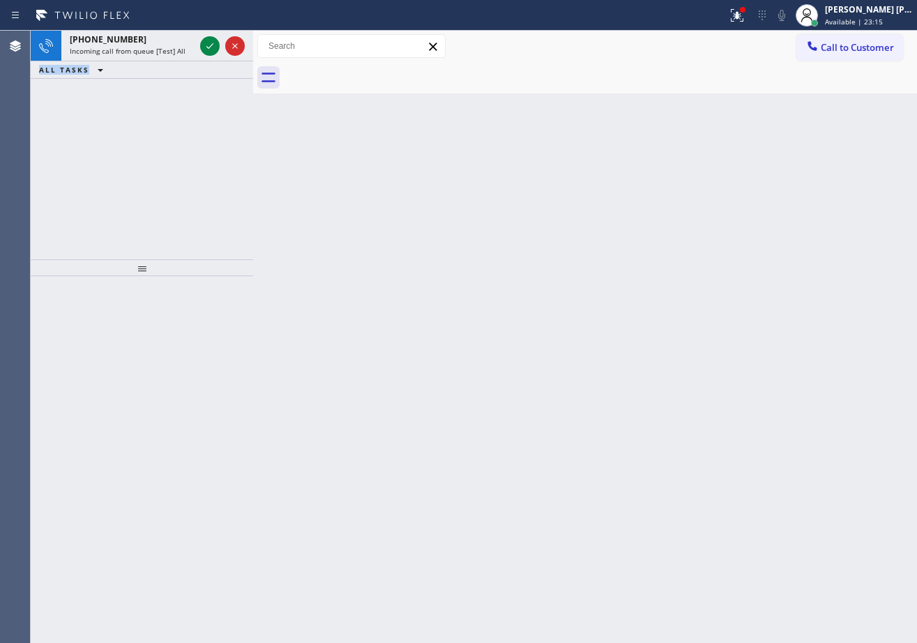
click at [206, 44] on icon at bounding box center [210, 46] width 17 height 17
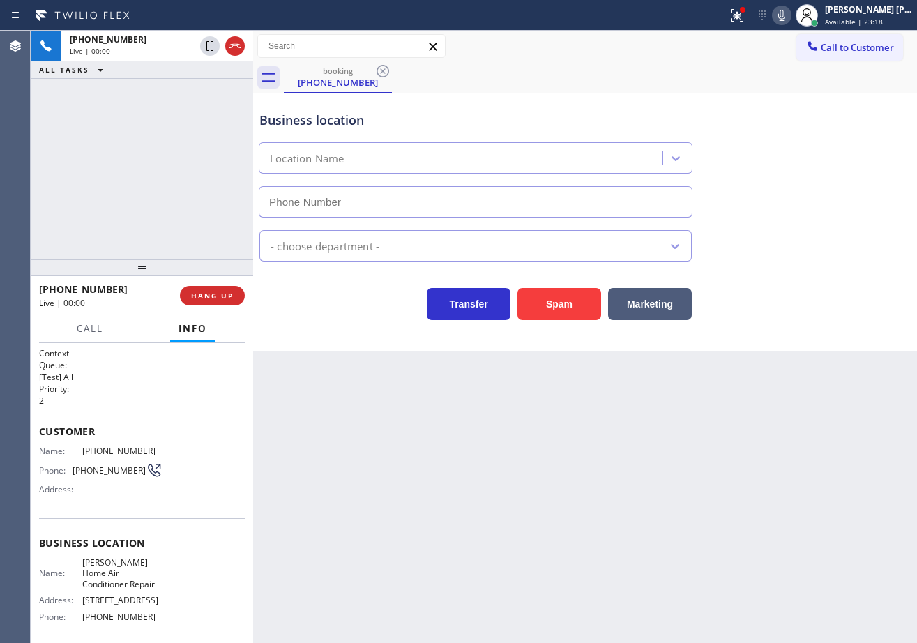
type input "[PHONE_NUMBER]"
click at [442, 481] on div "Back to Dashboard Change Sender ID Customers Technicians Select a contact Outbo…" at bounding box center [585, 337] width 664 height 612
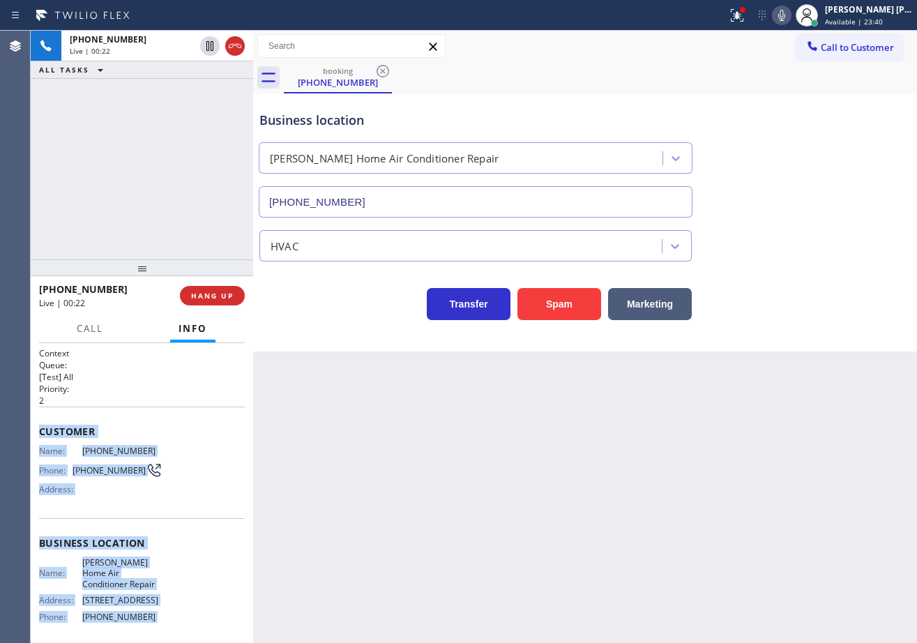
scroll to position [101, 0]
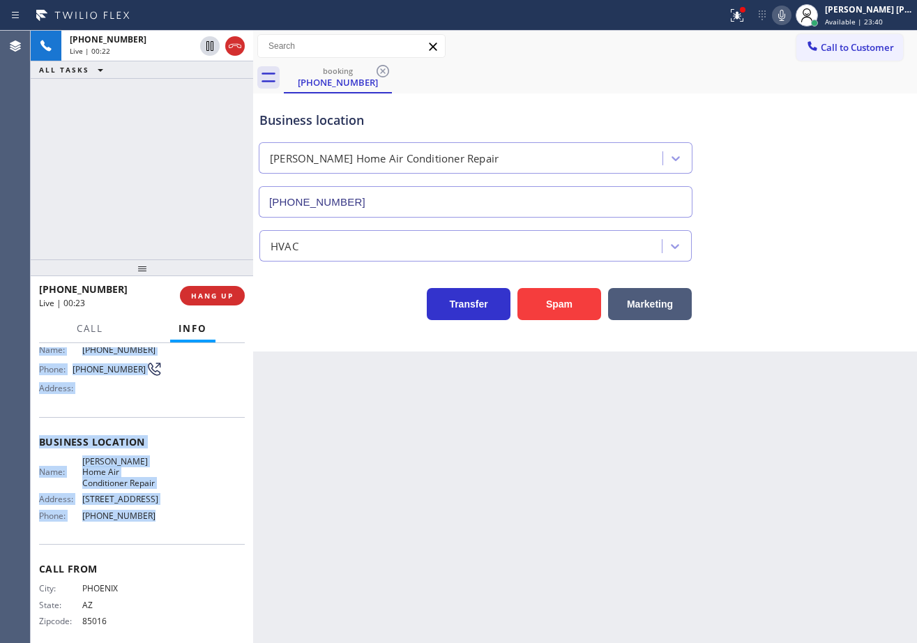
drag, startPoint x: 96, startPoint y: 505, endPoint x: 154, endPoint y: 521, distance: 60.1
click at [154, 521] on div "Context Queue: [Test] All Priority: 2 Customer Name: [PHONE_NUMBER] Phone: [PHO…" at bounding box center [142, 493] width 222 height 300
copy div "Customer Name: [PHONE_NUMBER] Phone: [PHONE_NUMBER] Address: Business location …"
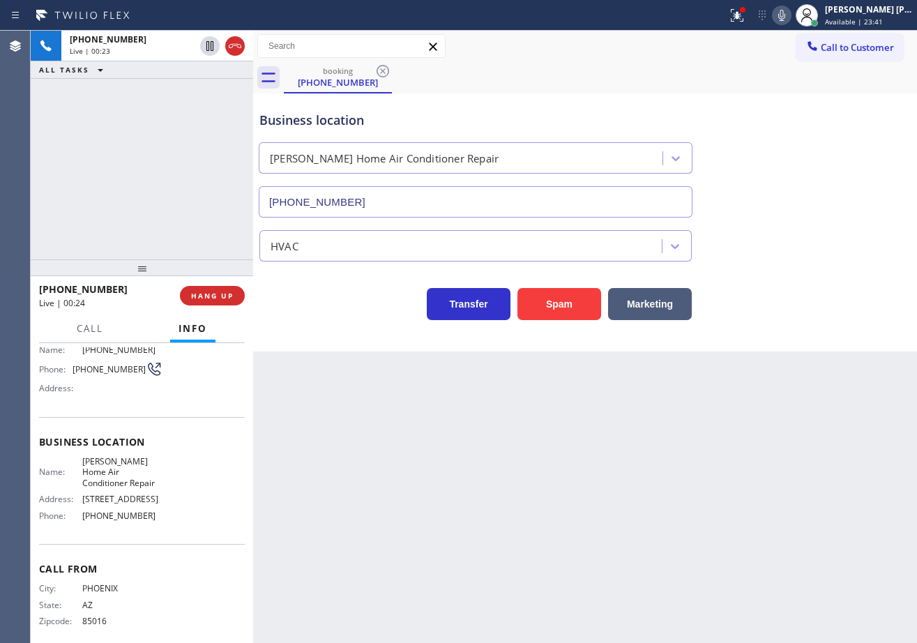
click at [232, 285] on div "[PHONE_NUMBER] Live | 00:24 HANG UP" at bounding box center [142, 296] width 206 height 36
click at [232, 294] on span "HANG UP" at bounding box center [212, 296] width 43 height 10
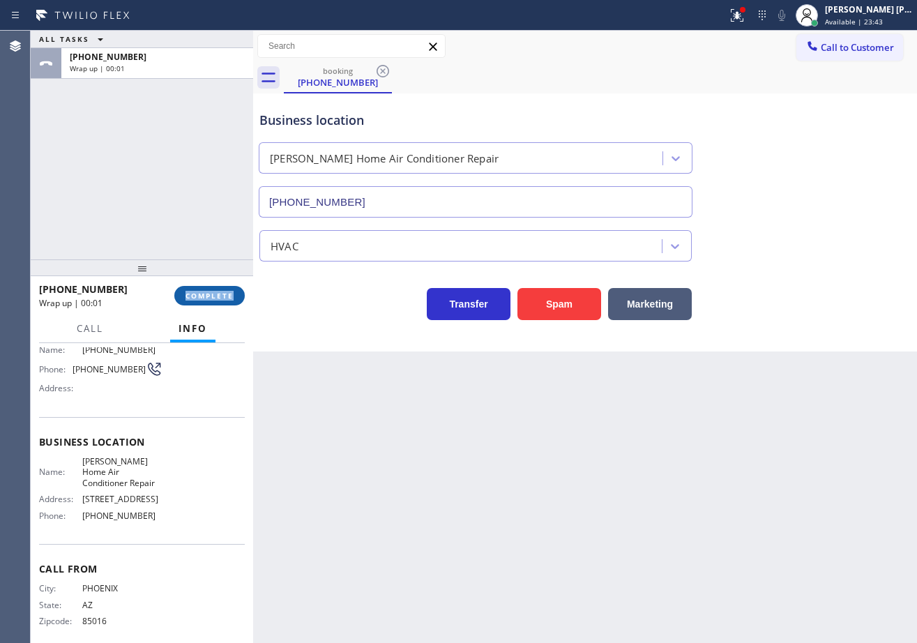
click at [229, 299] on span "COMPLETE" at bounding box center [210, 296] width 48 height 10
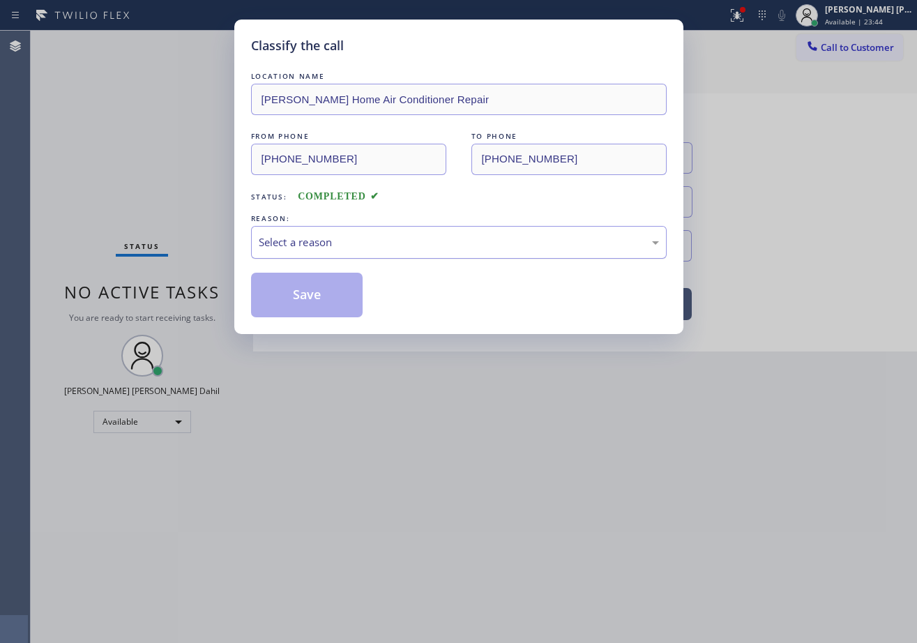
click at [365, 243] on div "Select a reason" at bounding box center [459, 242] width 400 height 16
click at [316, 322] on div "Classify the call LOCATION NAME [PERSON_NAME] Home Air Conditioner Repair FROM …" at bounding box center [458, 177] width 449 height 315
drag, startPoint x: 316, startPoint y: 317, endPoint x: 315, endPoint y: 308, distance: 9.1
click at [316, 315] on div "Classify the call LOCATION NAME [PERSON_NAME] Home Air Conditioner Repair FROM …" at bounding box center [458, 177] width 449 height 315
click at [316, 308] on button "Save" at bounding box center [307, 295] width 112 height 45
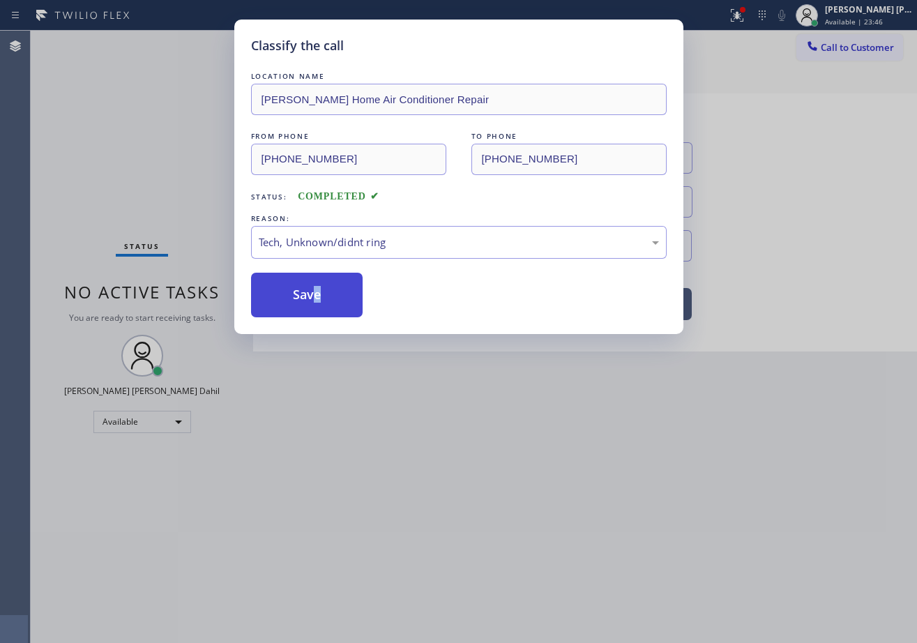
click at [316, 308] on button "Save" at bounding box center [307, 295] width 112 height 45
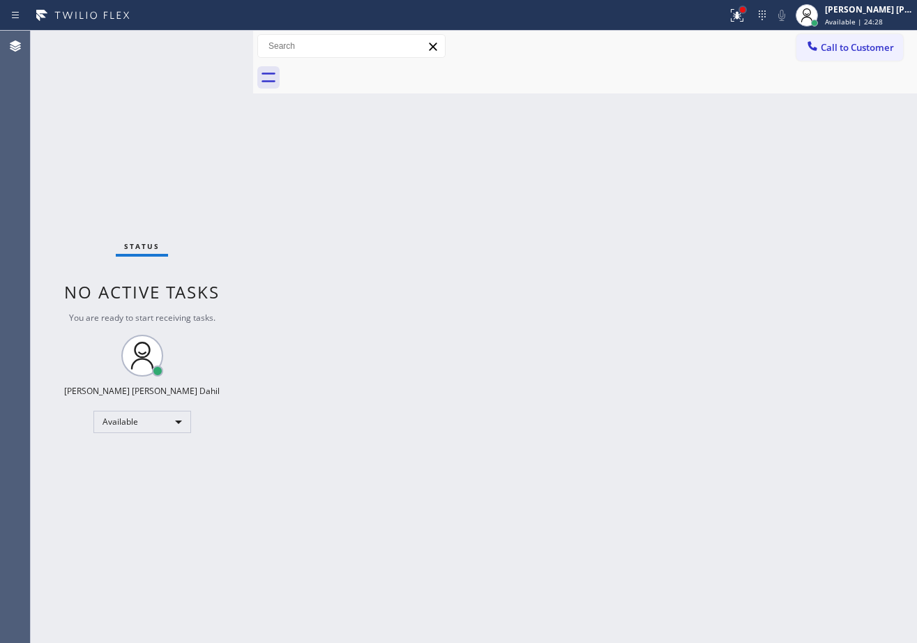
click at [746, 11] on div at bounding box center [743, 10] width 6 height 6
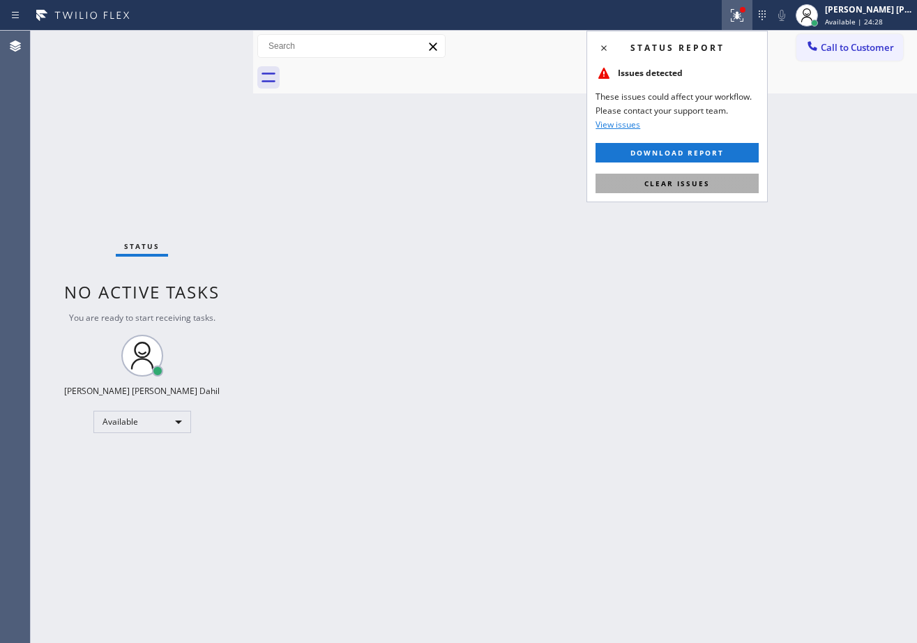
click at [701, 188] on span "Clear issues" at bounding box center [677, 184] width 66 height 10
click at [701, 195] on div "Back to Dashboard Change Sender ID Customers Technicians Select a contact Outbo…" at bounding box center [585, 337] width 664 height 612
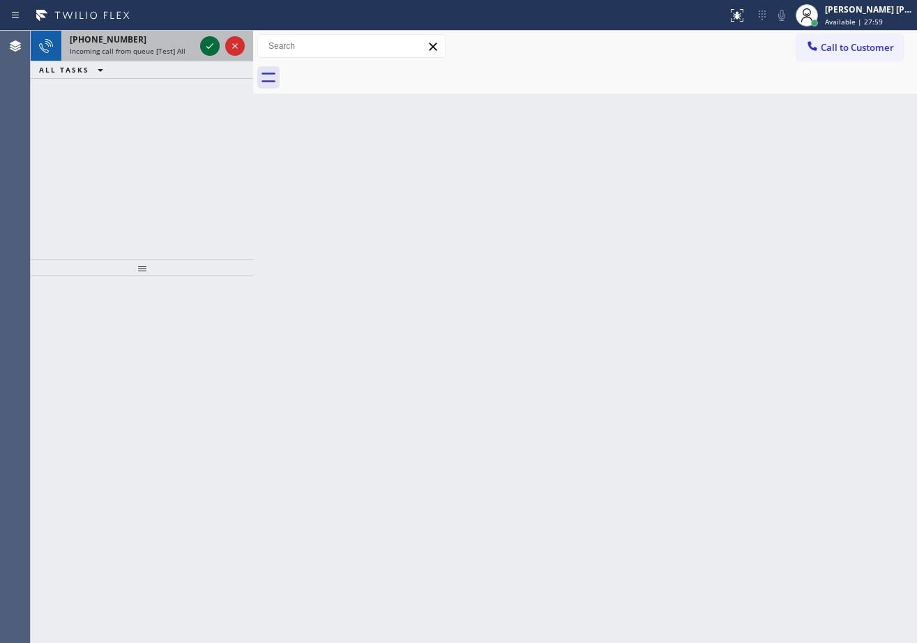
click at [206, 44] on icon at bounding box center [210, 46] width 17 height 17
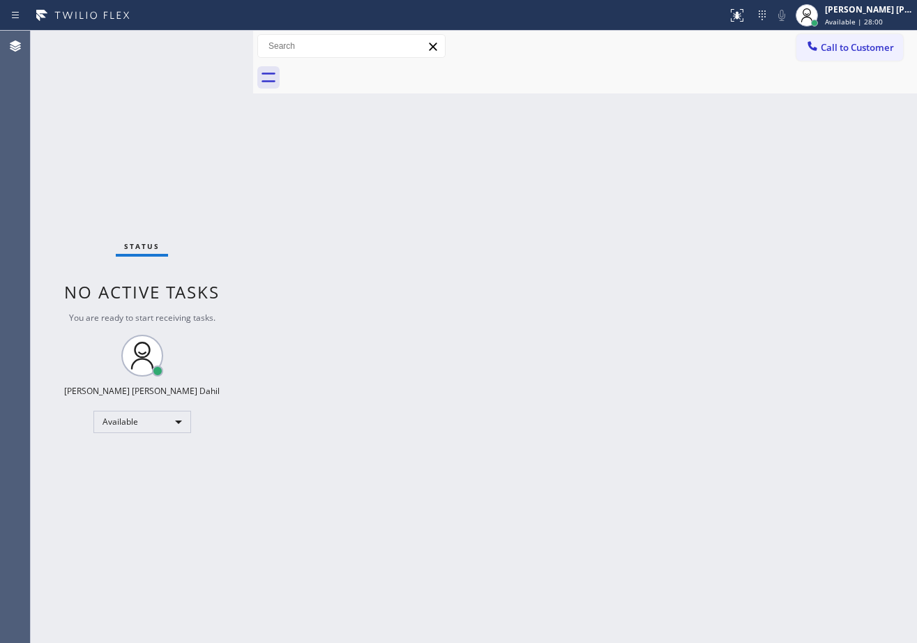
click at [206, 44] on div "Status No active tasks You are ready to start receiving tasks. [PERSON_NAME] [P…" at bounding box center [142, 337] width 222 height 612
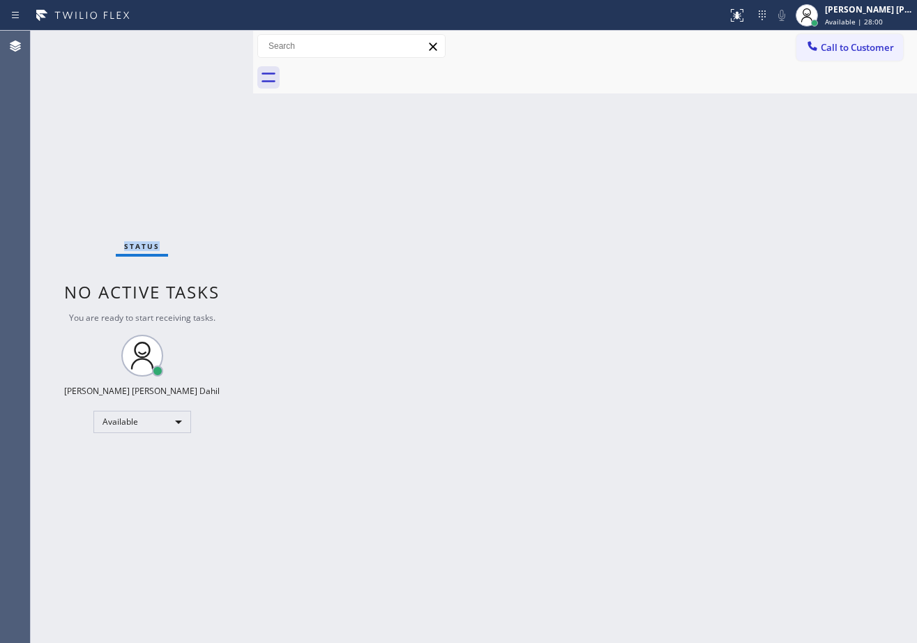
click at [206, 44] on div "Status No active tasks You are ready to start receiving tasks. [PERSON_NAME] [P…" at bounding box center [142, 337] width 222 height 612
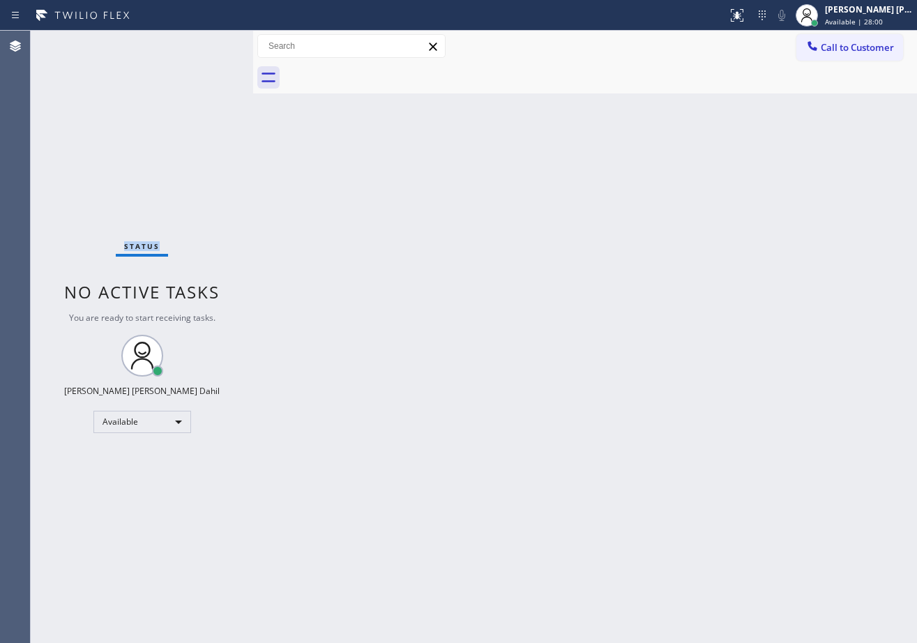
click at [206, 44] on div "Status No active tasks You are ready to start receiving tasks. [PERSON_NAME] [P…" at bounding box center [142, 337] width 222 height 612
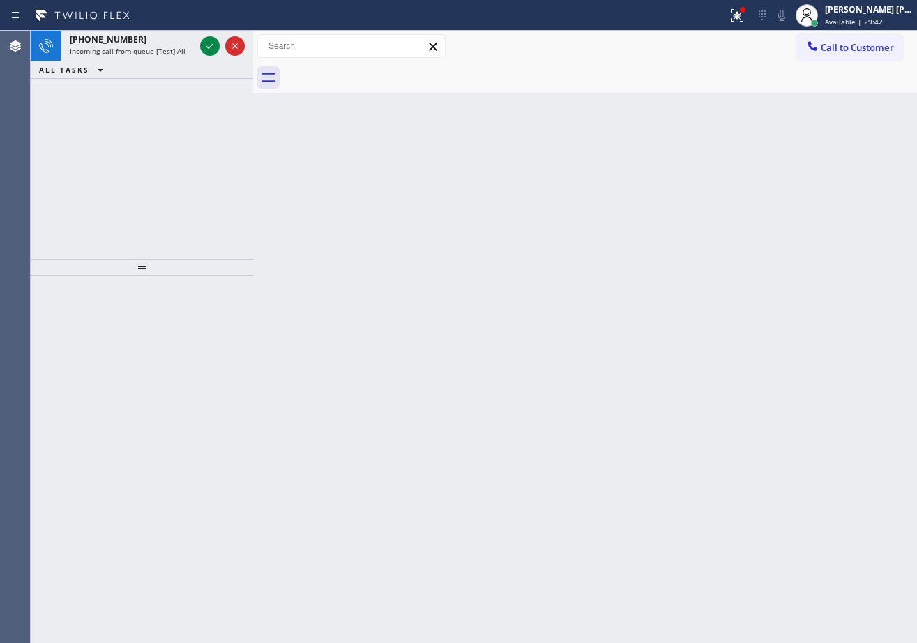
click at [206, 44] on icon at bounding box center [210, 46] width 17 height 17
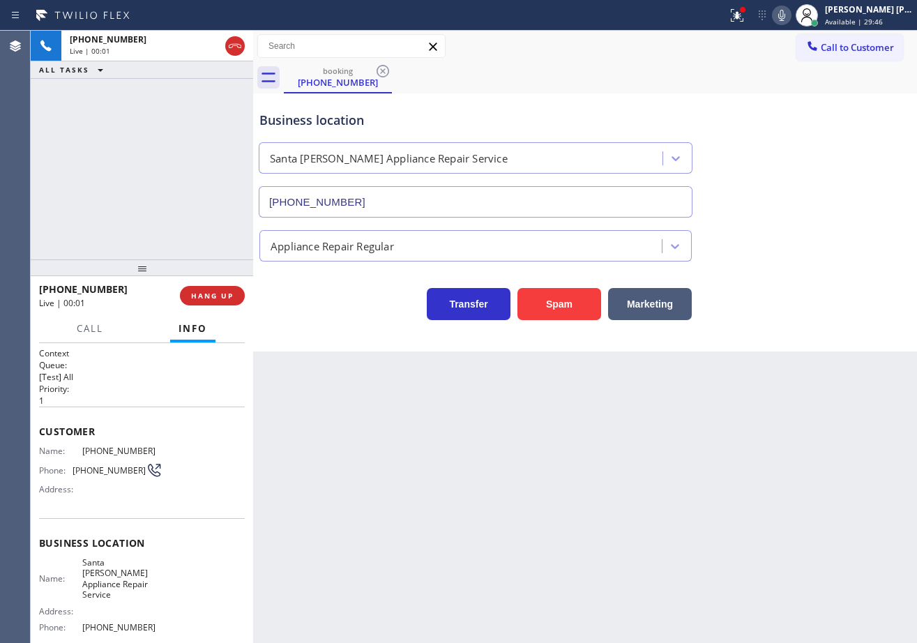
type input "[PHONE_NUMBER]"
click at [746, 12] on div at bounding box center [743, 10] width 6 height 6
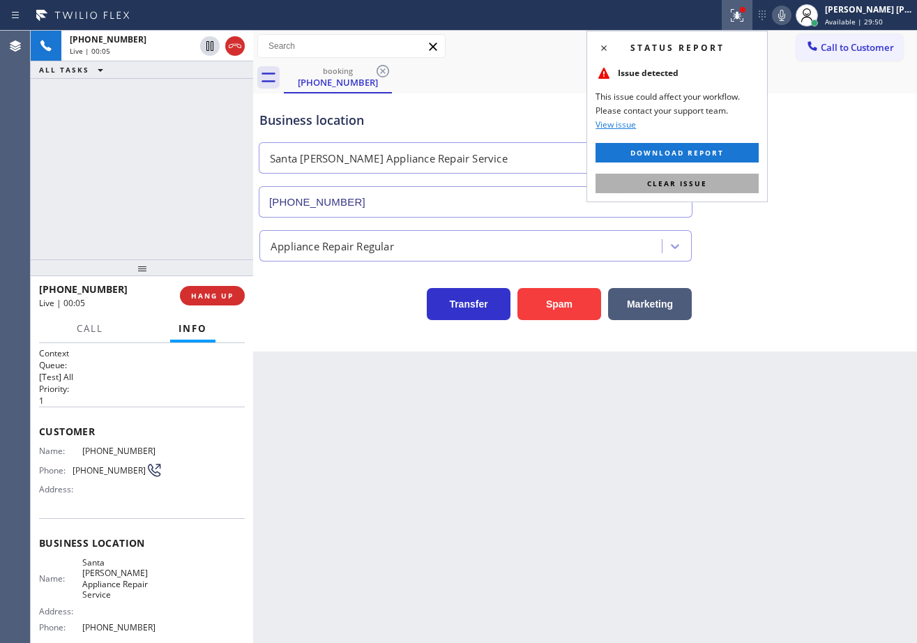
click at [695, 174] on button "Clear issue" at bounding box center [677, 184] width 163 height 20
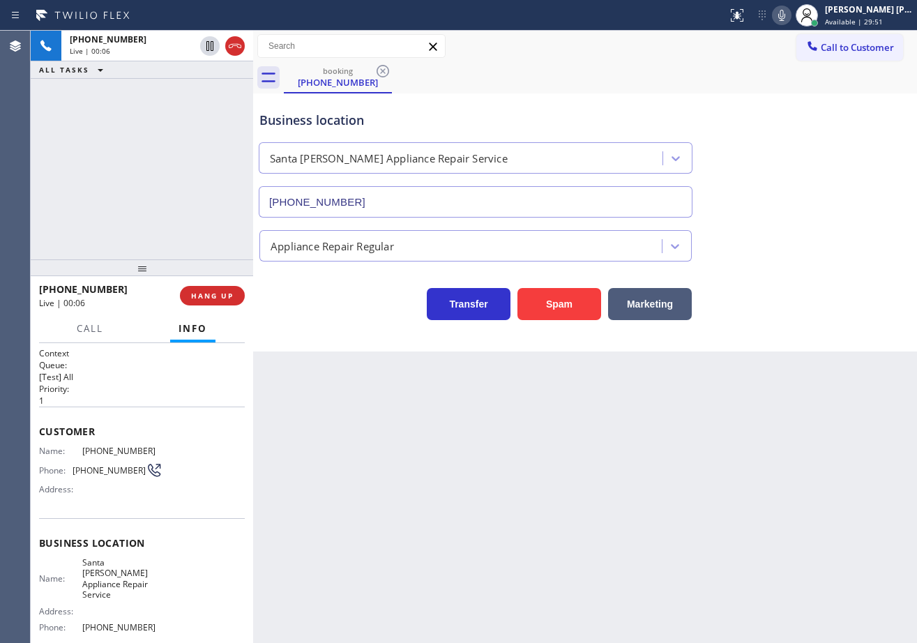
click at [466, 470] on div "Back to Dashboard Change Sender ID Customers Technicians Select a contact Outbo…" at bounding box center [585, 337] width 664 height 612
drag, startPoint x: 415, startPoint y: 473, endPoint x: 320, endPoint y: 465, distance: 95.2
click at [392, 473] on div "Back to Dashboard Change Sender ID Customers Technicians Select a contact Outbo…" at bounding box center [585, 337] width 664 height 612
click at [189, 294] on button "HANG UP" at bounding box center [212, 296] width 65 height 20
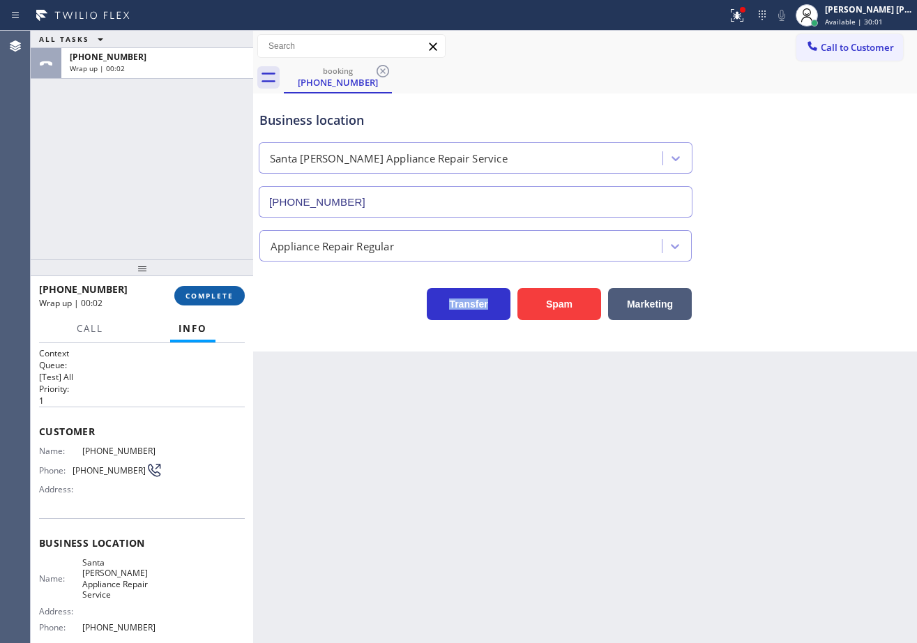
click at [232, 296] on span "COMPLETE" at bounding box center [210, 296] width 48 height 10
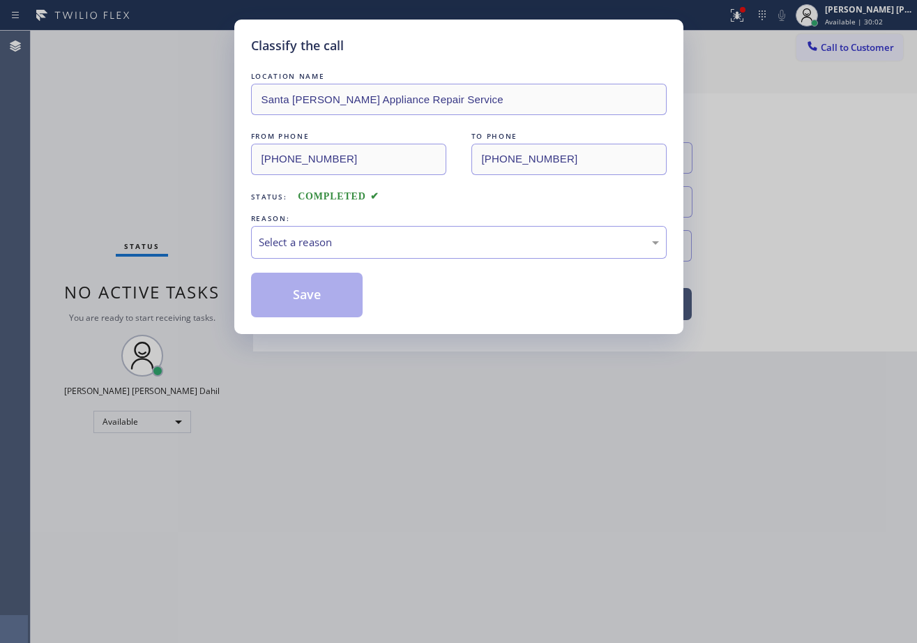
click at [372, 251] on div "Select a reason" at bounding box center [459, 242] width 416 height 33
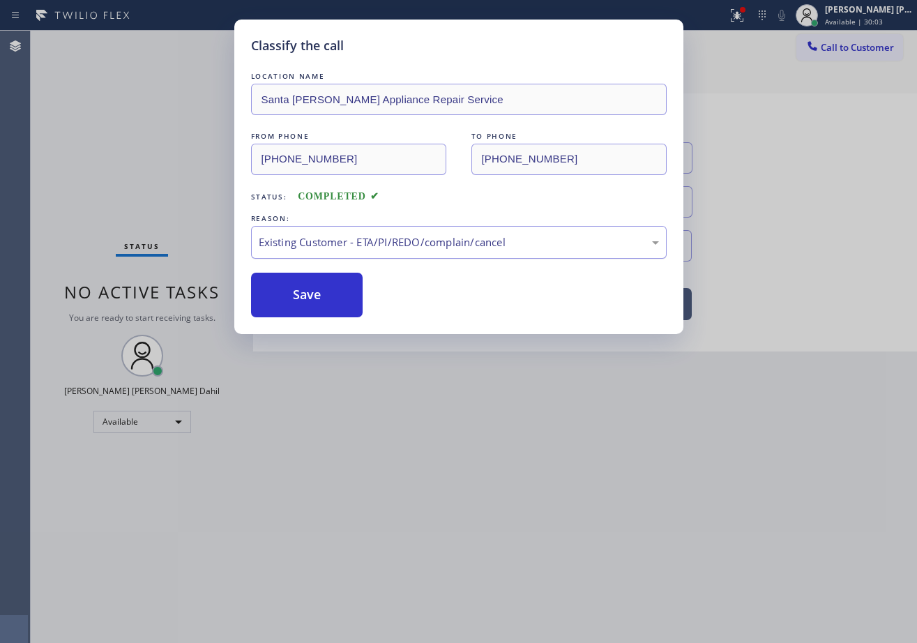
click at [342, 242] on div "Existing Customer - ETA/PI/REDO/complain/cancel" at bounding box center [459, 242] width 400 height 16
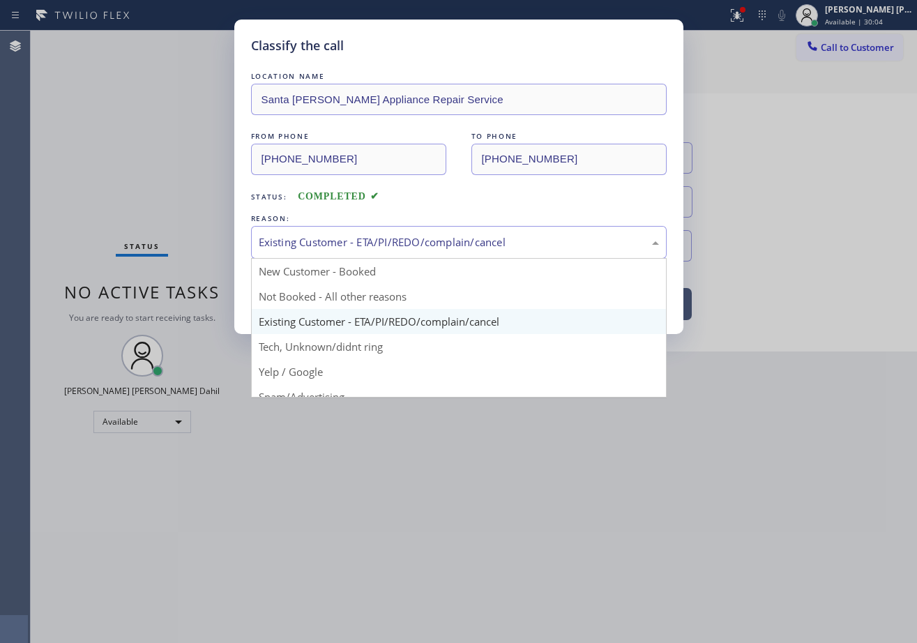
drag, startPoint x: 324, startPoint y: 345, endPoint x: 321, endPoint y: 338, distance: 7.5
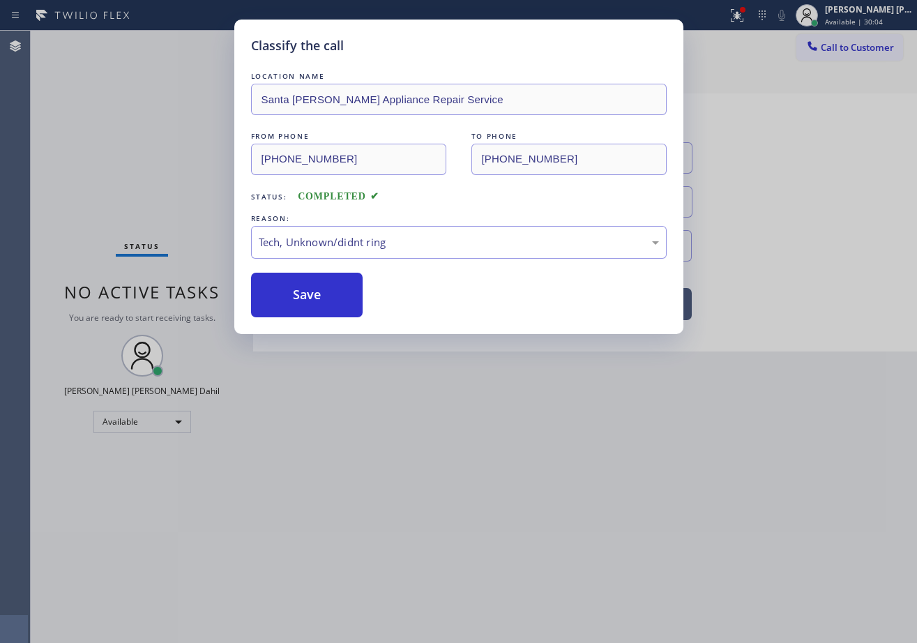
drag, startPoint x: 316, startPoint y: 329, endPoint x: 314, endPoint y: 317, distance: 12.0
click at [315, 321] on div "Classify the call LOCATION NAME [GEOGRAPHIC_DATA][PERSON_NAME] Appliance Repair…" at bounding box center [458, 177] width 449 height 315
click at [313, 311] on button "Save" at bounding box center [307, 295] width 112 height 45
click at [312, 310] on button "Save" at bounding box center [307, 295] width 112 height 45
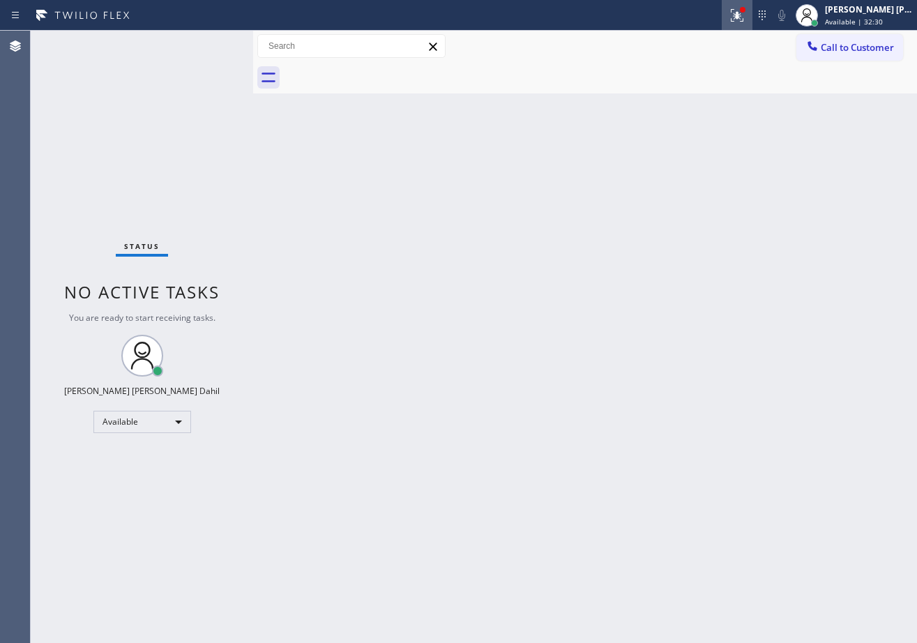
click at [746, 8] on icon at bounding box center [737, 15] width 17 height 17
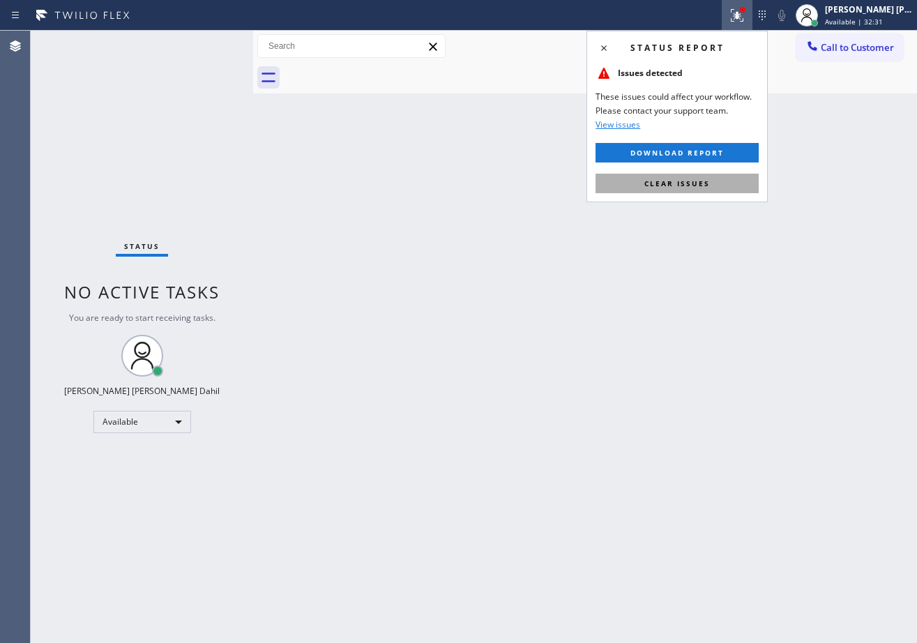
click at [701, 187] on span "Clear issues" at bounding box center [677, 184] width 66 height 10
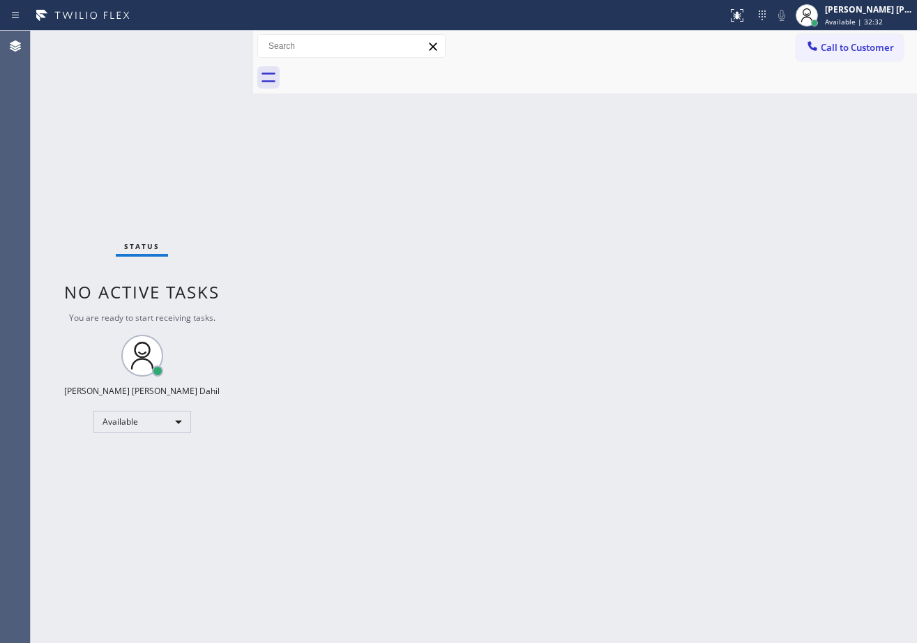
click at [707, 369] on div "Back to Dashboard Change Sender ID Customers Technicians Select a contact Outbo…" at bounding box center [585, 337] width 664 height 612
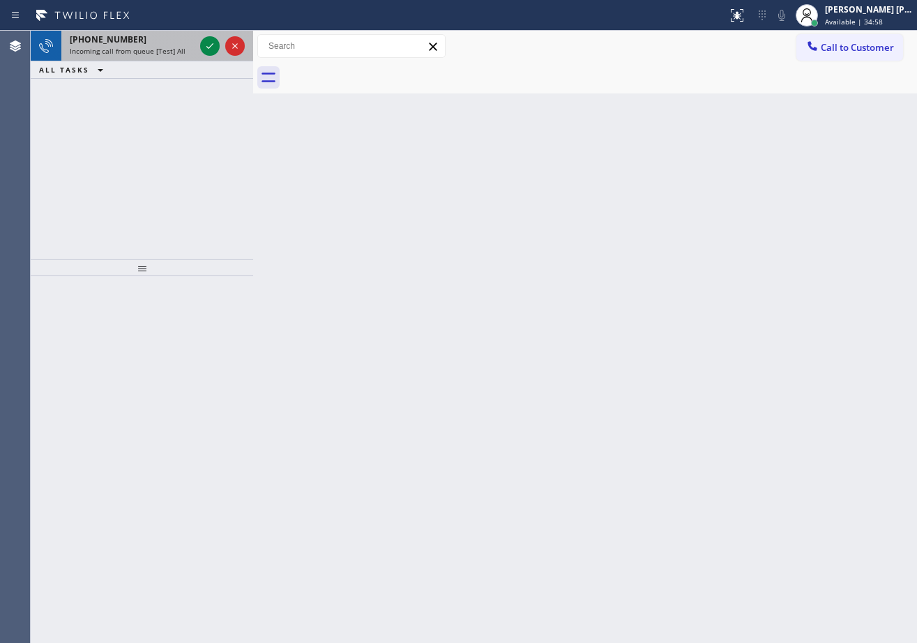
click at [186, 52] on div "Incoming call from queue [Test] All" at bounding box center [132, 51] width 125 height 10
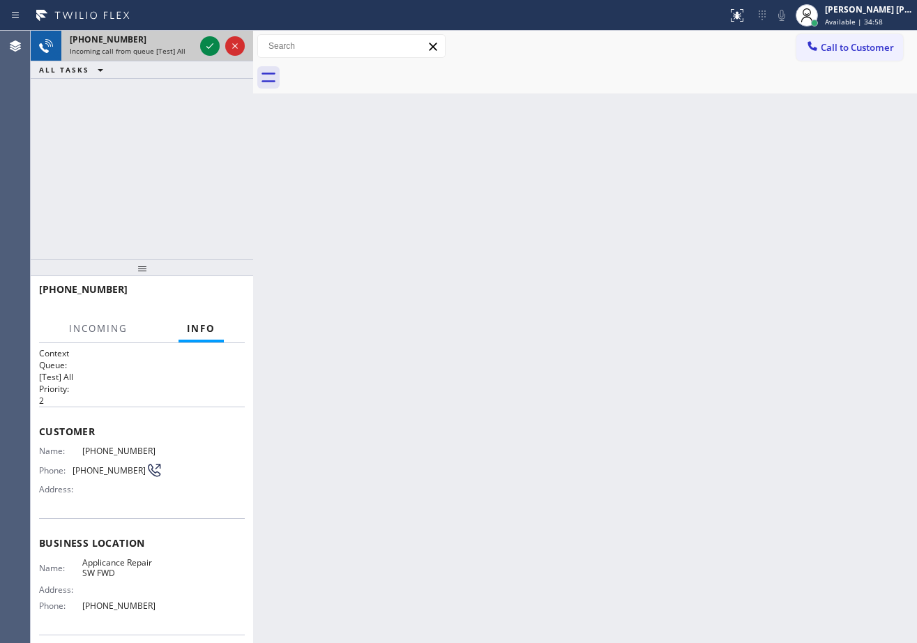
click at [186, 51] on div "Incoming call from queue [Test] All" at bounding box center [132, 51] width 125 height 10
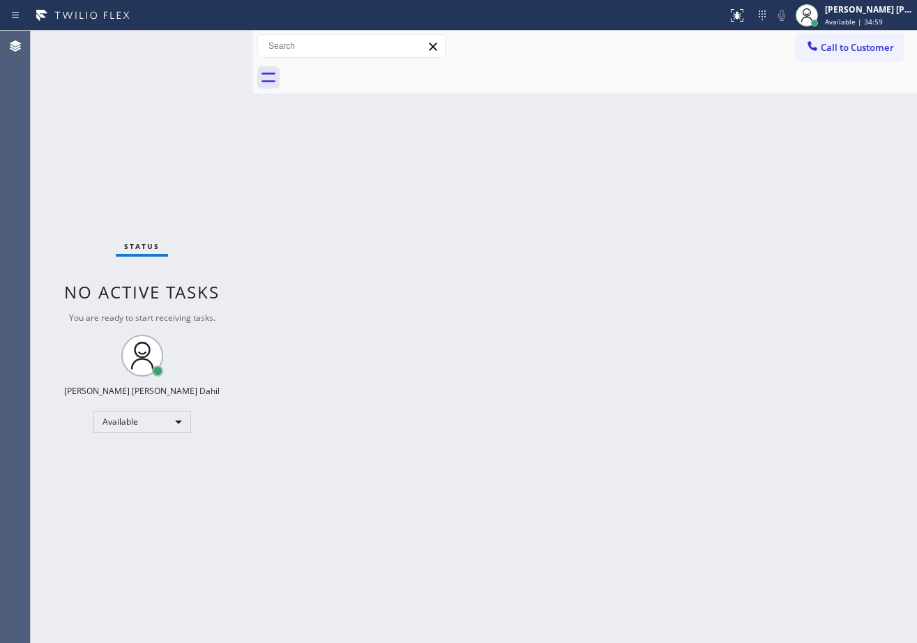
click at [209, 47] on div "Status No active tasks You are ready to start receiving tasks. [PERSON_NAME] [P…" at bounding box center [142, 337] width 222 height 612
drag, startPoint x: 681, startPoint y: 310, endPoint x: 754, endPoint y: 386, distance: 105.1
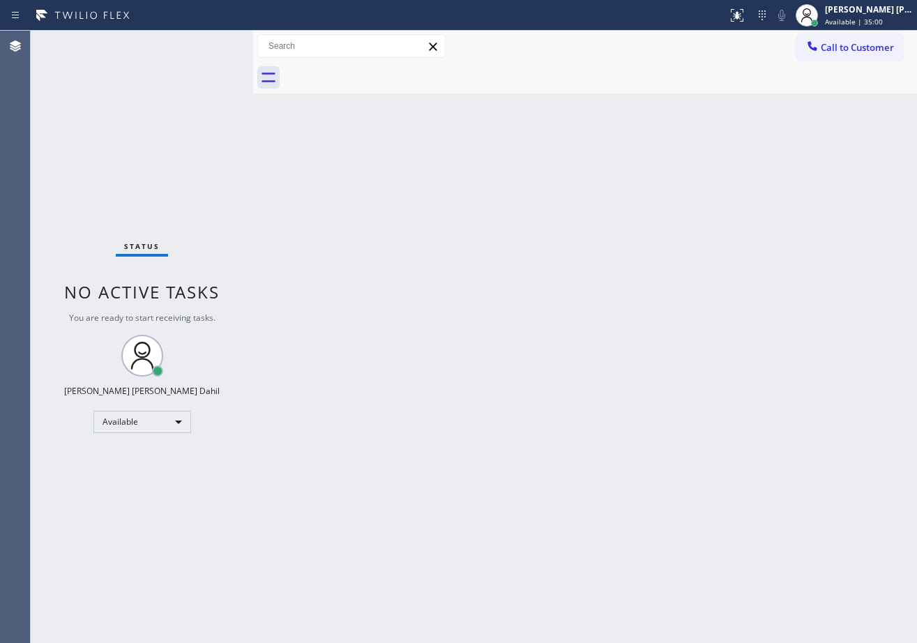
click at [686, 310] on div "Back to Dashboard Change Sender ID Customers Technicians Select a contact Outbo…" at bounding box center [585, 337] width 664 height 612
click at [315, 248] on div "Back to Dashboard Change Sender ID Customers Technicians Select a contact Outbo…" at bounding box center [585, 337] width 664 height 612
drag, startPoint x: 315, startPoint y: 248, endPoint x: 315, endPoint y: 234, distance: 13.3
click at [314, 245] on div "Back to Dashboard Change Sender ID Customers Technicians Select a contact Outbo…" at bounding box center [585, 337] width 664 height 612
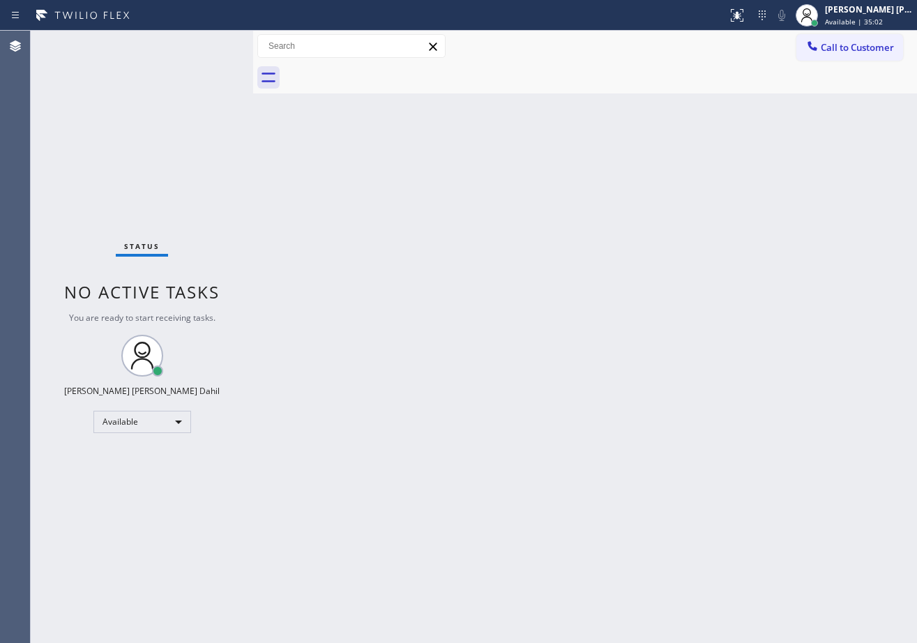
click at [315, 234] on div "Back to Dashboard Change Sender ID Customers Technicians Select a contact Outbo…" at bounding box center [585, 337] width 664 height 612
click at [308, 250] on div "Back to Dashboard Change Sender ID Customers Technicians Select a contact Outbo…" at bounding box center [585, 337] width 664 height 612
click at [674, 411] on div "Back to Dashboard Change Sender ID Customers Technicians Select a contact Outbo…" at bounding box center [585, 337] width 664 height 612
click at [586, 441] on div "Back to Dashboard Change Sender ID Customers Technicians Select a contact Outbo…" at bounding box center [585, 337] width 664 height 612
click at [584, 444] on div "Back to Dashboard Change Sender ID Customers Technicians Select a contact Outbo…" at bounding box center [585, 337] width 664 height 612
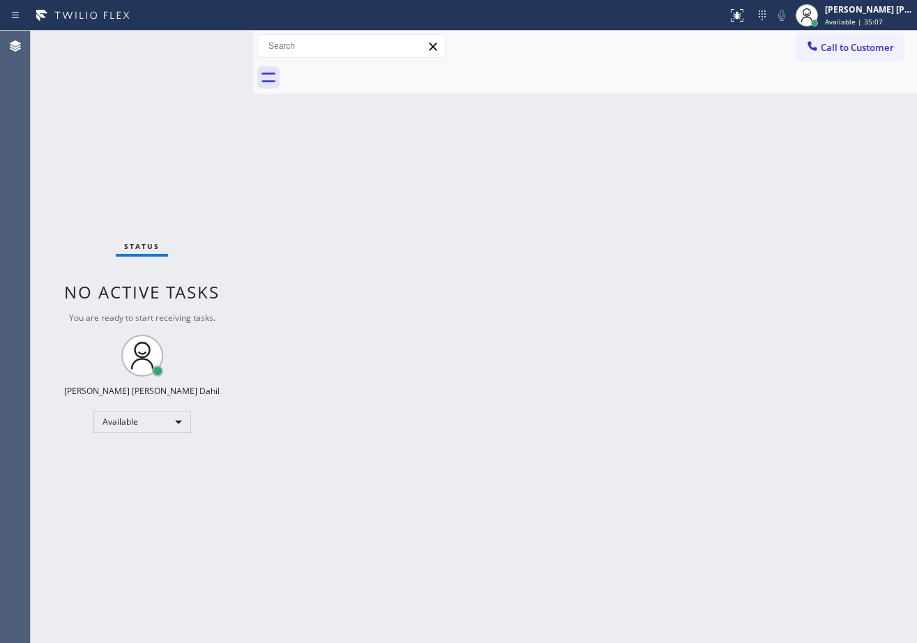
click at [568, 433] on div "Back to Dashboard Change Sender ID Customers Technicians Select a contact Outbo…" at bounding box center [585, 337] width 664 height 612
click at [576, 286] on div "Back to Dashboard Change Sender ID Customers Technicians Select a contact Outbo…" at bounding box center [585, 337] width 664 height 612
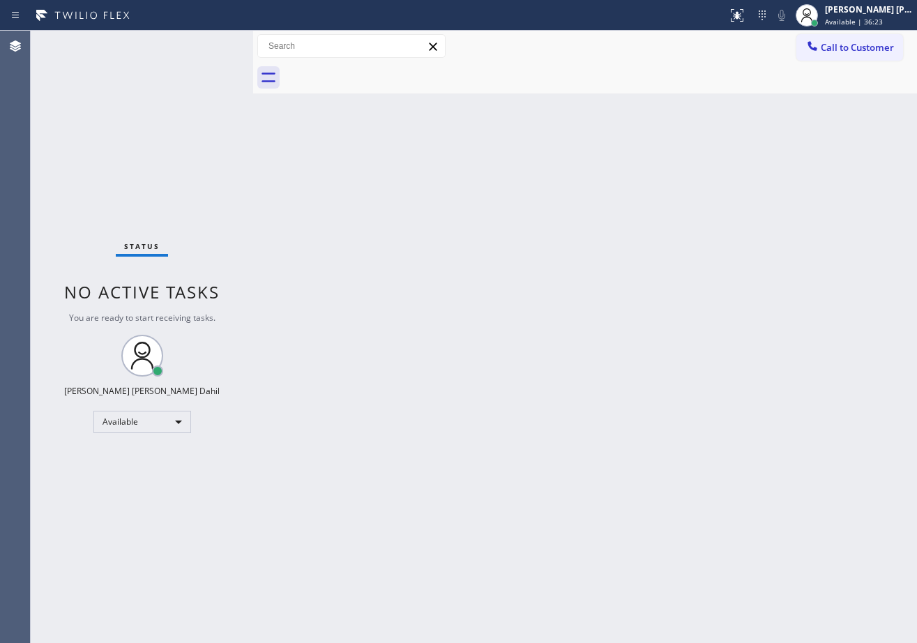
click at [575, 287] on div "Back to Dashboard Change Sender ID Customers Technicians Select a contact Outbo…" at bounding box center [585, 337] width 664 height 612
click at [574, 287] on div "Back to Dashboard Change Sender ID Customers Technicians Select a contact Outbo…" at bounding box center [585, 337] width 664 height 612
drag, startPoint x: 780, startPoint y: 173, endPoint x: 743, endPoint y: 204, distance: 48.0
click at [767, 181] on div "Back to Dashboard Change Sender ID Customers Technicians Select a contact Outbo…" at bounding box center [585, 337] width 664 height 612
click at [736, 255] on div "Back to Dashboard Change Sender ID Customers Technicians Select a contact Outbo…" at bounding box center [585, 337] width 664 height 612
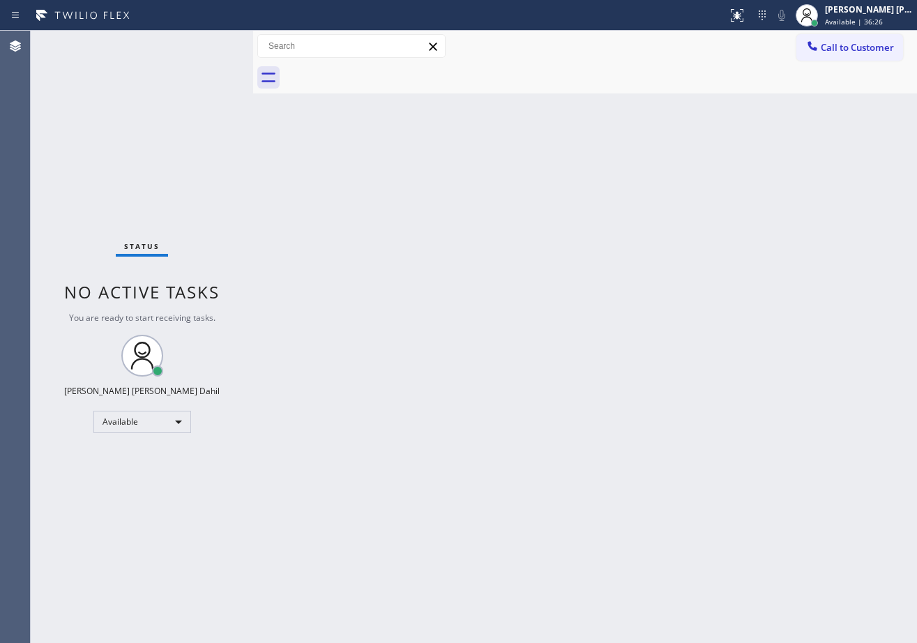
click at [764, 520] on div "Back to Dashboard Change Sender ID Customers Technicians Select a contact Outbo…" at bounding box center [585, 337] width 664 height 612
click at [162, 72] on div "Status No active tasks You are ready to start receiving tasks. [PERSON_NAME] [P…" at bounding box center [142, 337] width 222 height 612
click at [574, 356] on div "Back to Dashboard Change Sender ID Customers Technicians Select a contact Outbo…" at bounding box center [585, 337] width 664 height 612
click at [195, 143] on div "Status No active tasks You are ready to start receiving tasks. [PERSON_NAME] [P…" at bounding box center [142, 337] width 222 height 612
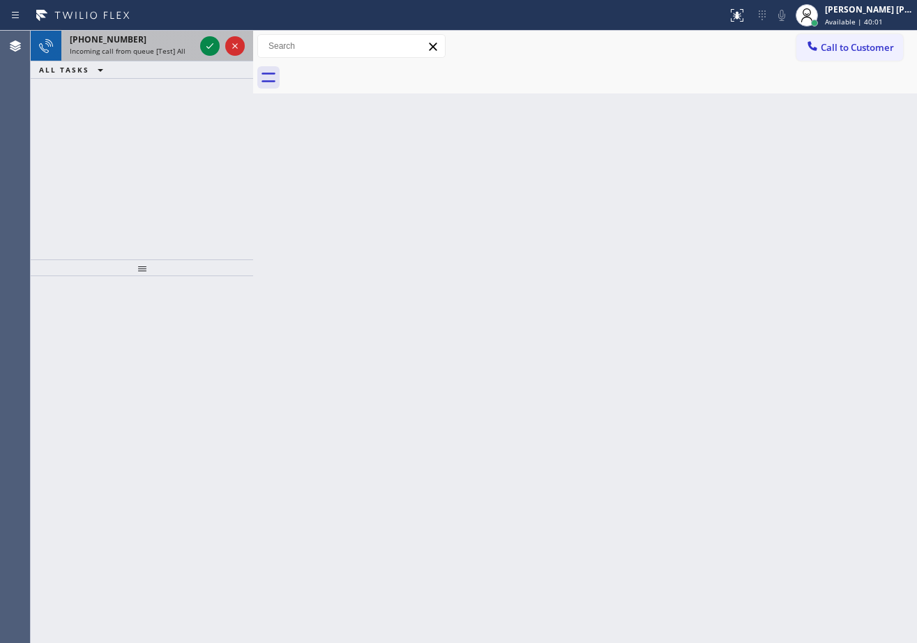
click at [188, 36] on div "[PHONE_NUMBER]" at bounding box center [132, 39] width 125 height 12
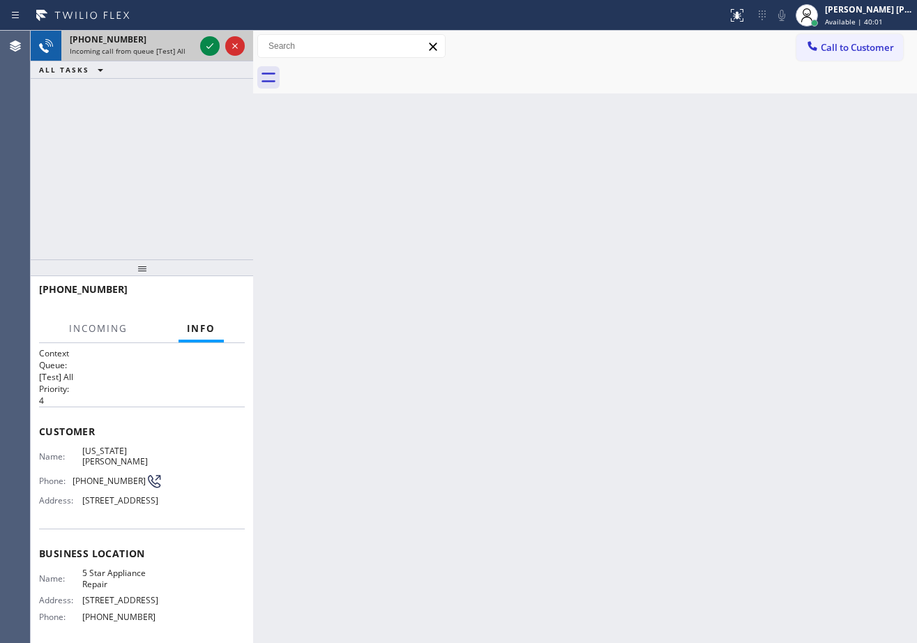
click at [186, 38] on div "[PHONE_NUMBER]" at bounding box center [132, 39] width 125 height 12
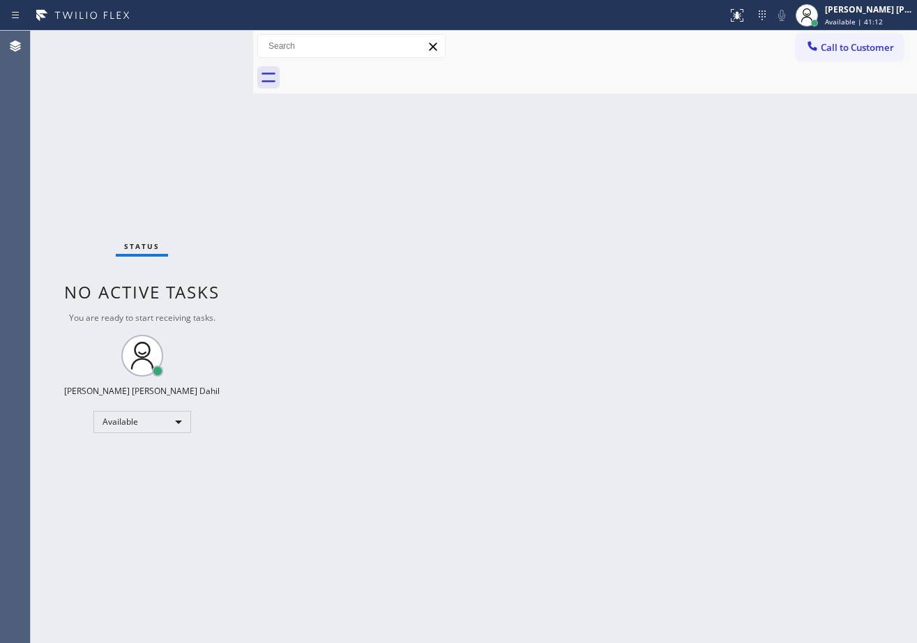
click at [488, 50] on div "Call to Customer Outbound call Location Spectrum Appliance Repair [GEOGRAPHIC_D…" at bounding box center [585, 46] width 664 height 24
click at [379, 252] on div "Back to Dashboard Change Sender ID Customers Technicians Select a contact Outbo…" at bounding box center [585, 337] width 664 height 612
click at [528, 329] on div "Back to Dashboard Change Sender ID Customers Technicians Select a contact Outbo…" at bounding box center [585, 337] width 664 height 612
click at [510, 98] on div "Back to Dashboard Change Sender ID Customers Technicians Select a contact Outbo…" at bounding box center [585, 337] width 664 height 612
click at [786, 561] on div "Back to Dashboard Change Sender ID Customers Technicians Select a contact Outbo…" at bounding box center [585, 337] width 664 height 612
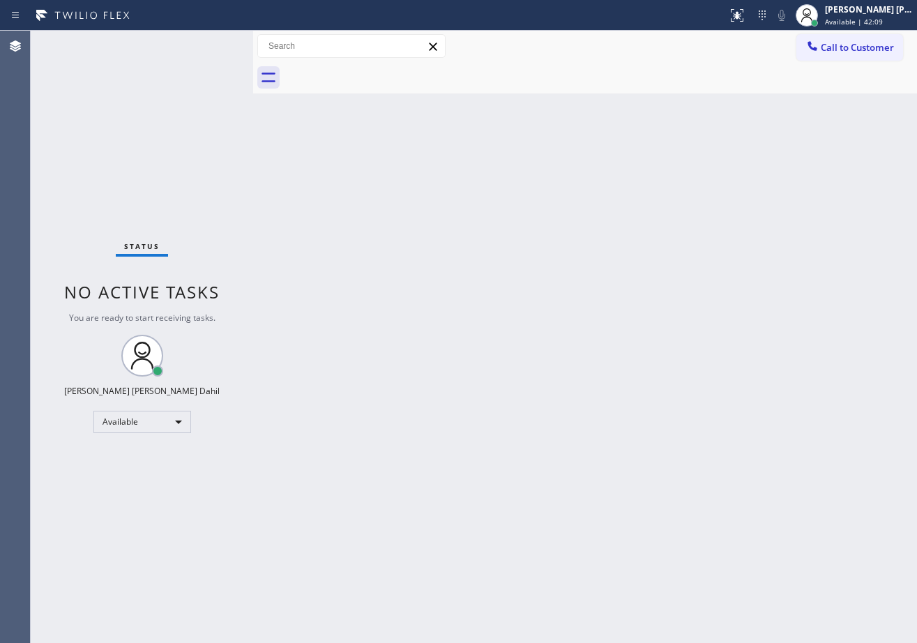
drag, startPoint x: 161, startPoint y: 33, endPoint x: 165, endPoint y: 41, distance: 8.7
click at [162, 34] on div "Status No active tasks You are ready to start receiving tasks. [PERSON_NAME] [P…" at bounding box center [142, 337] width 222 height 612
drag, startPoint x: 349, startPoint y: 257, endPoint x: 386, endPoint y: 281, distance: 43.9
click at [358, 257] on div "Back to Dashboard Change Sender ID Customers Technicians Select a contact Outbo…" at bounding box center [585, 337] width 664 height 612
click at [805, 474] on div "Back to Dashboard Change Sender ID Customers Technicians Select a contact Outbo…" at bounding box center [585, 337] width 664 height 612
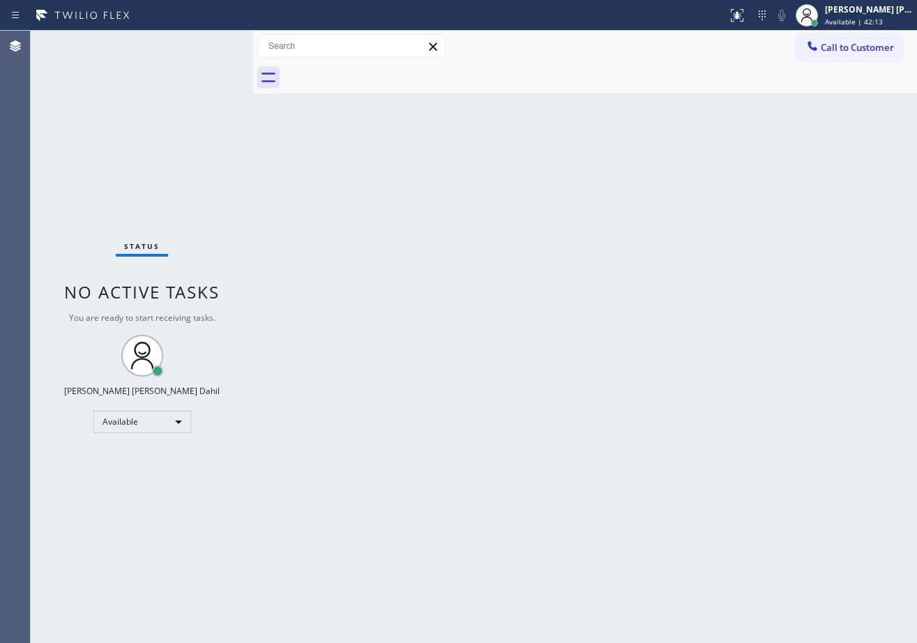
drag, startPoint x: 425, startPoint y: 411, endPoint x: 419, endPoint y: 414, distance: 7.2
click at [421, 413] on div "Back to Dashboard Change Sender ID Customers Technicians Select a contact Outbo…" at bounding box center [585, 337] width 664 height 612
click at [416, 387] on div "Back to Dashboard Change Sender ID Customers Technicians Select a contact Outbo…" at bounding box center [585, 337] width 664 height 612
click at [483, 318] on div "Back to Dashboard Change Sender ID Customers Technicians Select a contact Outbo…" at bounding box center [585, 337] width 664 height 612
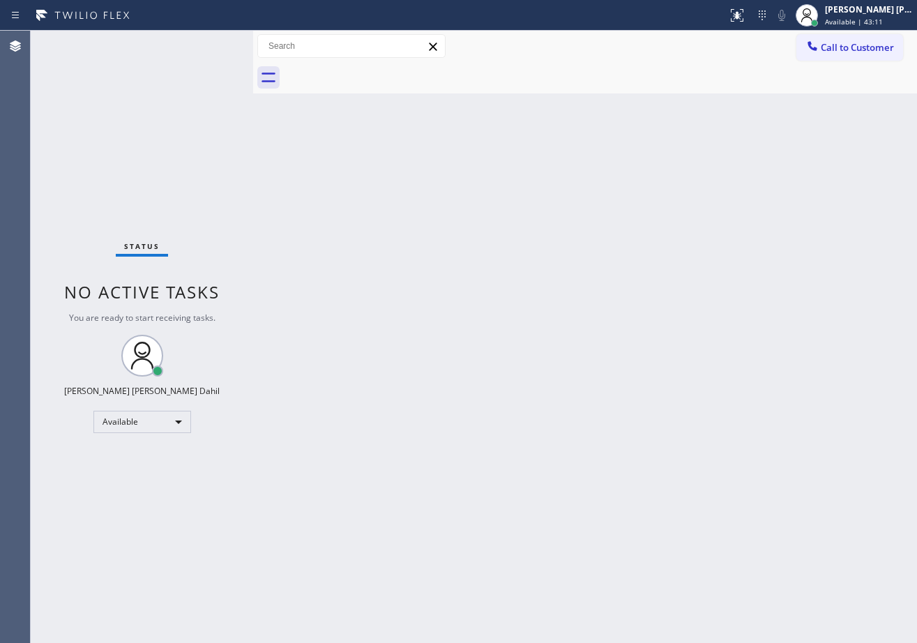
click at [483, 318] on div "Back to Dashboard Change Sender ID Customers Technicians Select a contact Outbo…" at bounding box center [585, 337] width 664 height 612
click at [600, 90] on div at bounding box center [600, 77] width 633 height 31
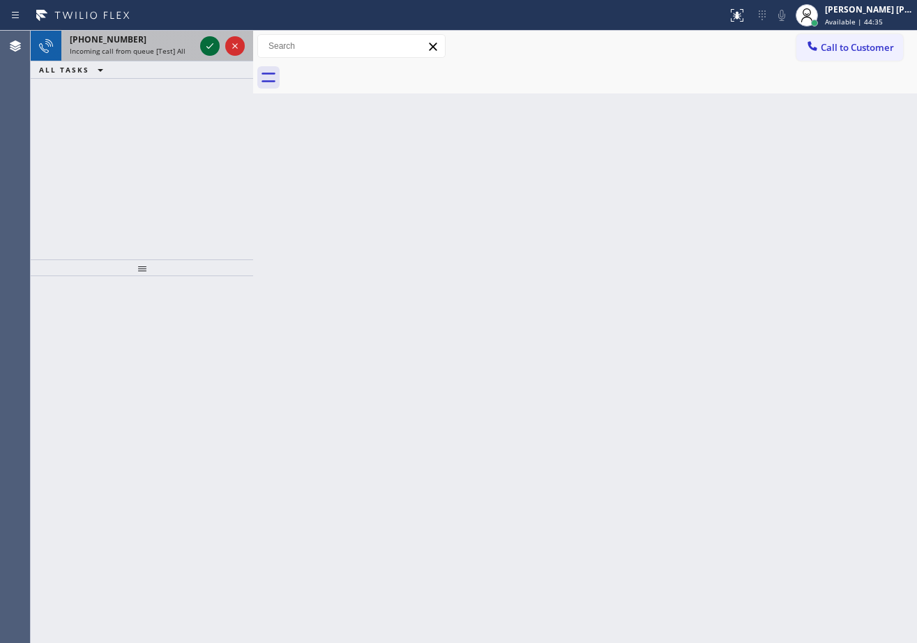
click at [206, 44] on icon at bounding box center [210, 46] width 17 height 17
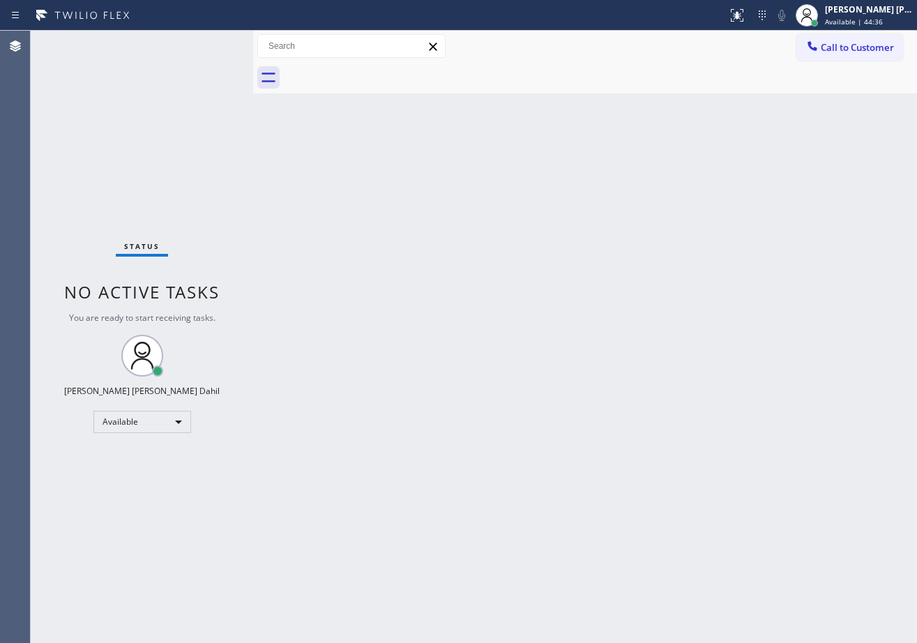
click at [206, 44] on div "Status No active tasks You are ready to start receiving tasks. [PERSON_NAME] [P…" at bounding box center [142, 337] width 222 height 612
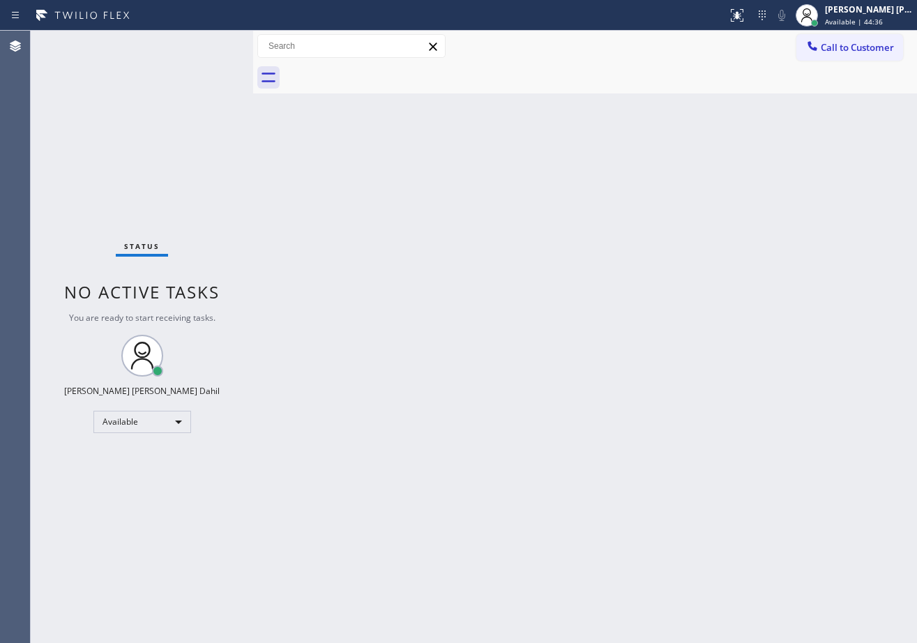
click at [206, 44] on div "Status No active tasks You are ready to start receiving tasks. [PERSON_NAME] [P…" at bounding box center [142, 337] width 222 height 612
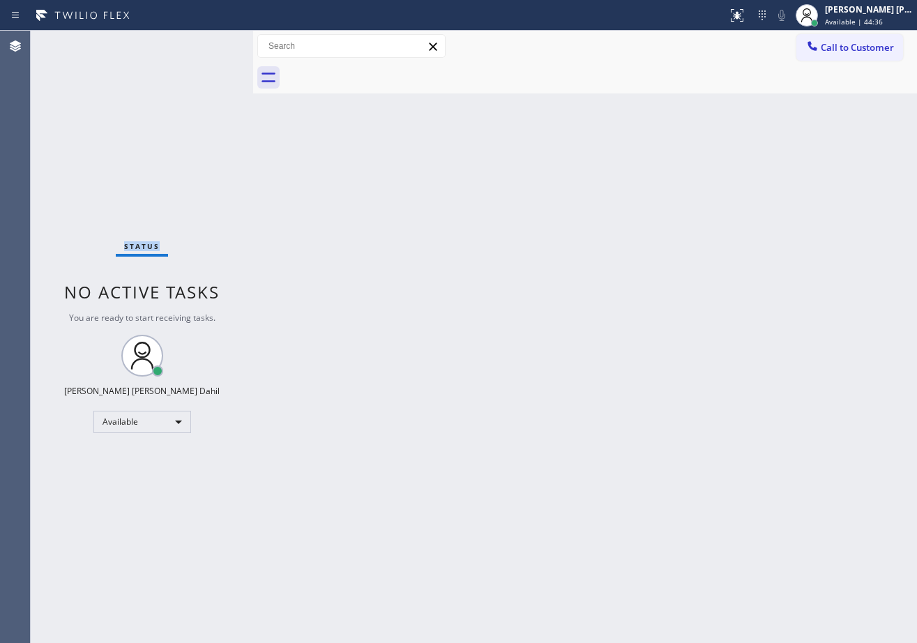
click at [206, 44] on div "Status No active tasks You are ready to start receiving tasks. [PERSON_NAME] [P…" at bounding box center [142, 337] width 222 height 612
click at [739, 15] on icon at bounding box center [735, 14] width 8 height 10
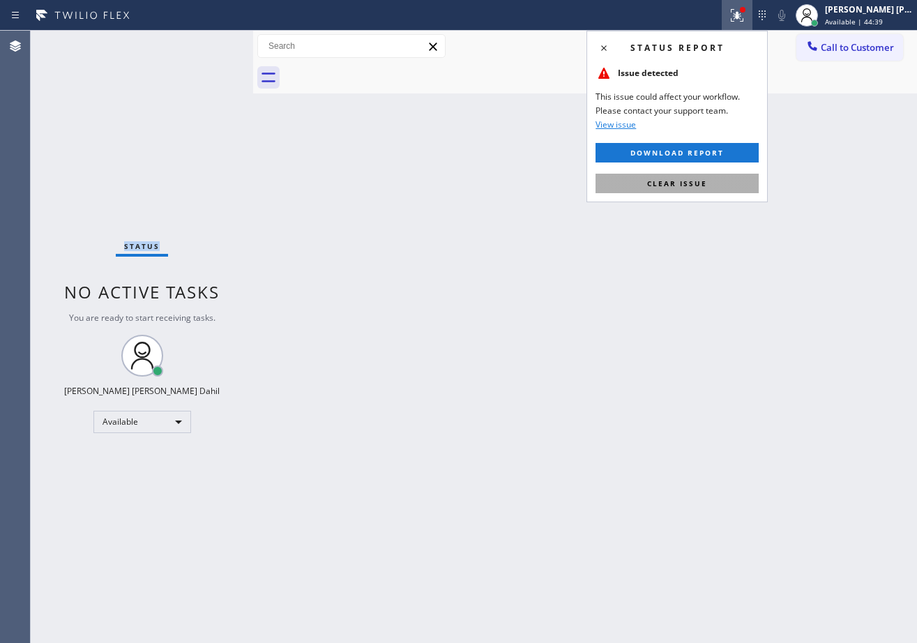
click at [689, 191] on button "Clear issue" at bounding box center [677, 184] width 163 height 20
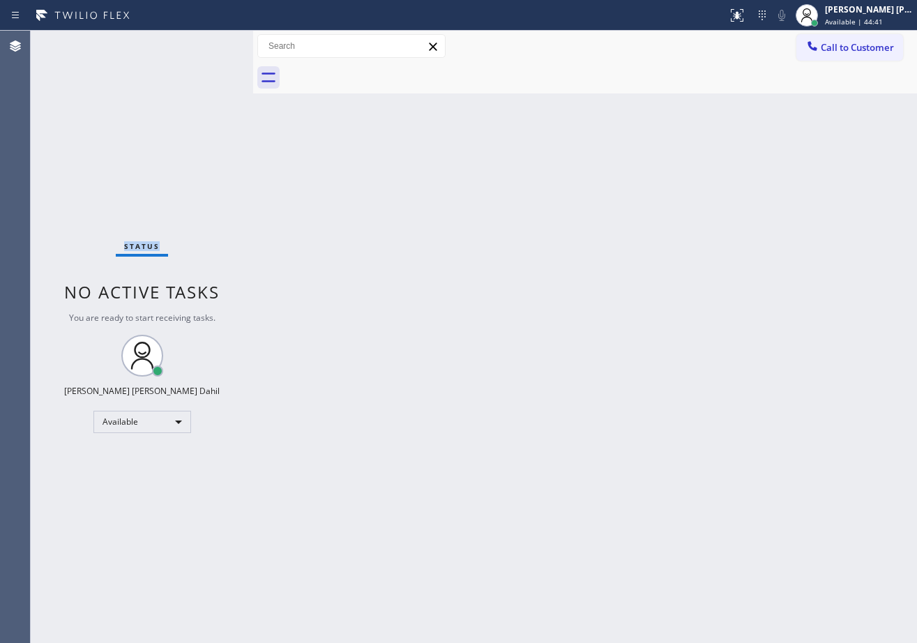
click at [580, 409] on div "Back to Dashboard Change Sender ID Customers Technicians Select a contact Outbo…" at bounding box center [585, 337] width 664 height 612
click at [440, 222] on div "Back to Dashboard Change Sender ID Customers Technicians Select a contact Outbo…" at bounding box center [585, 337] width 664 height 612
click at [373, 182] on div "Back to Dashboard Change Sender ID Customers Technicians Select a contact Outbo…" at bounding box center [585, 337] width 664 height 612
click at [380, 256] on div "Back to Dashboard Change Sender ID Customers Technicians Select a contact Outbo…" at bounding box center [585, 337] width 664 height 612
click at [206, 44] on div "Status No active tasks You are ready to start receiving tasks. [PERSON_NAME] [P…" at bounding box center [142, 337] width 222 height 612
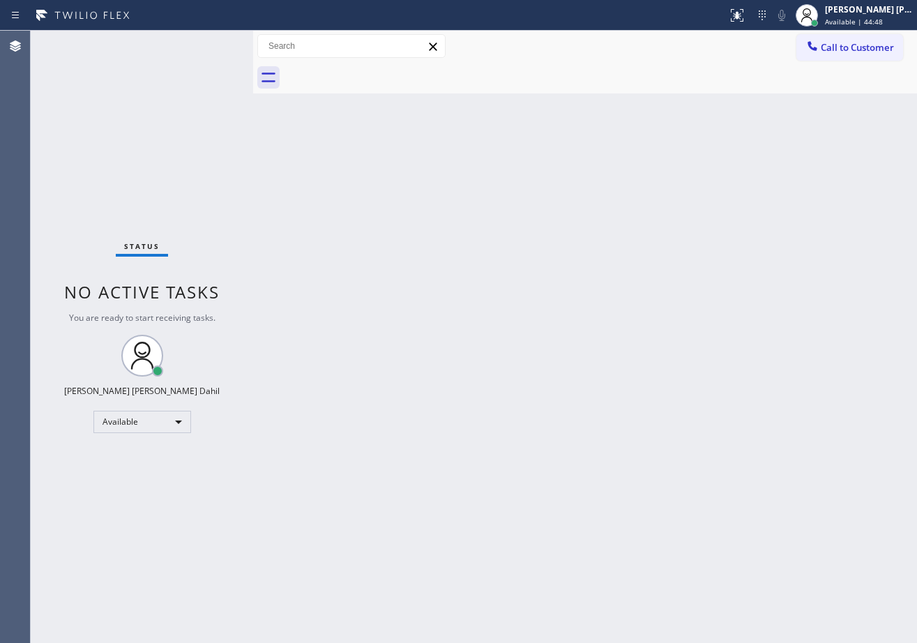
click at [206, 44] on div "Status No active tasks You are ready to start receiving tasks. [PERSON_NAME] [P…" at bounding box center [142, 337] width 222 height 612
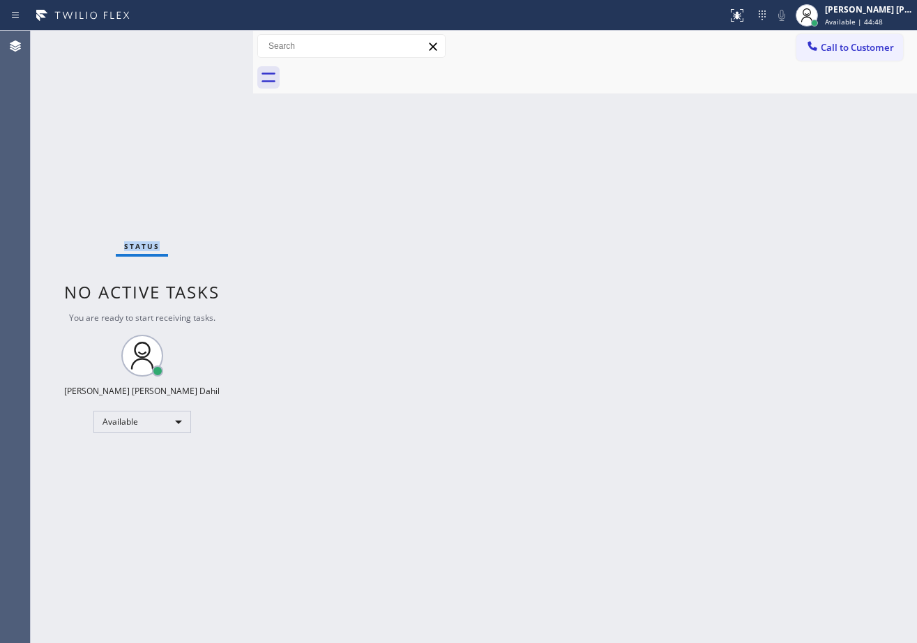
click at [206, 44] on div "Status No active tasks You are ready to start receiving tasks. [PERSON_NAME] [P…" at bounding box center [142, 337] width 222 height 612
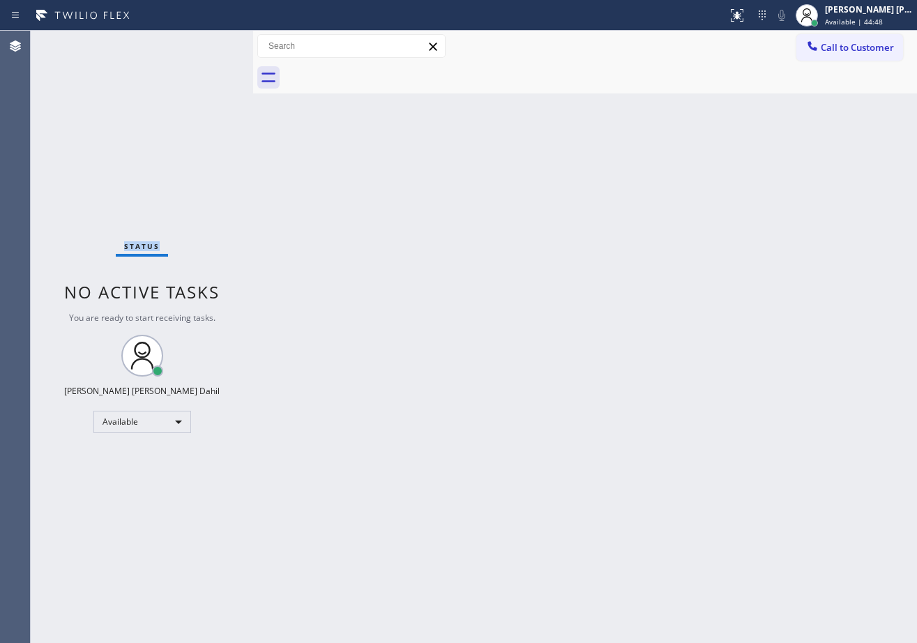
click at [206, 44] on div "Status No active tasks You are ready to start receiving tasks. [PERSON_NAME] [P…" at bounding box center [142, 337] width 222 height 612
click at [377, 234] on div "Back to Dashboard Change Sender ID Customers Technicians Select a contact Outbo…" at bounding box center [585, 337] width 664 height 612
click at [432, 99] on div "Back to Dashboard Change Sender ID Customers Technicians Select a contact Outbo…" at bounding box center [585, 337] width 664 height 612
click at [430, 121] on div "Back to Dashboard Change Sender ID Customers Technicians Select a contact Outbo…" at bounding box center [585, 337] width 664 height 612
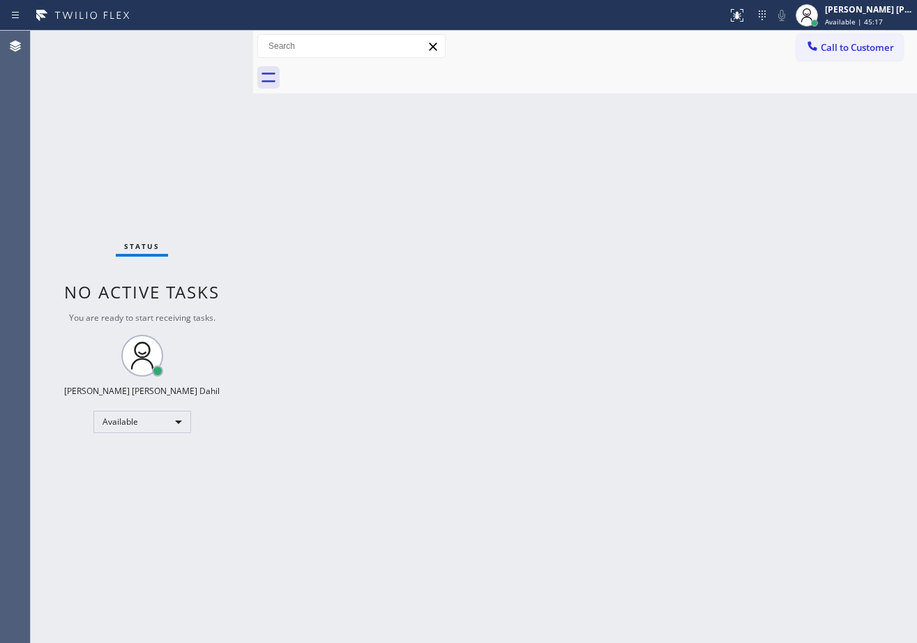
click at [515, 70] on div at bounding box center [600, 77] width 633 height 31
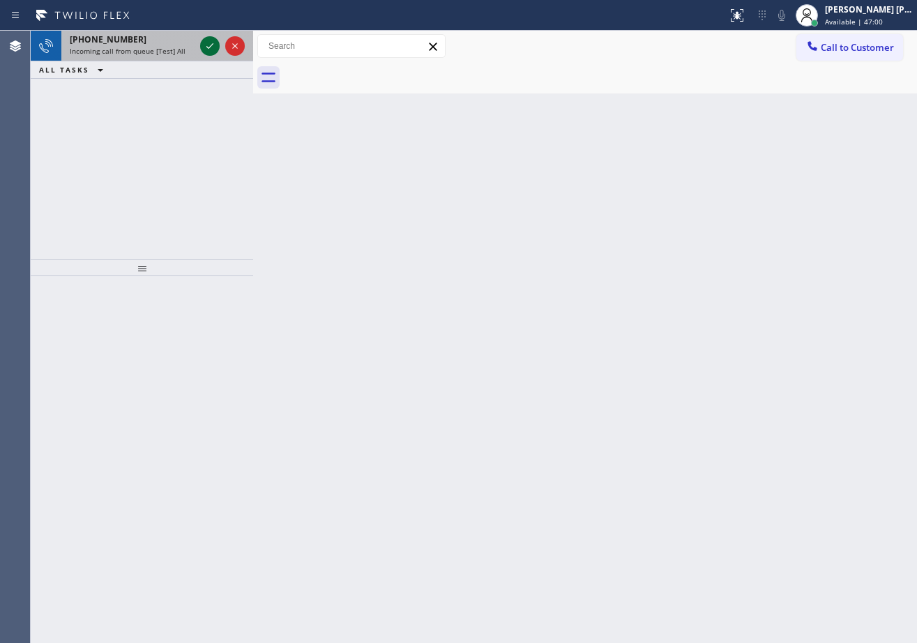
click at [206, 44] on icon at bounding box center [210, 46] width 17 height 17
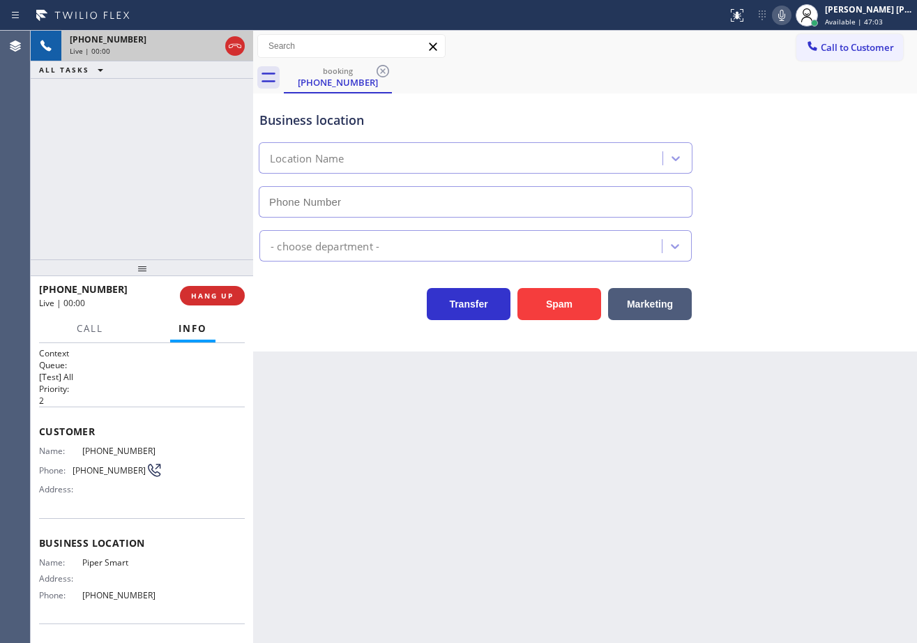
type input "[PHONE_NUMBER]"
click at [124, 205] on div "[PHONE_NUMBER] Live | 00:07 ALL TASKS ALL TASKS ACTIVE TASKS TASKS IN WRAP UP" at bounding box center [142, 145] width 222 height 229
click at [123, 204] on div "[PHONE_NUMBER] Live | 00:07 ALL TASKS ALL TASKS ACTIVE TASKS TASKS IN WRAP UP" at bounding box center [142, 145] width 222 height 229
click at [121, 204] on div "[PHONE_NUMBER] Live | 00:08 ALL TASKS ALL TASKS ACTIVE TASKS TASKS IN WRAP UP" at bounding box center [142, 145] width 222 height 229
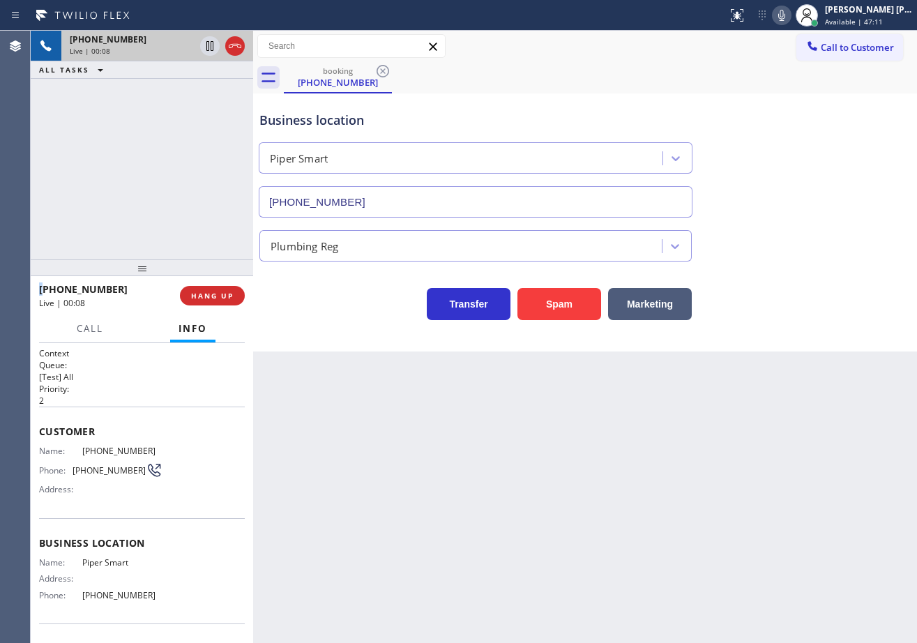
click at [121, 204] on div "[PHONE_NUMBER] Live | 00:08 ALL TASKS ALL TASKS ACTIVE TASKS TASKS IN WRAP UP" at bounding box center [142, 145] width 222 height 229
click at [120, 205] on div "[PHONE_NUMBER] Live | 00:08 ALL TASKS ALL TASKS ACTIVE TASKS TASKS IN WRAP UP" at bounding box center [142, 145] width 222 height 229
click at [120, 205] on div "[PHONE_NUMBER] Live | 00:09 ALL TASKS ALL TASKS ACTIVE TASKS TASKS IN WRAP UP" at bounding box center [142, 145] width 222 height 229
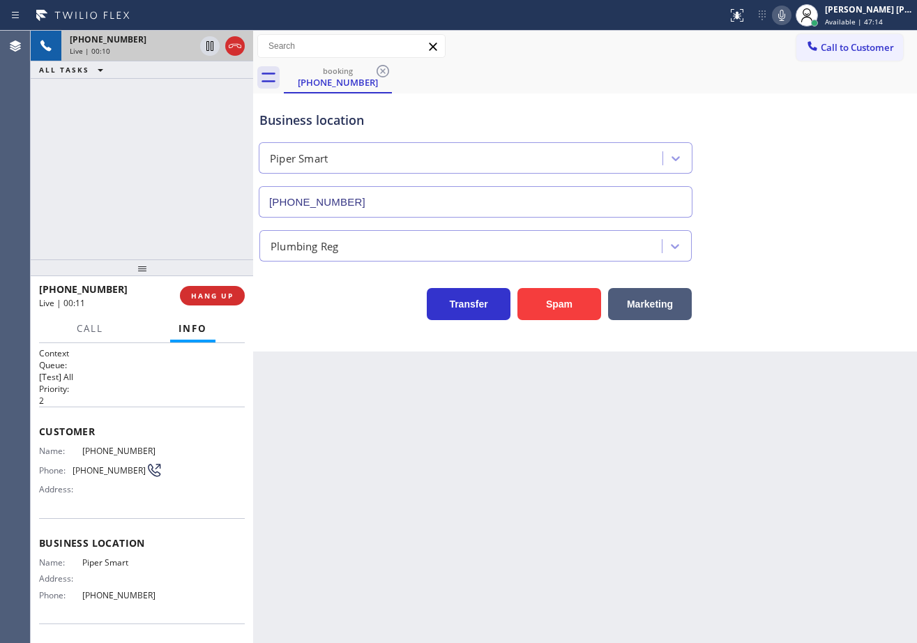
click at [206, 160] on div "[PHONE_NUMBER] Live | 00:10 ALL TASKS ALL TASKS ACTIVE TASKS TASKS IN WRAP UP" at bounding box center [142, 145] width 222 height 229
drag, startPoint x: 206, startPoint y: 163, endPoint x: 202, endPoint y: 176, distance: 13.7
click at [206, 164] on div "[PHONE_NUMBER] Live | 00:11 ALL TASKS ALL TASKS ACTIVE TASKS TASKS IN WRAP UP" at bounding box center [142, 145] width 222 height 229
click at [192, 299] on span "HANG UP" at bounding box center [212, 296] width 43 height 10
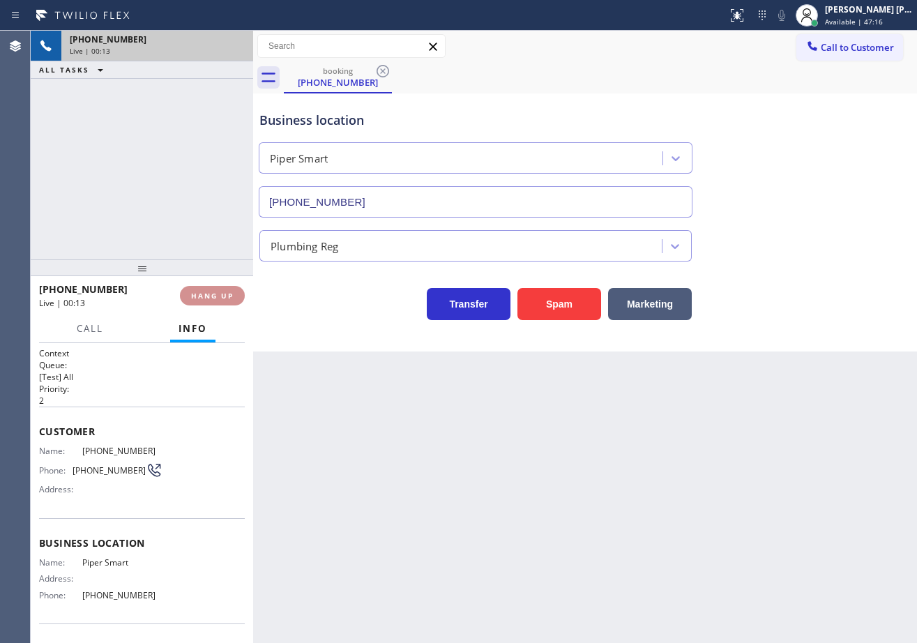
click at [192, 298] on span "HANG UP" at bounding box center [212, 296] width 43 height 10
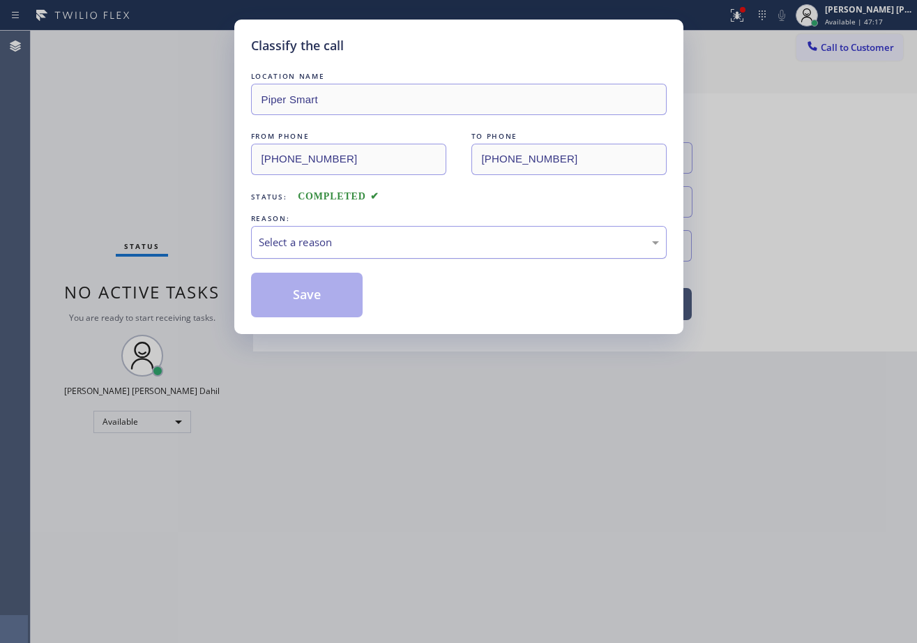
click at [353, 249] on div "Select a reason" at bounding box center [459, 242] width 400 height 16
drag, startPoint x: 330, startPoint y: 305, endPoint x: 328, endPoint y: 296, distance: 9.2
click at [329, 298] on button "Save" at bounding box center [307, 295] width 112 height 45
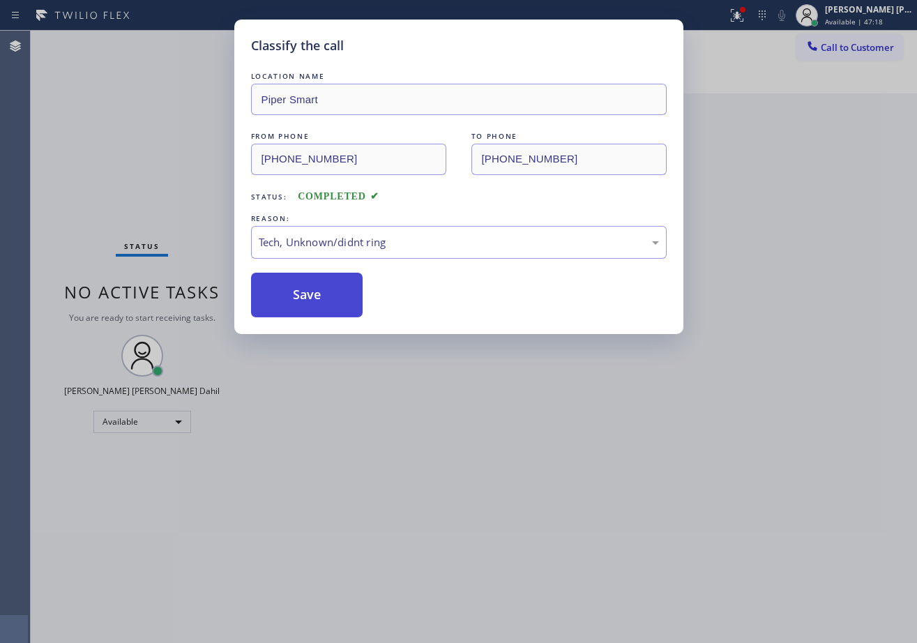
click at [328, 296] on button "Save" at bounding box center [307, 295] width 112 height 45
drag, startPoint x: 328, startPoint y: 296, endPoint x: 342, endPoint y: 335, distance: 40.6
click at [328, 298] on button "Save" at bounding box center [307, 295] width 112 height 45
click at [348, 414] on div "Classify the call LOCATION NAME Piper Smart FROM PHONE [PHONE_NUMBER] TO PHONE …" at bounding box center [458, 321] width 917 height 643
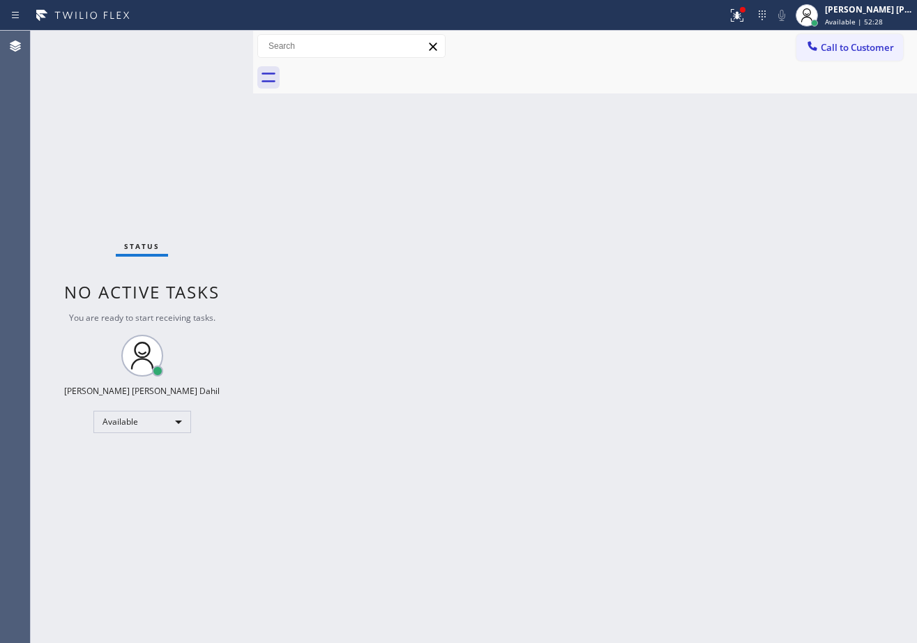
drag, startPoint x: 365, startPoint y: 289, endPoint x: 396, endPoint y: 278, distance: 33.3
click at [396, 278] on div "Back to Dashboard Change Sender ID Customers Technicians Select a contact Outbo…" at bounding box center [585, 337] width 664 height 612
click at [455, 264] on div "Back to Dashboard Change Sender ID Customers Technicians Select a contact Outbo…" at bounding box center [585, 337] width 664 height 612
click at [460, 254] on div "Back to Dashboard Change Sender ID Customers Technicians Select a contact Outbo…" at bounding box center [585, 337] width 664 height 612
click at [206, 44] on div "Status No active tasks You are ready to start receiving tasks. [PERSON_NAME] [P…" at bounding box center [142, 337] width 222 height 612
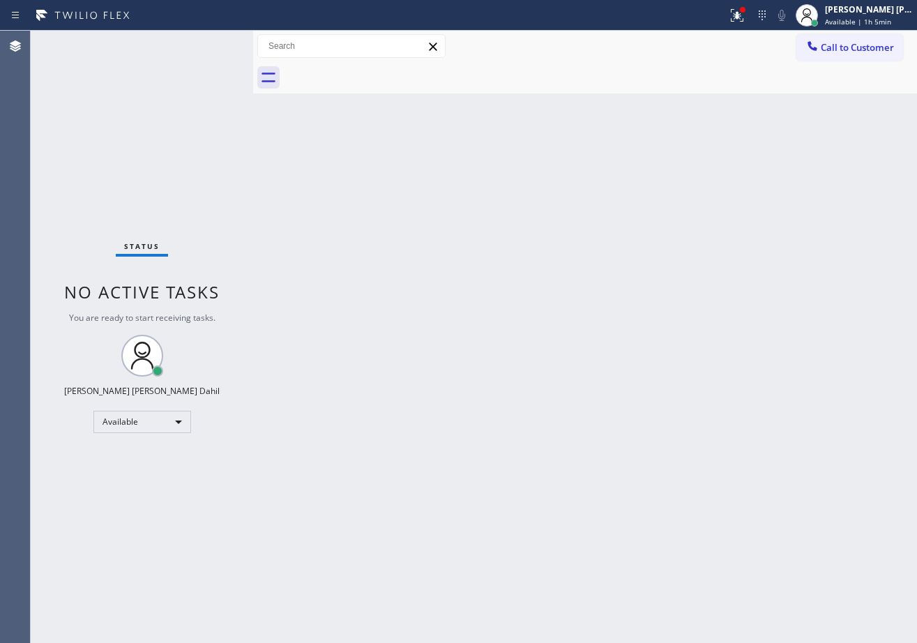
click at [206, 44] on div "Status No active tasks You are ready to start receiving tasks. [PERSON_NAME] [P…" at bounding box center [142, 337] width 222 height 612
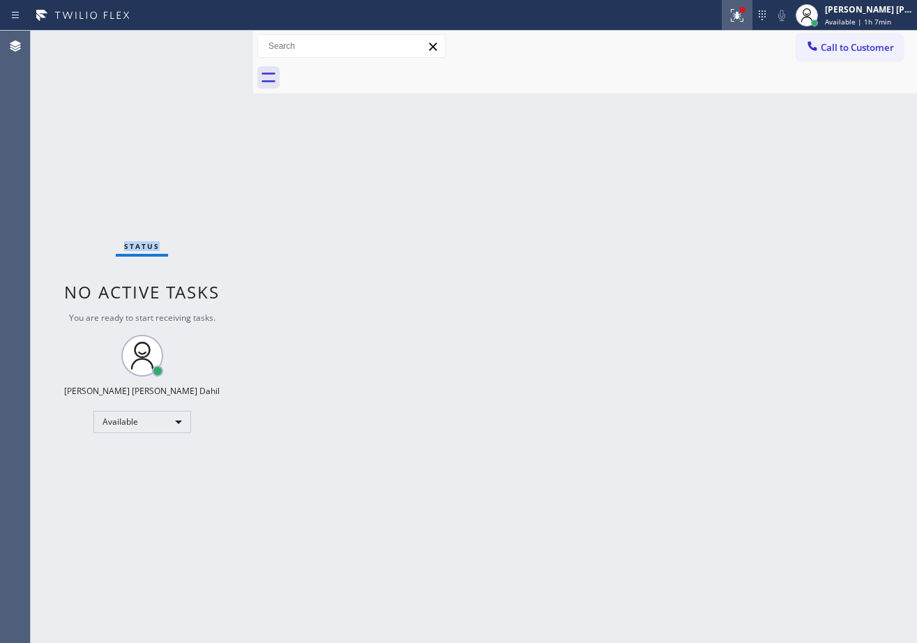
click at [753, 3] on button at bounding box center [737, 15] width 31 height 31
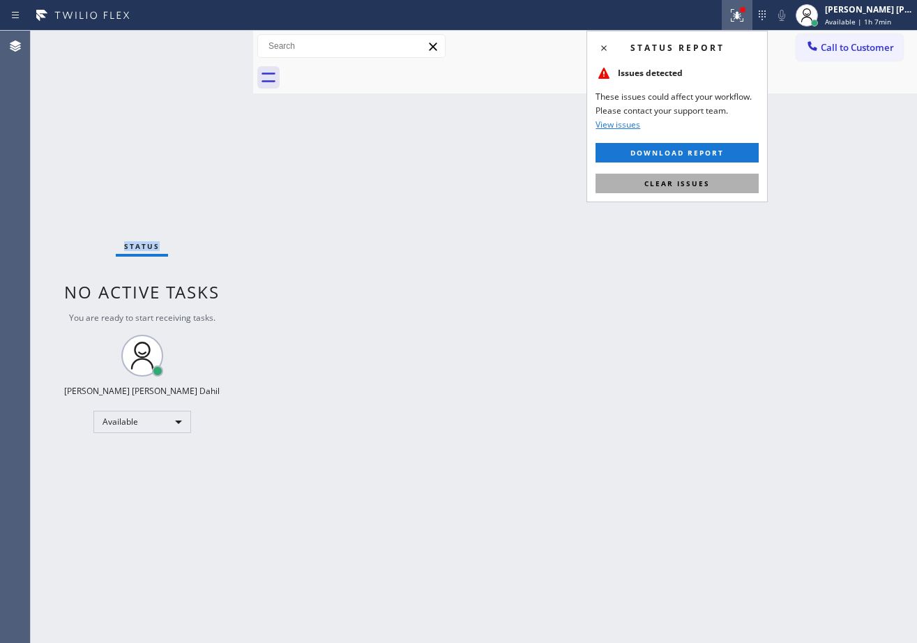
click at [730, 183] on button "Clear issues" at bounding box center [677, 184] width 163 height 20
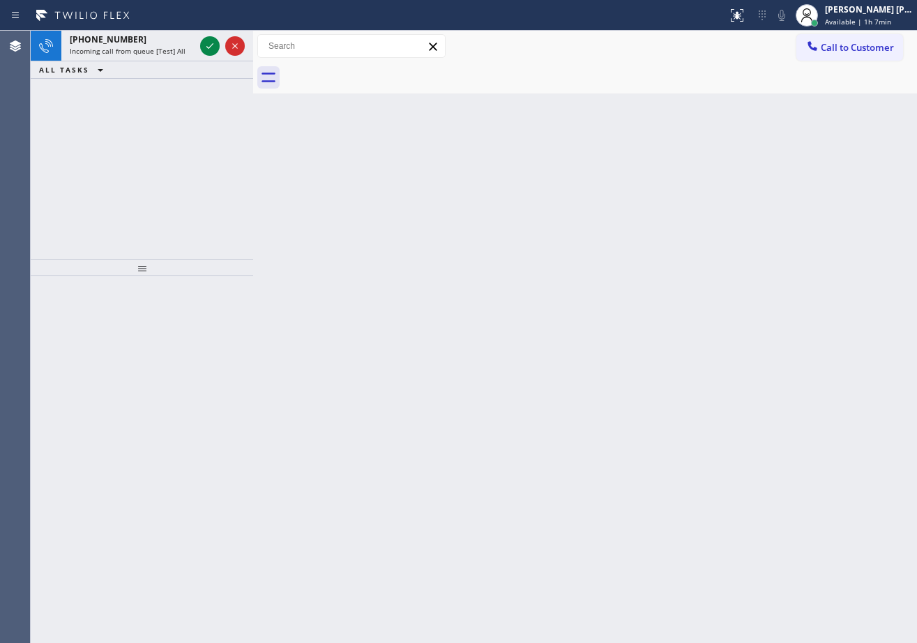
click at [730, 183] on div "Back to Dashboard Change Sender ID Customers Technicians Select a contact Outbo…" at bounding box center [585, 337] width 664 height 612
click at [678, 188] on div "Back to Dashboard Change Sender ID Customers Technicians Select a contact Outbo…" at bounding box center [585, 337] width 664 height 612
click at [186, 59] on div "[PHONE_NUMBER] Incoming call from queue [Test] All" at bounding box center [129, 46] width 136 height 31
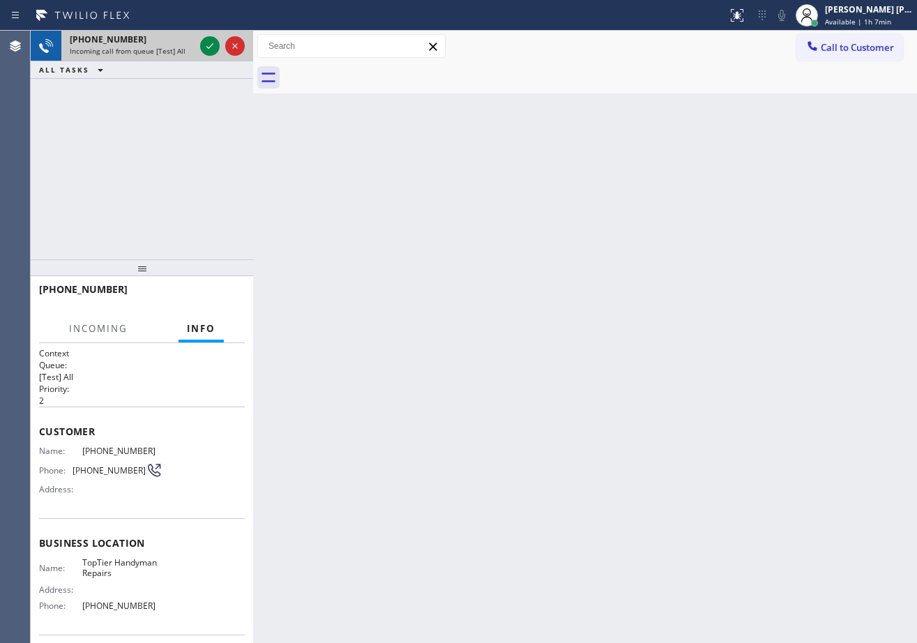
click at [186, 56] on div "[PHONE_NUMBER] Incoming call from queue [Test] All" at bounding box center [129, 46] width 136 height 31
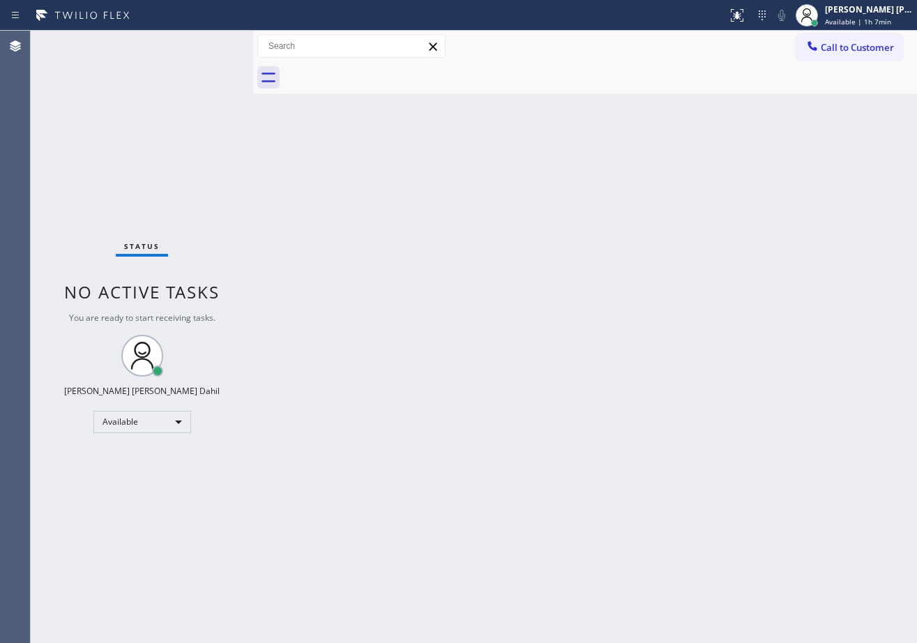
click at [785, 464] on div "Back to Dashboard Change Sender ID Customers Technicians Select a contact Outbo…" at bounding box center [585, 337] width 664 height 612
click at [787, 464] on div "Back to Dashboard Change Sender ID Customers Technicians Select a contact Outbo…" at bounding box center [585, 337] width 664 height 612
click at [853, 17] on span "Available | 1h 9min" at bounding box center [858, 22] width 66 height 10
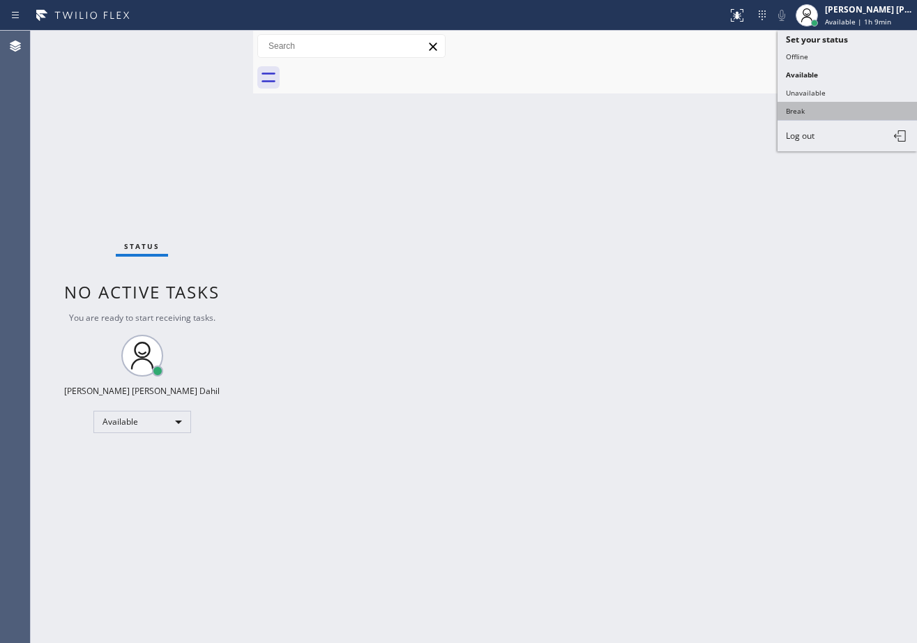
click at [812, 114] on button "Break" at bounding box center [847, 111] width 139 height 18
click at [812, 114] on div "Back to Dashboard Change Sender ID Customers Technicians Select a contact Outbo…" at bounding box center [585, 337] width 664 height 612
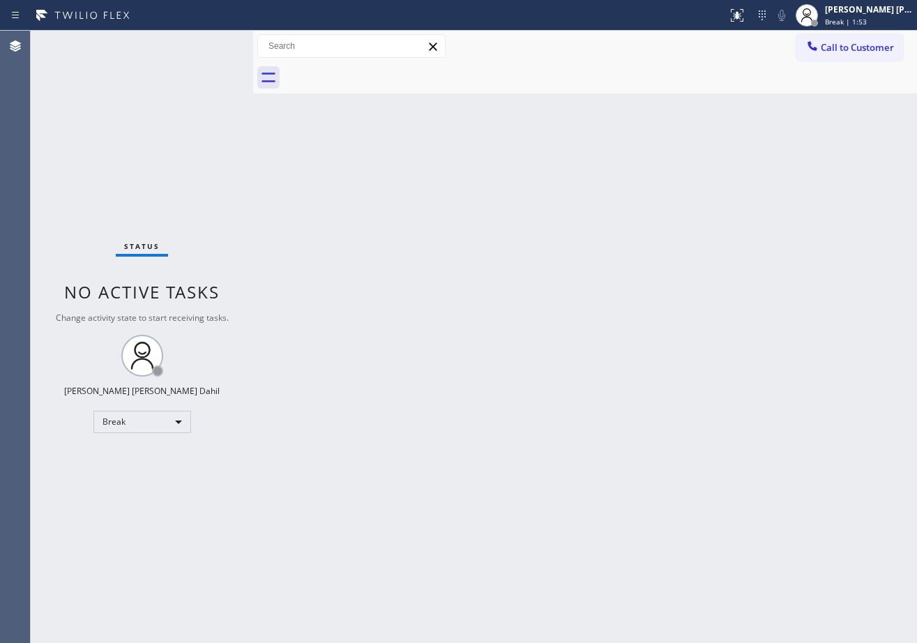
drag, startPoint x: 841, startPoint y: 6, endPoint x: 888, endPoint y: 186, distance: 185.9
click at [842, 7] on div "[PERSON_NAME] [PERSON_NAME] Dahil" at bounding box center [869, 9] width 88 height 12
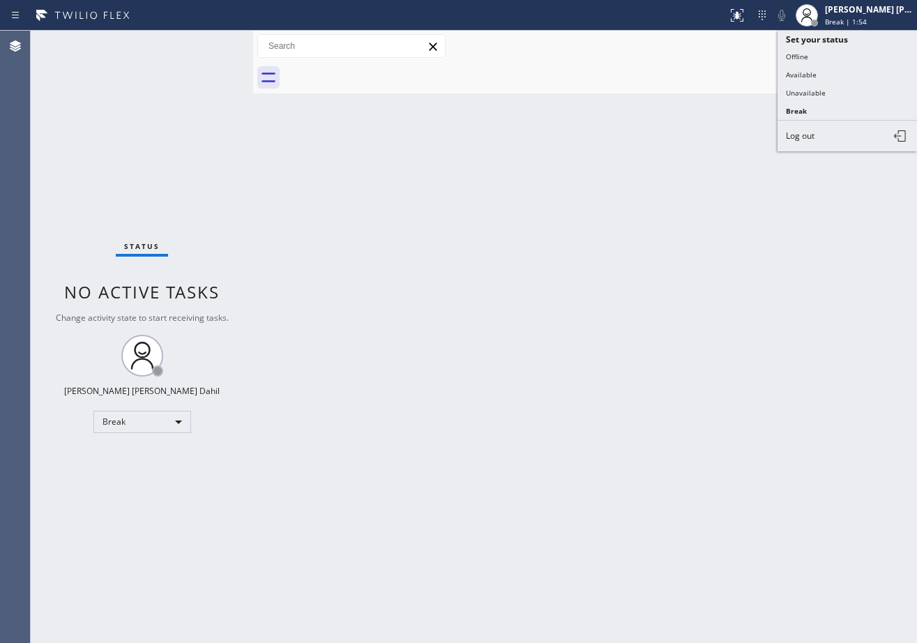
drag, startPoint x: 846, startPoint y: 66, endPoint x: 840, endPoint y: 80, distance: 15.0
click at [846, 66] on button "Available" at bounding box center [847, 75] width 139 height 18
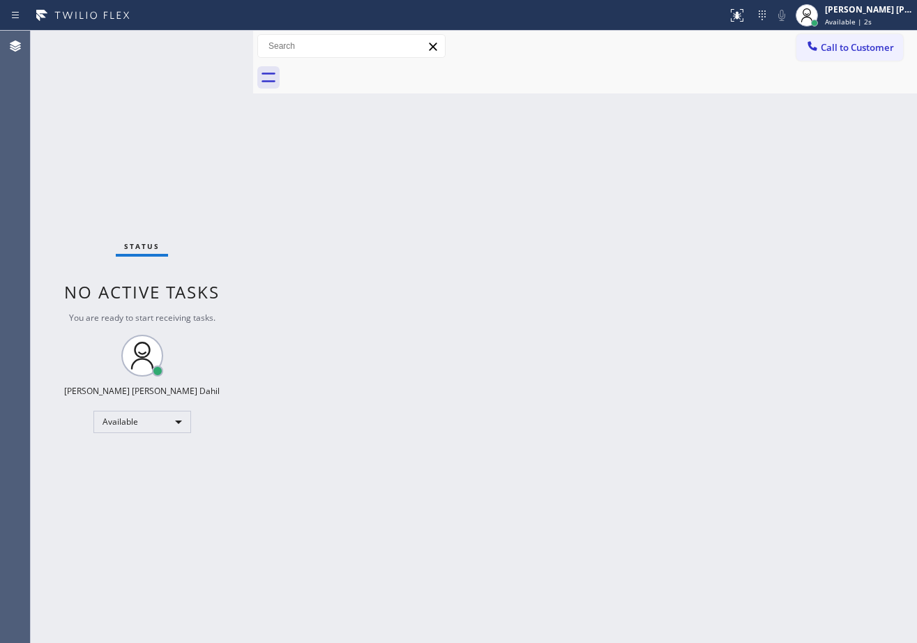
click at [634, 91] on div at bounding box center [600, 77] width 633 height 31
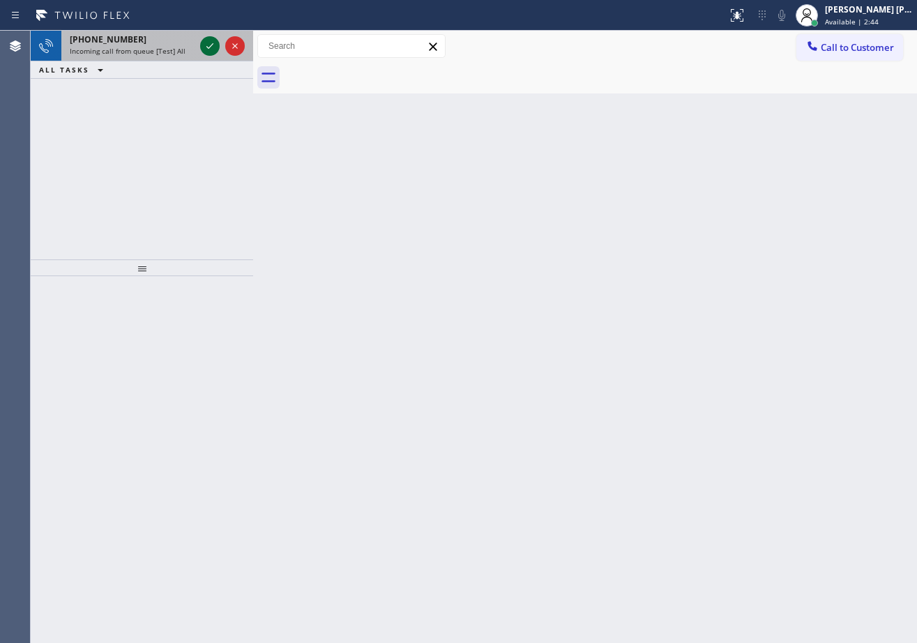
click at [206, 44] on icon at bounding box center [210, 46] width 17 height 17
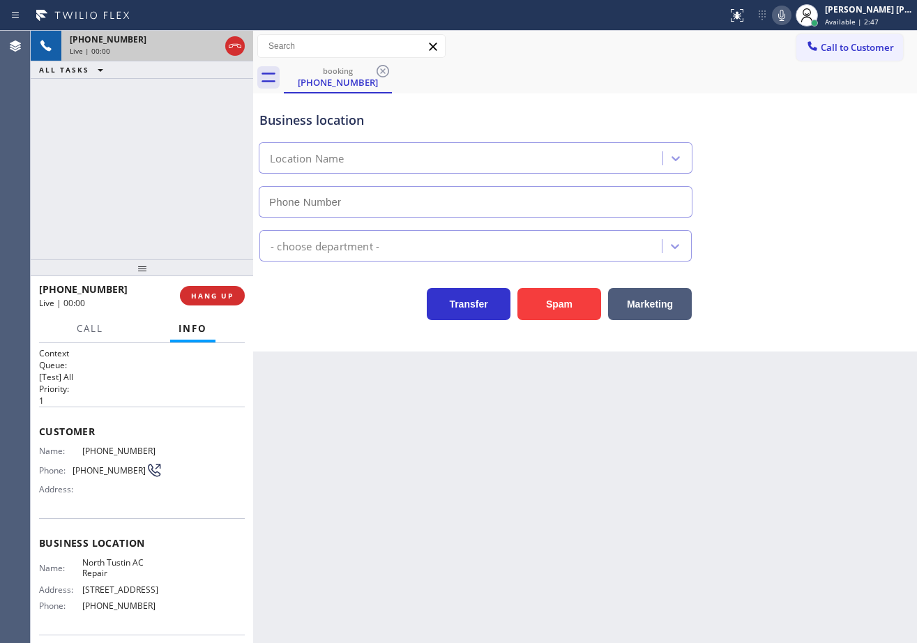
type input "[PHONE_NUMBER]"
click at [398, 470] on div "Back to Dashboard Change Sender ID Customers Technicians Select a contact Outbo…" at bounding box center [585, 337] width 664 height 612
click at [458, 514] on div "Back to Dashboard Change Sender ID Customers Technicians Select a contact Outbo…" at bounding box center [585, 337] width 664 height 612
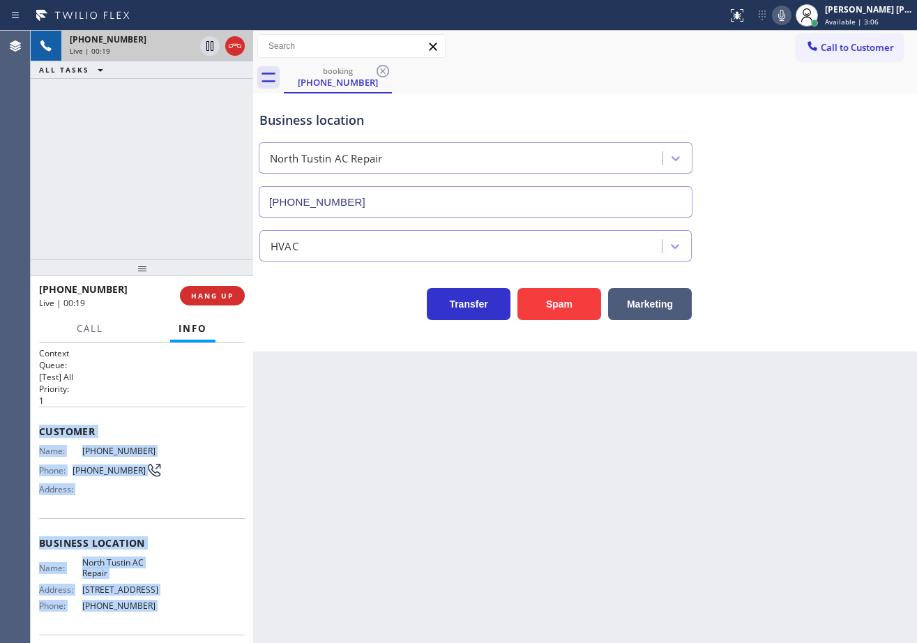
scroll to position [101, 0]
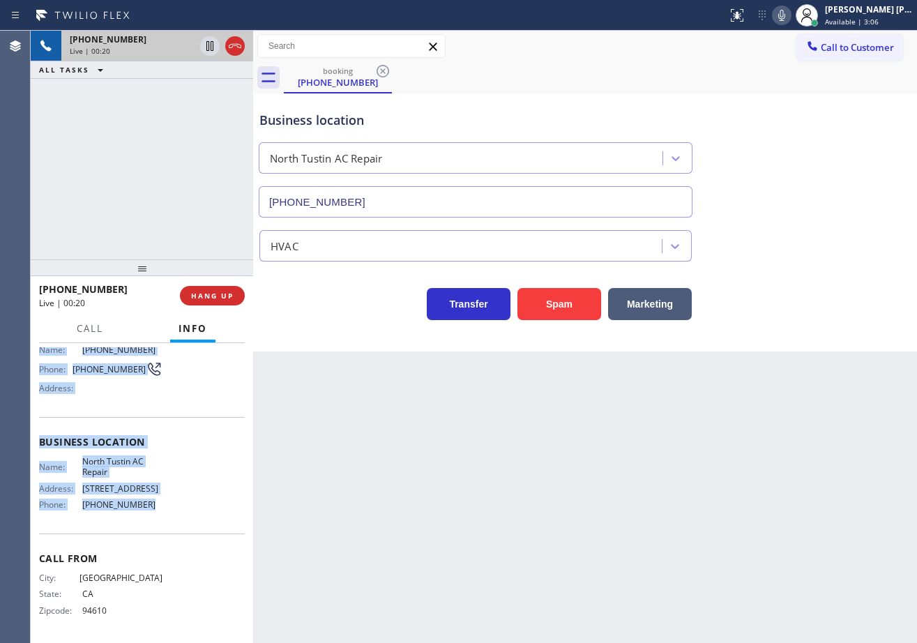
drag, startPoint x: 105, startPoint y: 580, endPoint x: 157, endPoint y: 517, distance: 81.7
click at [157, 517] on div "Context Queue: [Test] All Priority: 1 Customer Name: [PHONE_NUMBER] Phone: [PHO…" at bounding box center [142, 493] width 222 height 300
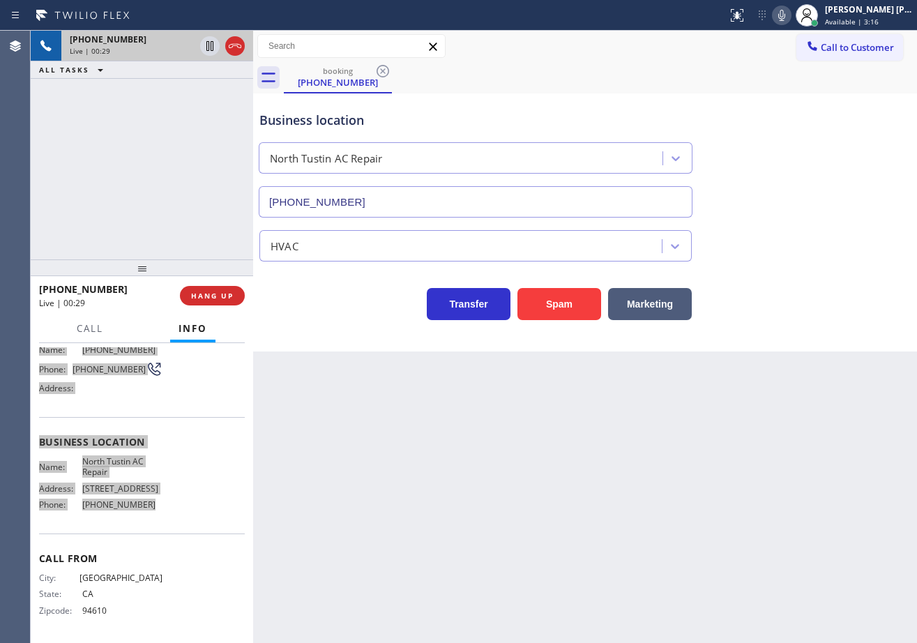
scroll to position [0, 0]
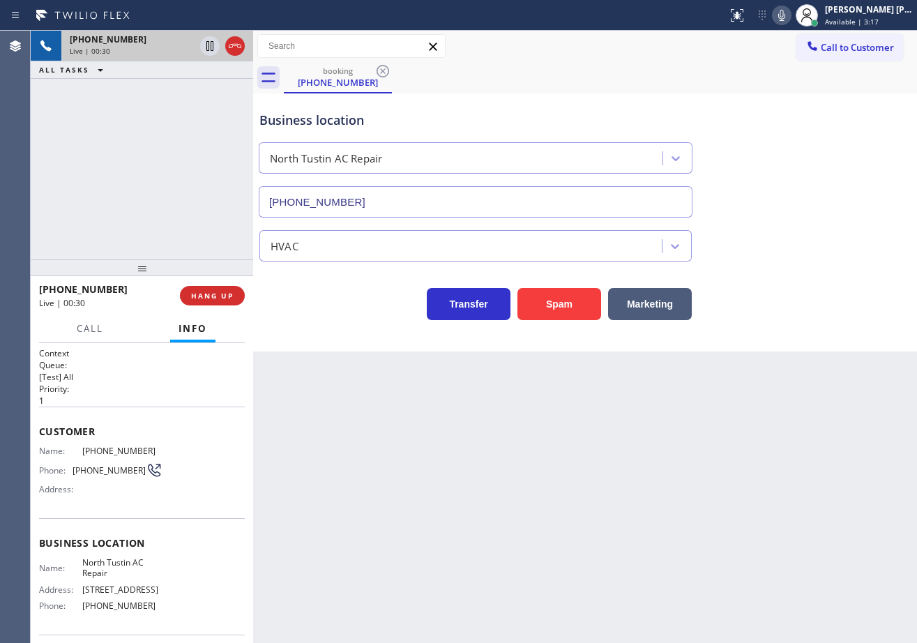
click at [166, 199] on div "[PHONE_NUMBER] Live | 00:30 ALL TASKS ALL TASKS ACTIVE TASKS TASKS IN WRAP UP" at bounding box center [142, 145] width 222 height 229
click at [166, 199] on div "[PHONE_NUMBER] Live | 00:31 ALL TASKS ALL TASKS ACTIVE TASKS TASKS IN WRAP UP" at bounding box center [142, 145] width 222 height 229
click at [209, 297] on span "HANG UP" at bounding box center [212, 296] width 43 height 10
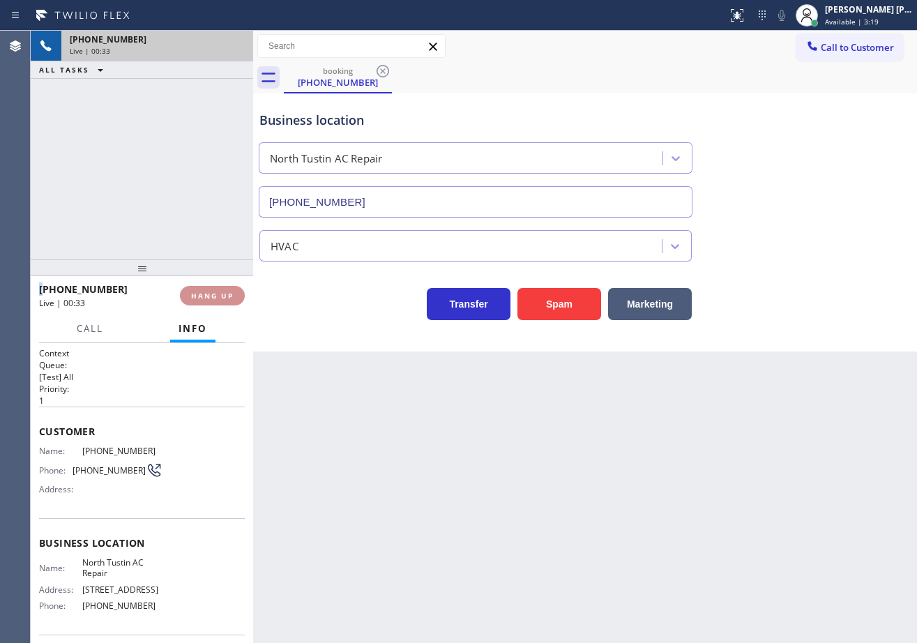
click at [209, 297] on span "HANG UP" at bounding box center [212, 296] width 43 height 10
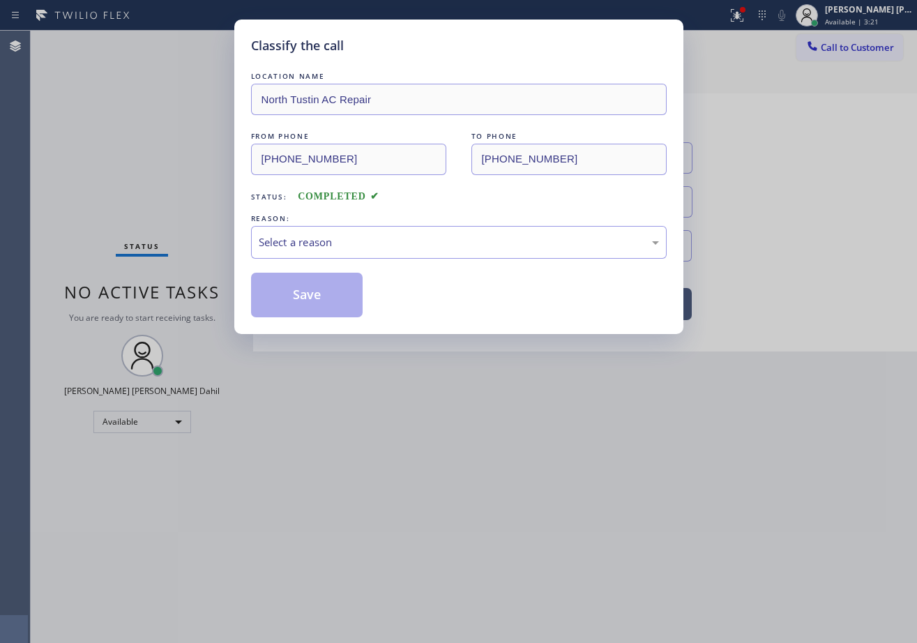
click at [215, 294] on div "Classify the call LOCATION NAME [GEOGRAPHIC_DATA] AC Repair FROM PHONE [PHONE_N…" at bounding box center [458, 321] width 917 height 643
click at [363, 246] on div "Select a reason" at bounding box center [459, 242] width 400 height 16
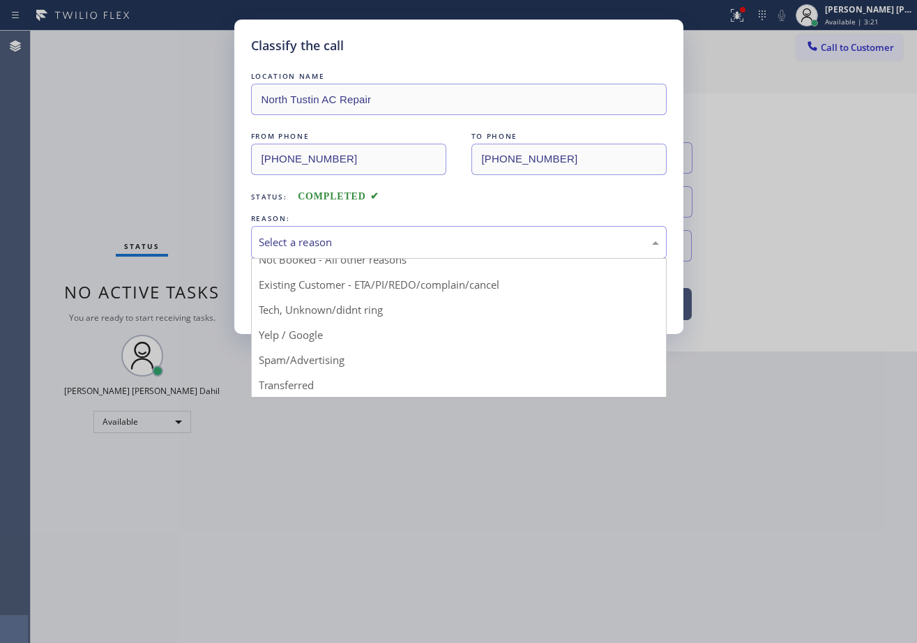
scroll to position [88, 0]
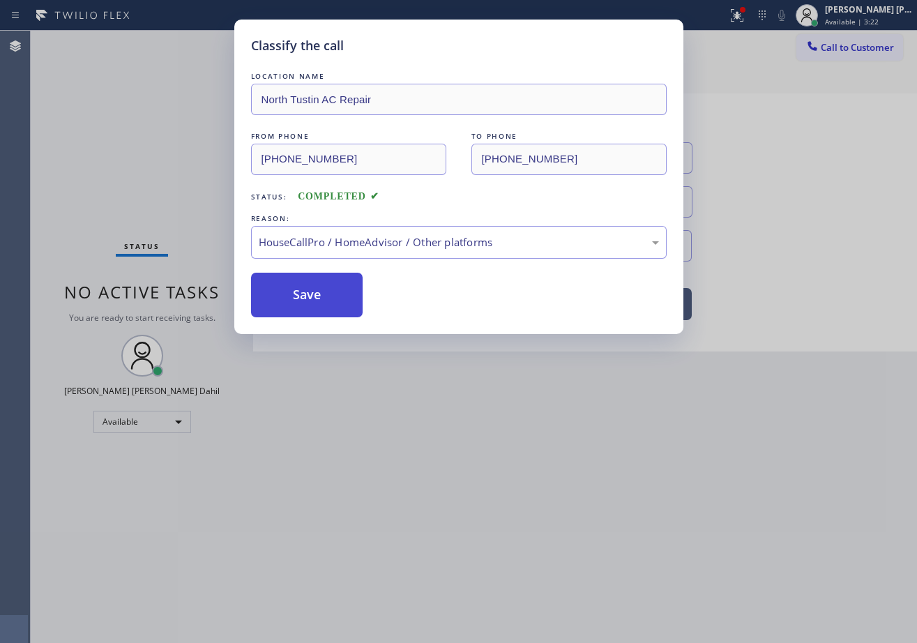
click at [287, 294] on button "Save" at bounding box center [307, 295] width 112 height 45
click at [288, 292] on button "Save" at bounding box center [307, 295] width 112 height 45
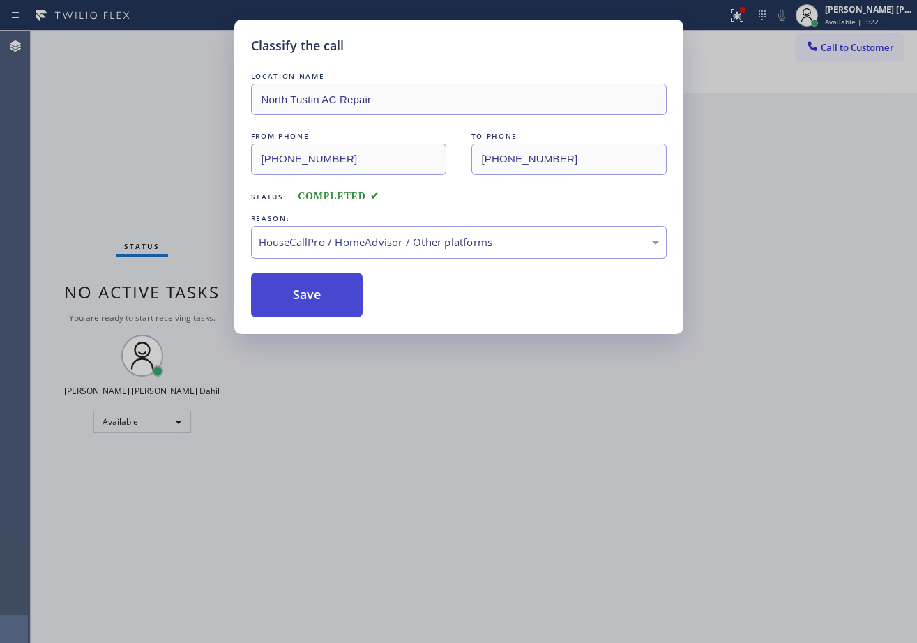
click at [288, 291] on button "Save" at bounding box center [307, 295] width 112 height 45
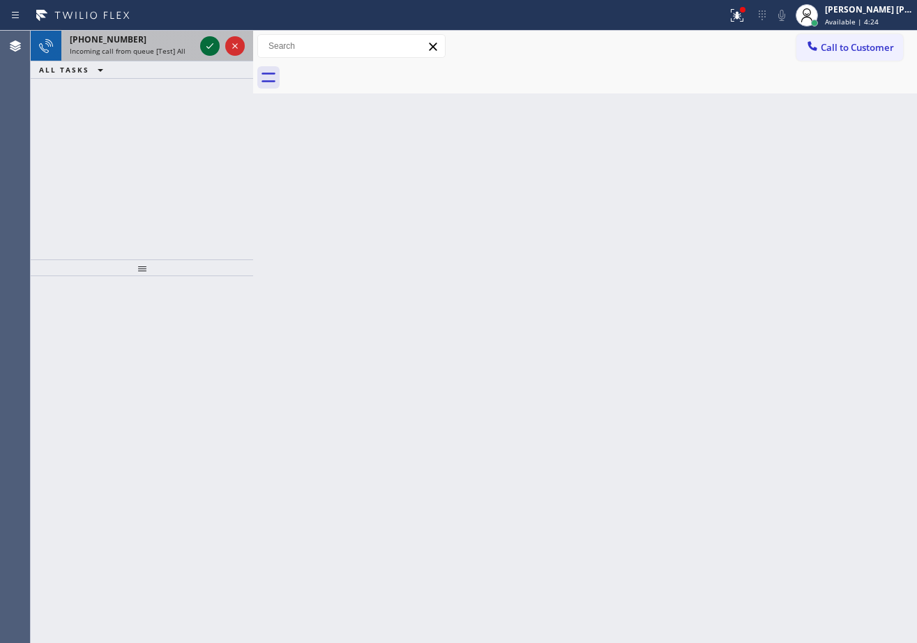
click at [206, 44] on icon at bounding box center [210, 46] width 17 height 17
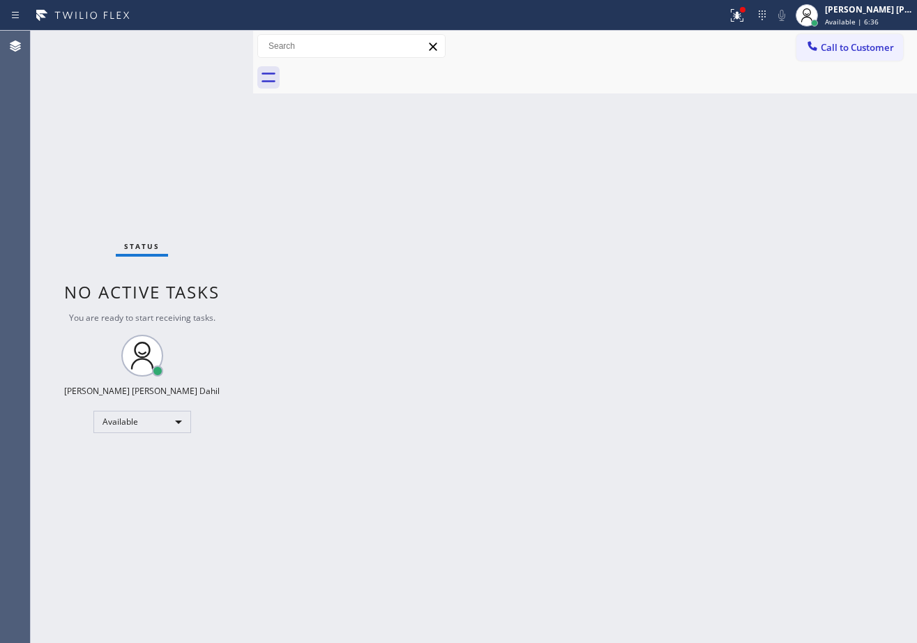
click at [169, 52] on div "Status No active tasks You are ready to start receiving tasks. [PERSON_NAME] [P…" at bounding box center [142, 337] width 222 height 612
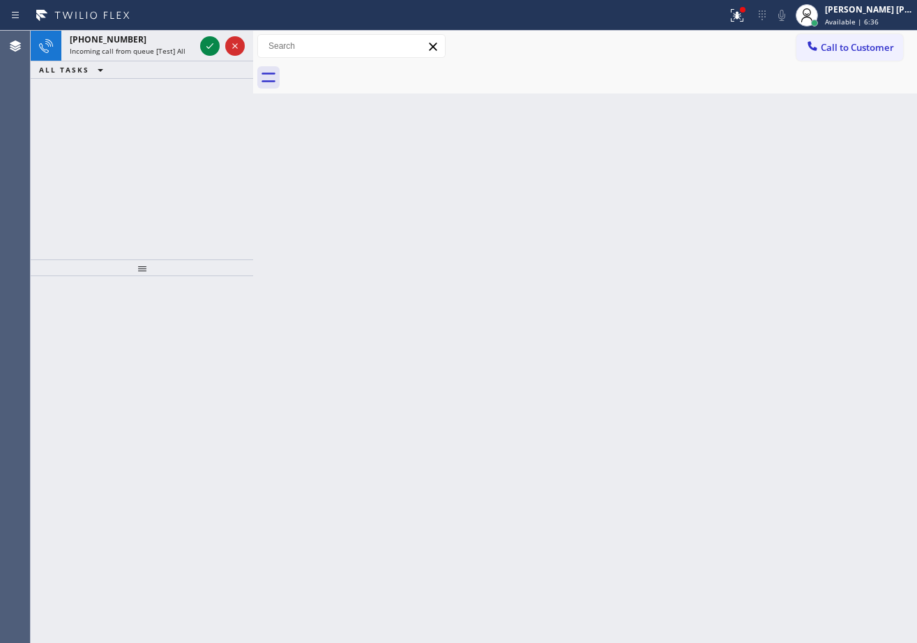
click at [169, 52] on span "Incoming call from queue [Test] All" at bounding box center [128, 51] width 116 height 10
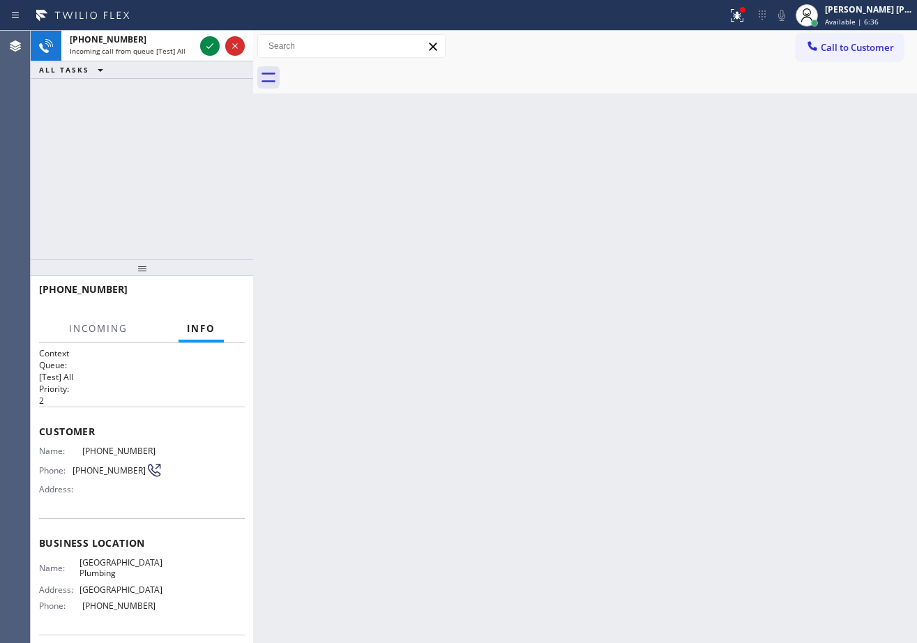
click at [169, 52] on span "Incoming call from queue [Test] All" at bounding box center [128, 51] width 116 height 10
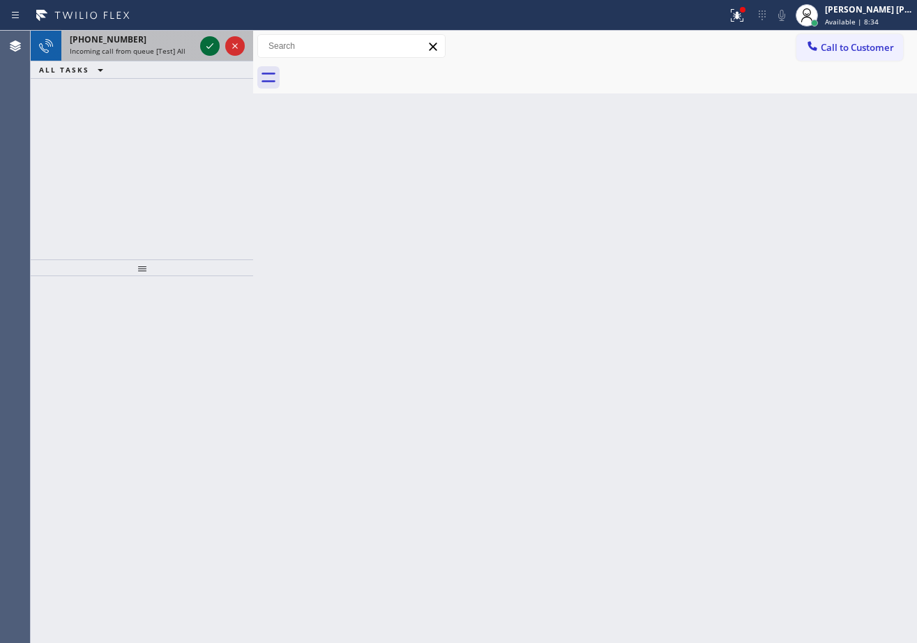
click at [206, 44] on icon at bounding box center [210, 46] width 17 height 17
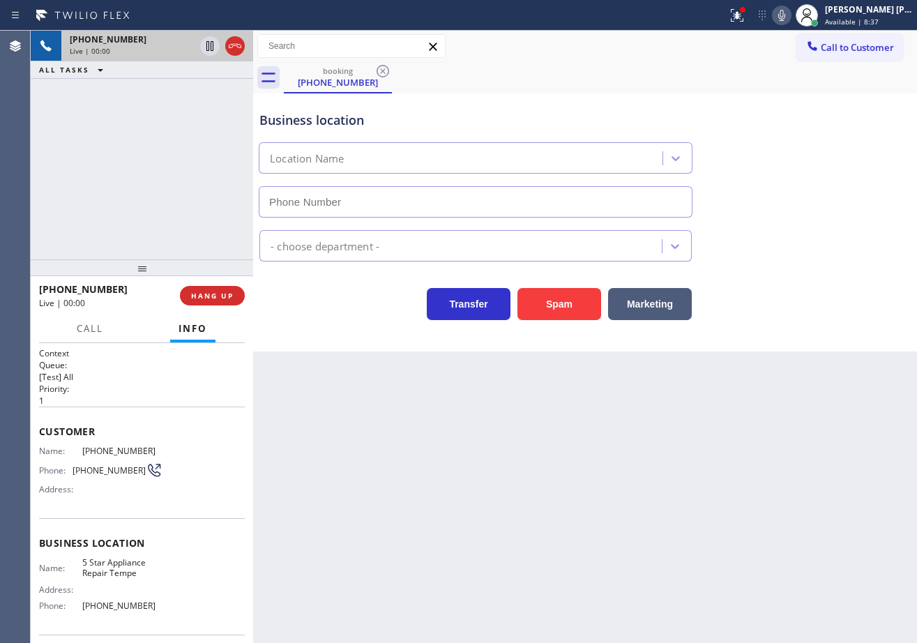
type input "[PHONE_NUMBER]"
drag, startPoint x: 531, startPoint y: 287, endPoint x: 543, endPoint y: 303, distance: 19.8
click at [532, 289] on button "Spam" at bounding box center [559, 304] width 84 height 32
click at [547, 310] on button "Spam" at bounding box center [559, 304] width 84 height 32
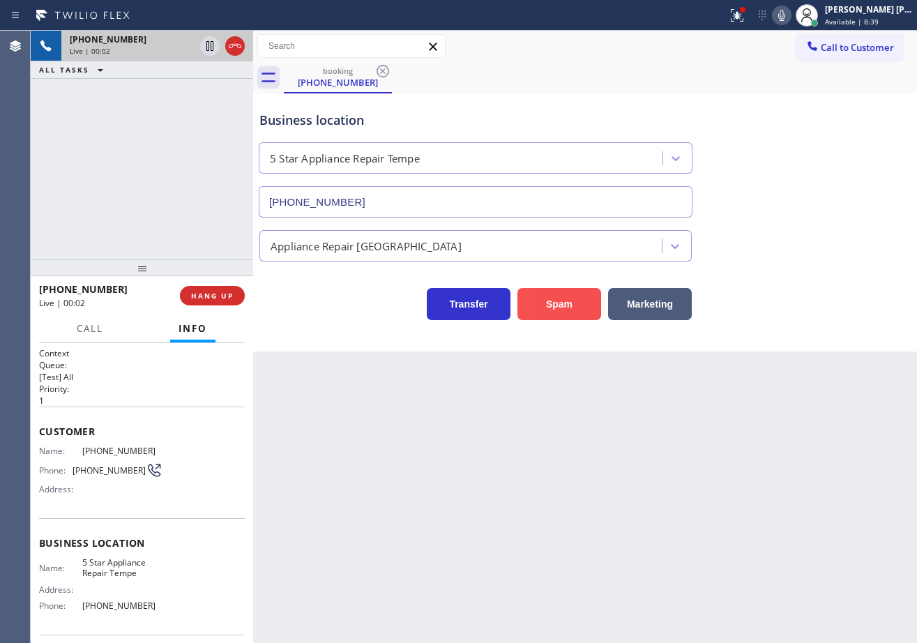
click at [547, 310] on button "Spam" at bounding box center [559, 304] width 84 height 32
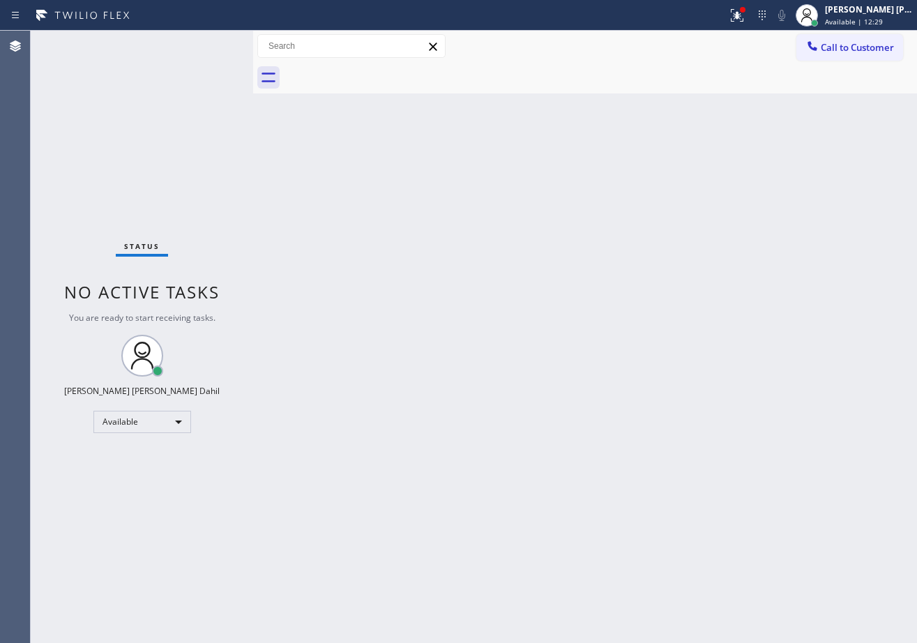
click at [508, 290] on div "Back to Dashboard Change Sender ID Customers Technicians Select a contact Outbo…" at bounding box center [585, 337] width 664 height 612
click at [567, 269] on div "Back to Dashboard Change Sender ID Customers Technicians Select a contact Outbo…" at bounding box center [585, 337] width 664 height 612
drag, startPoint x: 737, startPoint y: 19, endPoint x: 733, endPoint y: 38, distance: 20.0
click at [737, 17] on div at bounding box center [737, 15] width 31 height 17
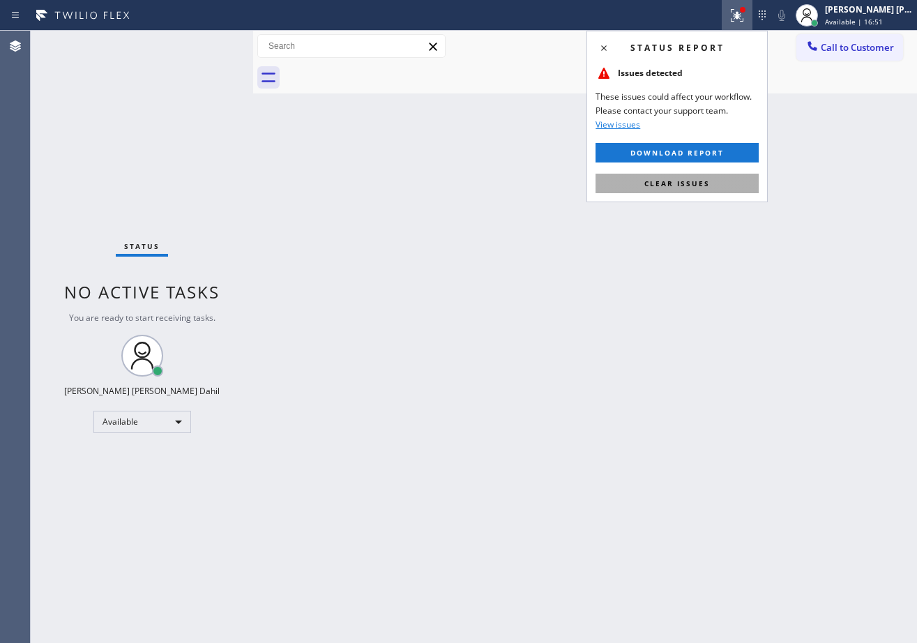
click at [677, 184] on span "Clear issues" at bounding box center [677, 184] width 66 height 10
click at [677, 184] on div "Back to Dashboard Change Sender ID Customers Technicians Select a contact Outbo…" at bounding box center [585, 337] width 664 height 612
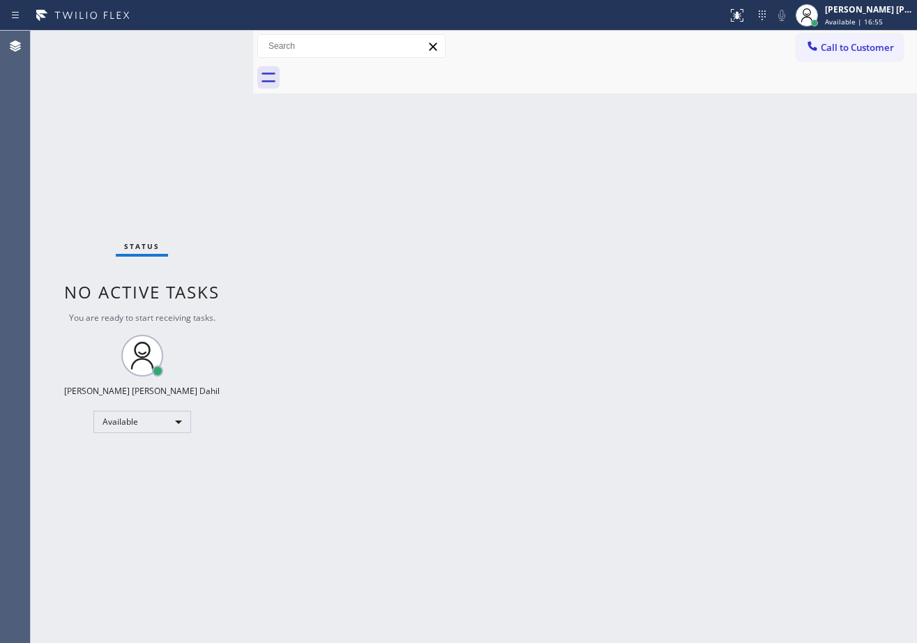
click at [264, 121] on div "Back to Dashboard Change Sender ID Customers Technicians Select a contact Outbo…" at bounding box center [585, 337] width 664 height 612
click at [865, 20] on span "Available | 18:45" at bounding box center [854, 22] width 58 height 10
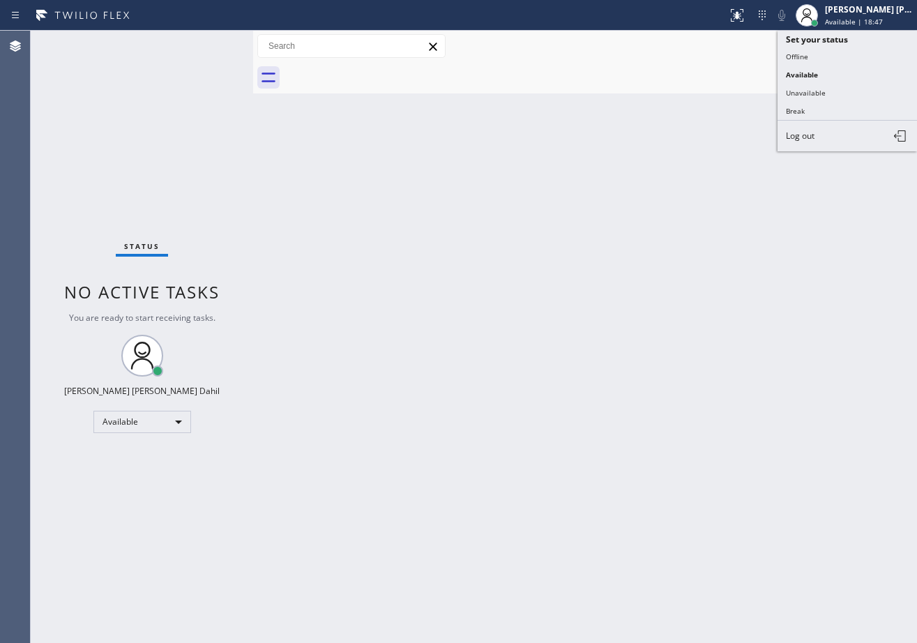
click at [832, 89] on button "Unavailable" at bounding box center [847, 93] width 139 height 18
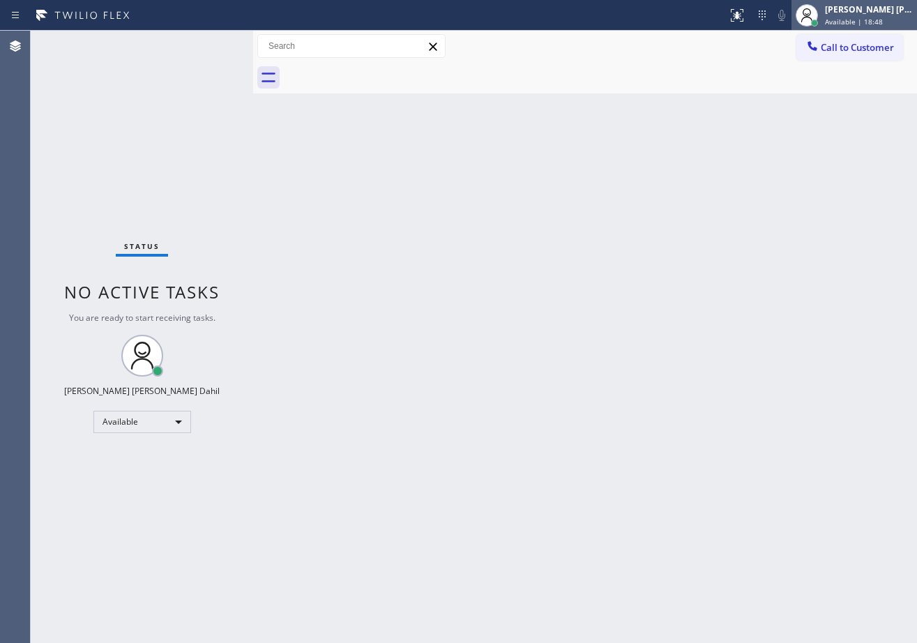
click at [852, 20] on span "Available | 18:48" at bounding box center [854, 22] width 58 height 10
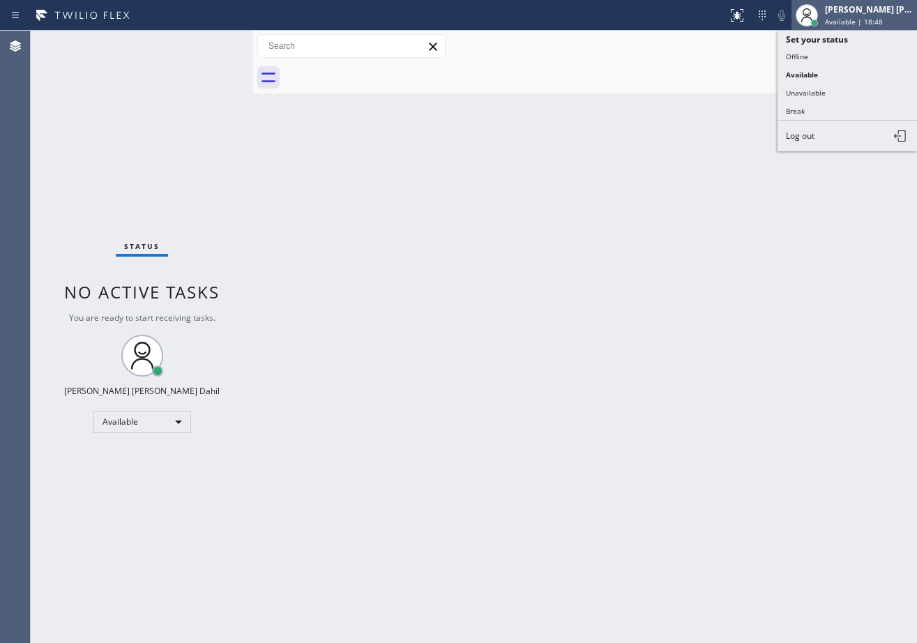
drag, startPoint x: 842, startPoint y: 53, endPoint x: 845, endPoint y: 13, distance: 39.8
click at [842, 53] on button "Offline" at bounding box center [847, 56] width 139 height 18
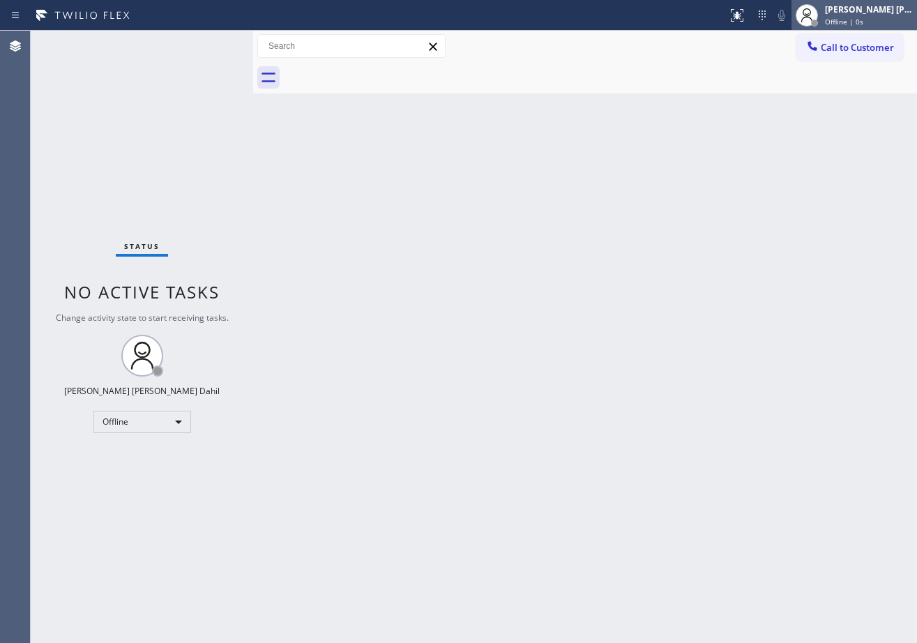
click at [858, 15] on div "[PERSON_NAME] [PERSON_NAME] Dahil" at bounding box center [869, 9] width 88 height 12
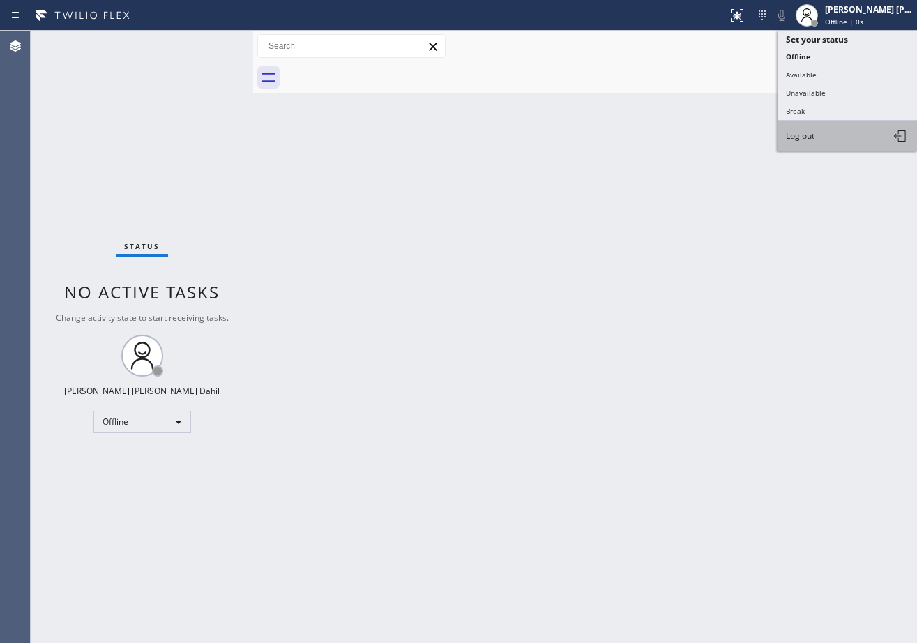
click at [826, 143] on button "Log out" at bounding box center [847, 136] width 139 height 31
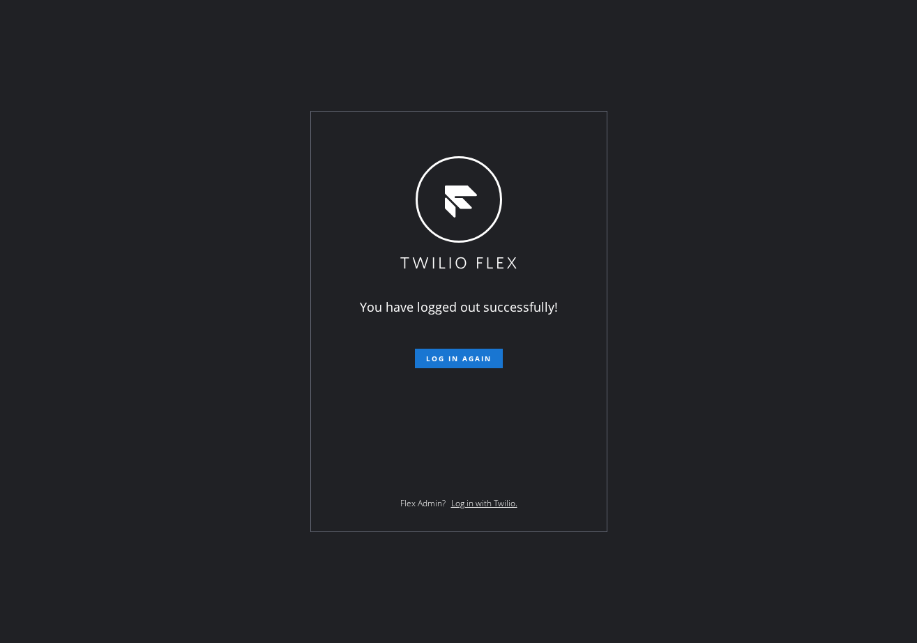
click at [84, 199] on div "You have logged out successfully! Log in again Flex Admin? Log in with Twilio." at bounding box center [458, 321] width 917 height 643
